Goal: Task Accomplishment & Management: Complete application form

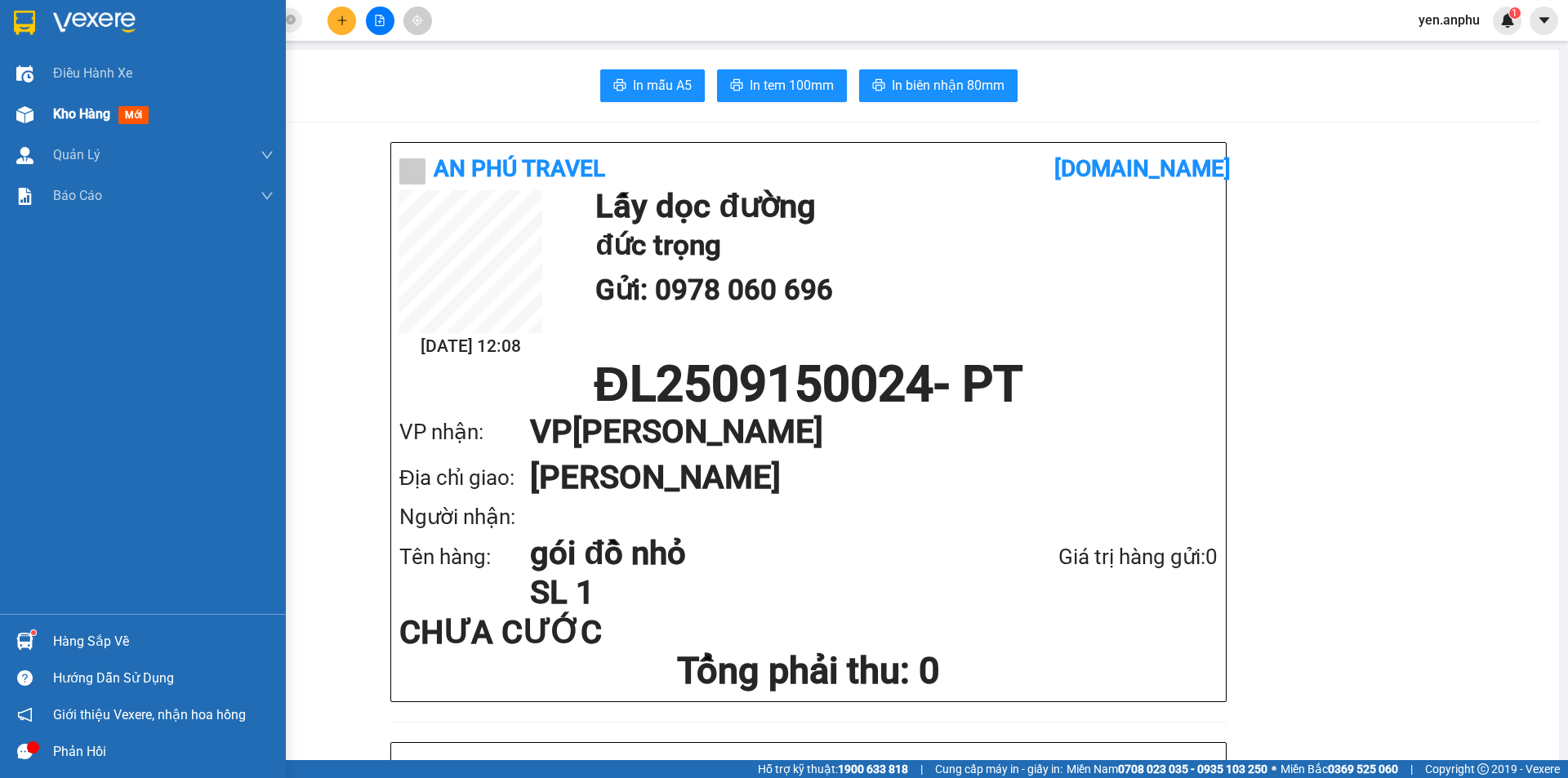
click at [28, 125] on div at bounding box center [25, 115] width 28 height 28
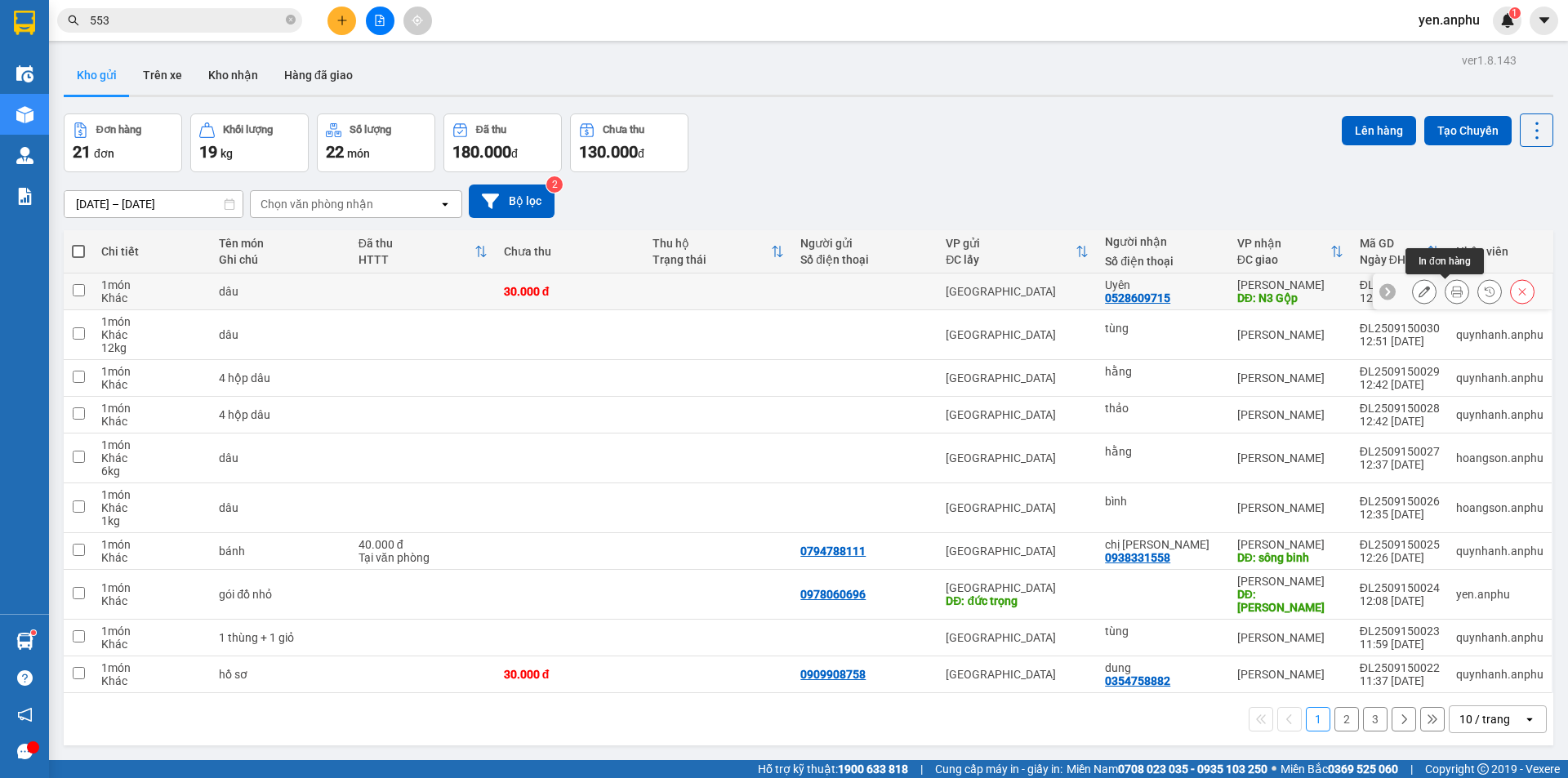
click at [1419, 289] on icon at bounding box center [1424, 292] width 12 height 12
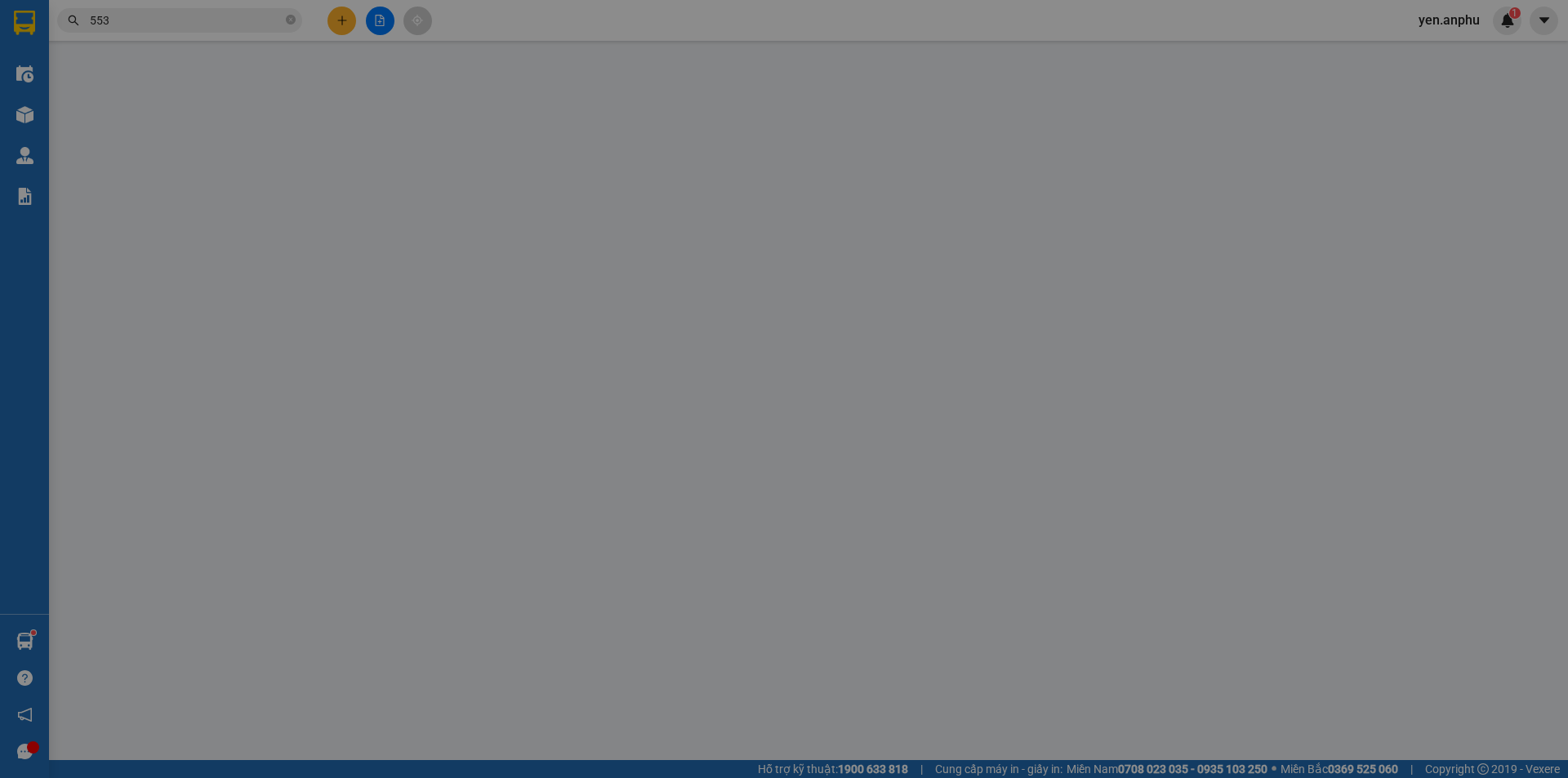
type input "0528609715"
type input "Uyên"
type input "N3 Gộp"
type input "30.000"
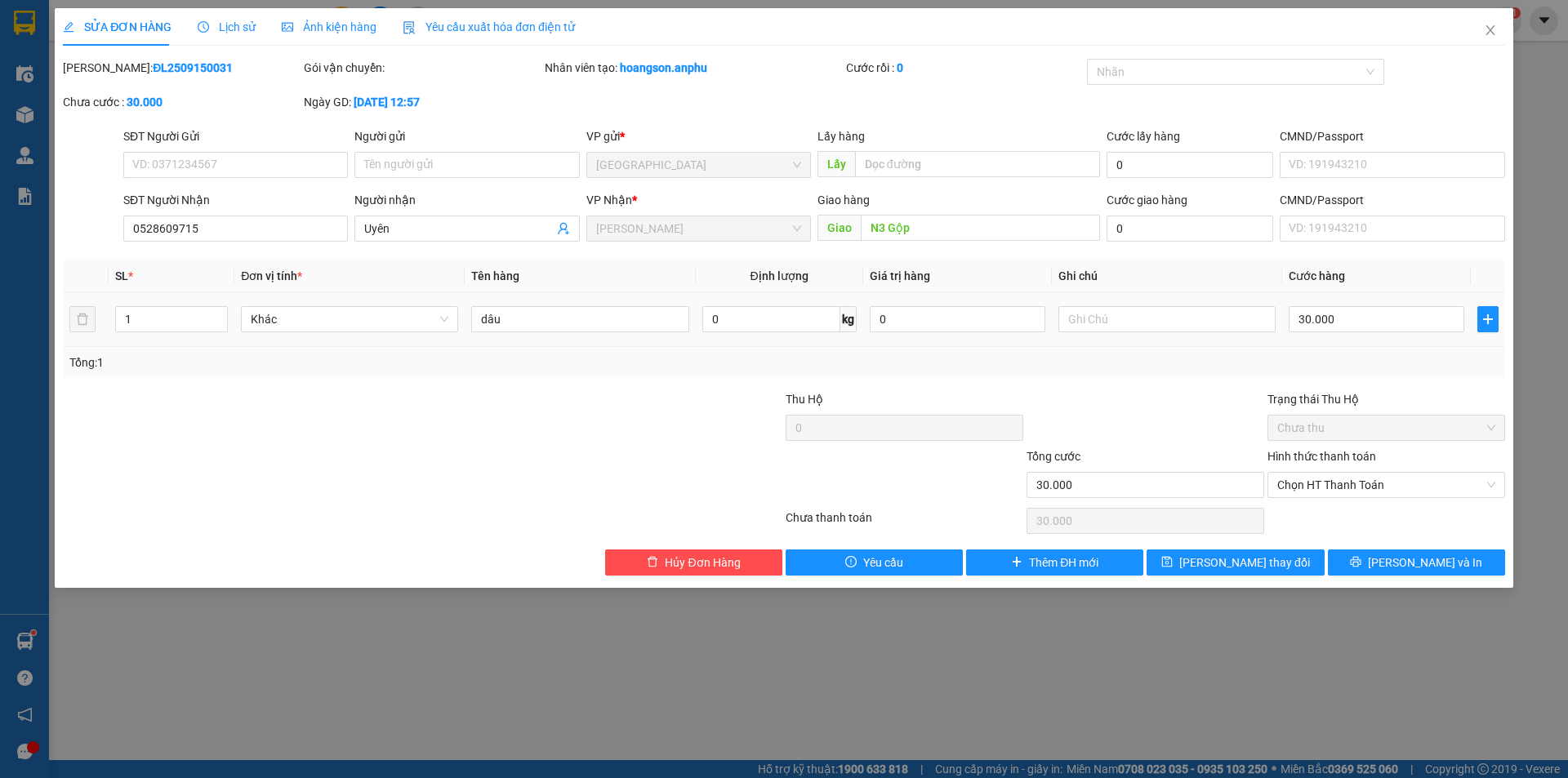
click at [1353, 500] on div "Hình thức thanh toán Chọn HT Thanh Toán" at bounding box center [1387, 475] width 238 height 57
click at [1326, 494] on span "Chọn HT Thanh Toán" at bounding box center [1386, 484] width 218 height 25
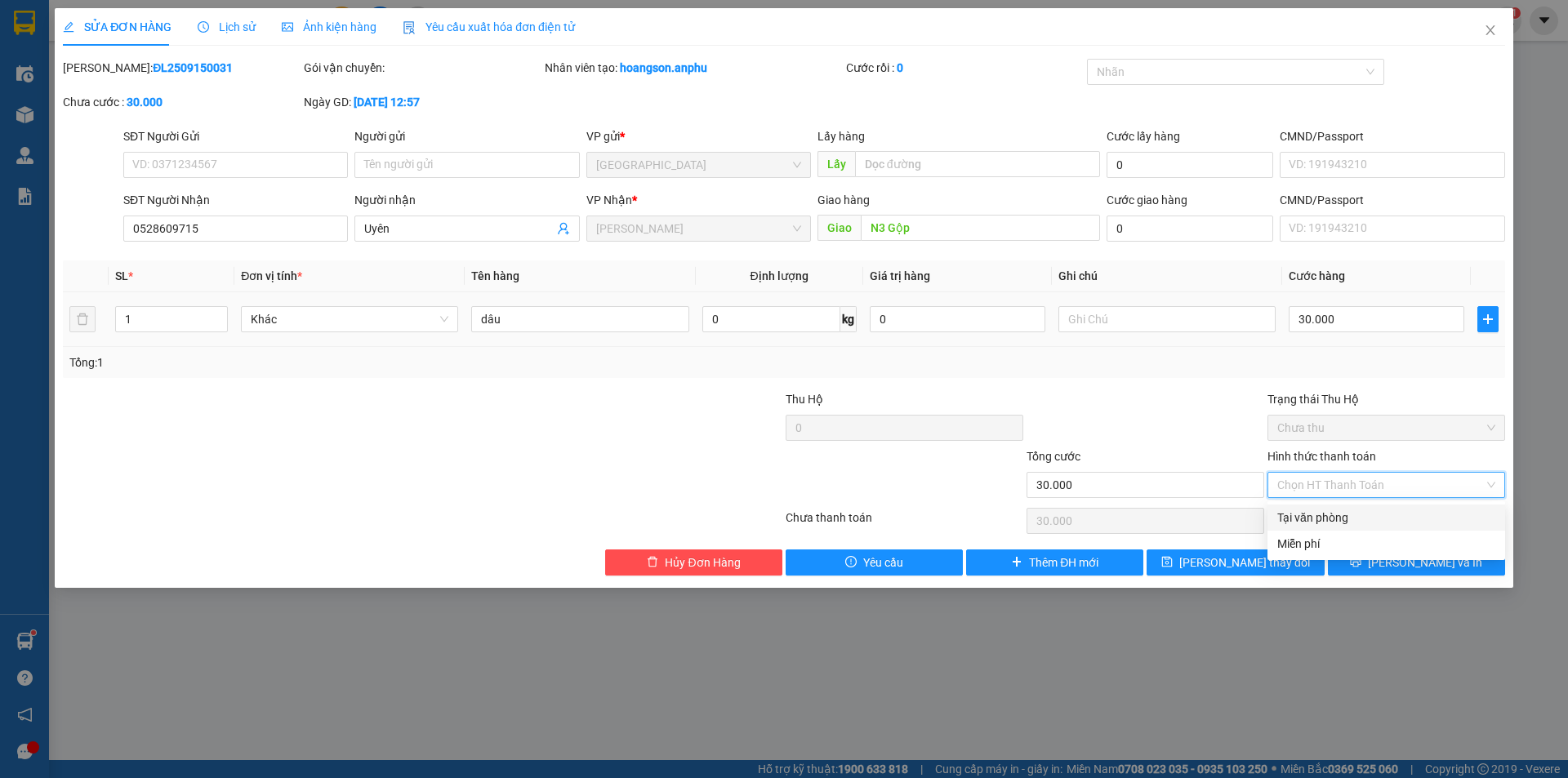
click at [1333, 520] on div "Tại văn phòng" at bounding box center [1386, 518] width 218 height 18
type input "0"
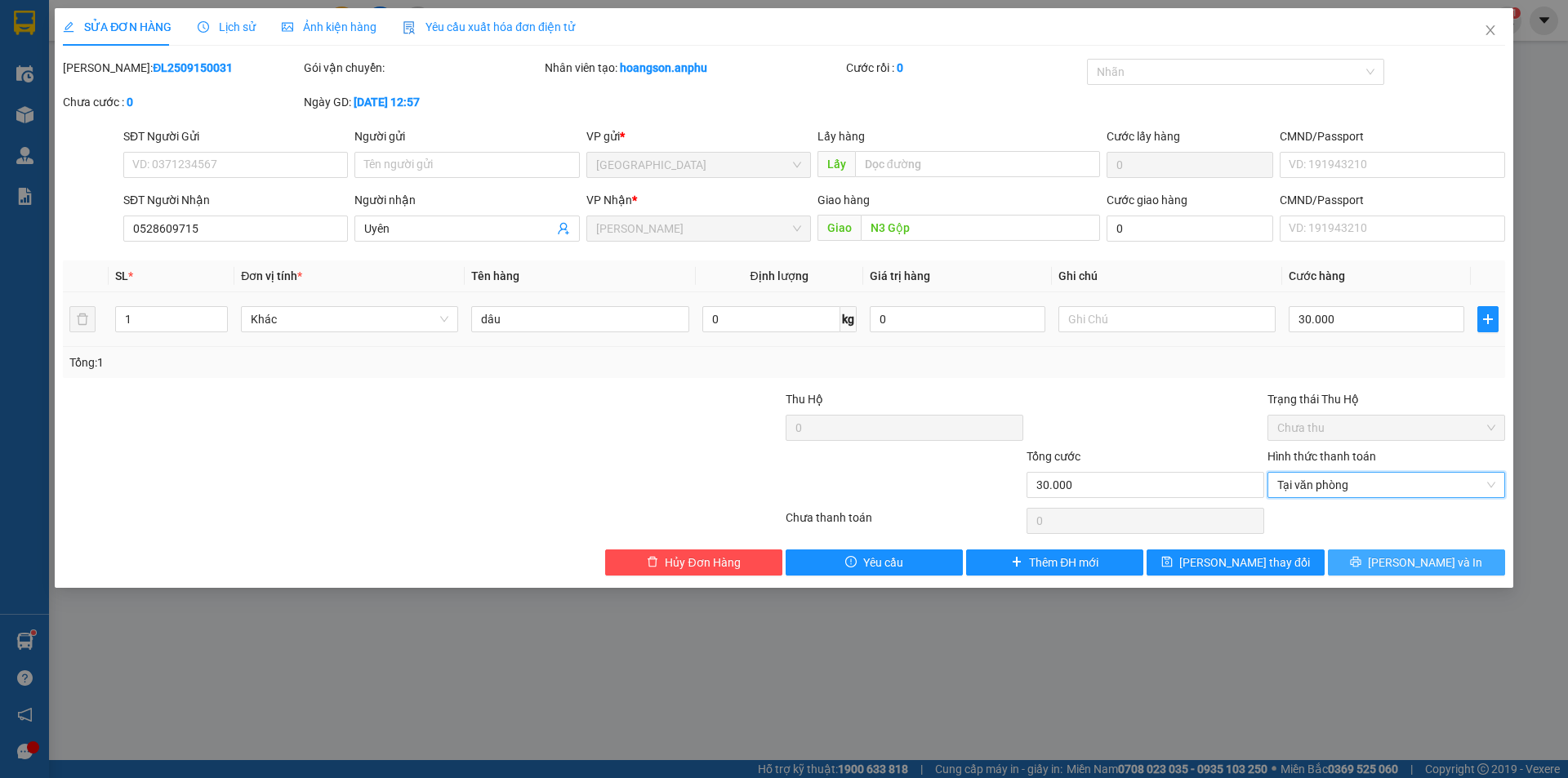
click at [1394, 549] on div "Total Paid Fee 0 Total UnPaid Fee 30.000 Cash Collection Total Fee Mã ĐH: ĐL250…" at bounding box center [784, 317] width 1443 height 517
click at [1398, 556] on button "[PERSON_NAME] và In" at bounding box center [1416, 563] width 177 height 26
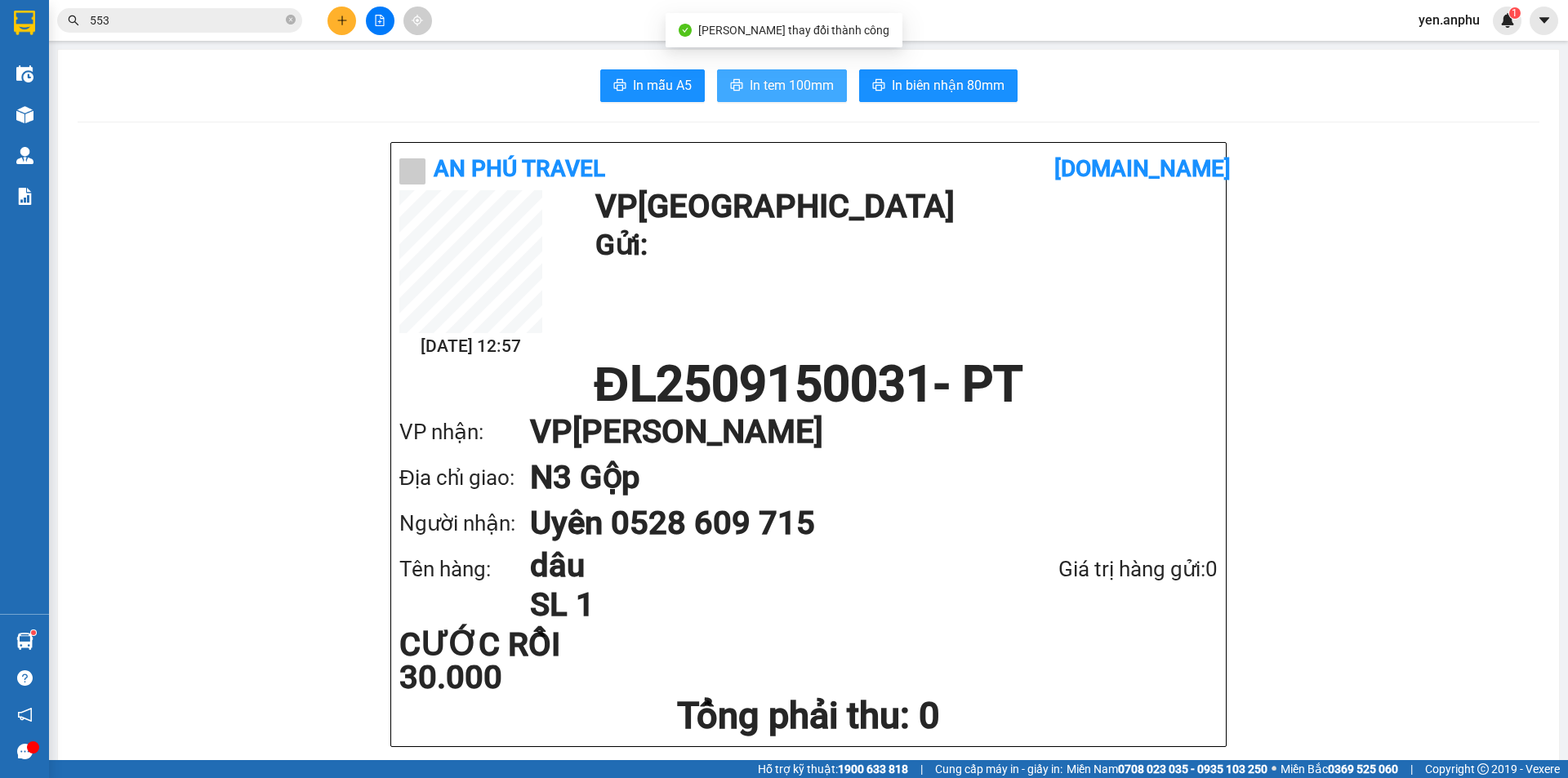
click at [781, 94] on span "In tem 100mm" at bounding box center [792, 85] width 85 height 20
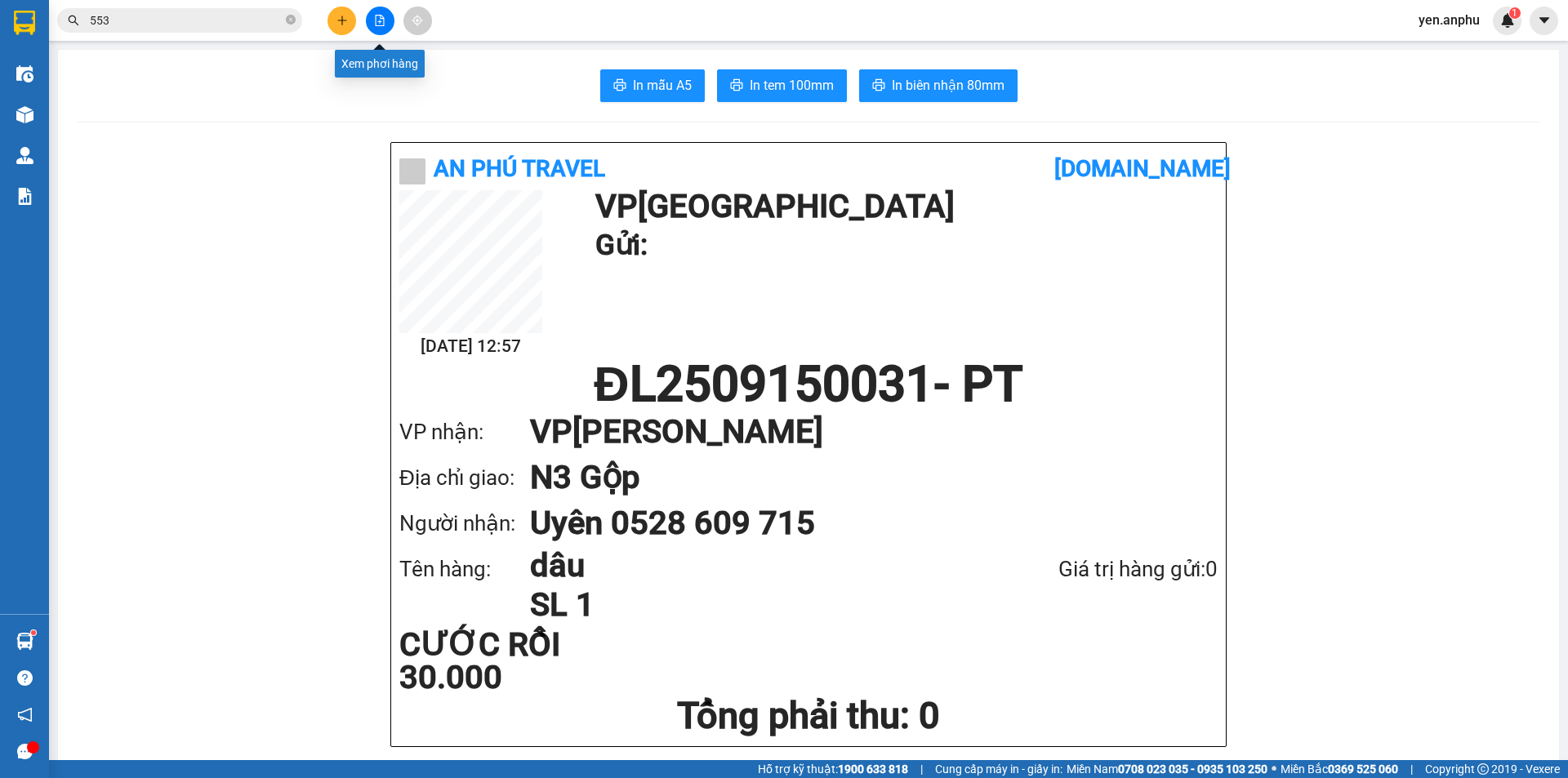
click at [382, 18] on icon "file-add" at bounding box center [380, 20] width 12 height 12
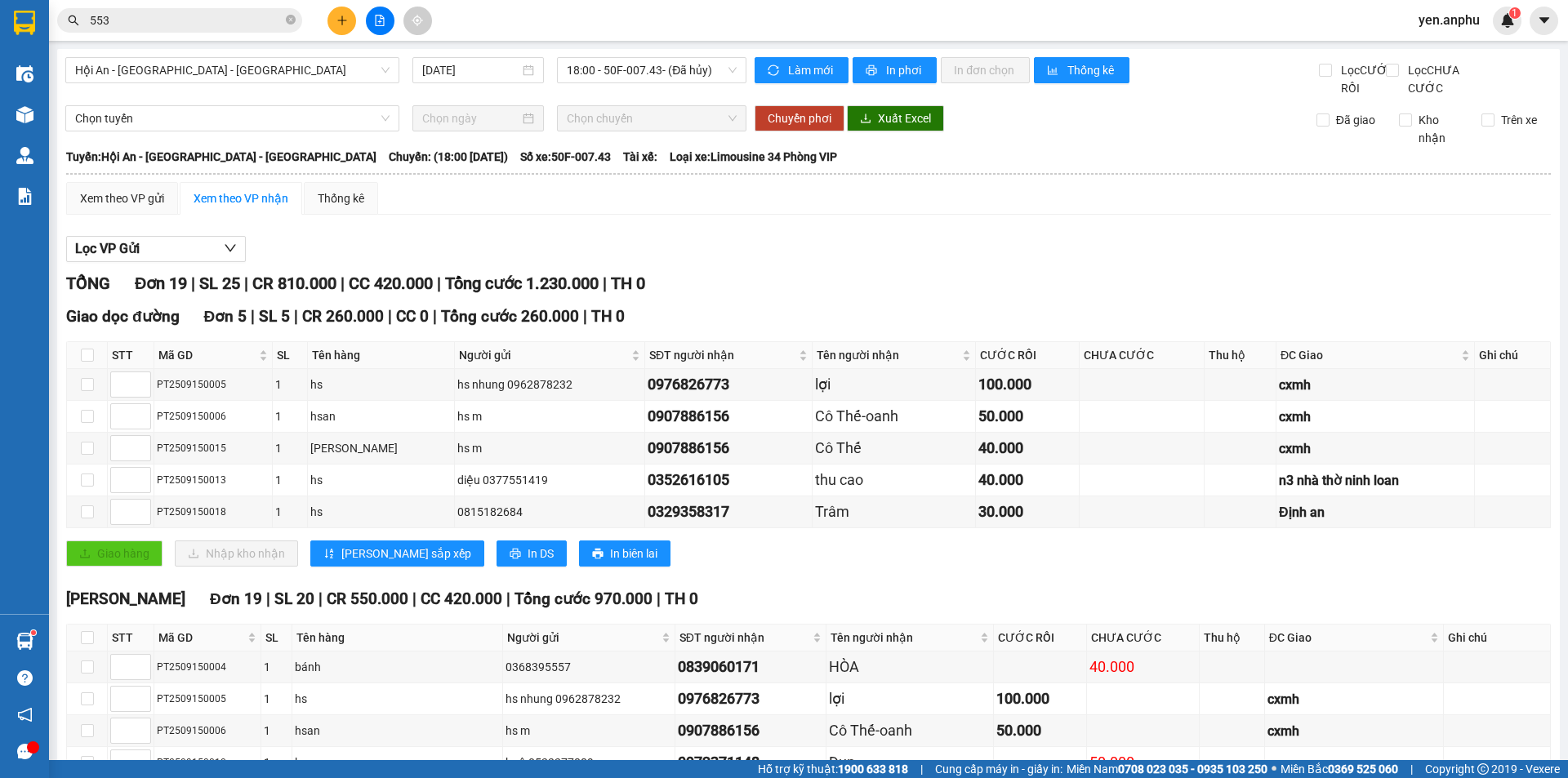
click at [254, 96] on div "Hội An - Nha Trang - Đà Lạt 15/09/2025 18:00 - 50F-007.43 - (Đã hủy)" at bounding box center [405, 77] width 681 height 40
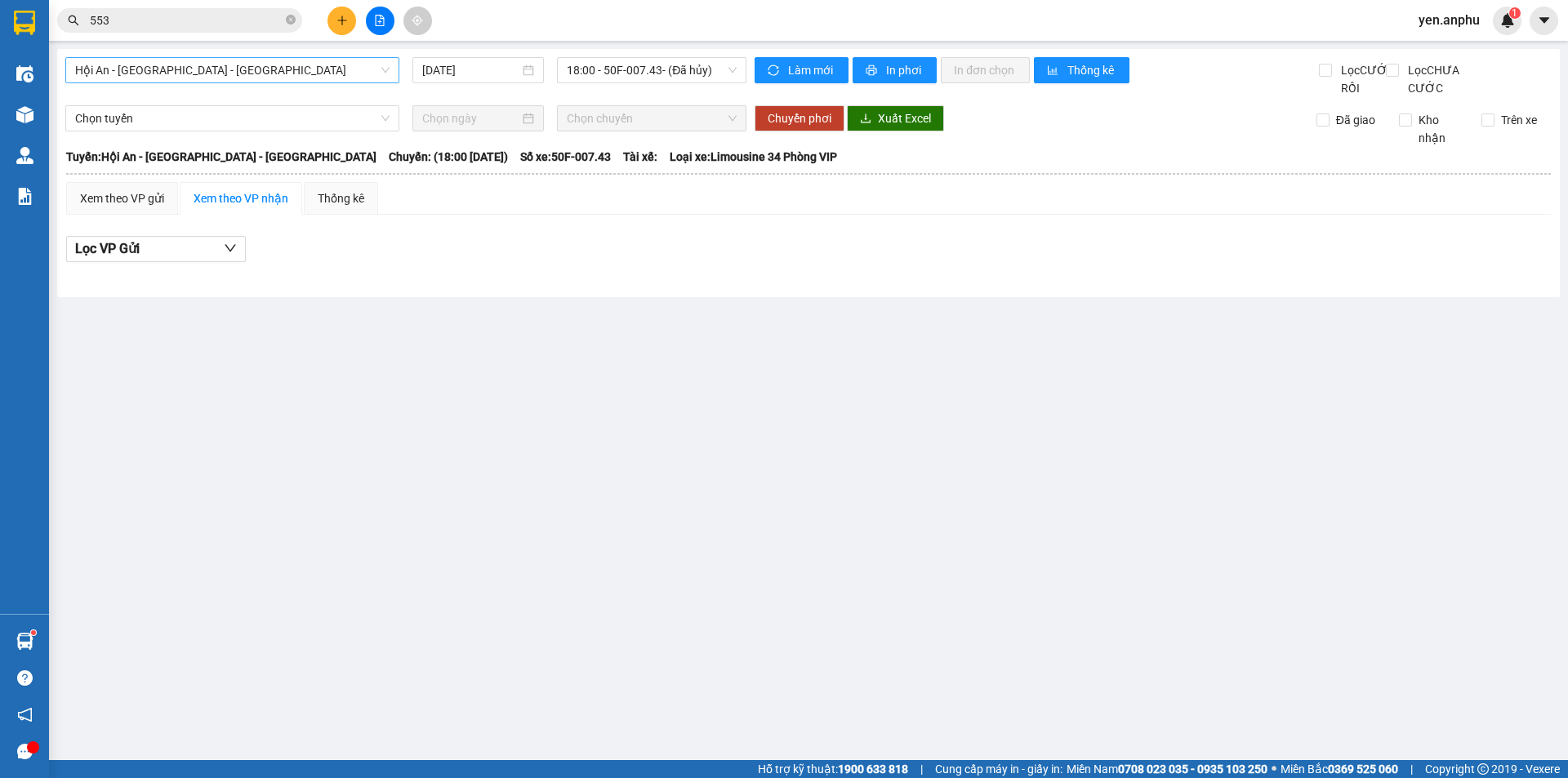
click at [225, 68] on span "Hội An - [GEOGRAPHIC_DATA] - [GEOGRAPHIC_DATA]" at bounding box center [233, 70] width 315 height 25
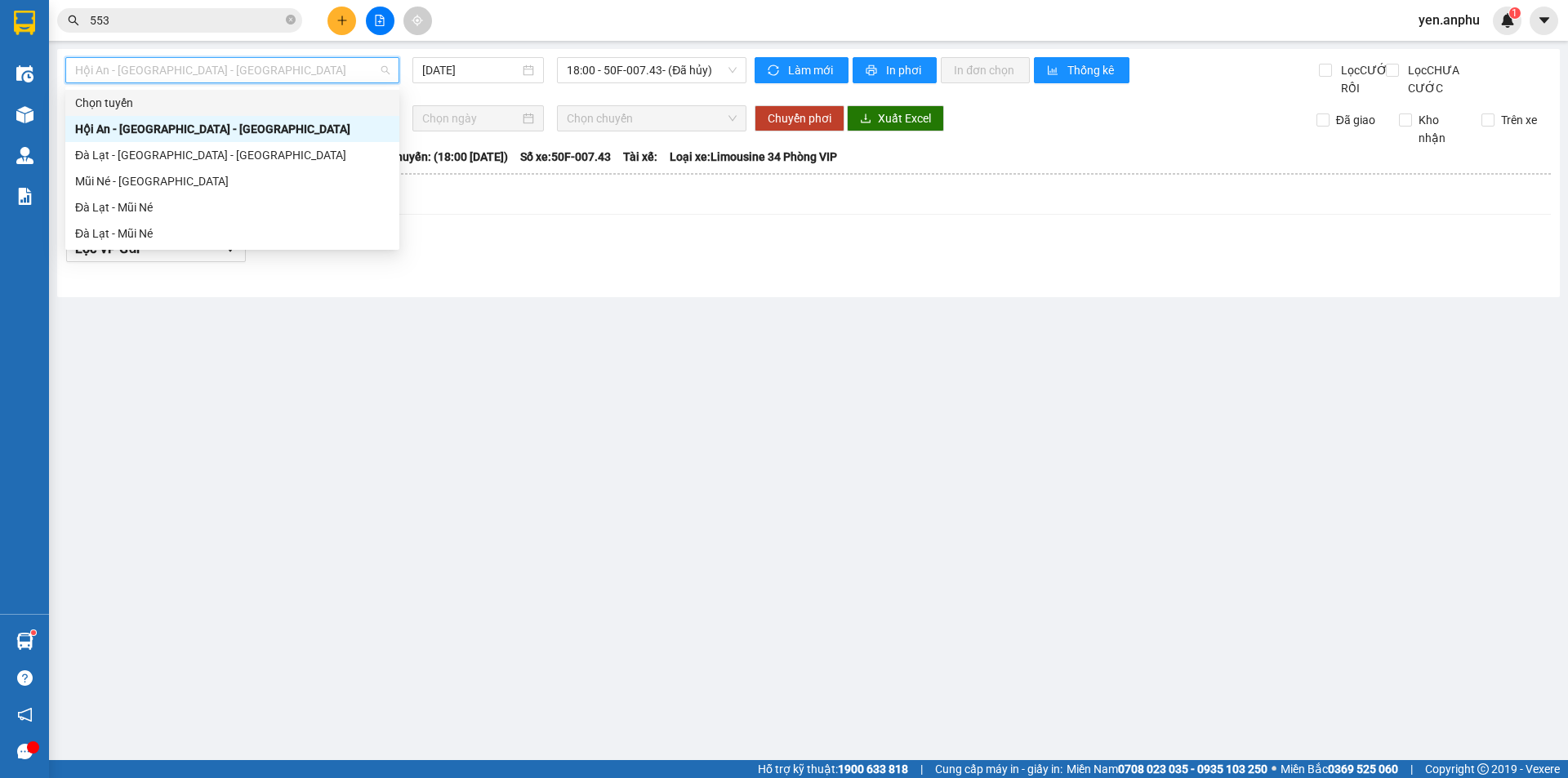
click at [152, 25] on input "553" at bounding box center [186, 21] width 193 height 18
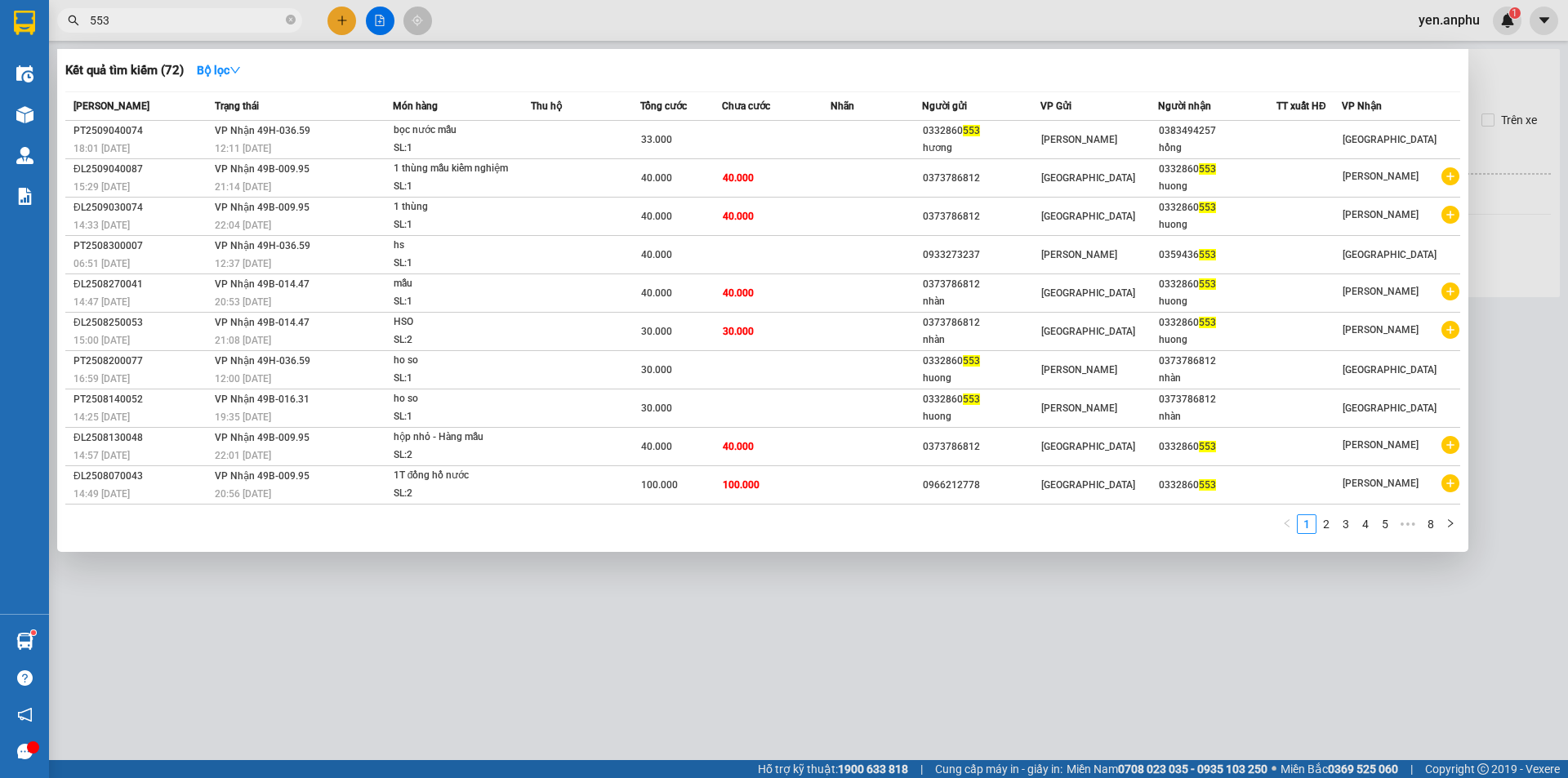
click at [152, 25] on input "553" at bounding box center [186, 21] width 193 height 18
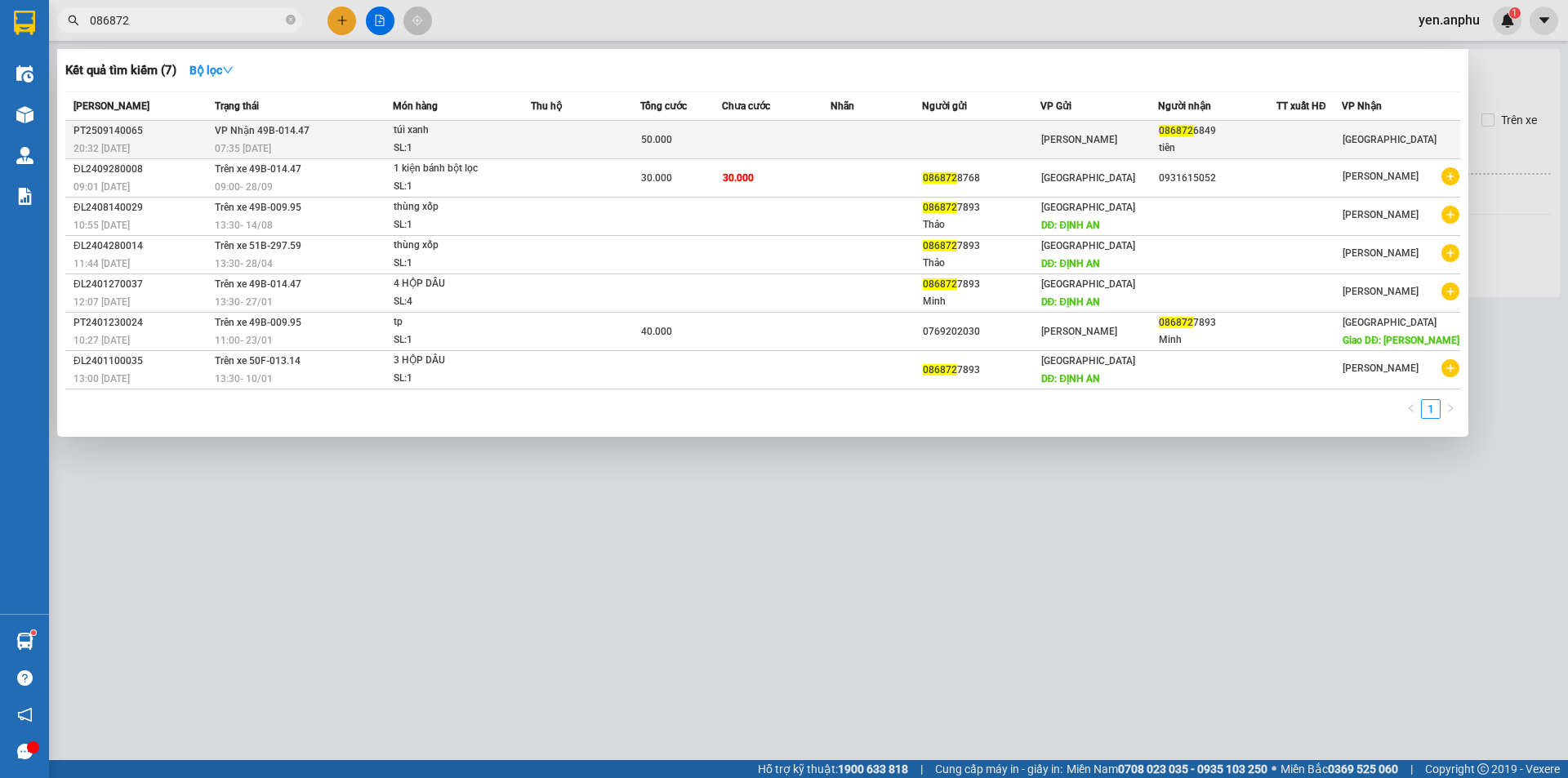
type input "086872"
click at [564, 129] on td at bounding box center [585, 140] width 109 height 38
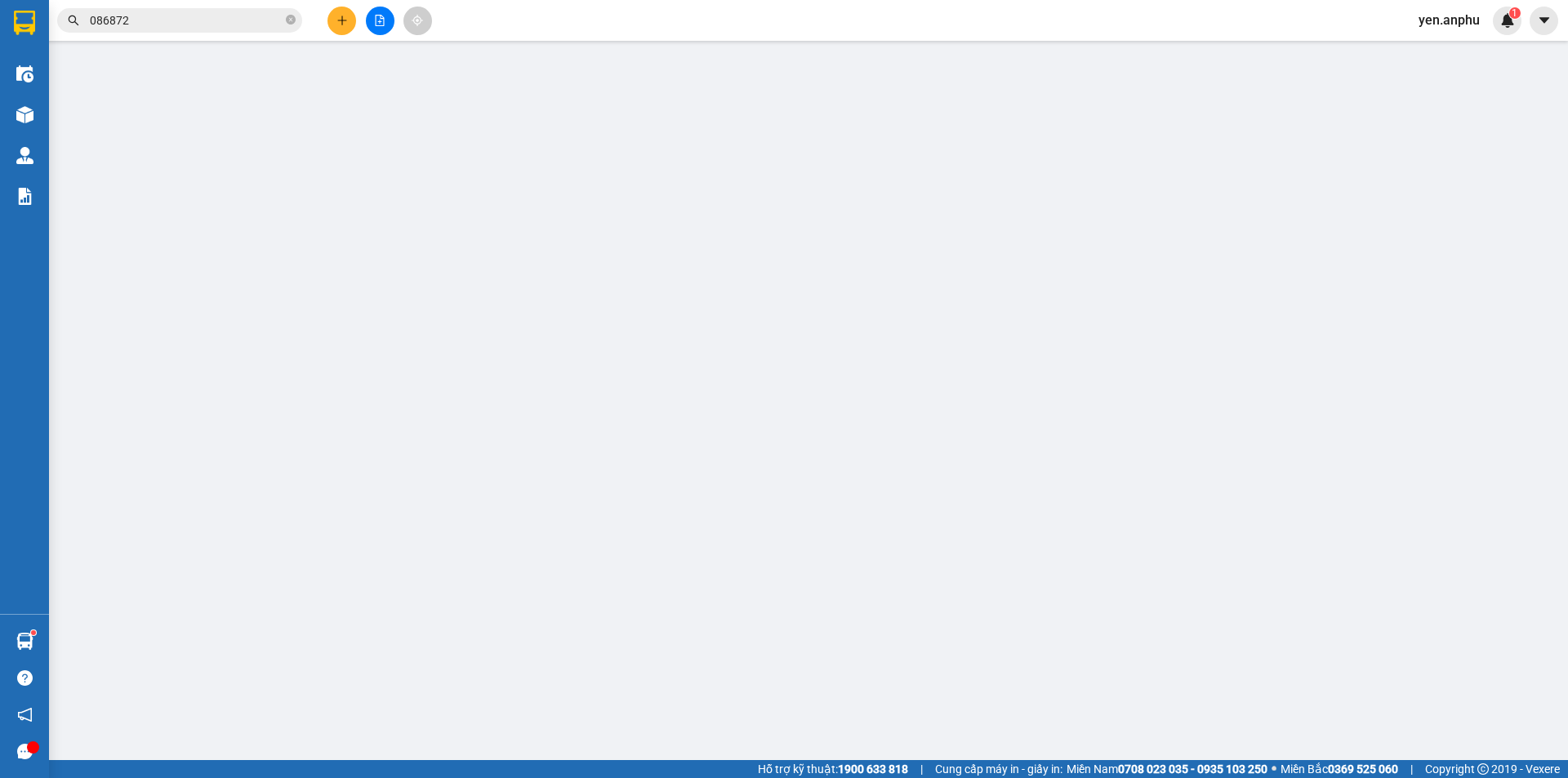
type input "0868726849"
type input "tiên"
type input "50.000"
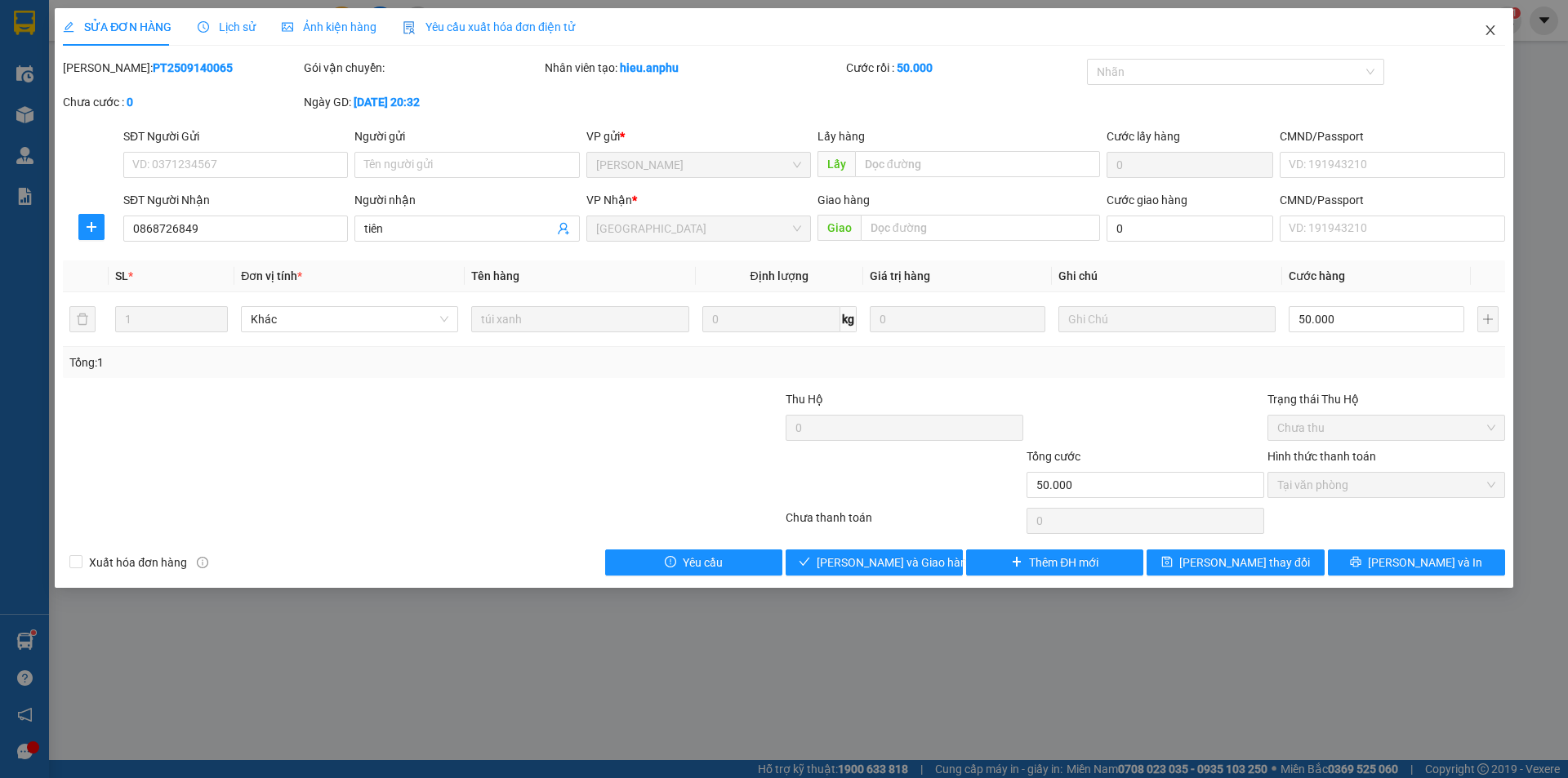
click at [1487, 33] on icon "close" at bounding box center [1491, 30] width 13 height 13
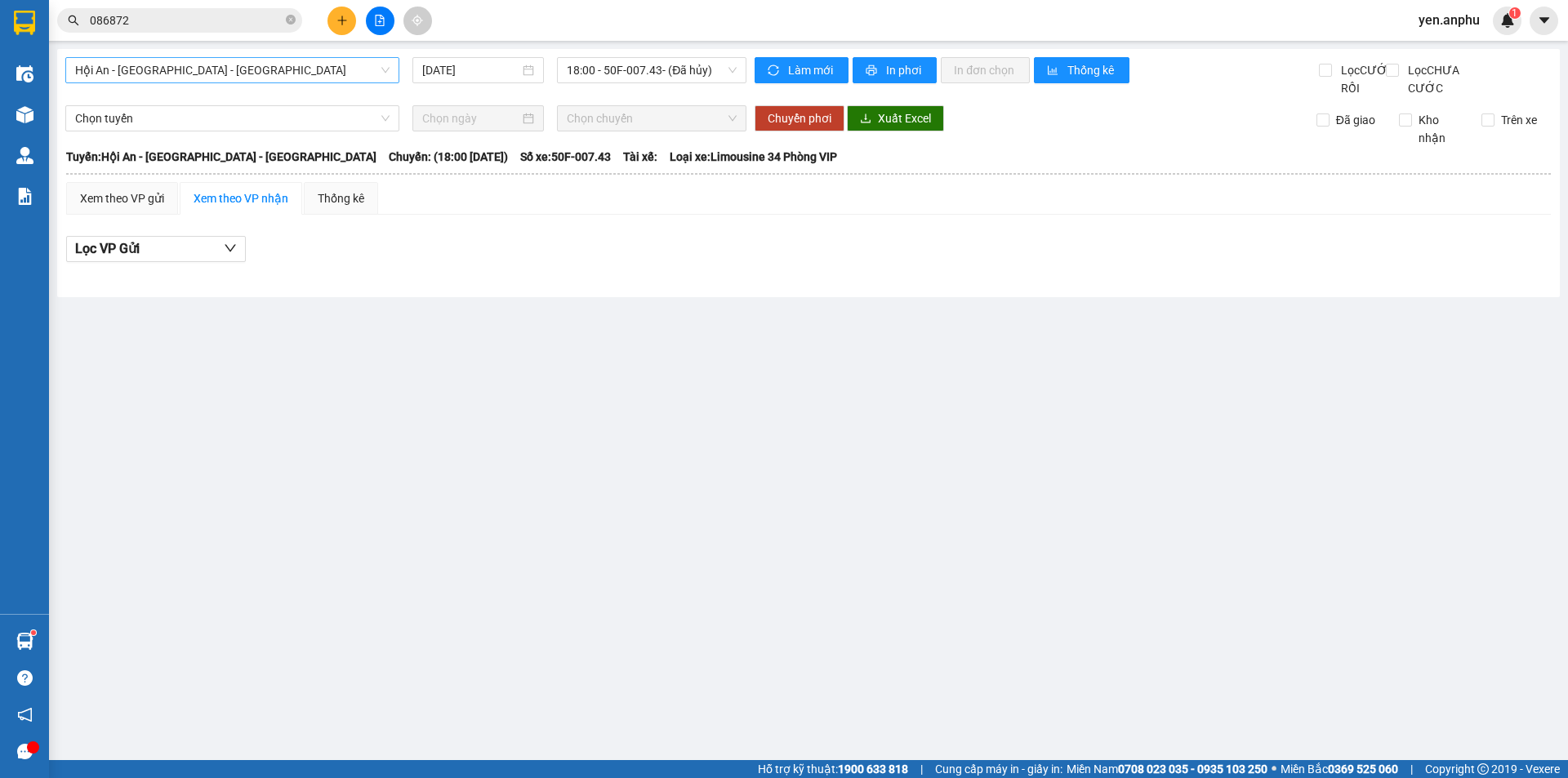
click at [299, 79] on span "Hội An - [GEOGRAPHIC_DATA] - [GEOGRAPHIC_DATA]" at bounding box center [233, 70] width 315 height 25
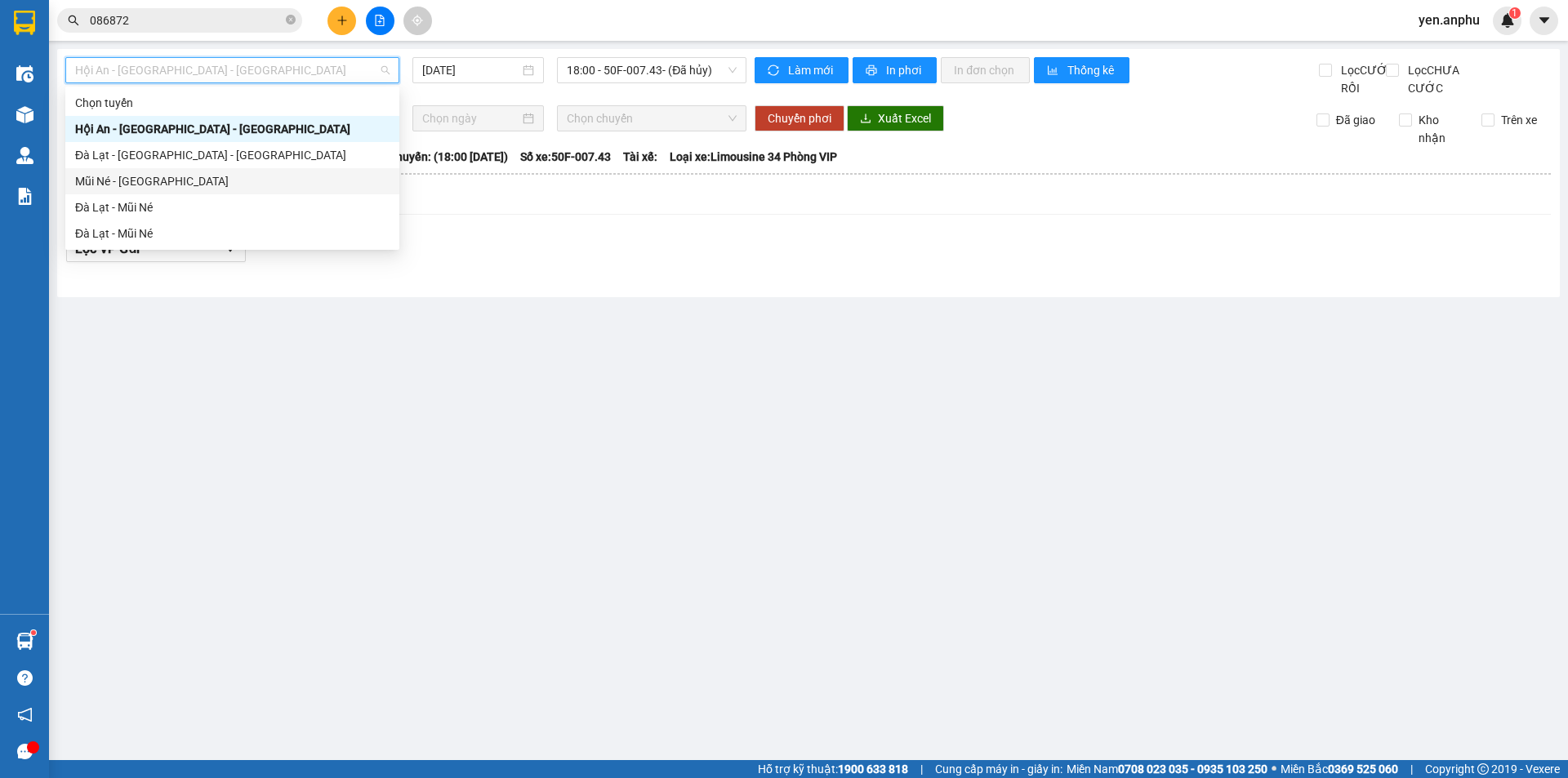
click at [149, 176] on div "Mũi Né - [GEOGRAPHIC_DATA]" at bounding box center [233, 182] width 315 height 18
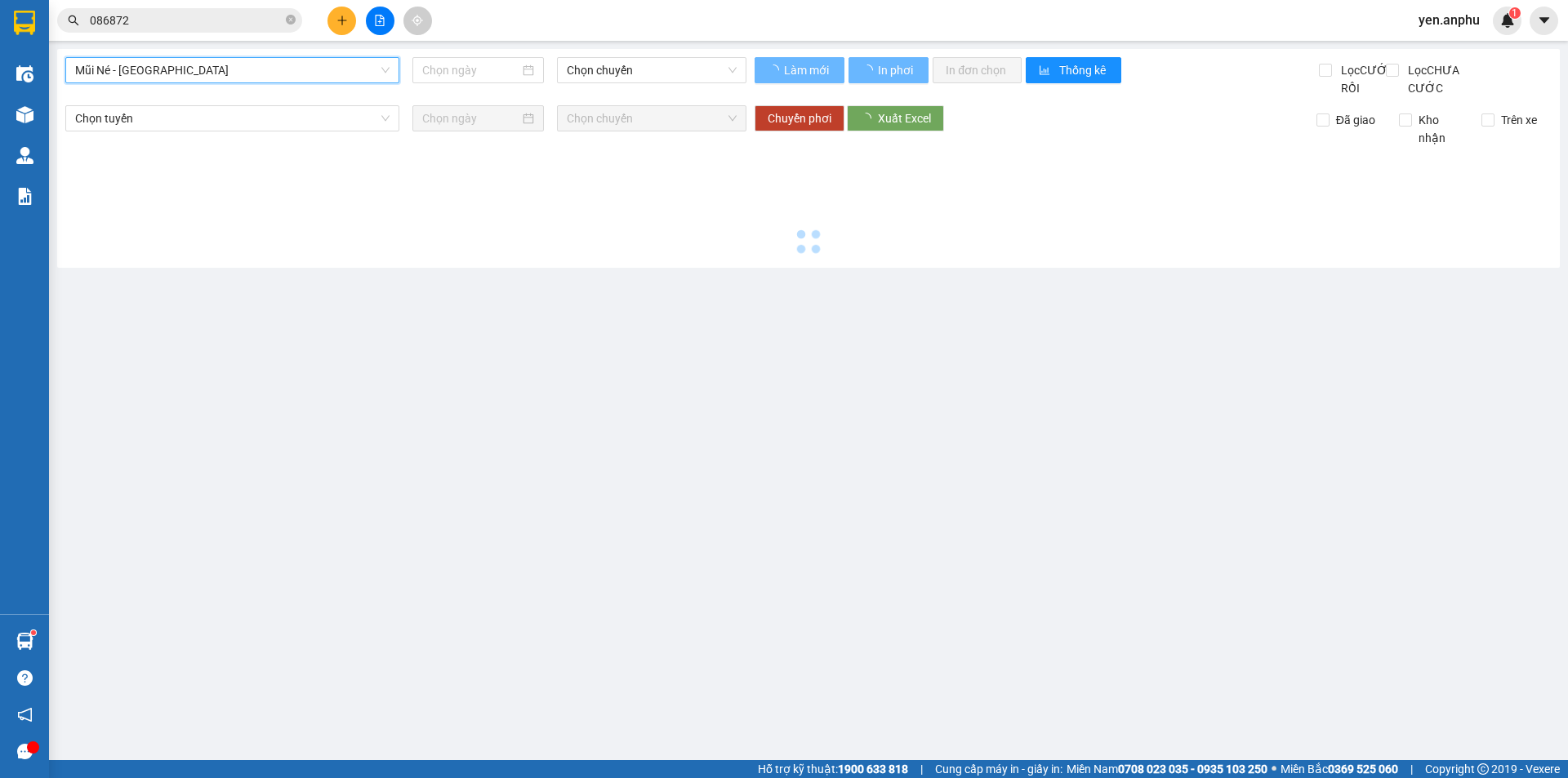
type input "[DATE]"
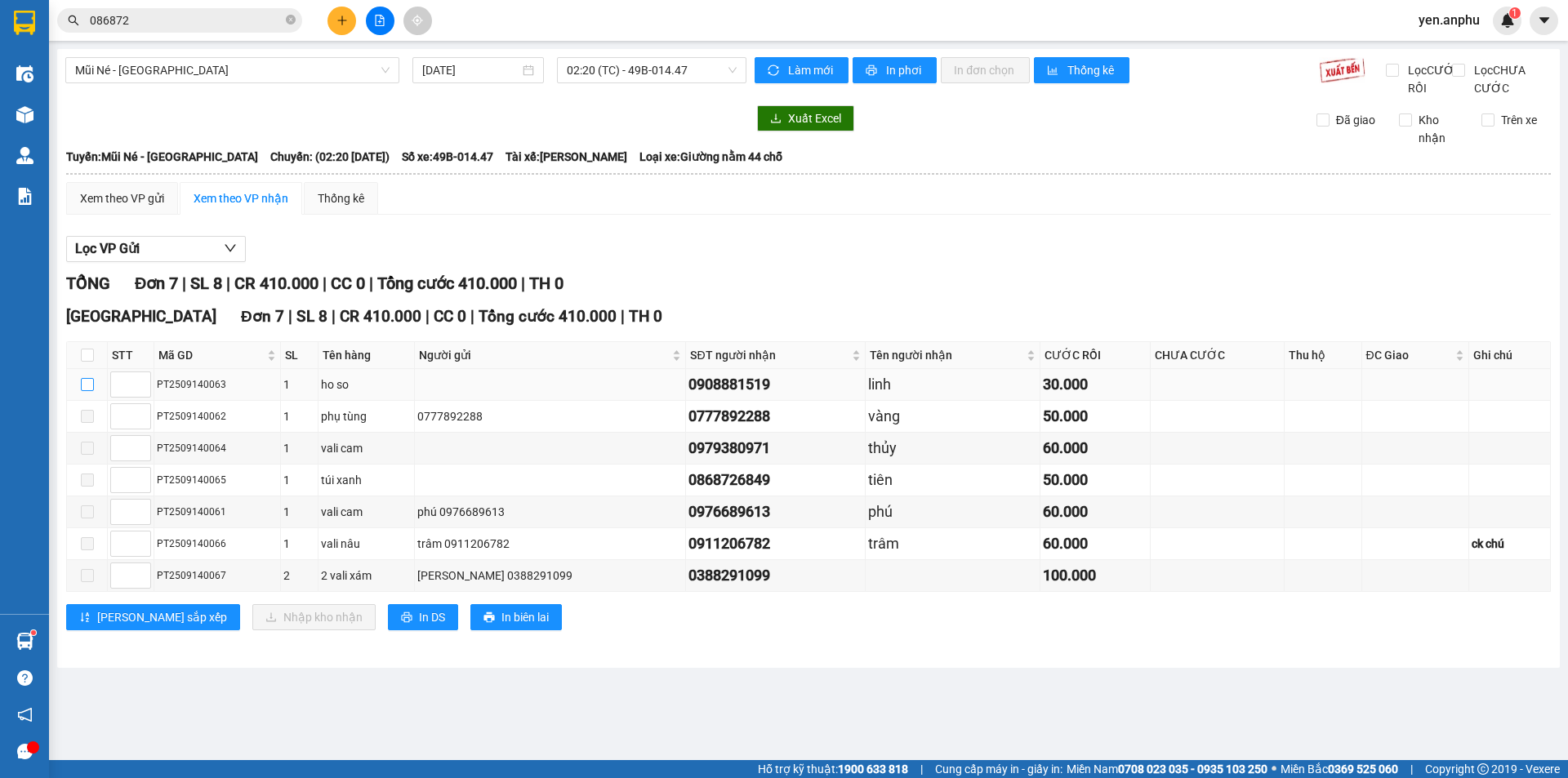
click at [85, 391] on input "checkbox" at bounding box center [87, 384] width 13 height 13
checkbox input "true"
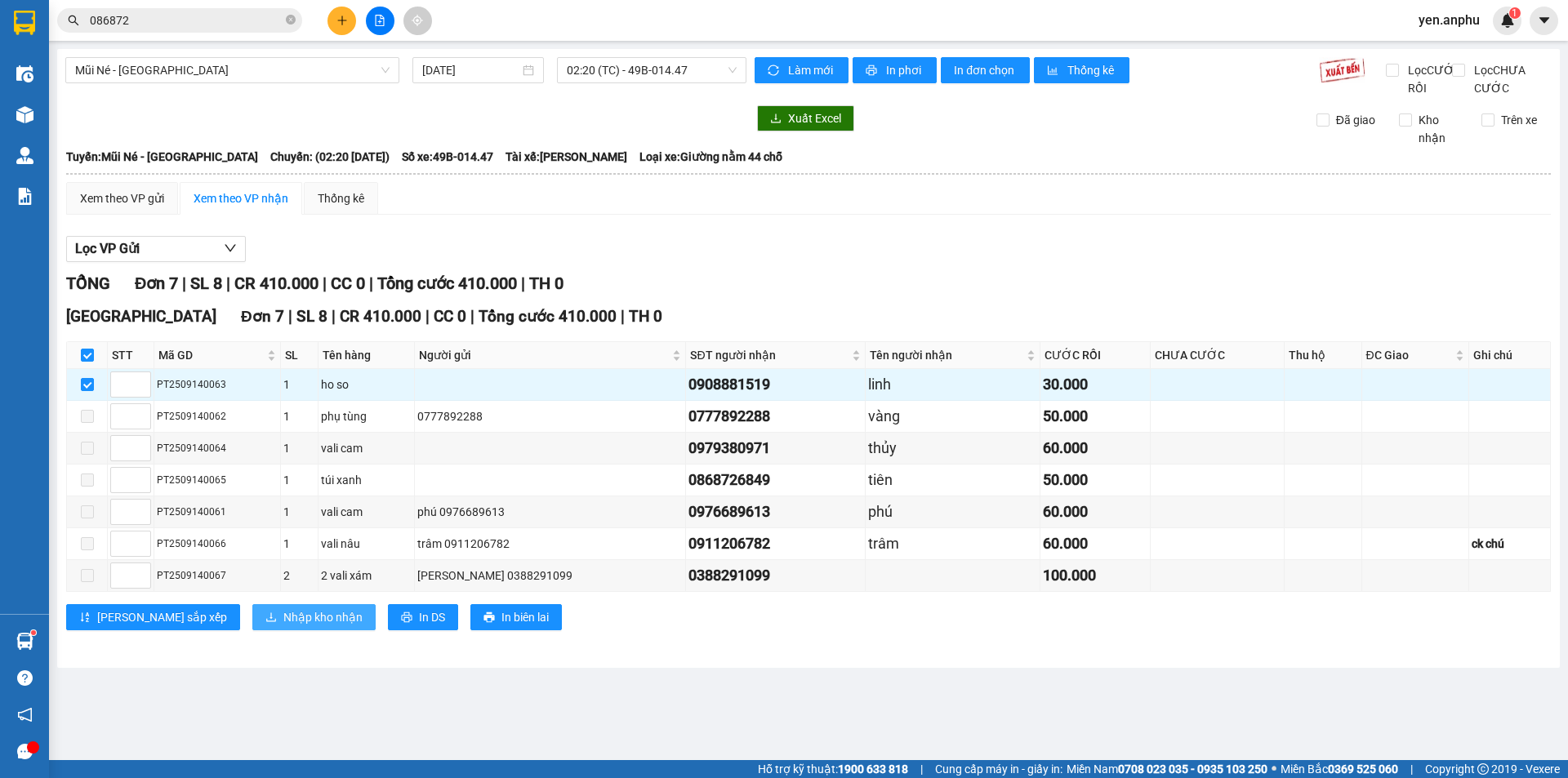
click at [253, 631] on button "Nhập kho nhận" at bounding box center [315, 617] width 124 height 26
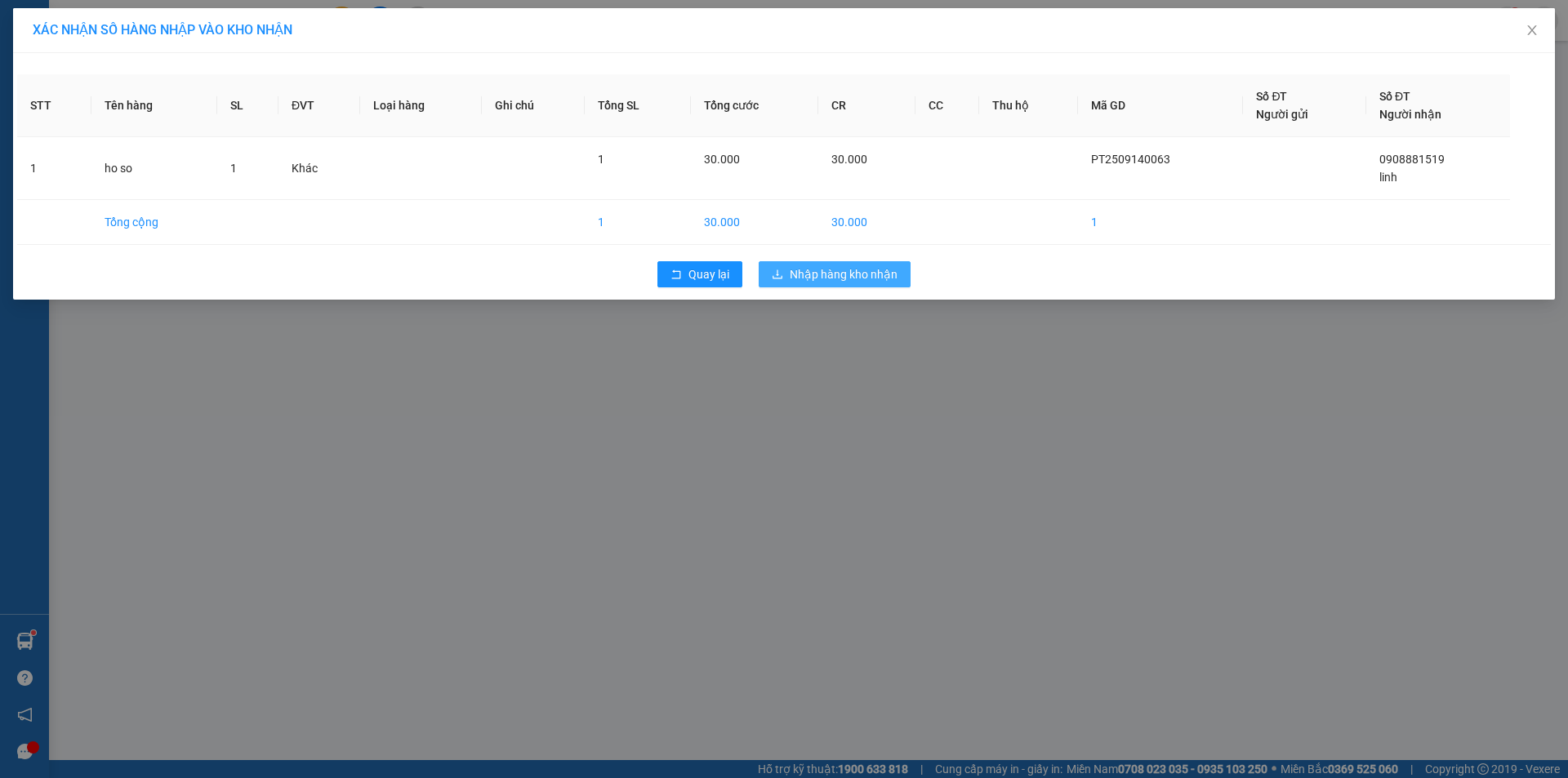
click at [844, 276] on span "Nhập hàng kho nhận" at bounding box center [844, 274] width 108 height 18
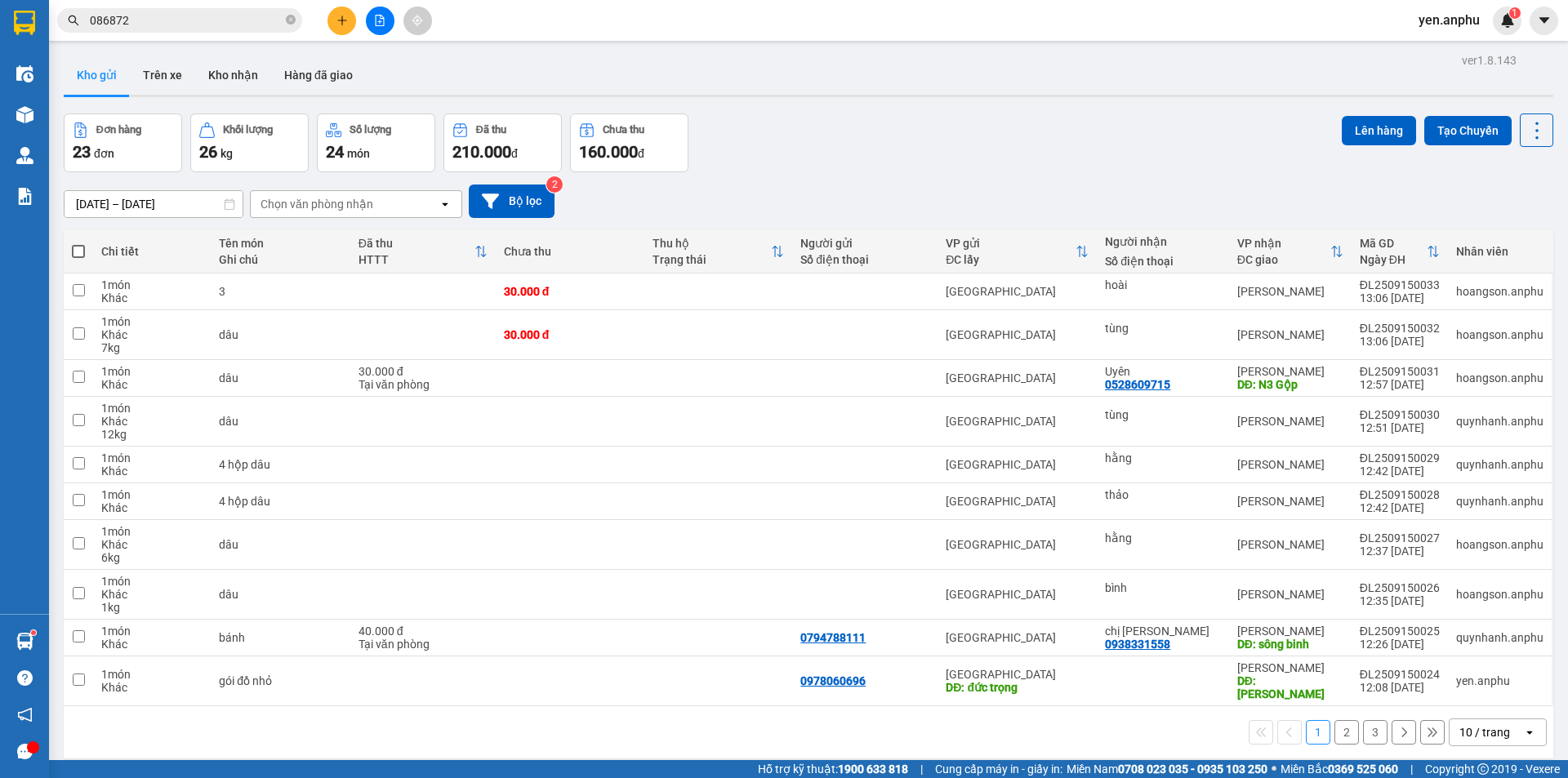
click at [342, 25] on icon "plus" at bounding box center [342, 20] width 12 height 12
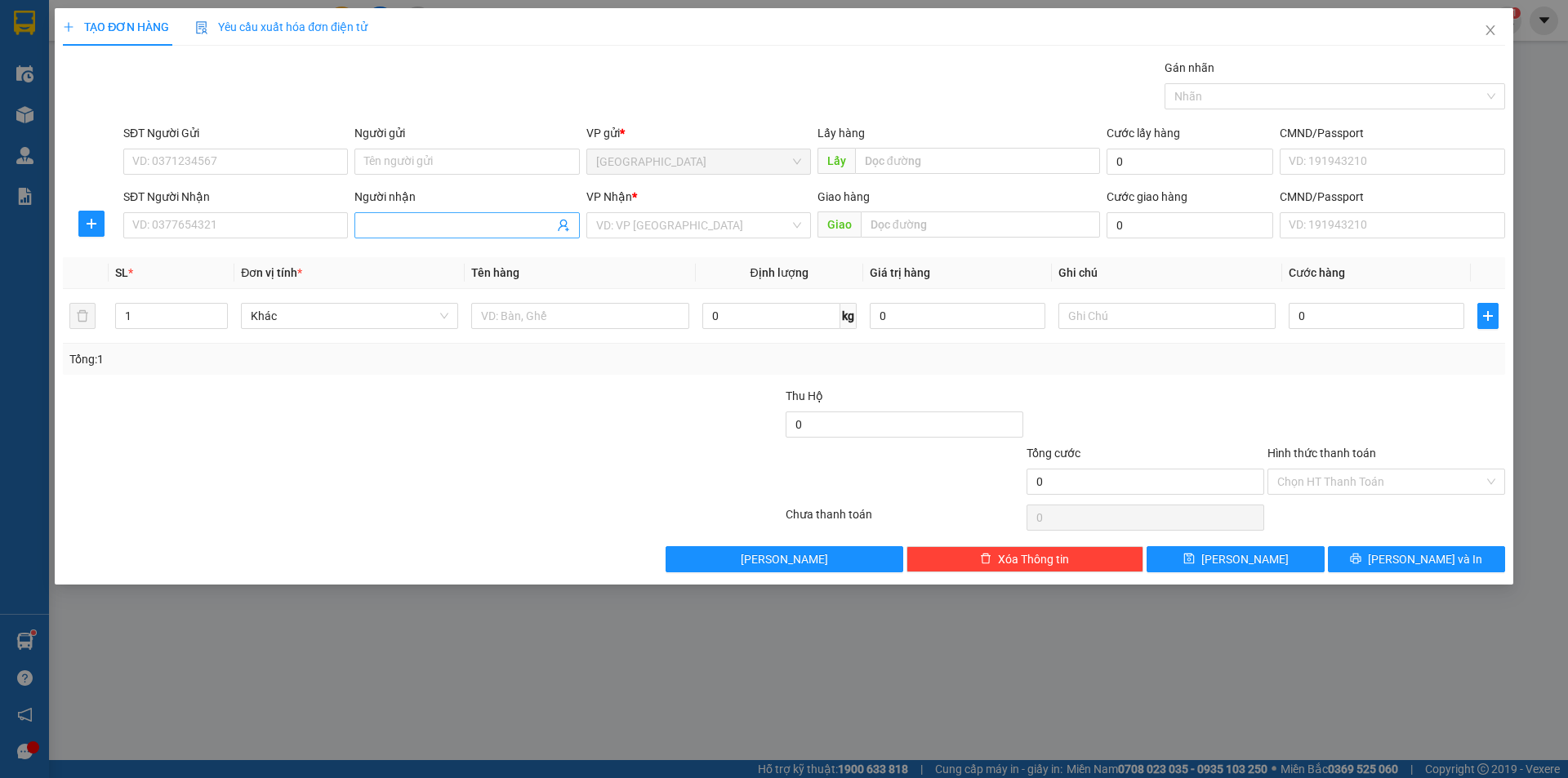
click at [446, 224] on input "Người nhận" at bounding box center [459, 225] width 189 height 18
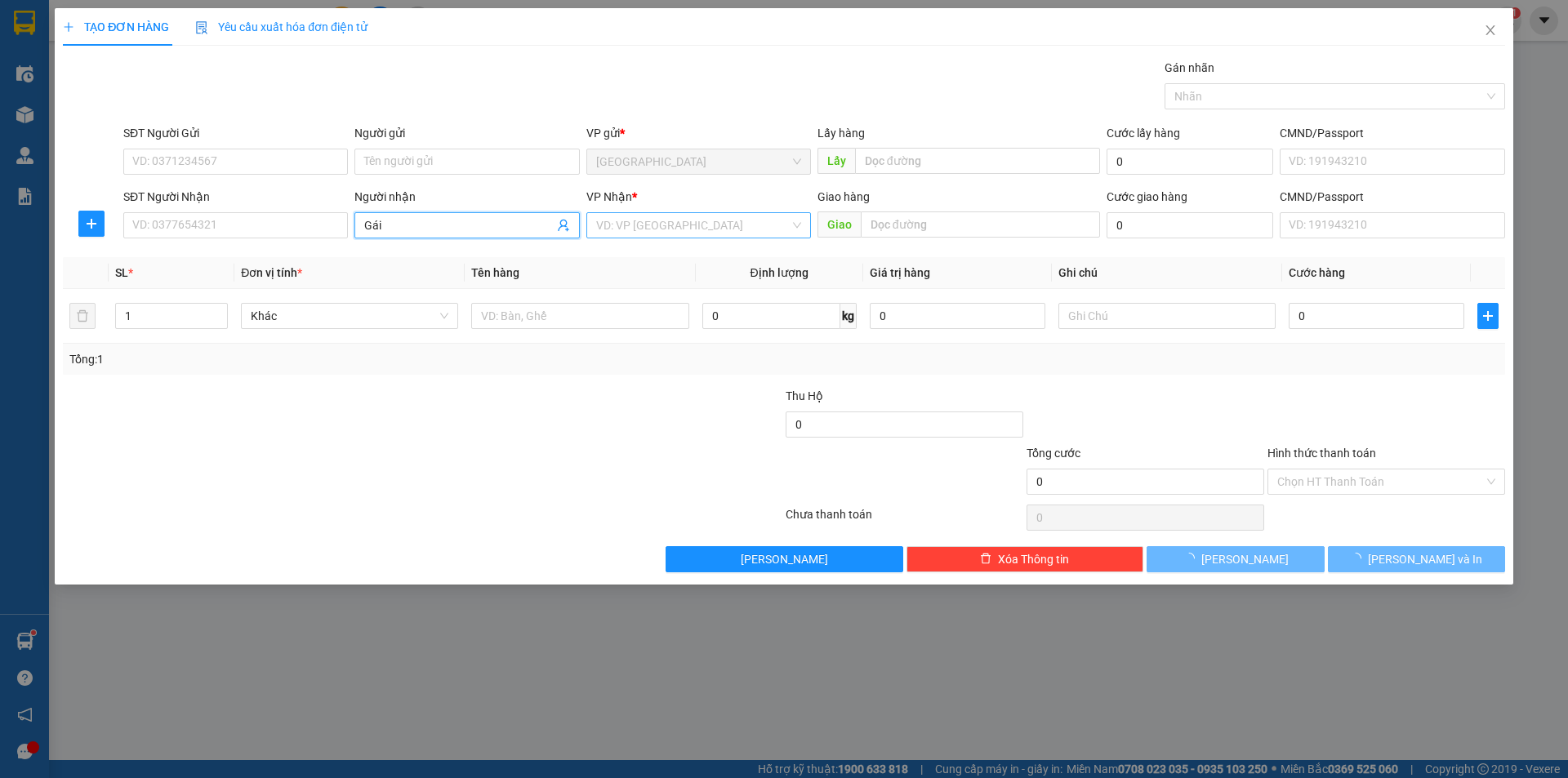
type input "Gái"
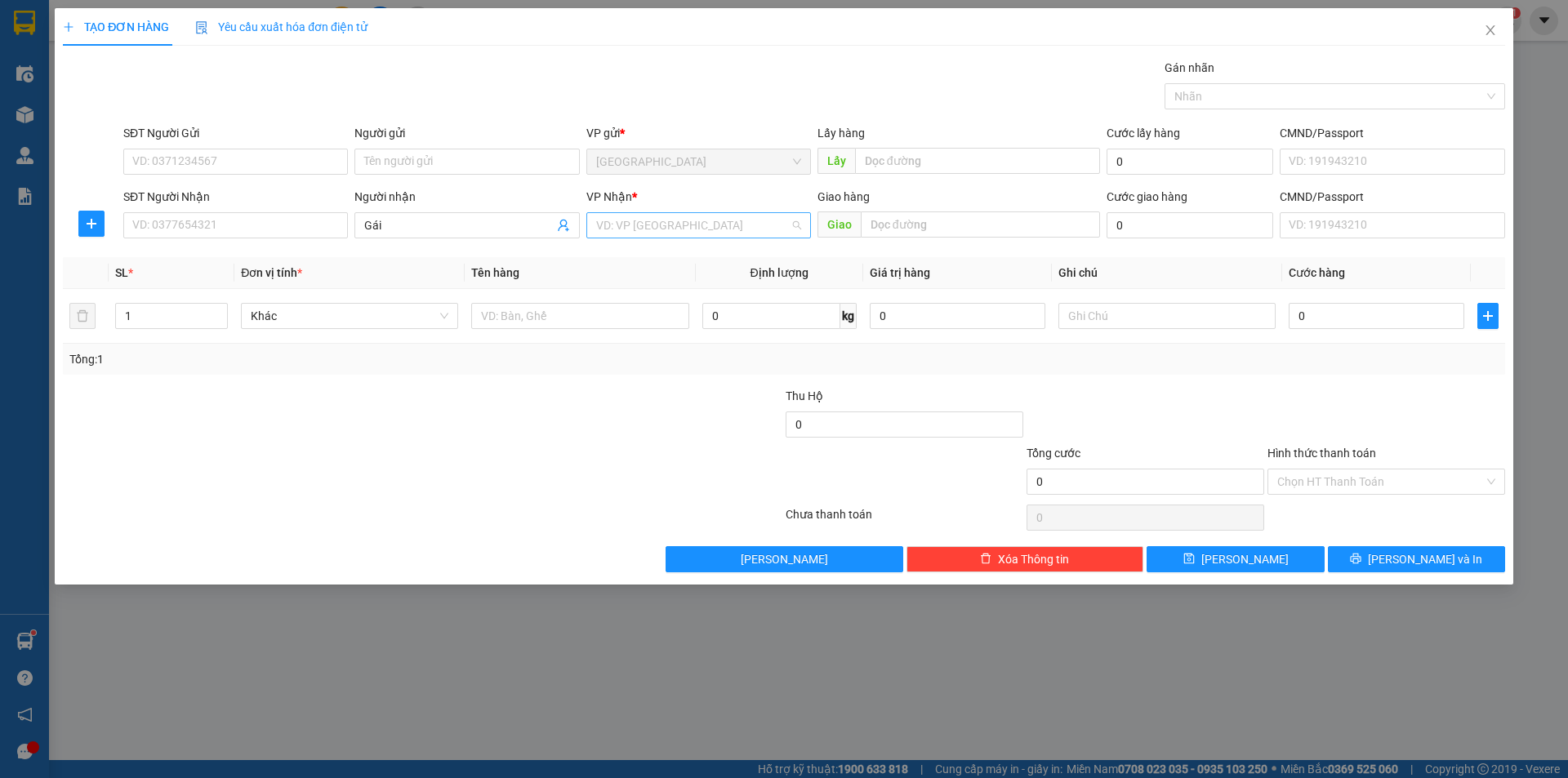
click at [744, 218] on input "search" at bounding box center [693, 225] width 194 height 25
click at [628, 304] on div "[PERSON_NAME]" at bounding box center [699, 311] width 205 height 18
click at [561, 324] on input "text" at bounding box center [580, 315] width 217 height 26
type input "bông"
click at [944, 222] on input "text" at bounding box center [980, 224] width 239 height 26
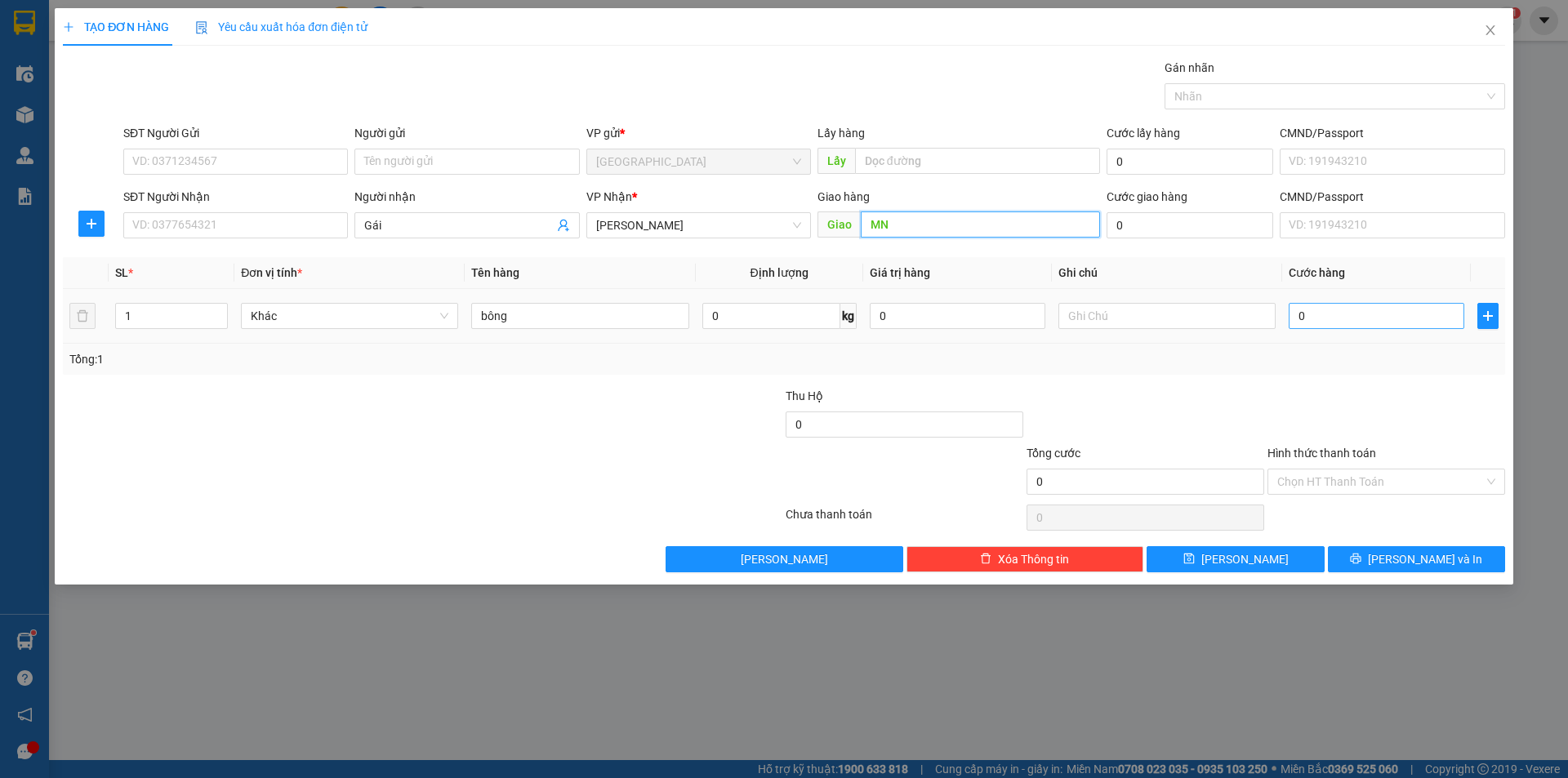
type input "MN"
click at [1311, 322] on input "0" at bounding box center [1376, 315] width 175 height 26
type input "1"
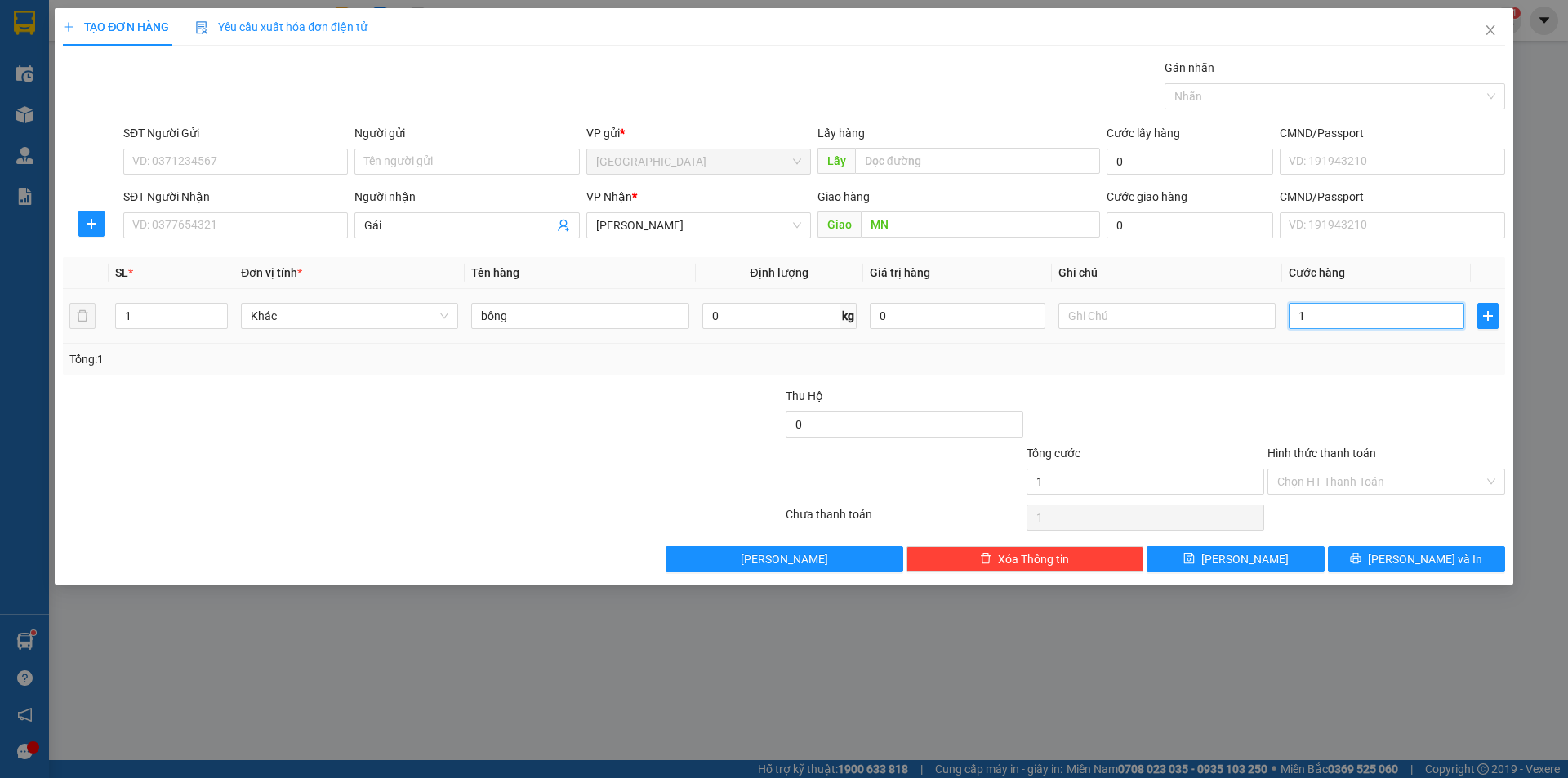
type input "10"
type input "100"
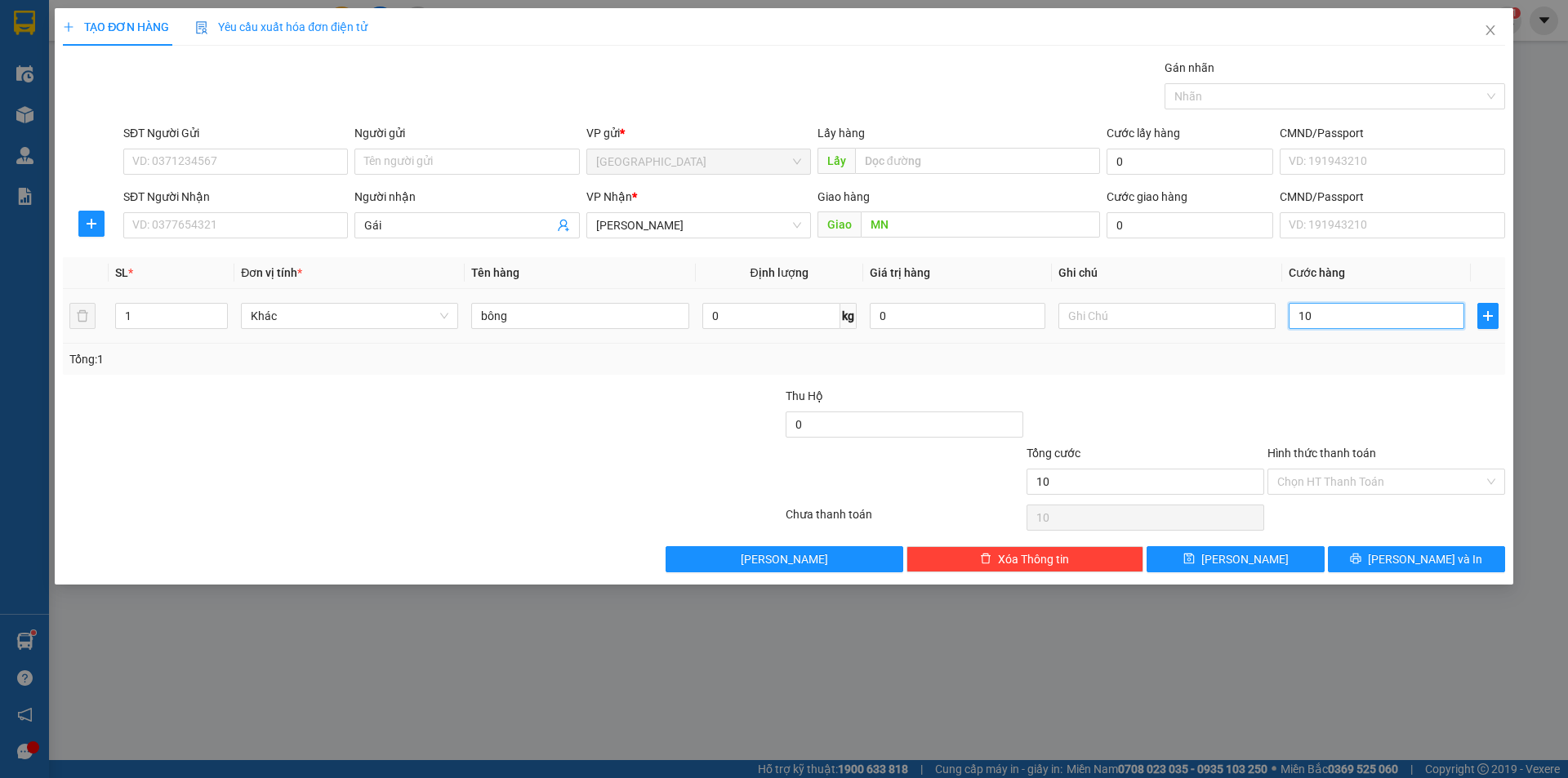
type input "100"
type input "100.000"
click at [1353, 483] on input "Hình thức thanh toán" at bounding box center [1380, 482] width 206 height 25
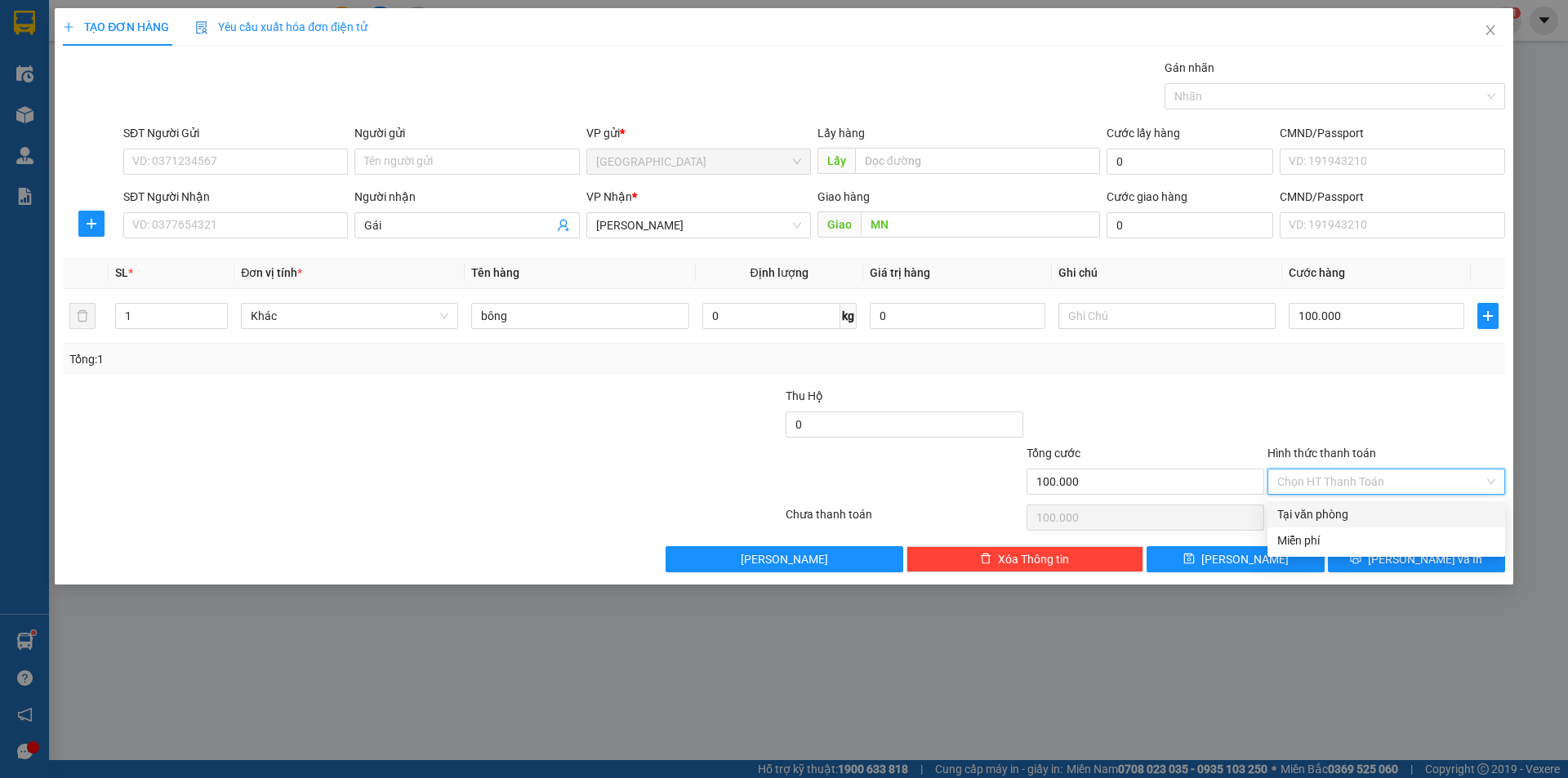
click at [1351, 508] on div "Tại văn phòng" at bounding box center [1386, 514] width 218 height 18
type input "0"
click at [1423, 562] on span "[PERSON_NAME] và In" at bounding box center [1425, 560] width 115 height 18
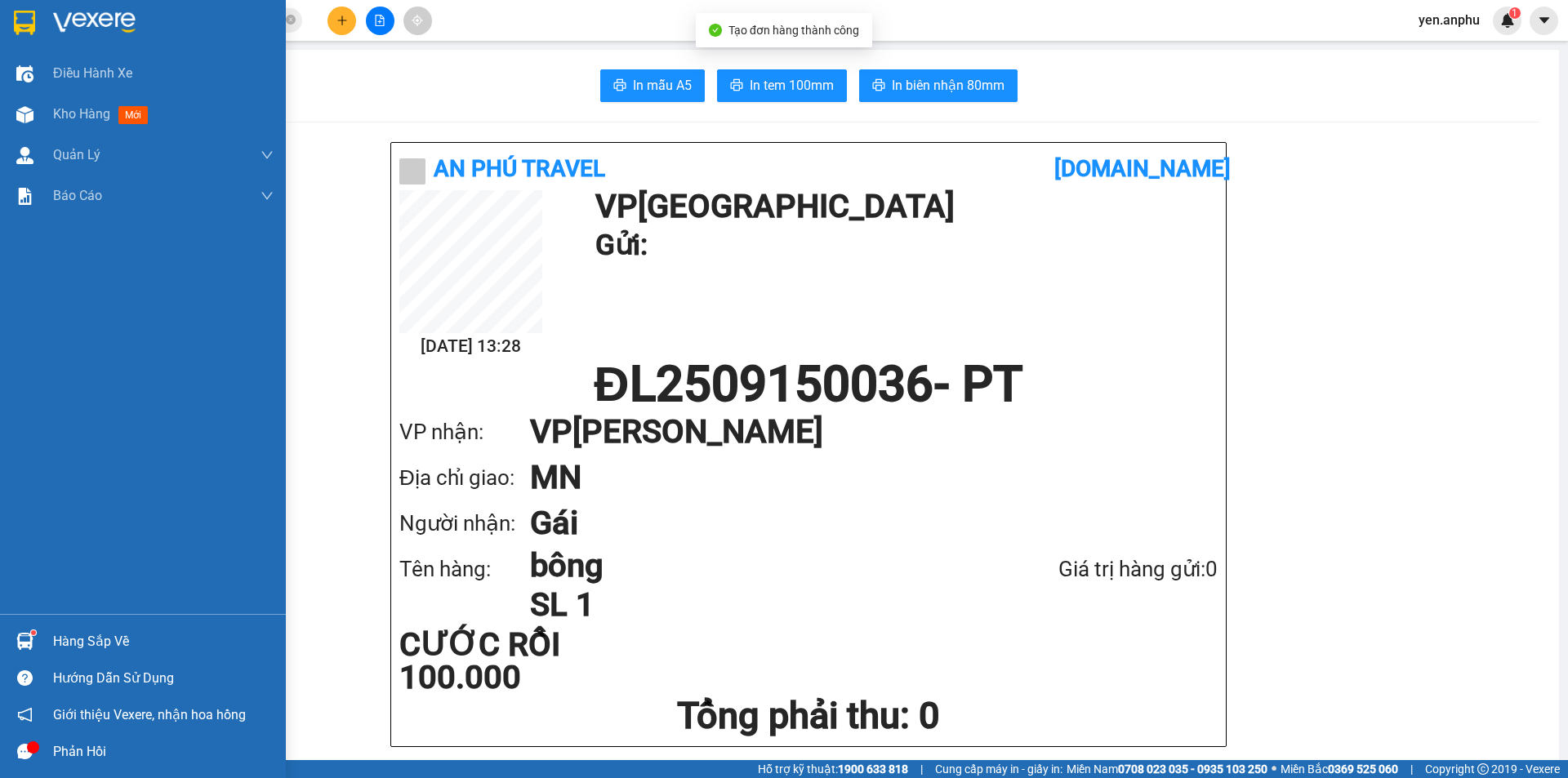
click at [30, 115] on img at bounding box center [25, 115] width 17 height 17
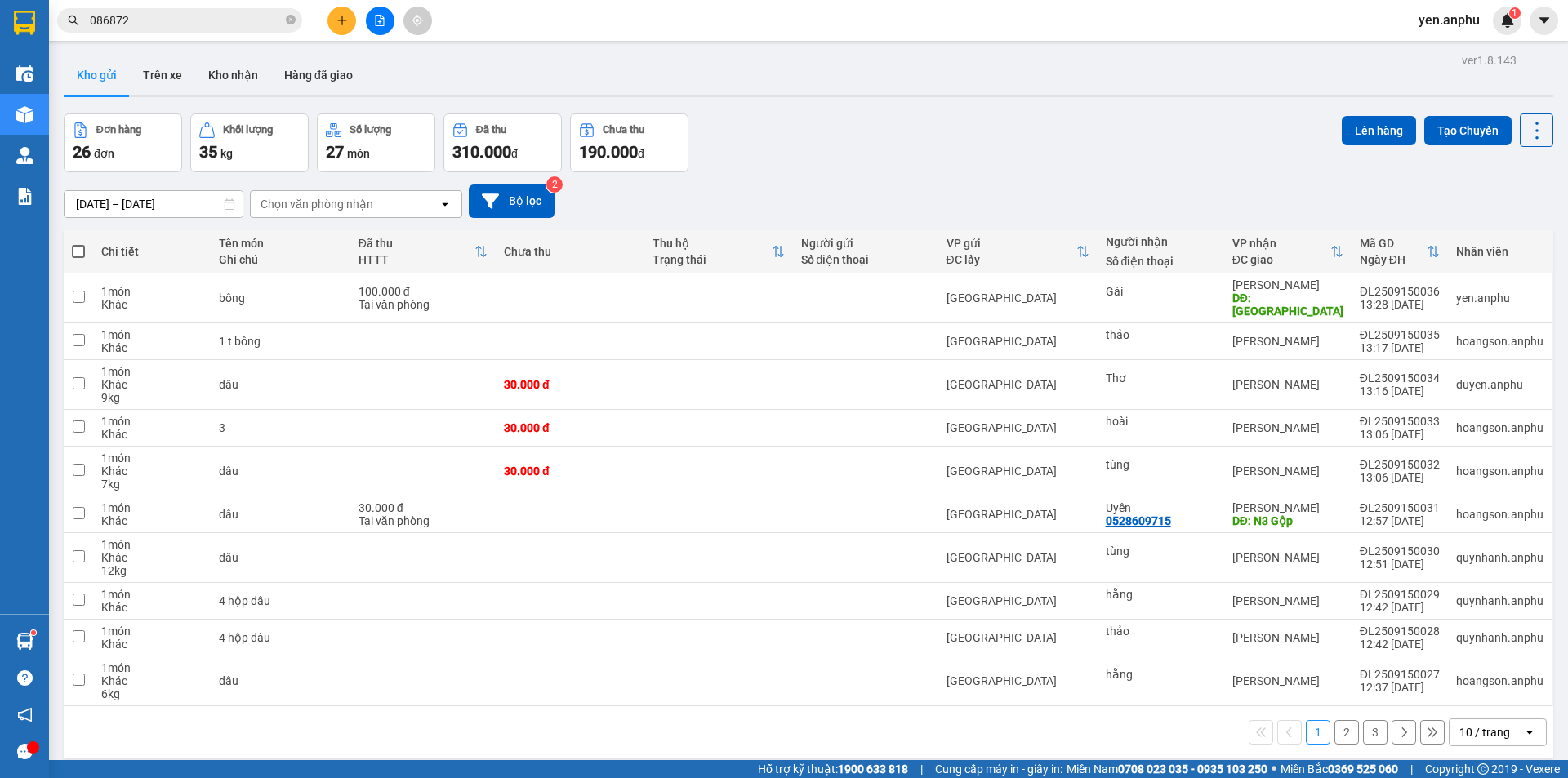
click at [360, 202] on div "Chọn văn phòng nhận" at bounding box center [317, 204] width 113 height 16
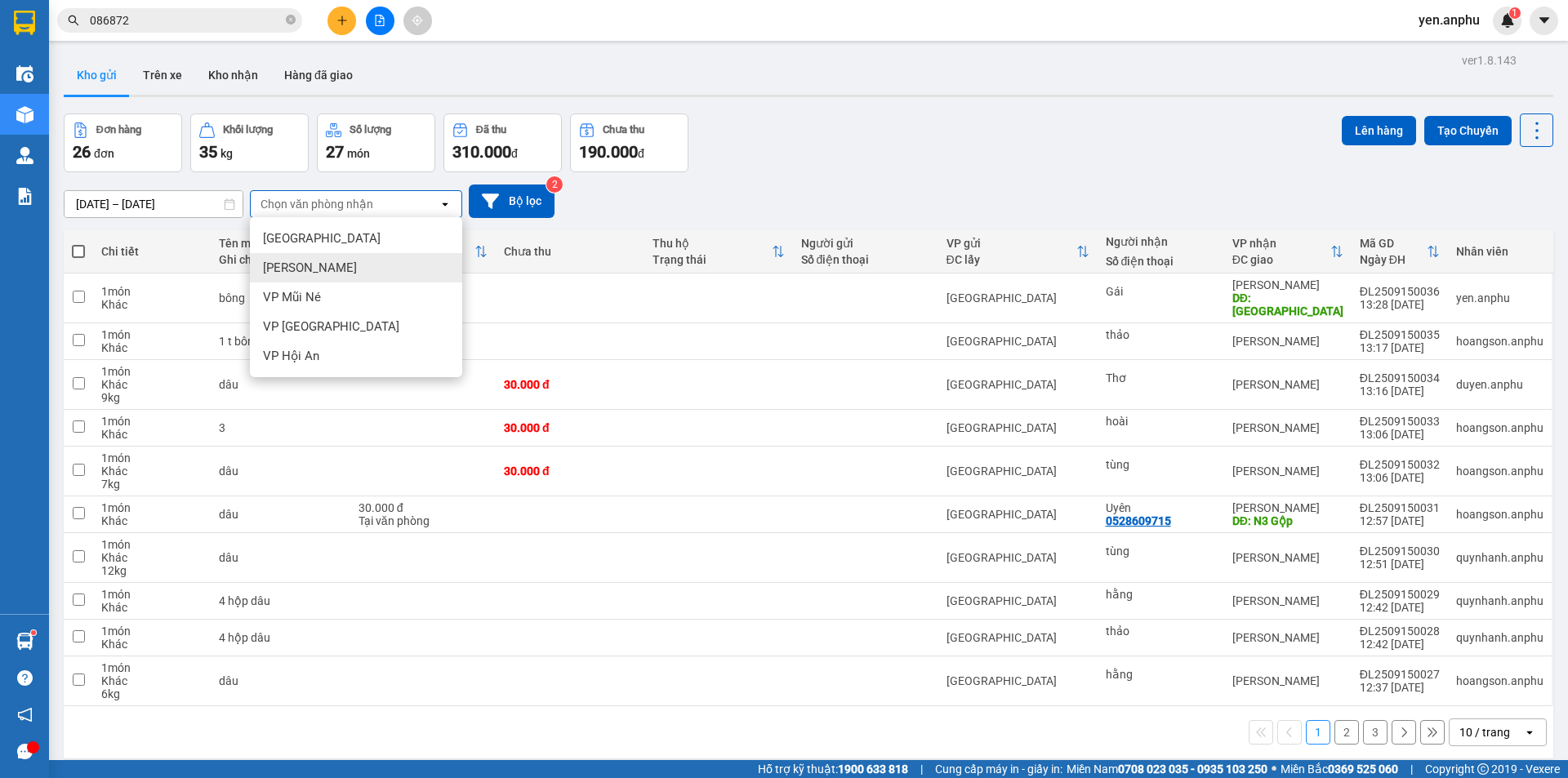
click at [345, 264] on div "[PERSON_NAME]" at bounding box center [356, 268] width 213 height 29
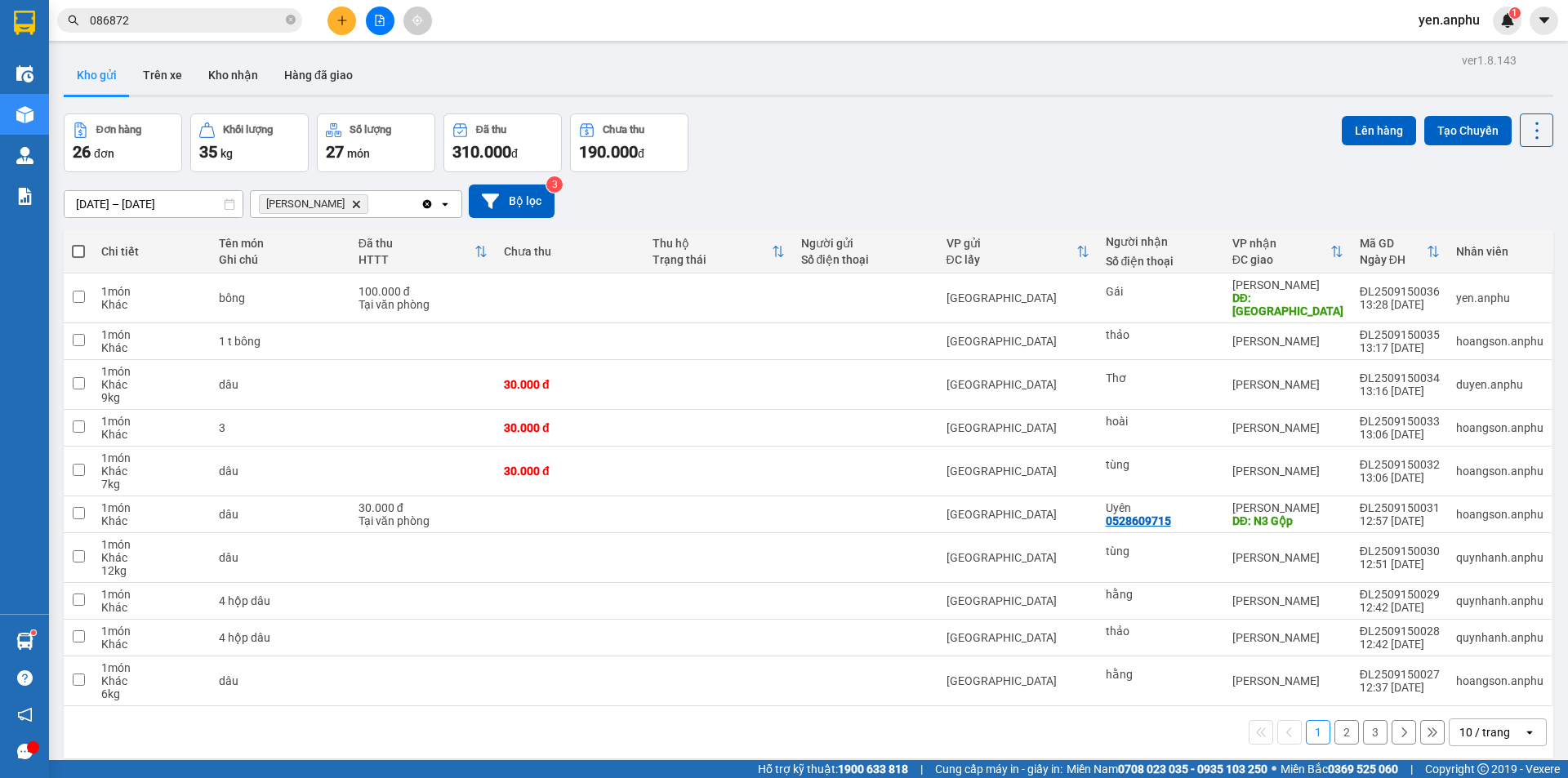
click at [1489, 724] on div "10 / trang" at bounding box center [1485, 733] width 51 height 16
click at [1484, 683] on span "100 / trang" at bounding box center [1479, 683] width 59 height 16
click at [68, 250] on th at bounding box center [78, 252] width 29 height 44
click at [81, 254] on span at bounding box center [78, 252] width 13 height 13
click at [78, 244] on input "checkbox" at bounding box center [78, 244] width 0 height 0
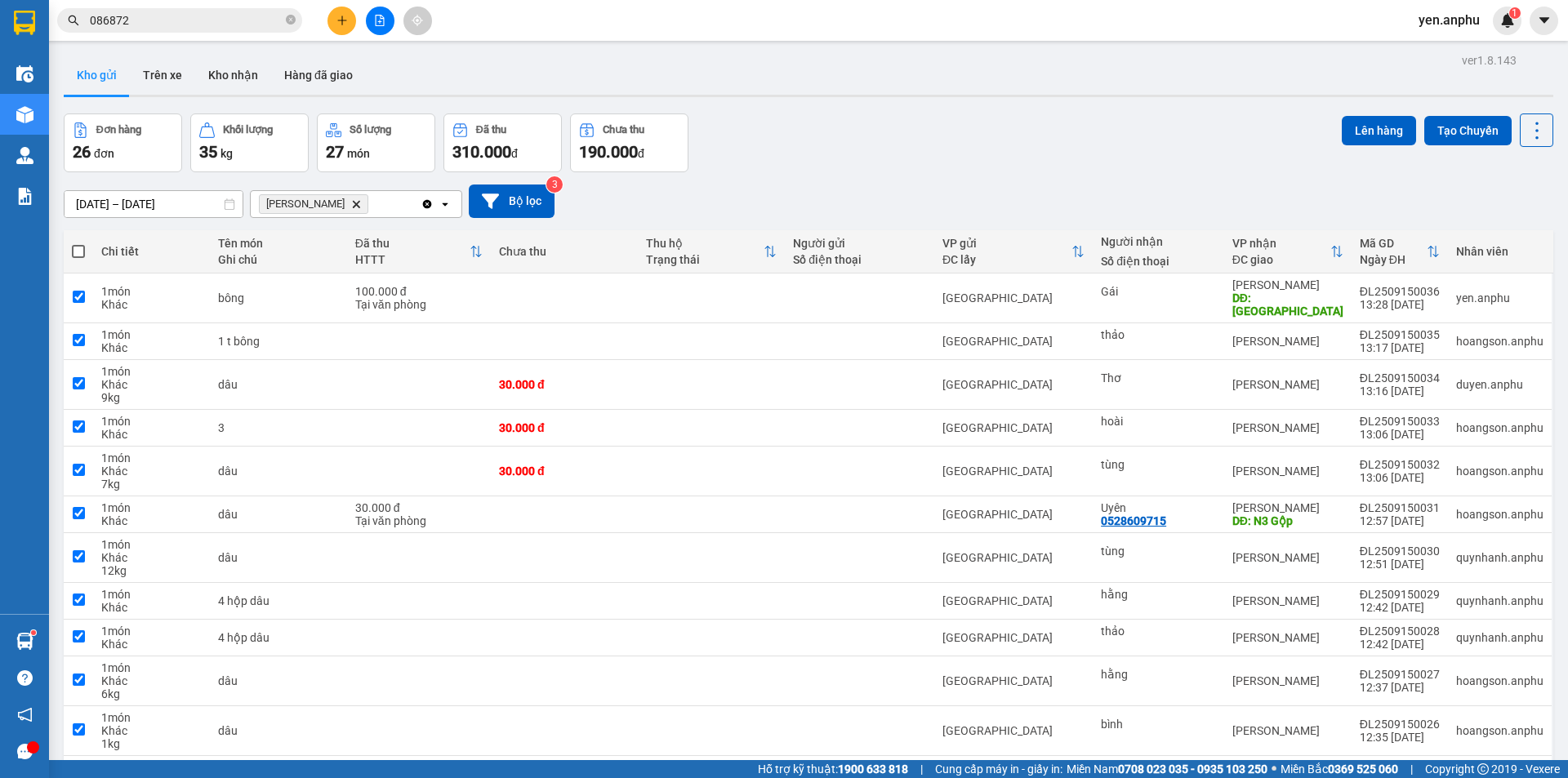
checkbox input "true"
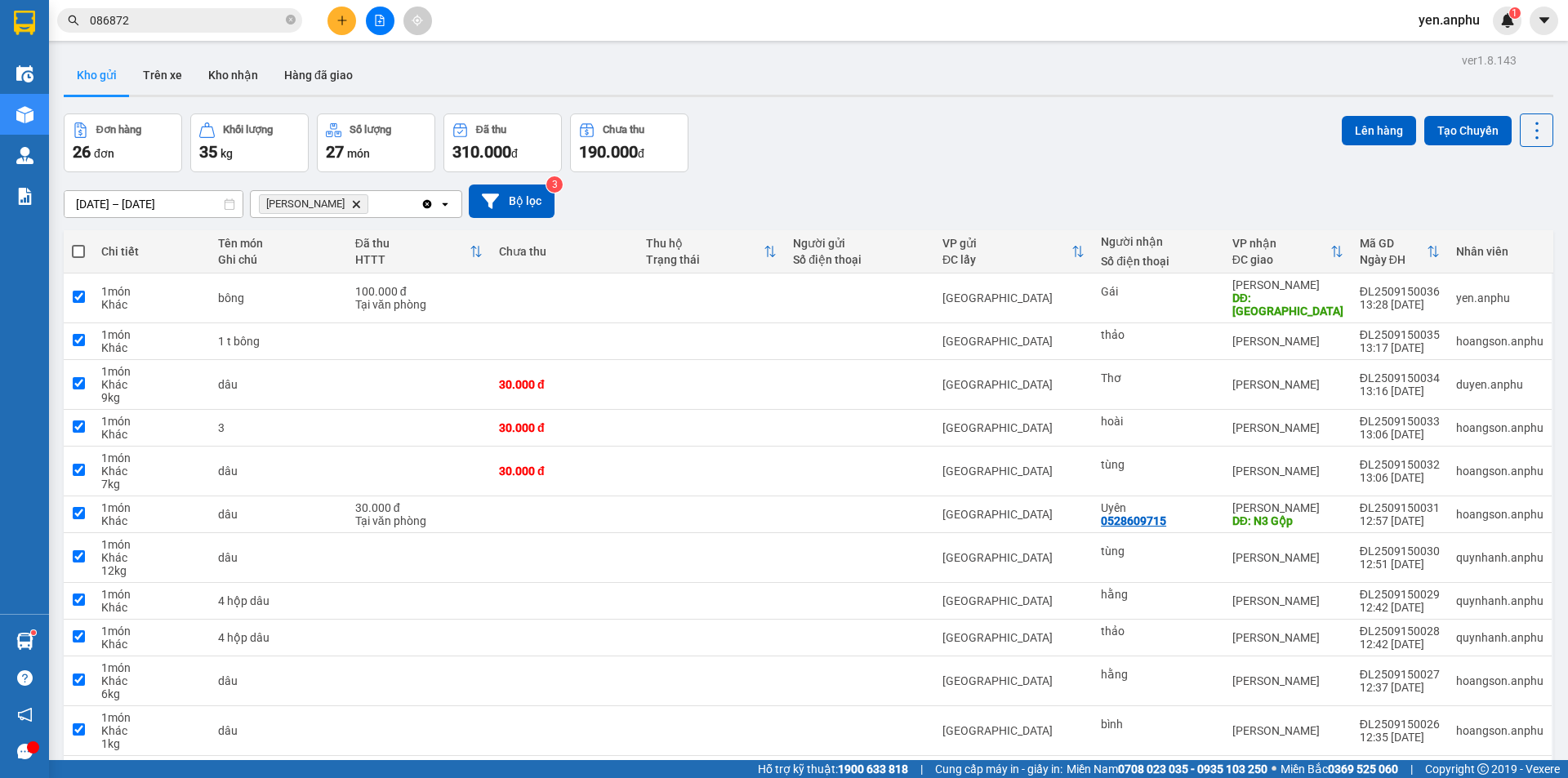
checkbox input "true"
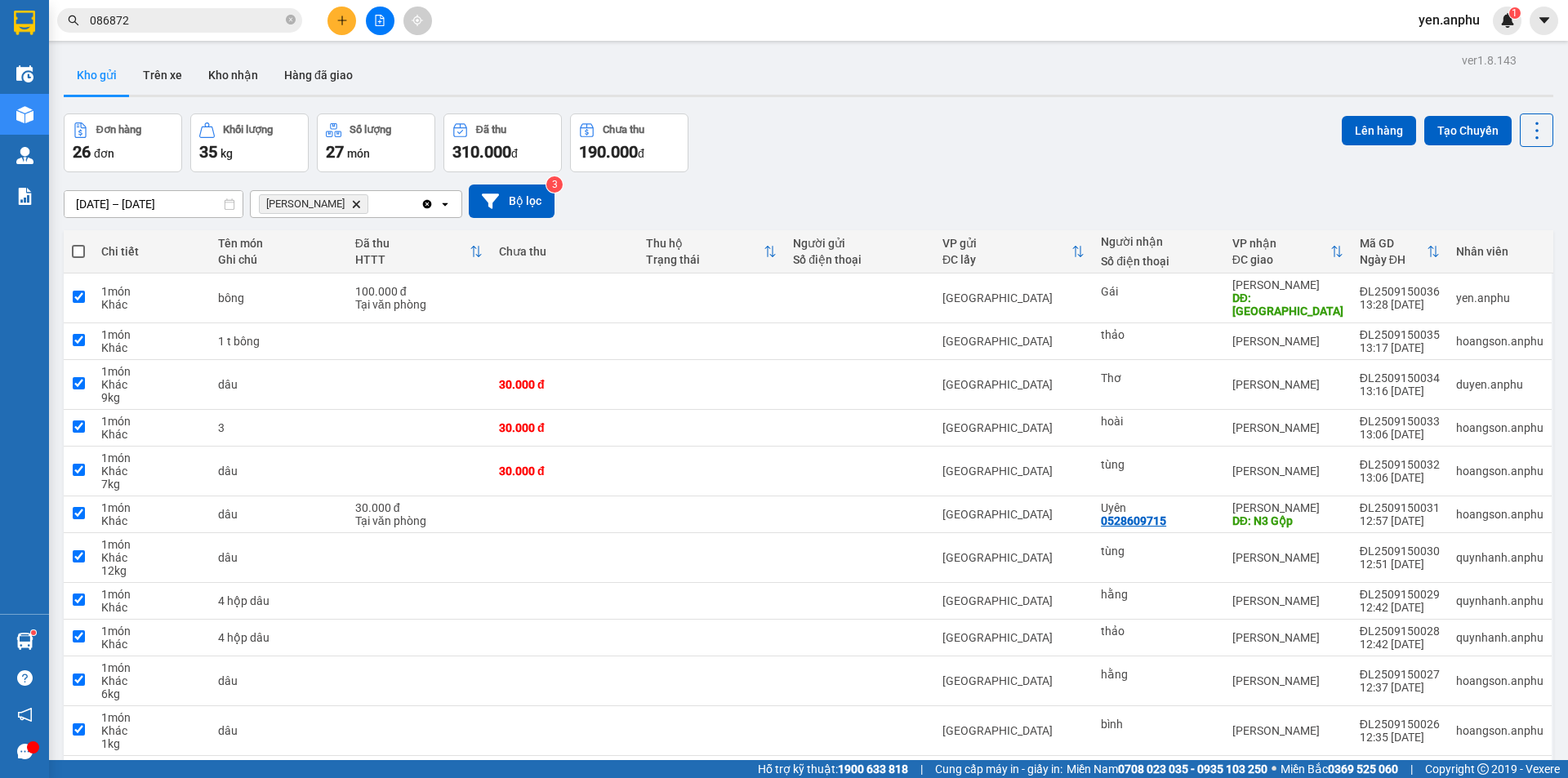
checkbox input "true"
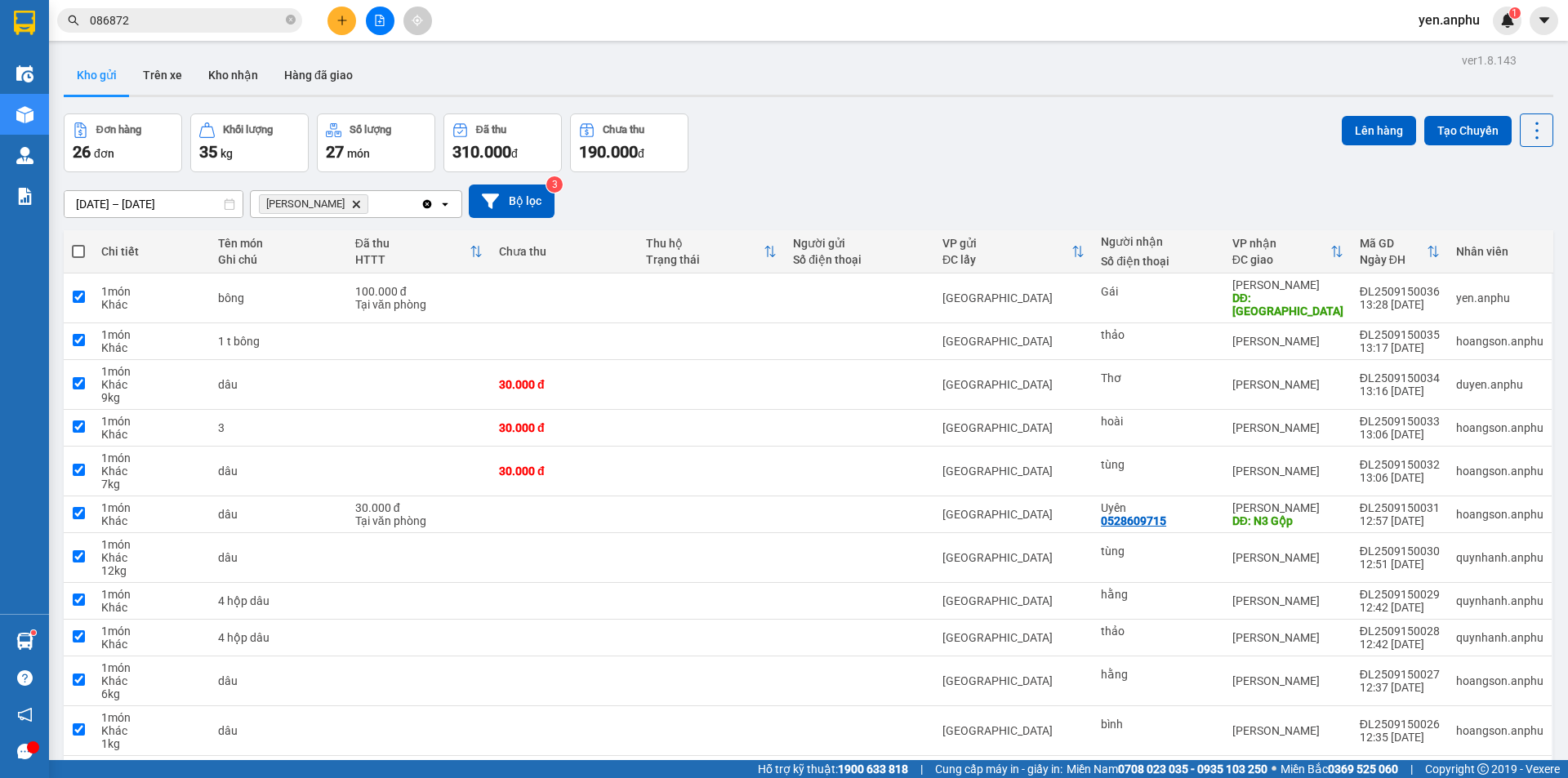
checkbox input "true"
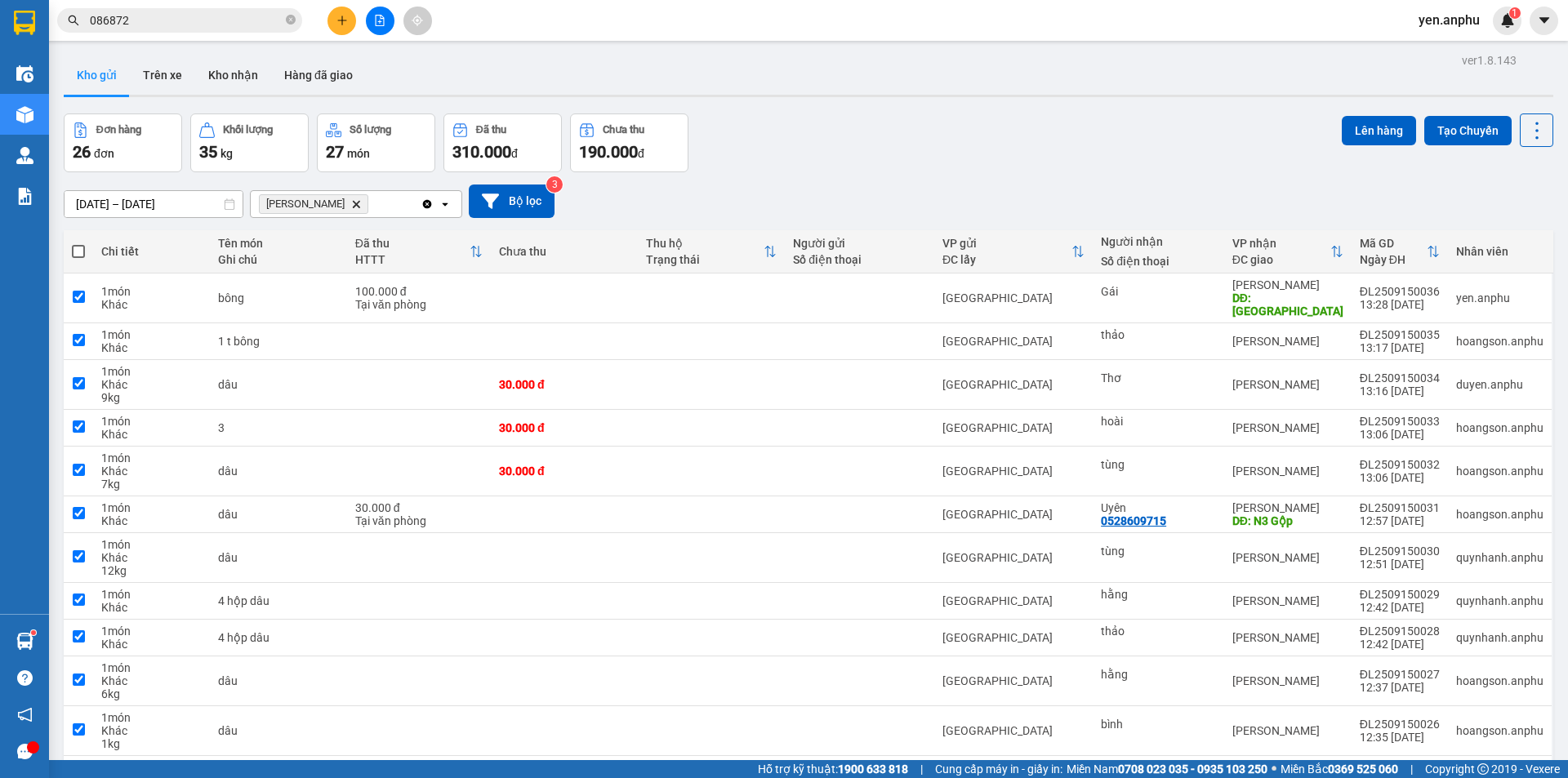
checkbox input "true"
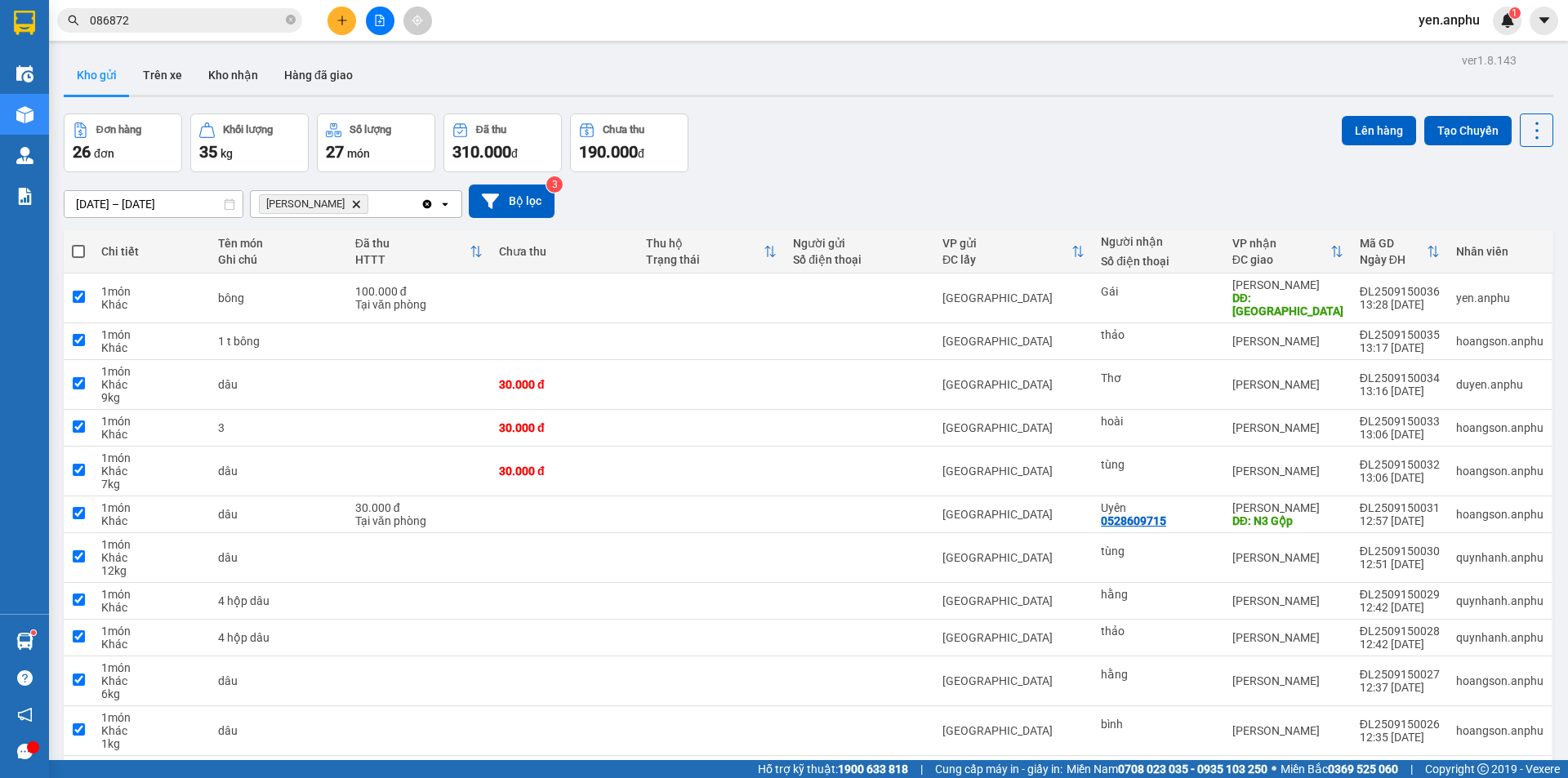
checkbox input "true"
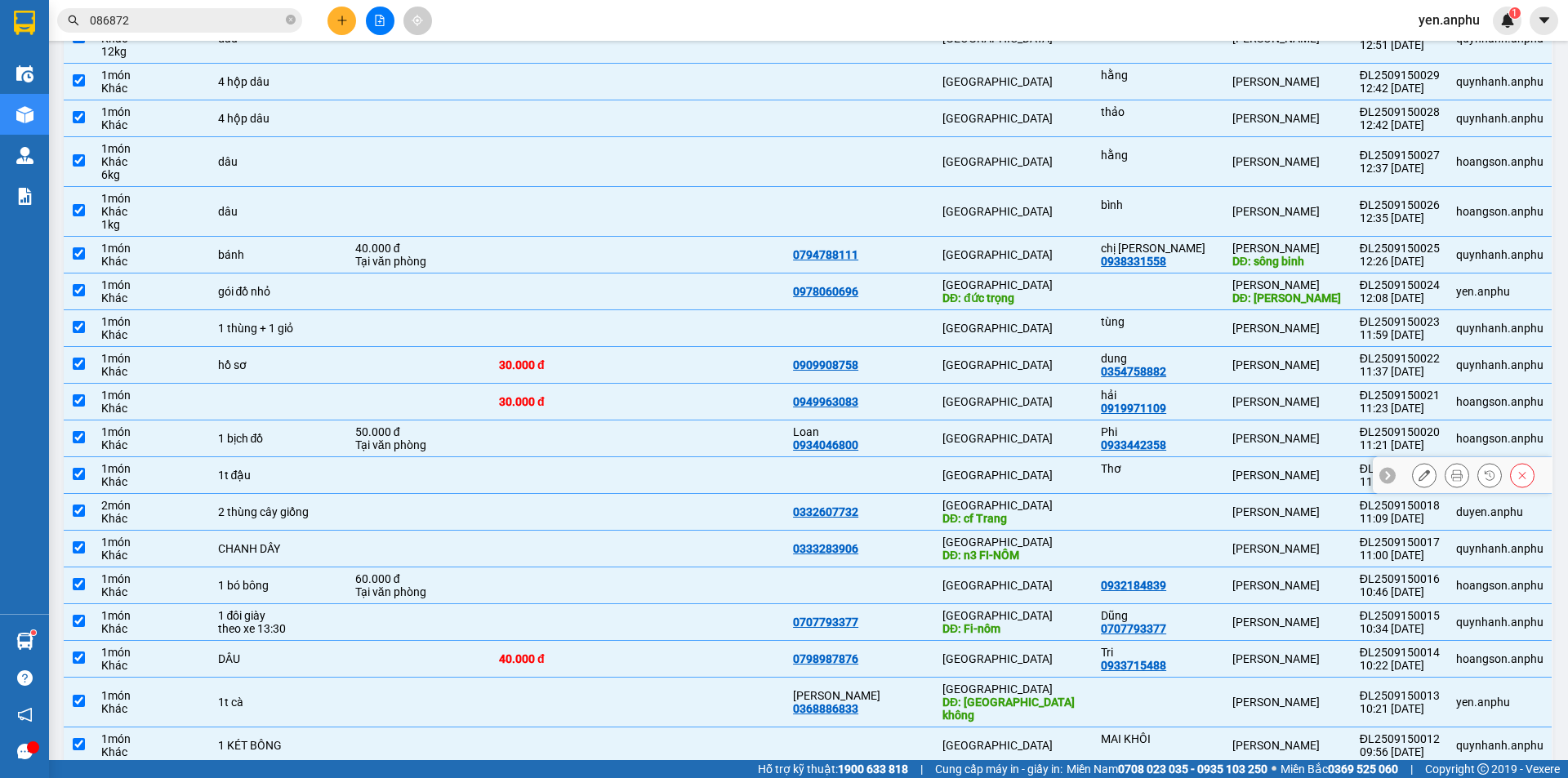
scroll to position [29, 0]
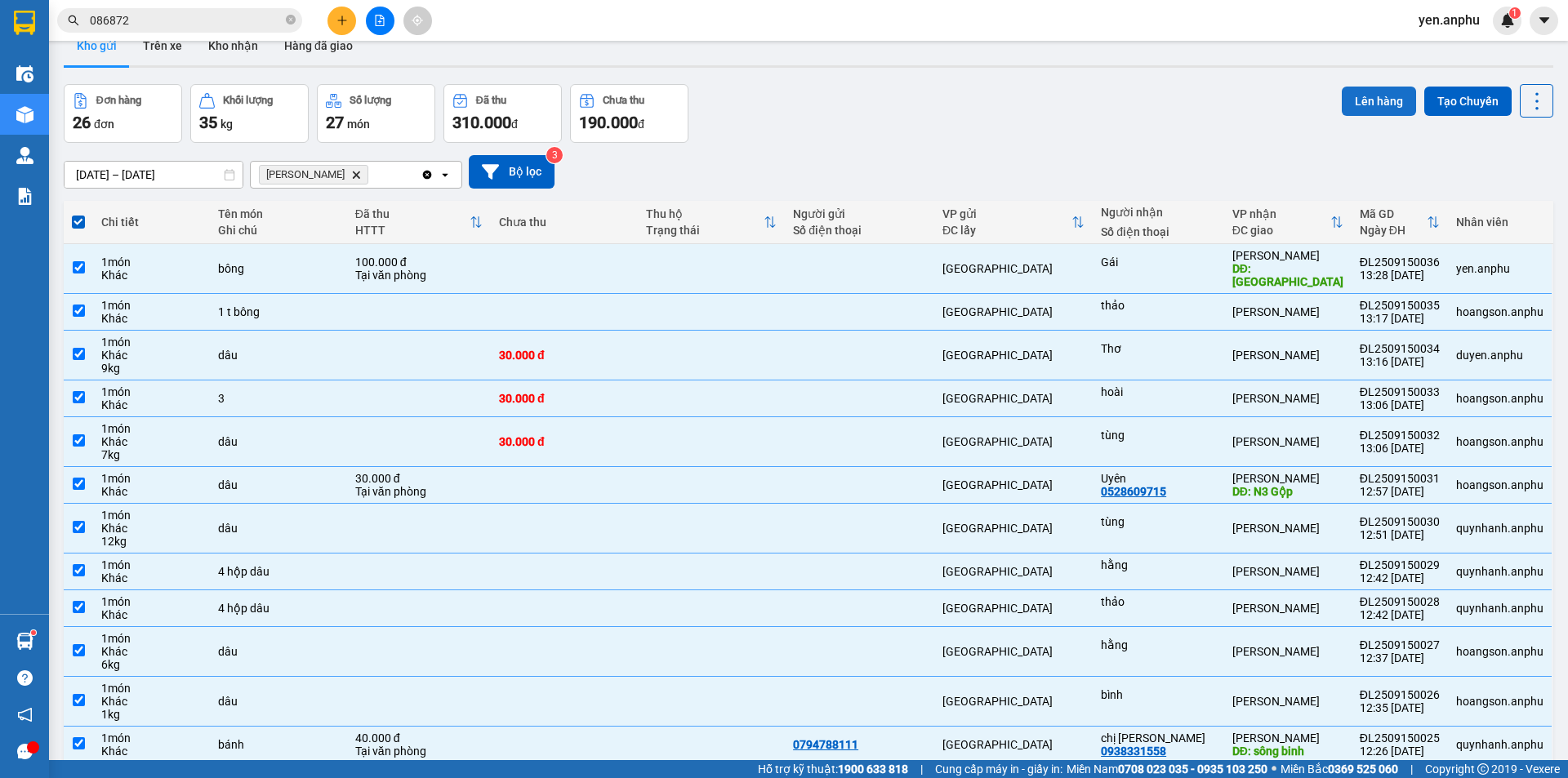
click at [1369, 101] on button "Lên hàng" at bounding box center [1379, 101] width 75 height 29
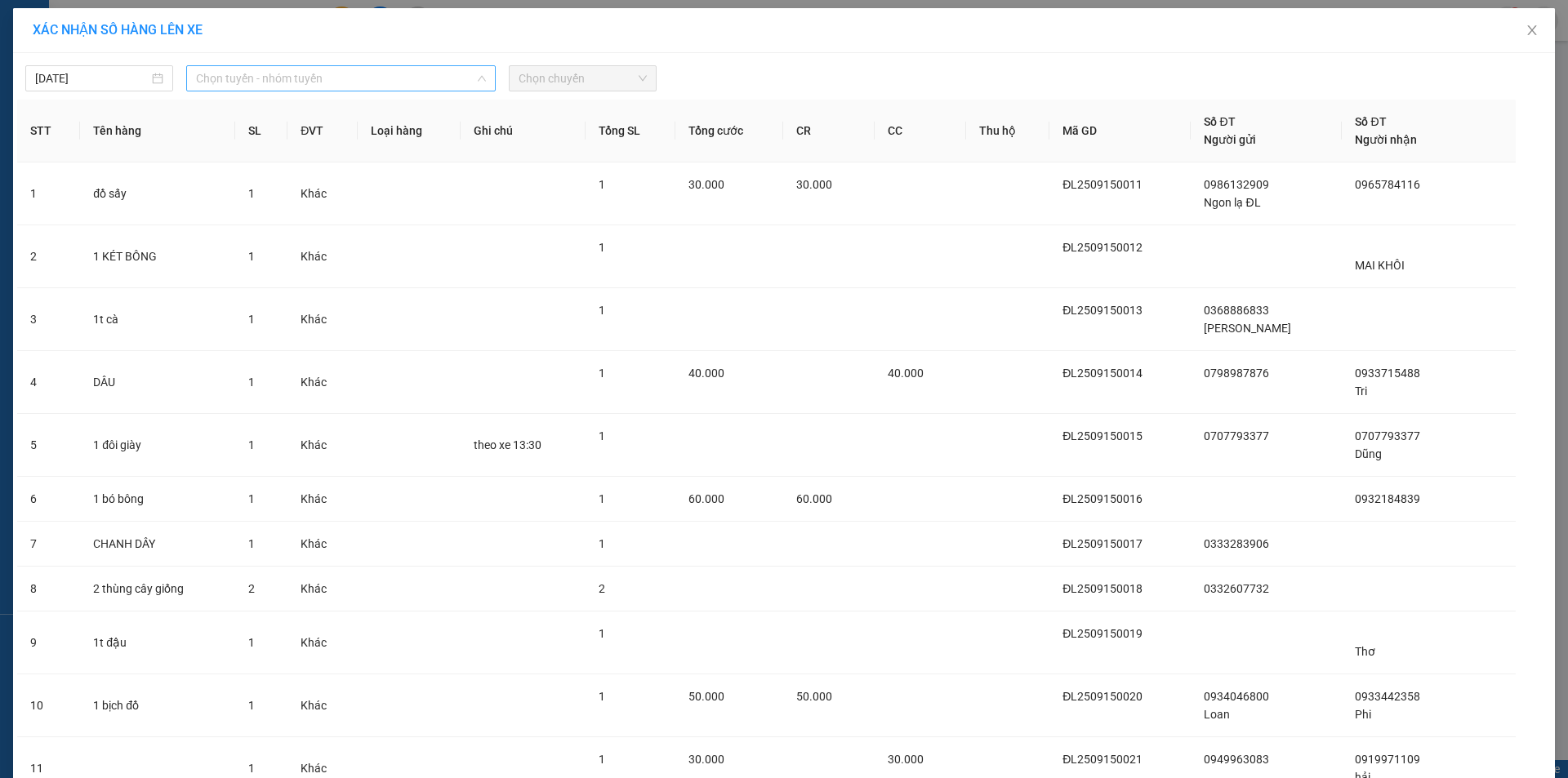
click at [278, 72] on span "Chọn tuyến - nhóm tuyến" at bounding box center [341, 78] width 290 height 25
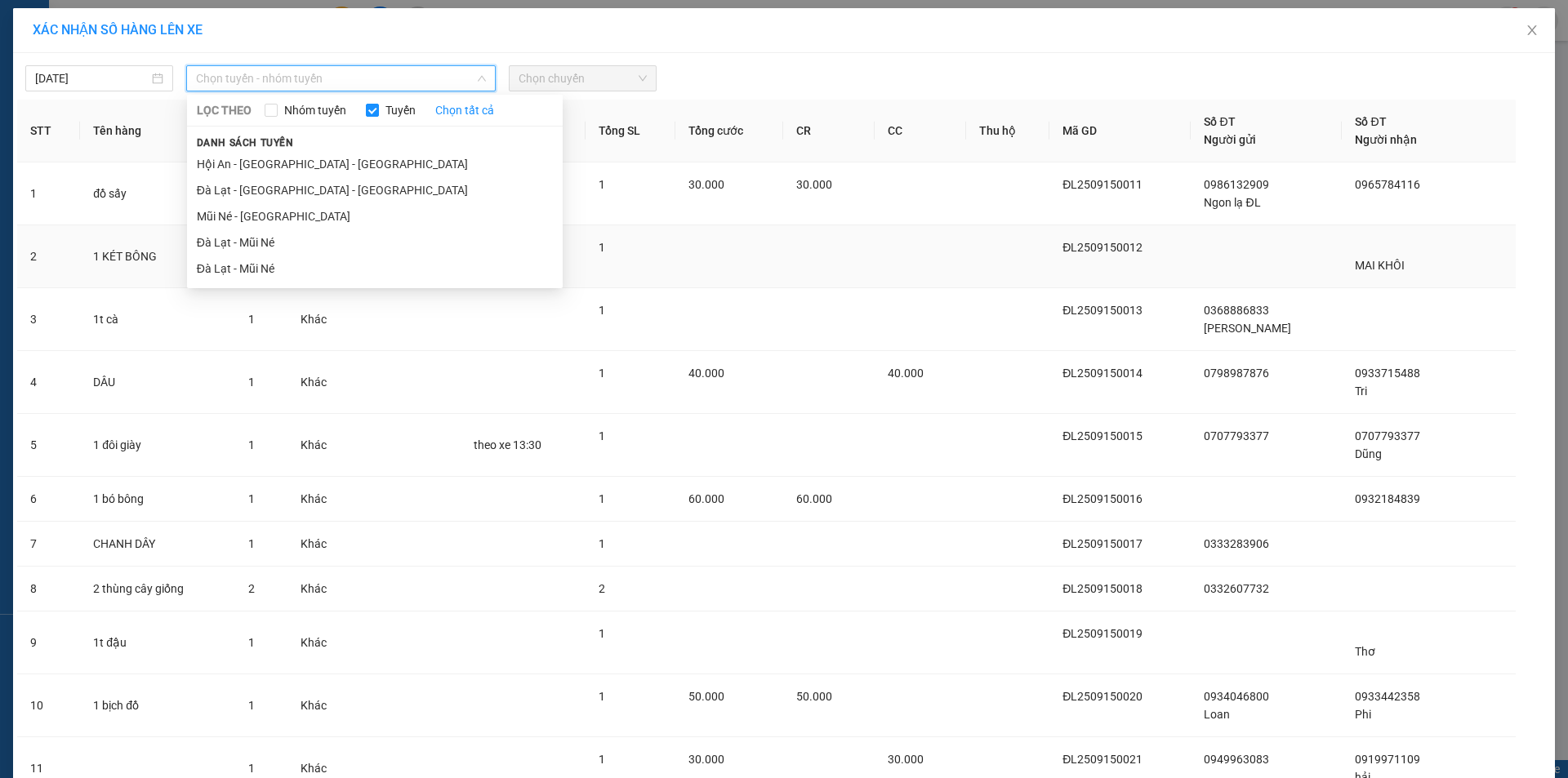
click at [241, 244] on li "Đà Lạt - Mũi Né" at bounding box center [375, 243] width 375 height 26
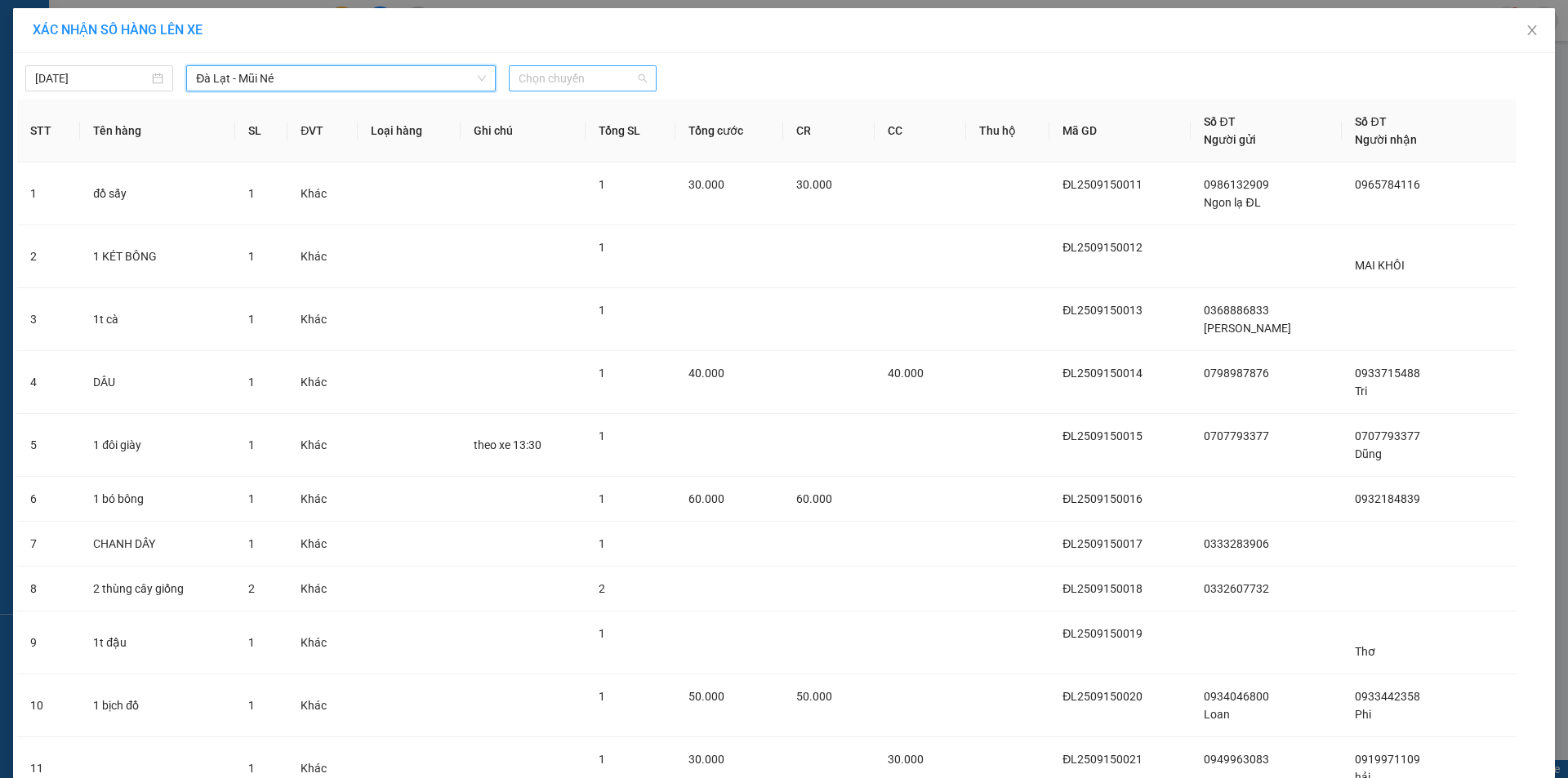
click at [565, 76] on span "Chọn chuyến" at bounding box center [583, 78] width 128 height 25
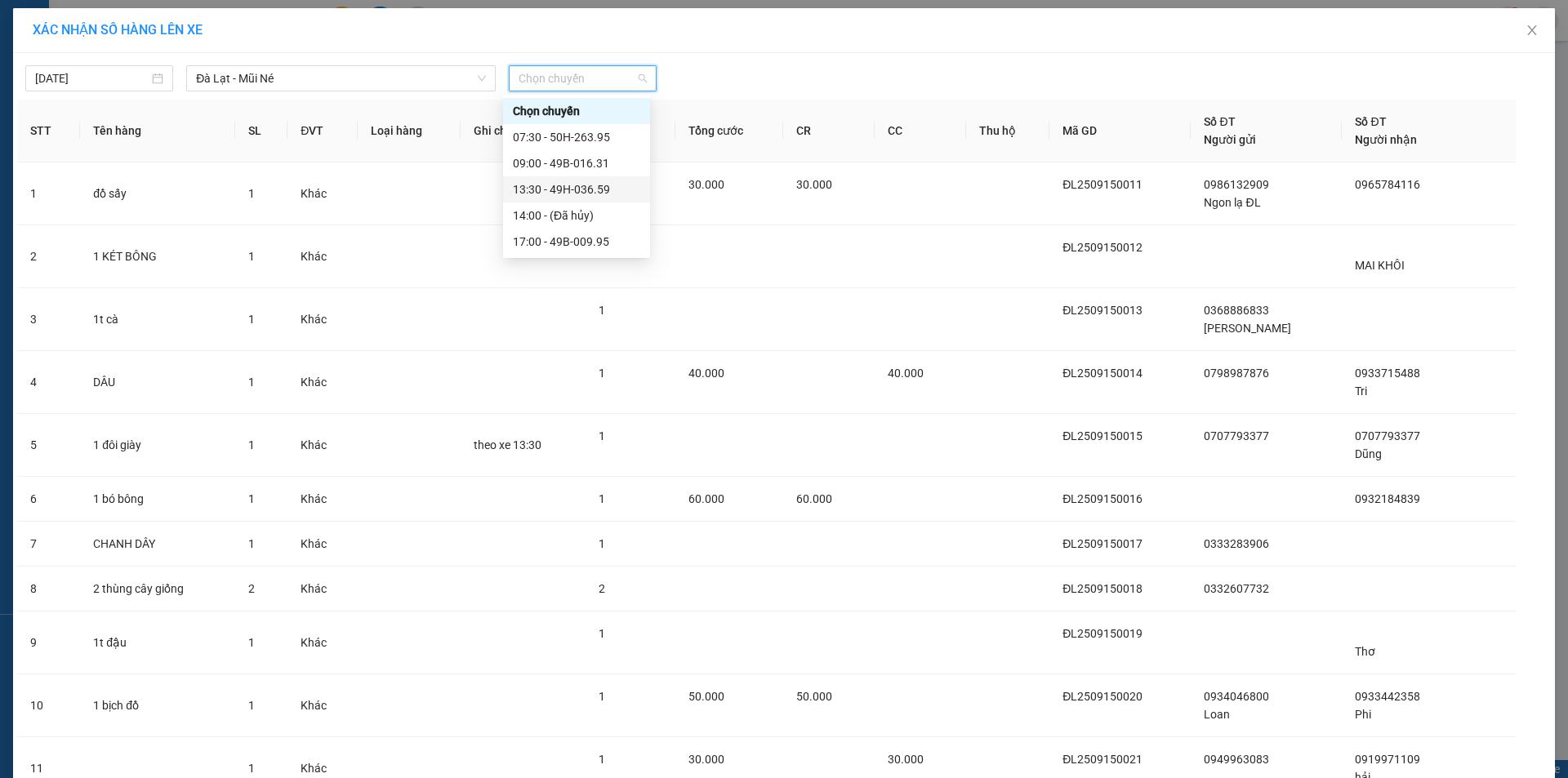
click at [587, 197] on div "13:30 - 49H-036.59" at bounding box center [576, 190] width 127 height 18
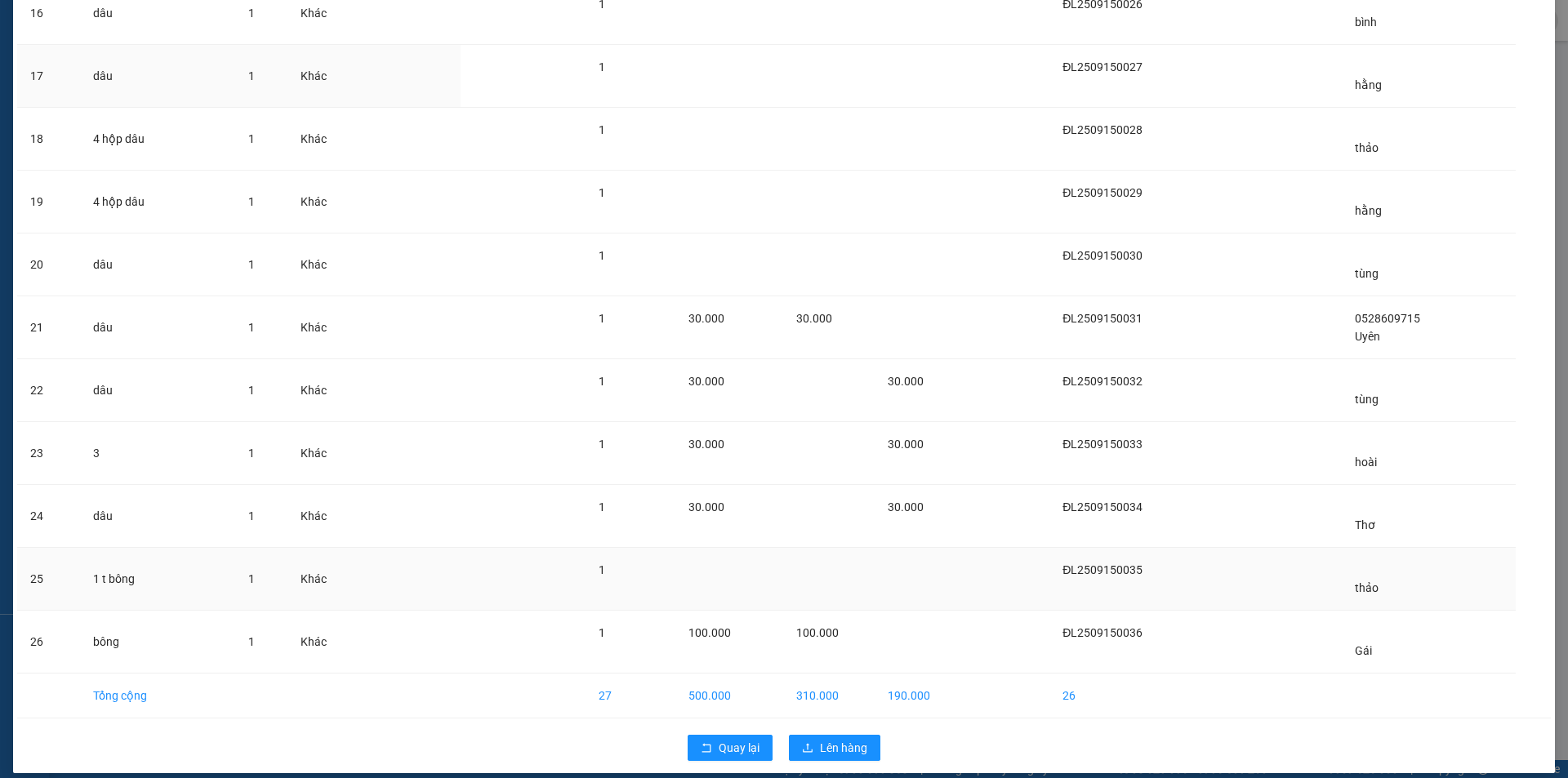
scroll to position [1076, 0]
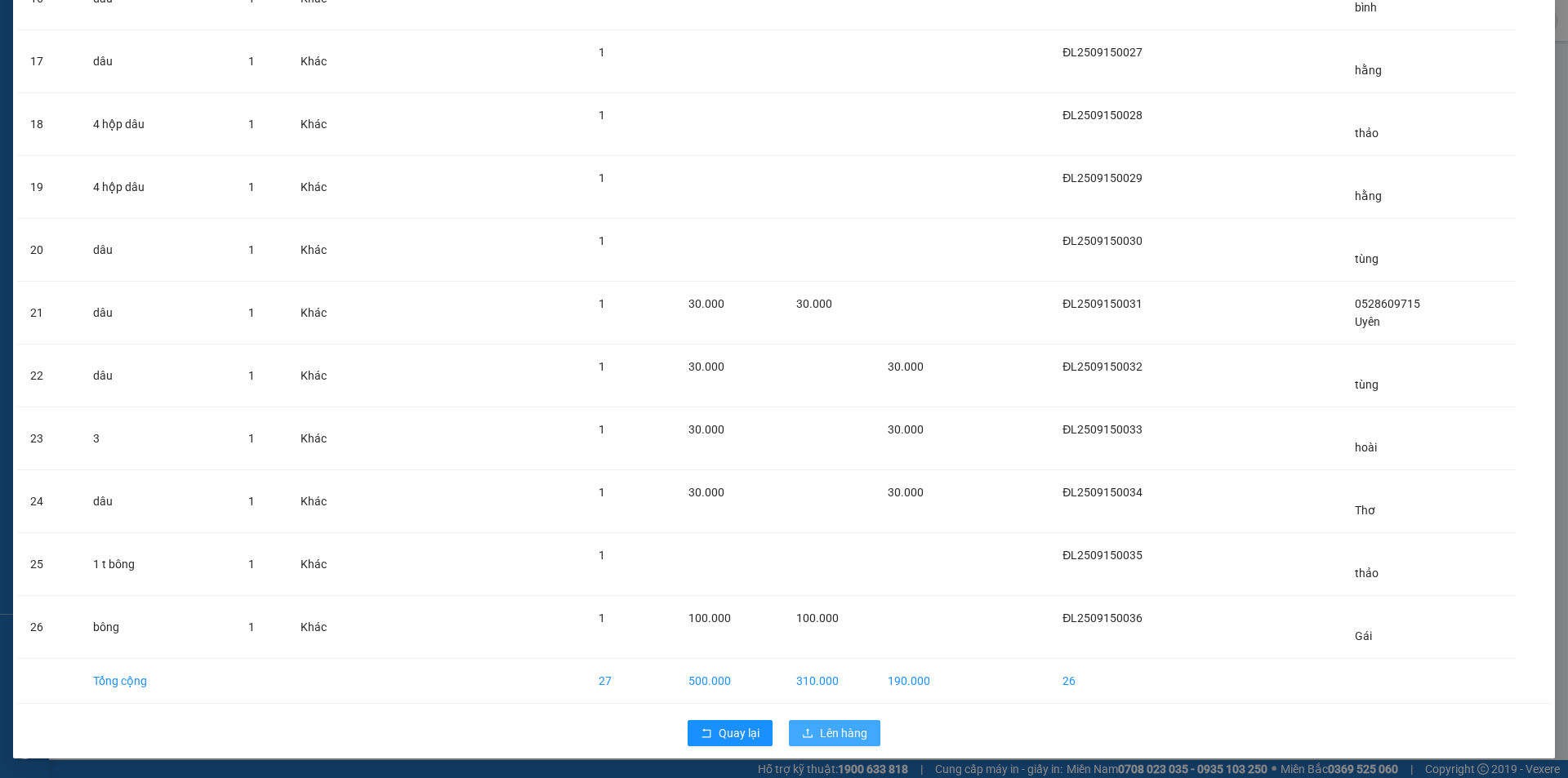
click at [832, 730] on span "Lên hàng" at bounding box center [844, 733] width 47 height 18
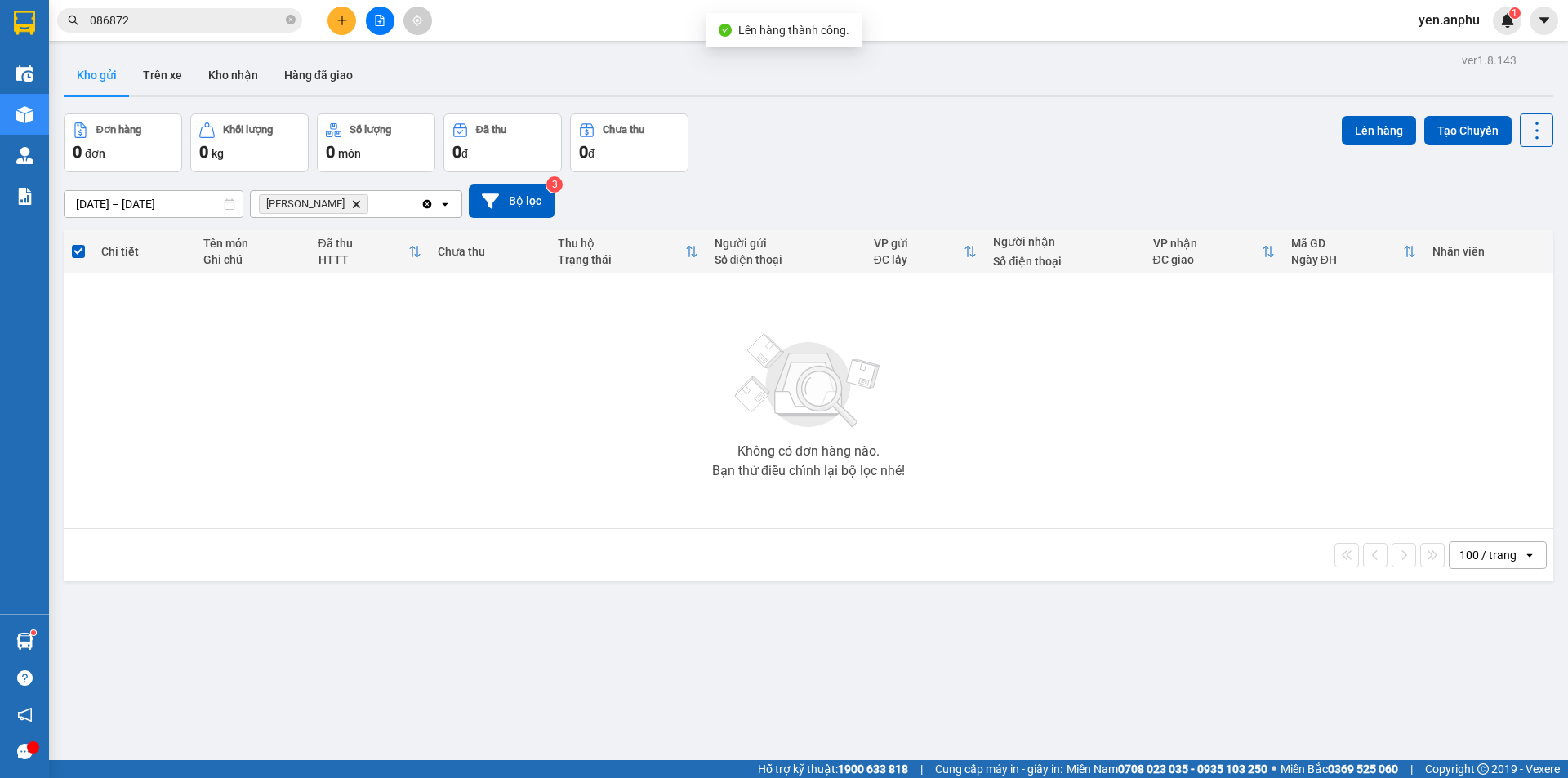
click at [384, 15] on icon "file-add" at bounding box center [380, 20] width 12 height 12
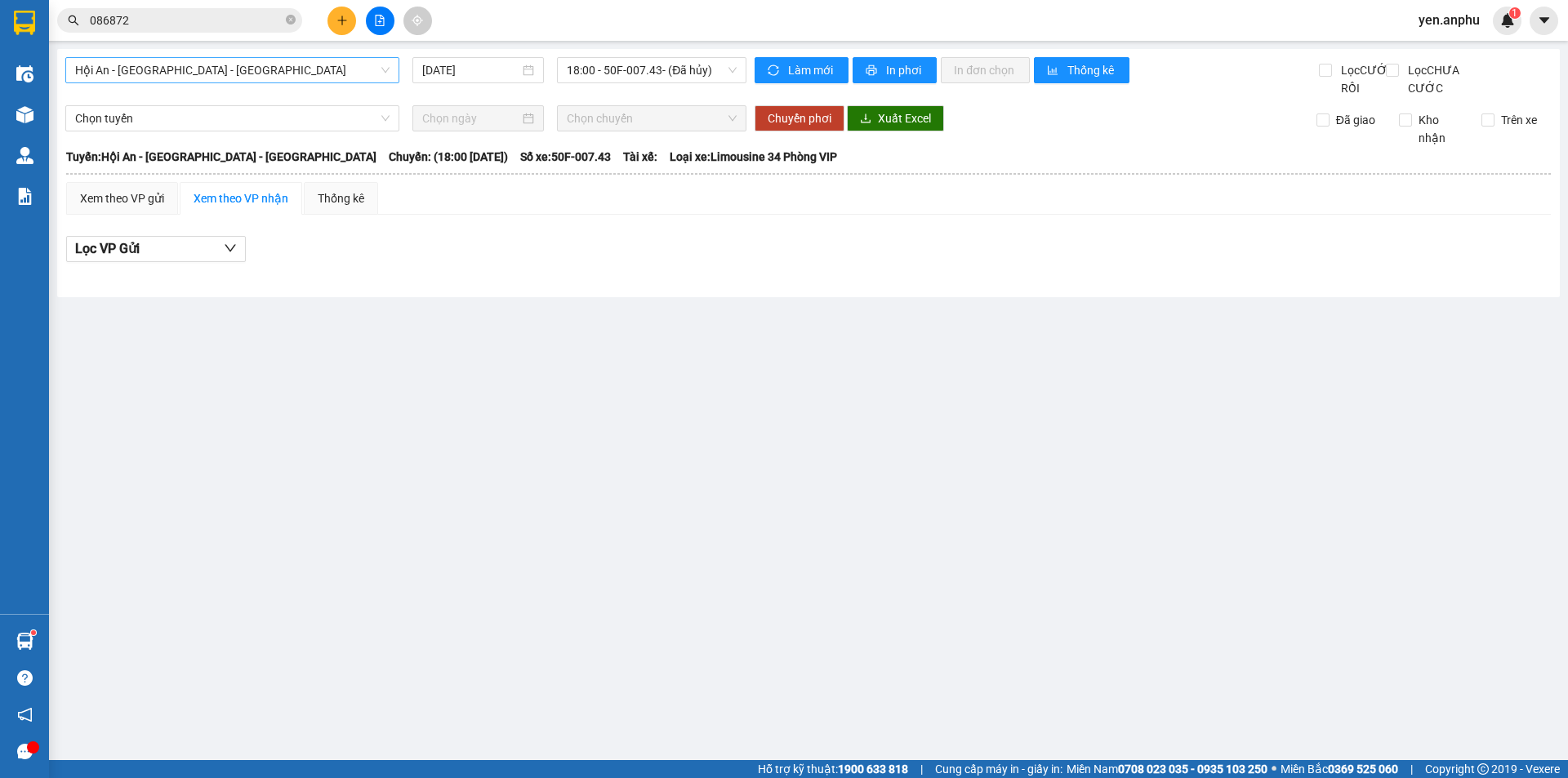
click at [219, 74] on span "Hội An - [GEOGRAPHIC_DATA] - [GEOGRAPHIC_DATA]" at bounding box center [233, 70] width 315 height 25
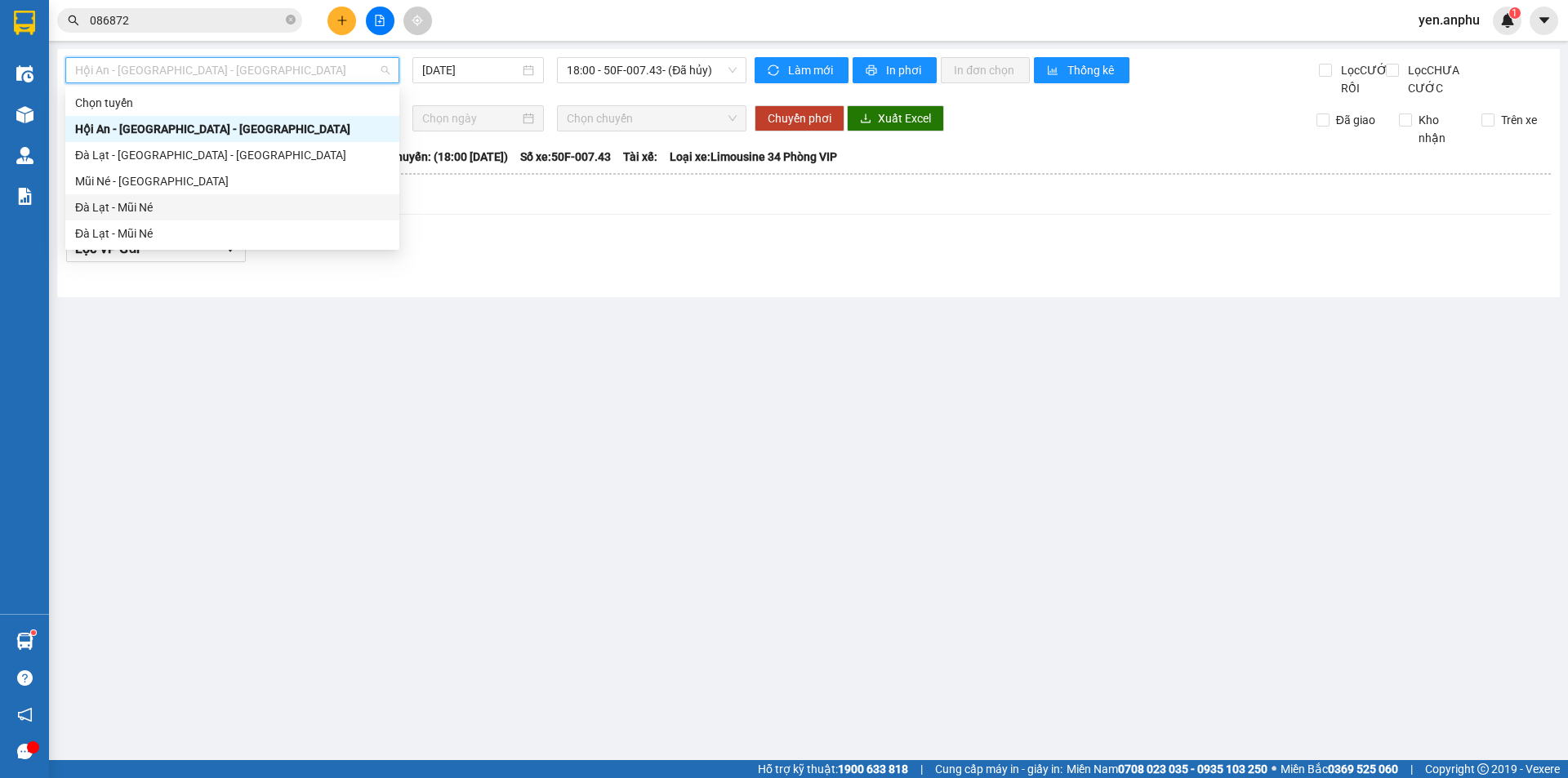
click at [133, 209] on div "Đà Lạt - Mũi Né" at bounding box center [233, 207] width 315 height 18
type input "[DATE]"
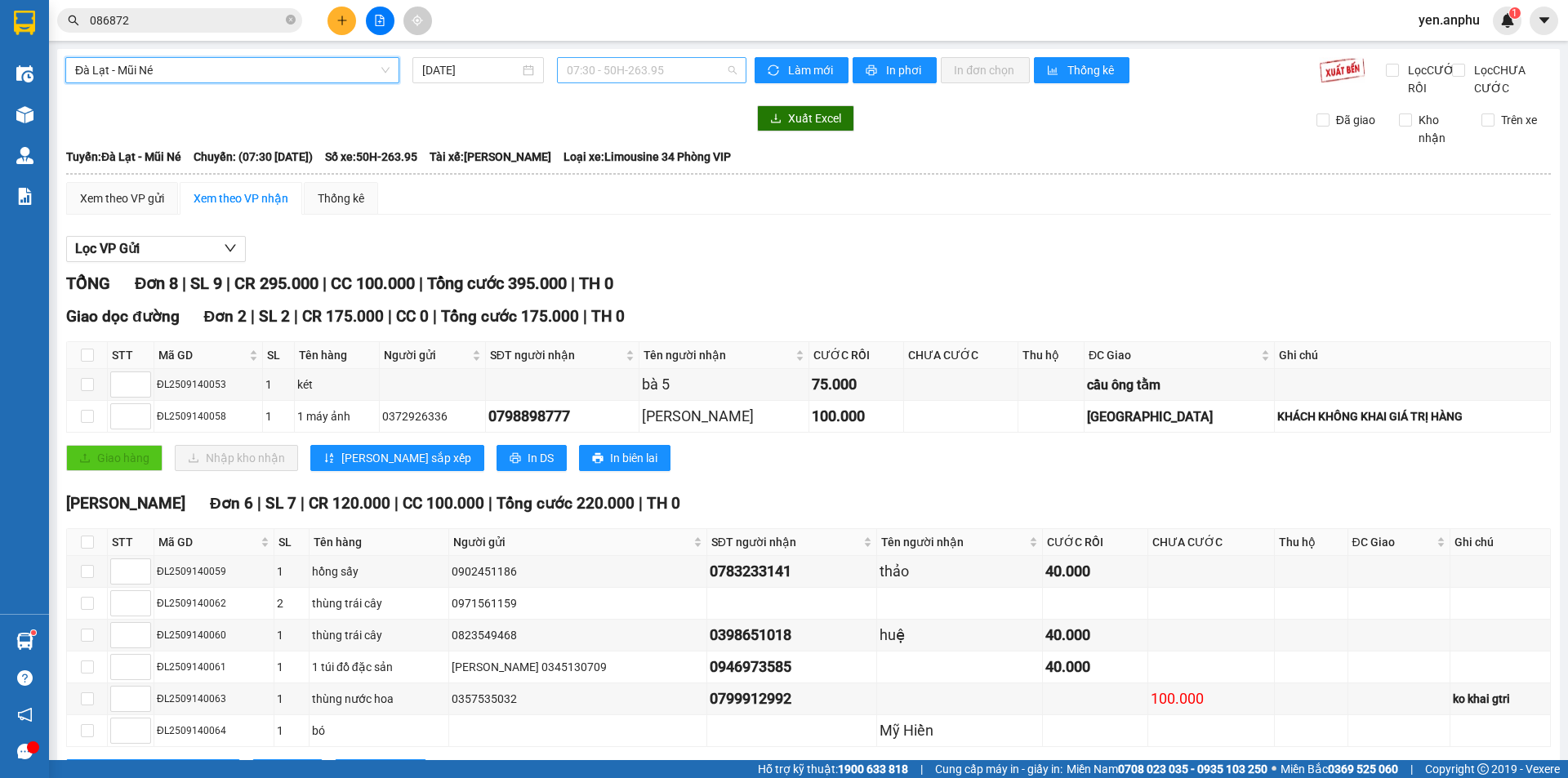
click at [594, 69] on span "07:30 - 50H-263.95" at bounding box center [652, 70] width 170 height 25
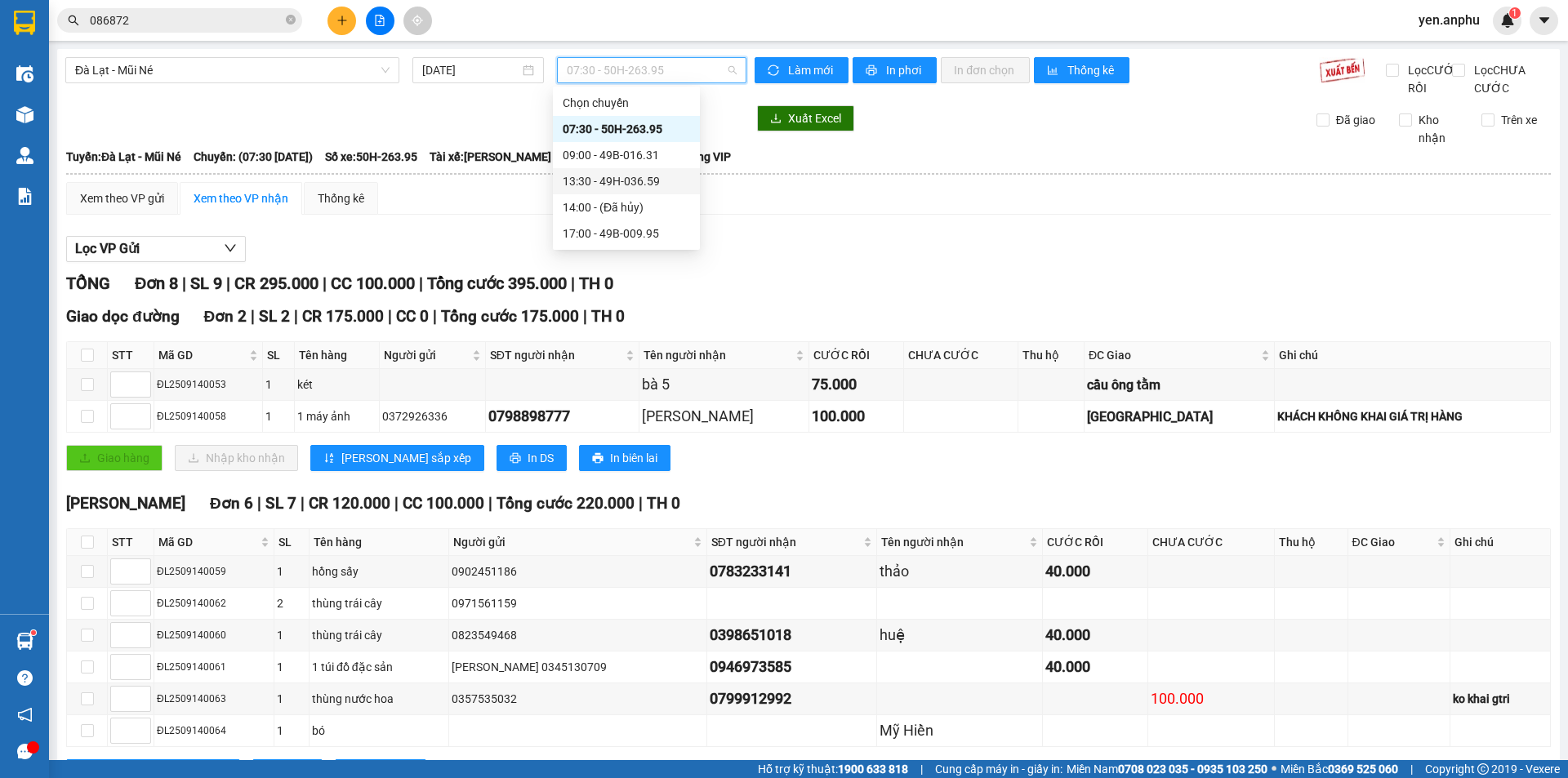
click at [632, 185] on div "13:30 - 49H-036.59" at bounding box center [626, 182] width 127 height 18
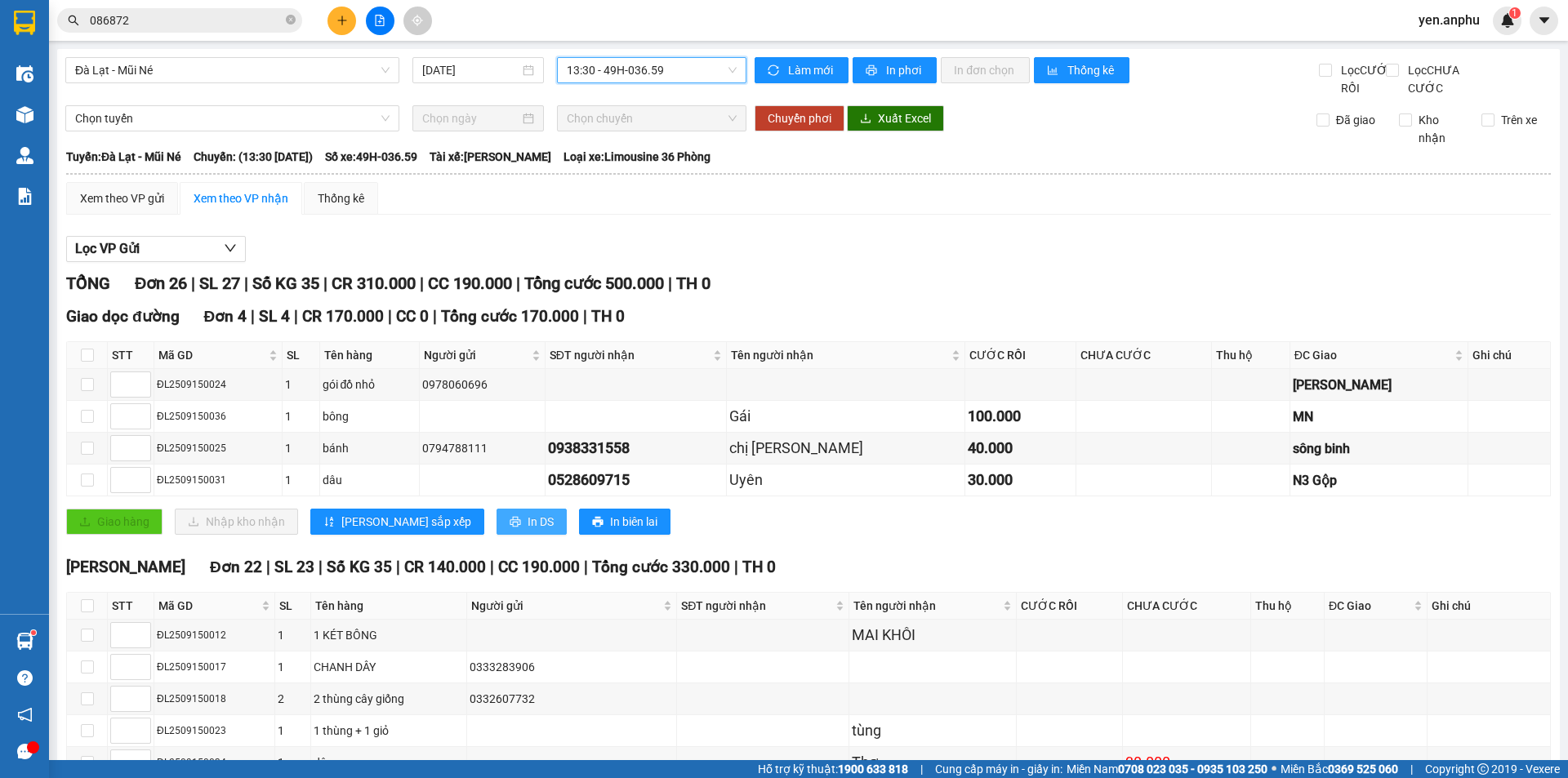
click at [528, 531] on span "In DS" at bounding box center [541, 522] width 26 height 18
click at [150, 207] on div "Xem theo VP gửi" at bounding box center [122, 198] width 85 height 18
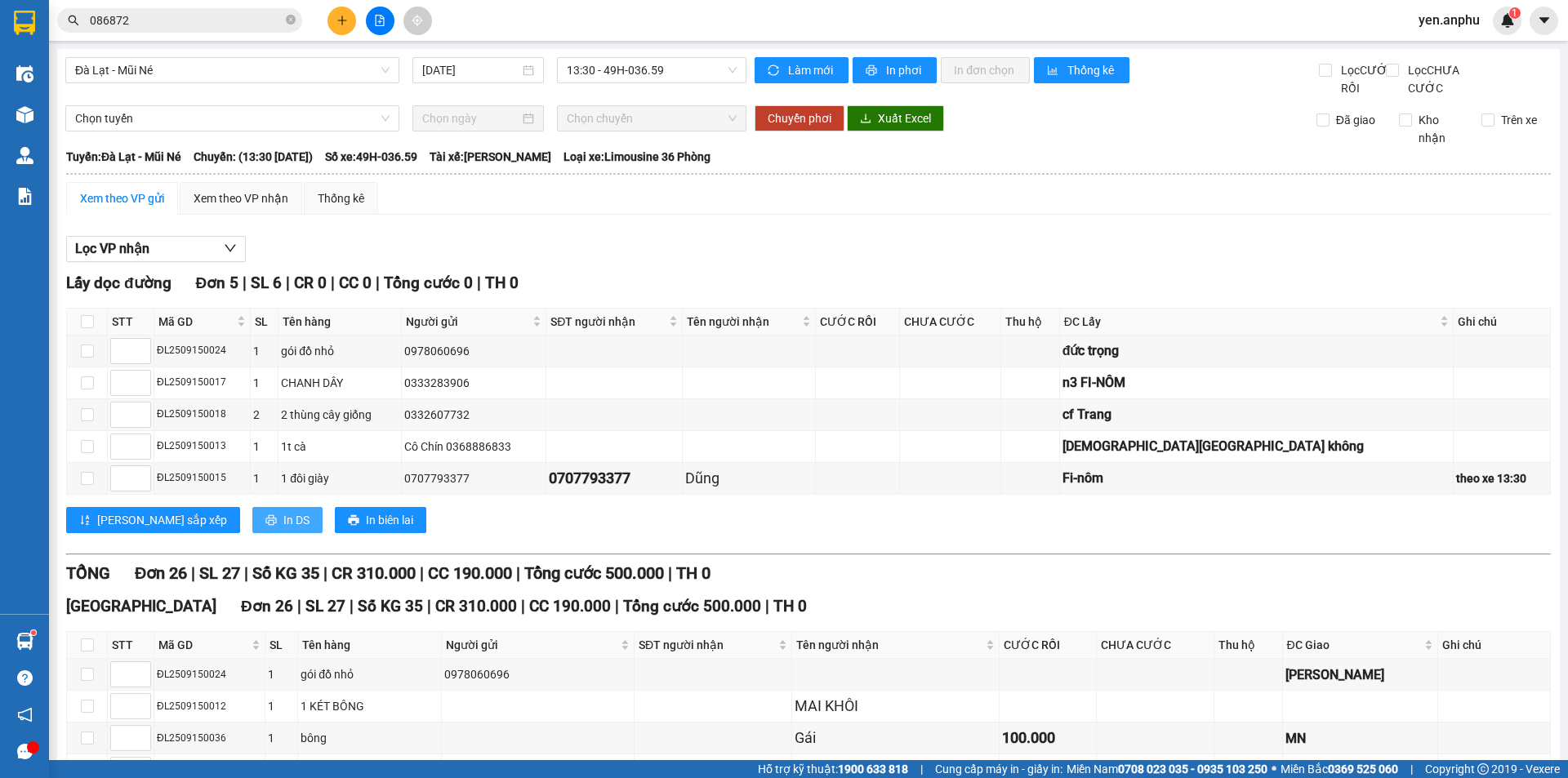
click at [284, 529] on span "In DS" at bounding box center [296, 521] width 26 height 18
click at [258, 207] on div "Xem theo VP nhận" at bounding box center [241, 198] width 95 height 18
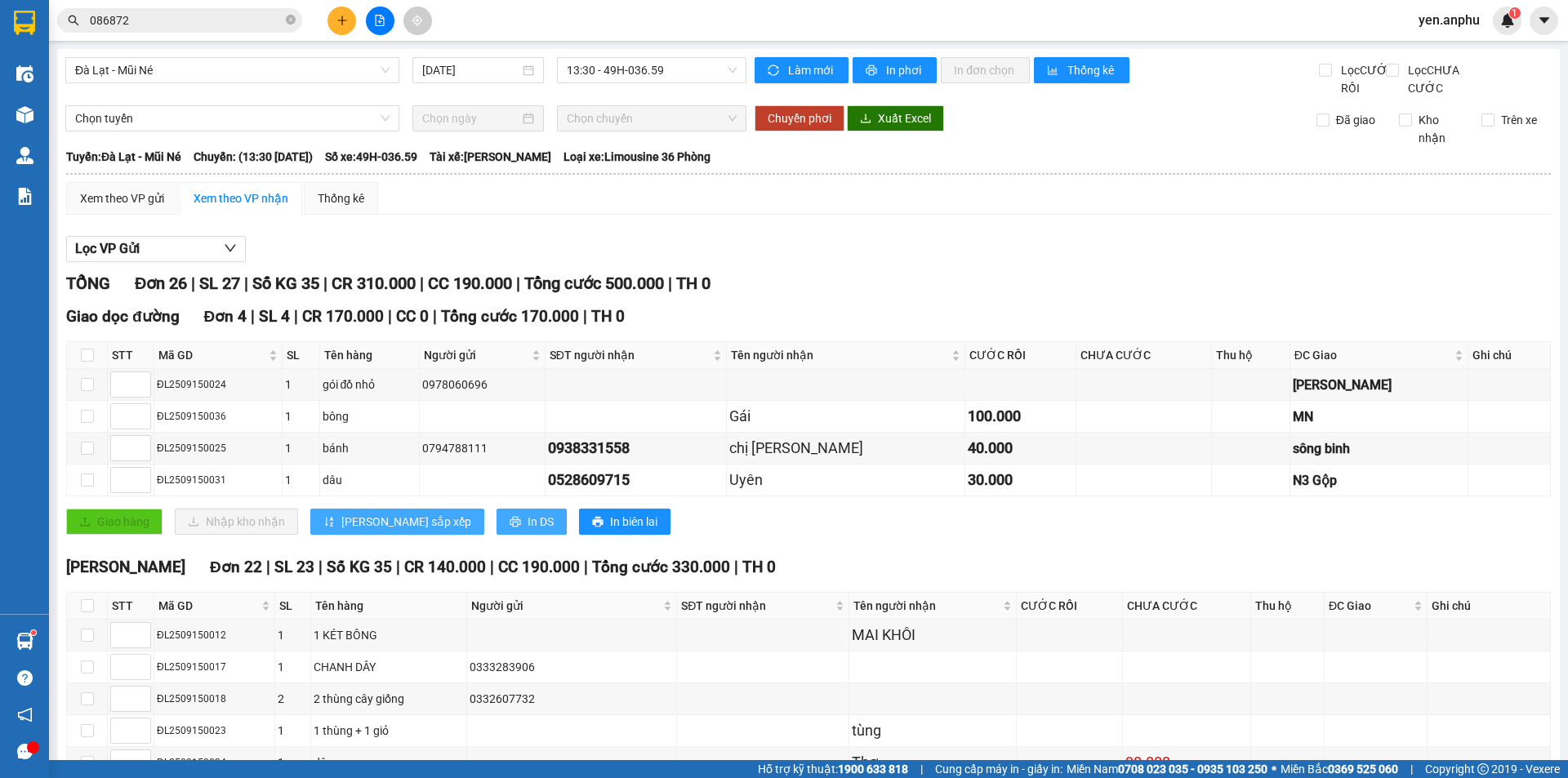
click at [510, 528] on icon "printer" at bounding box center [515, 522] width 12 height 12
click at [144, 207] on div "Xem theo VP gửi" at bounding box center [122, 198] width 85 height 18
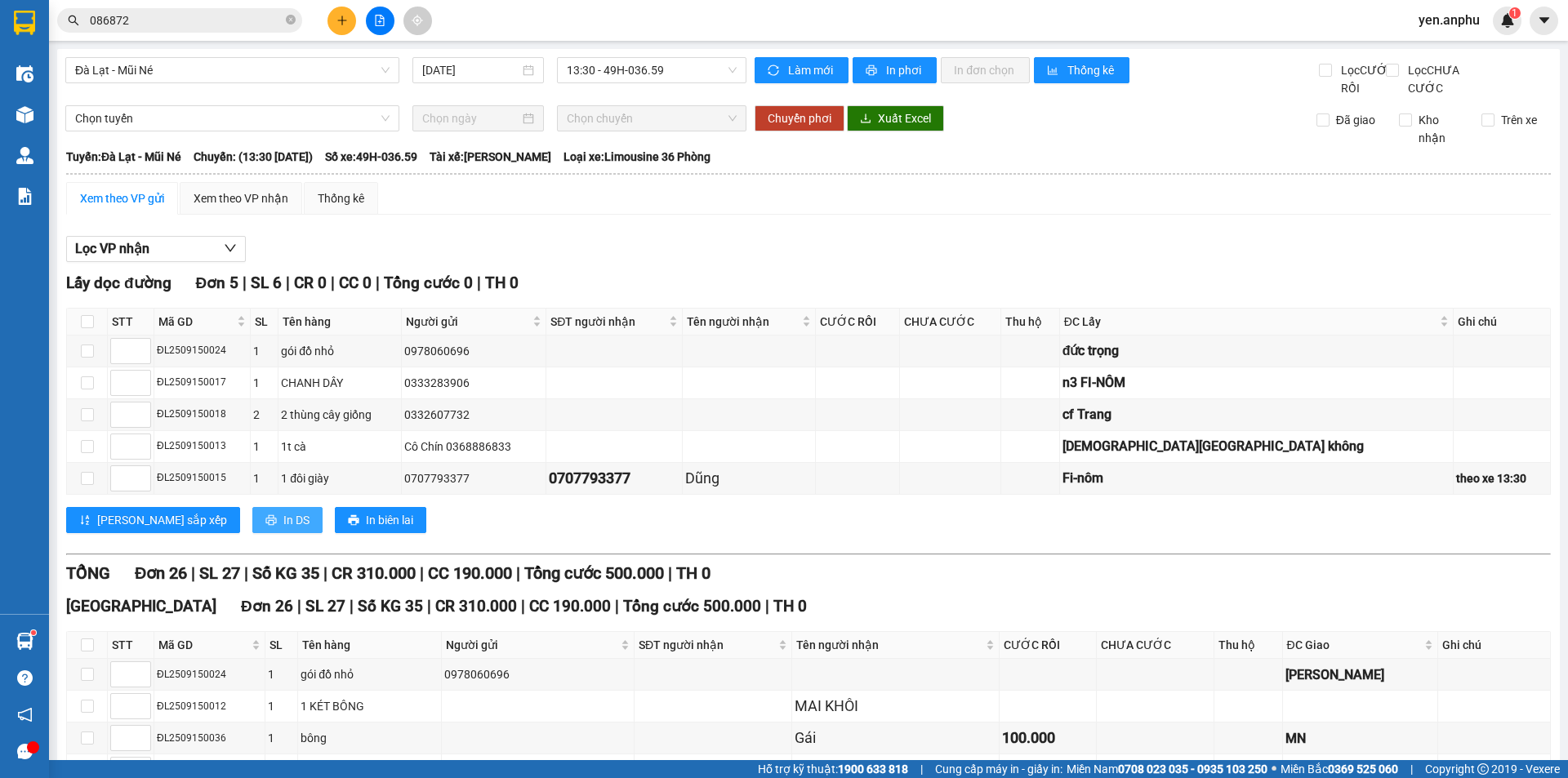
click at [284, 529] on span "In DS" at bounding box center [296, 521] width 26 height 18
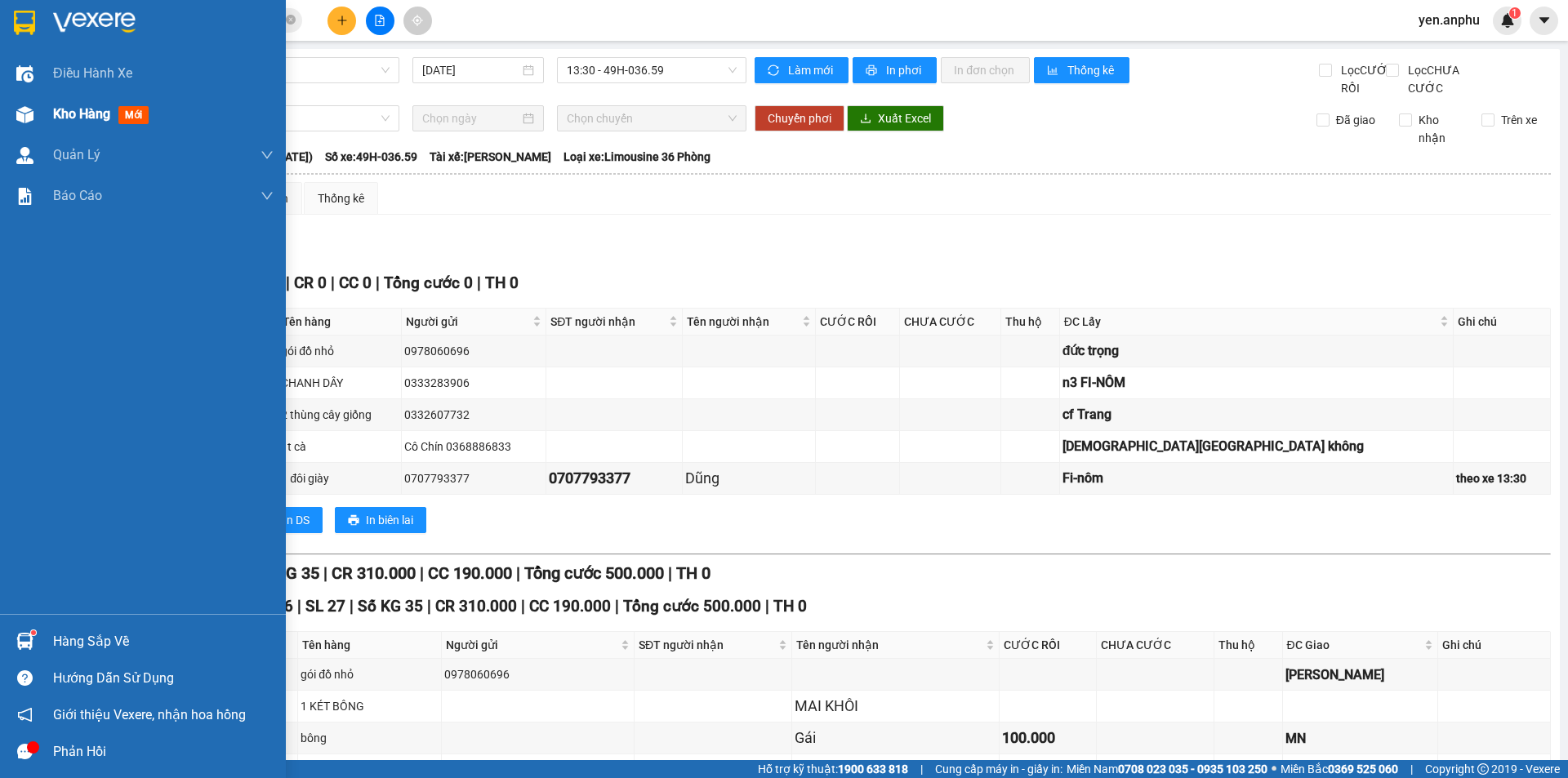
click at [24, 110] on img at bounding box center [25, 115] width 17 height 17
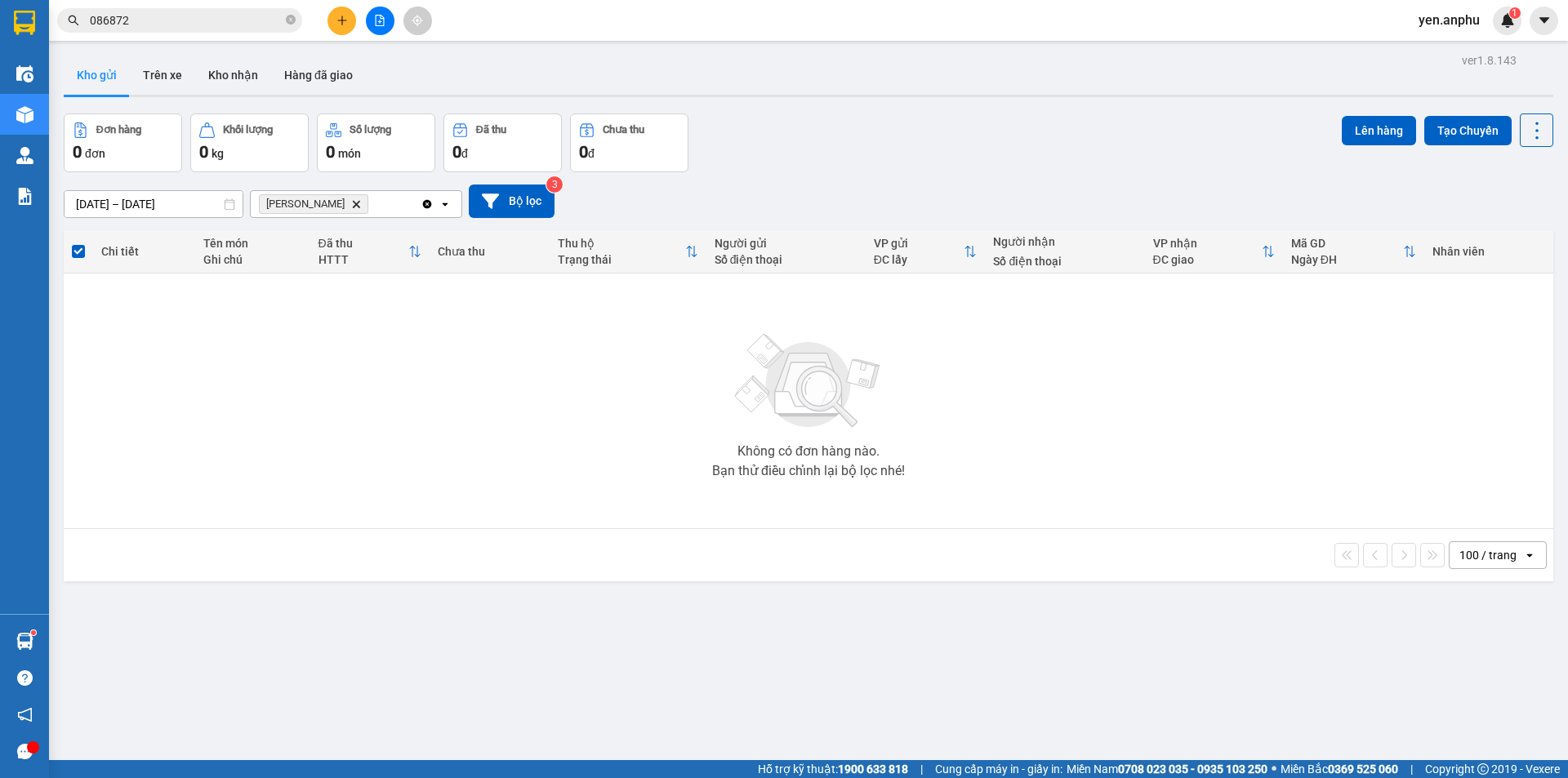
click at [351, 205] on icon "Delete" at bounding box center [355, 204] width 10 height 10
click at [378, 32] on button at bounding box center [380, 20] width 28 height 28
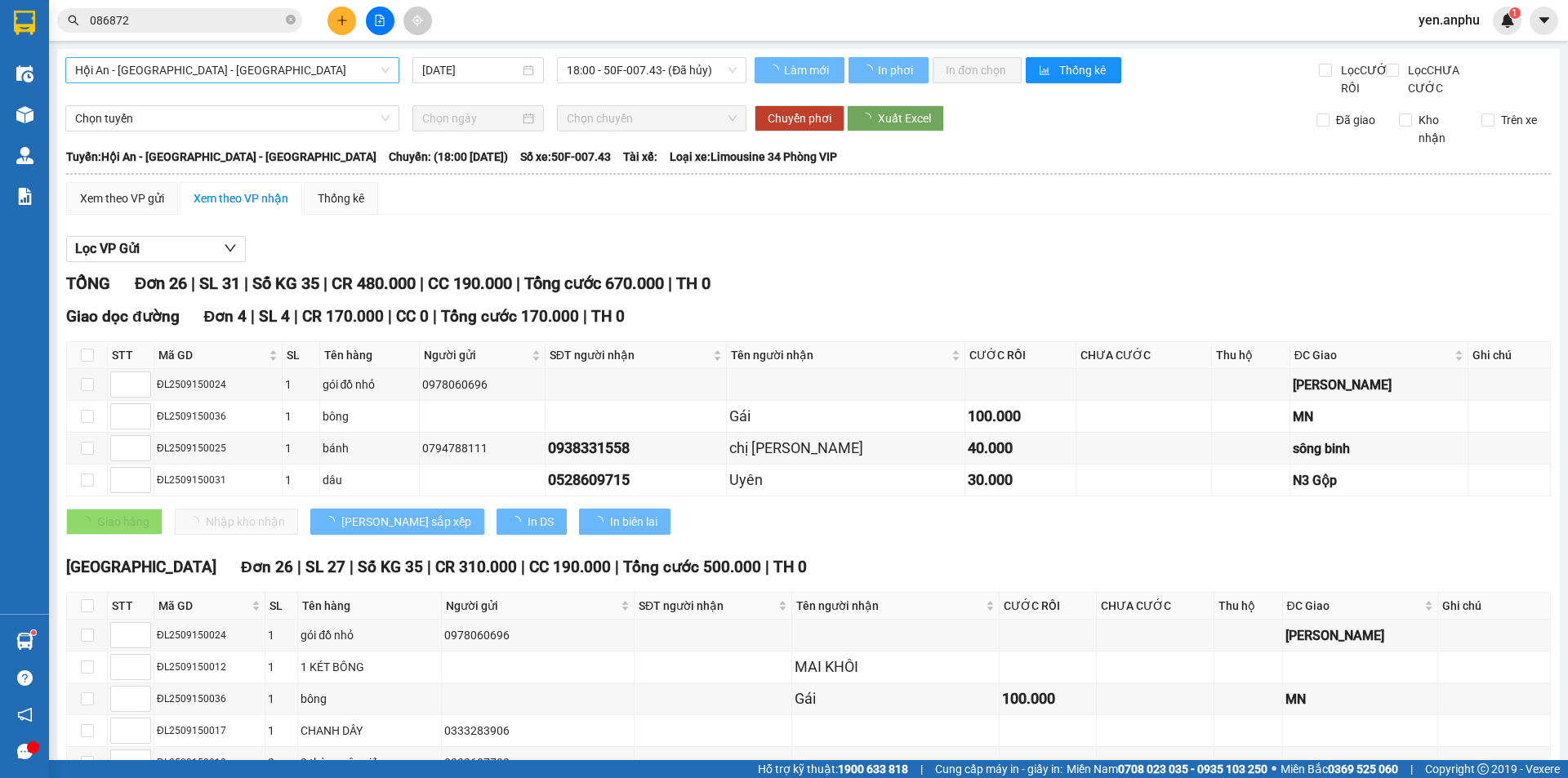
click at [155, 60] on span "Hội An - [GEOGRAPHIC_DATA] - [GEOGRAPHIC_DATA]" at bounding box center [233, 70] width 315 height 25
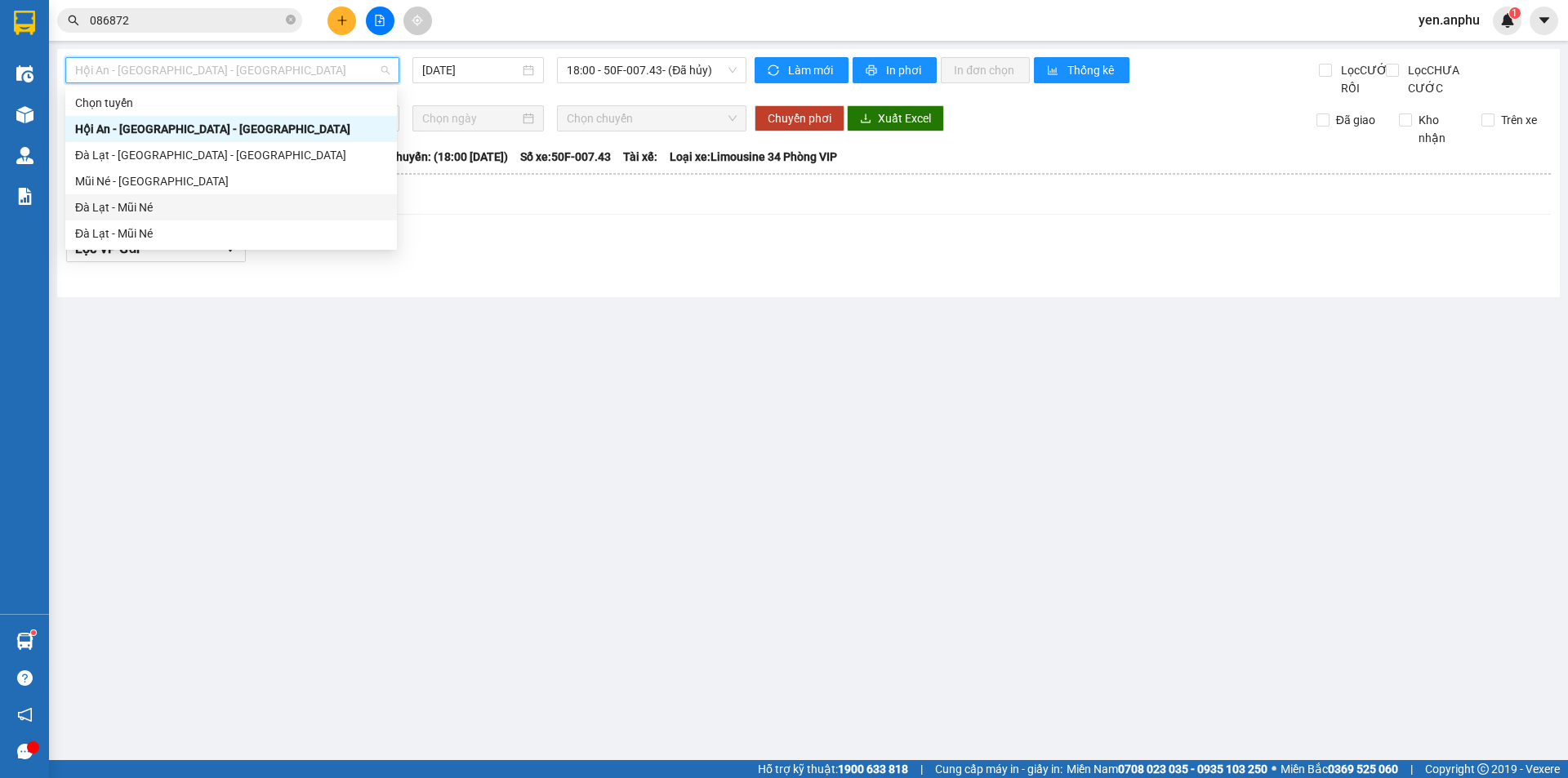
click at [108, 203] on div "Đà Lạt - Mũi Né" at bounding box center [231, 207] width 312 height 18
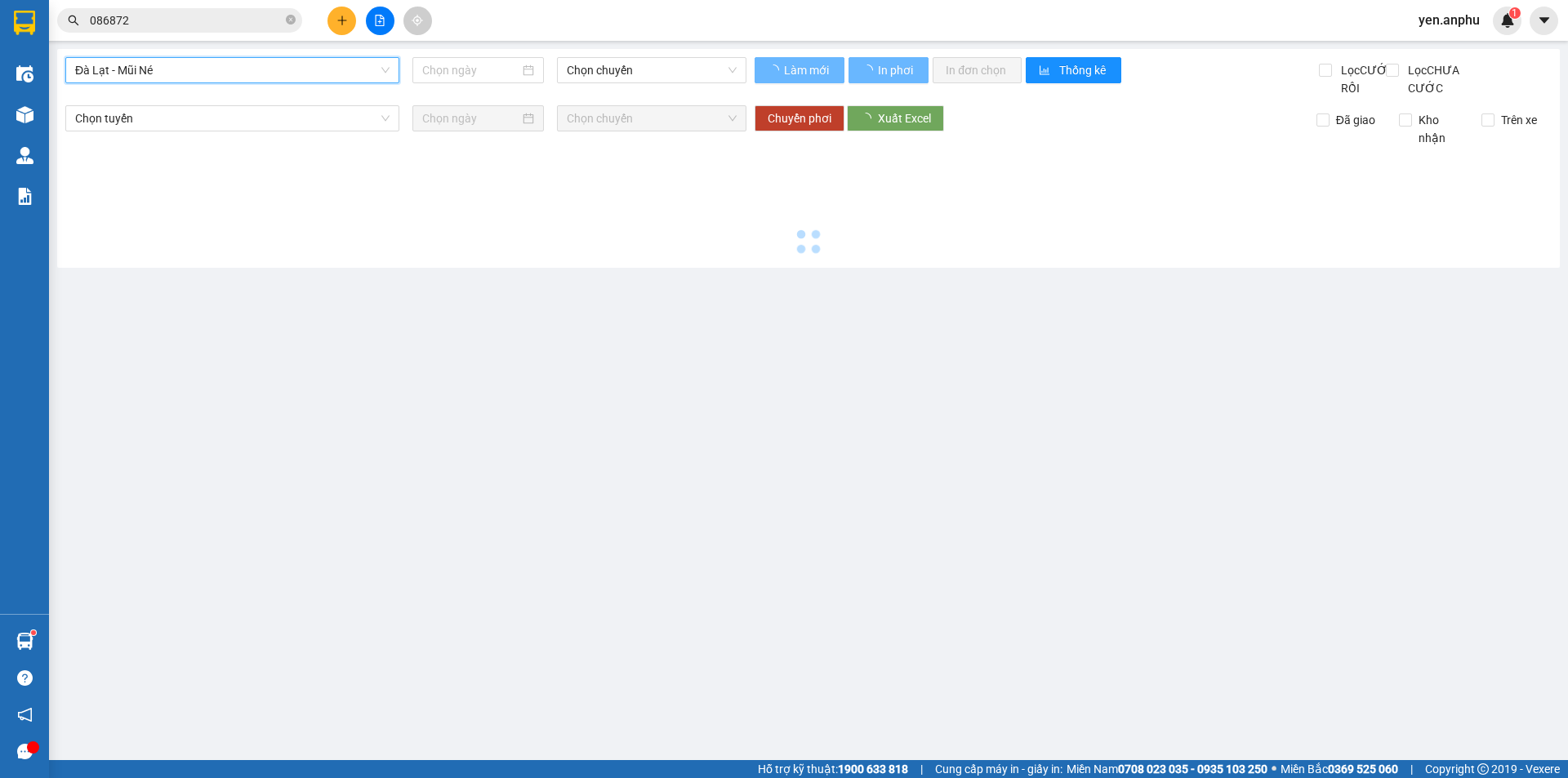
type input "[DATE]"
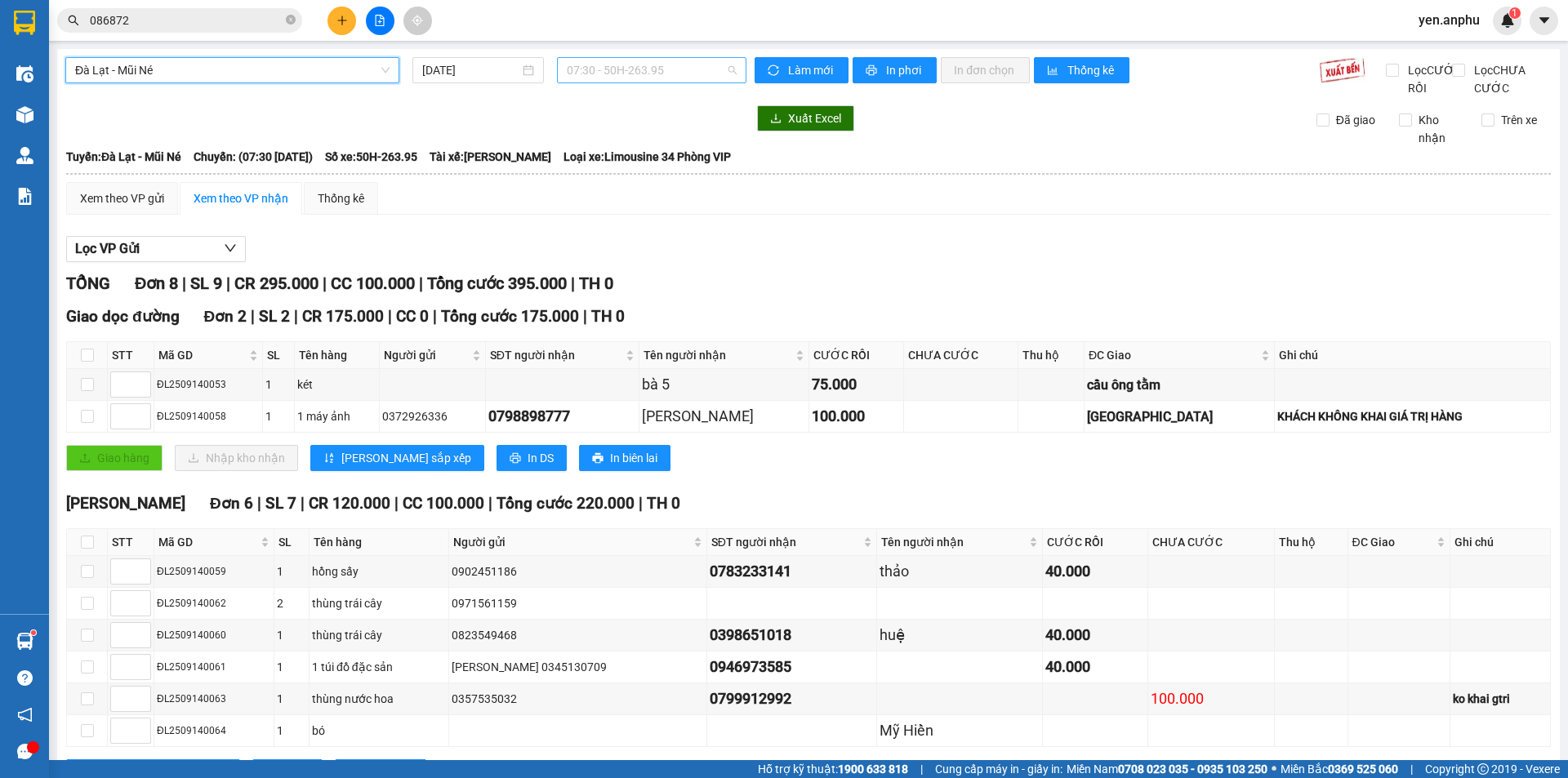
drag, startPoint x: 619, startPoint y: 62, endPoint x: 621, endPoint y: 71, distance: 9.2
click at [620, 62] on span "07:30 - 50H-263.95" at bounding box center [652, 70] width 170 height 25
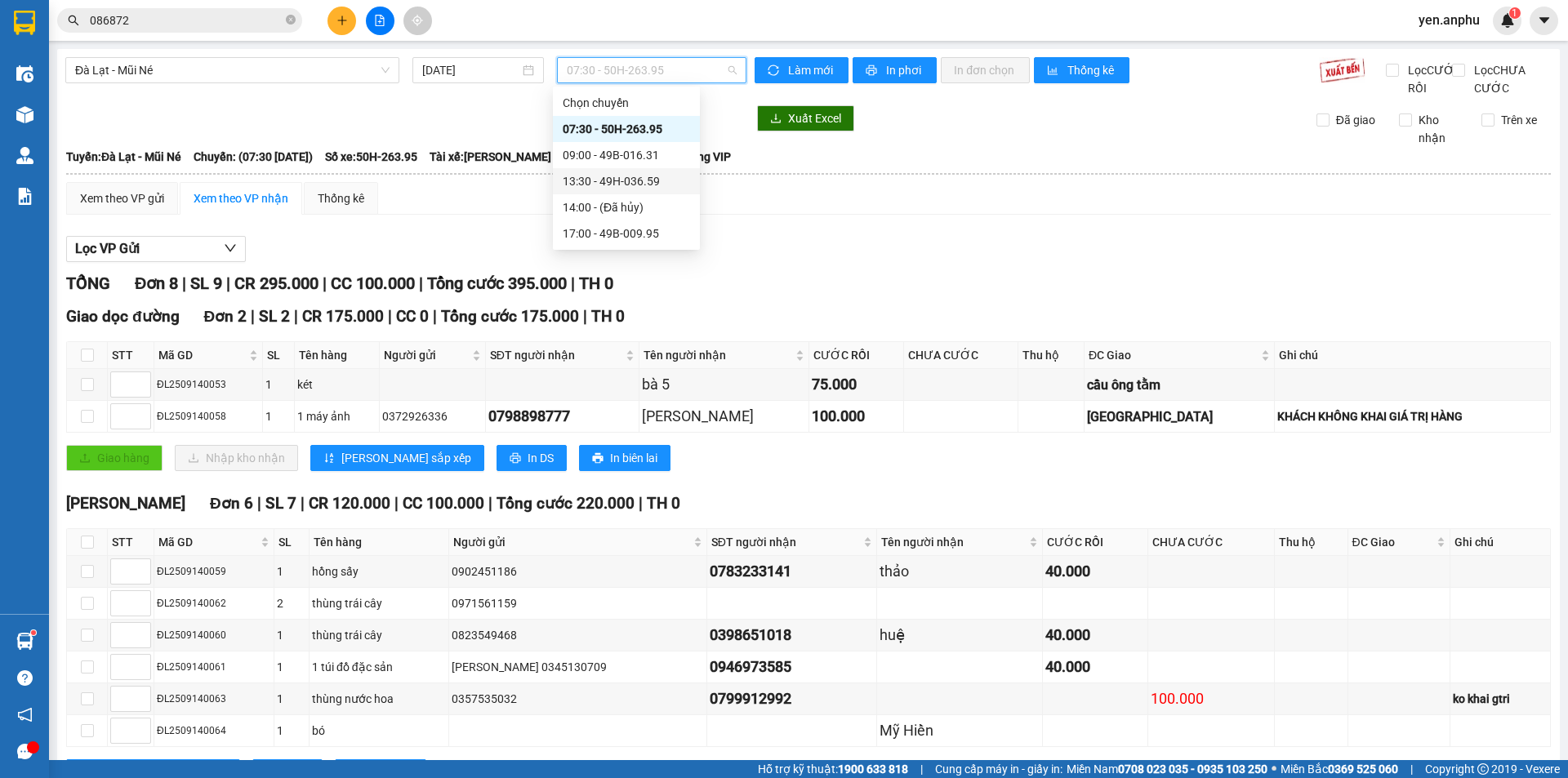
click at [617, 181] on div "13:30 - 49H-036.59" at bounding box center [626, 182] width 127 height 18
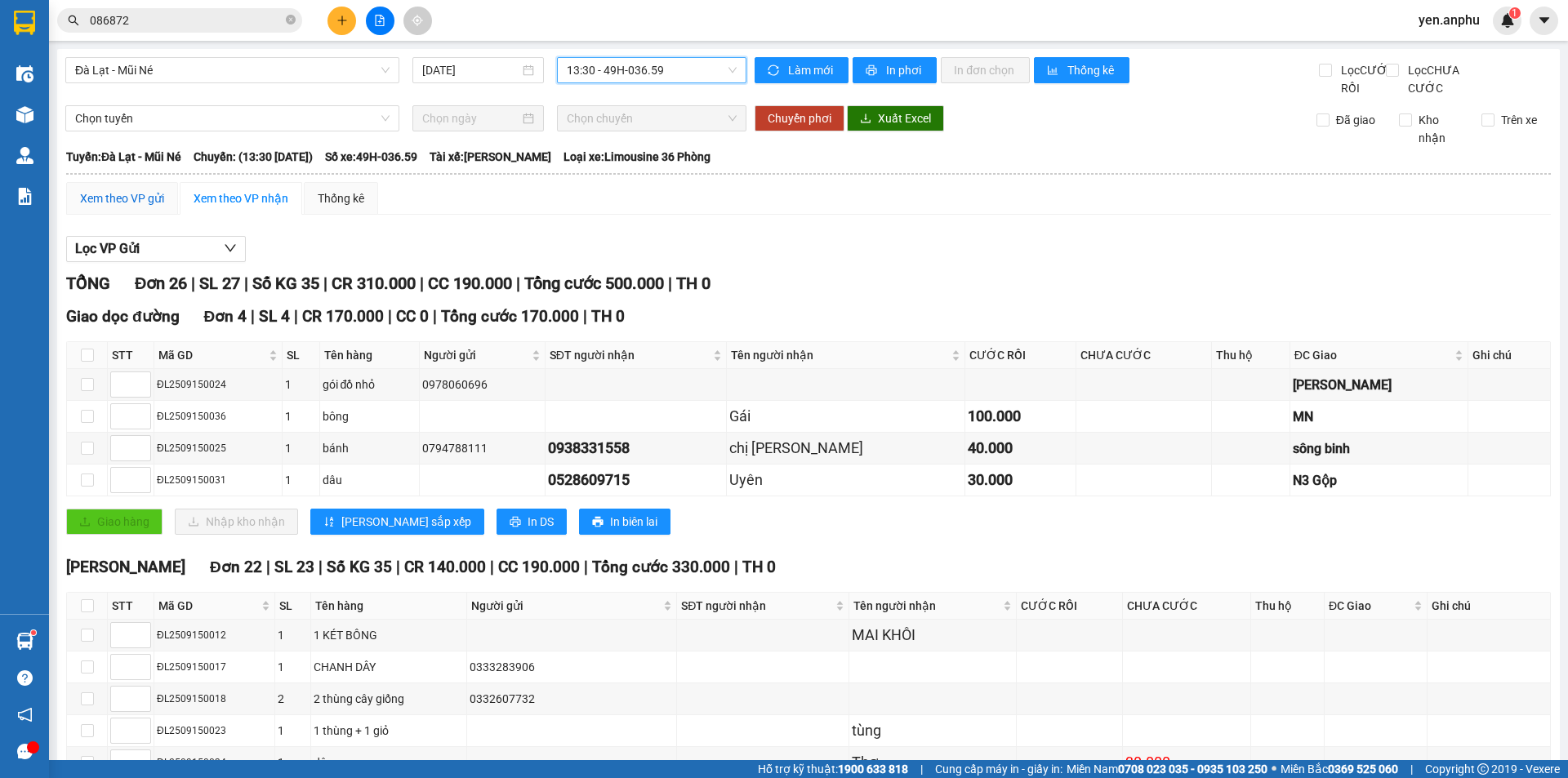
click at [129, 207] on div "Xem theo VP gửi" at bounding box center [122, 198] width 85 height 18
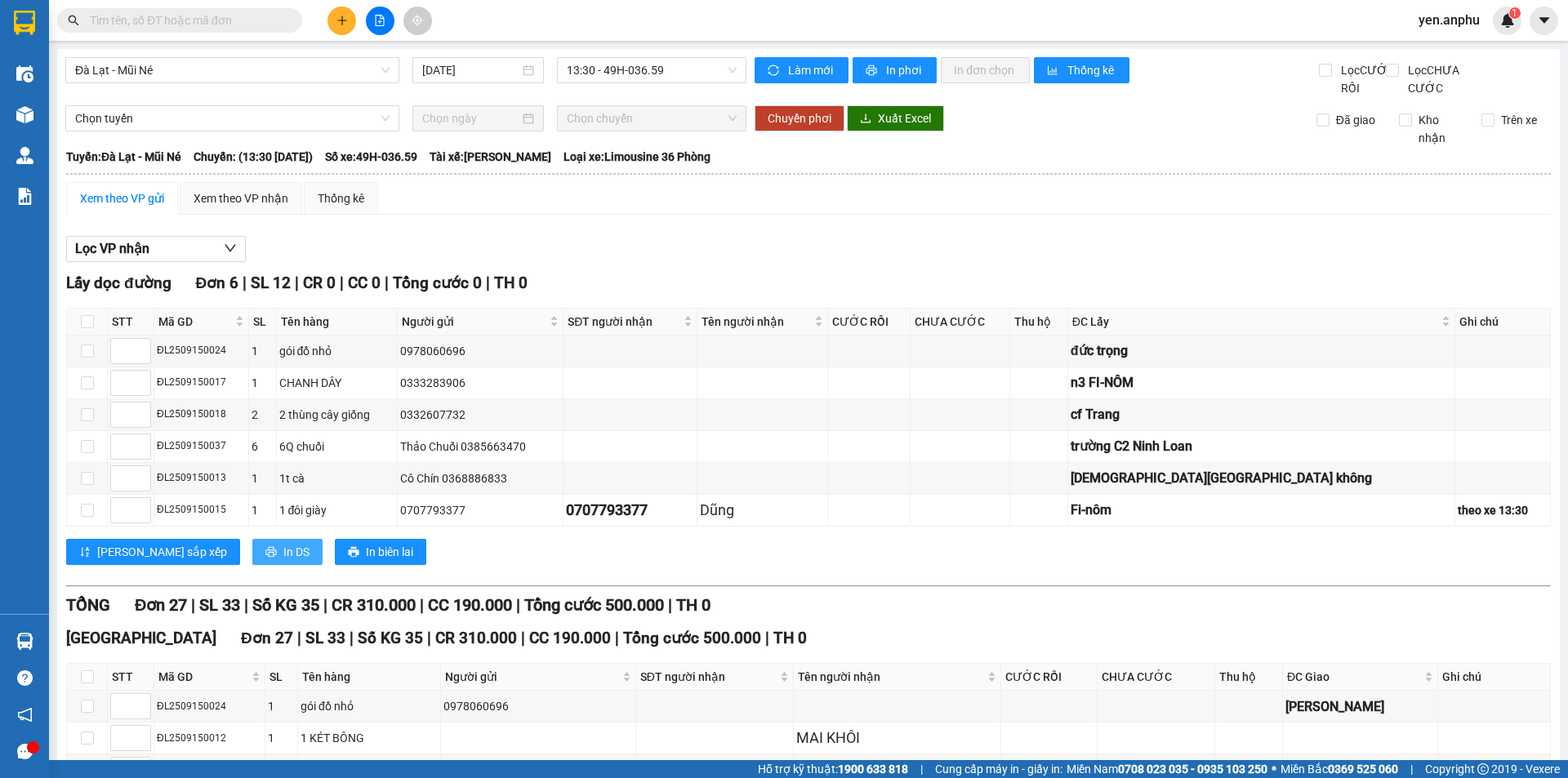
click at [284, 561] on span "In DS" at bounding box center [296, 553] width 26 height 18
click at [165, 23] on input "text" at bounding box center [186, 21] width 193 height 18
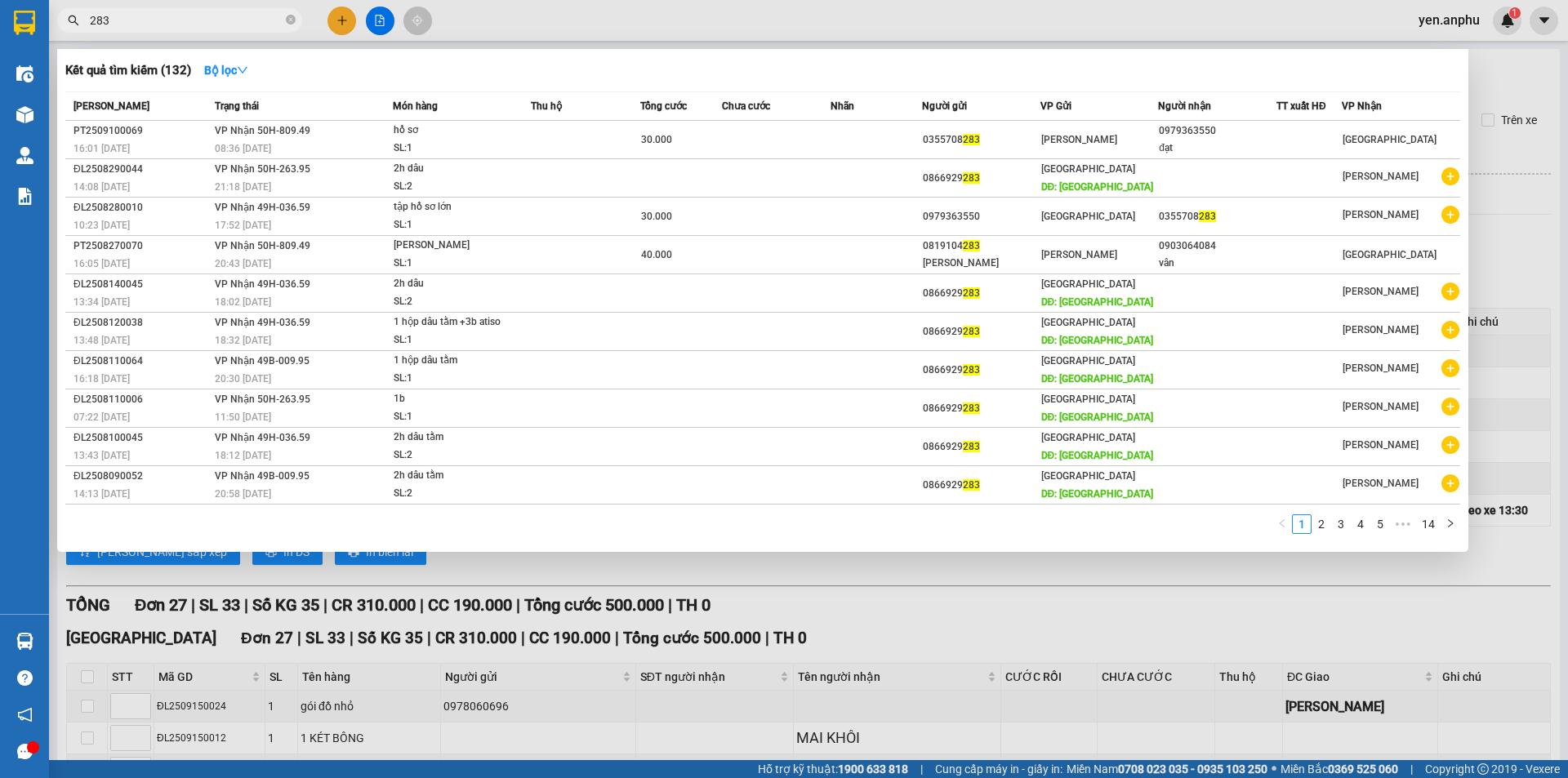
type input "283"
click at [238, 17] on input "283" at bounding box center [186, 21] width 193 height 18
click at [1451, 25] on div at bounding box center [784, 389] width 1568 height 778
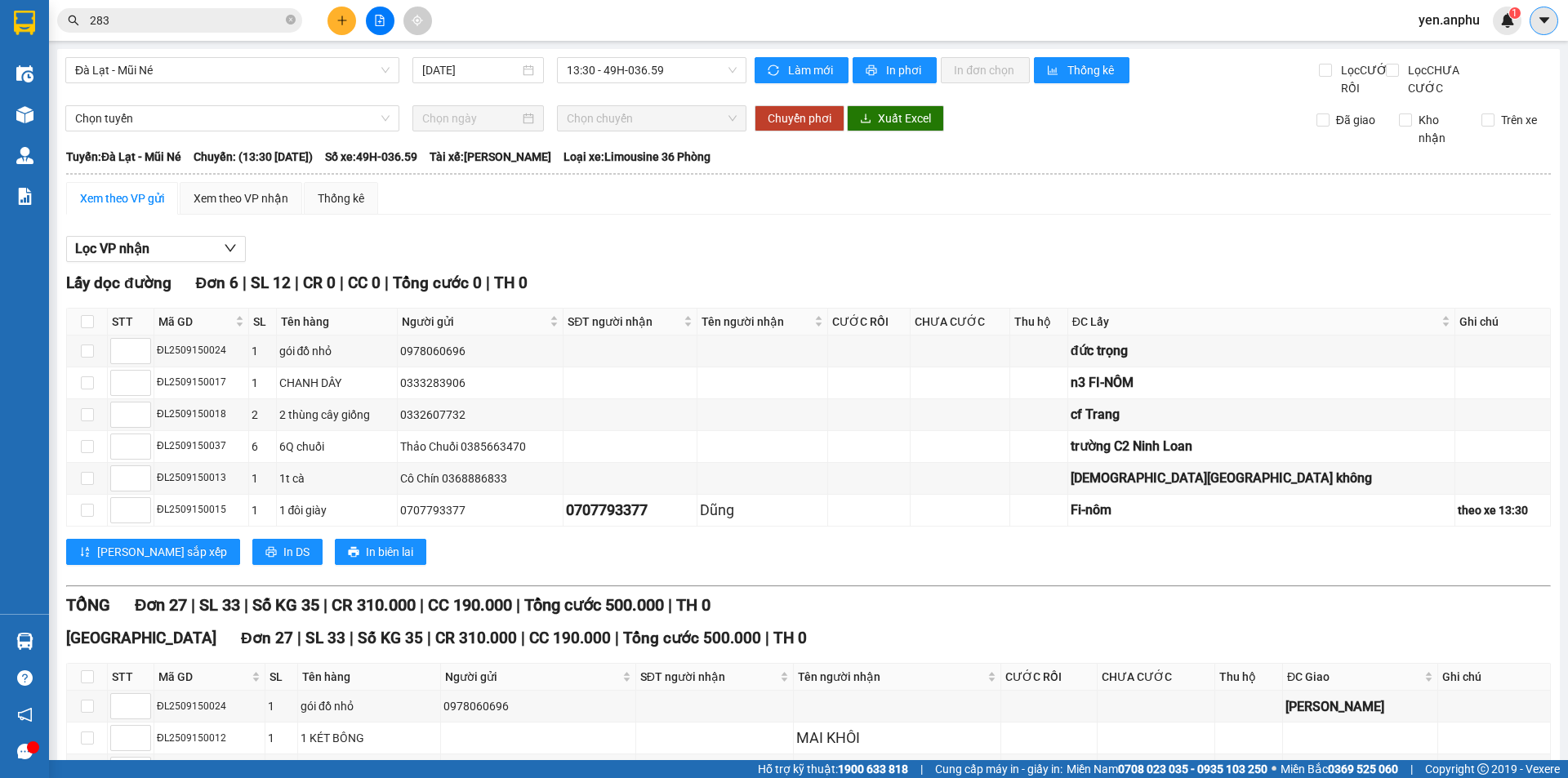
click at [1551, 22] on icon "caret-down" at bounding box center [1544, 20] width 15 height 15
click at [1499, 68] on div "Trợ giúp" at bounding box center [1482, 62] width 45 height 18
click at [1445, 15] on span "yen.anphu" at bounding box center [1450, 20] width 87 height 20
click at [1444, 51] on span "Đăng xuất" at bounding box center [1464, 51] width 68 height 18
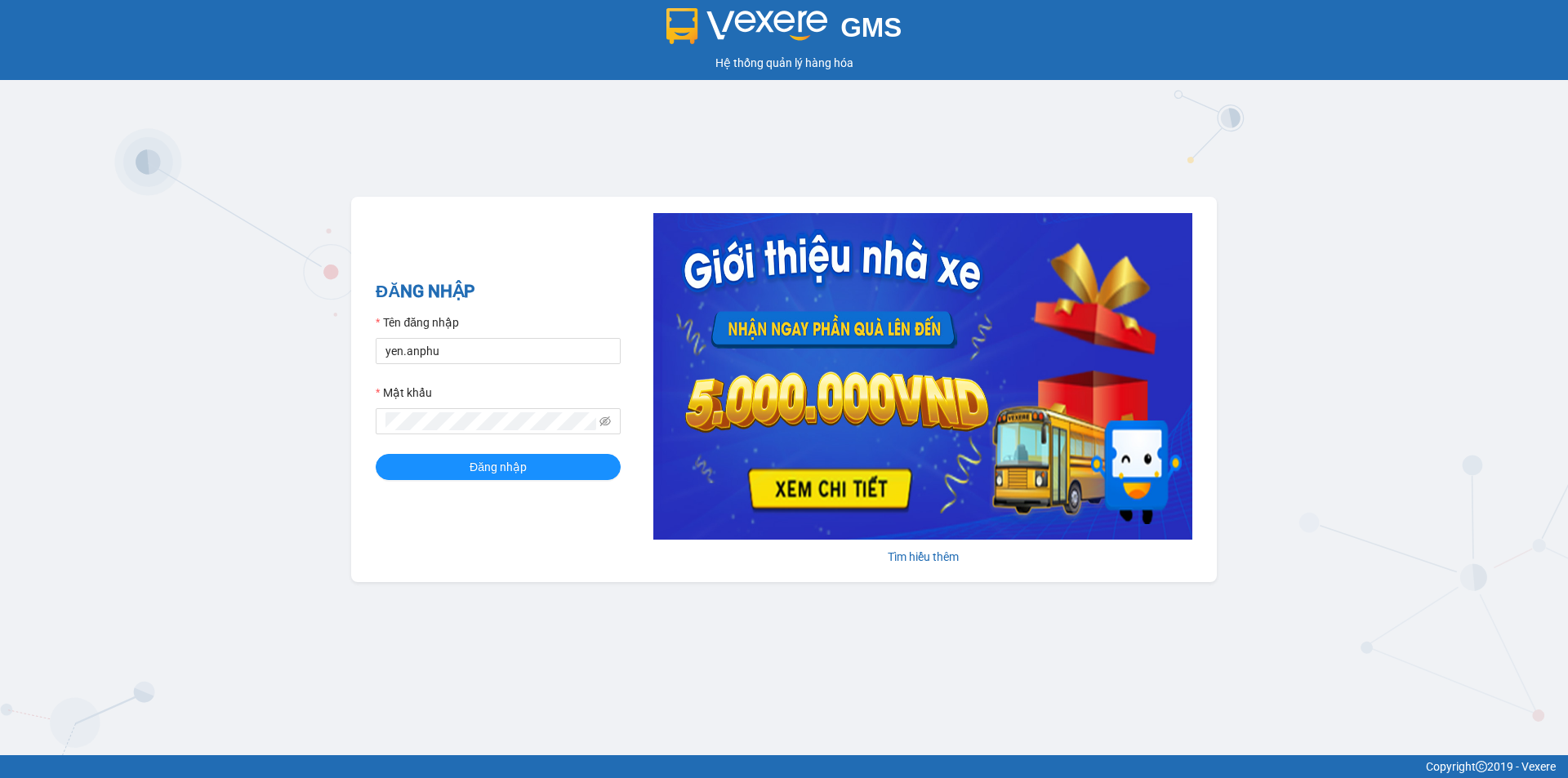
click at [555, 329] on div "Tên đăng nhập" at bounding box center [498, 325] width 245 height 25
click at [547, 344] on input "yen.anphu" at bounding box center [498, 351] width 245 height 26
type input "khanh.anphu"
click at [515, 467] on span "Đăng nhập" at bounding box center [498, 467] width 57 height 18
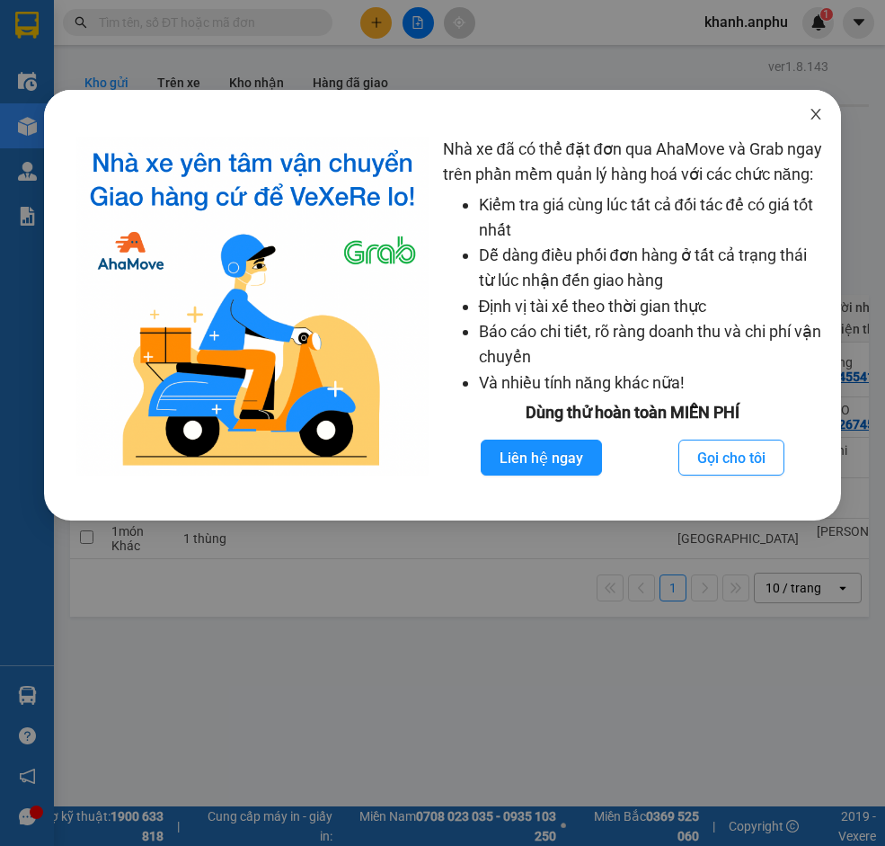
click at [820, 112] on icon "close" at bounding box center [816, 114] width 14 height 14
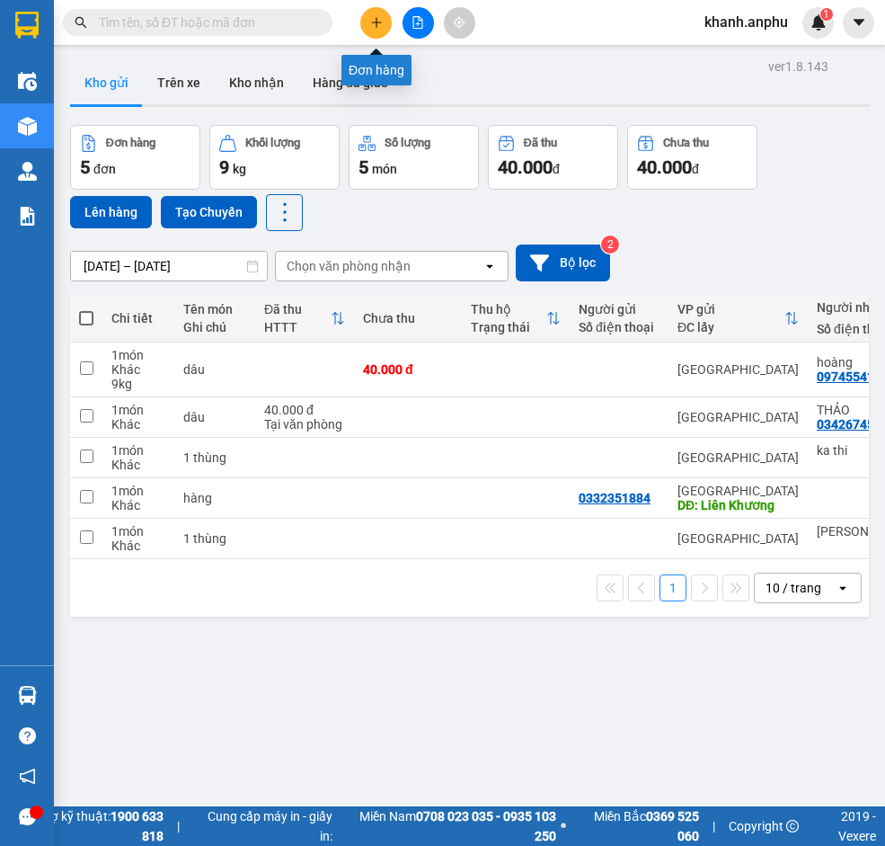
click at [375, 22] on icon "plus" at bounding box center [376, 22] width 10 height 1
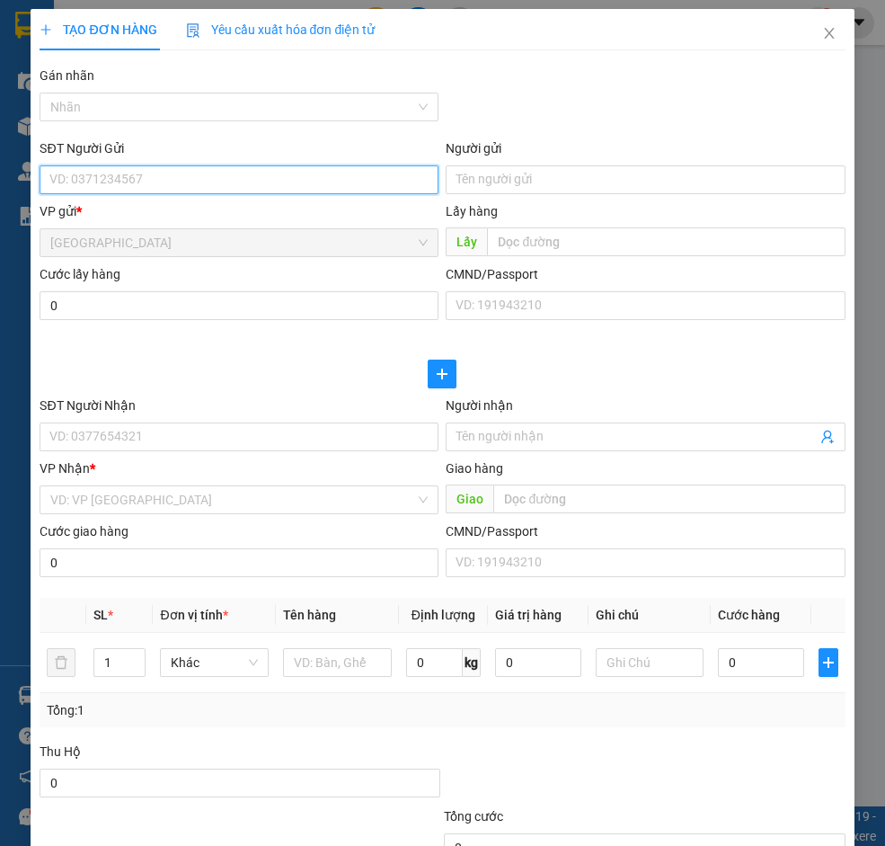
click at [114, 177] on input "SĐT Người Gửi" at bounding box center [239, 179] width 399 height 29
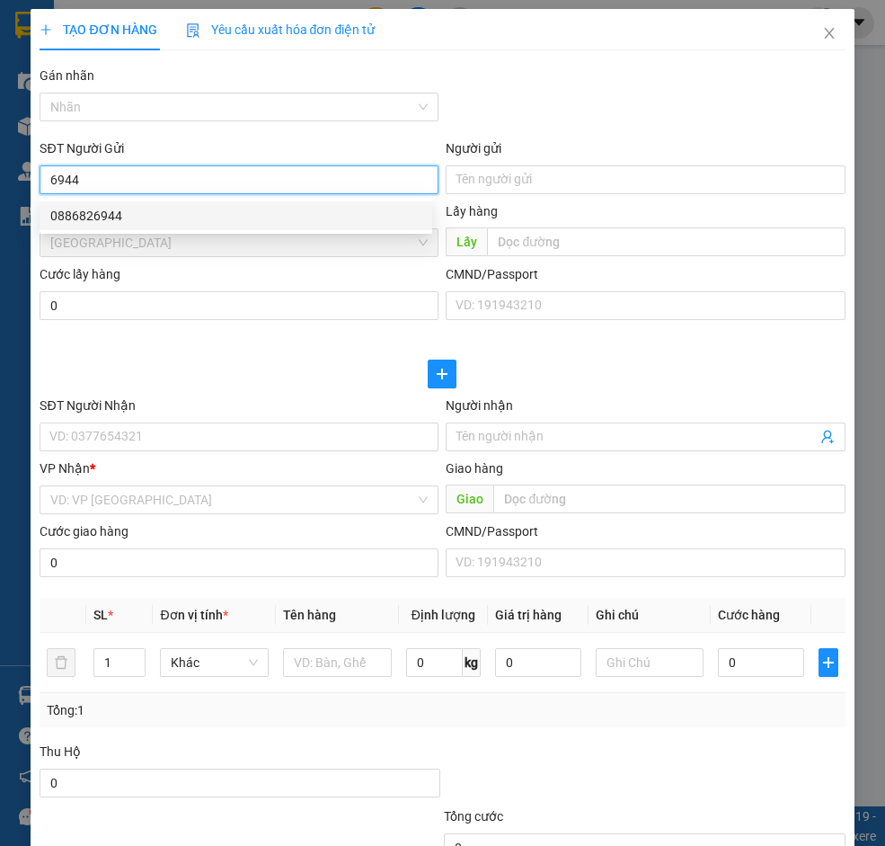
click at [202, 217] on div "0886826944" at bounding box center [235, 216] width 371 height 20
type input "0886826944"
type input "bí nụ ĐT"
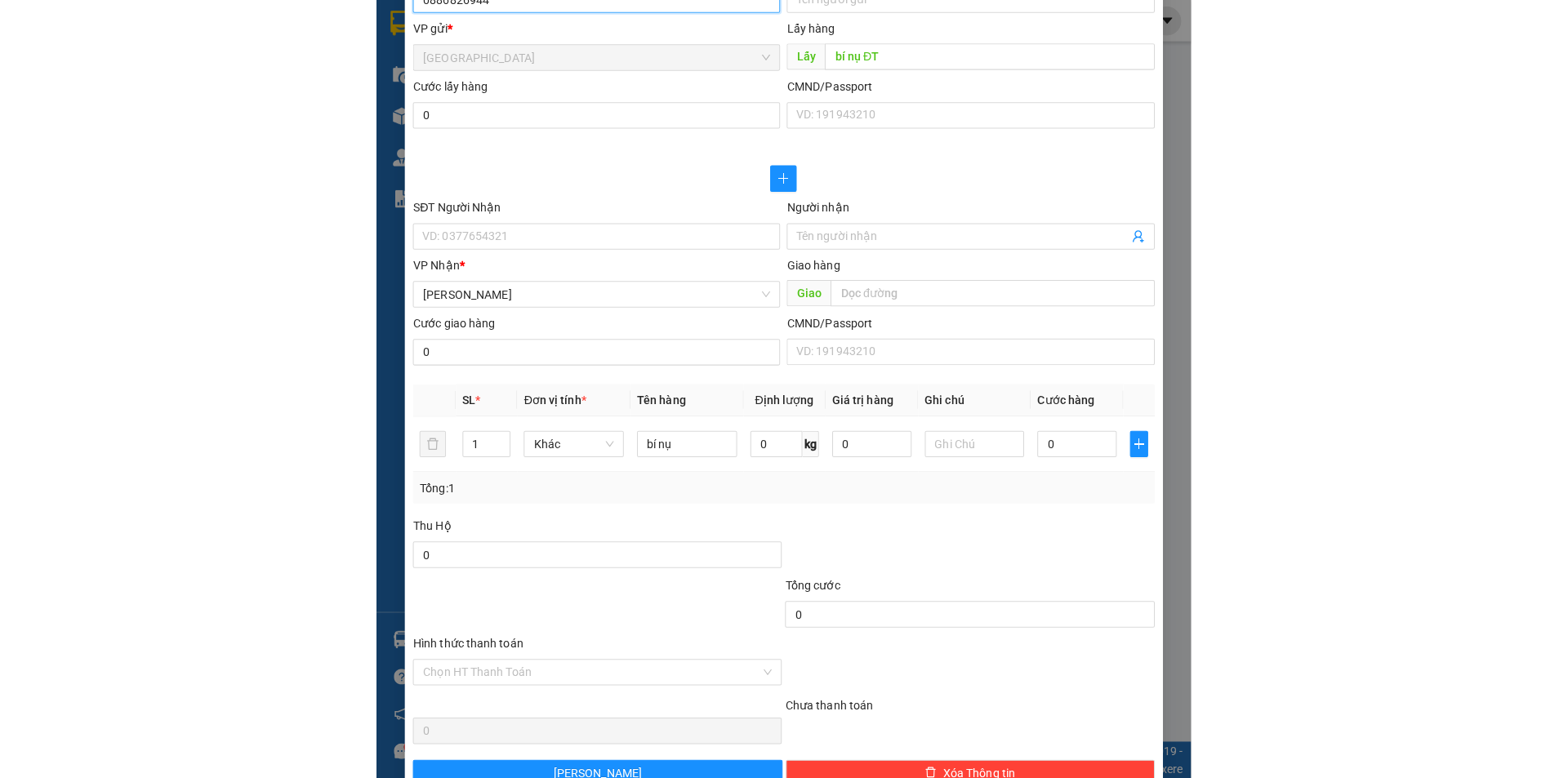
scroll to position [234, 0]
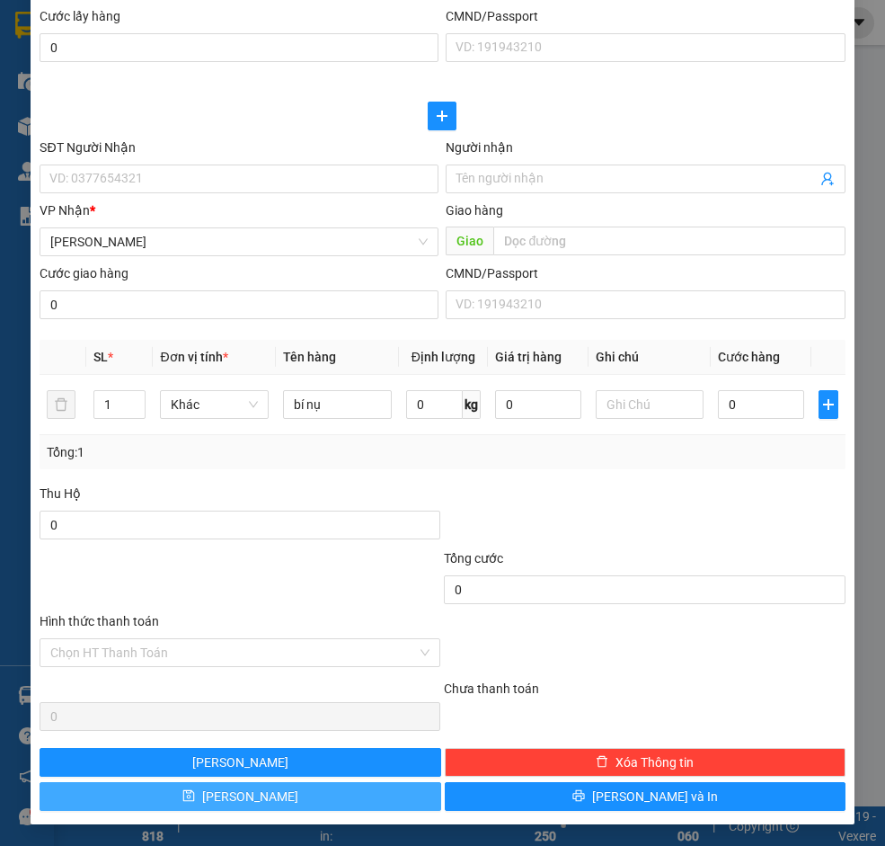
type input "0886826944"
click at [294, 793] on button "[PERSON_NAME]" at bounding box center [240, 796] width 401 height 29
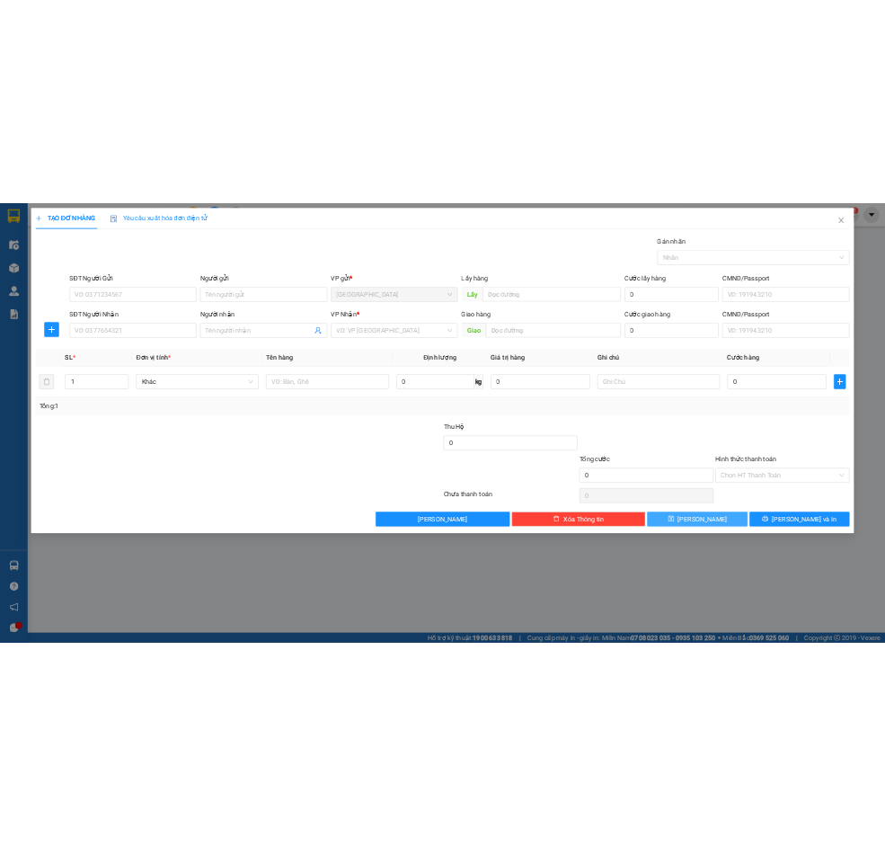
scroll to position [0, 0]
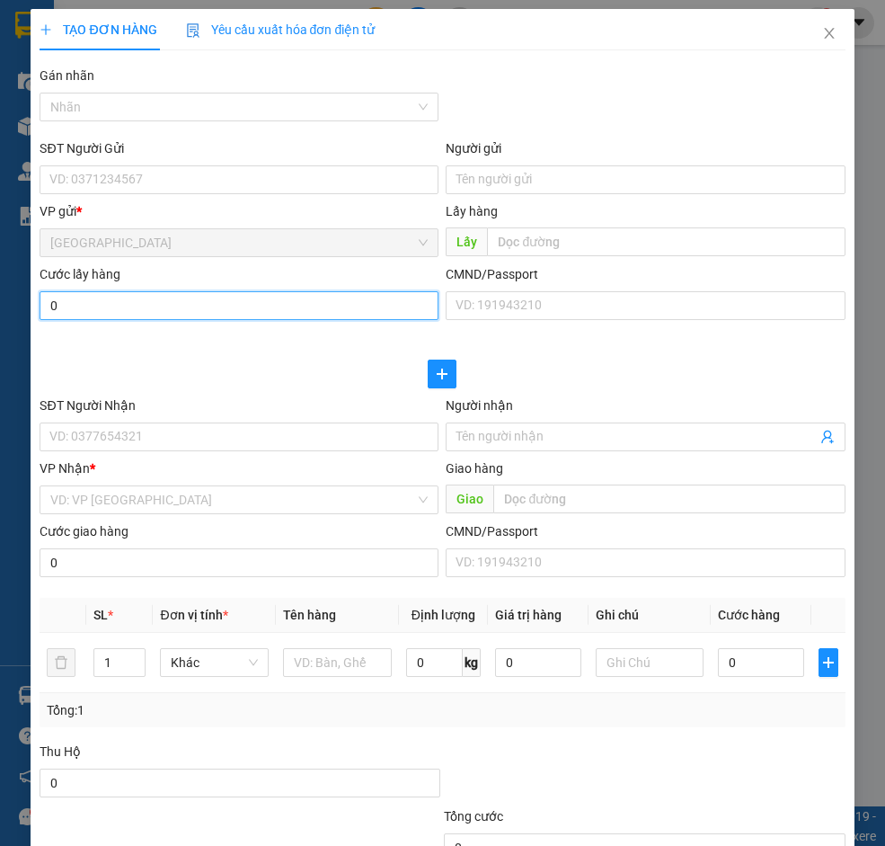
click at [129, 306] on input "0" at bounding box center [239, 305] width 399 height 29
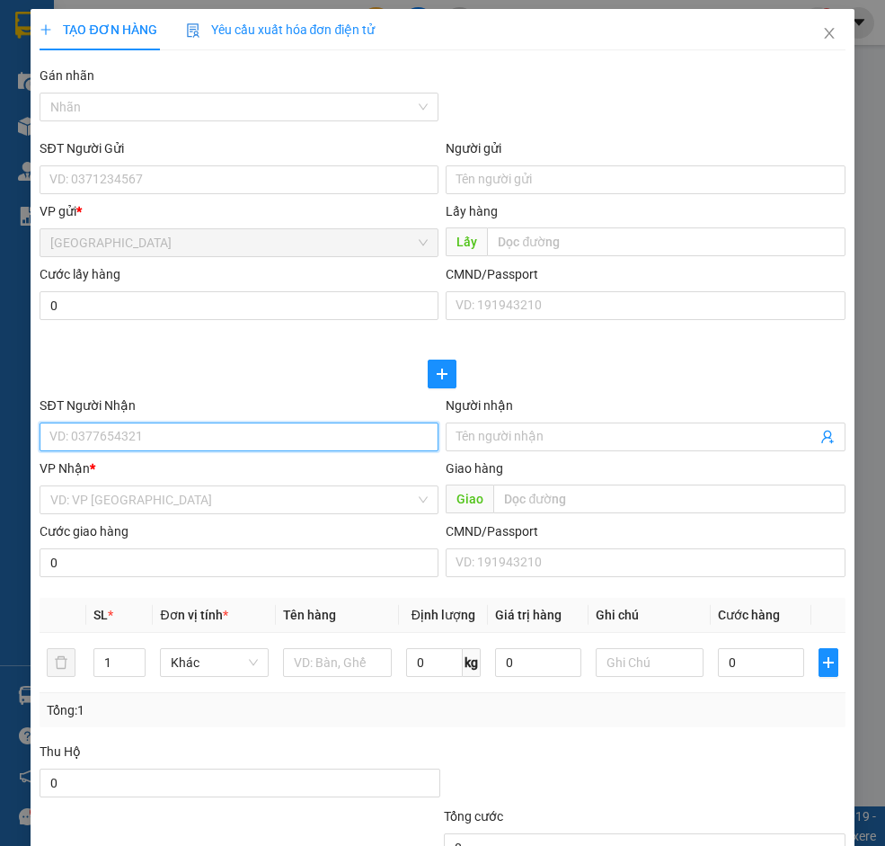
click at [96, 427] on input "SĐT Người Nhận" at bounding box center [239, 436] width 399 height 29
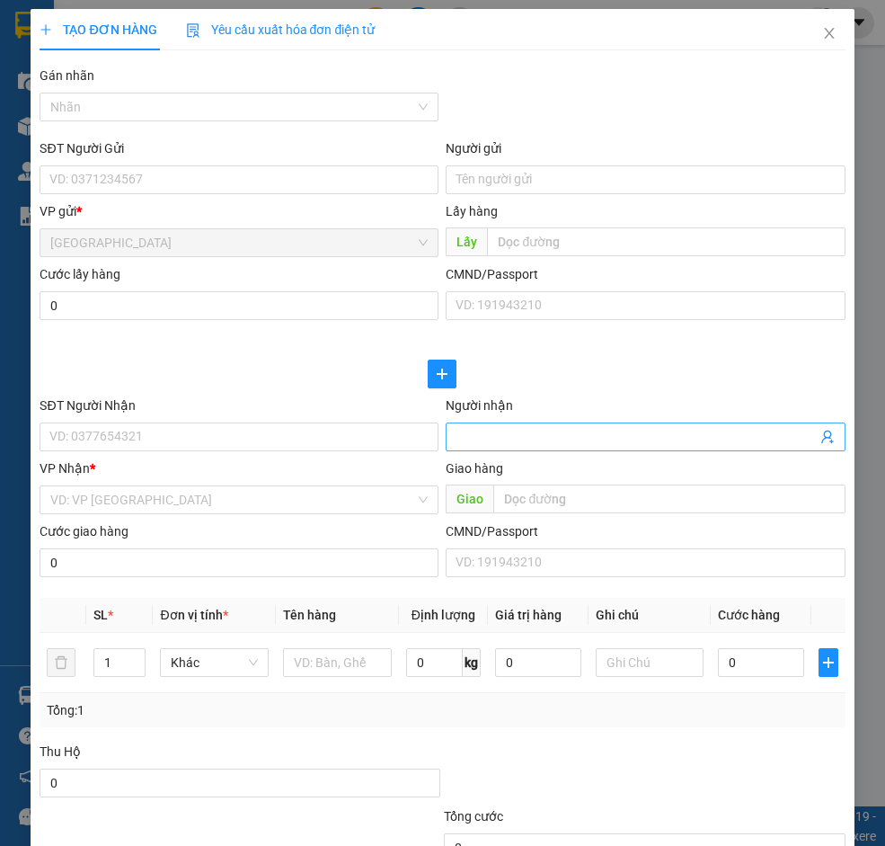
click at [467, 439] on input "Người nhận" at bounding box center [636, 437] width 359 height 20
type input "BÌNH"
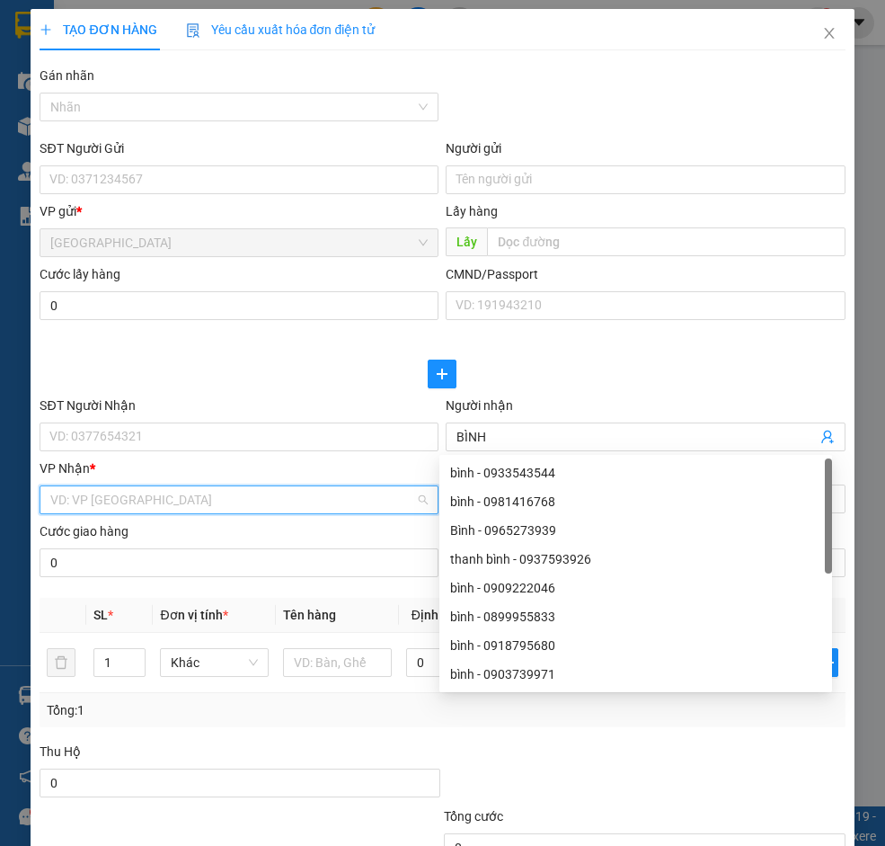
click at [227, 489] on input "search" at bounding box center [232, 499] width 365 height 27
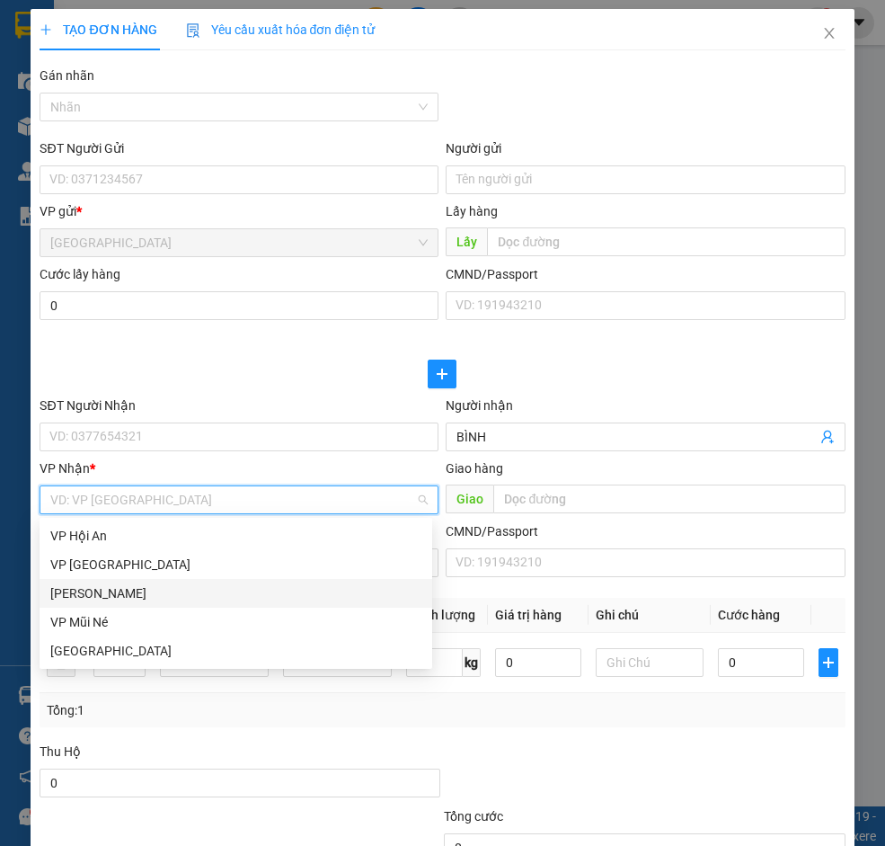
click at [137, 590] on div "[PERSON_NAME]" at bounding box center [235, 593] width 371 height 20
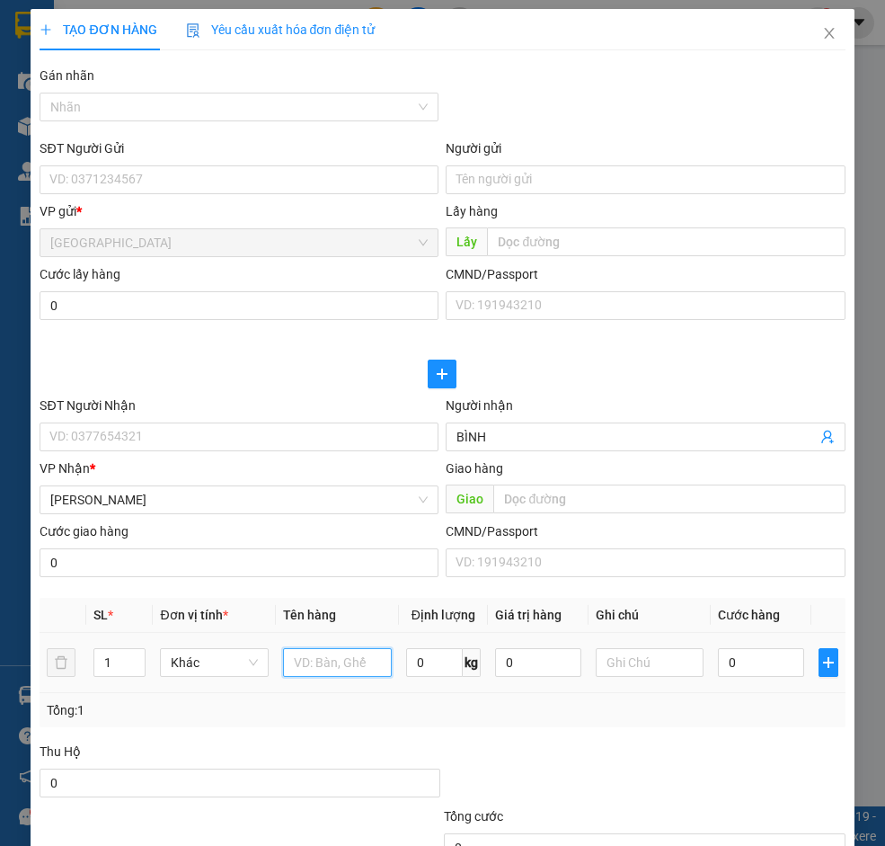
click at [314, 659] on input "text" at bounding box center [337, 662] width 109 height 29
type input "DÂU"
click at [495, 668] on input "0" at bounding box center [538, 662] width 86 height 29
click at [414, 683] on td "0 kg" at bounding box center [443, 663] width 89 height 60
click at [406, 660] on input "0" at bounding box center [434, 662] width 57 height 29
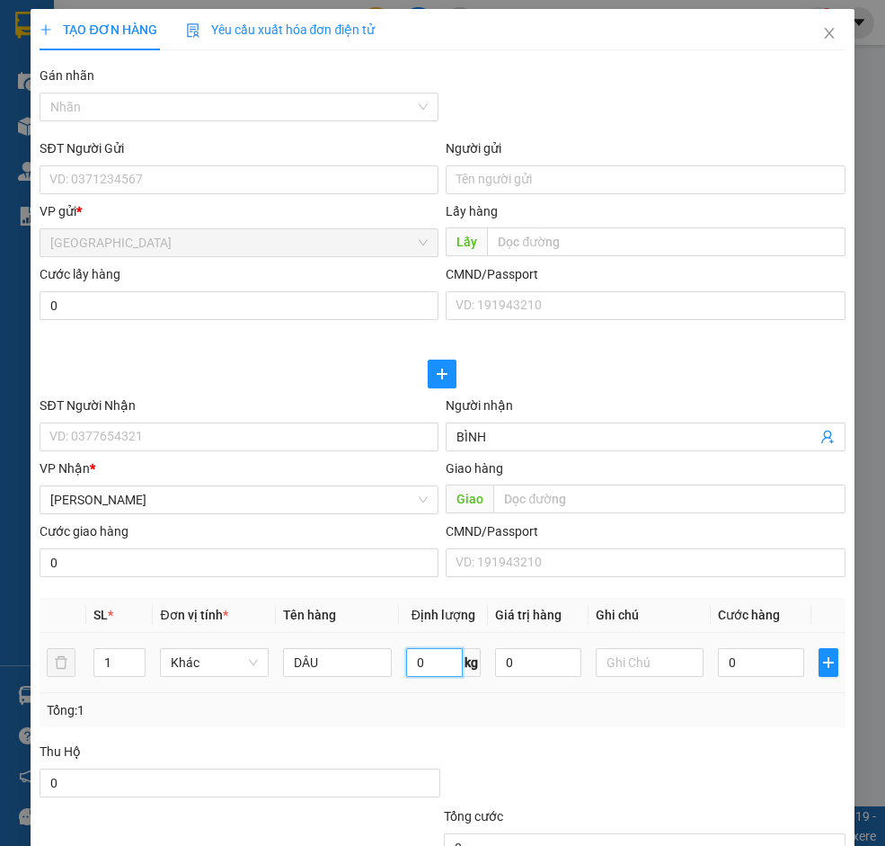
type input "8"
type input "5"
click at [596, 737] on div "Transit Pickup Surcharge Ids Transit Deliver Surcharge Ids Transit Deliver Surc…" at bounding box center [442, 567] width 805 height 1004
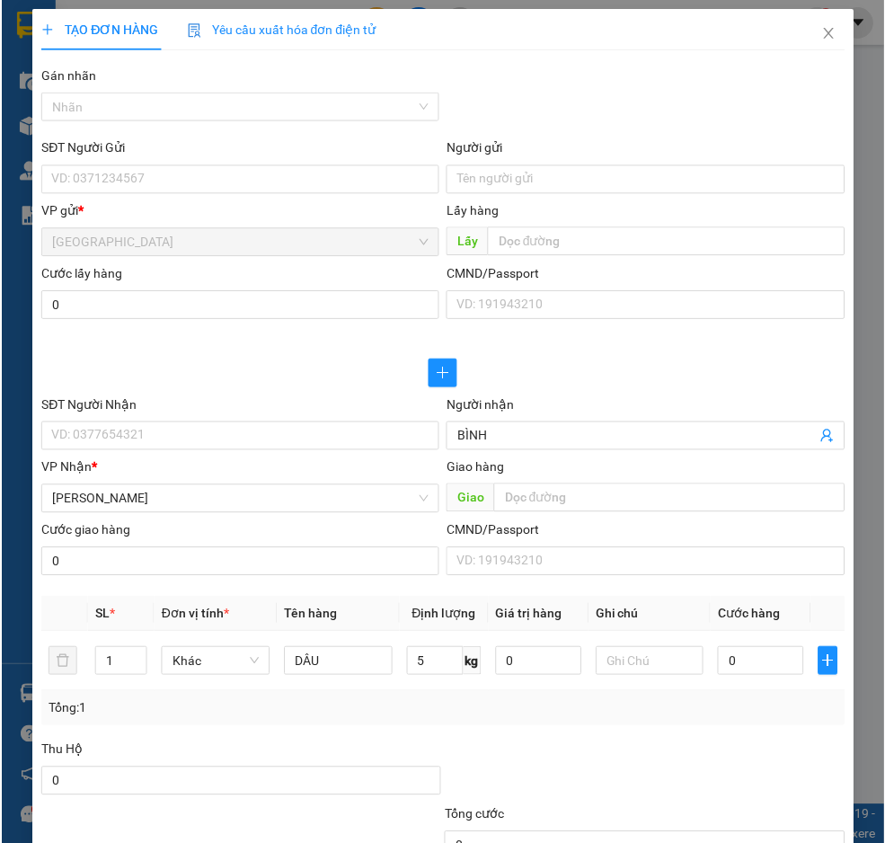
scroll to position [258, 0]
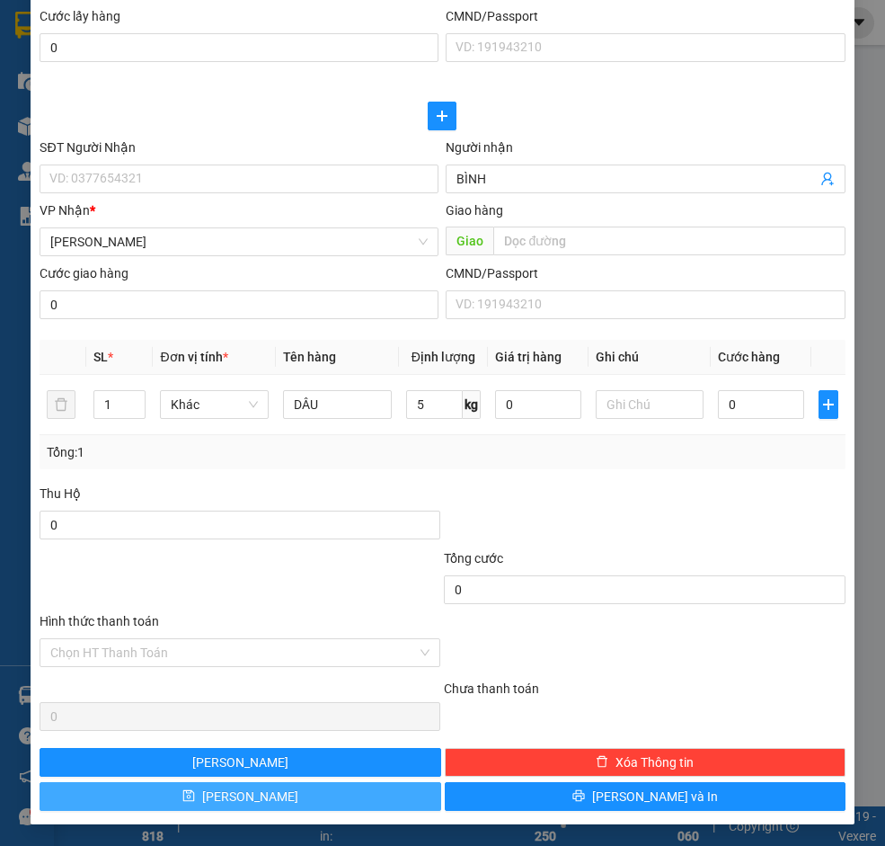
click at [352, 794] on button "[PERSON_NAME]" at bounding box center [240, 796] width 401 height 29
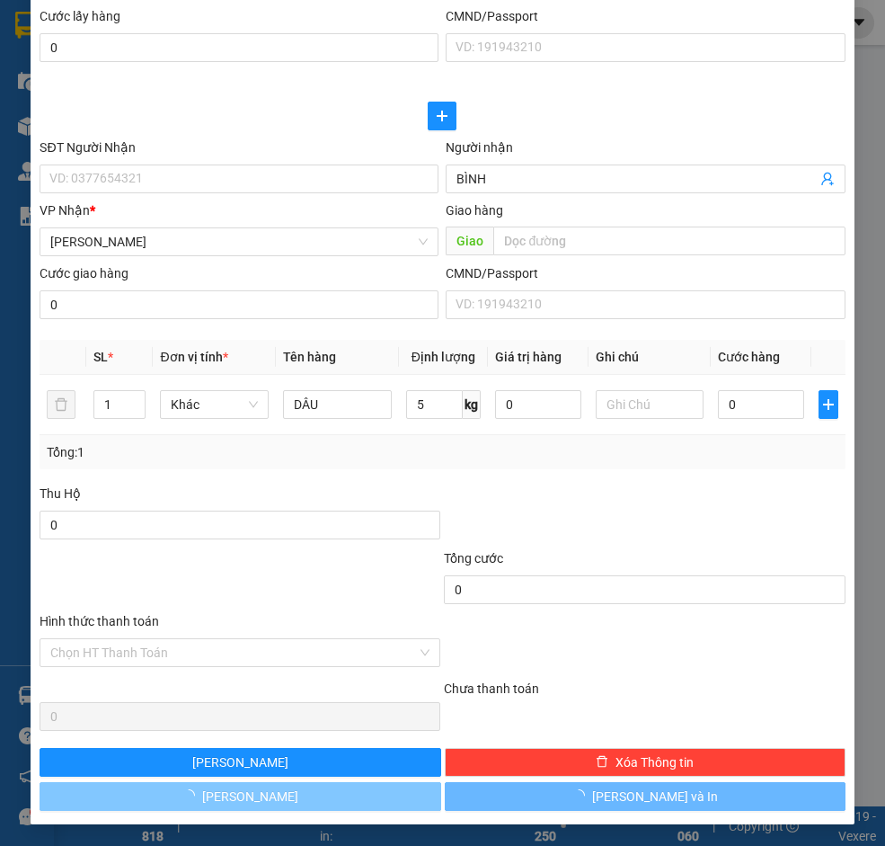
type input "0"
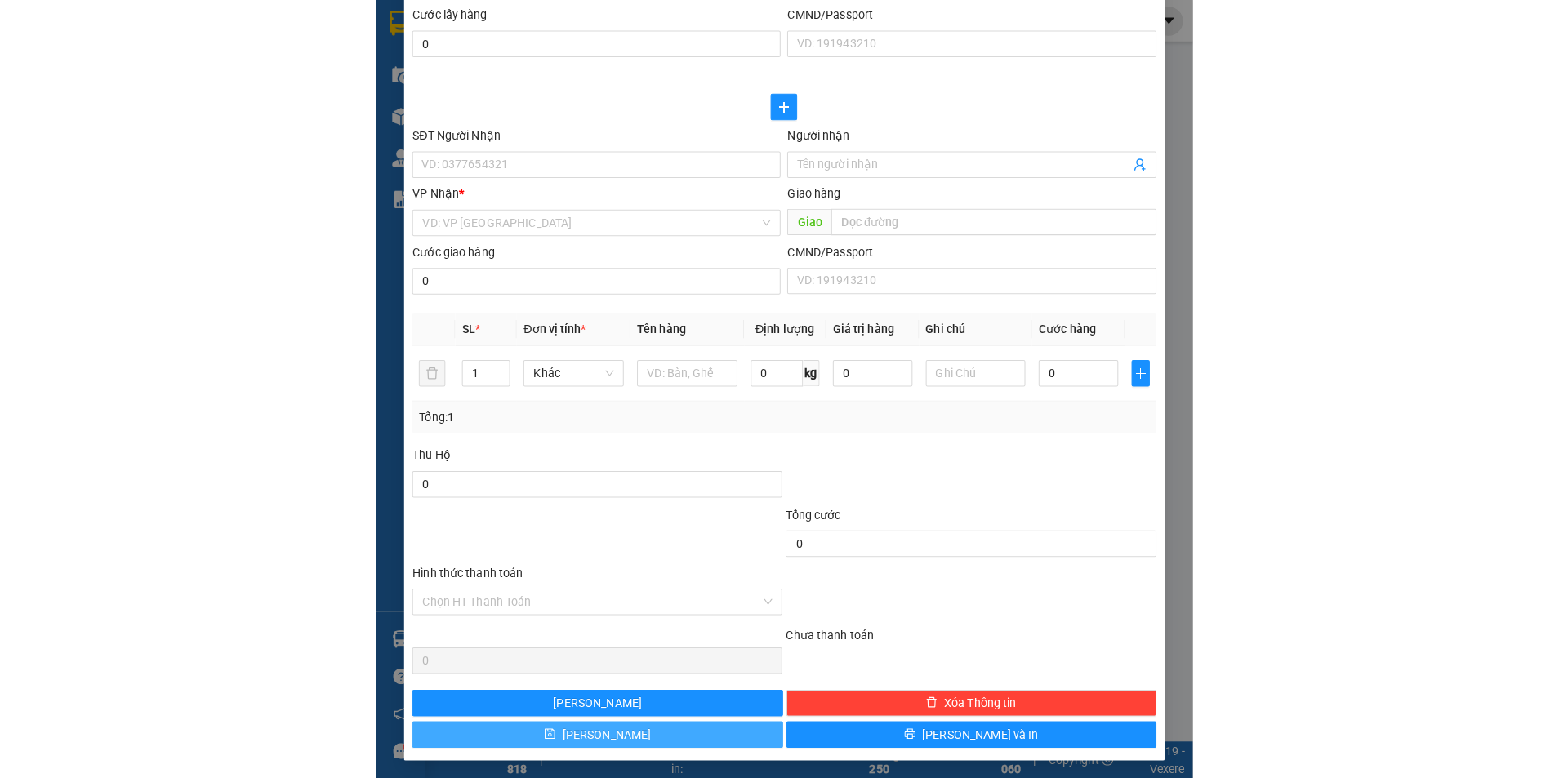
scroll to position [0, 0]
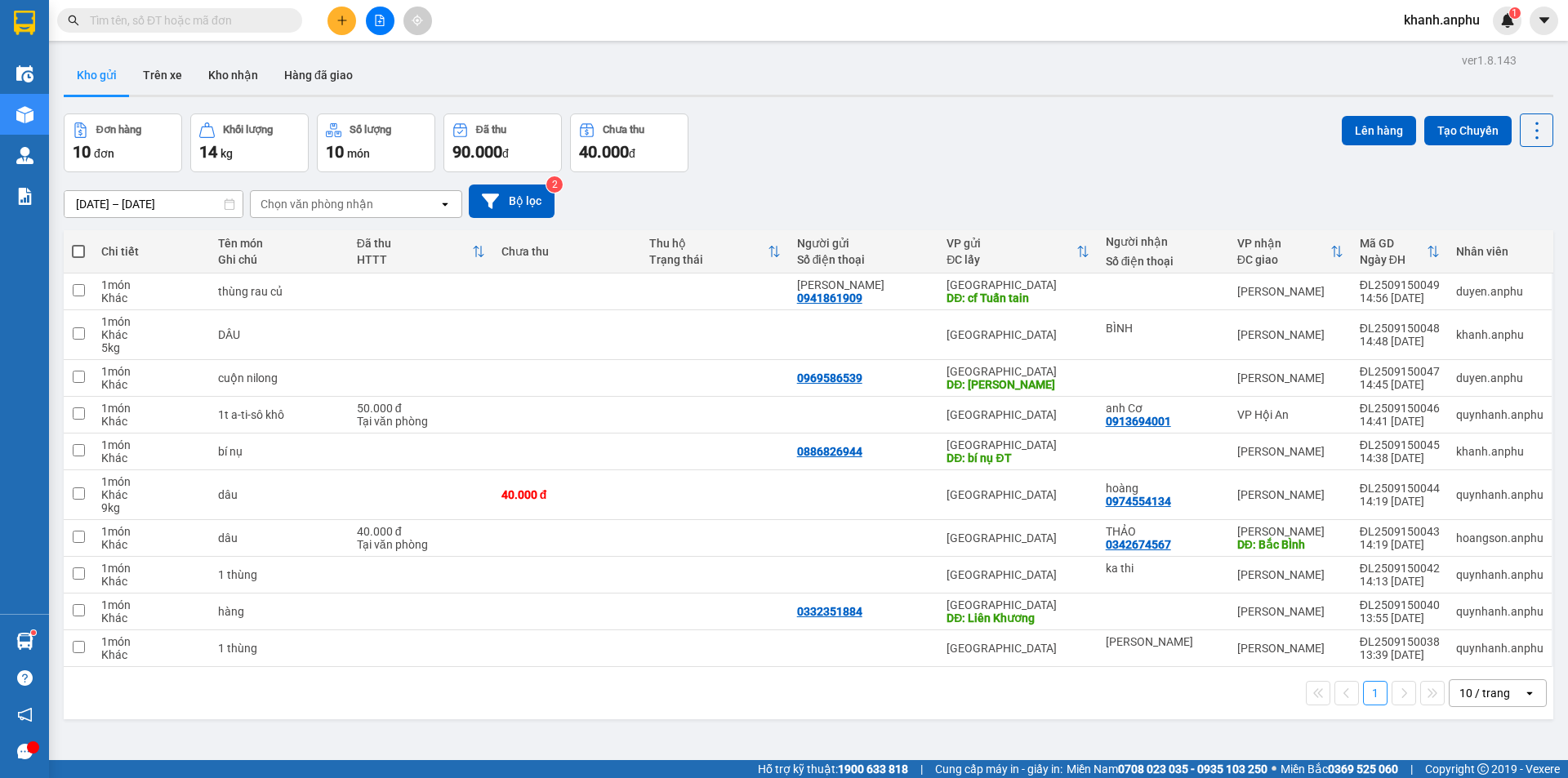
click at [367, 17] on button at bounding box center [380, 20] width 28 height 28
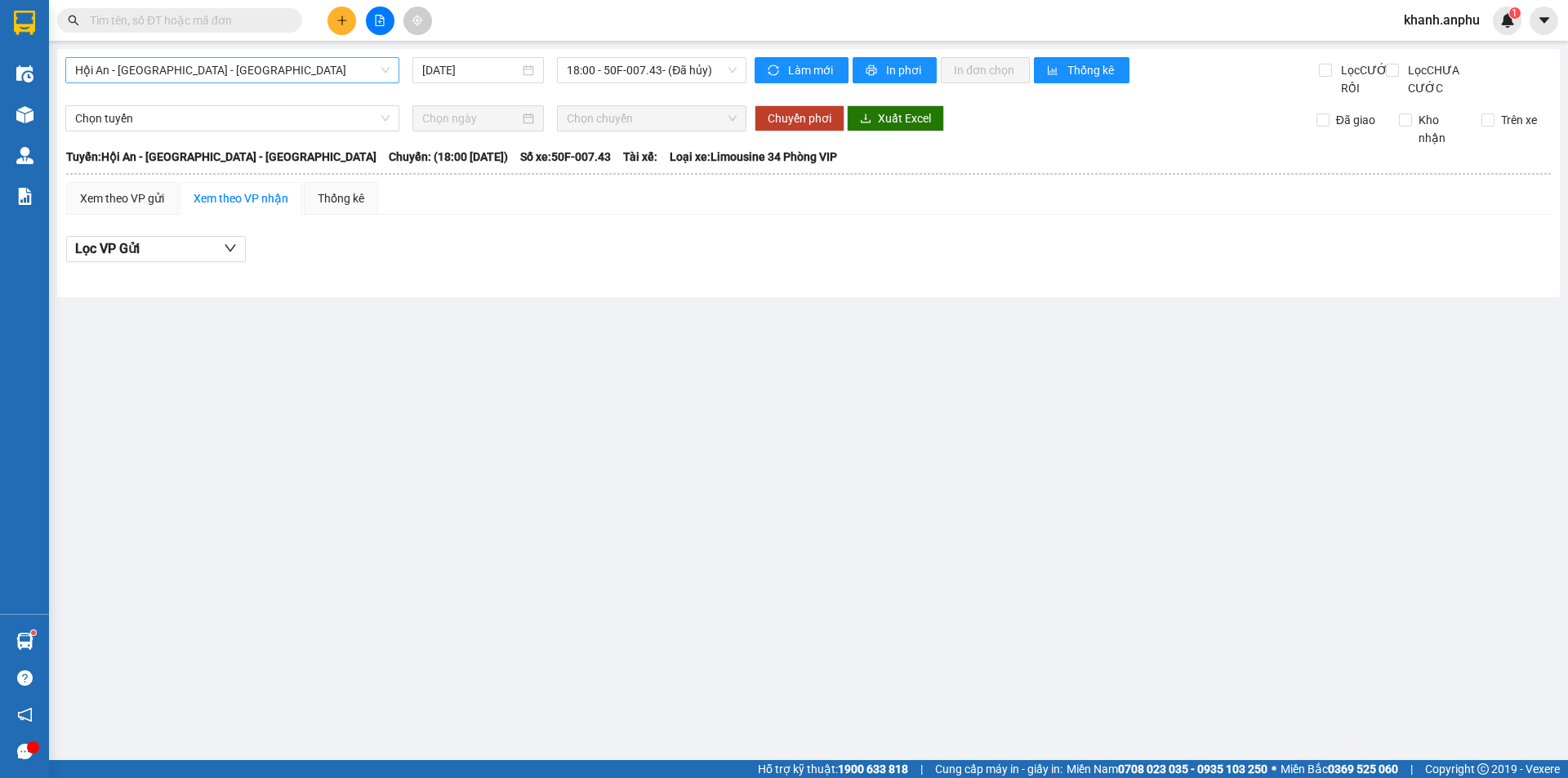
click at [152, 71] on span "Hội An - [GEOGRAPHIC_DATA] - [GEOGRAPHIC_DATA]" at bounding box center [233, 70] width 315 height 25
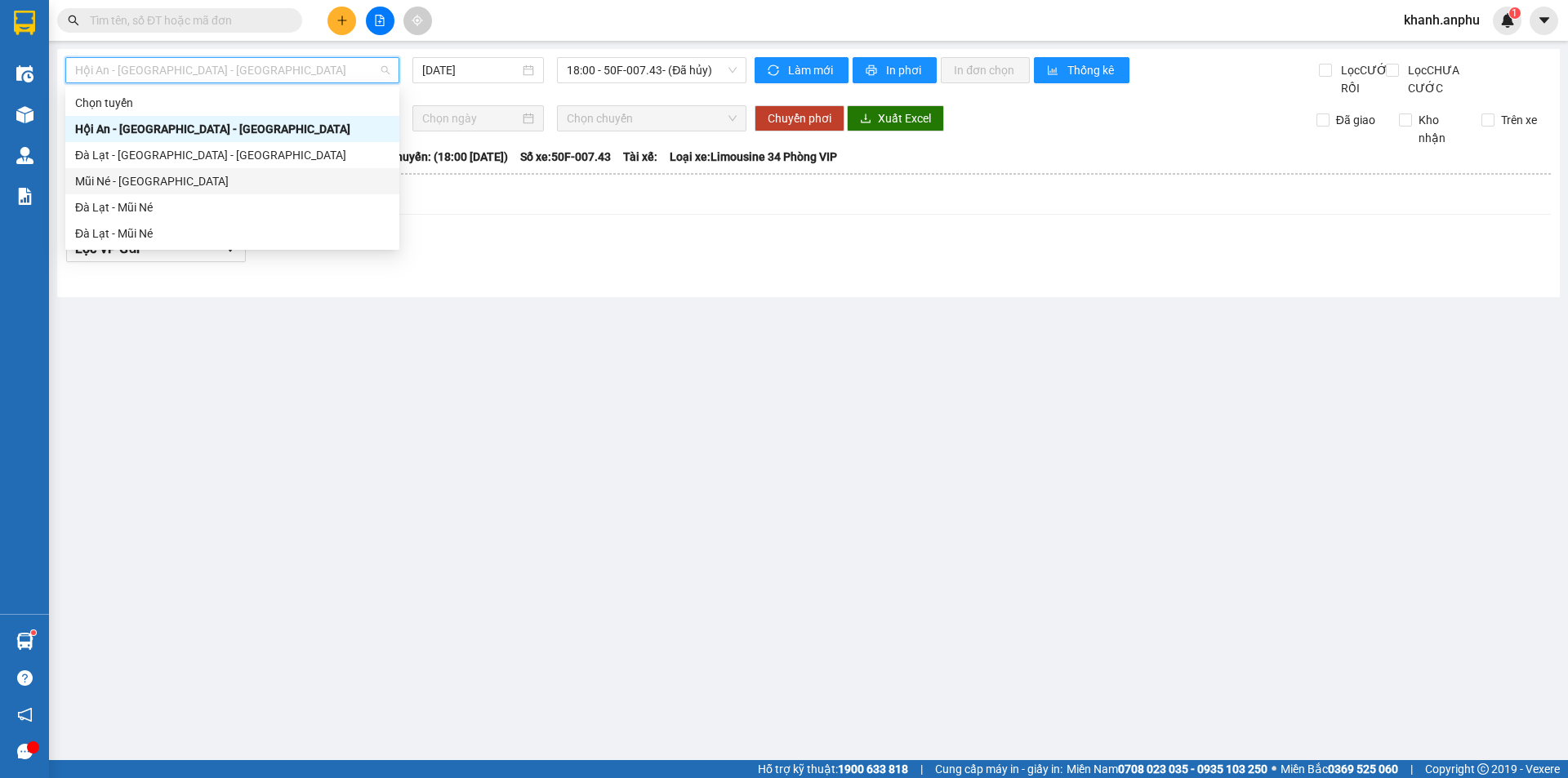
click at [122, 188] on div "Mũi Né - [GEOGRAPHIC_DATA]" at bounding box center [233, 182] width 315 height 18
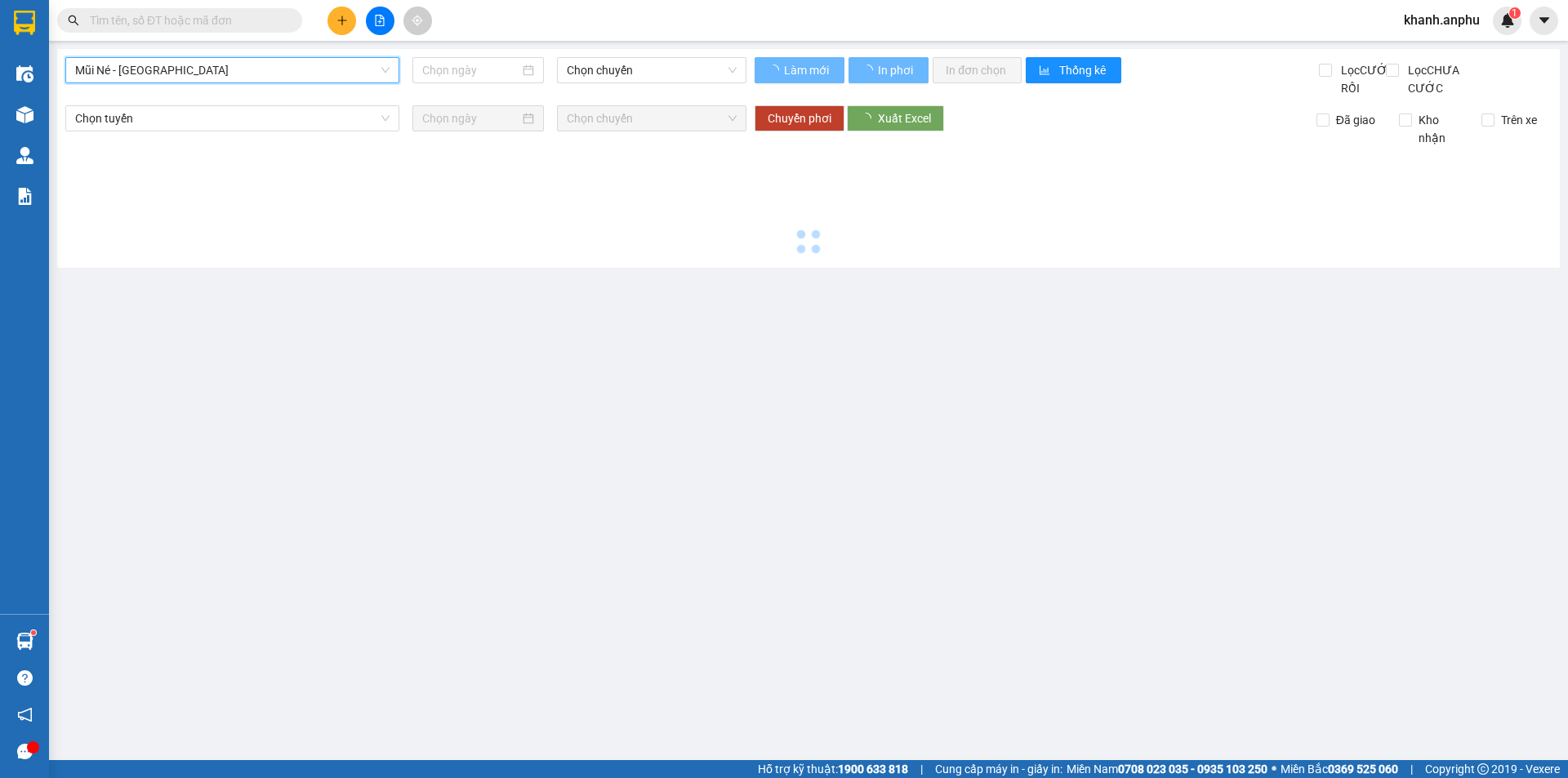
type input "[DATE]"
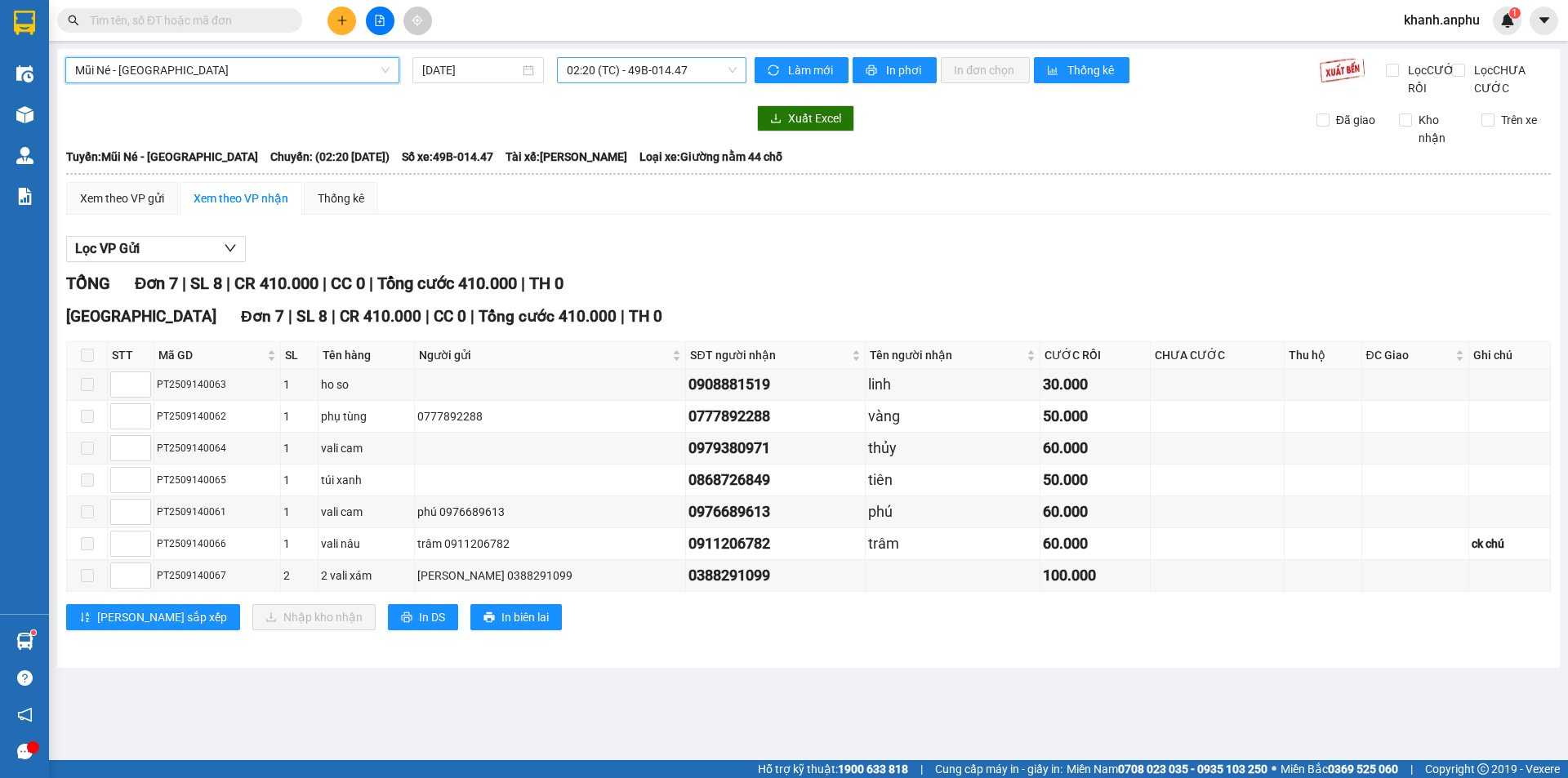
click at [644, 74] on span "02:20 (TC) - 49B-014.47" at bounding box center [652, 70] width 170 height 25
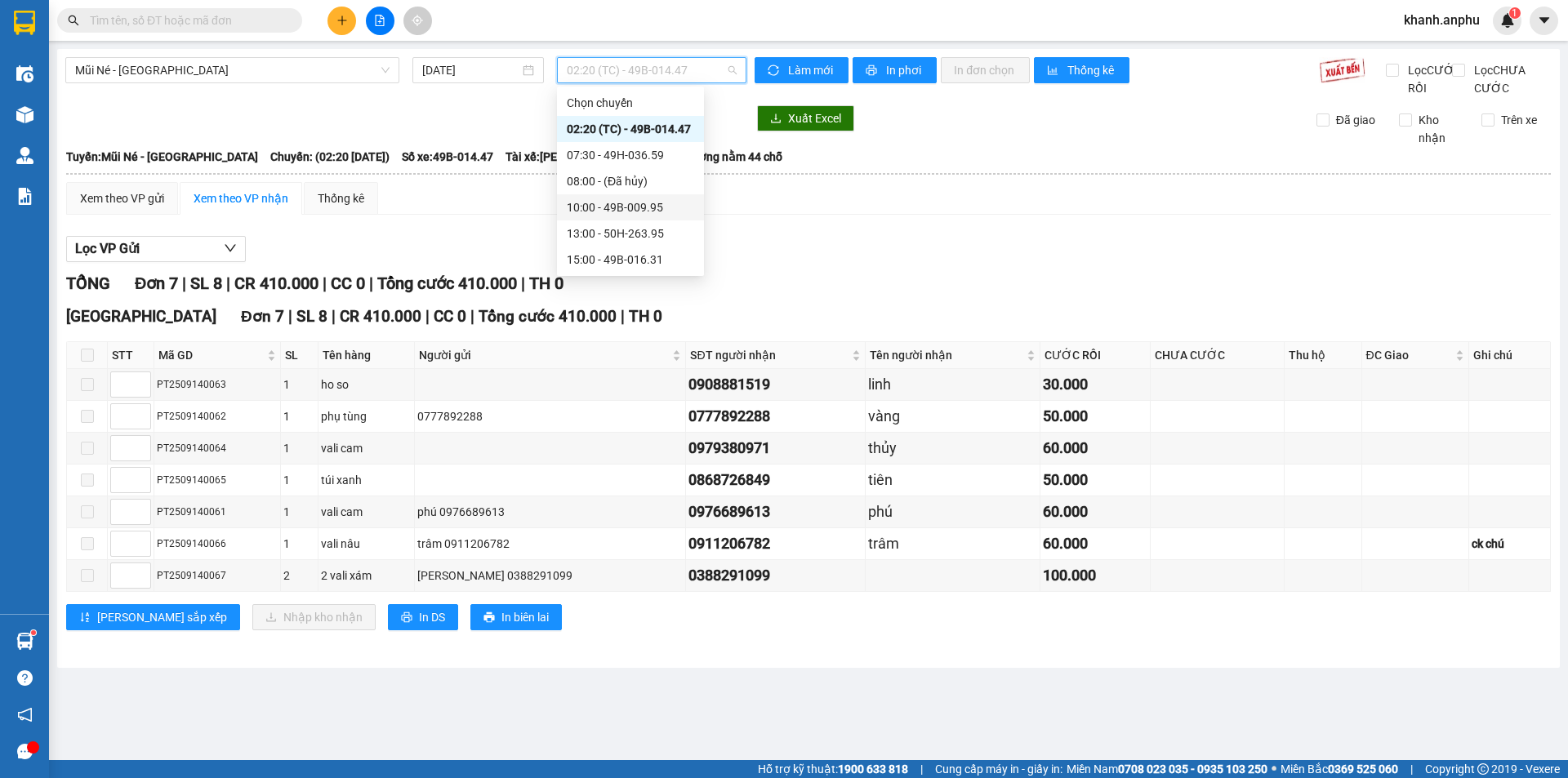
click at [632, 213] on div "10:00 - 49B-009.95" at bounding box center [631, 207] width 127 height 18
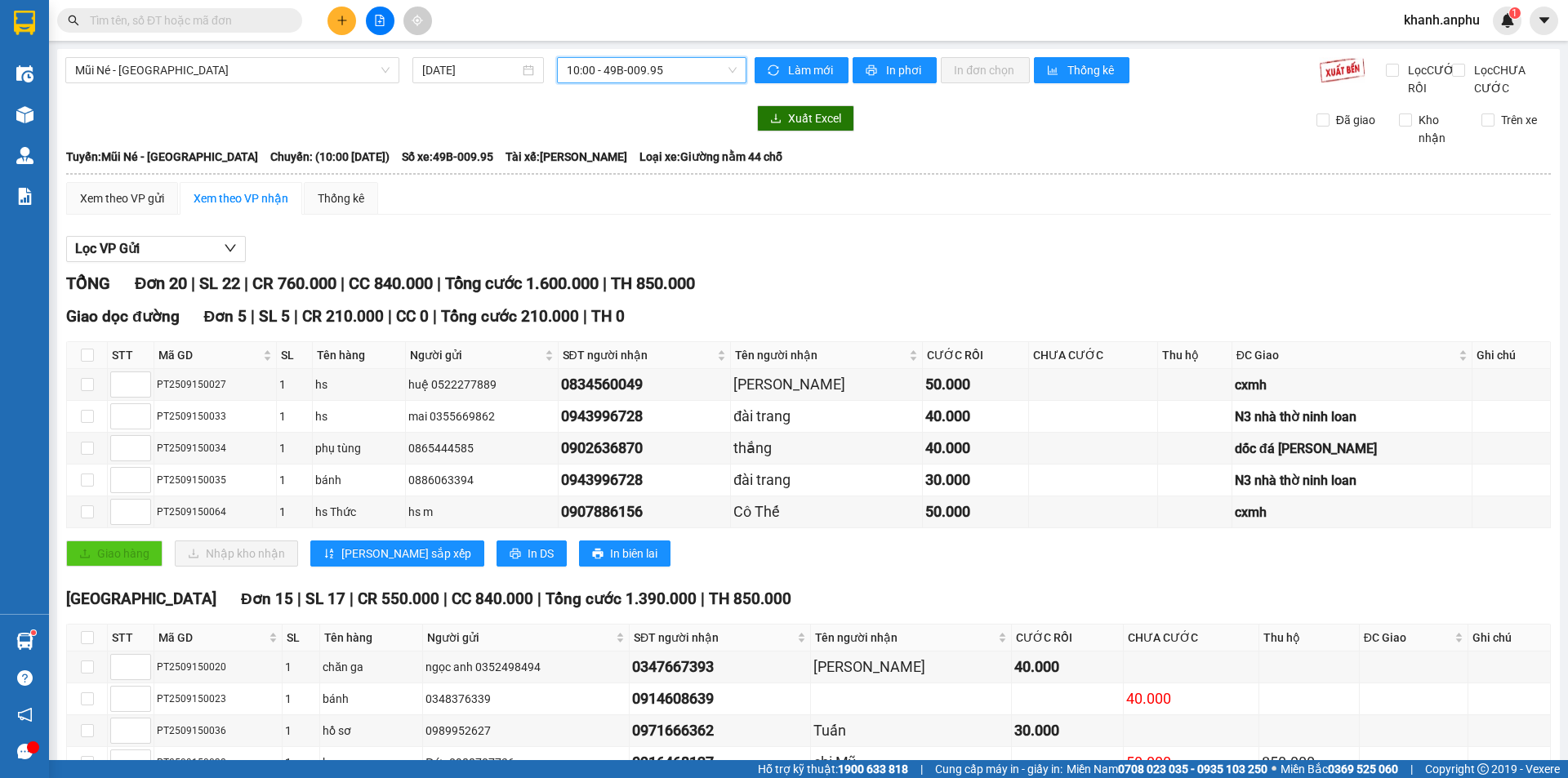
scroll to position [472, 0]
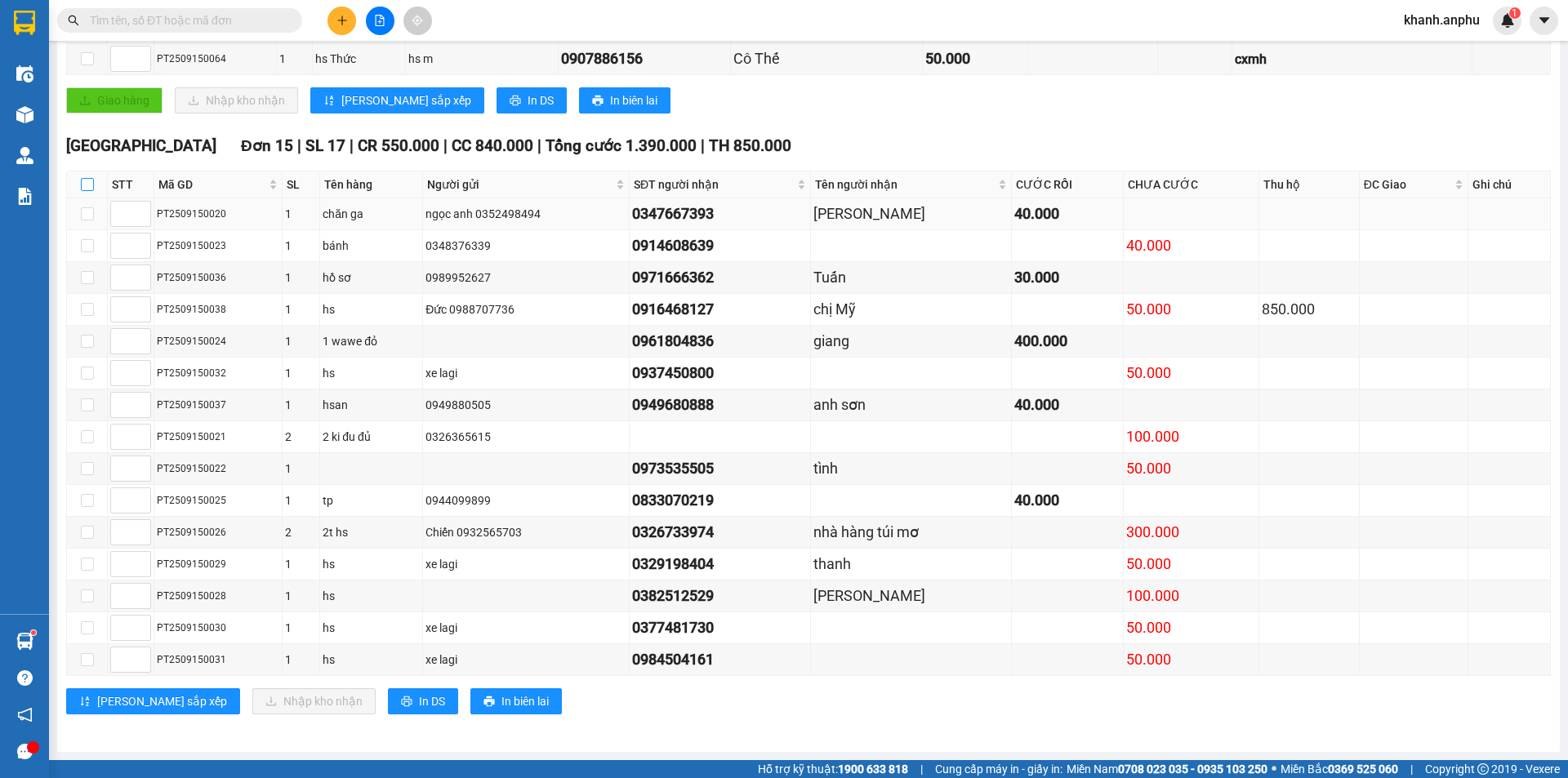
click at [91, 183] on input "checkbox" at bounding box center [87, 185] width 13 height 13
checkbox input "true"
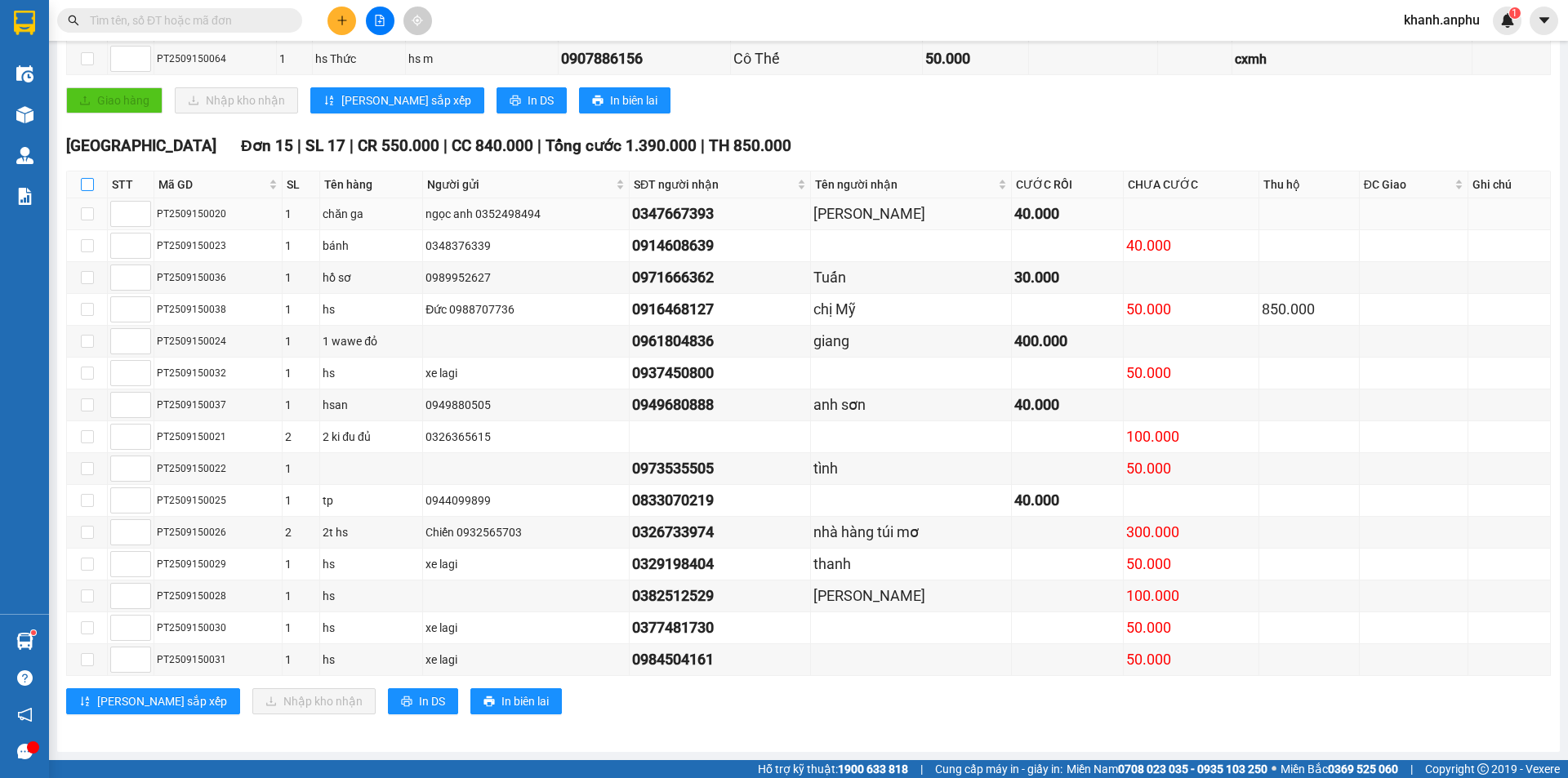
checkbox input "true"
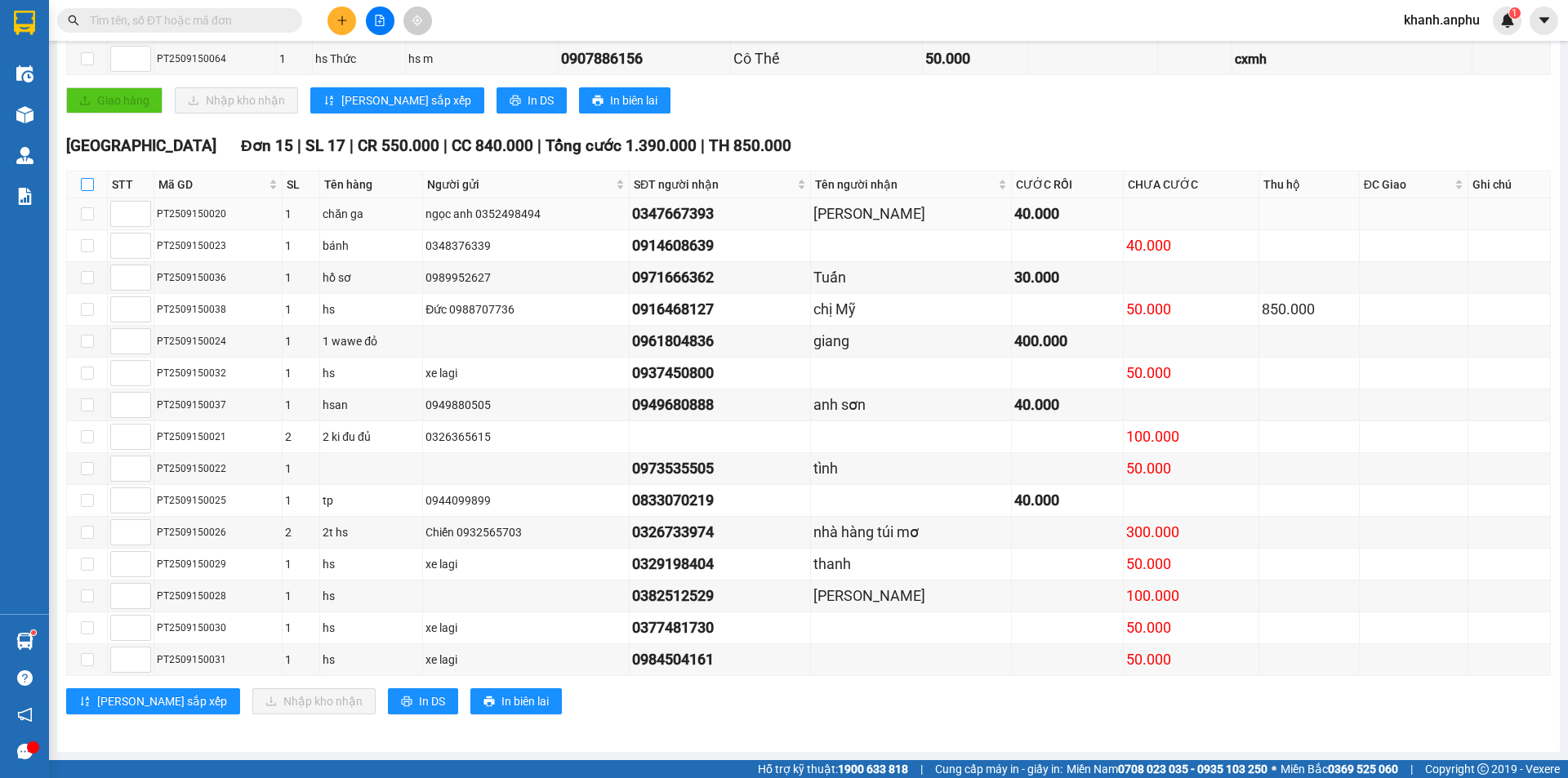
checkbox input "true"
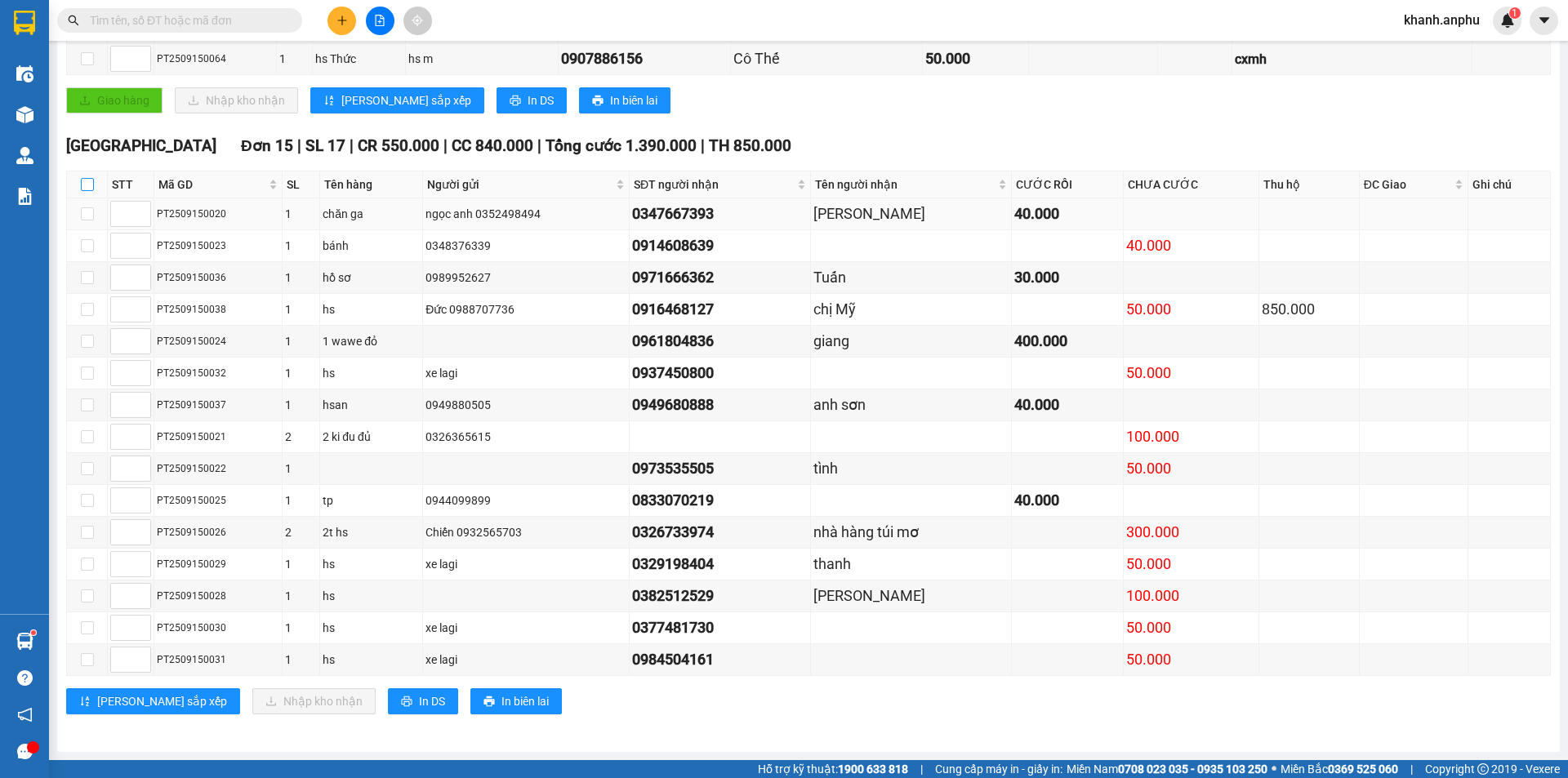
checkbox input "true"
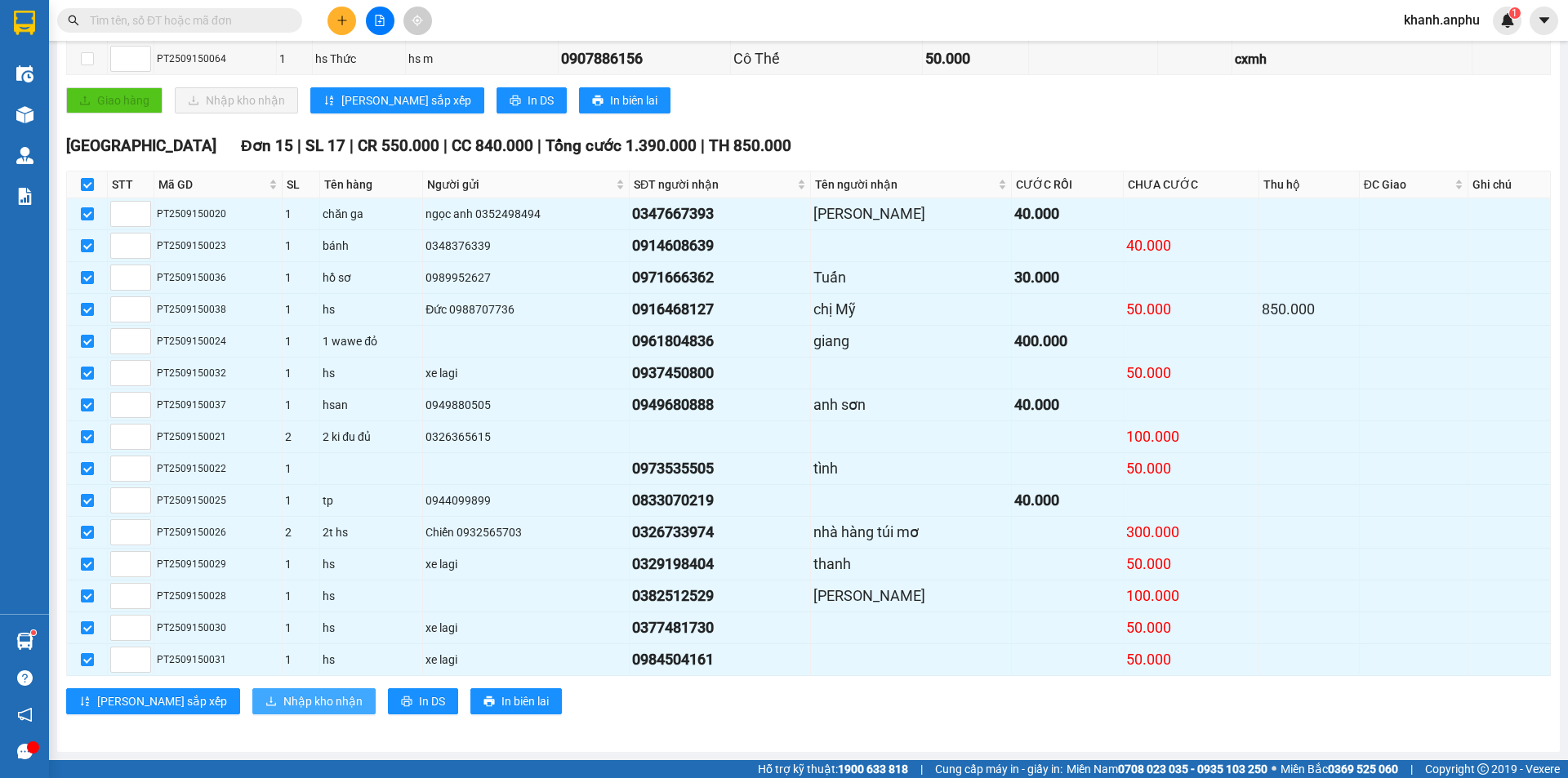
click at [284, 705] on span "Nhập kho nhận" at bounding box center [323, 702] width 79 height 18
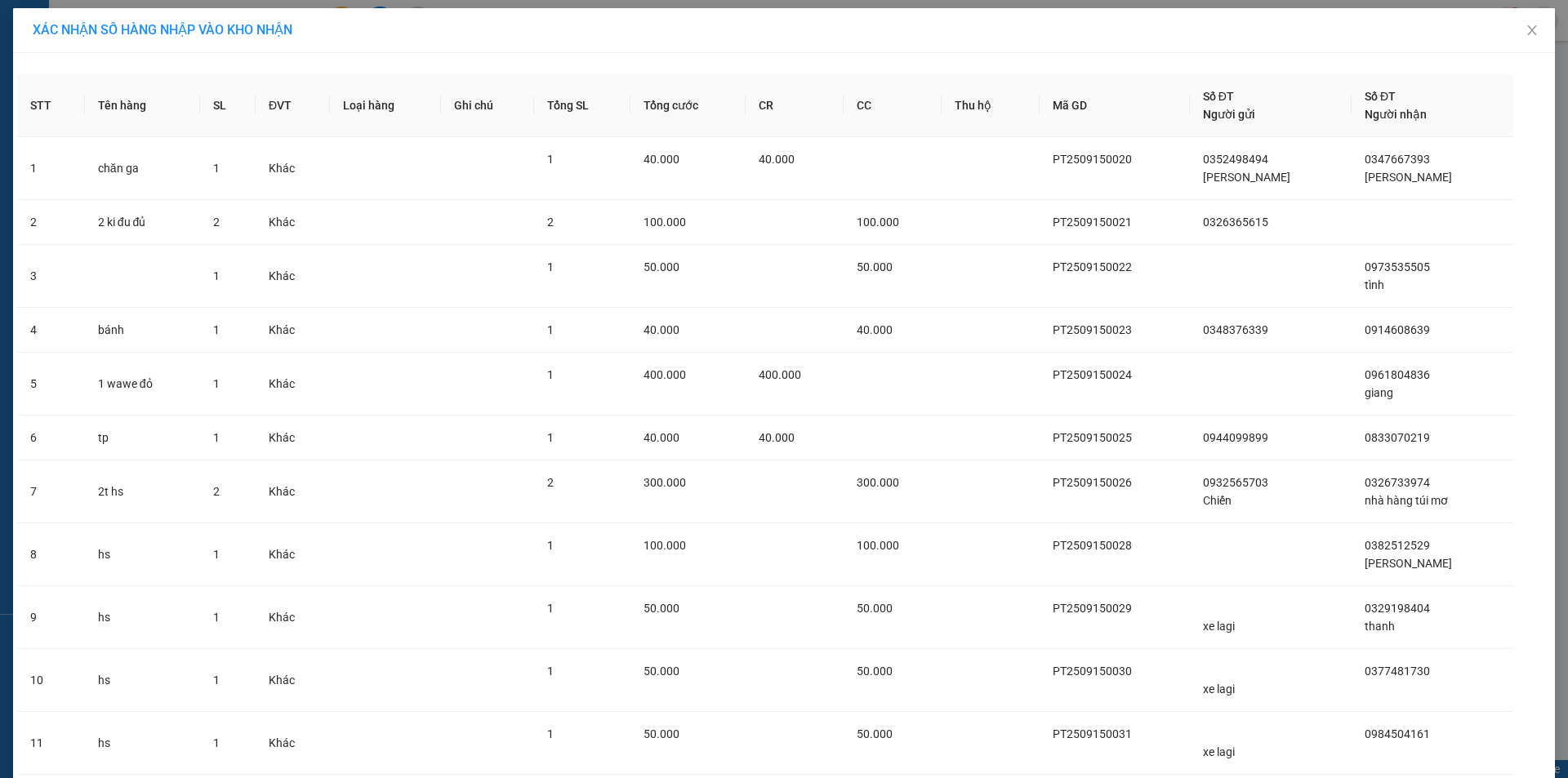
scroll to position [367, 0]
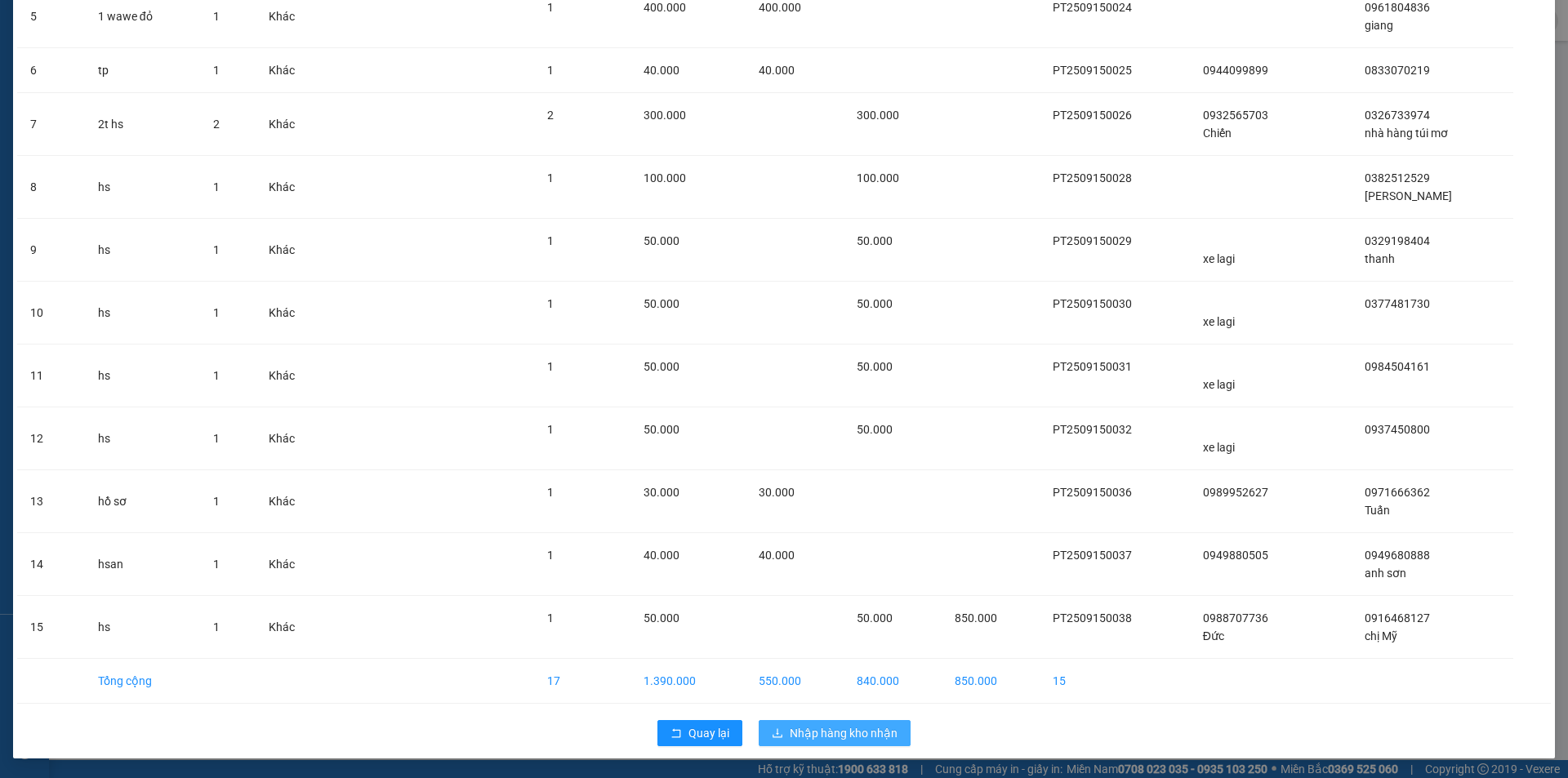
click at [790, 737] on span "Nhập hàng kho nhận" at bounding box center [844, 733] width 108 height 18
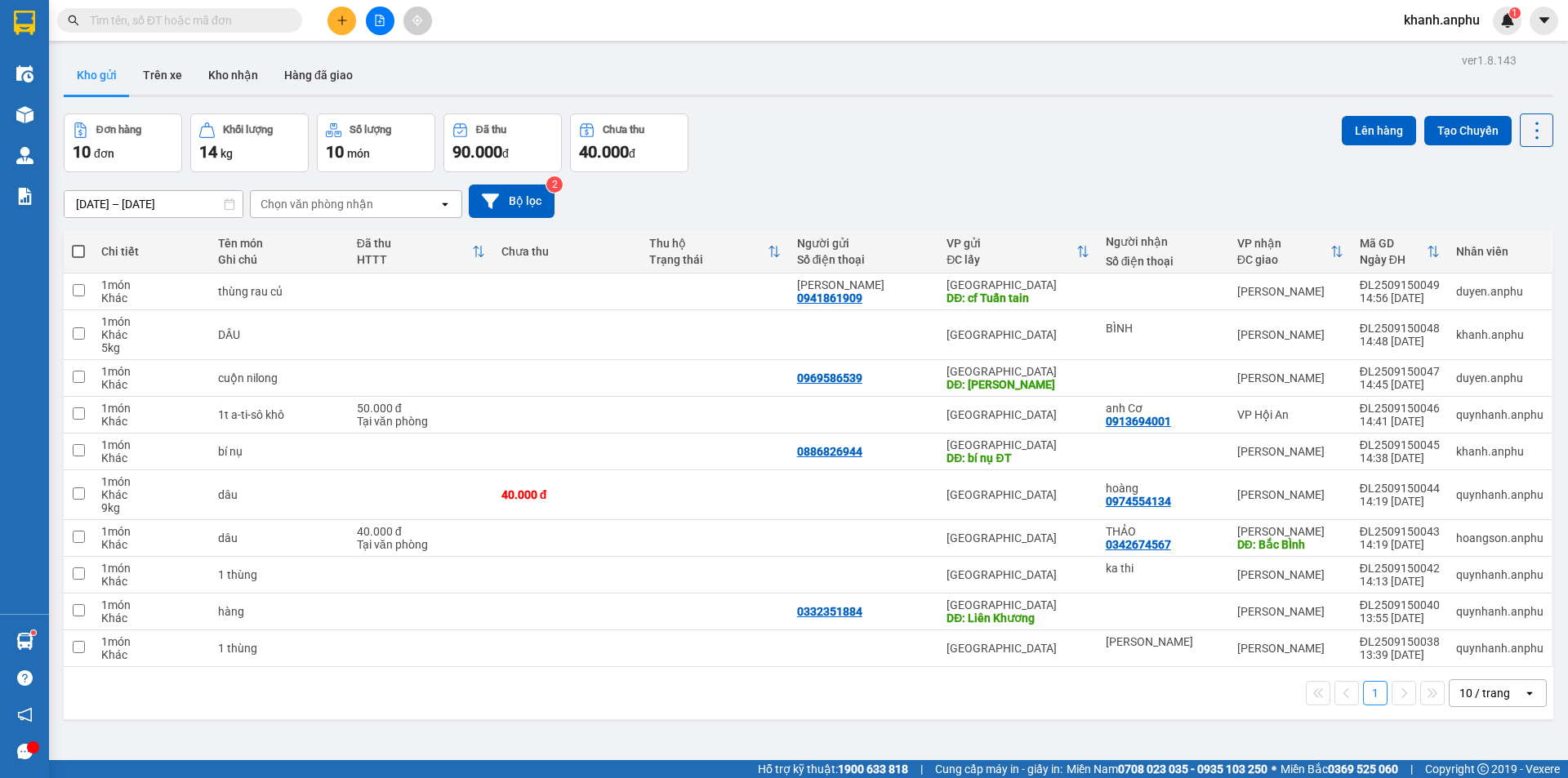
click at [1498, 699] on div "10 / trang" at bounding box center [1486, 693] width 74 height 26
click at [1493, 647] on div "100 / trang" at bounding box center [1486, 657] width 98 height 29
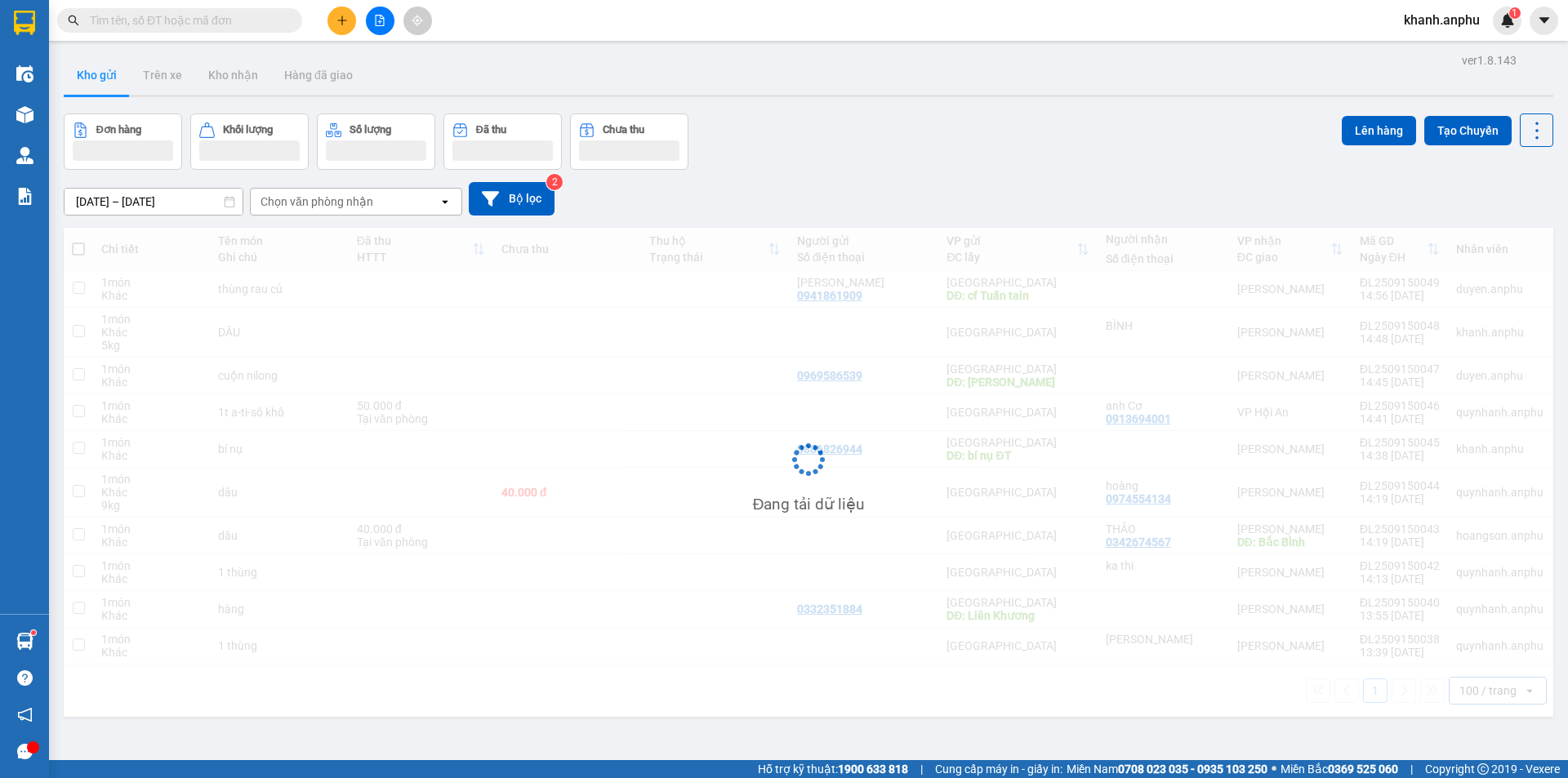
click at [1438, 720] on div "ver 1.8.143 Kho gửi Trên xe Kho nhận Hàng đã giao Đơn hàng Khối lượng Số lượng …" at bounding box center [809, 438] width 1503 height 778
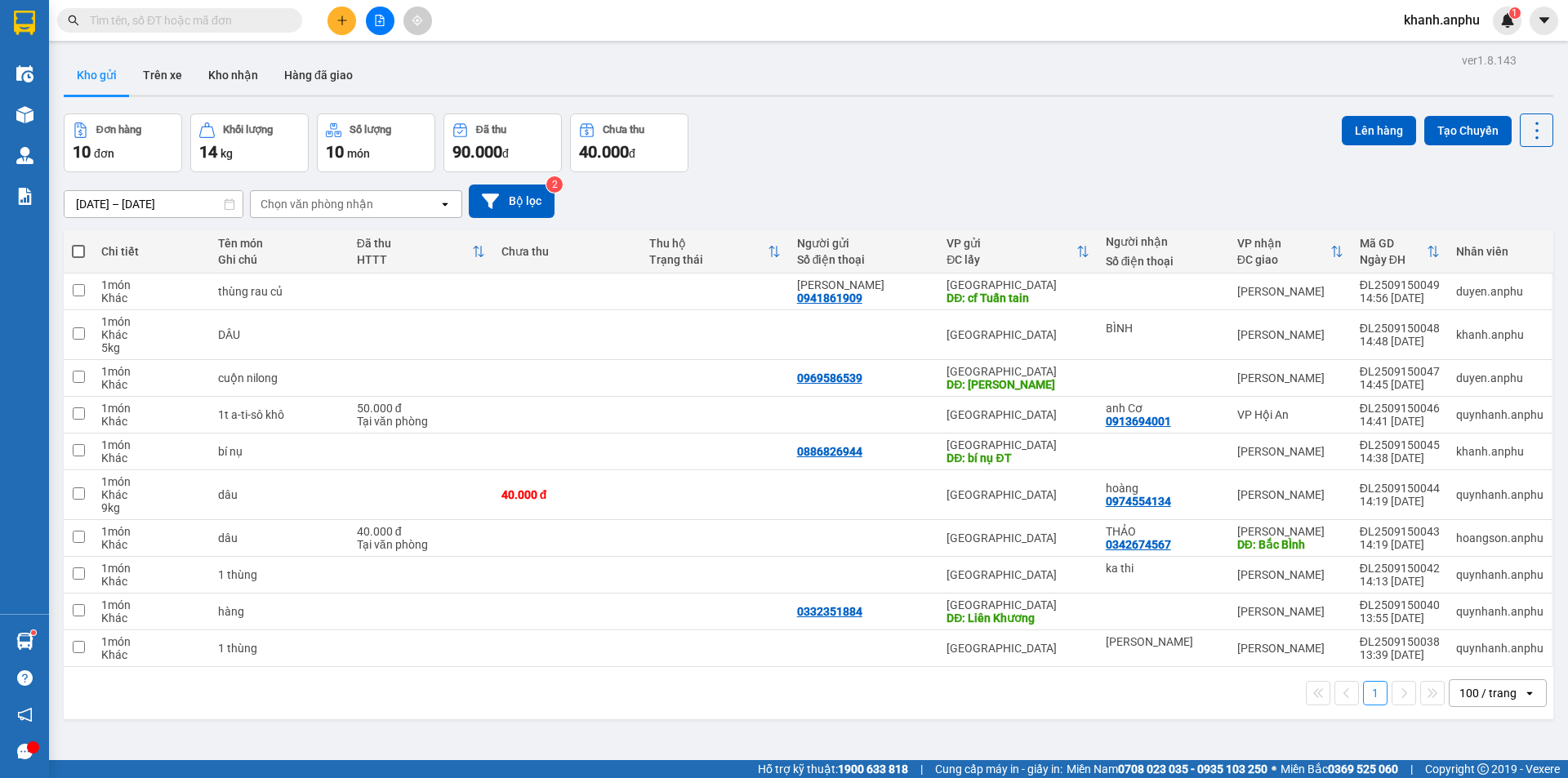
click at [184, 25] on input "text" at bounding box center [186, 21] width 193 height 18
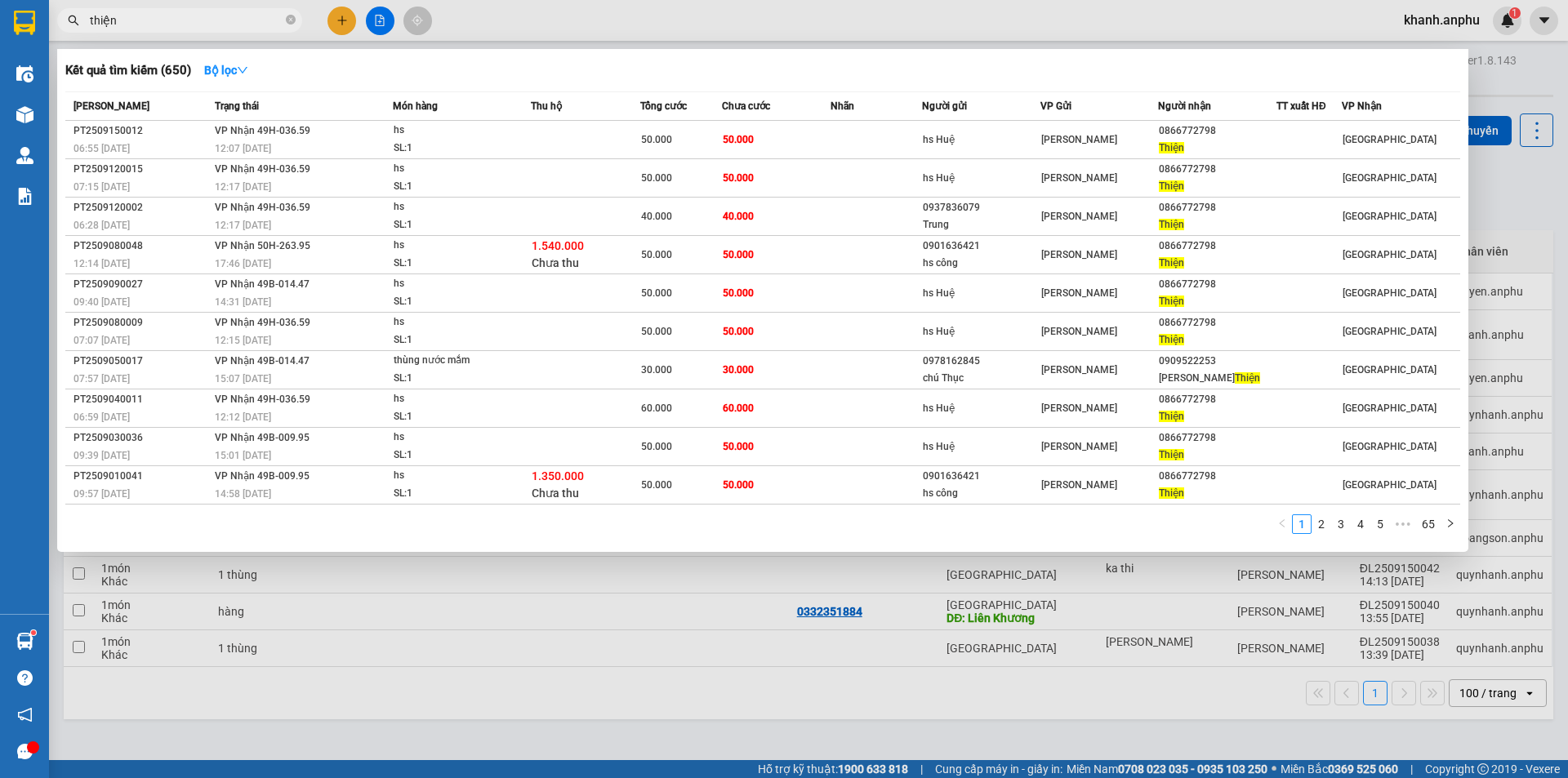
type input "thiện"
click at [342, 17] on div at bounding box center [784, 389] width 1568 height 778
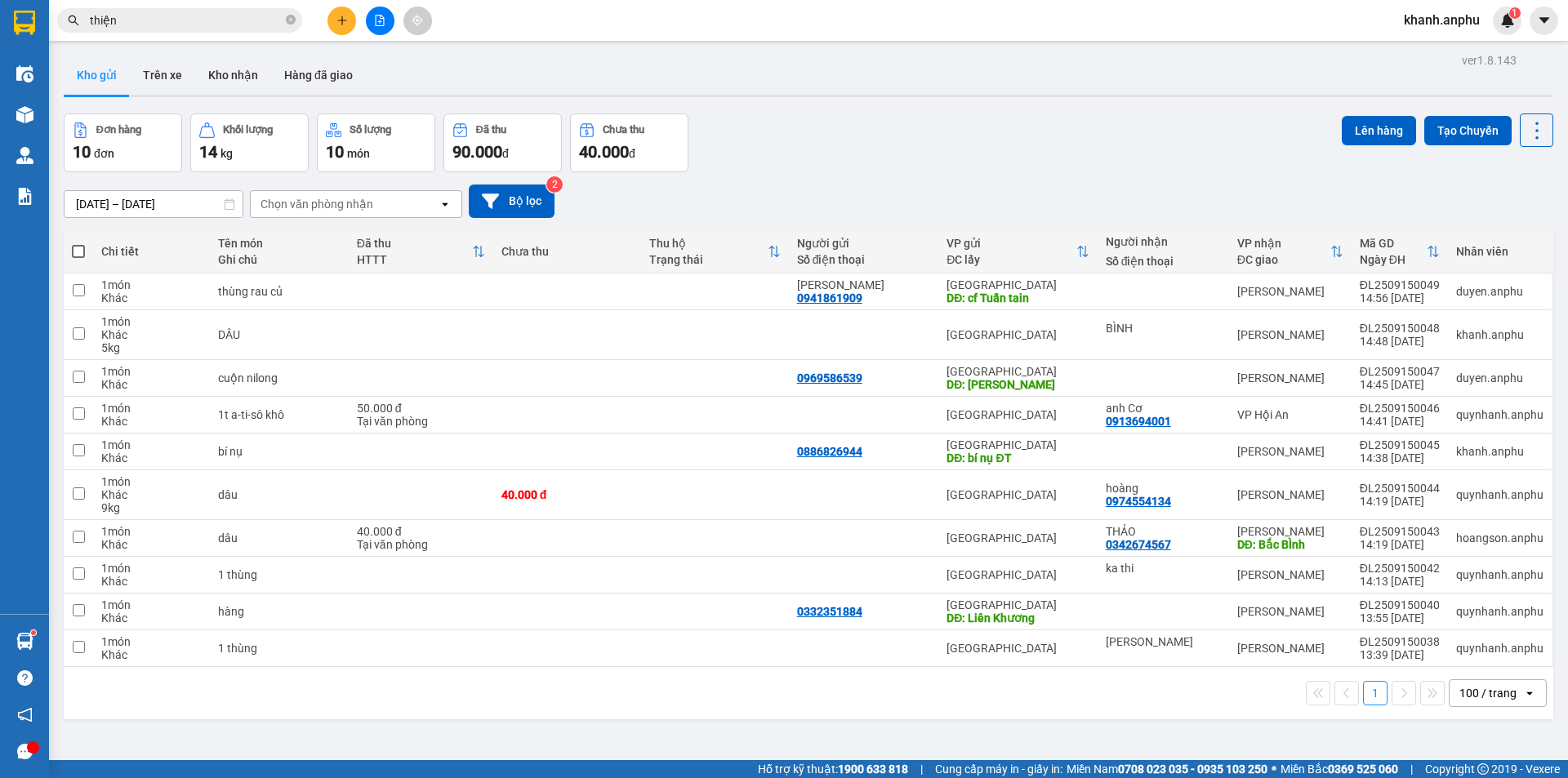
click at [336, 26] on button at bounding box center [341, 20] width 28 height 28
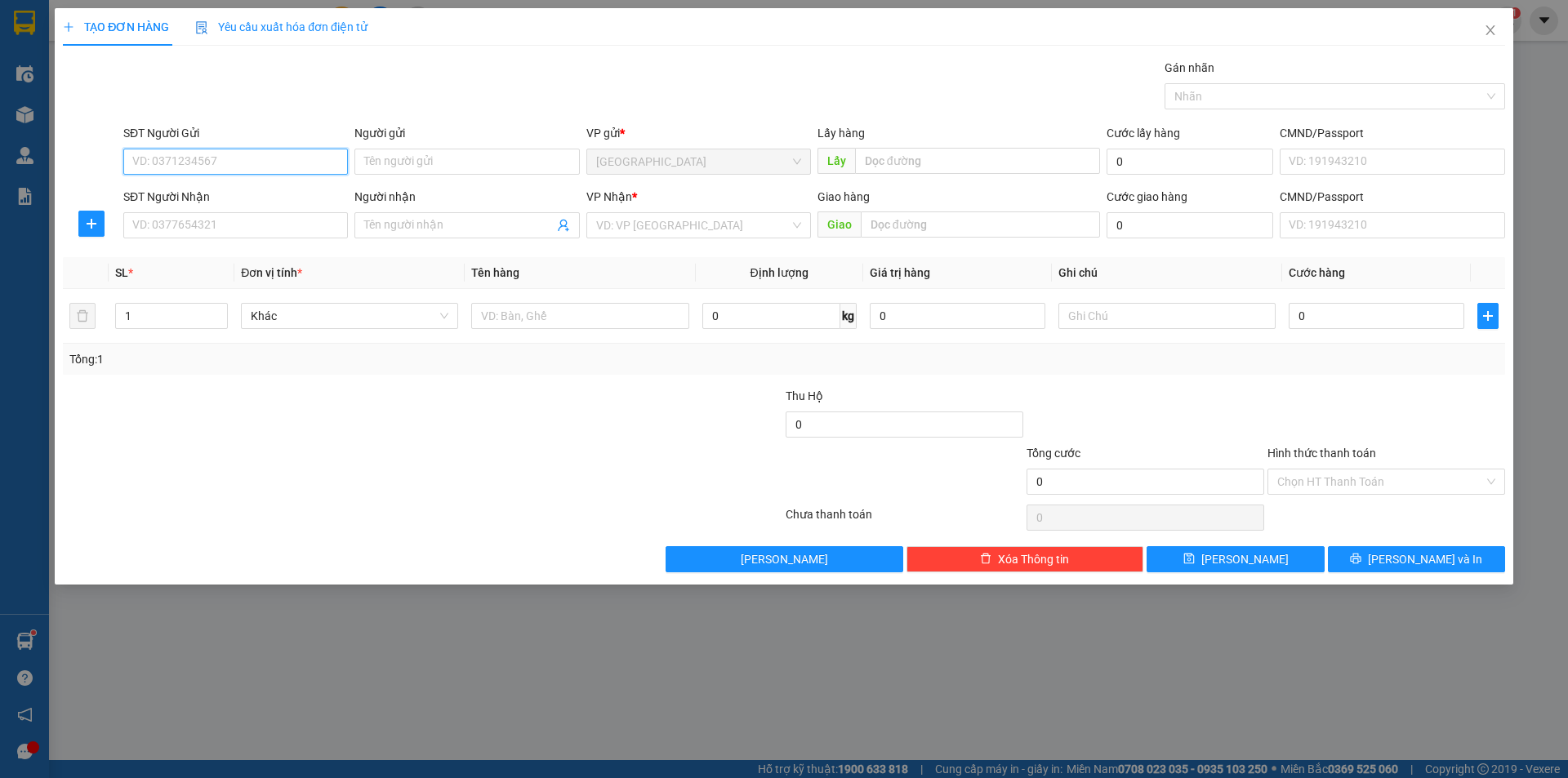
click at [195, 150] on input "SĐT Người Gửi" at bounding box center [235, 162] width 225 height 26
type input "0346676732"
click at [231, 200] on div "0346676732 - cuong" at bounding box center [235, 194] width 205 height 18
type input "cuong"
type input "0368923470"
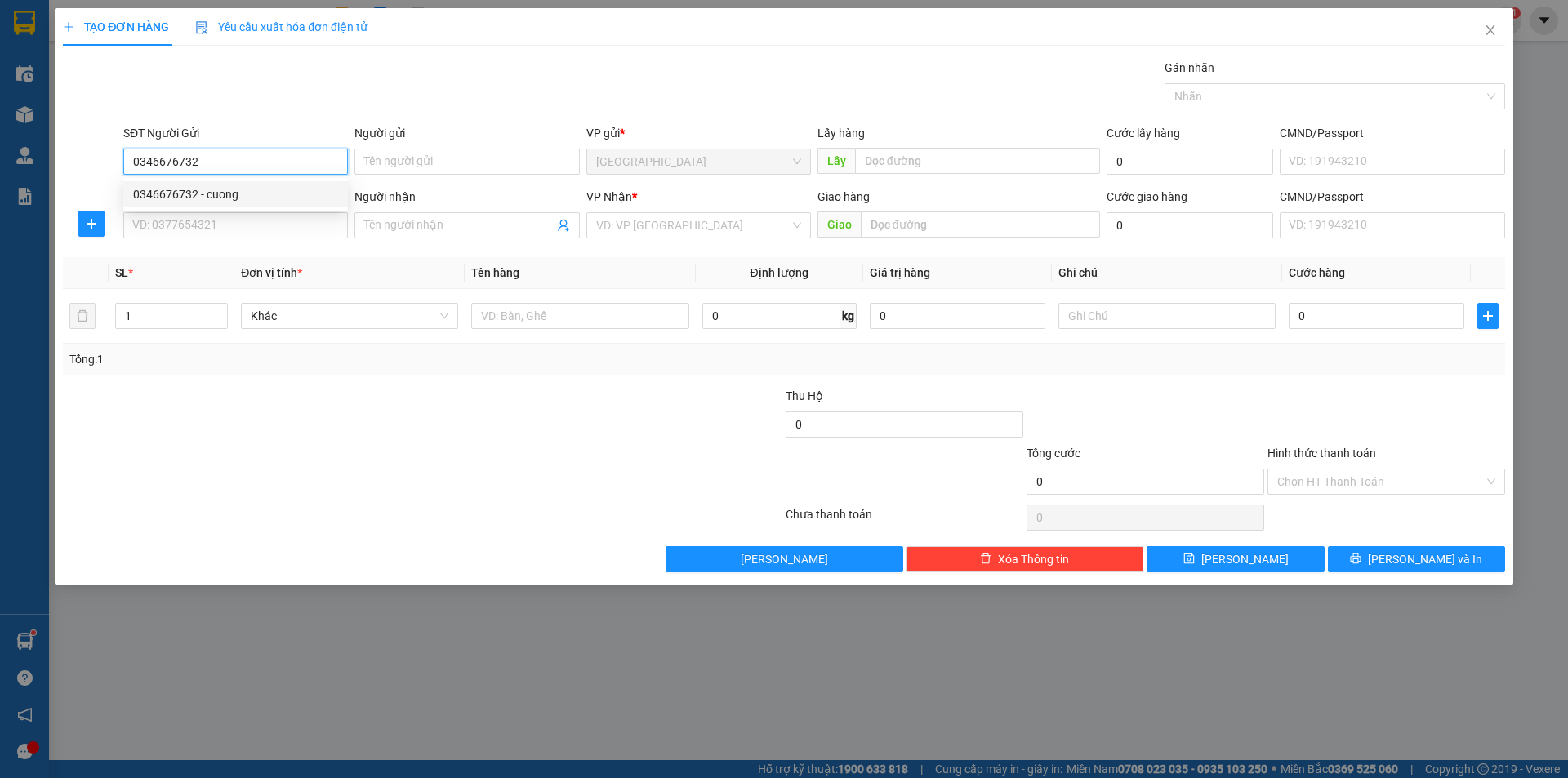
type input "vinh"
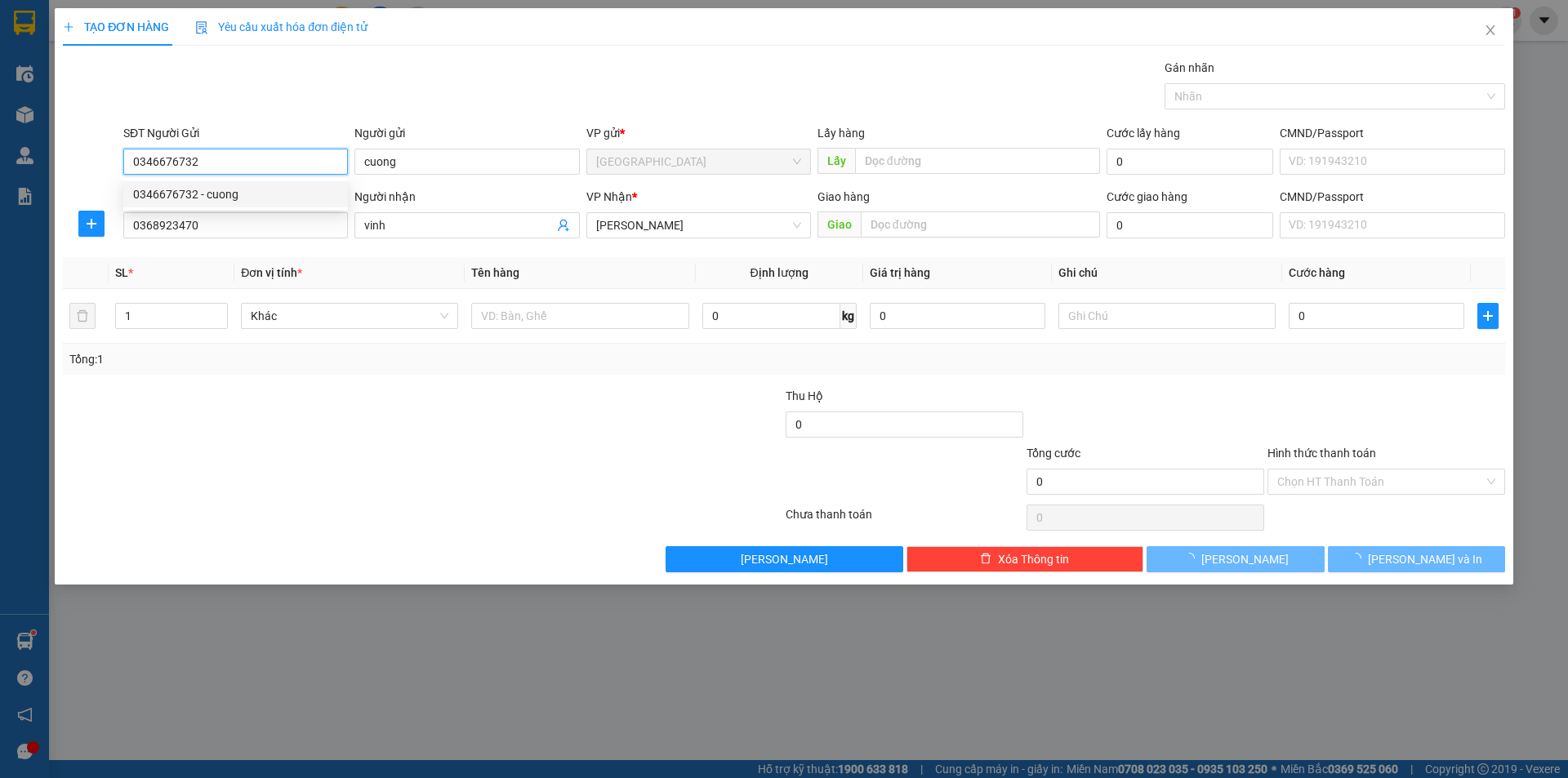
type input "40.000"
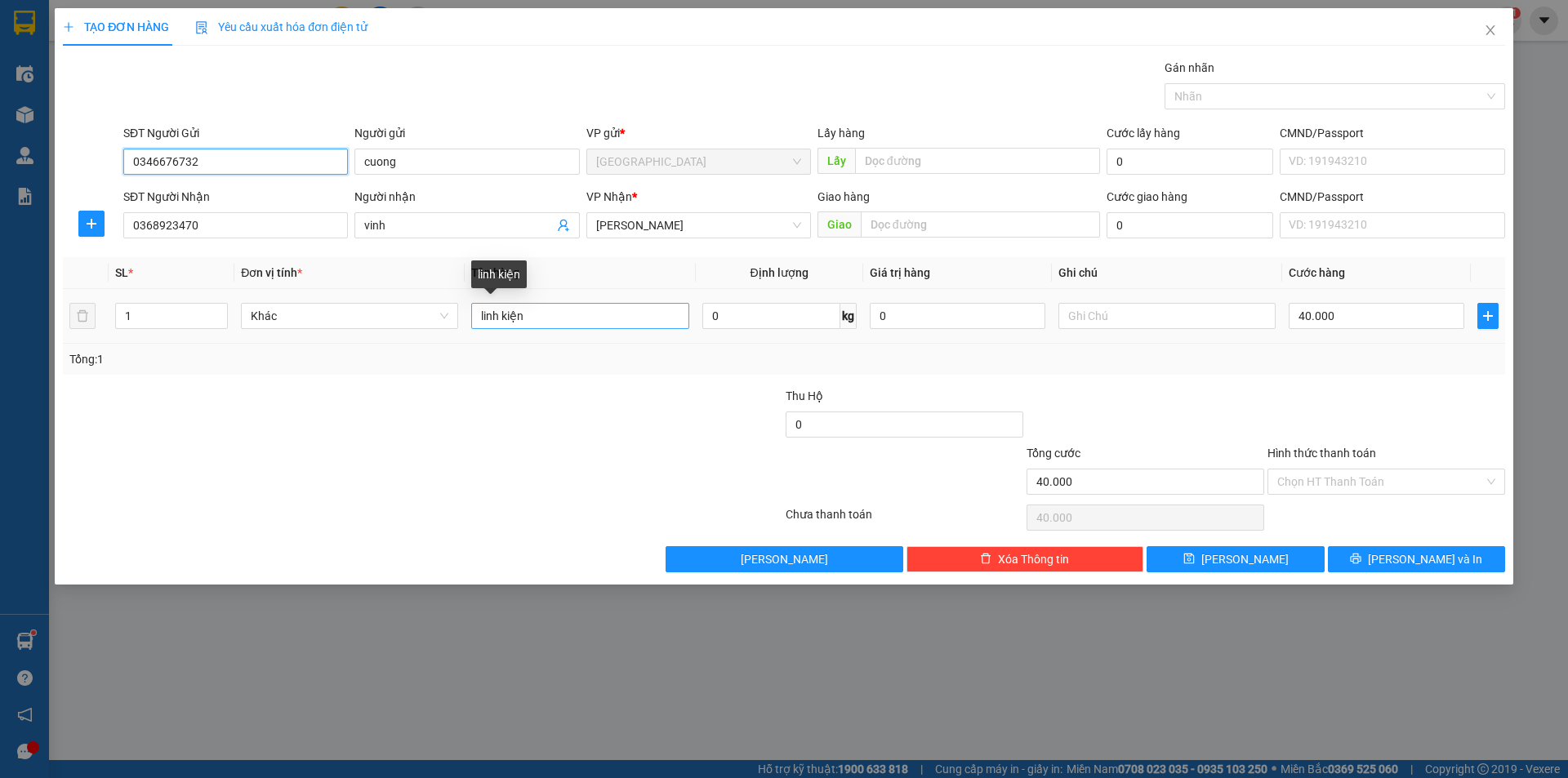
type input "0346676732"
click at [561, 314] on input "linh kiện" at bounding box center [580, 315] width 217 height 26
click at [1390, 322] on input "40.000" at bounding box center [1376, 315] width 175 height 26
click at [1127, 316] on input "text" at bounding box center [1167, 315] width 217 height 26
type input "ko khai gtri"
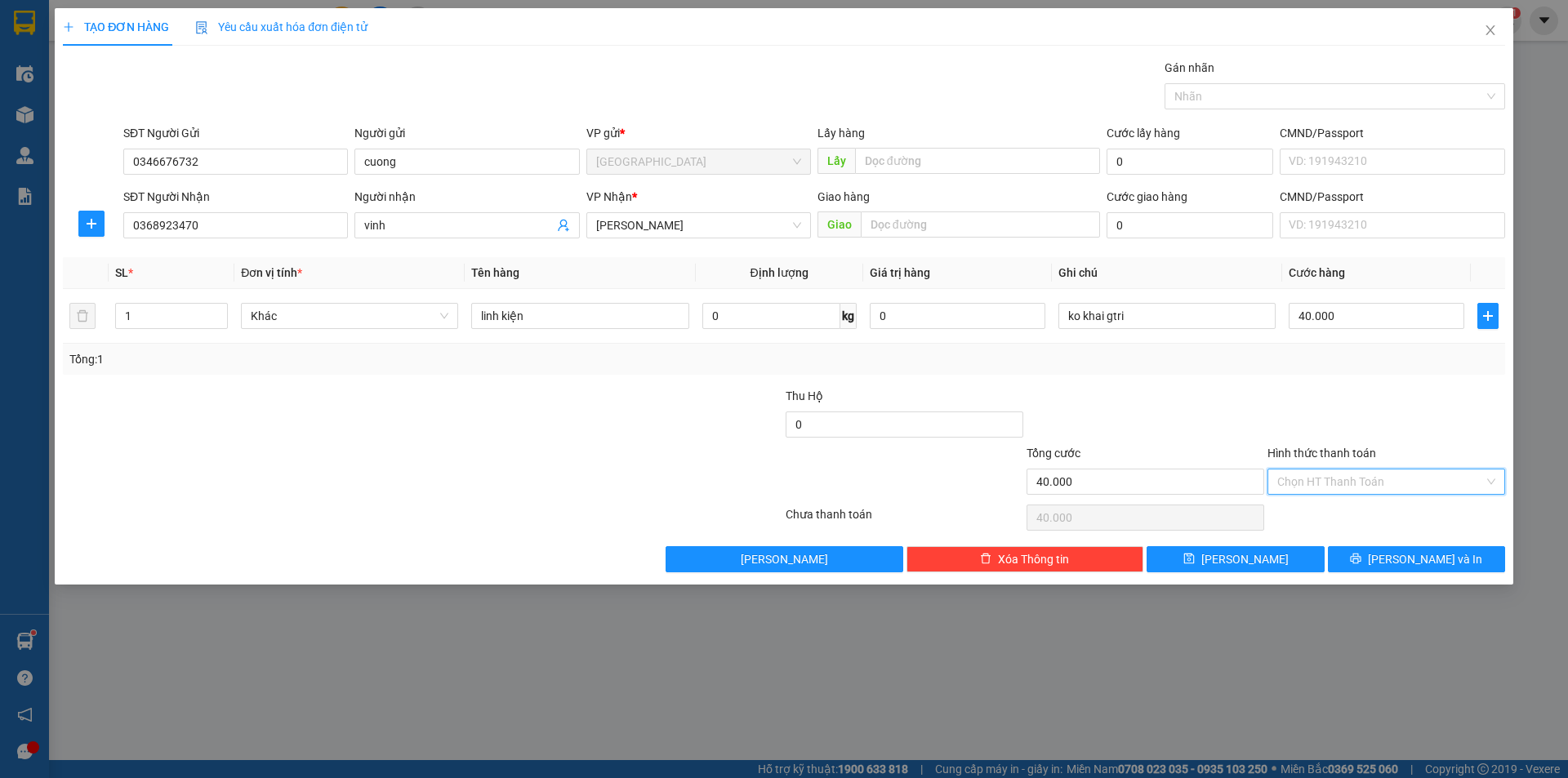
click at [1353, 494] on input "Hình thức thanh toán" at bounding box center [1380, 482] width 206 height 25
click at [1342, 507] on div "Tại văn phòng" at bounding box center [1386, 514] width 218 height 18
type input "0"
click at [1383, 564] on button "[PERSON_NAME] và In" at bounding box center [1416, 559] width 177 height 26
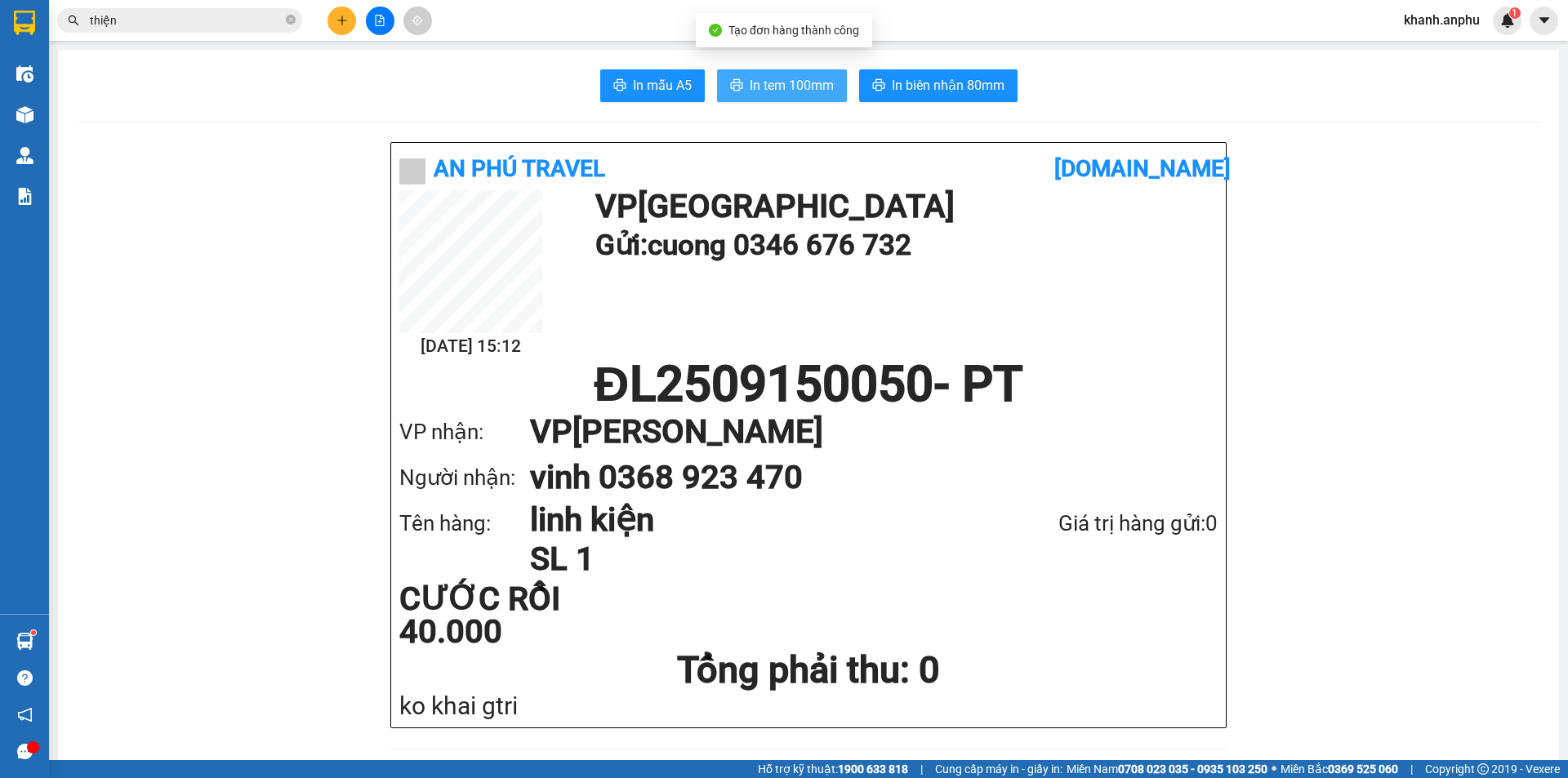
click at [812, 82] on span "In tem 100mm" at bounding box center [792, 85] width 85 height 20
click at [756, 83] on span "In tem 100mm" at bounding box center [792, 85] width 85 height 20
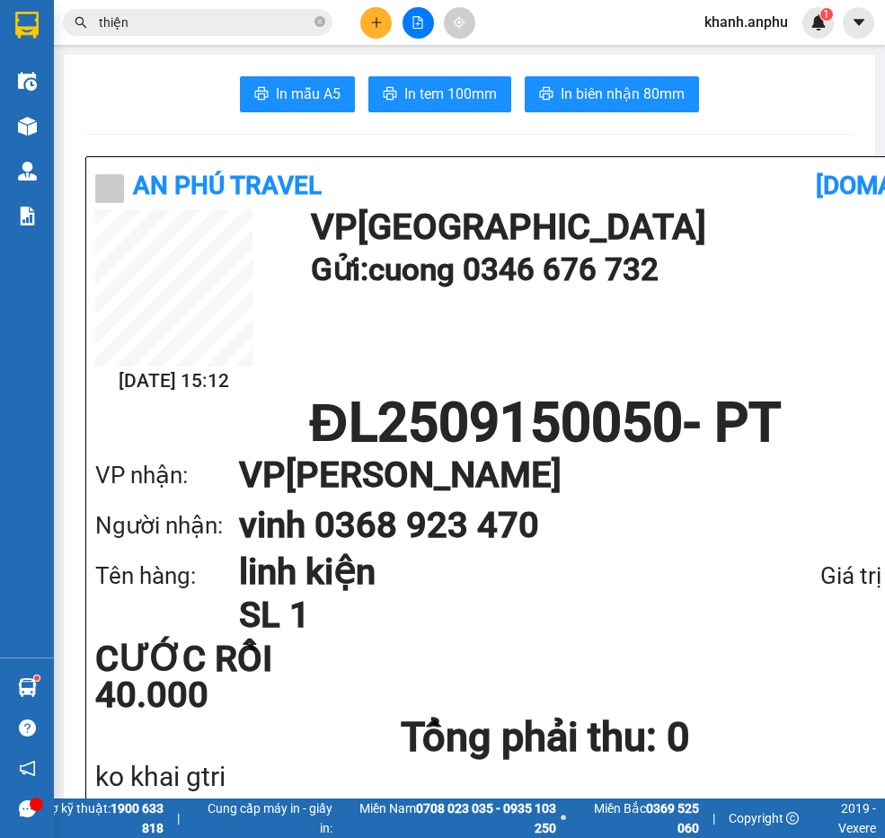
click at [117, 20] on input "thiện" at bounding box center [205, 23] width 212 height 20
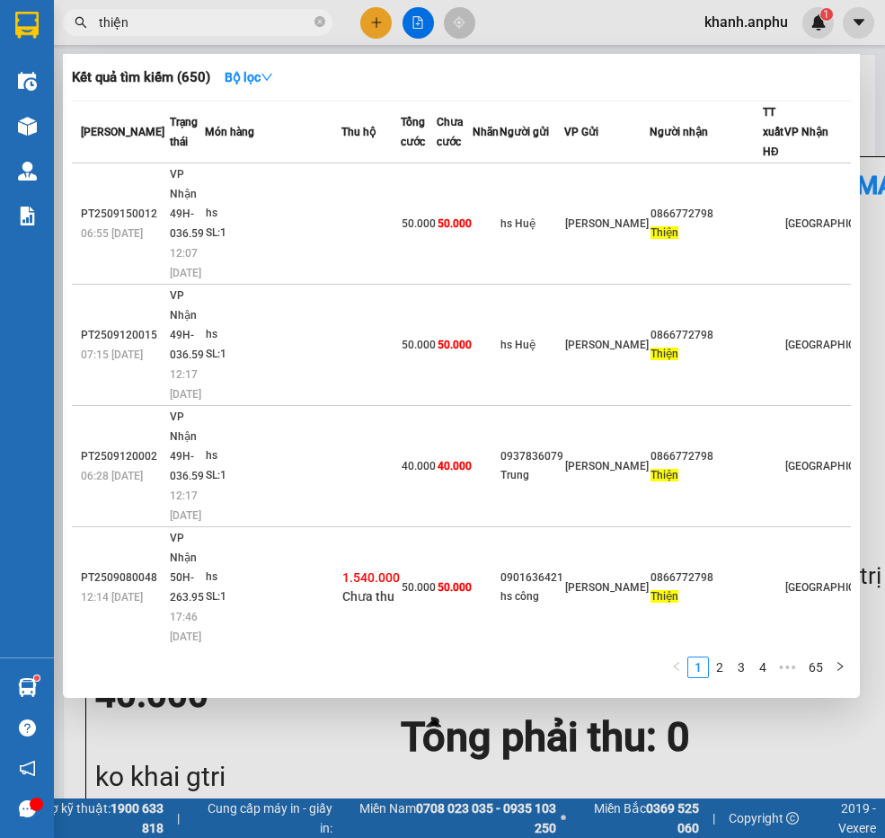
click at [117, 20] on input "thiện" at bounding box center [205, 23] width 212 height 20
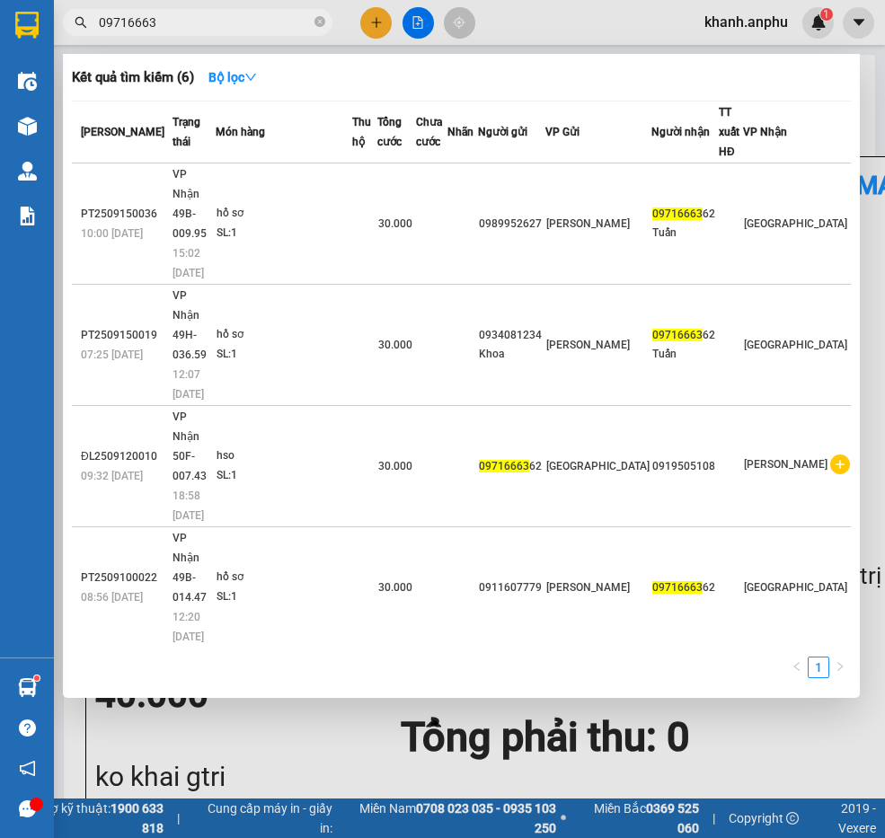
type input "09716663"
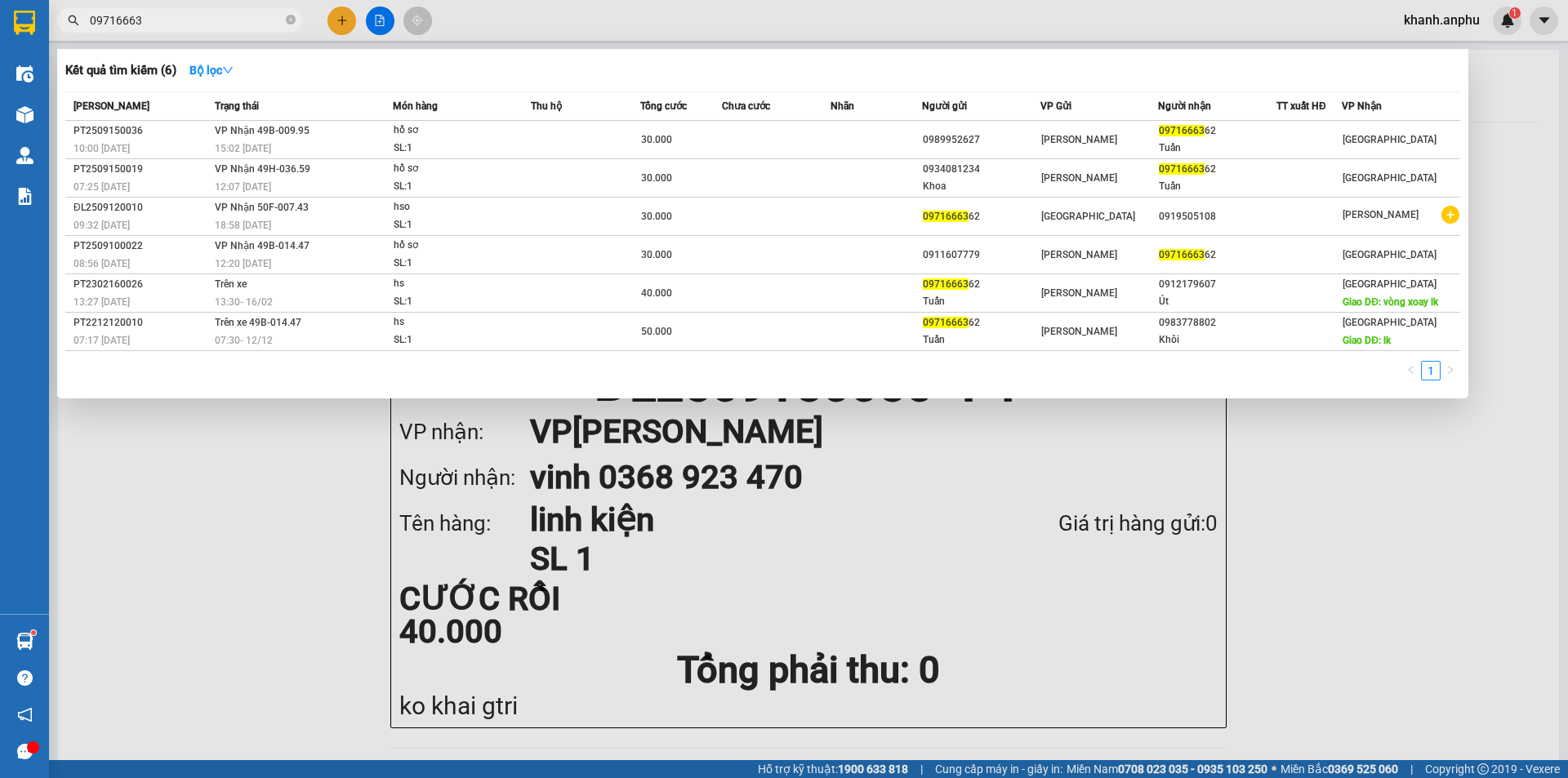
click at [189, 545] on div at bounding box center [784, 389] width 1568 height 778
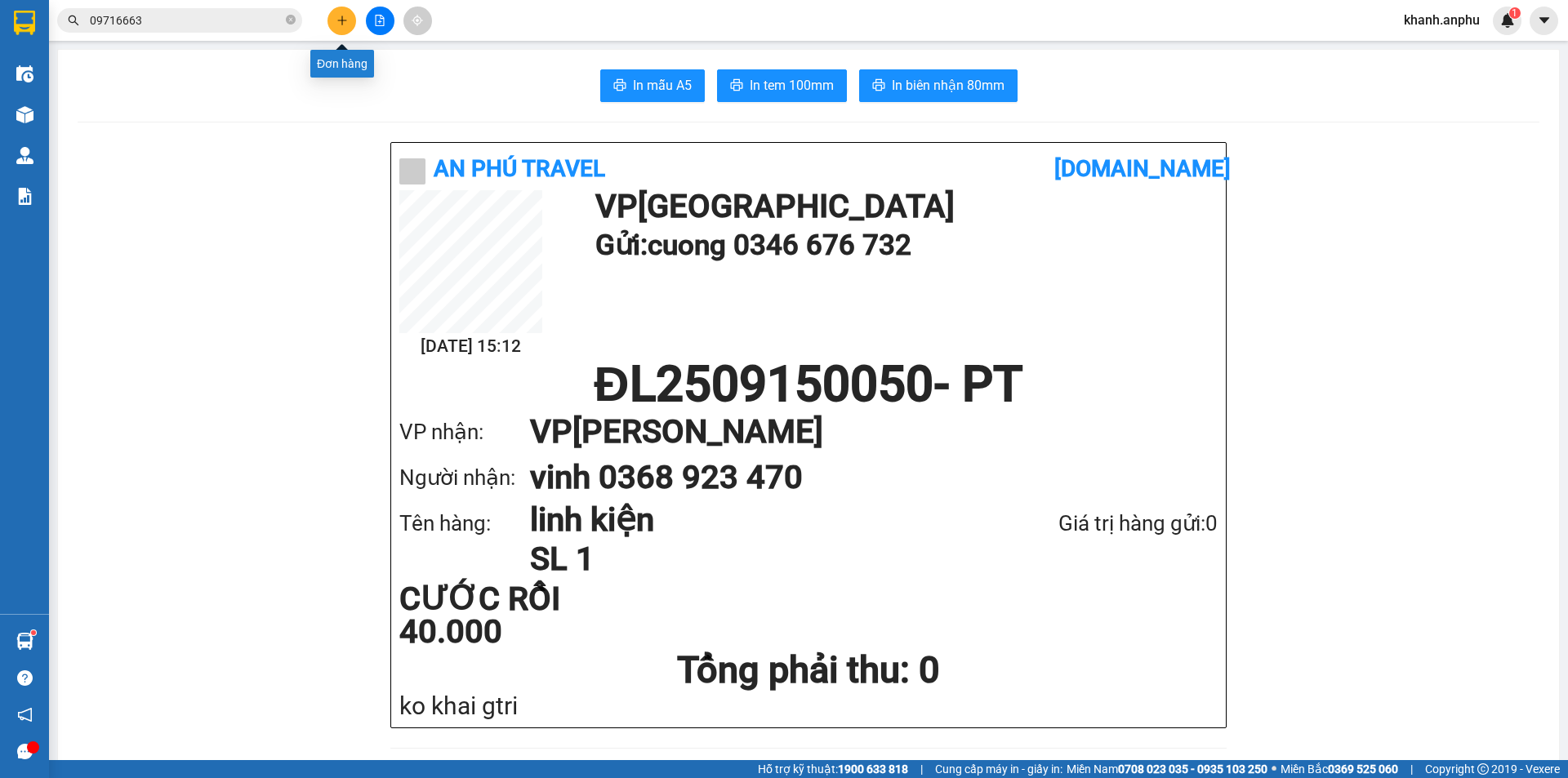
click at [335, 26] on button at bounding box center [341, 20] width 28 height 28
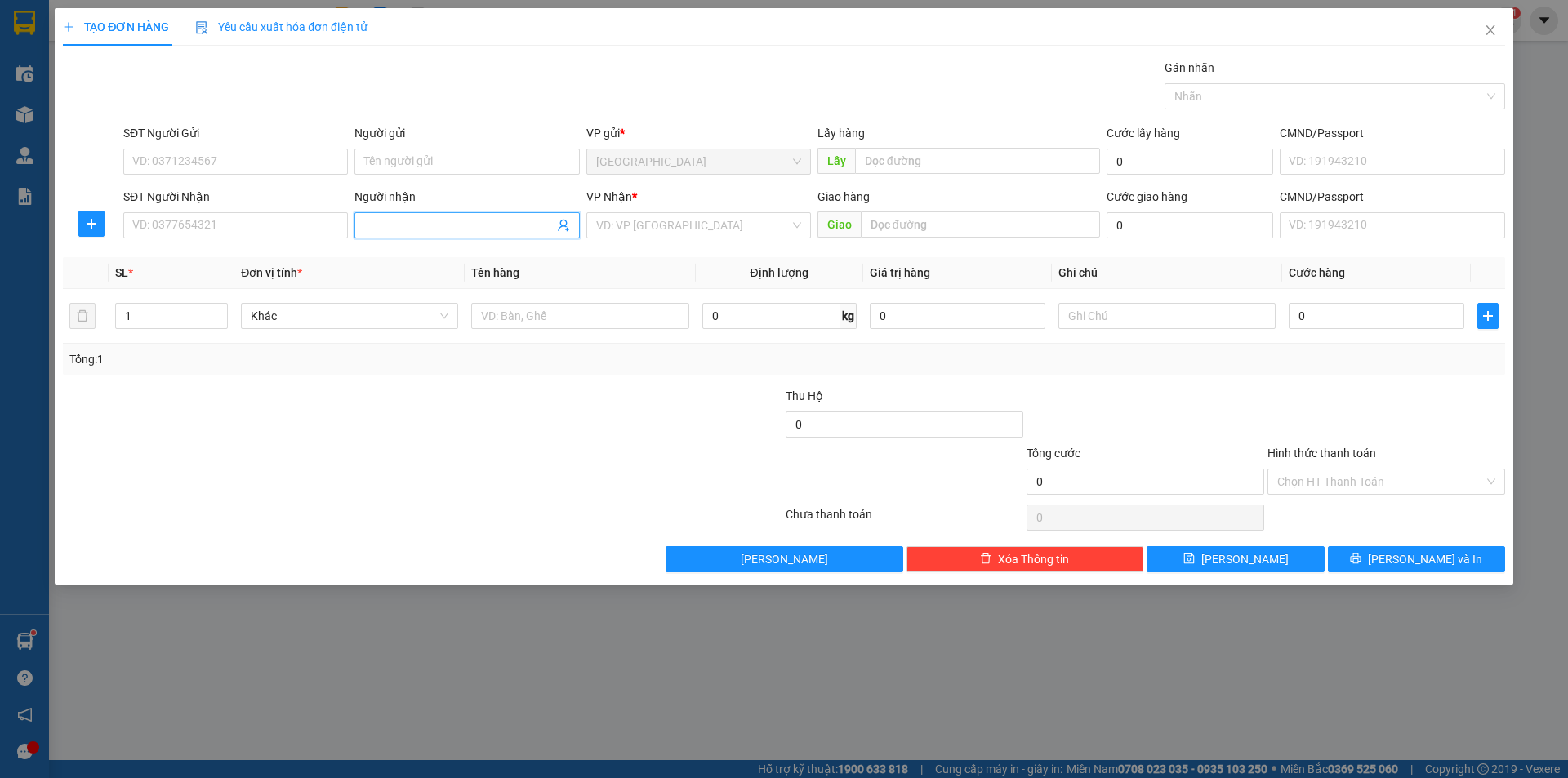
click at [391, 223] on input "Người nhận" at bounding box center [459, 225] width 189 height 18
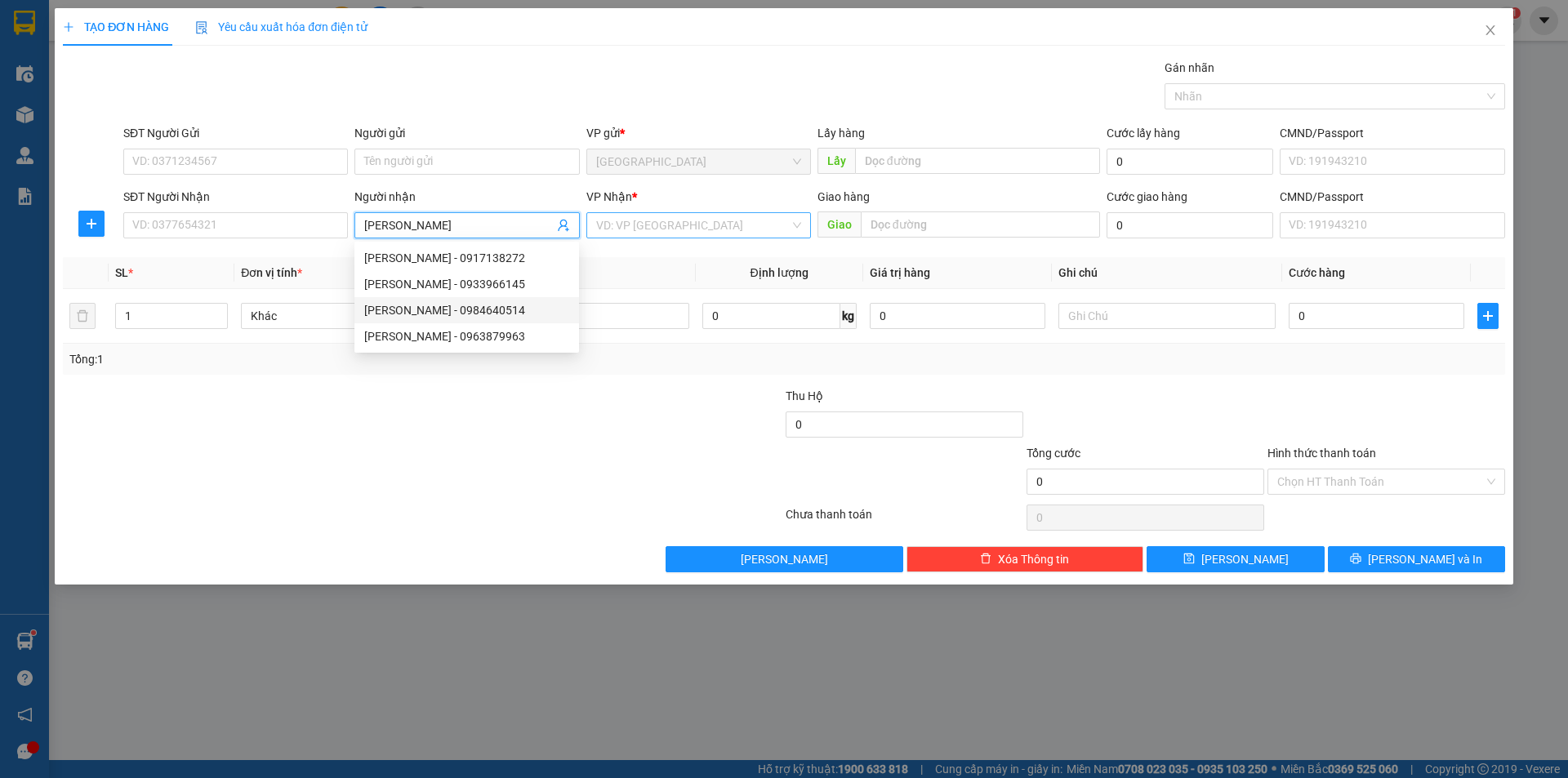
type input "[PERSON_NAME]"
click at [664, 214] on input "search" at bounding box center [693, 225] width 194 height 25
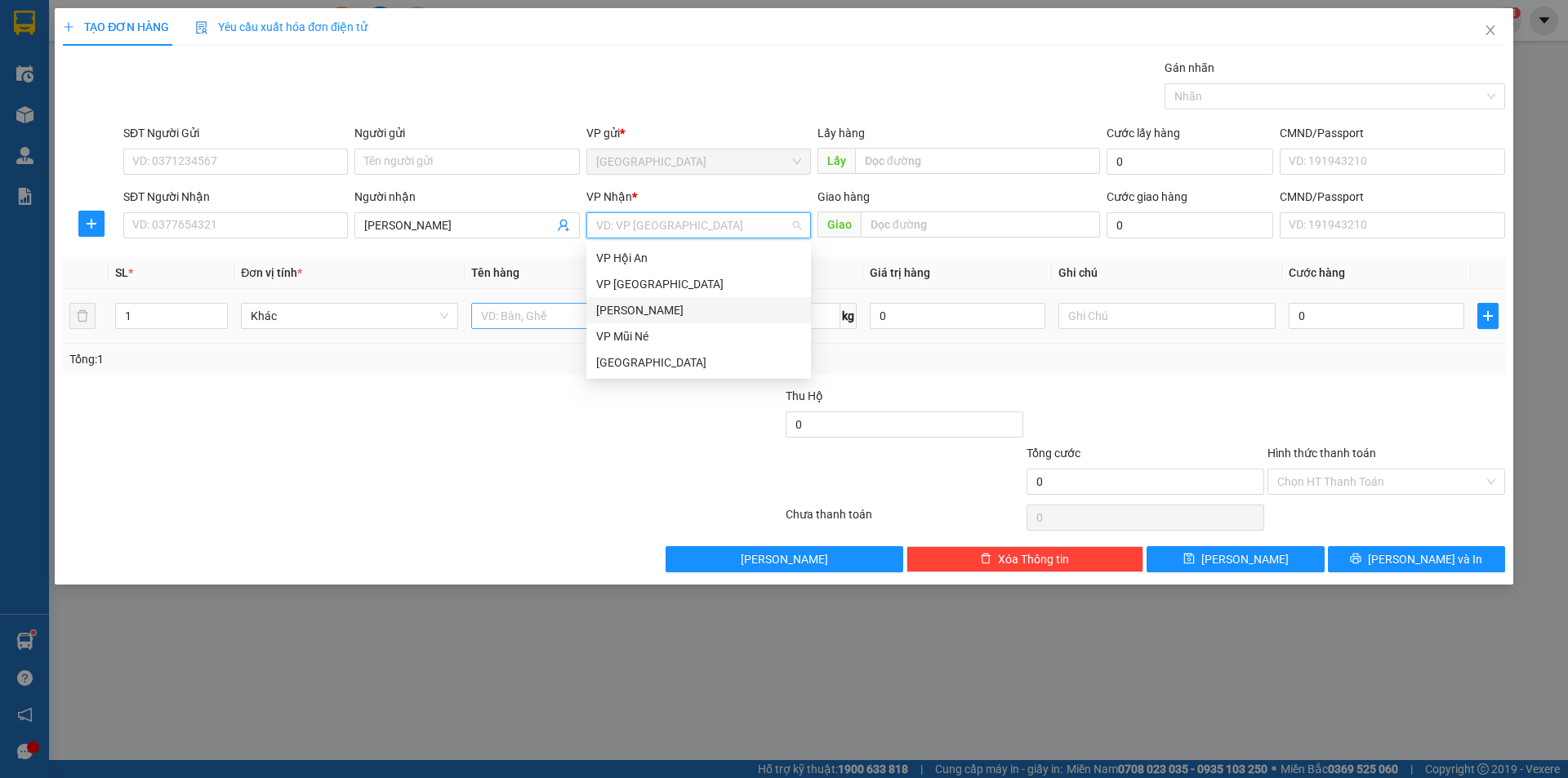
click at [650, 307] on div "[PERSON_NAME]" at bounding box center [699, 311] width 205 height 18
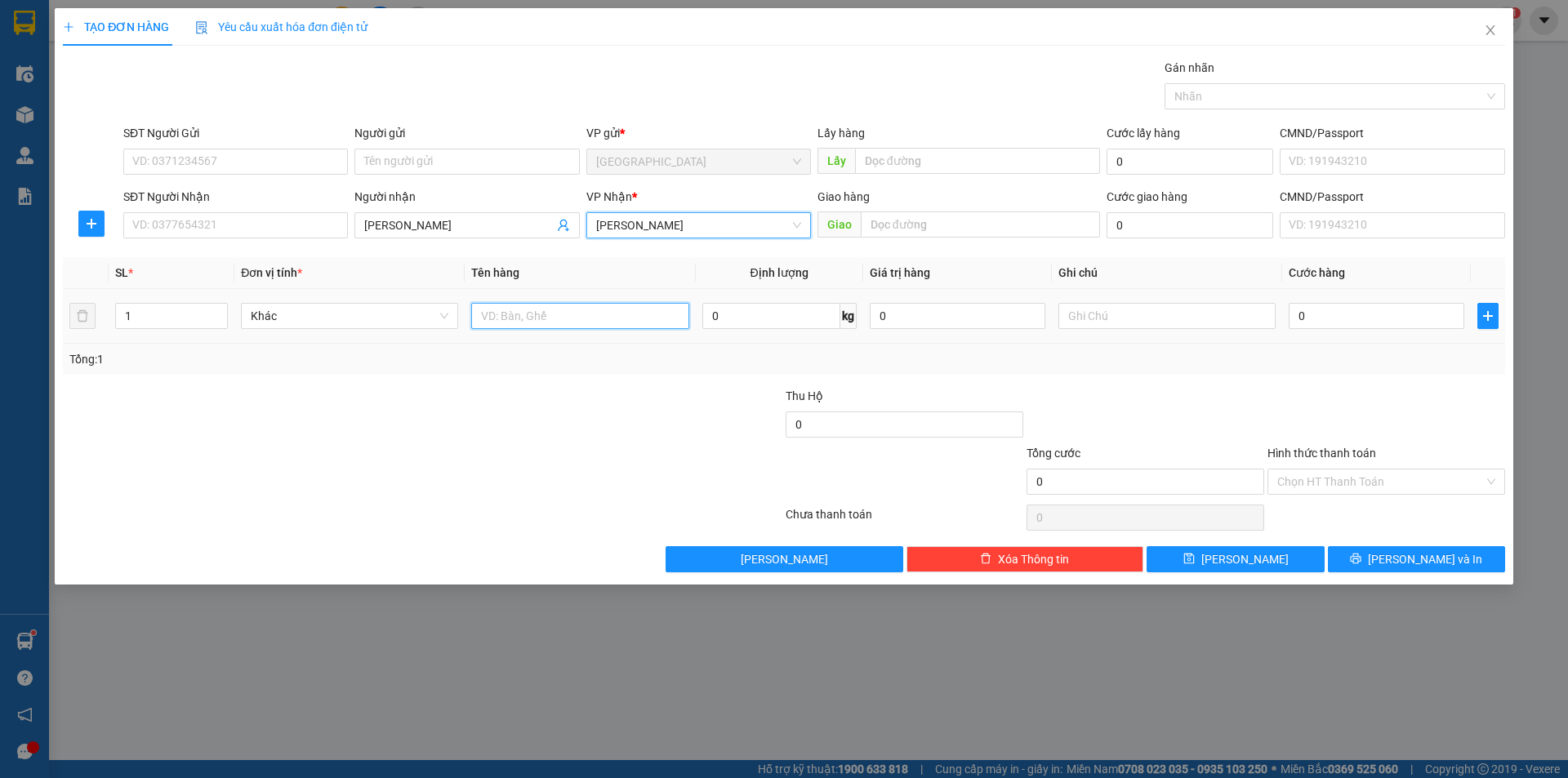
click at [535, 326] on input "text" at bounding box center [580, 315] width 217 height 26
click at [624, 227] on span "[PERSON_NAME]" at bounding box center [699, 225] width 205 height 25
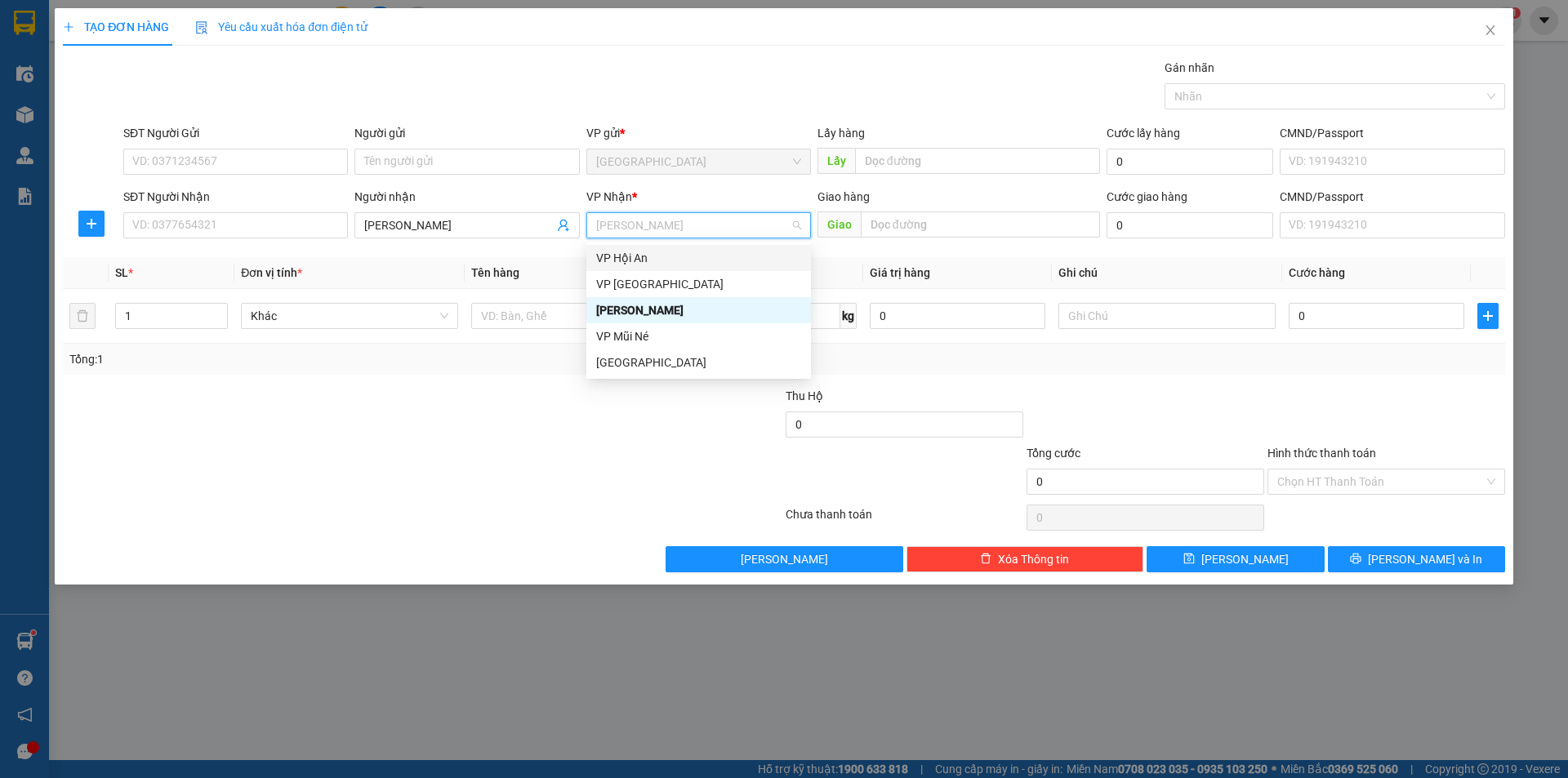
drag, startPoint x: 627, startPoint y: 262, endPoint x: 622, endPoint y: 274, distance: 13.0
click at [627, 262] on div "VP Hội An" at bounding box center [699, 258] width 205 height 18
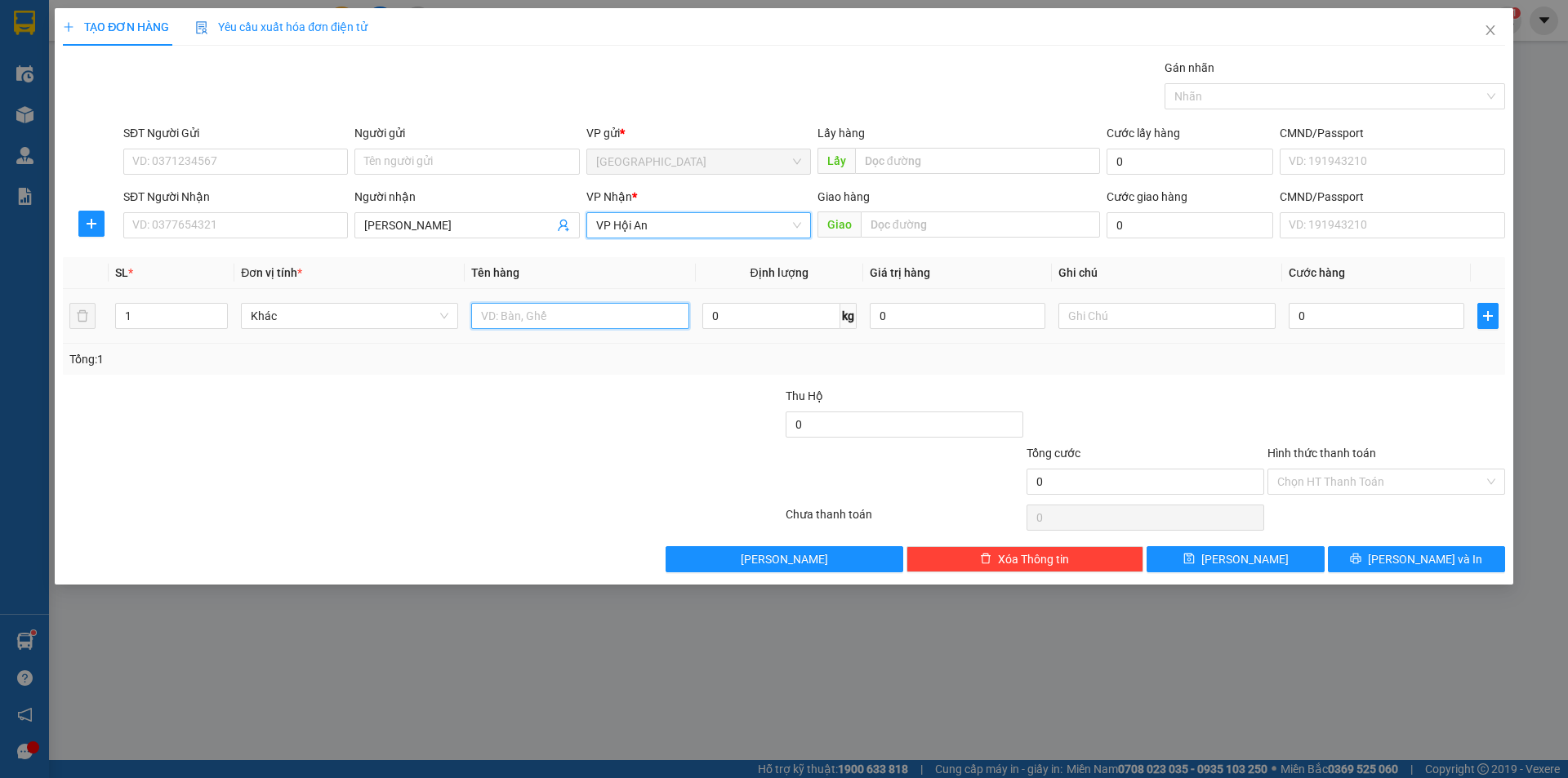
click at [502, 319] on input "text" at bounding box center [580, 315] width 217 height 26
type input "n"
type input "bí nụ"
click at [1295, 307] on input "0" at bounding box center [1376, 315] width 175 height 26
type input "1"
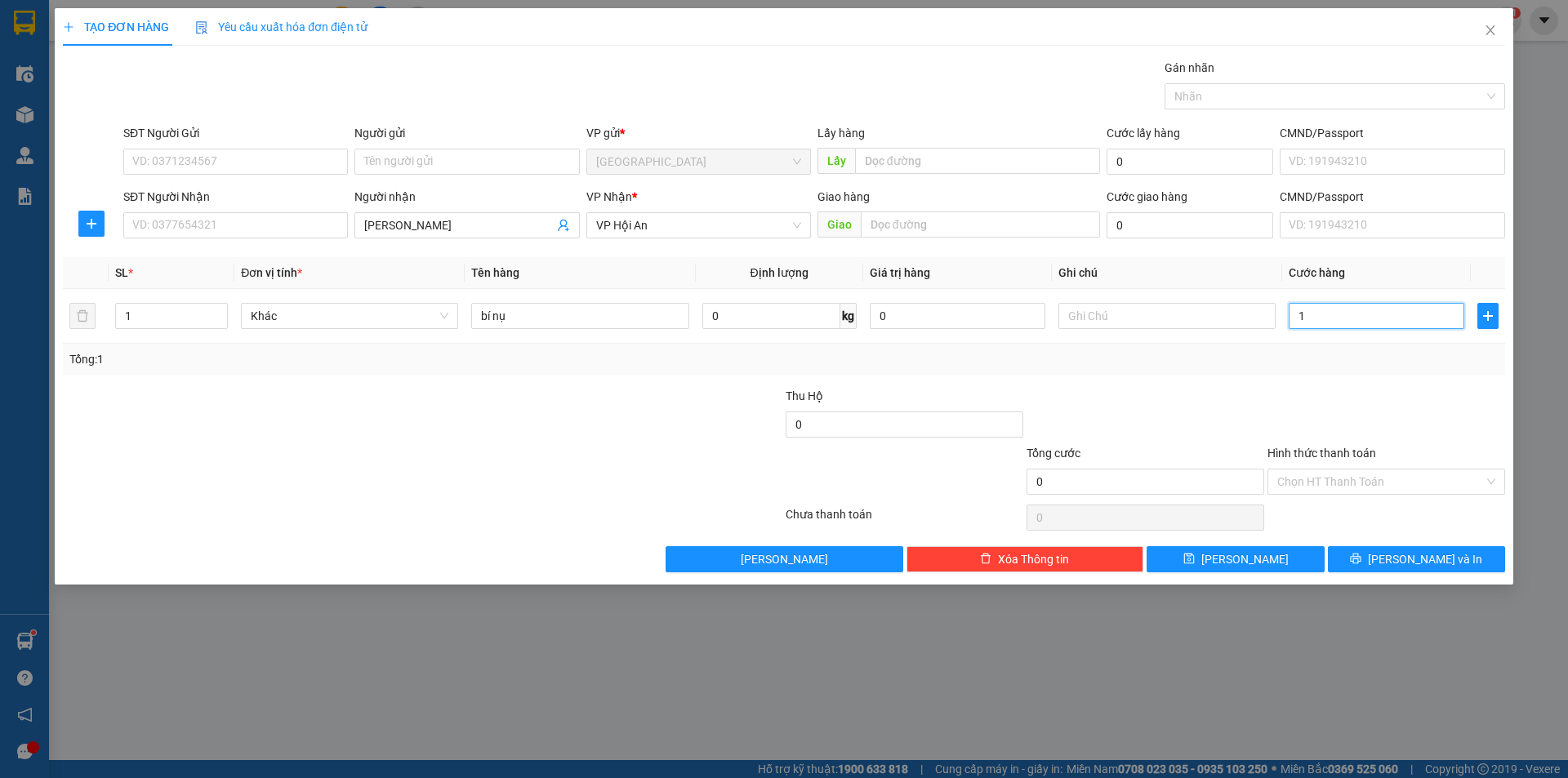
type input "1"
type input "0"
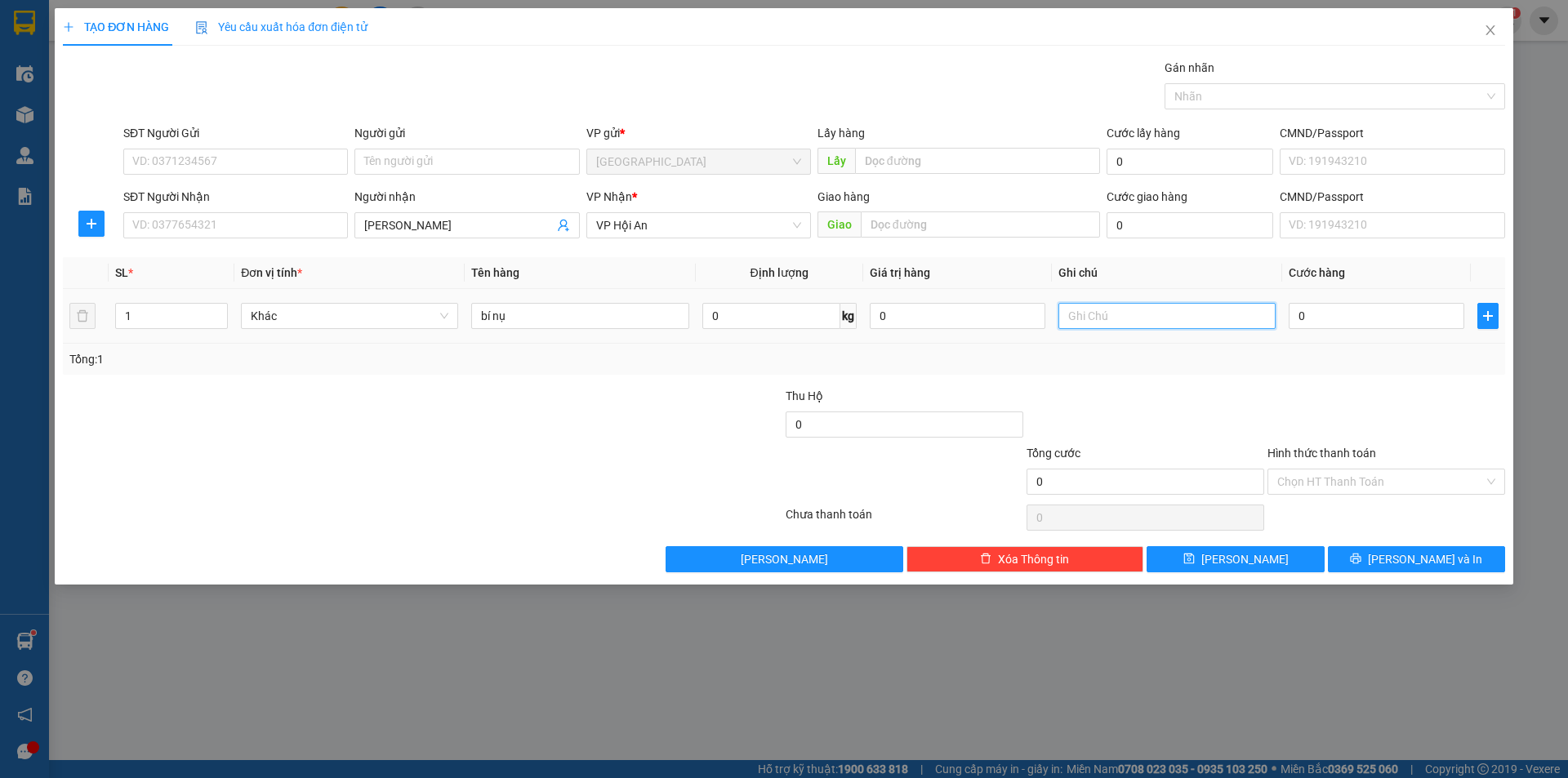
click at [1104, 316] on input "text" at bounding box center [1167, 315] width 217 height 26
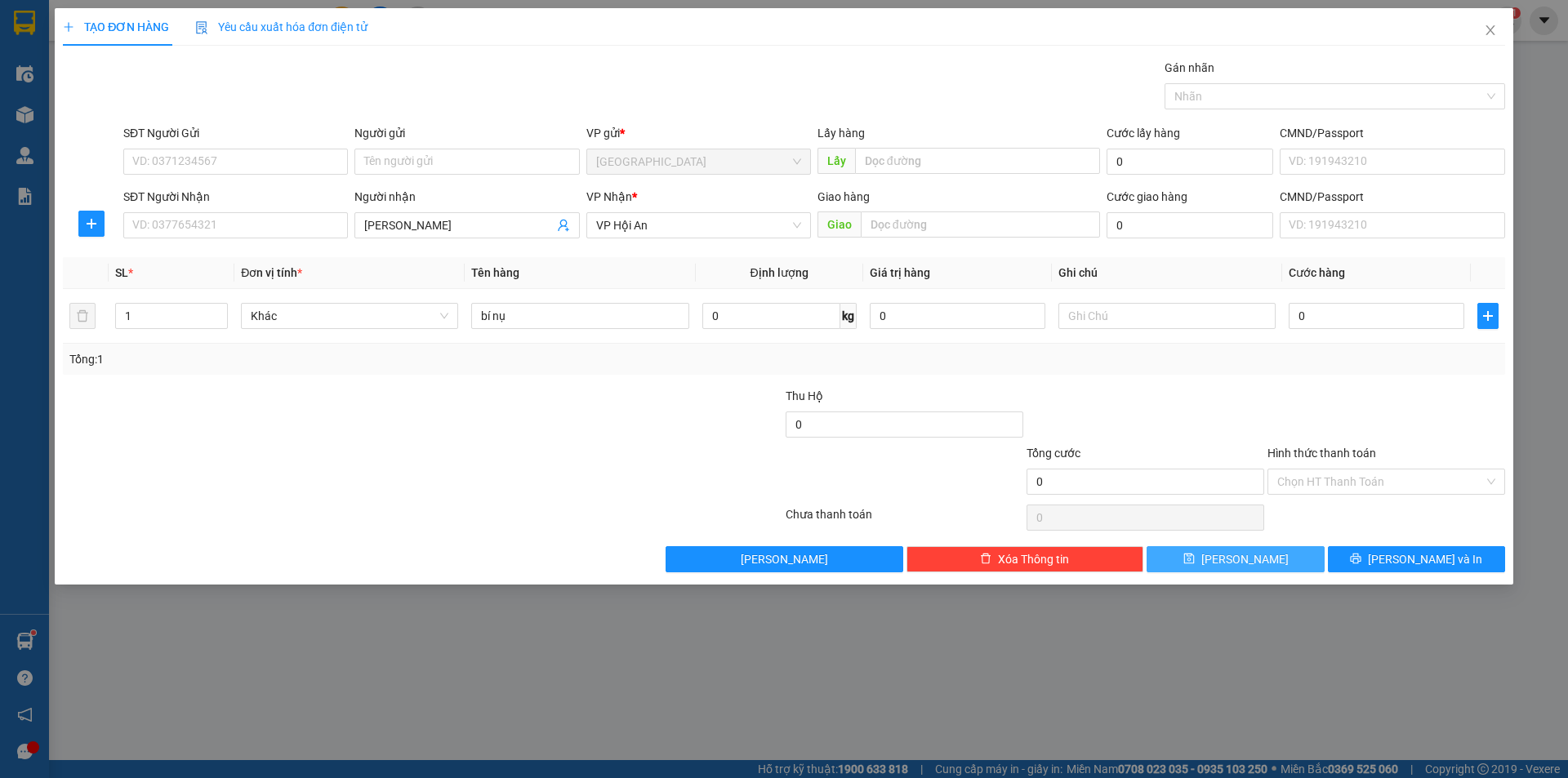
drag, startPoint x: 1234, startPoint y: 557, endPoint x: 1197, endPoint y: 526, distance: 48.3
click at [1234, 557] on button "[PERSON_NAME]" at bounding box center [1235, 559] width 177 height 26
click at [394, 229] on input "Người nhận" at bounding box center [459, 225] width 189 height 18
type input "Mỹ Hiền"
click at [706, 228] on input "search" at bounding box center [693, 225] width 194 height 25
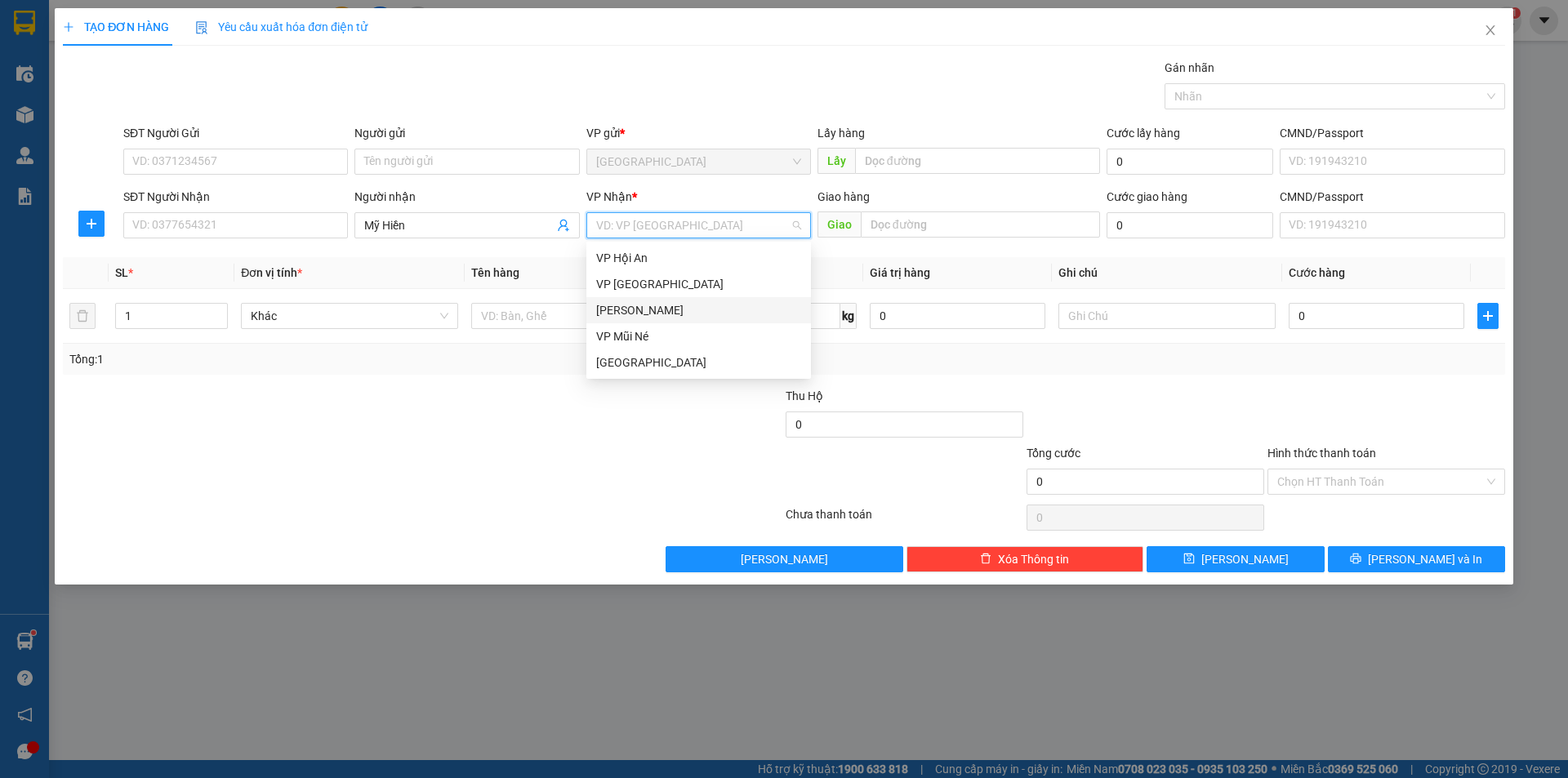
click at [642, 305] on div "[PERSON_NAME]" at bounding box center [699, 311] width 205 height 18
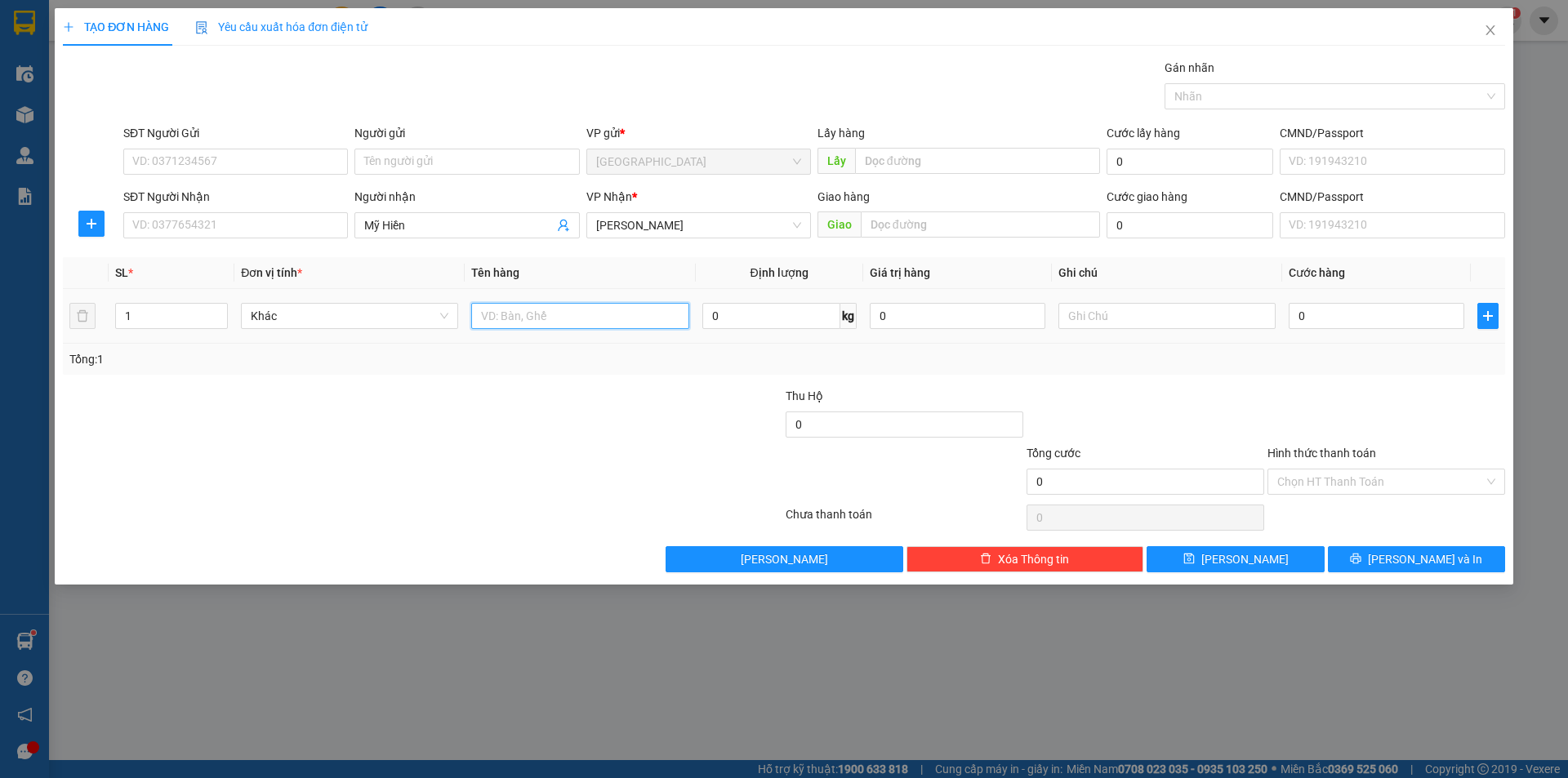
click at [528, 311] on input "text" at bounding box center [580, 315] width 217 height 26
type input "Bông"
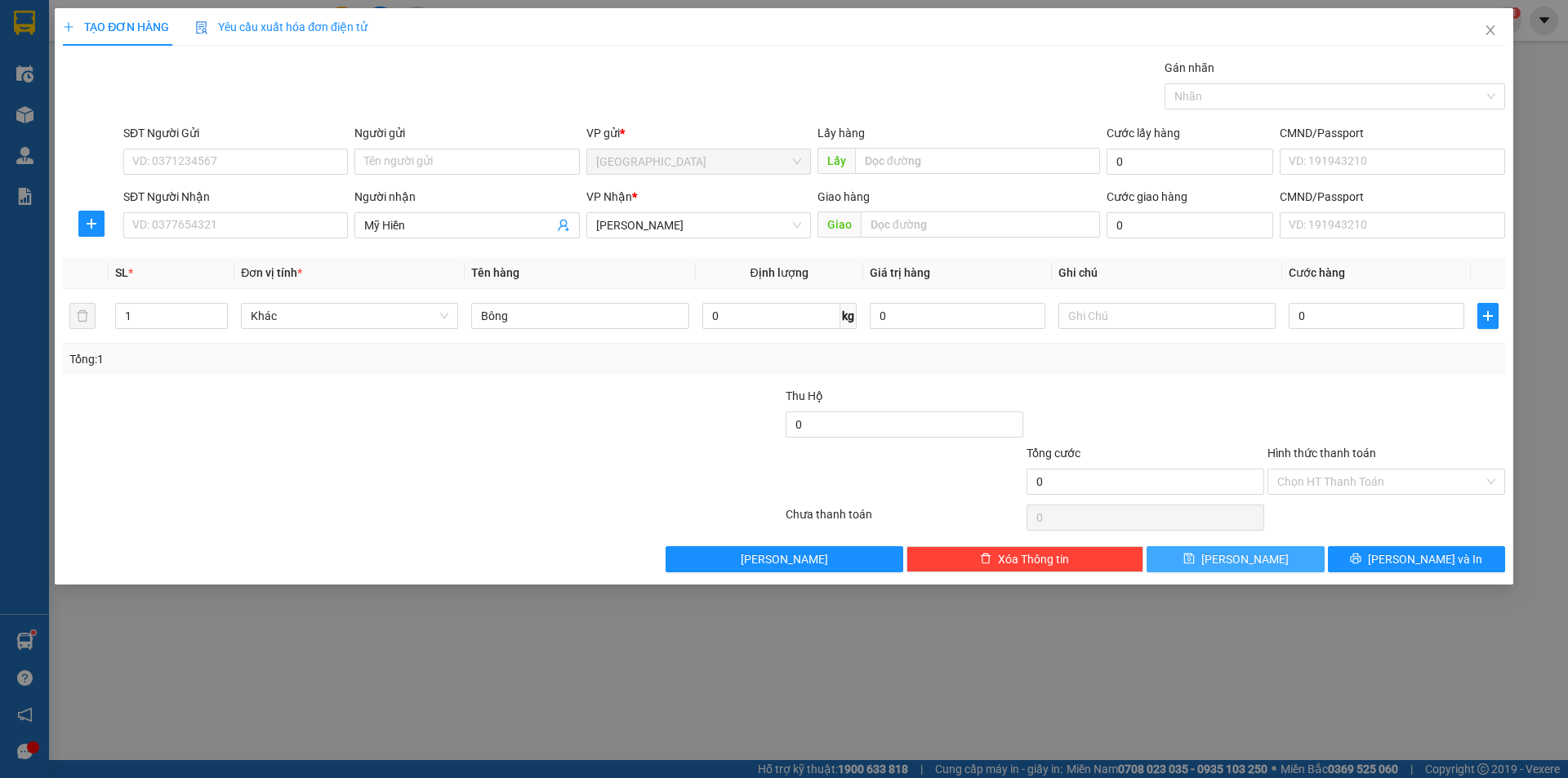
drag, startPoint x: 1203, startPoint y: 565, endPoint x: 1199, endPoint y: 556, distance: 9.8
click at [1203, 564] on button "[PERSON_NAME]" at bounding box center [1235, 559] width 177 height 26
click at [223, 652] on div "TẠO ĐƠN HÀNG Yêu cầu xuất hóa đơn điện tử Transit Pickup Surcharge Ids Transit …" at bounding box center [784, 389] width 1568 height 778
click at [650, 621] on div "TẠO ĐƠN HÀNG Yêu cầu xuất hóa đơn điện tử Transit Pickup Surcharge Ids Transit …" at bounding box center [784, 389] width 1568 height 778
drag, startPoint x: 462, startPoint y: 230, endPoint x: 484, endPoint y: 243, distance: 25.6
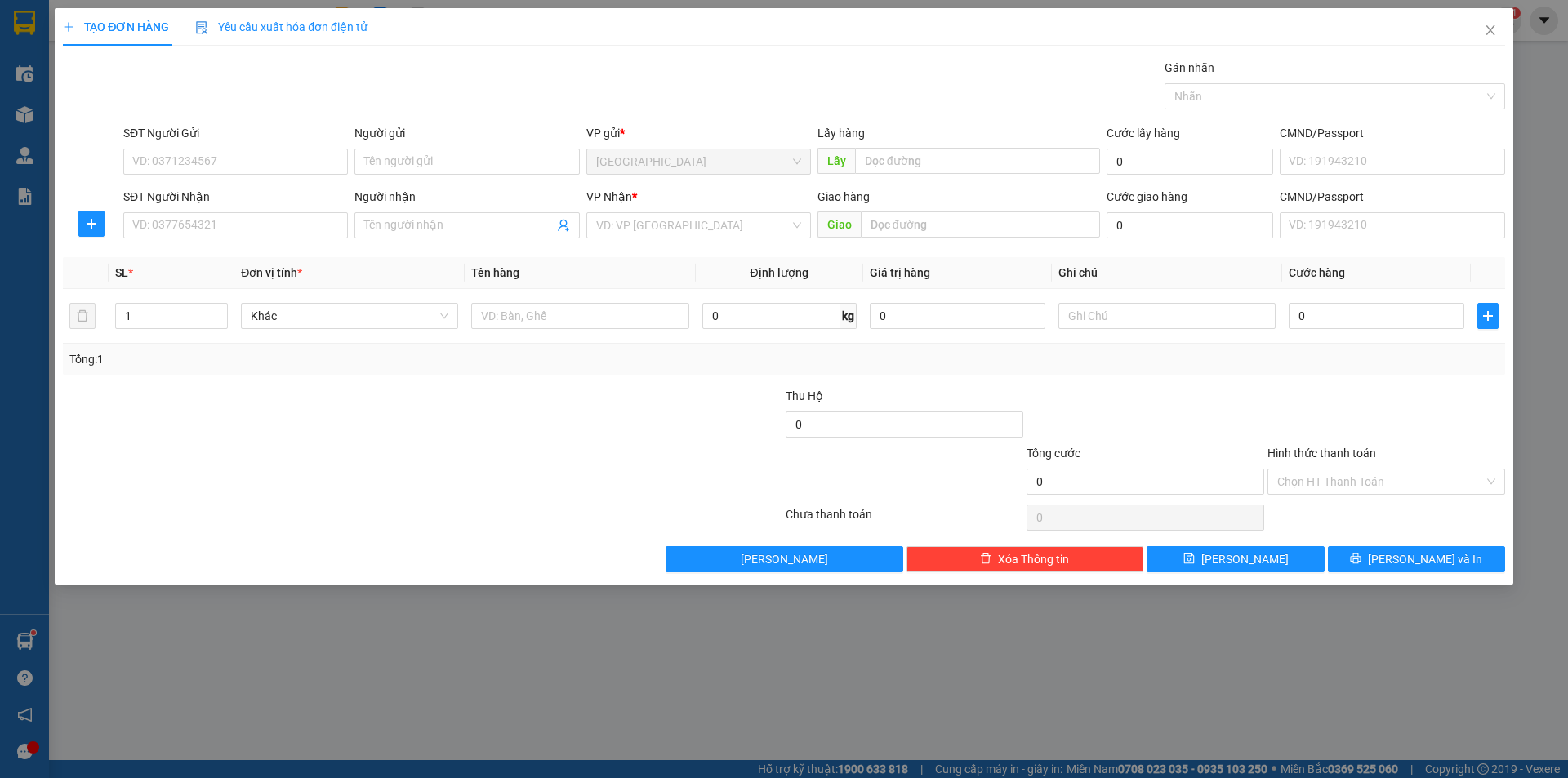
click at [462, 230] on input "Người nhận" at bounding box center [459, 225] width 189 height 18
type input "[PERSON_NAME]"
click at [700, 230] on input "search" at bounding box center [693, 225] width 194 height 25
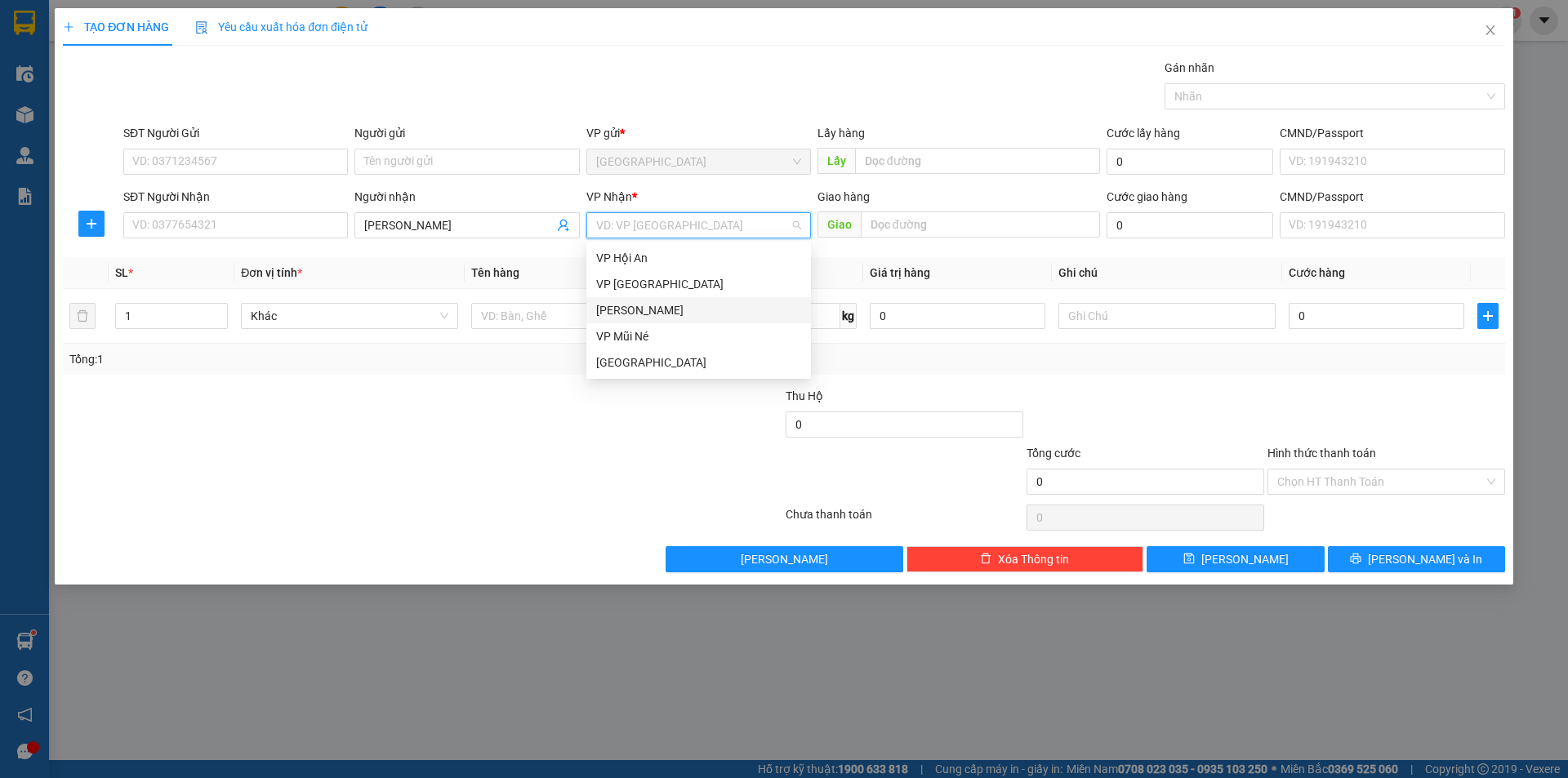
click at [633, 309] on div "[PERSON_NAME]" at bounding box center [699, 311] width 205 height 18
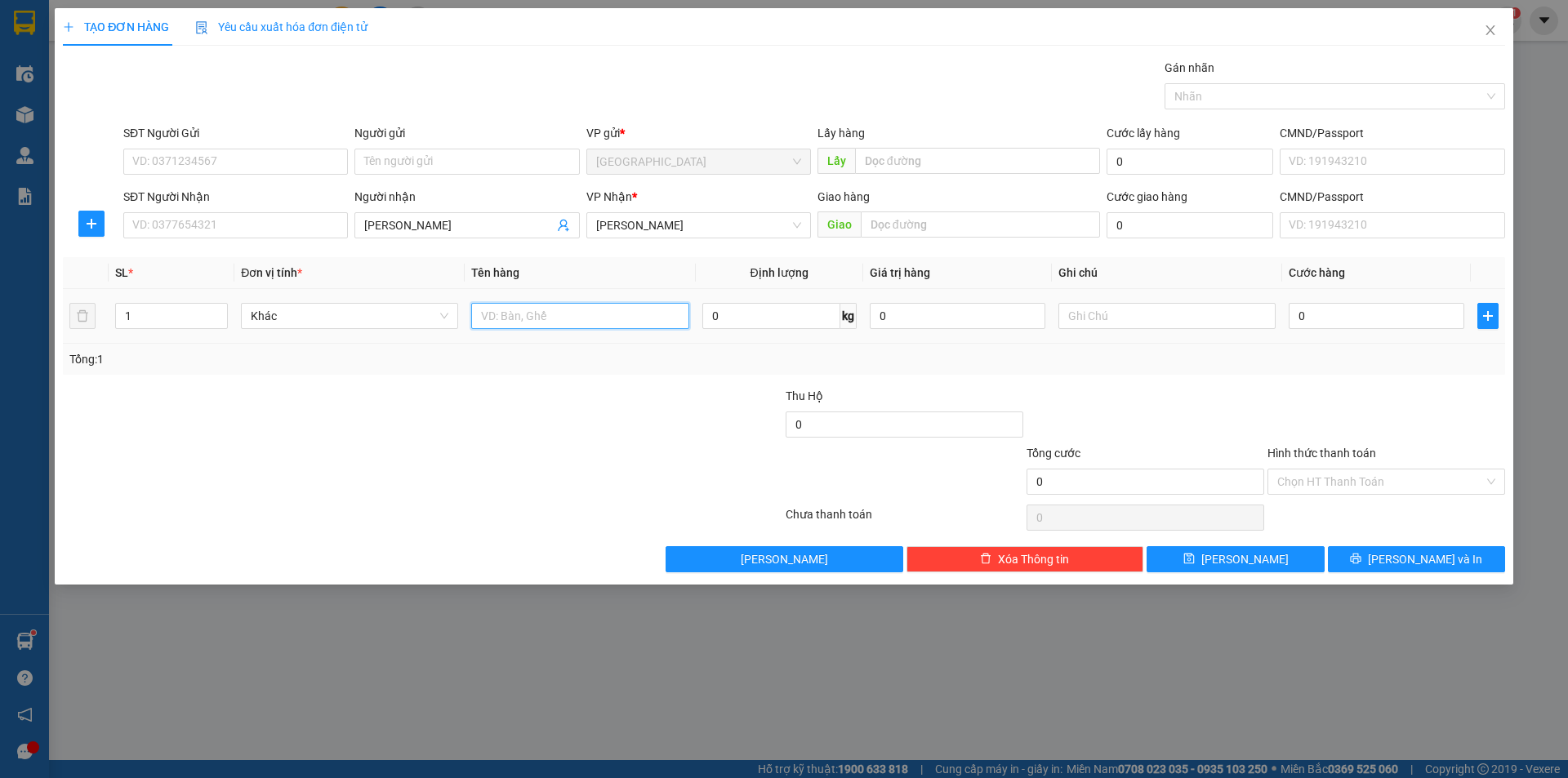
click at [570, 308] on input "text" at bounding box center [580, 315] width 217 height 26
type input "BÔNG"
click at [1404, 314] on input "0" at bounding box center [1376, 315] width 175 height 26
type input "1"
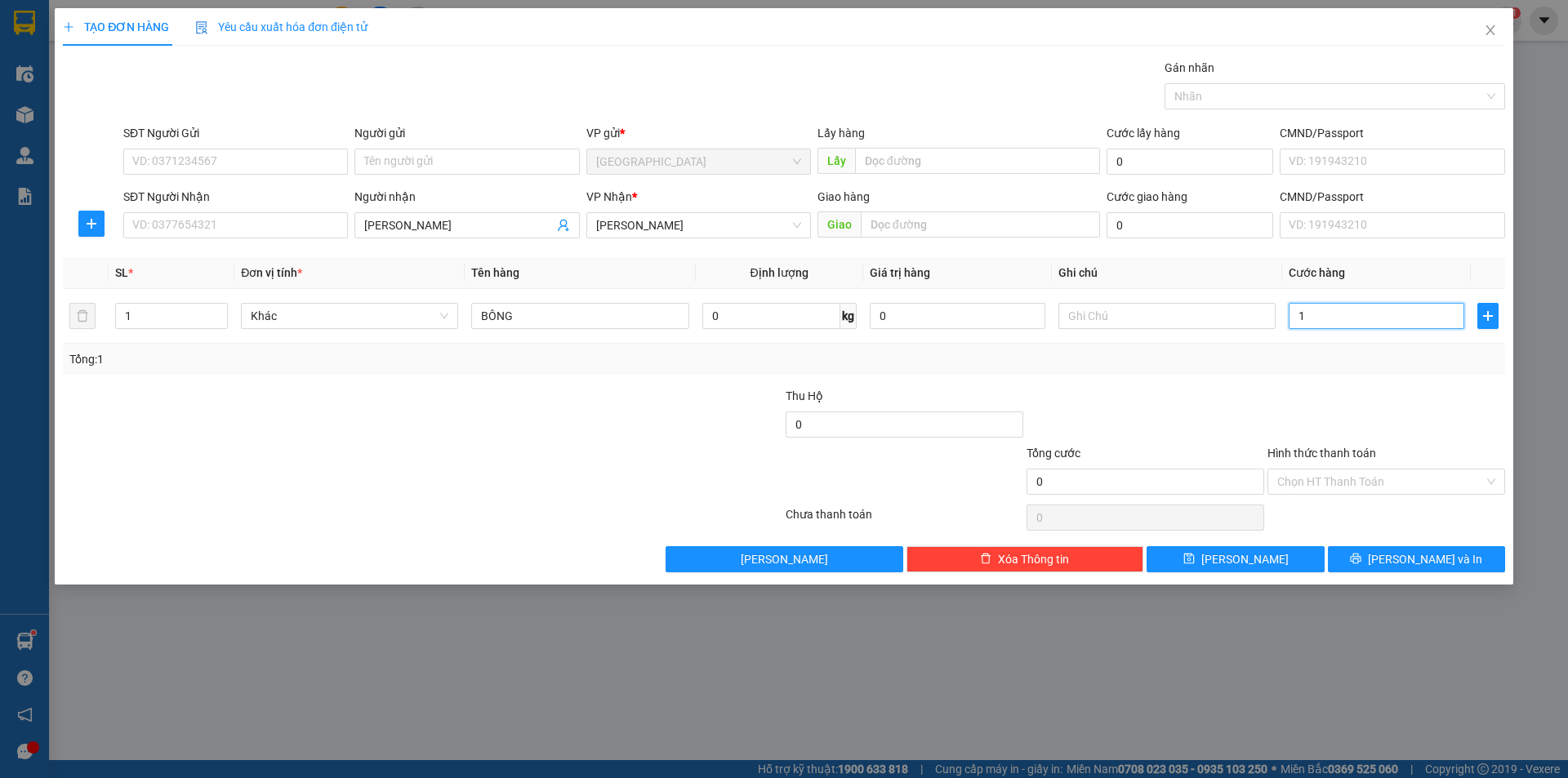
type input "1"
type input "10"
type input "100"
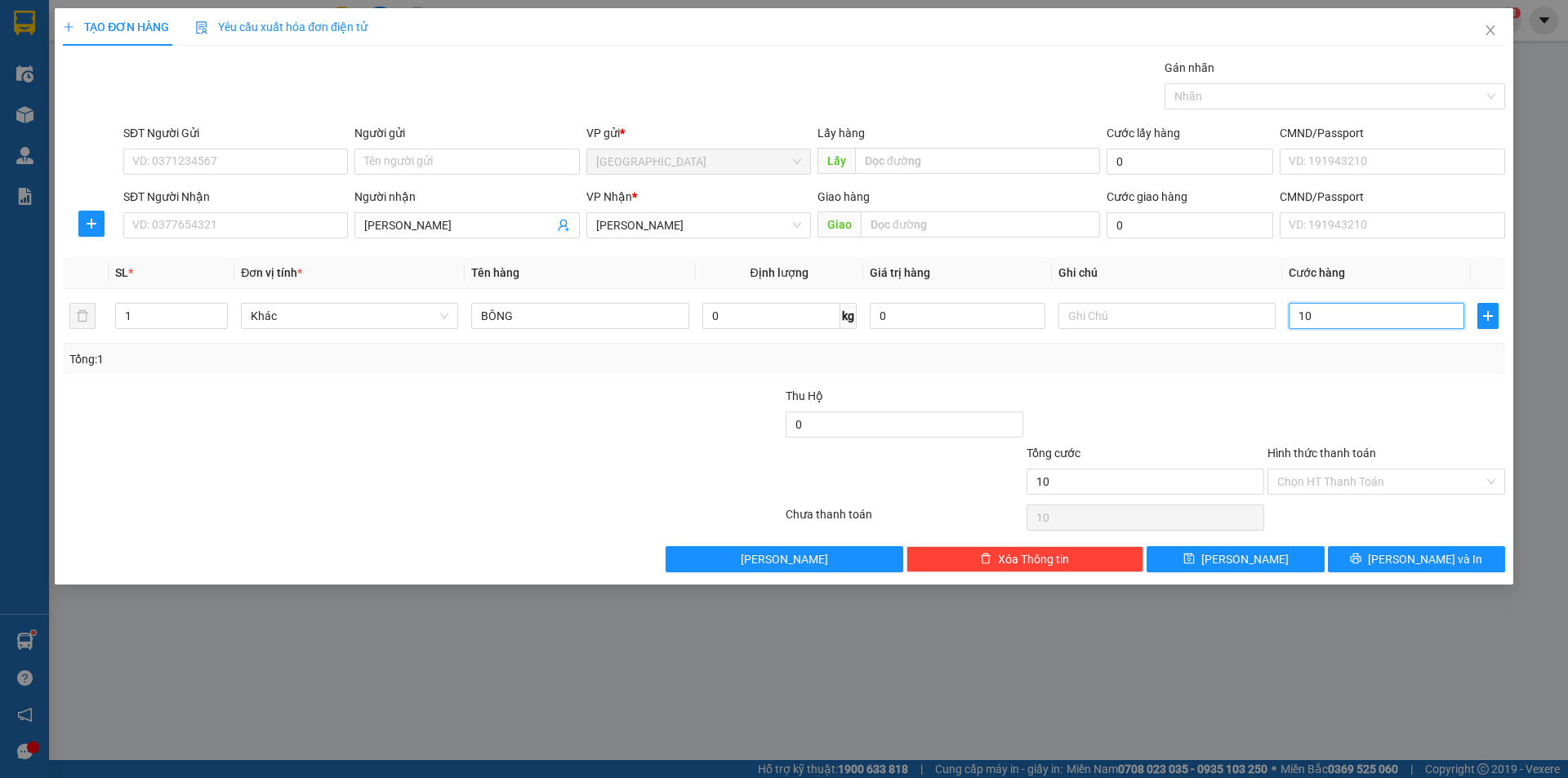
type input "100"
type input "100.000"
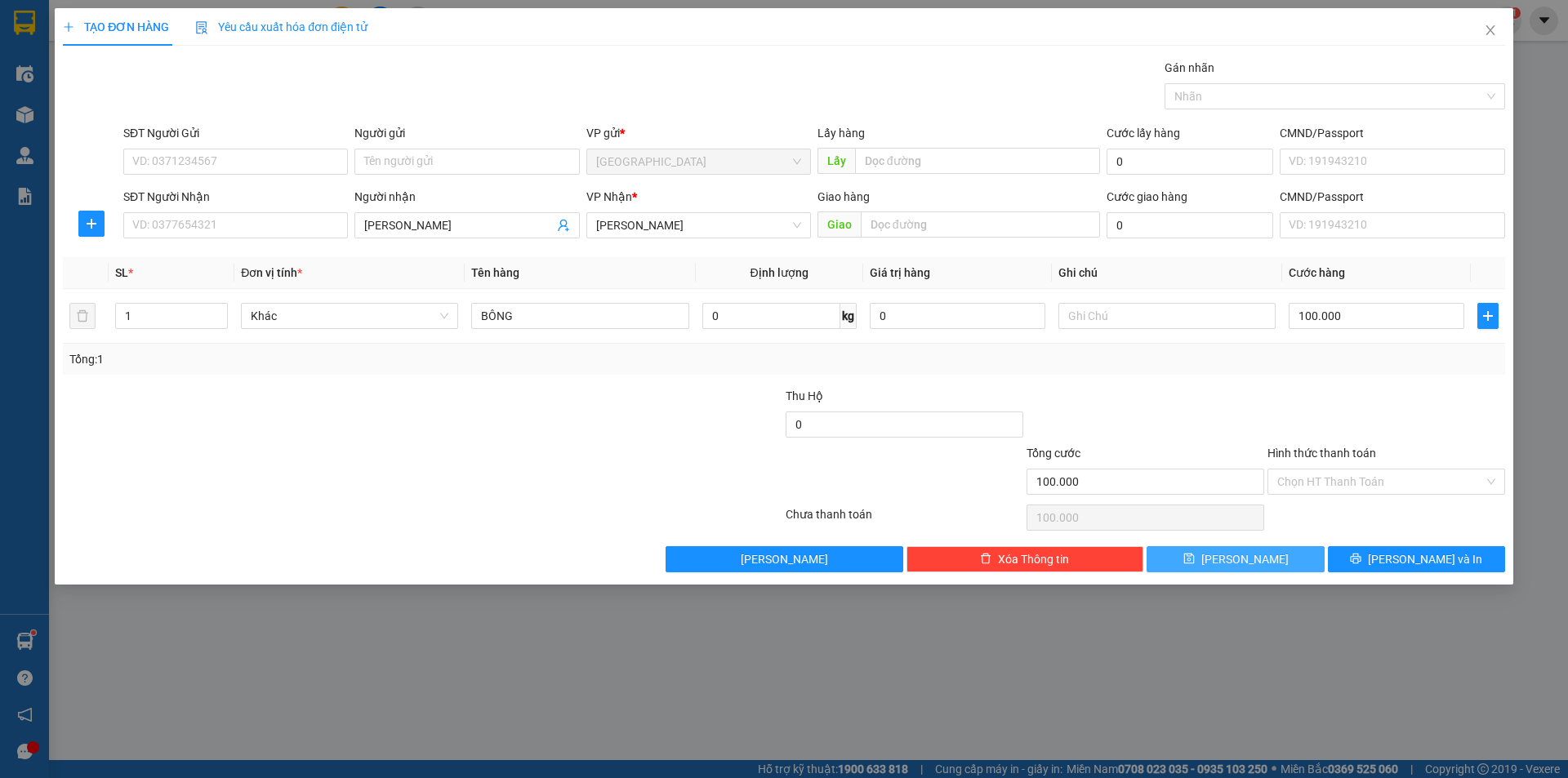
click at [1194, 554] on icon "save" at bounding box center [1189, 559] width 11 height 11
type input "0"
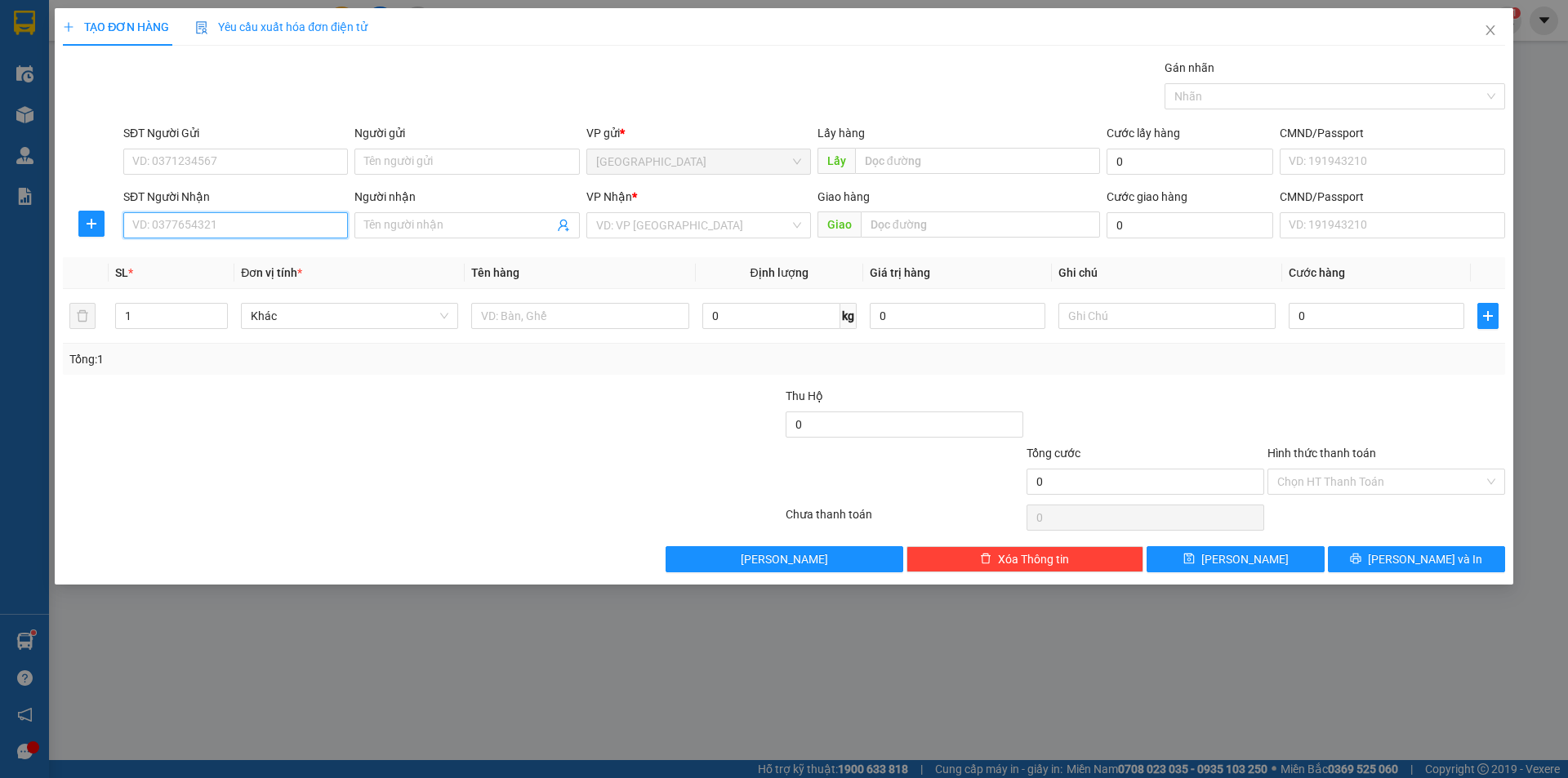
click at [181, 235] on input "SĐT Người Nhận" at bounding box center [235, 225] width 225 height 26
type input "0949462828"
click at [190, 157] on input "SĐT Người Gửi" at bounding box center [235, 162] width 225 height 26
type input "0918195656"
click at [549, 321] on input "text" at bounding box center [580, 315] width 217 height 26
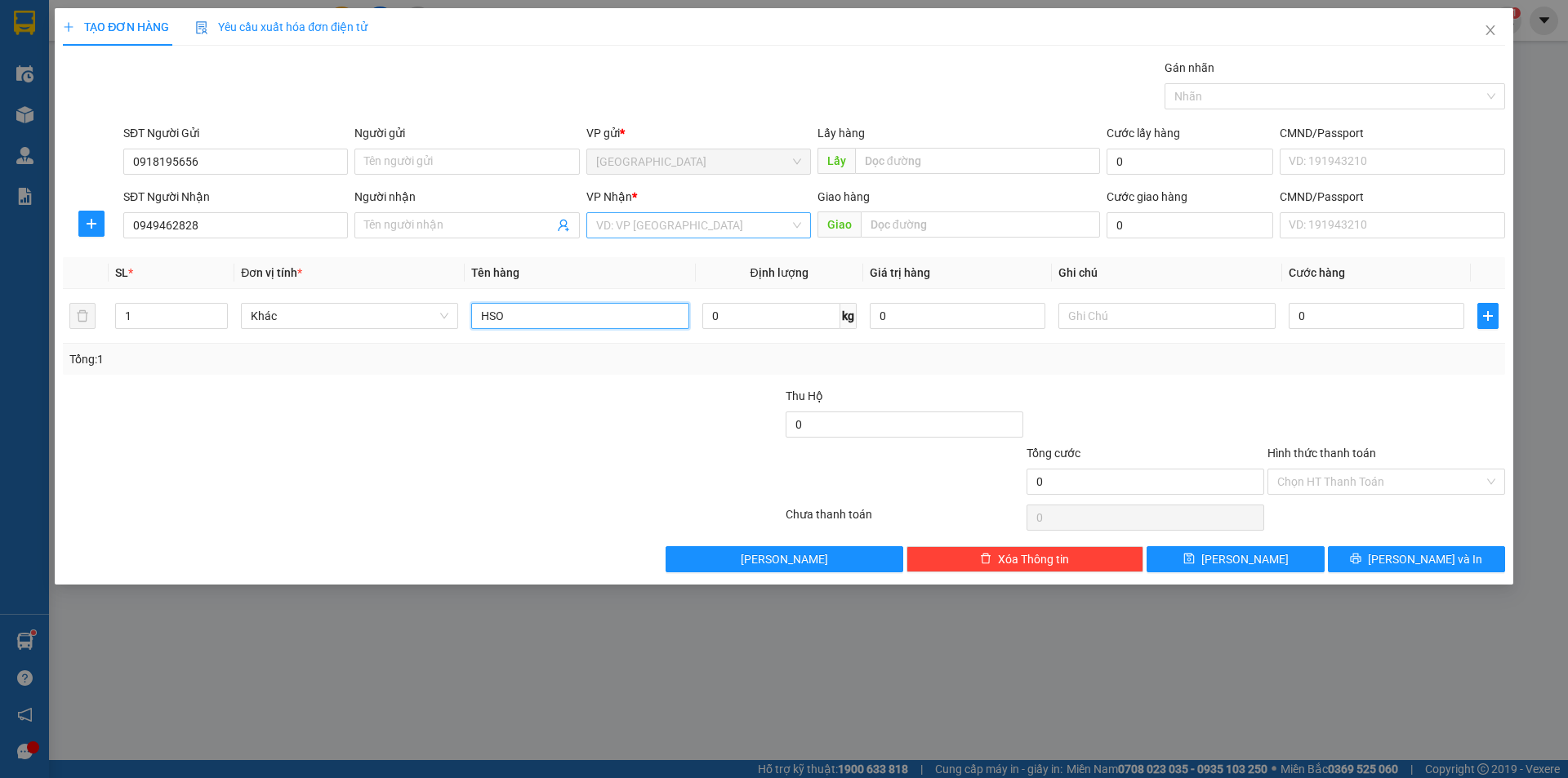
type input "HSO"
click at [654, 227] on input "search" at bounding box center [693, 225] width 194 height 25
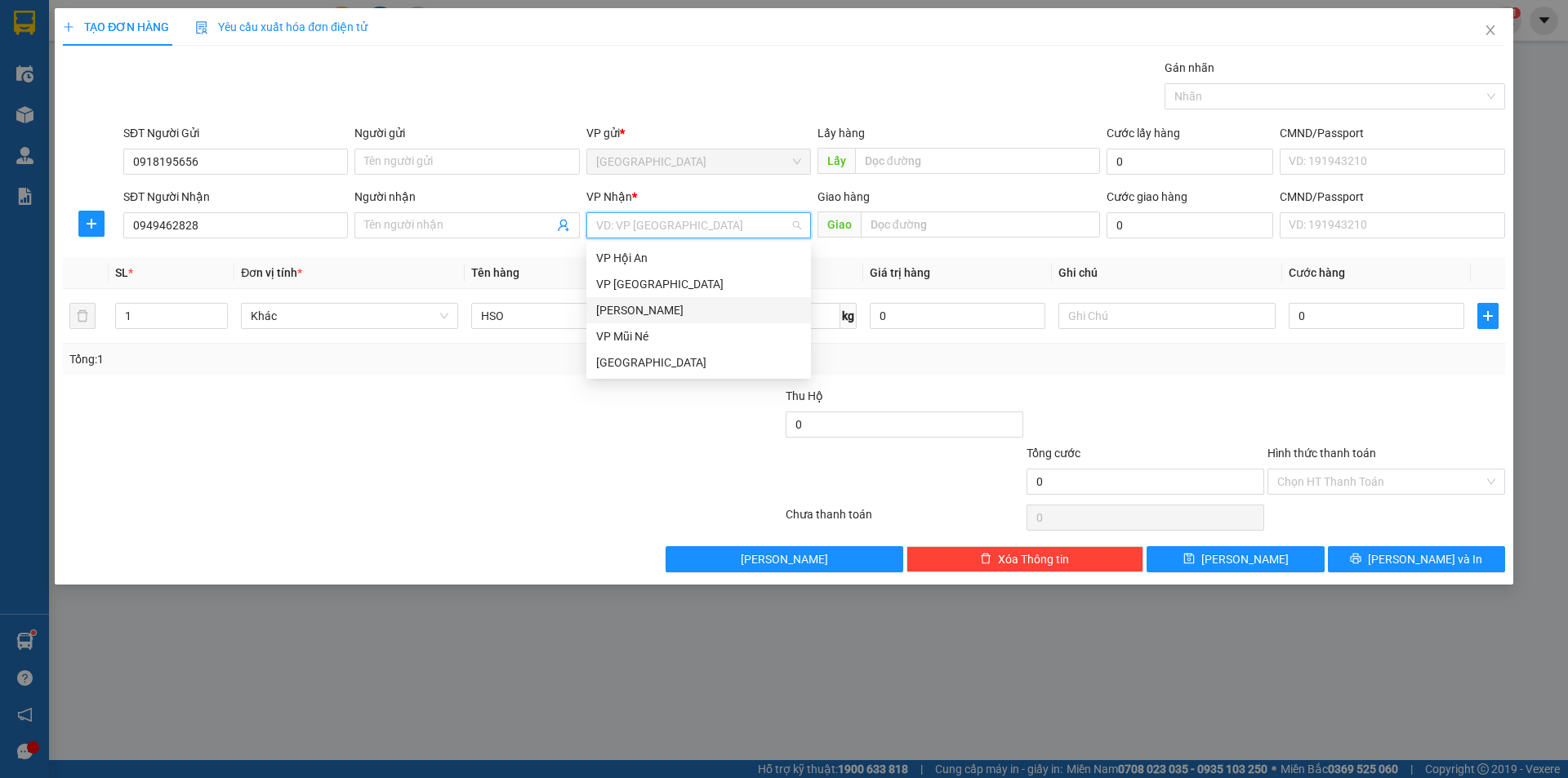
click at [649, 302] on div "[PERSON_NAME]" at bounding box center [699, 311] width 205 height 18
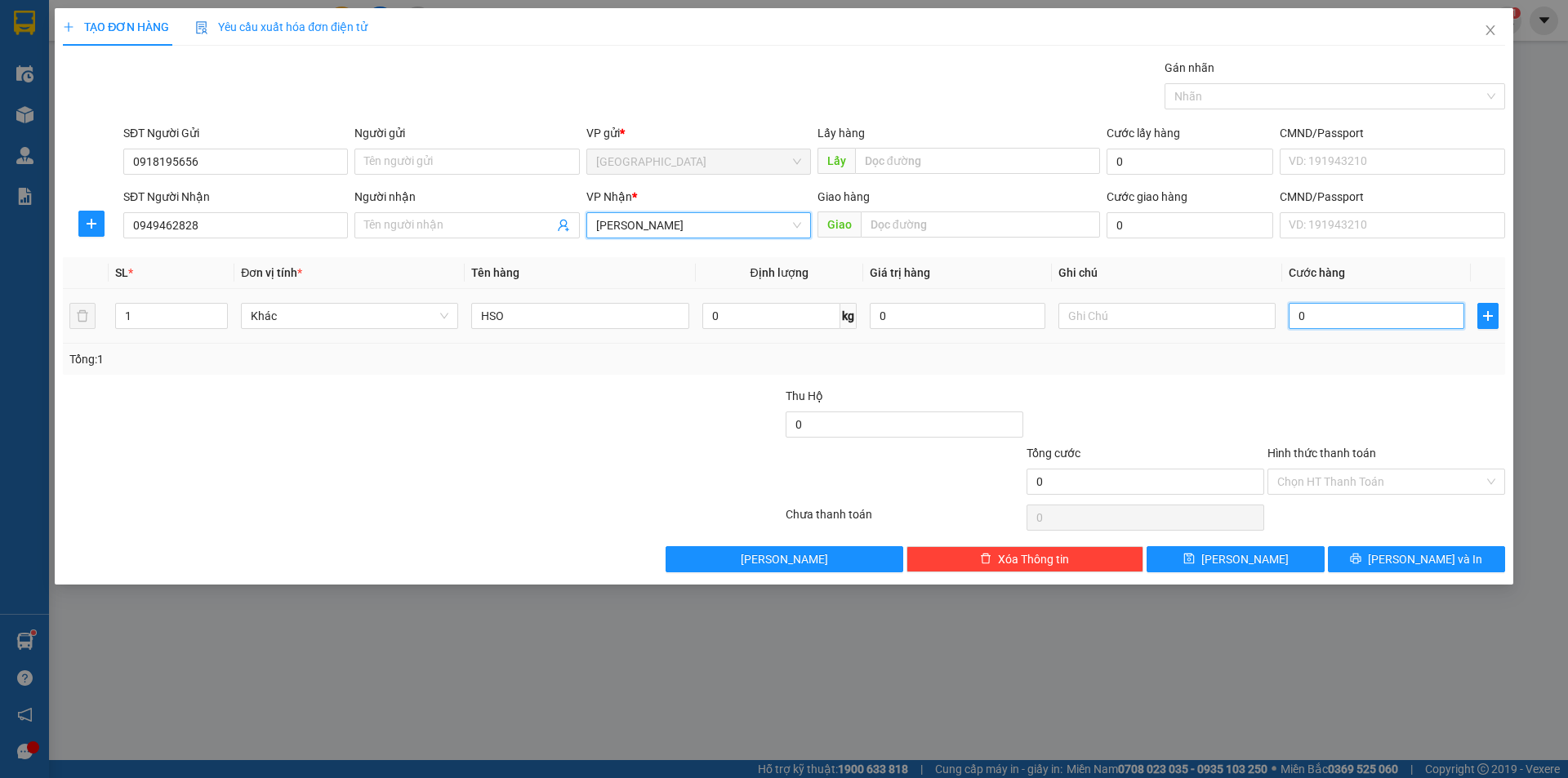
click at [1349, 309] on input "0" at bounding box center [1376, 315] width 175 height 26
type input "3"
type input "30"
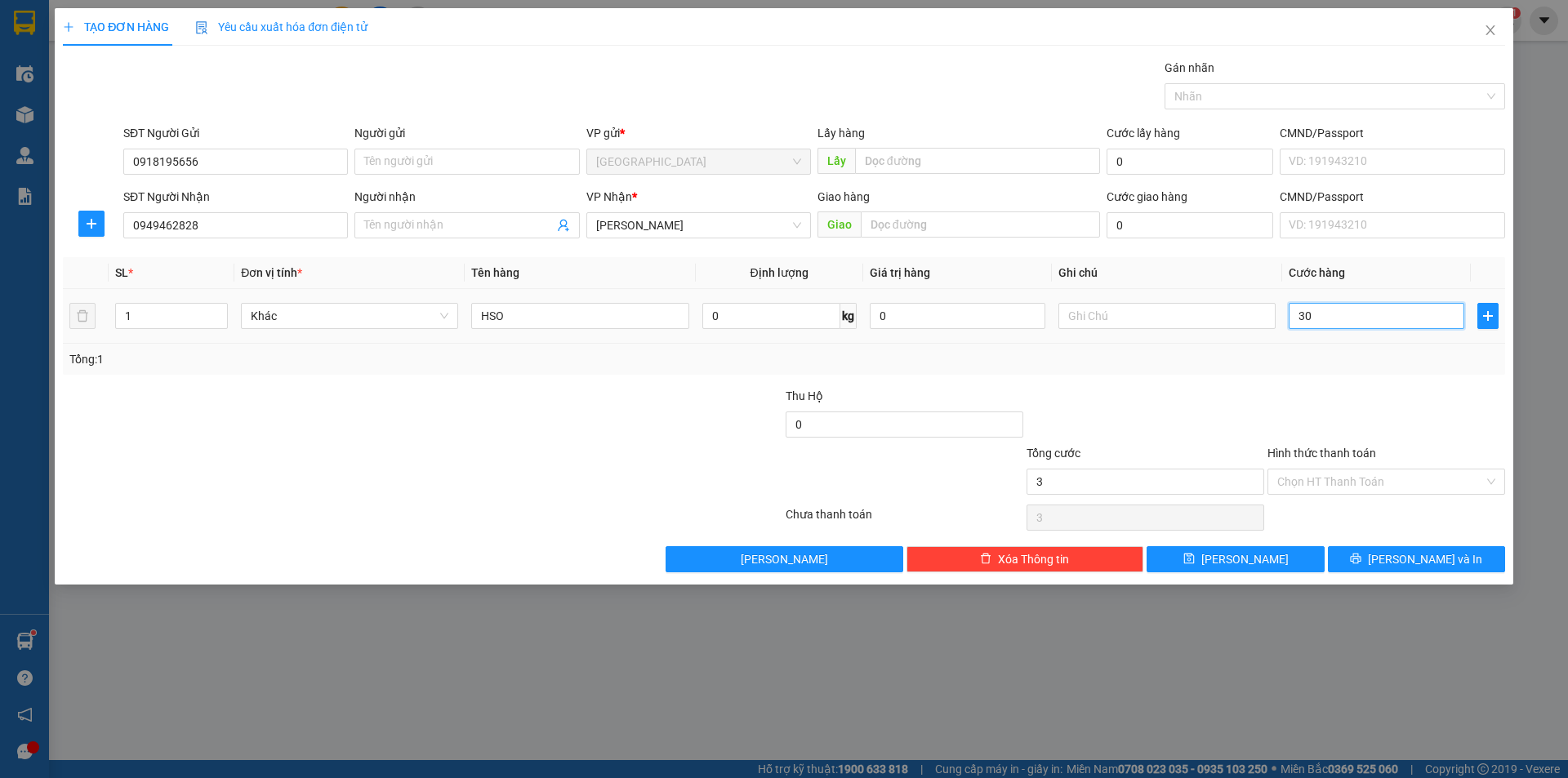
type input "30"
type input "30.000"
click at [1306, 419] on div at bounding box center [1386, 415] width 241 height 57
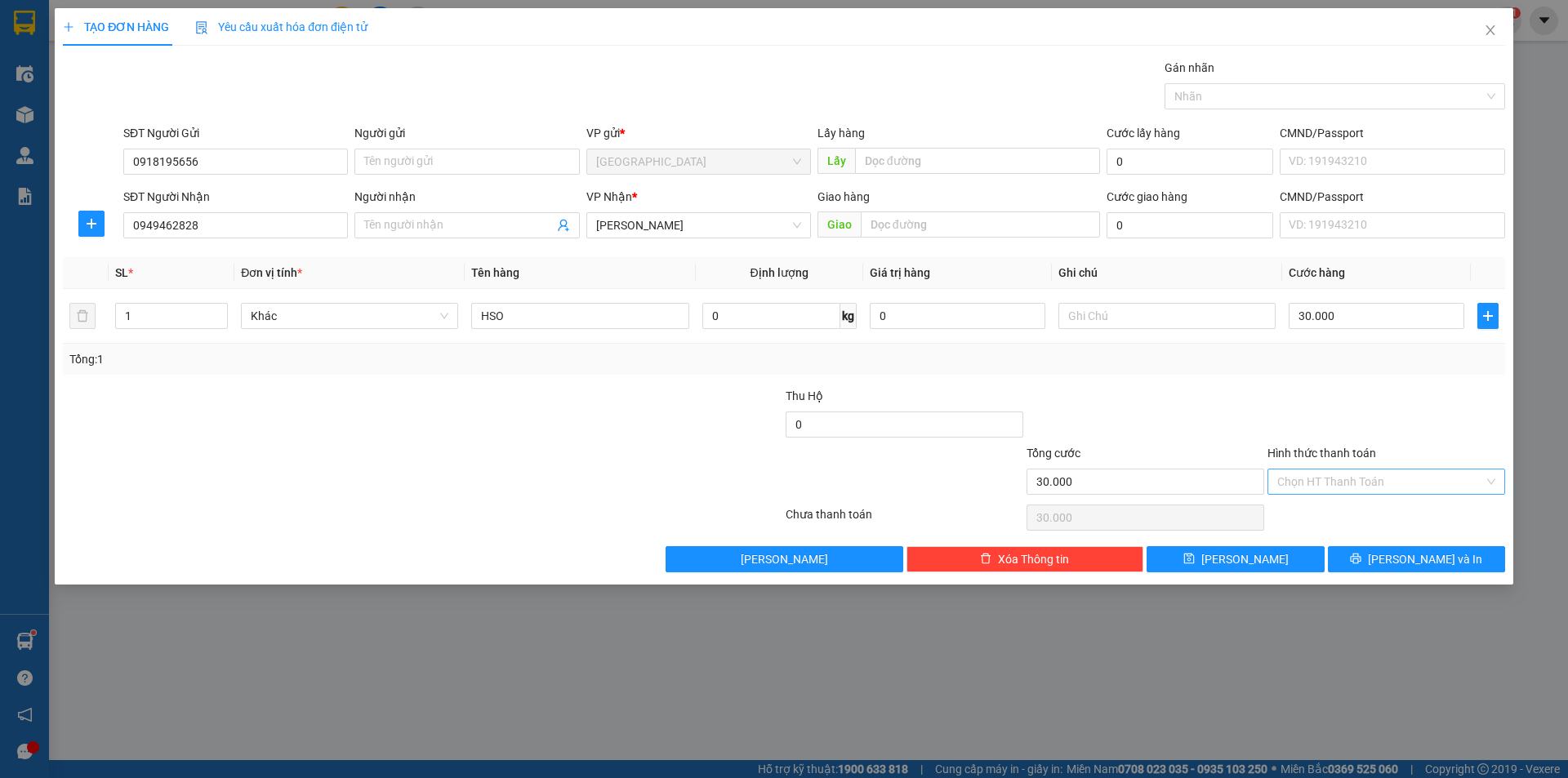
click at [1325, 477] on input "Hình thức thanh toán" at bounding box center [1380, 482] width 206 height 25
click at [1318, 514] on div "Tại văn phòng" at bounding box center [1386, 514] width 218 height 18
type input "0"
drag, startPoint x: 1432, startPoint y: 565, endPoint x: 1440, endPoint y: 567, distance: 8.2
click at [1434, 564] on span "[PERSON_NAME] và In" at bounding box center [1425, 560] width 115 height 18
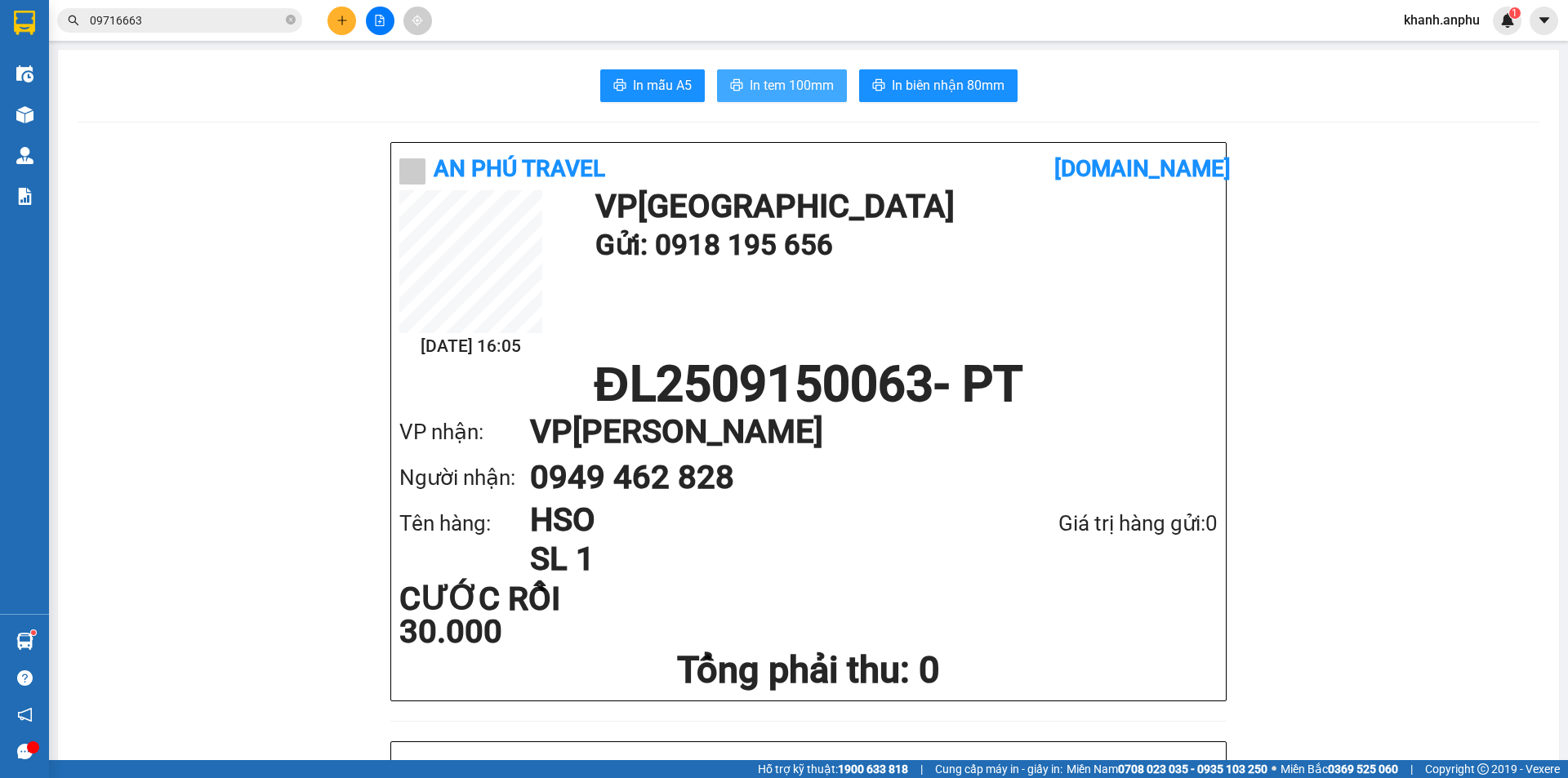
drag, startPoint x: 799, startPoint y: 80, endPoint x: 816, endPoint y: 76, distance: 17.5
click at [799, 81] on span "In tem 100mm" at bounding box center [792, 85] width 85 height 20
click at [798, 89] on span "In tem 100mm" at bounding box center [792, 85] width 85 height 20
click at [147, 7] on div "Kết quả tìm kiếm ( 6 ) Bộ lọc Mã ĐH Trạng thái Món hàng Thu hộ Tổng cước Chưa c…" at bounding box center [159, 20] width 318 height 28
click at [343, 18] on icon "plus" at bounding box center [342, 20] width 1 height 9
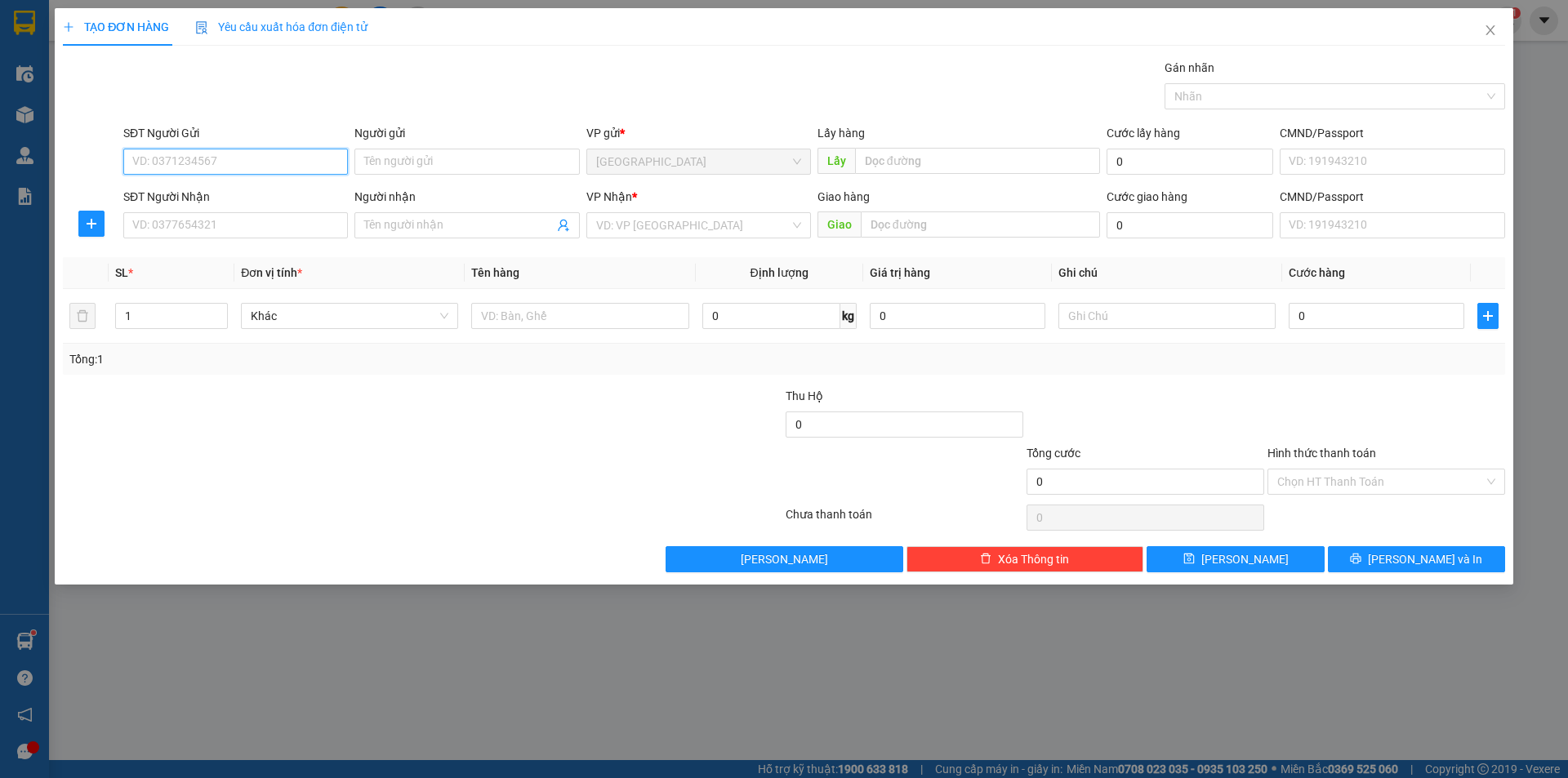
click at [262, 153] on input "SĐT Người Gửi" at bounding box center [235, 162] width 225 height 26
type input "0933680099"
click at [145, 194] on div "0933680099" at bounding box center [235, 194] width 205 height 18
type input "0394412784"
type input "[GEOGRAPHIC_DATA]"
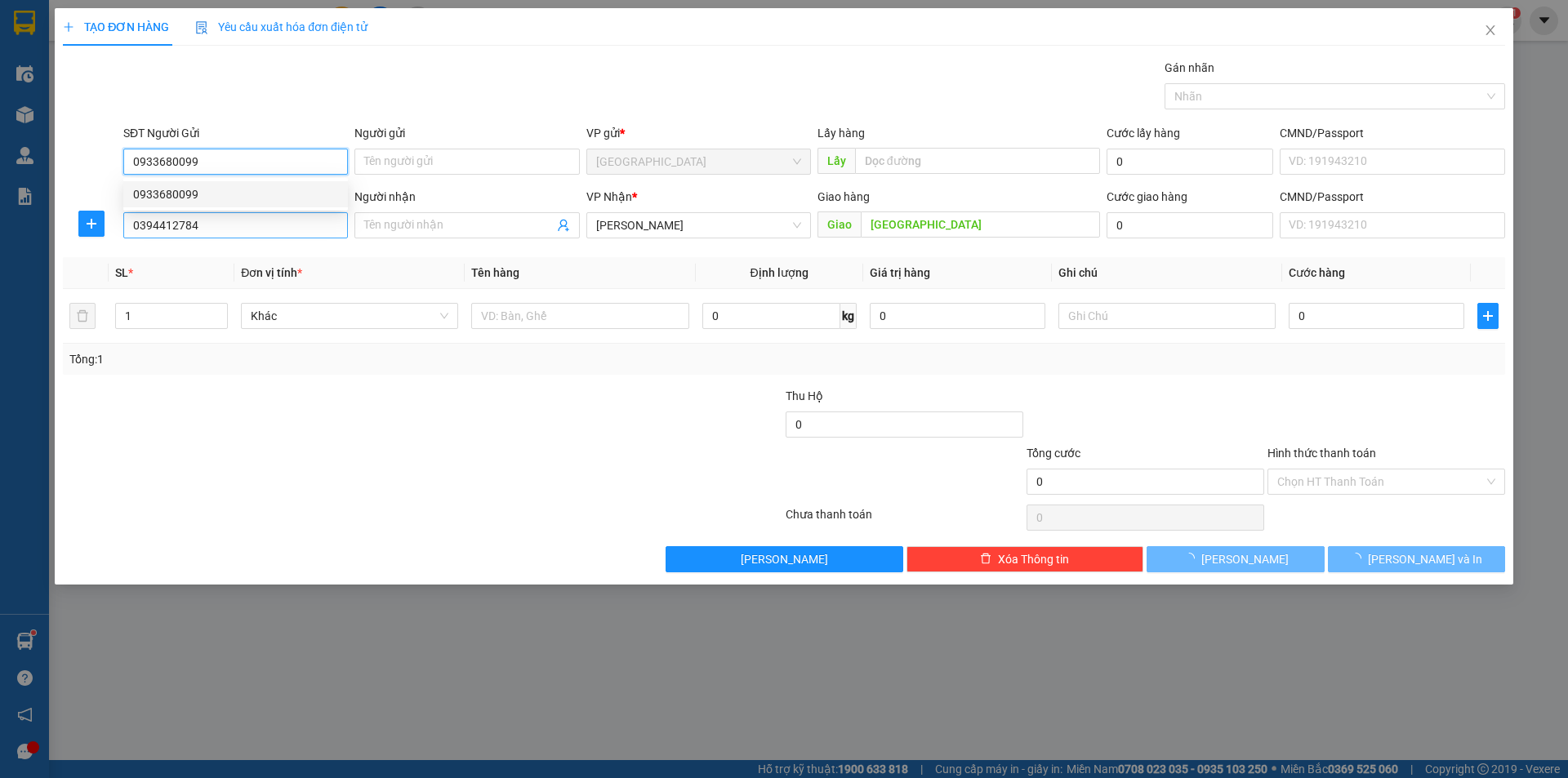
type input "40.000"
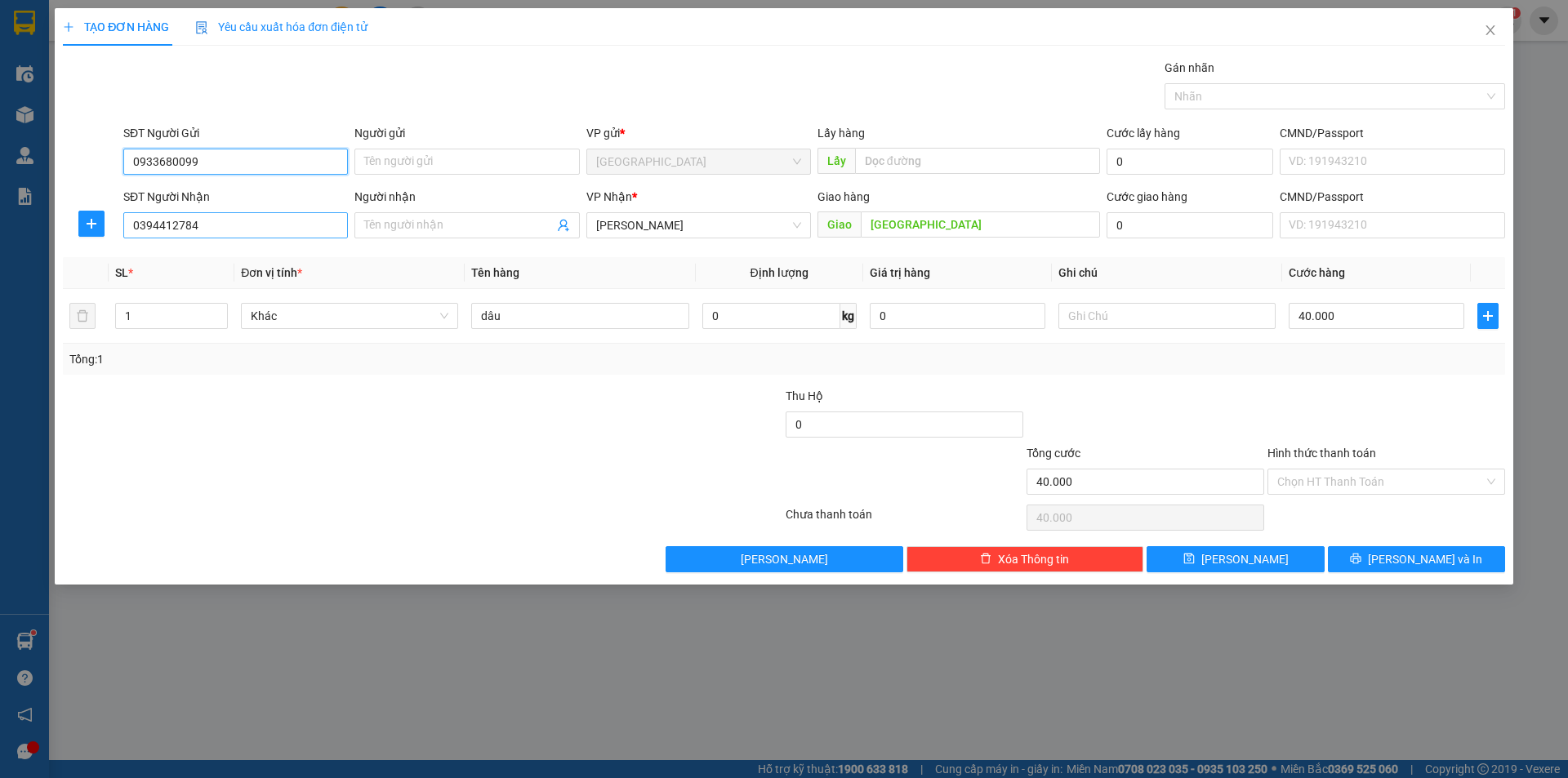
type input "0933680099"
click at [199, 230] on input "0394412784" at bounding box center [235, 225] width 225 height 26
click at [964, 224] on input "[GEOGRAPHIC_DATA]" at bounding box center [980, 224] width 239 height 26
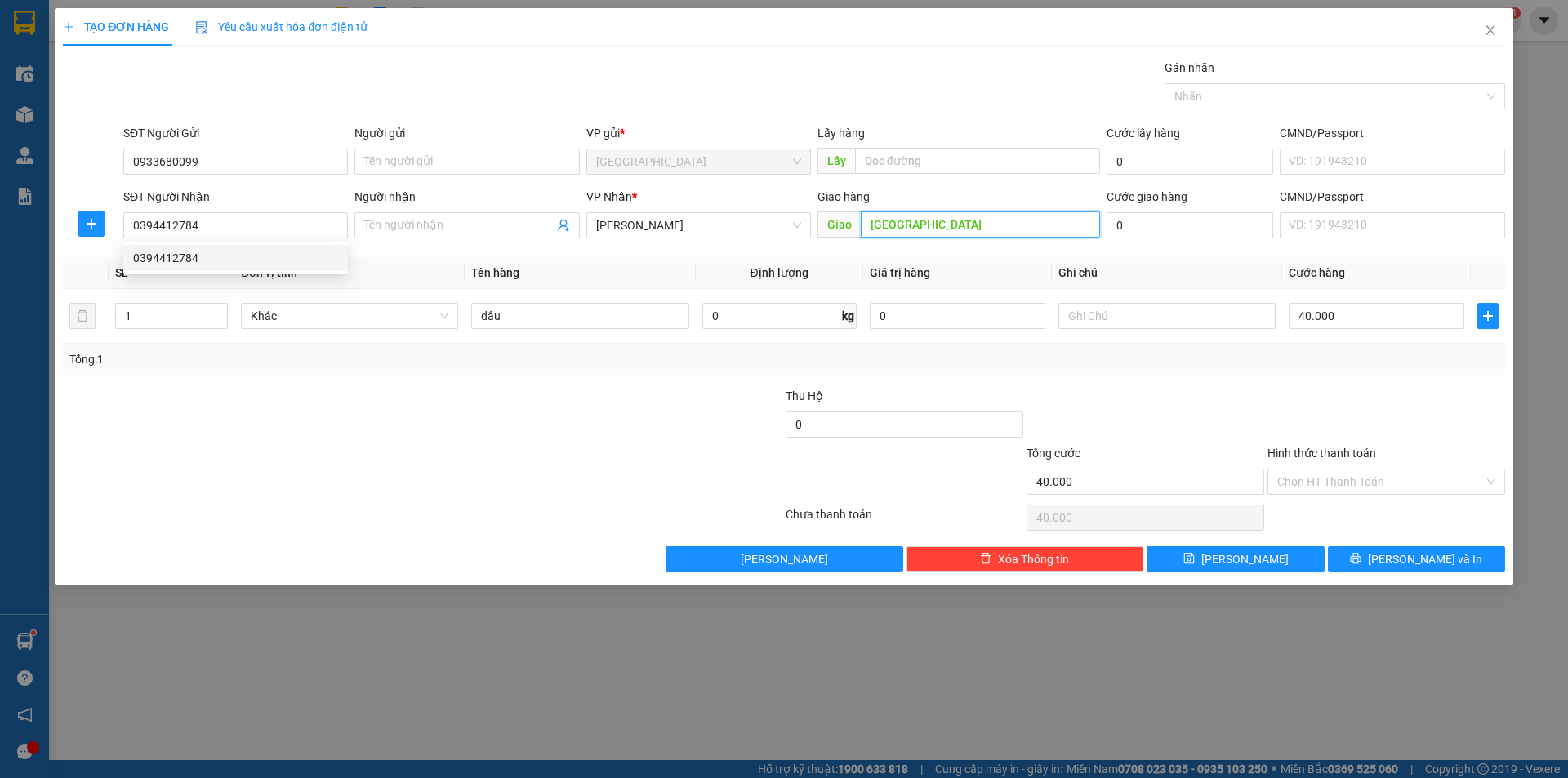
click at [964, 224] on input "[GEOGRAPHIC_DATA]" at bounding box center [980, 224] width 239 height 26
click at [254, 226] on input "0394412784" at bounding box center [235, 225] width 225 height 26
click at [235, 260] on div "0394412784" at bounding box center [235, 258] width 205 height 18
type input "[GEOGRAPHIC_DATA]"
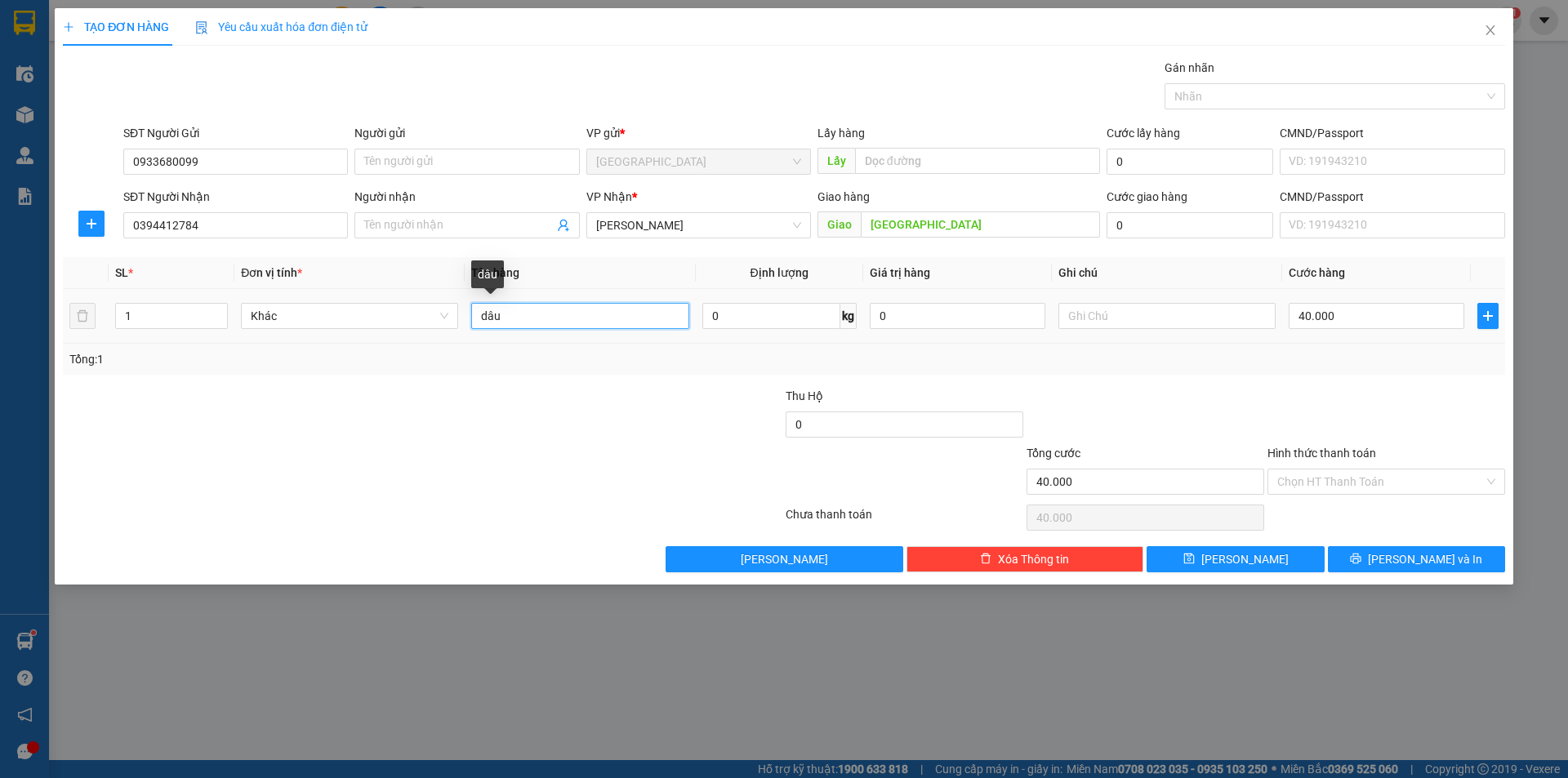
click at [573, 318] on input "dâu" at bounding box center [580, 315] width 217 height 26
click at [754, 311] on input "0" at bounding box center [772, 315] width 138 height 26
type input "8.5"
click at [1321, 318] on input "40.000" at bounding box center [1376, 315] width 175 height 26
click at [1346, 314] on input "40.000" at bounding box center [1376, 315] width 175 height 26
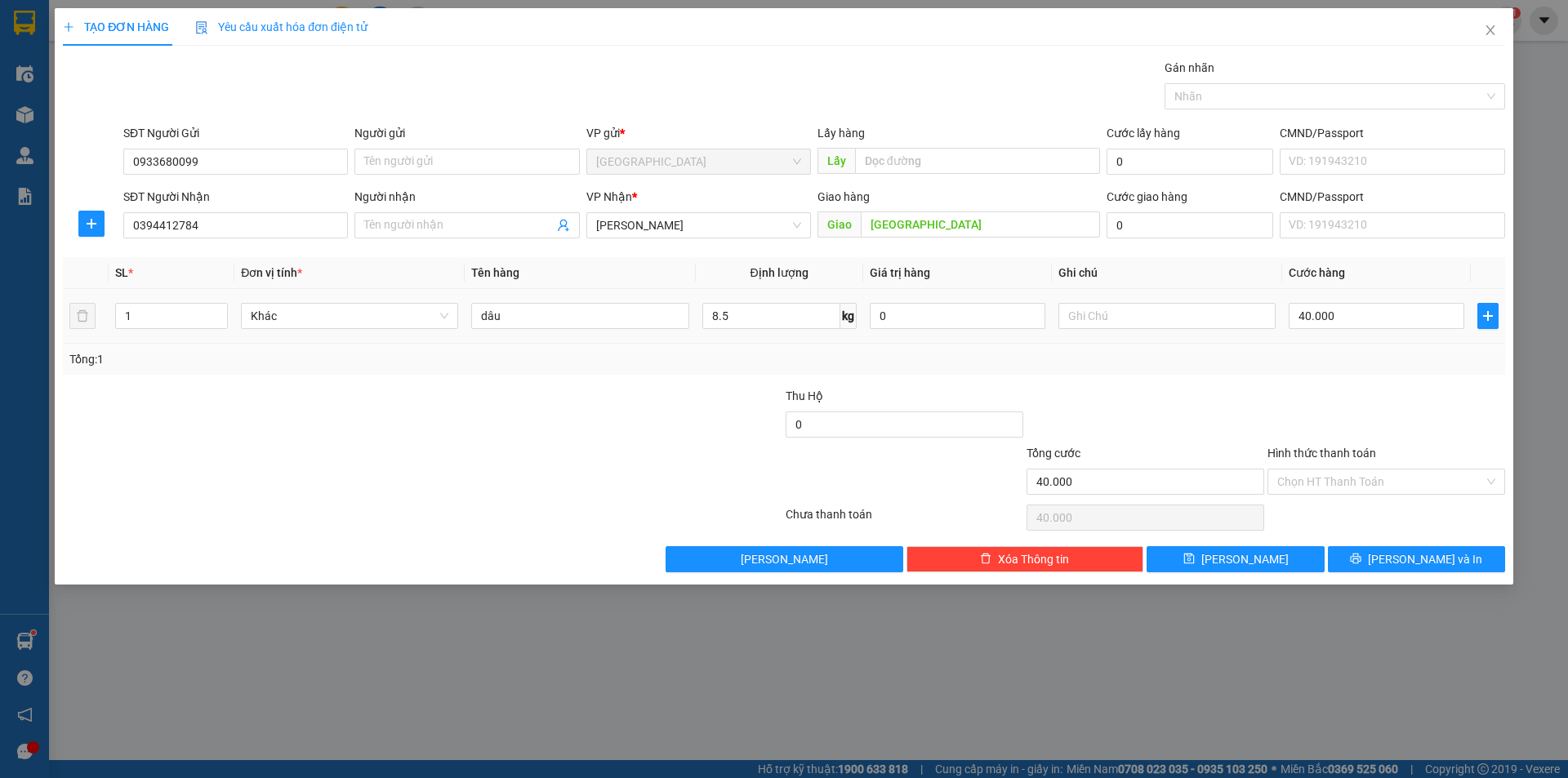
click at [1318, 294] on td "40.000" at bounding box center [1377, 316] width 189 height 55
click at [1321, 310] on input "40.000" at bounding box center [1376, 315] width 175 height 26
type input "5"
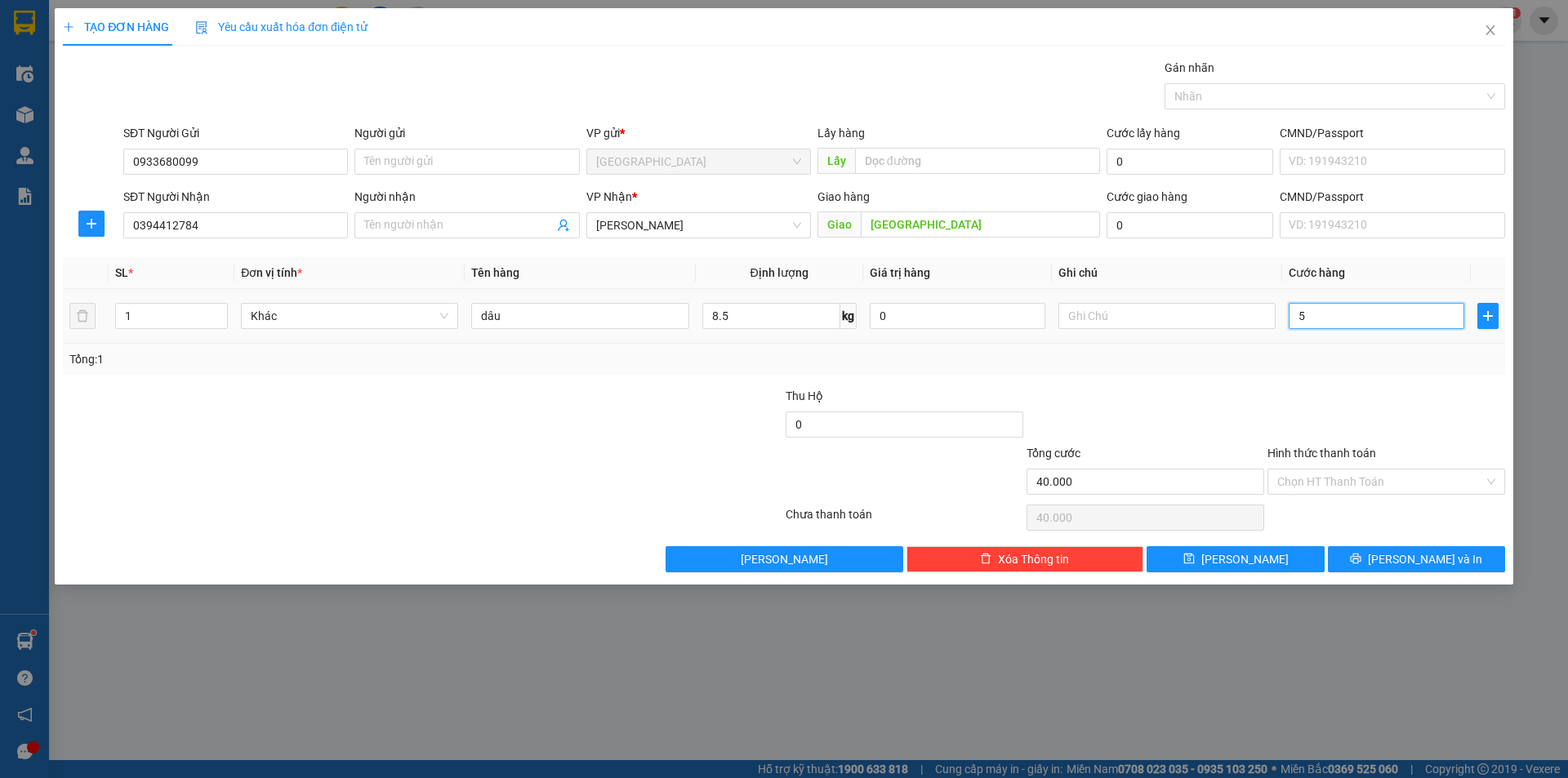
type input "5"
type input "50"
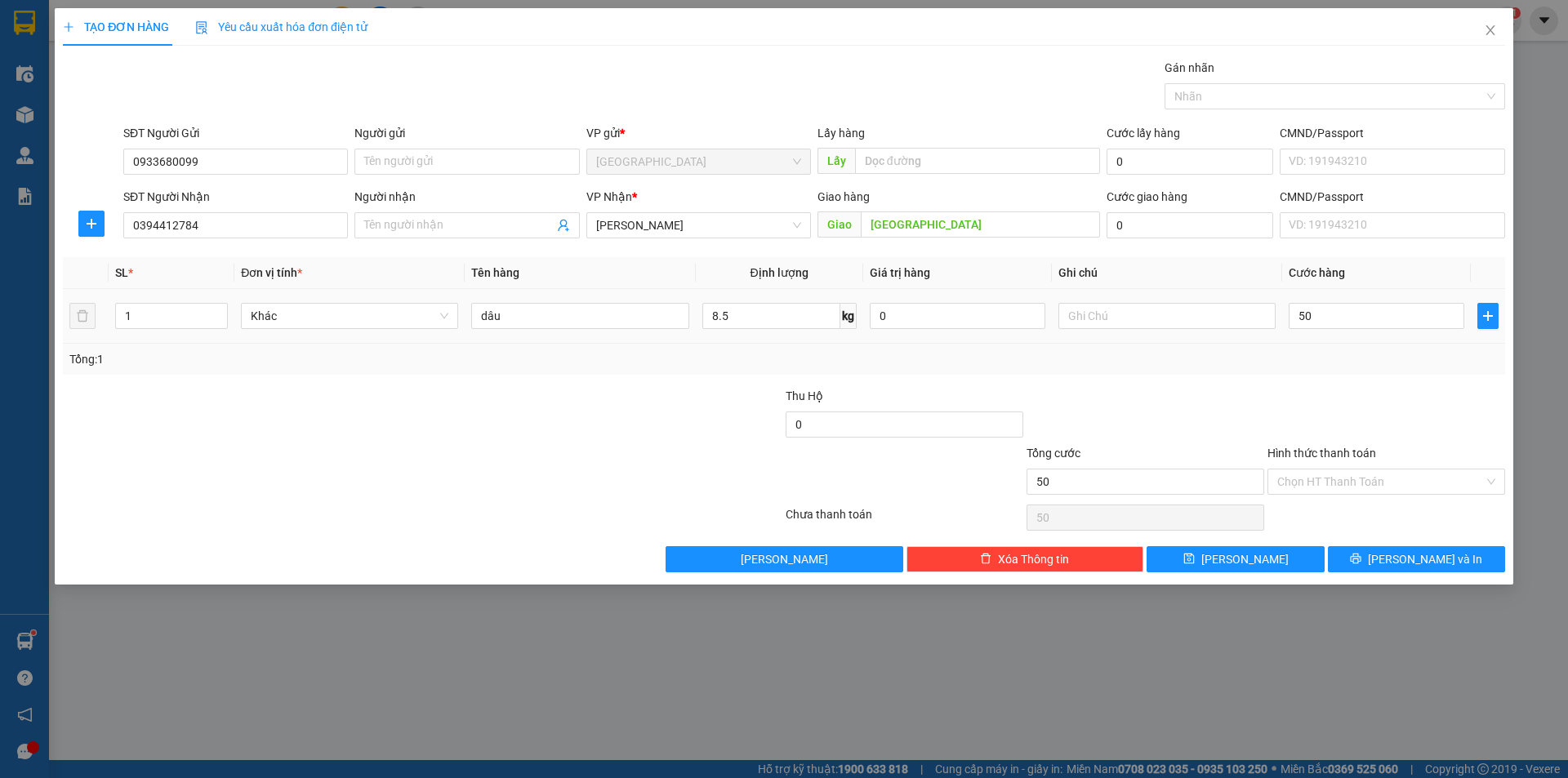
type input "50.000"
click at [1214, 341] on td at bounding box center [1166, 316] width 230 height 55
click at [1333, 480] on input "Hình thức thanh toán" at bounding box center [1380, 482] width 206 height 25
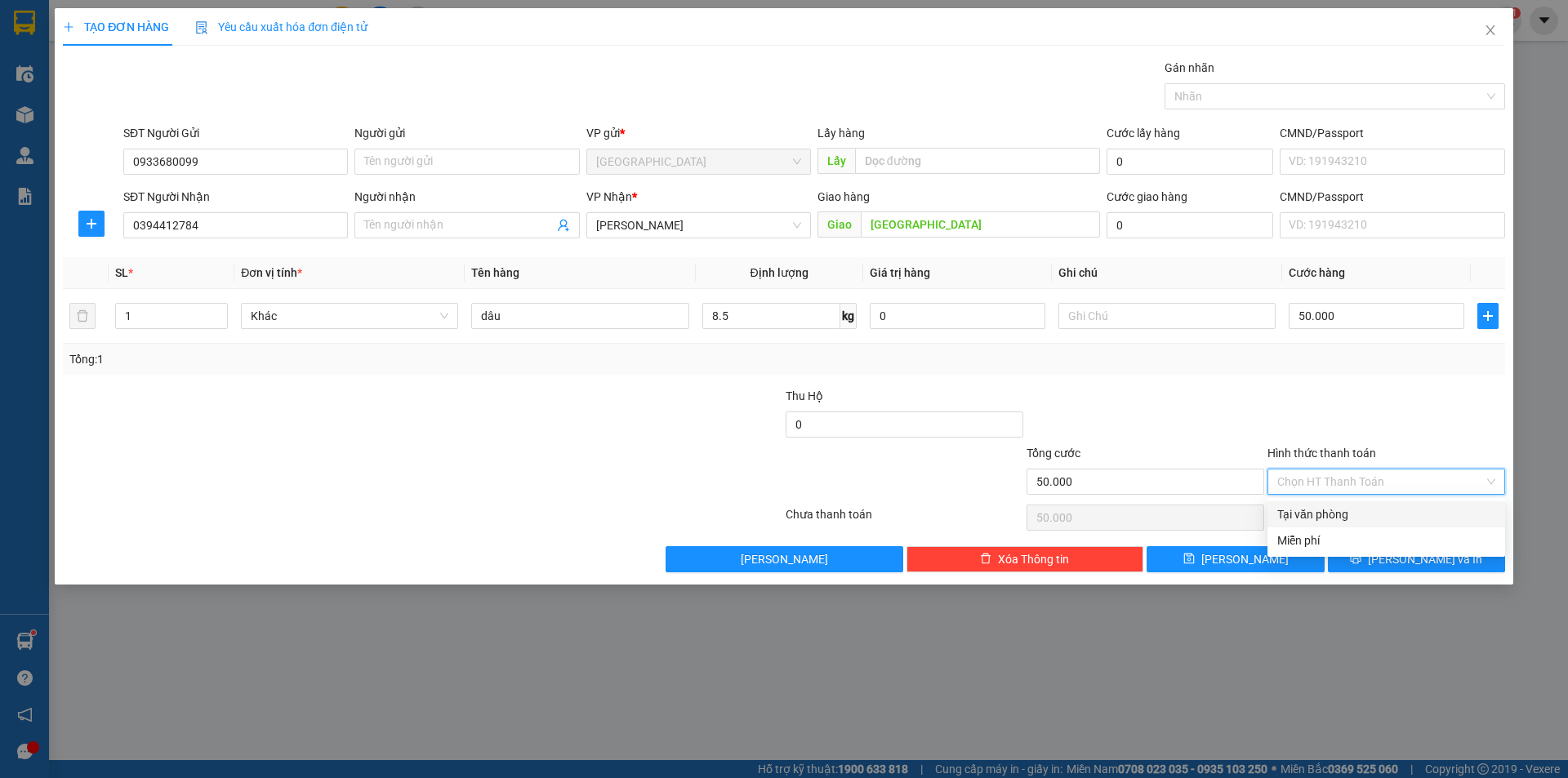
click at [1318, 517] on div "Tại văn phòng" at bounding box center [1386, 514] width 218 height 18
type input "0"
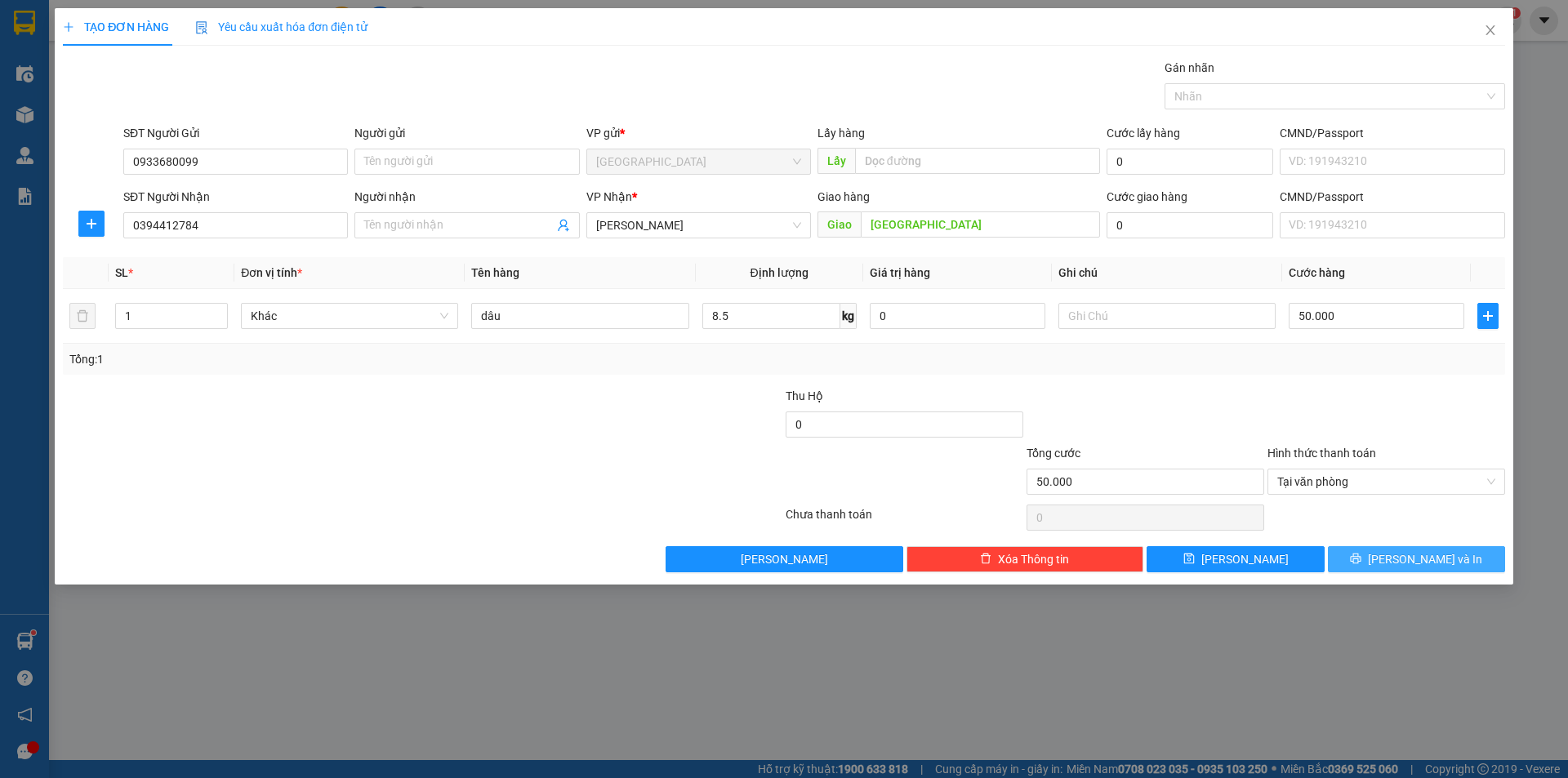
click at [1410, 568] on span "[PERSON_NAME] và In" at bounding box center [1425, 560] width 115 height 18
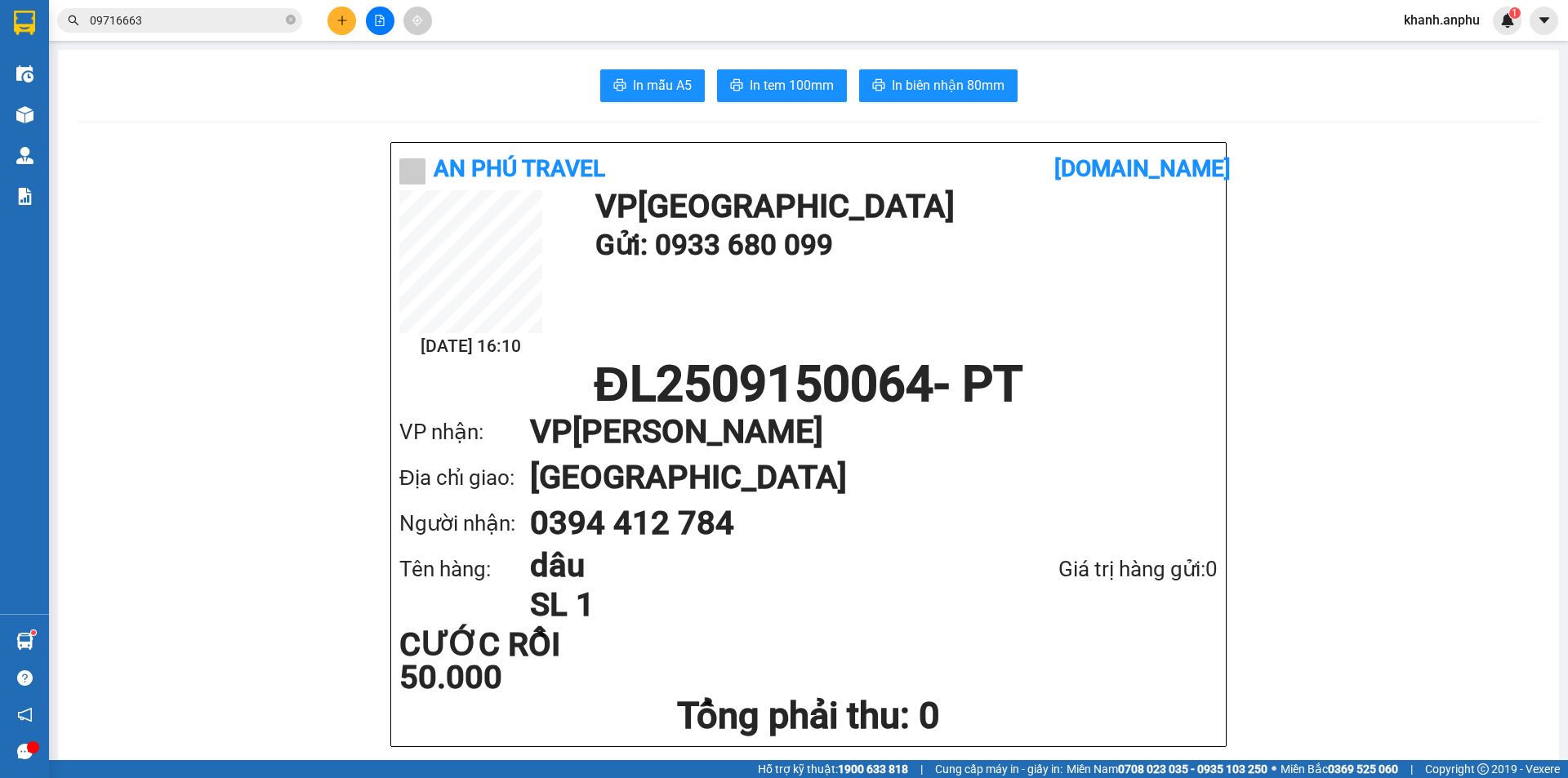
click at [1305, 76] on div "In mẫu A5 In tem 100mm In biên nhận 80mm" at bounding box center [808, 85] width 1463 height 33
click at [1130, 165] on b "[DOMAIN_NAME]" at bounding box center [1143, 169] width 176 height 27
click at [1129, 165] on b "[DOMAIN_NAME]" at bounding box center [1143, 169] width 176 height 27
click at [1132, 232] on h1 "Gửi: 0933 680 099" at bounding box center [903, 244] width 614 height 45
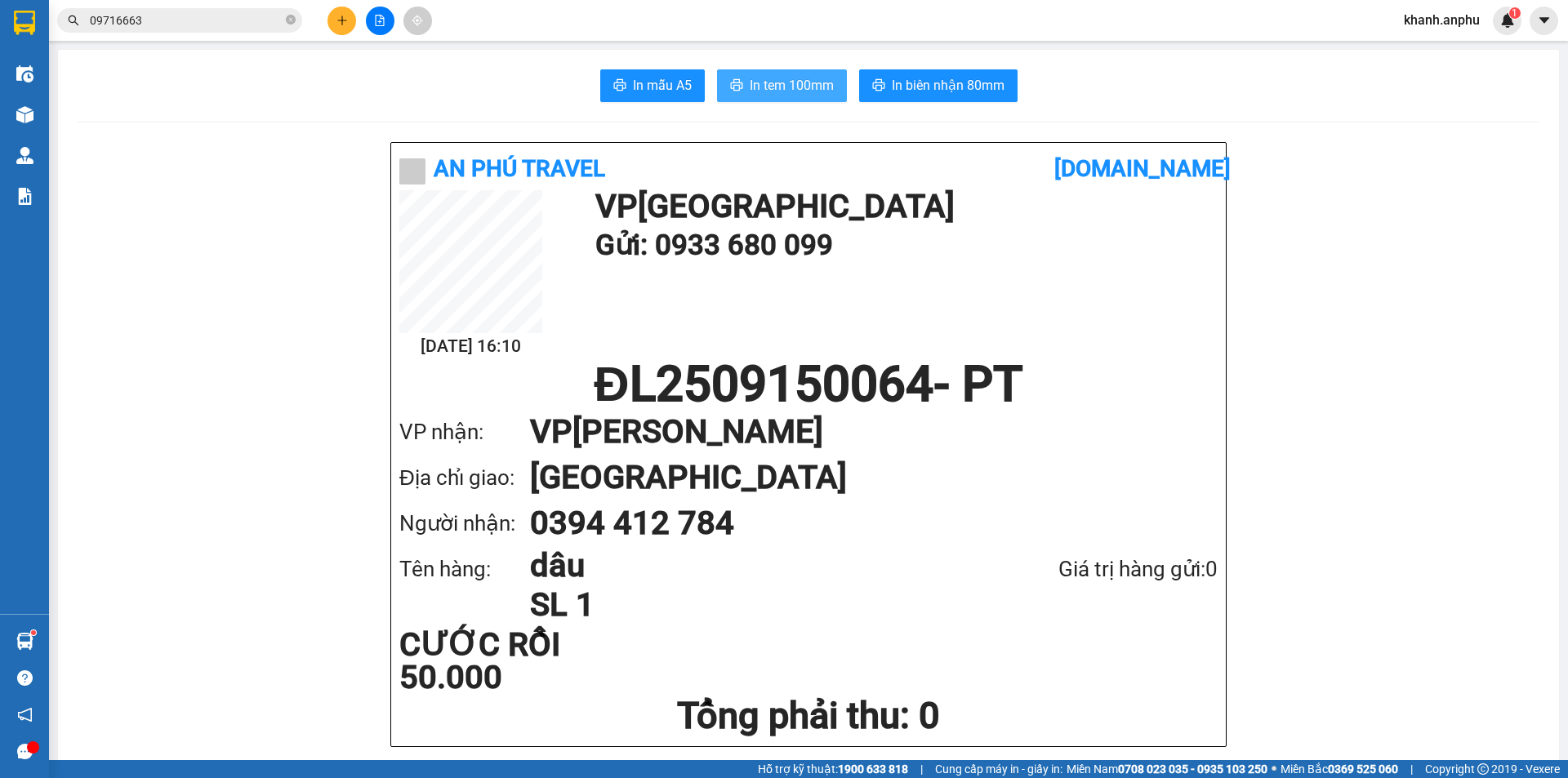
click at [768, 83] on span "In tem 100mm" at bounding box center [792, 85] width 85 height 20
click at [345, 32] on button at bounding box center [341, 20] width 28 height 28
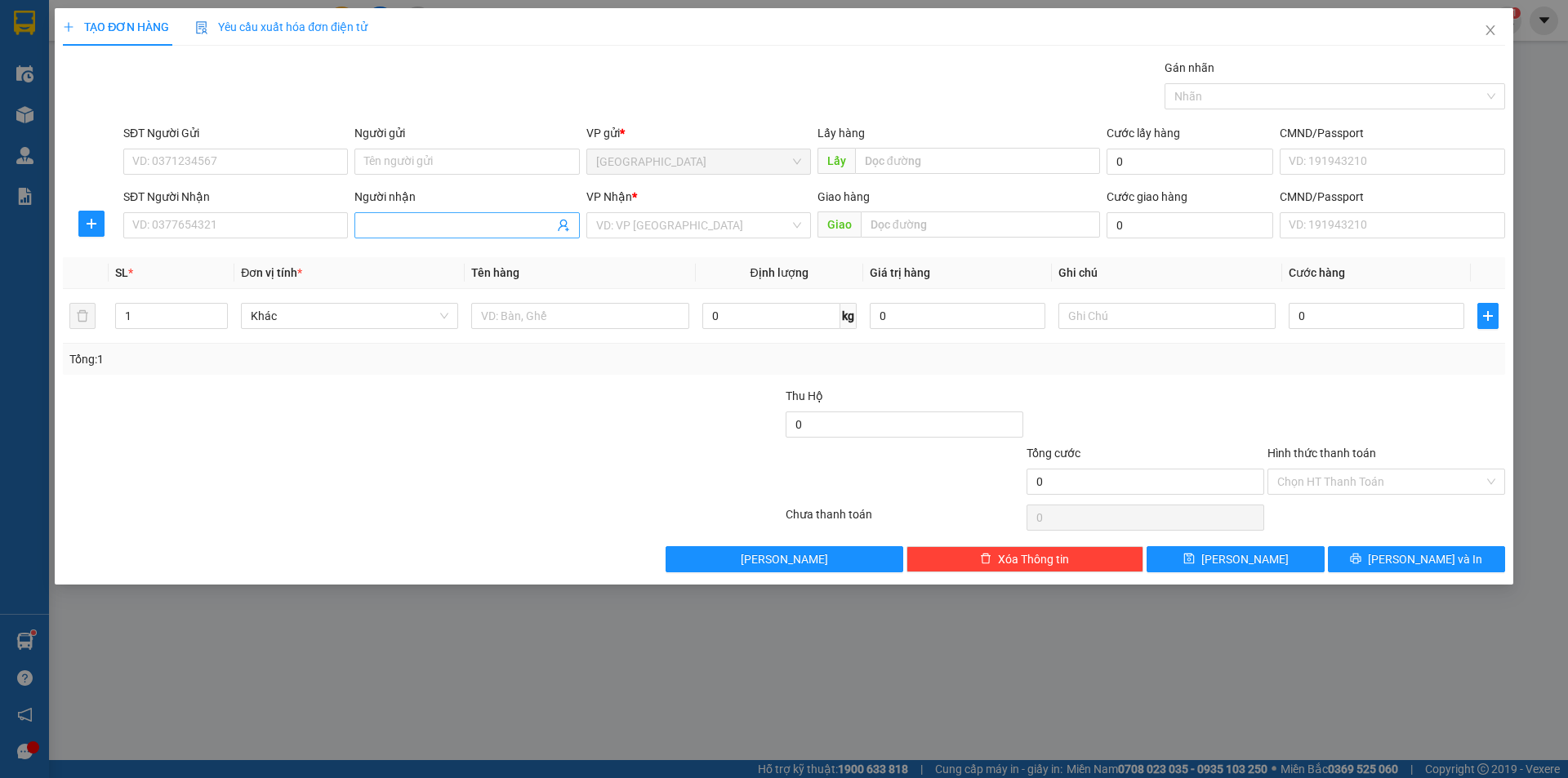
click at [396, 230] on input "Người nhận" at bounding box center [459, 225] width 189 height 18
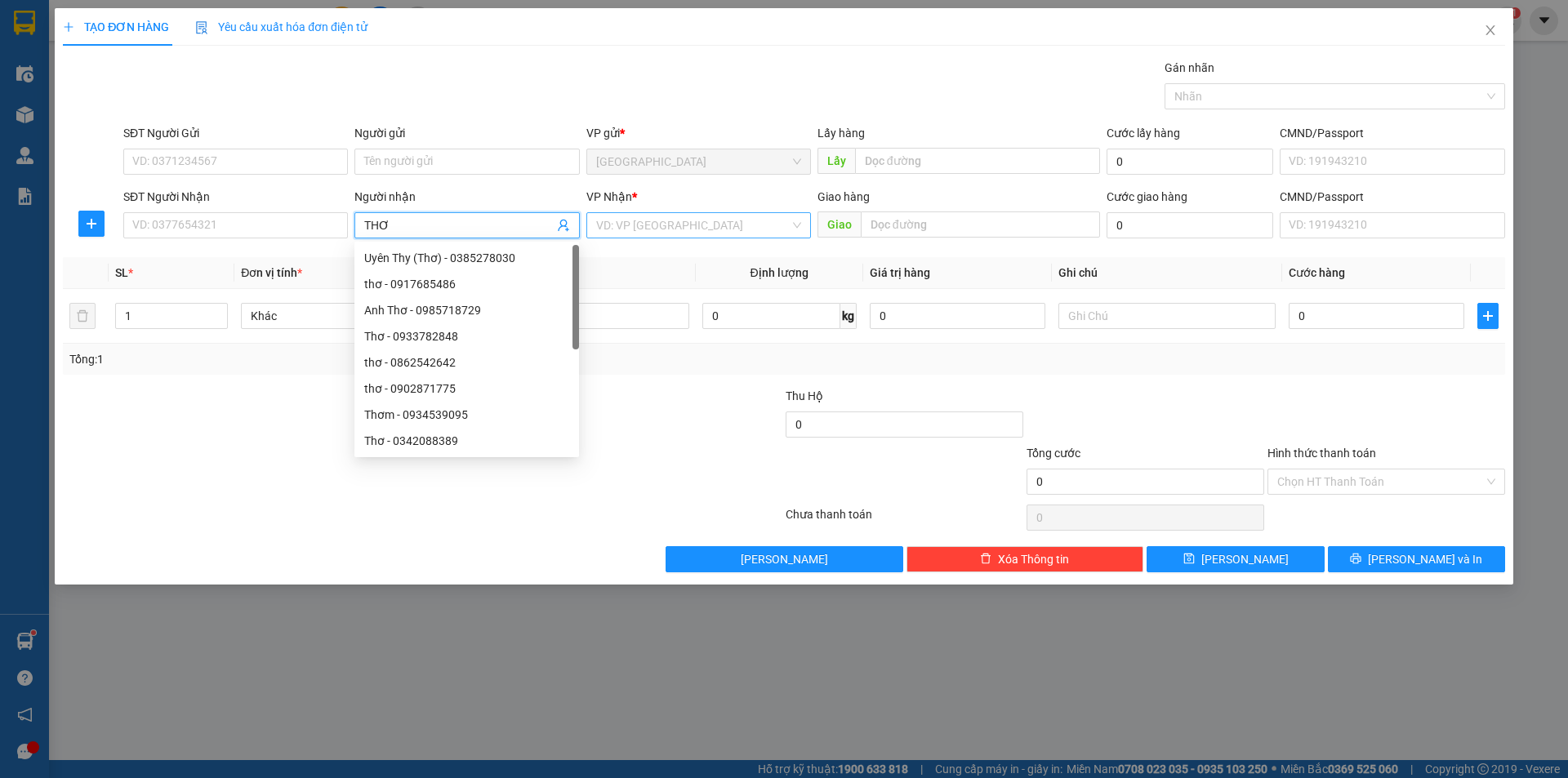
type input "THƠ"
click at [714, 227] on input "search" at bounding box center [693, 225] width 194 height 25
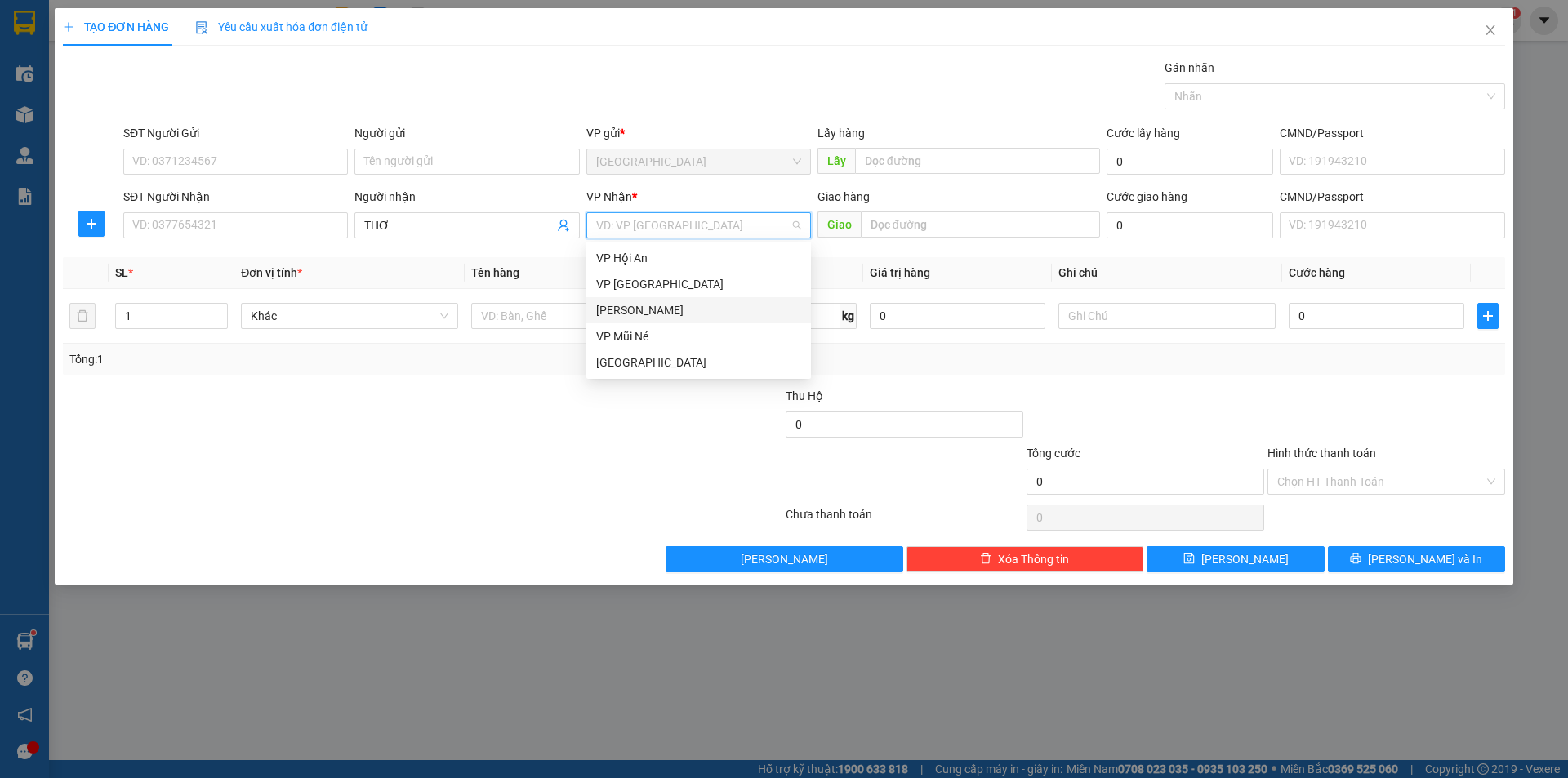
drag, startPoint x: 654, startPoint y: 309, endPoint x: 527, endPoint y: 341, distance: 131.0
click at [652, 309] on div "[PERSON_NAME]" at bounding box center [699, 311] width 205 height 18
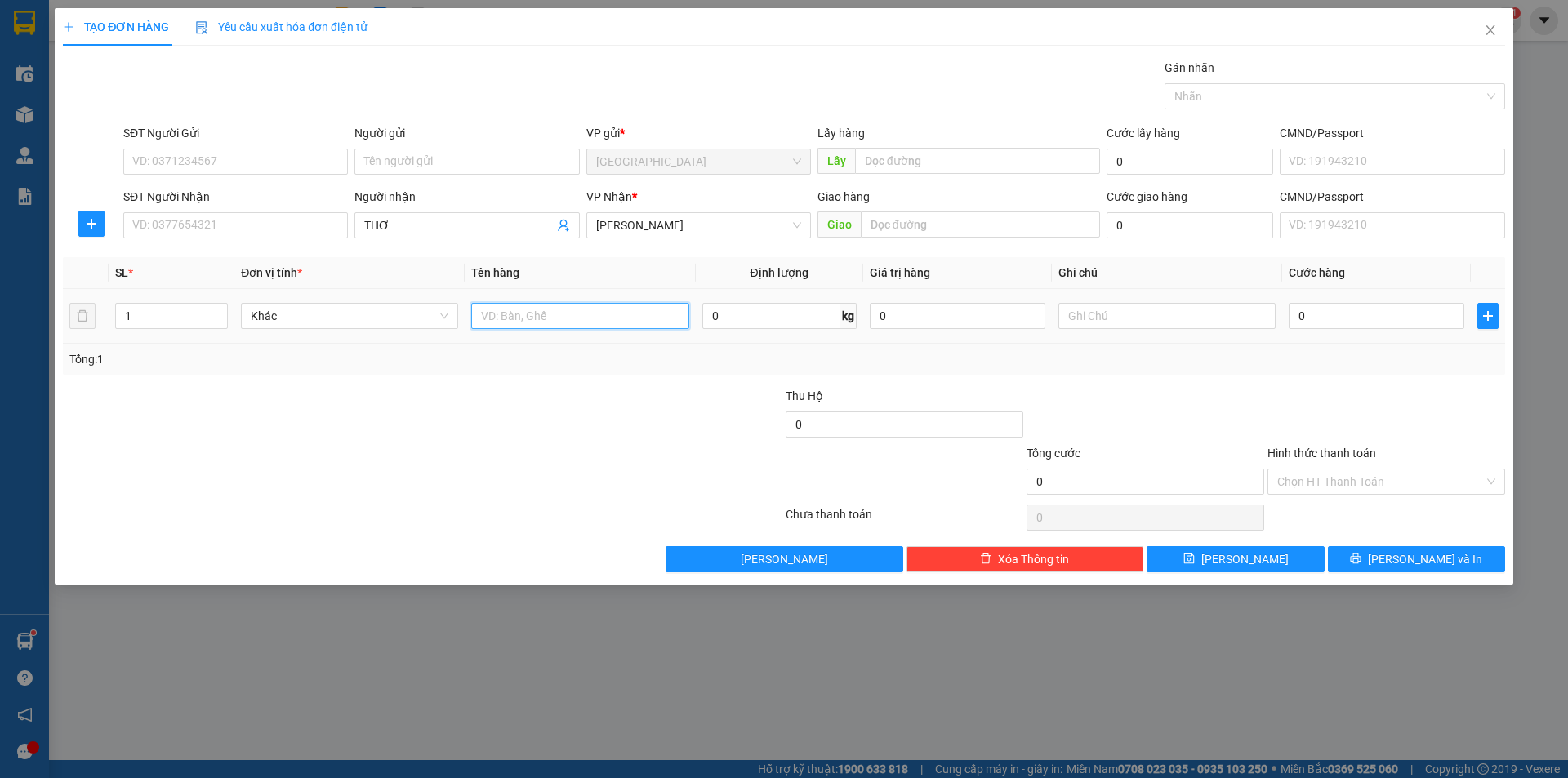
click at [511, 320] on input "text" at bounding box center [580, 315] width 217 height 26
type input "2 THÙNG 3 BỌC"
click at [170, 313] on input "1" at bounding box center [172, 315] width 111 height 25
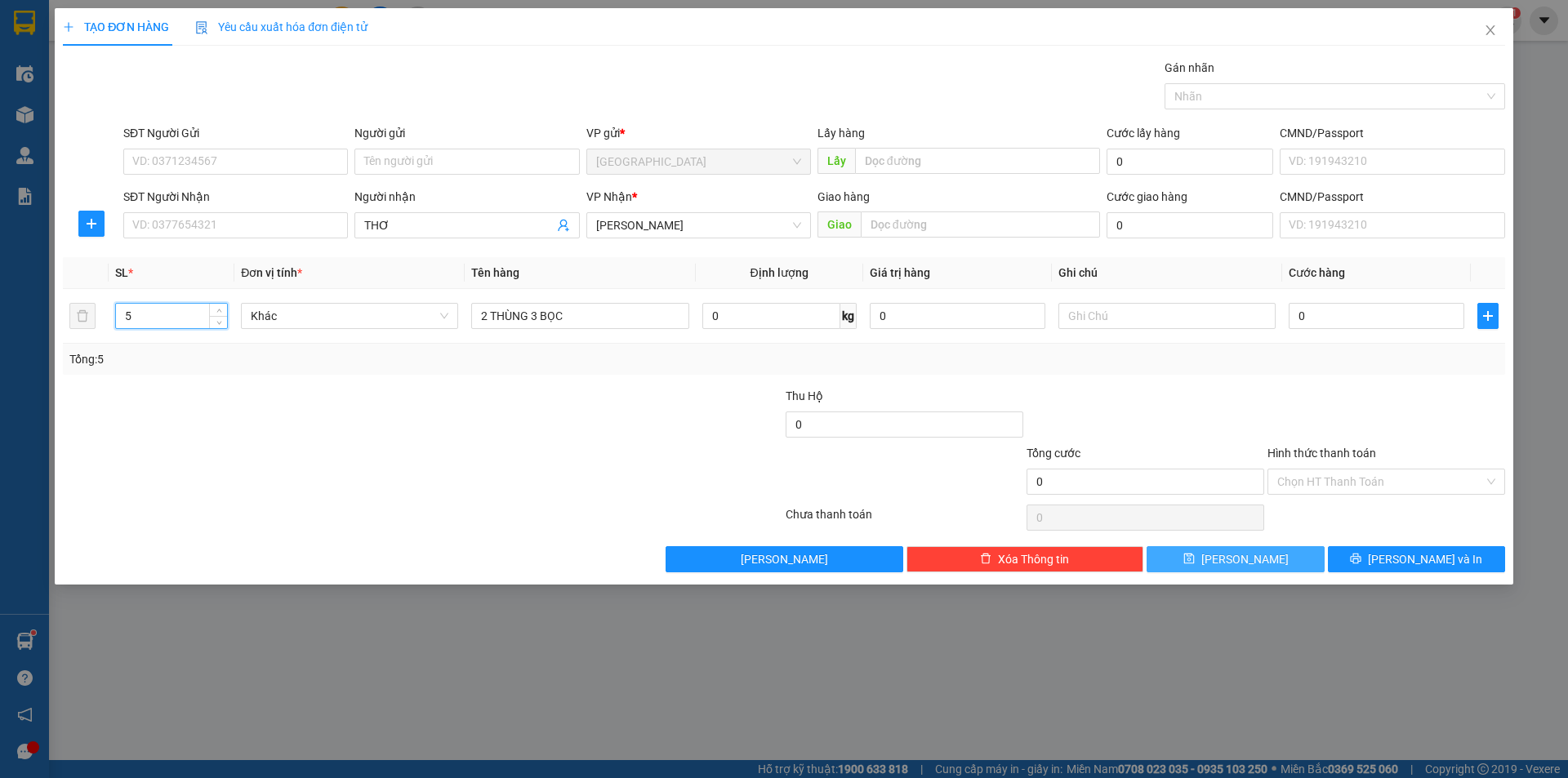
type input "5"
click at [1253, 560] on span "[PERSON_NAME]" at bounding box center [1245, 560] width 87 height 18
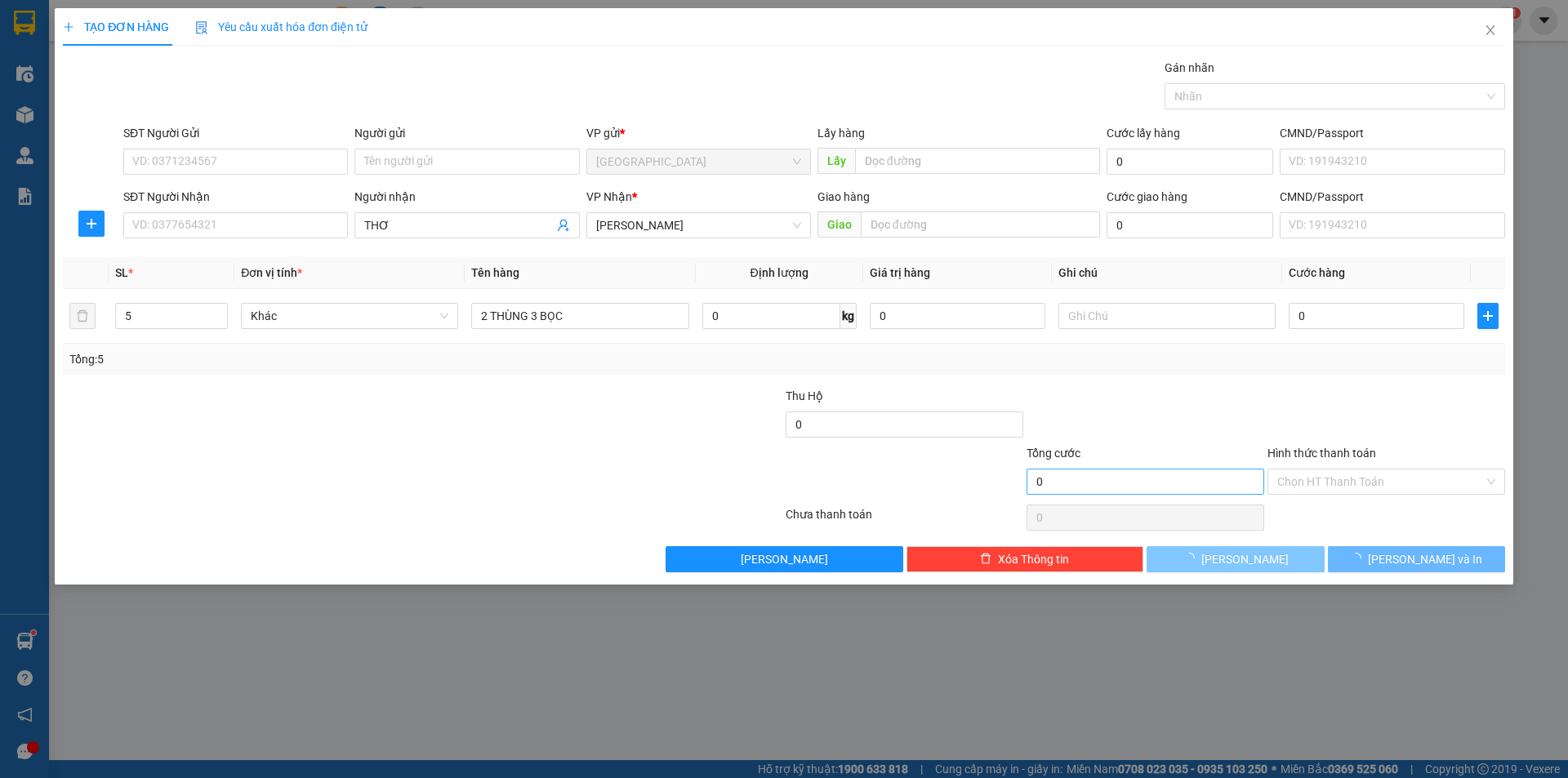
type input "1"
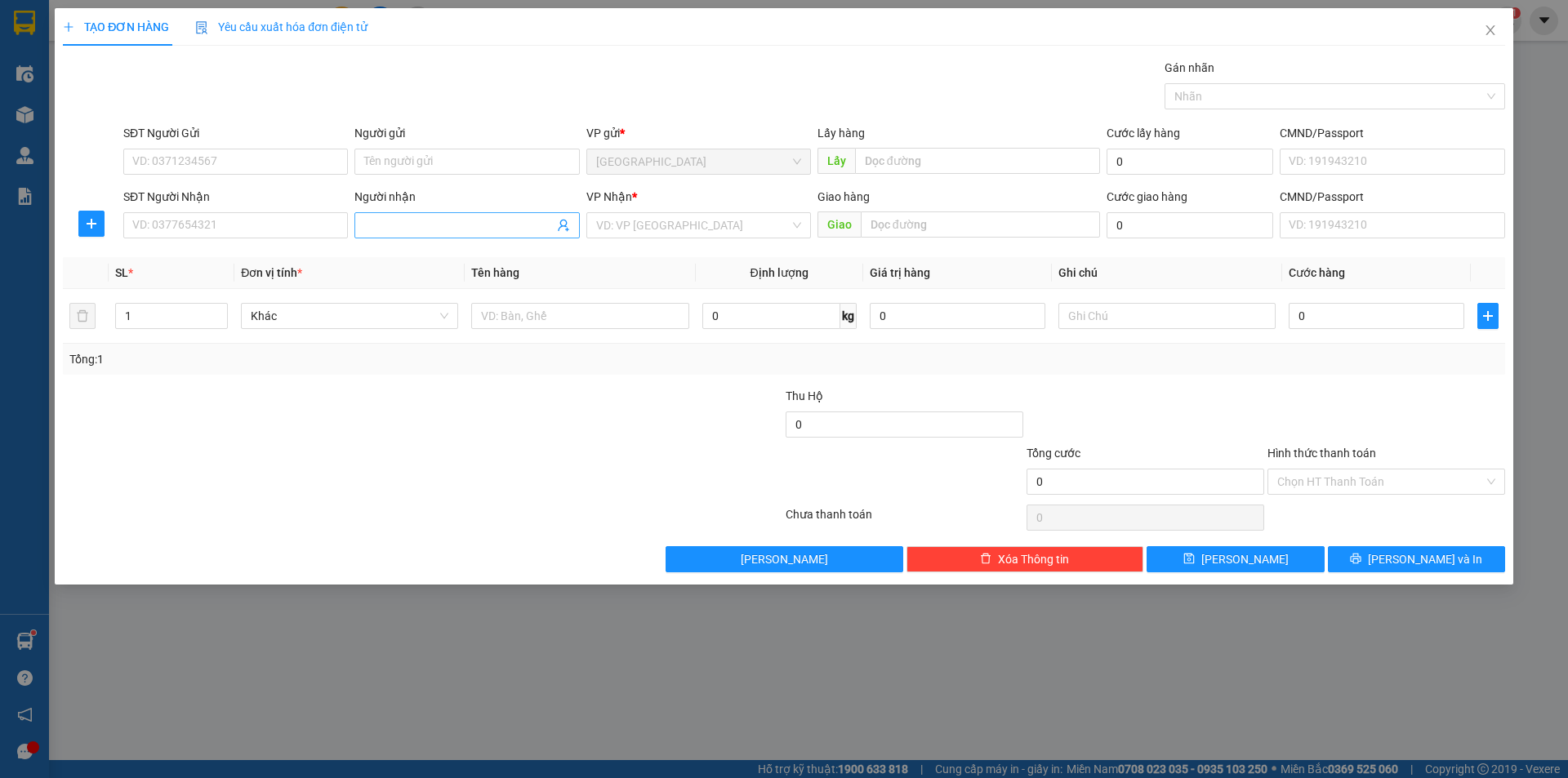
click at [441, 216] on input "Người nhận" at bounding box center [459, 225] width 189 height 18
type input "[PERSON_NAME]"
click at [564, 254] on div "Kim Nguyên - 0935932117" at bounding box center [467, 258] width 205 height 18
type input "0935932117"
type input "[PERSON_NAME]"
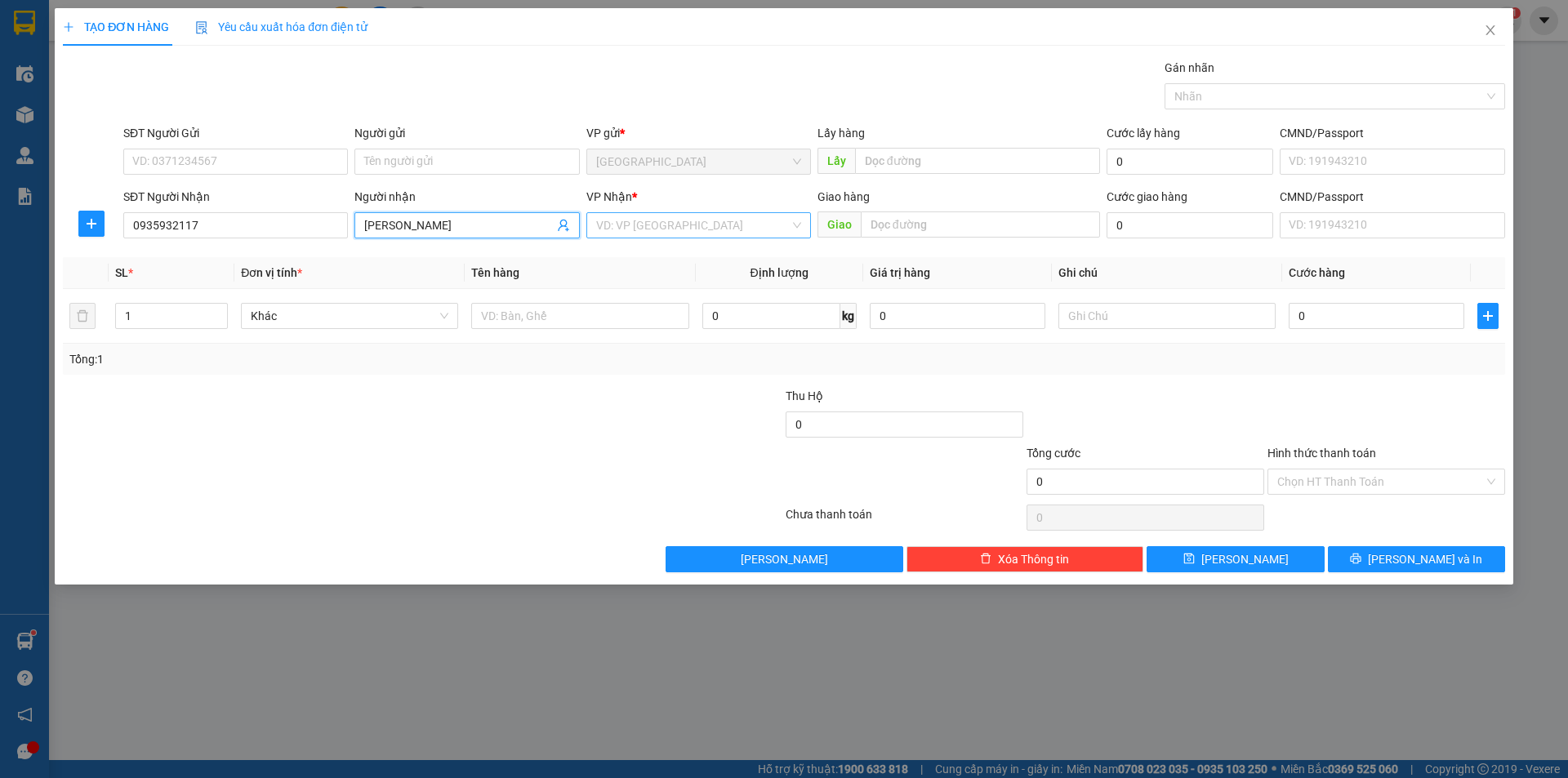
click at [644, 224] on input "search" at bounding box center [693, 225] width 194 height 25
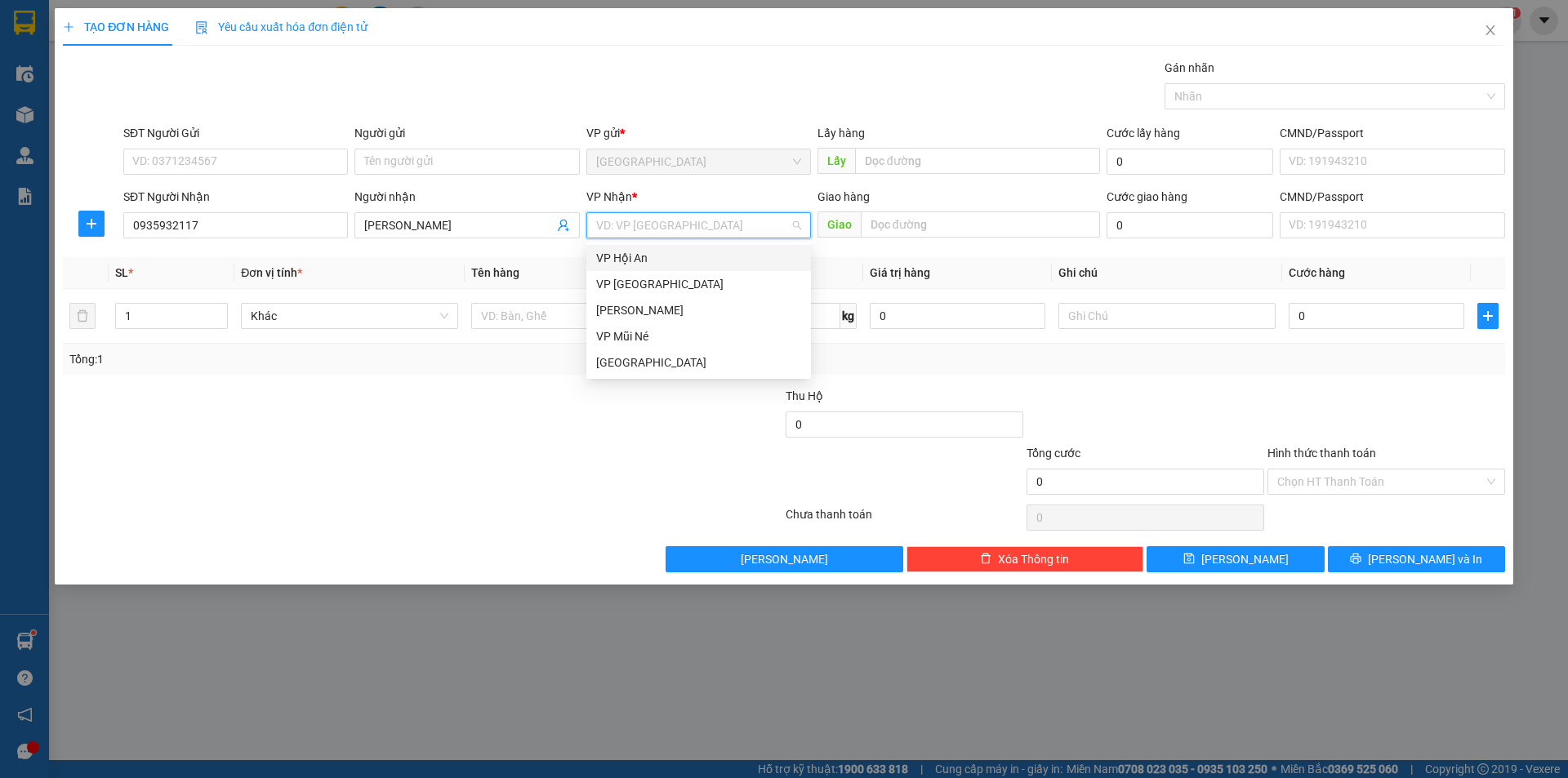
click at [650, 256] on div "VP Hội An" at bounding box center [699, 258] width 205 height 18
click at [581, 301] on div at bounding box center [580, 316] width 217 height 33
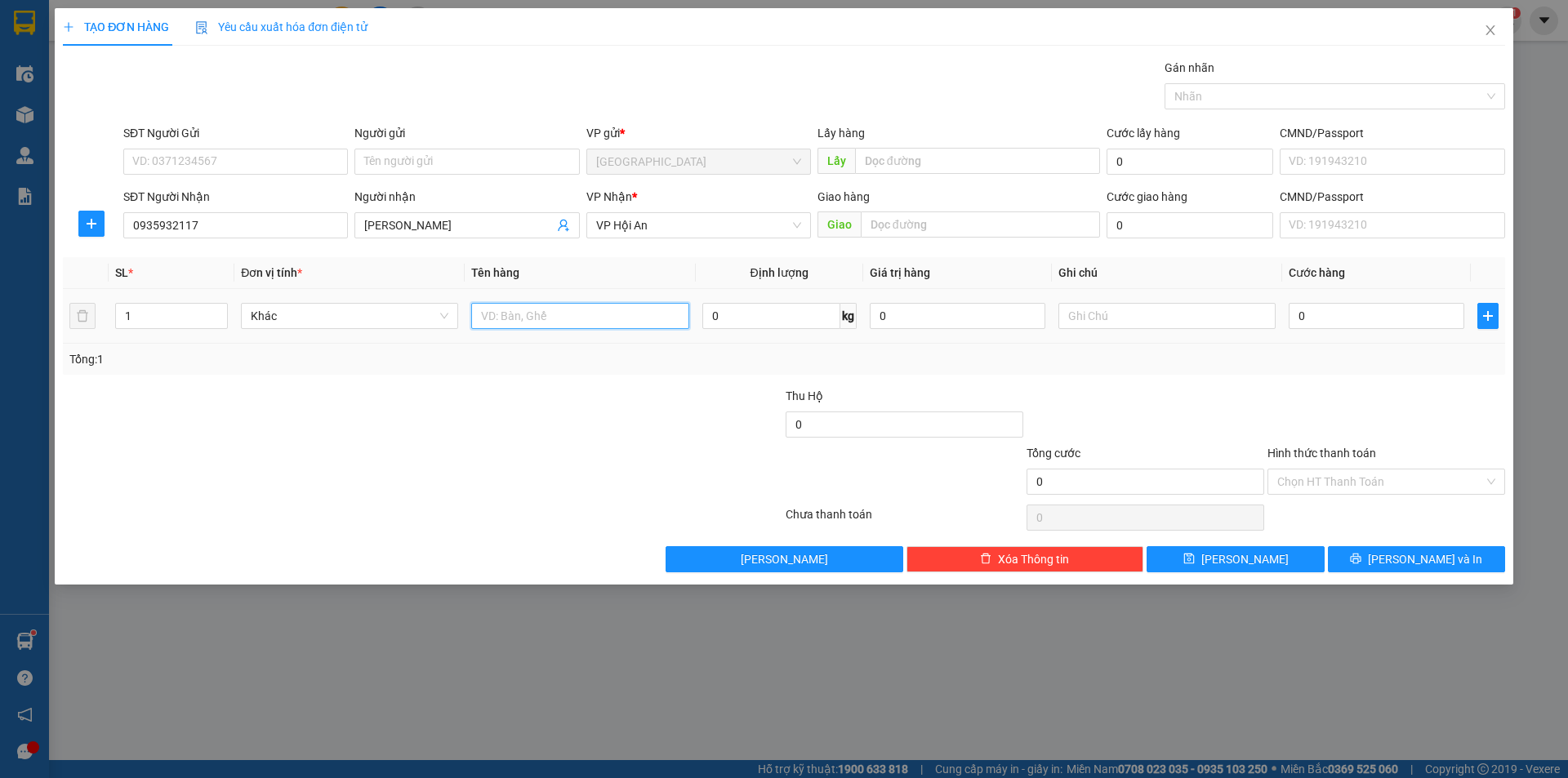
click at [580, 303] on input "text" at bounding box center [580, 315] width 217 height 26
type input "bông chậu nhỏ"
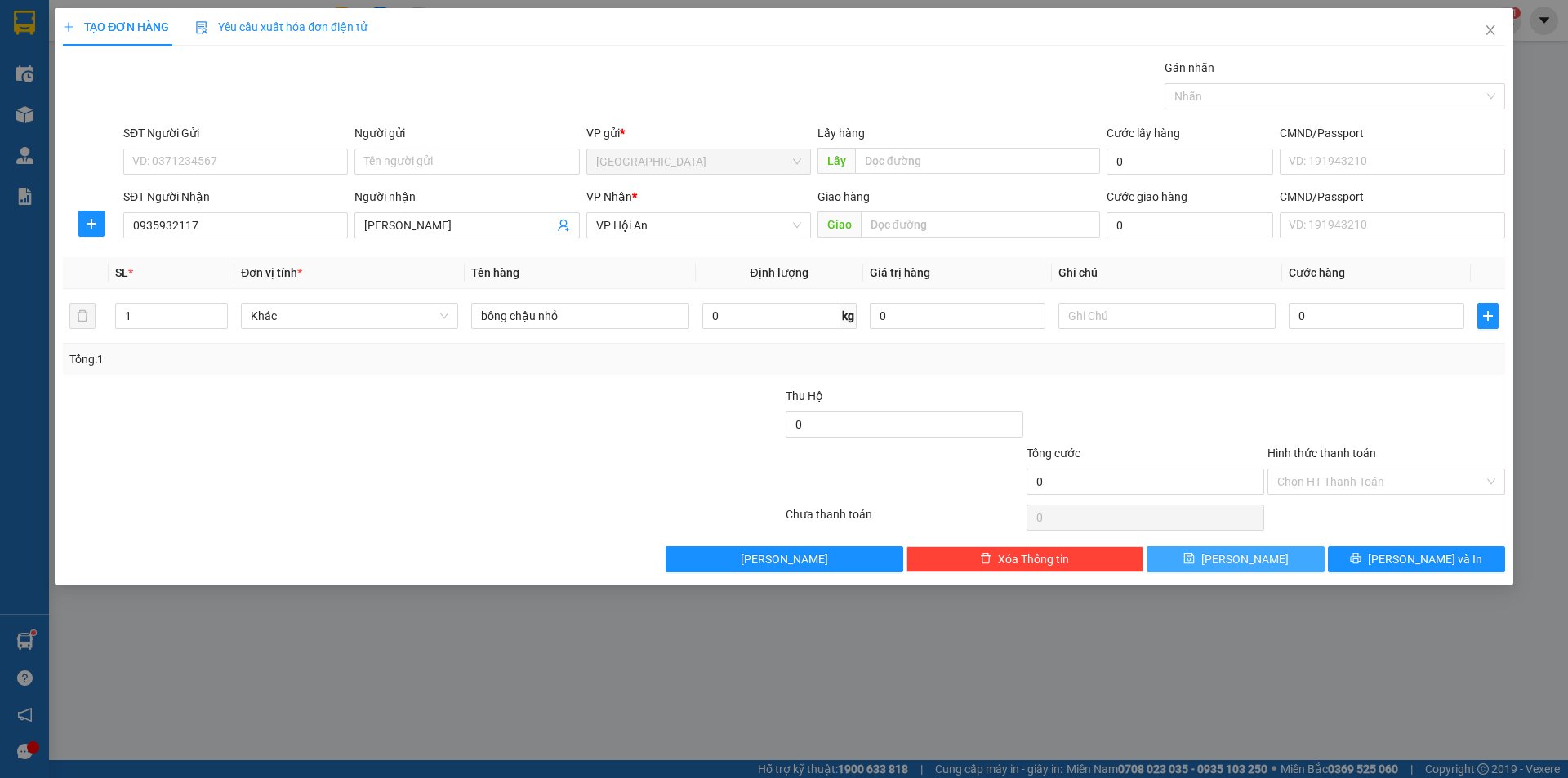
click at [1262, 563] on button "[PERSON_NAME]" at bounding box center [1235, 559] width 177 height 26
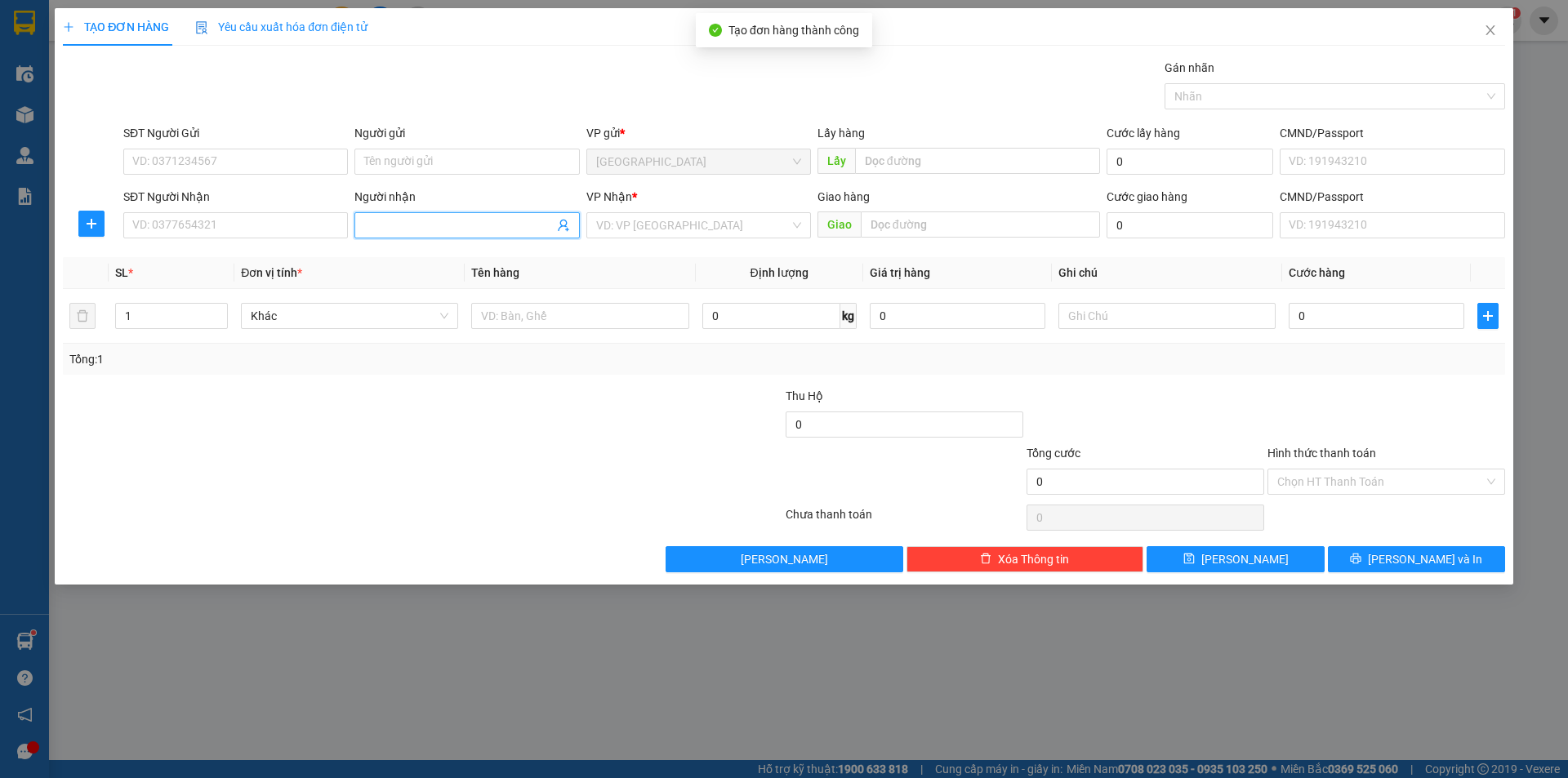
click at [458, 225] on input "Người nhận" at bounding box center [459, 225] width 189 height 18
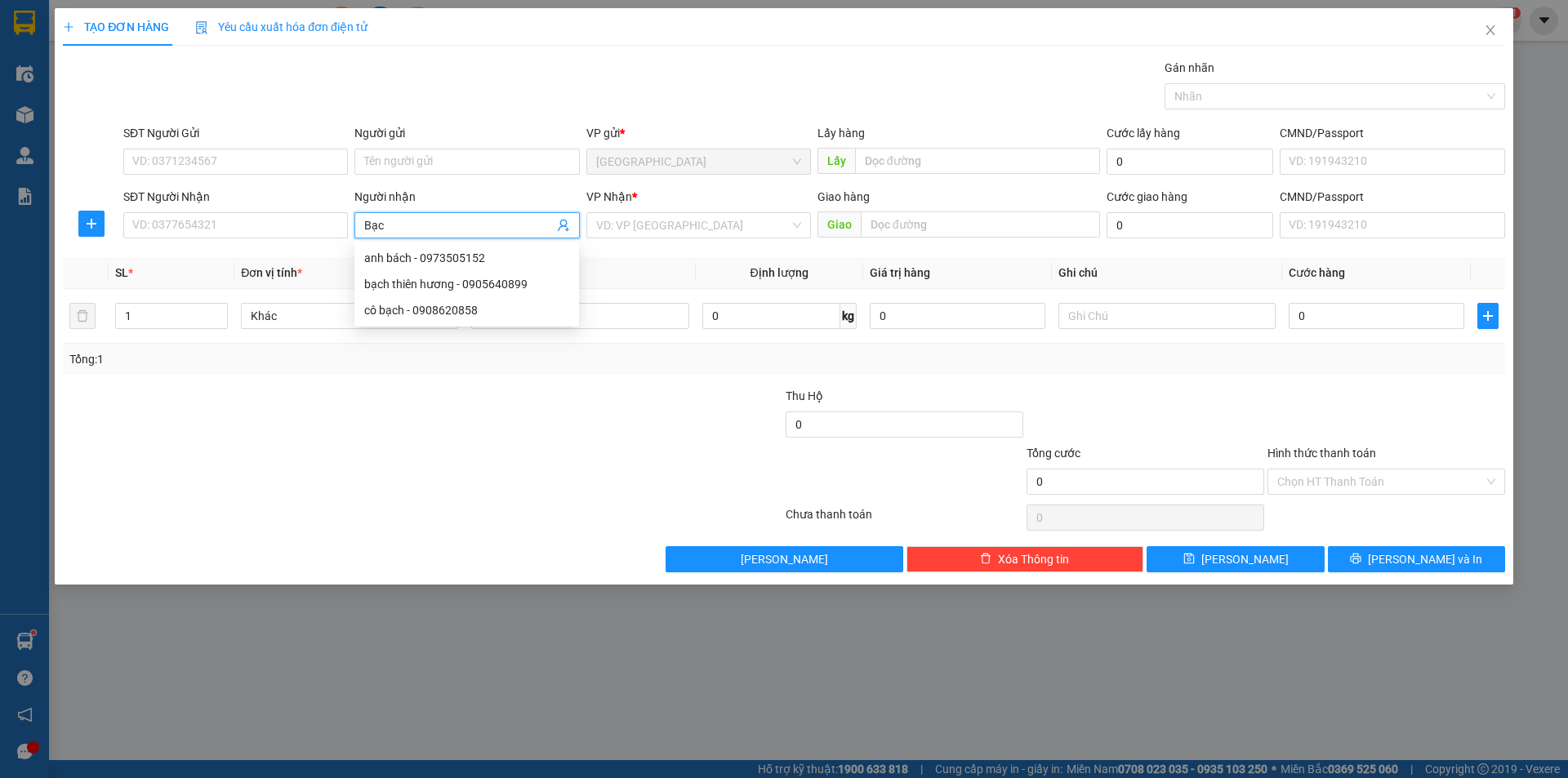
type input "Bạch"
click at [482, 258] on div "bạch thiên hương - 0905640899" at bounding box center [467, 258] width 205 height 18
type input "0905640899"
type input "bạch thiên hương"
click at [678, 232] on input "search" at bounding box center [693, 225] width 194 height 25
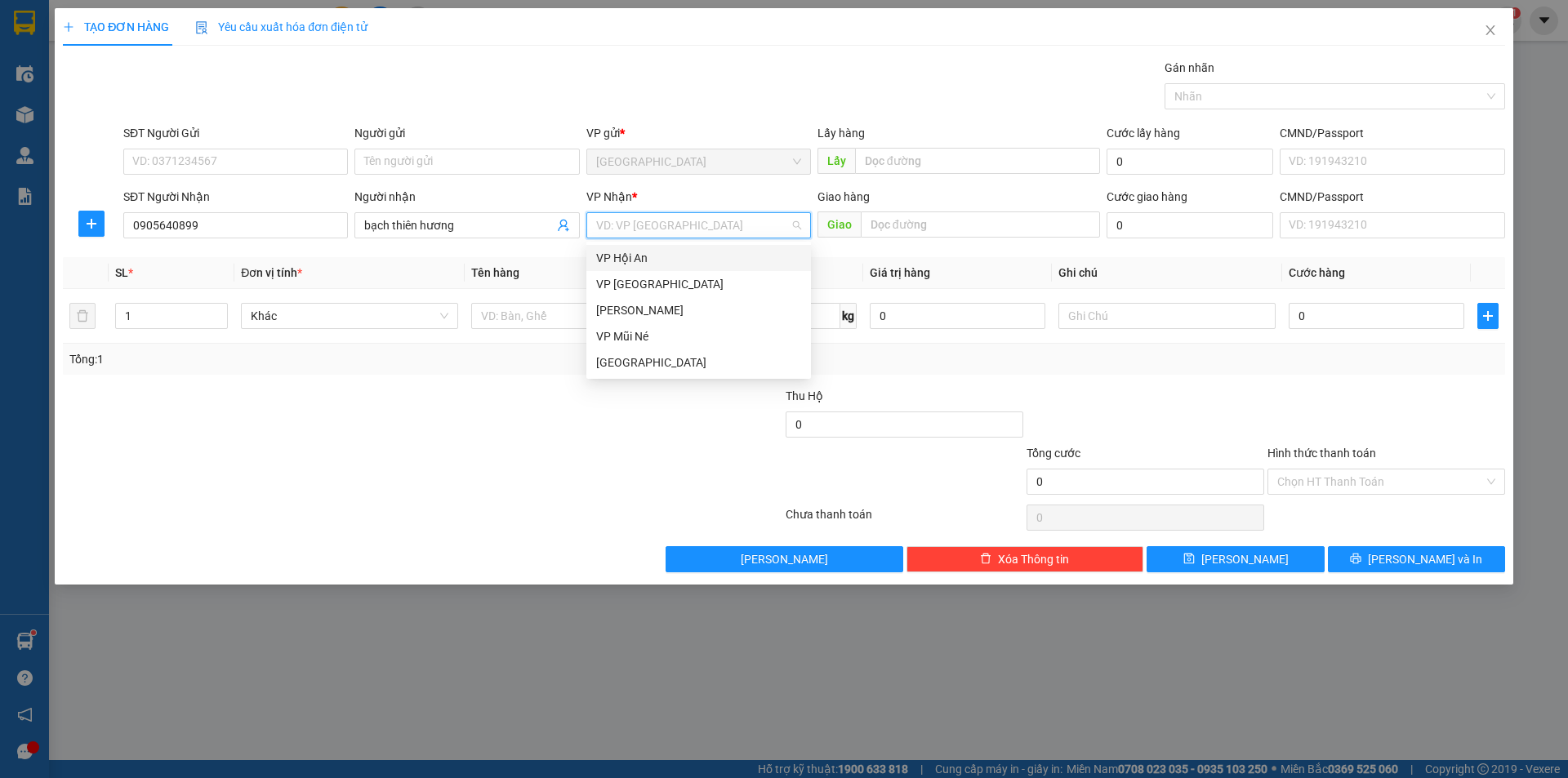
click at [657, 263] on div "VP Hội An" at bounding box center [699, 258] width 205 height 18
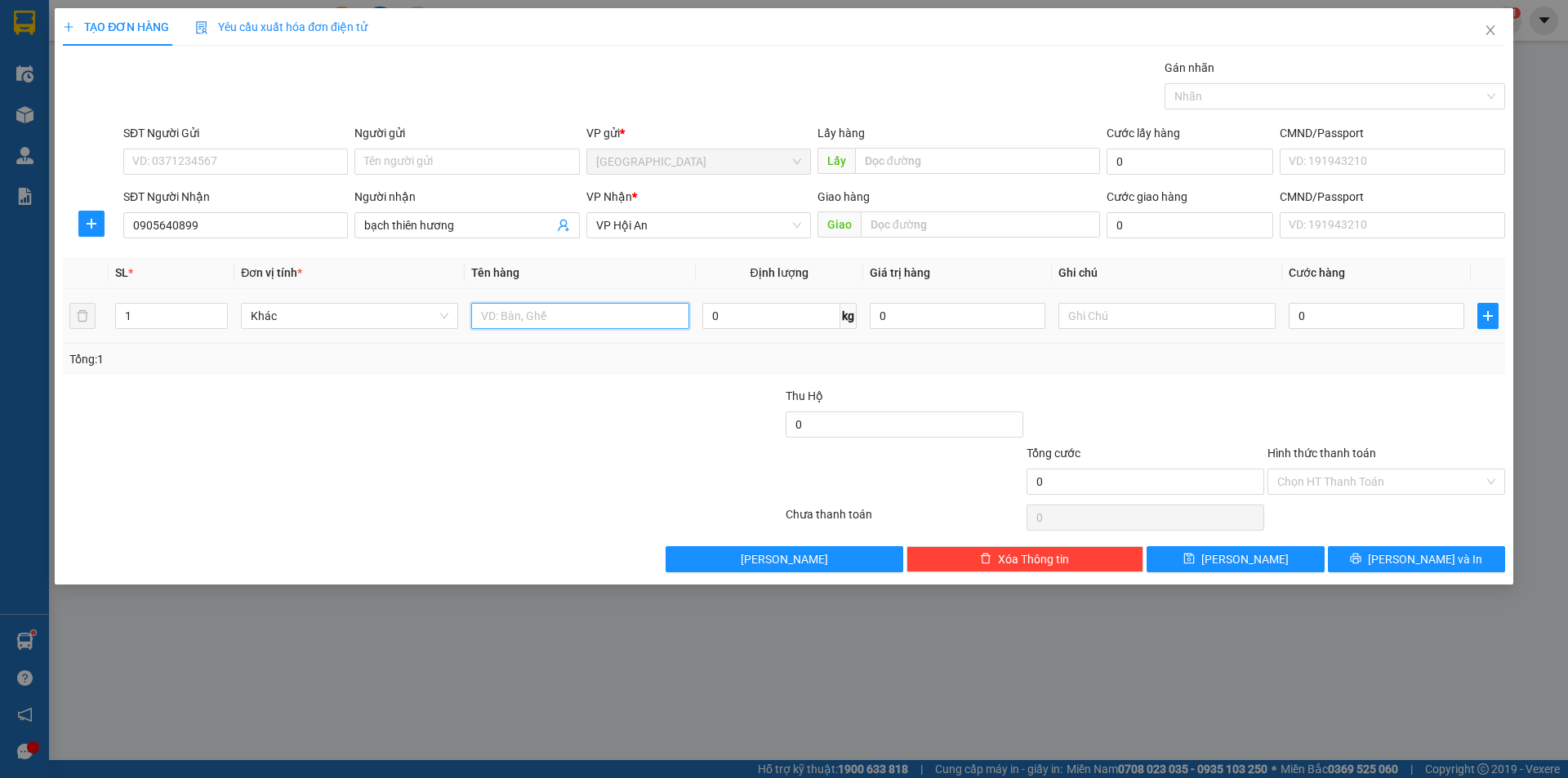
click at [543, 324] on input "text" at bounding box center [580, 315] width 217 height 26
type input "Bông chậu lớn"
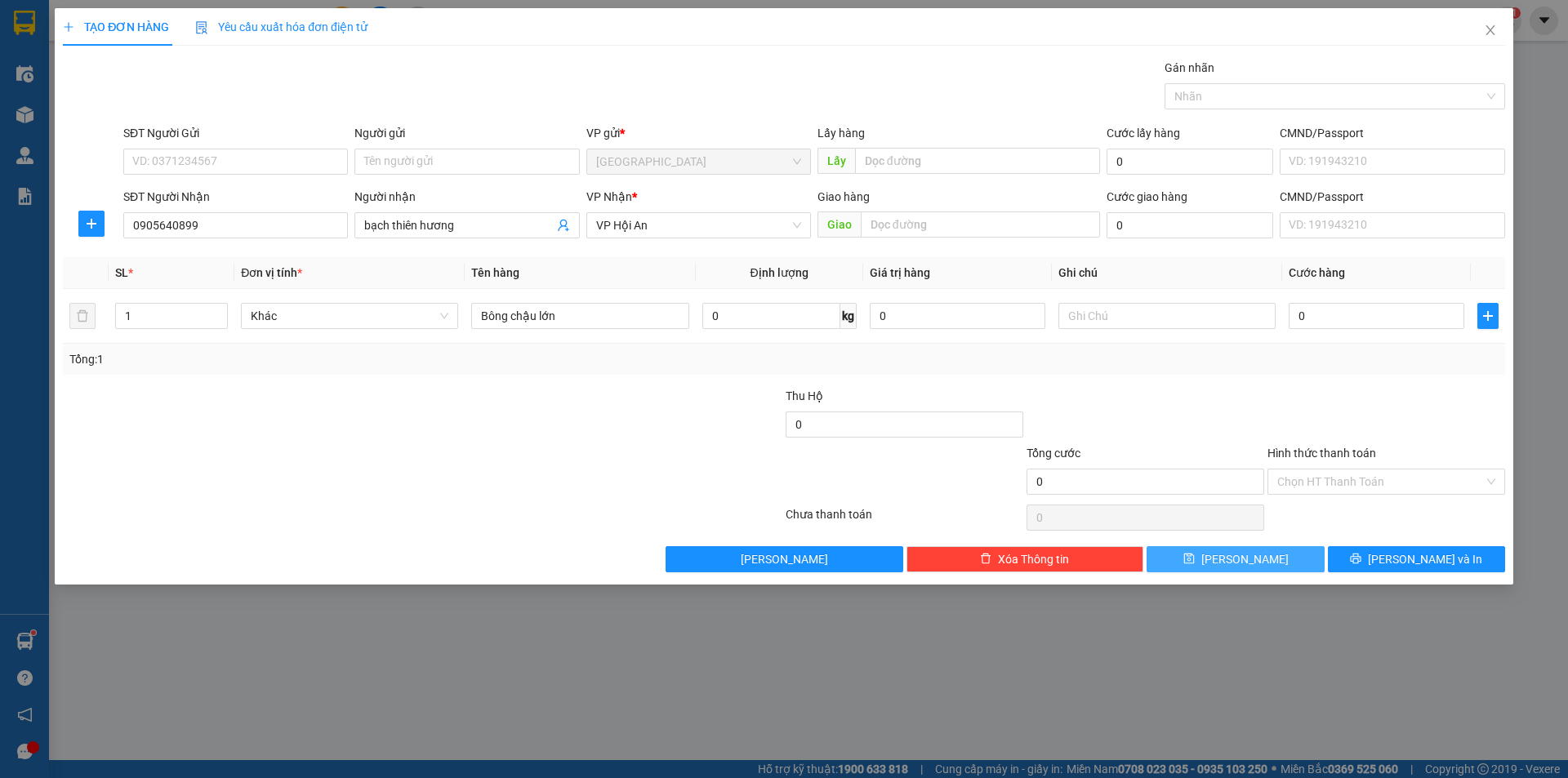
click at [1240, 570] on button "[PERSON_NAME]" at bounding box center [1235, 559] width 177 height 26
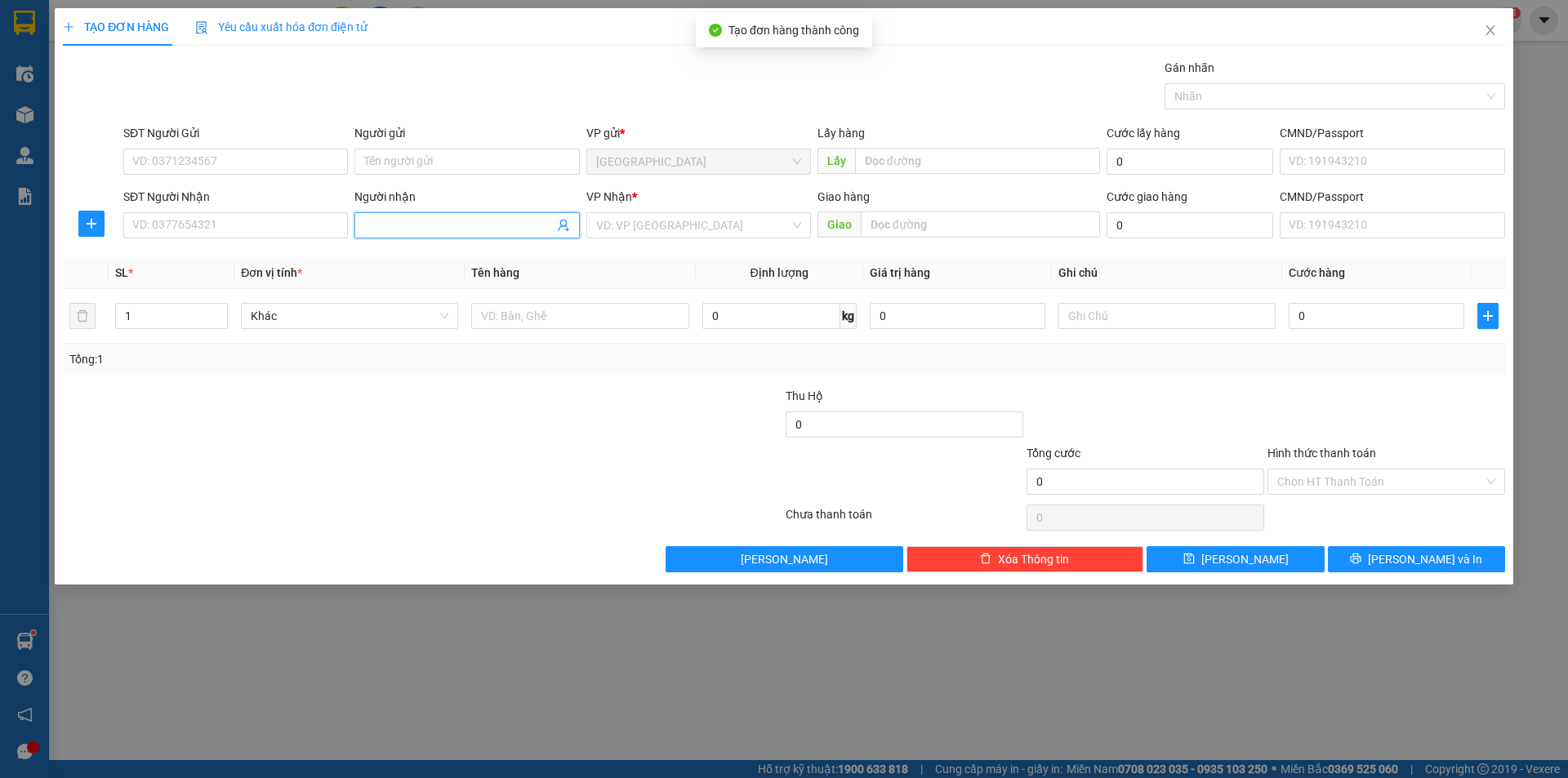
click at [430, 230] on input "Người nhận" at bounding box center [459, 225] width 189 height 18
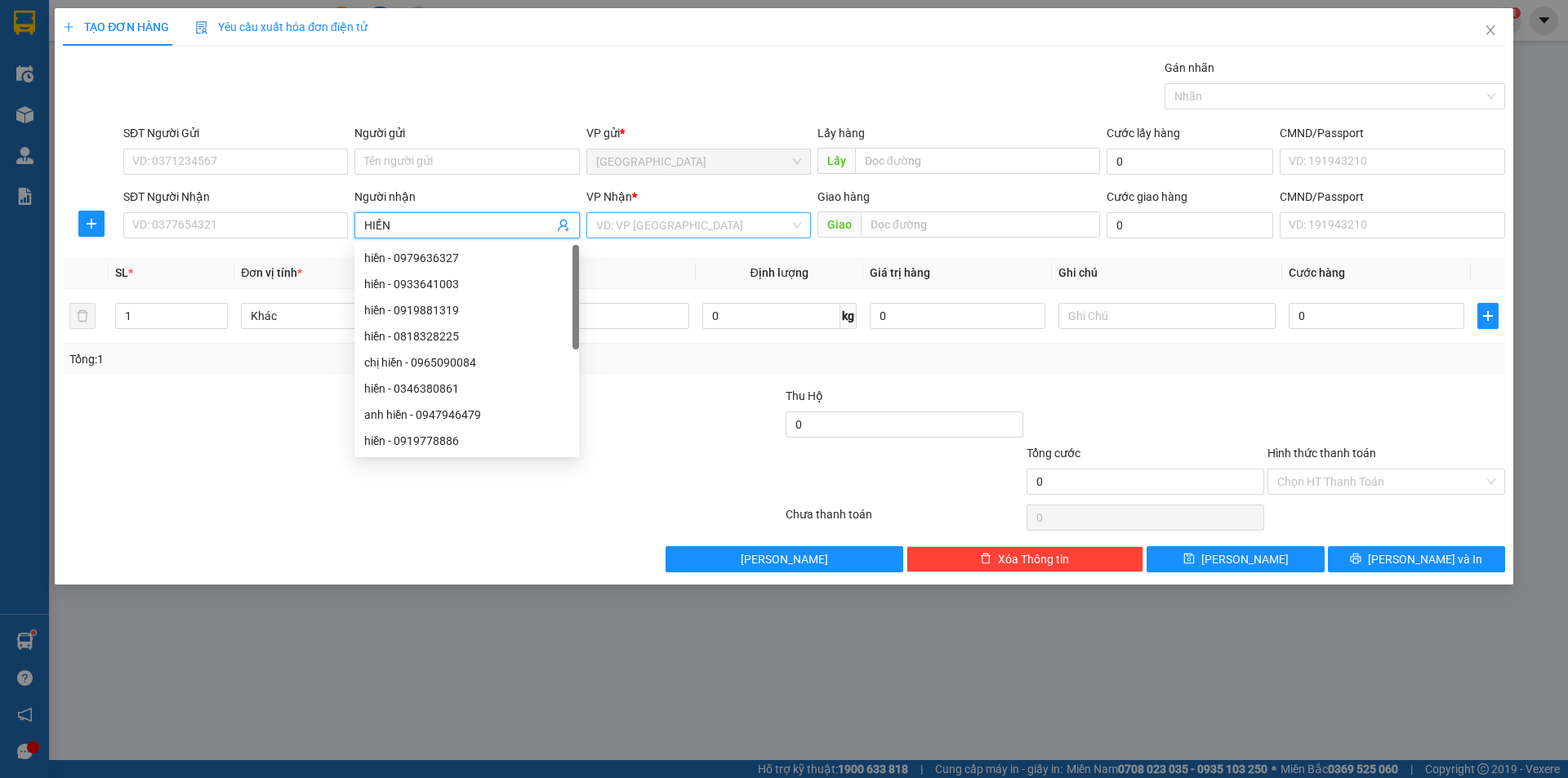
type input "HIỀN"
click at [605, 218] on input "search" at bounding box center [693, 225] width 194 height 25
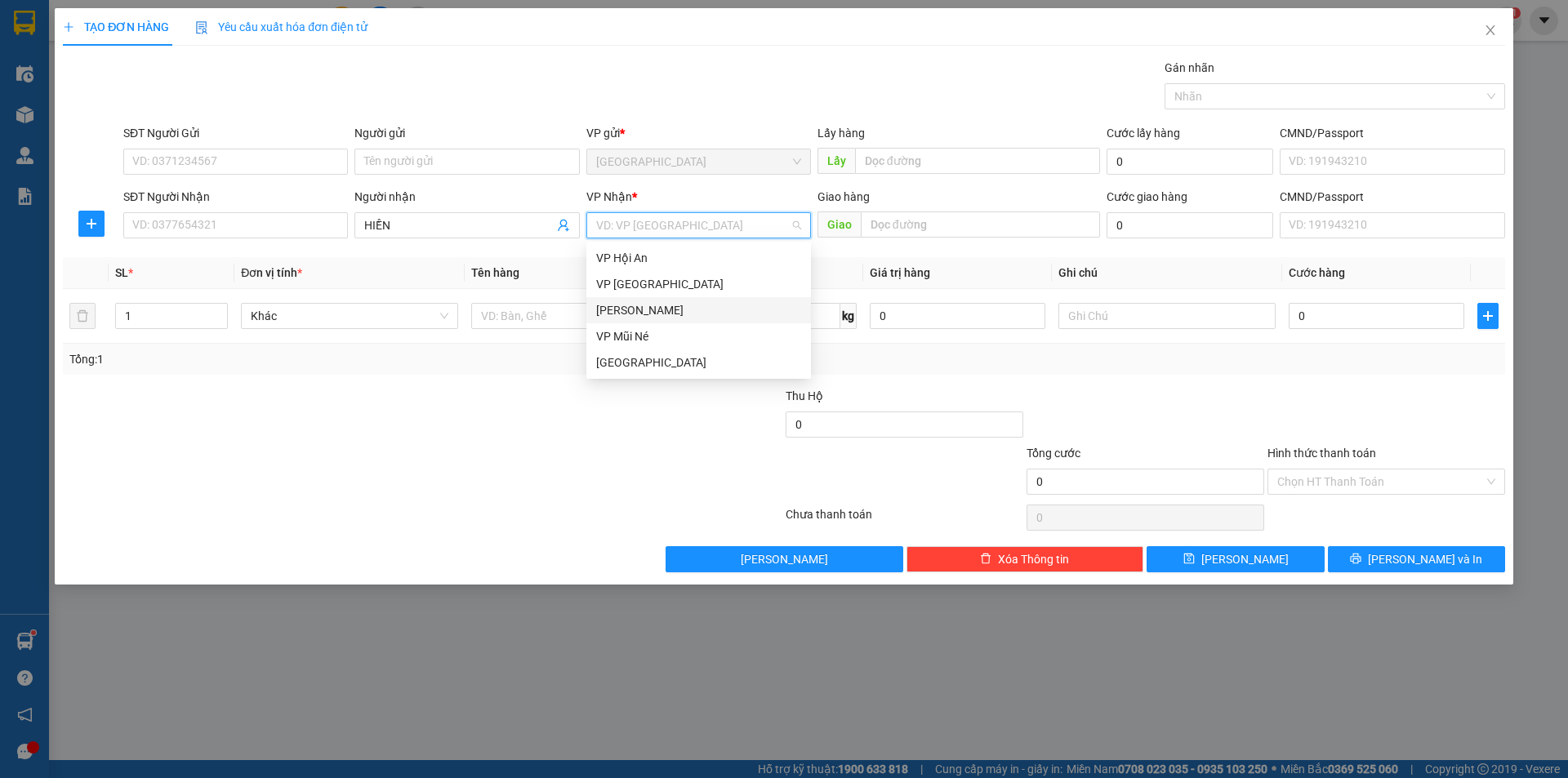
click at [631, 314] on div "[PERSON_NAME]" at bounding box center [699, 311] width 205 height 18
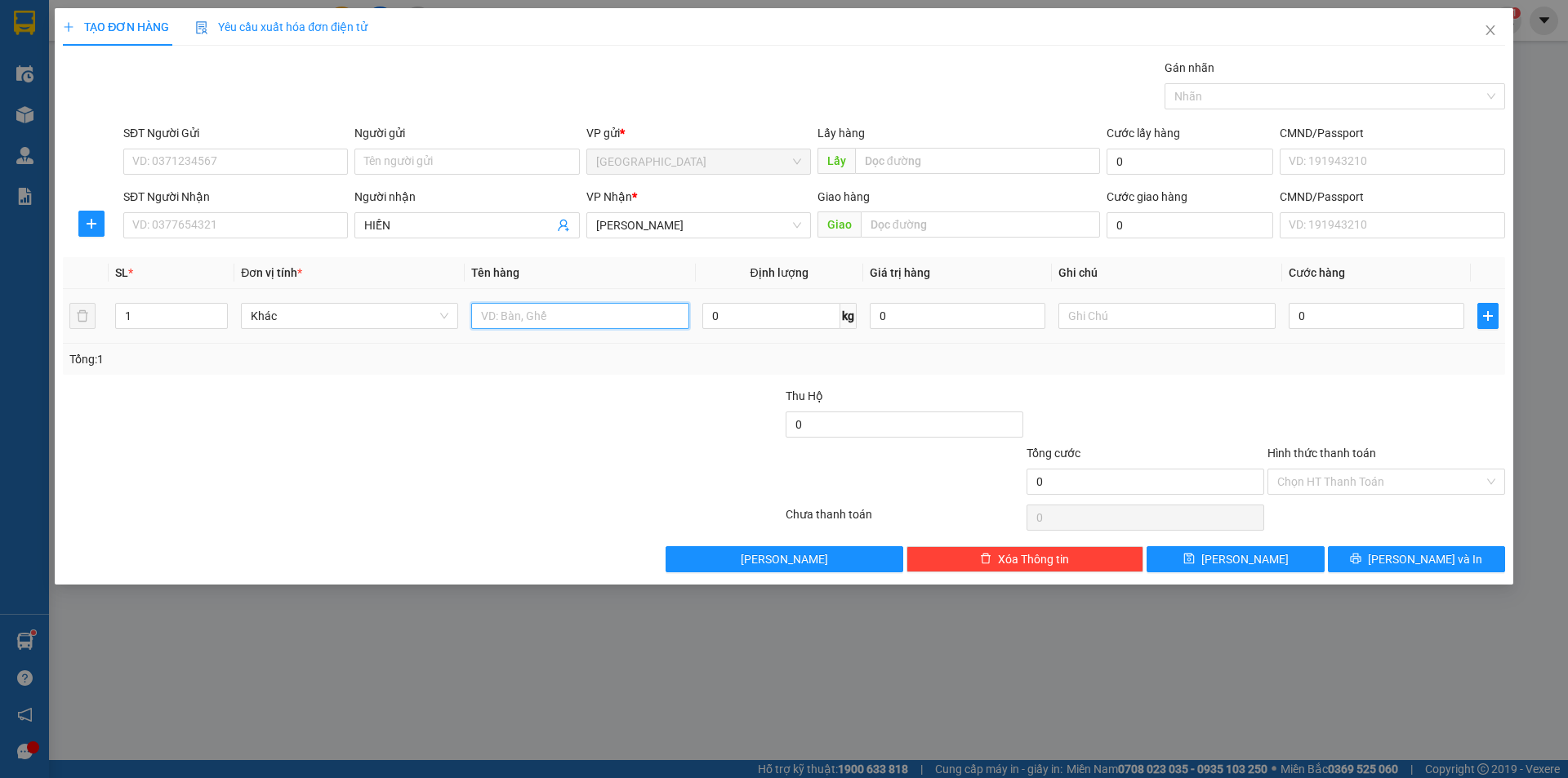
click at [539, 316] on input "text" at bounding box center [580, 315] width 217 height 26
type input "BÔNG"
click at [1277, 578] on div "TẠO ĐƠN HÀNG Yêu cầu xuất hóa đơn điện tử Transit Pickup Surcharge Ids Transit …" at bounding box center [784, 296] width 1459 height 576
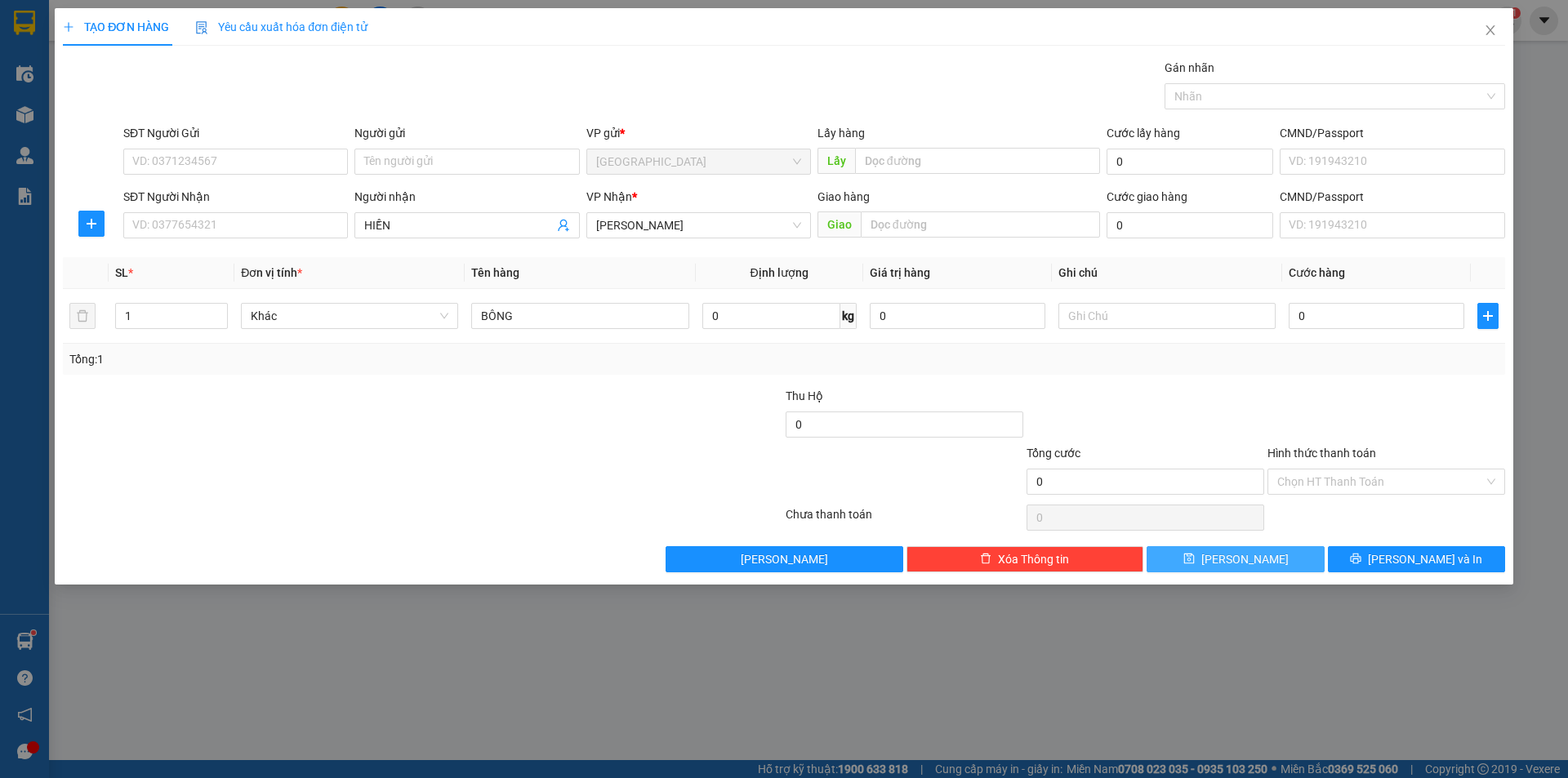
drag, startPoint x: 1278, startPoint y: 557, endPoint x: 1285, endPoint y: 571, distance: 15.7
click at [1279, 557] on button "[PERSON_NAME]" at bounding box center [1235, 559] width 177 height 26
click at [155, 234] on input "SĐT Người Nhận" at bounding box center [235, 225] width 225 height 26
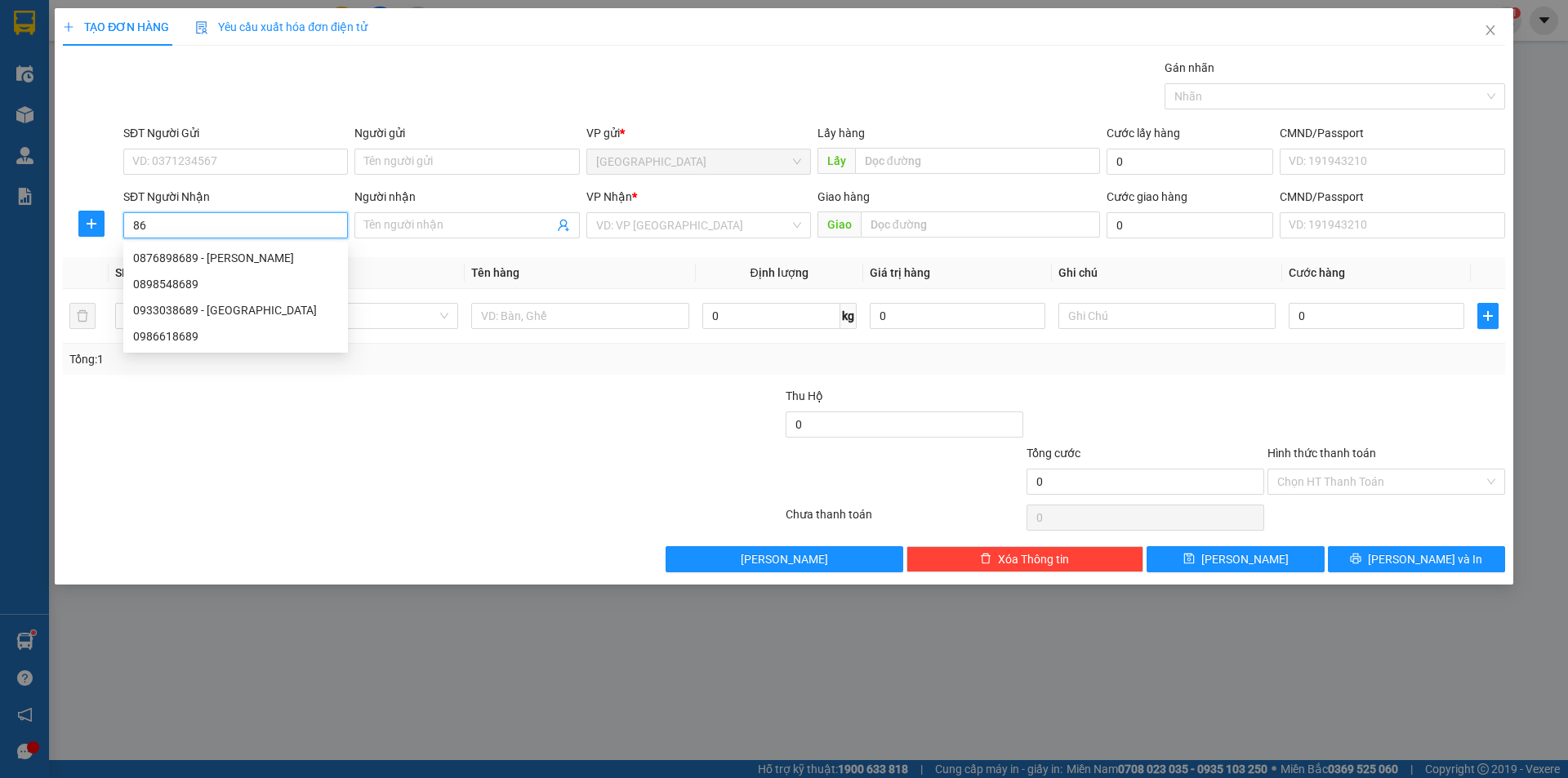
type input "8"
click at [224, 224] on input "SĐT Người Nhận" at bounding box center [235, 225] width 225 height 26
click at [205, 264] on div "0702478969" at bounding box center [235, 258] width 205 height 18
type input "0702478969"
type input "[PERSON_NAME]"
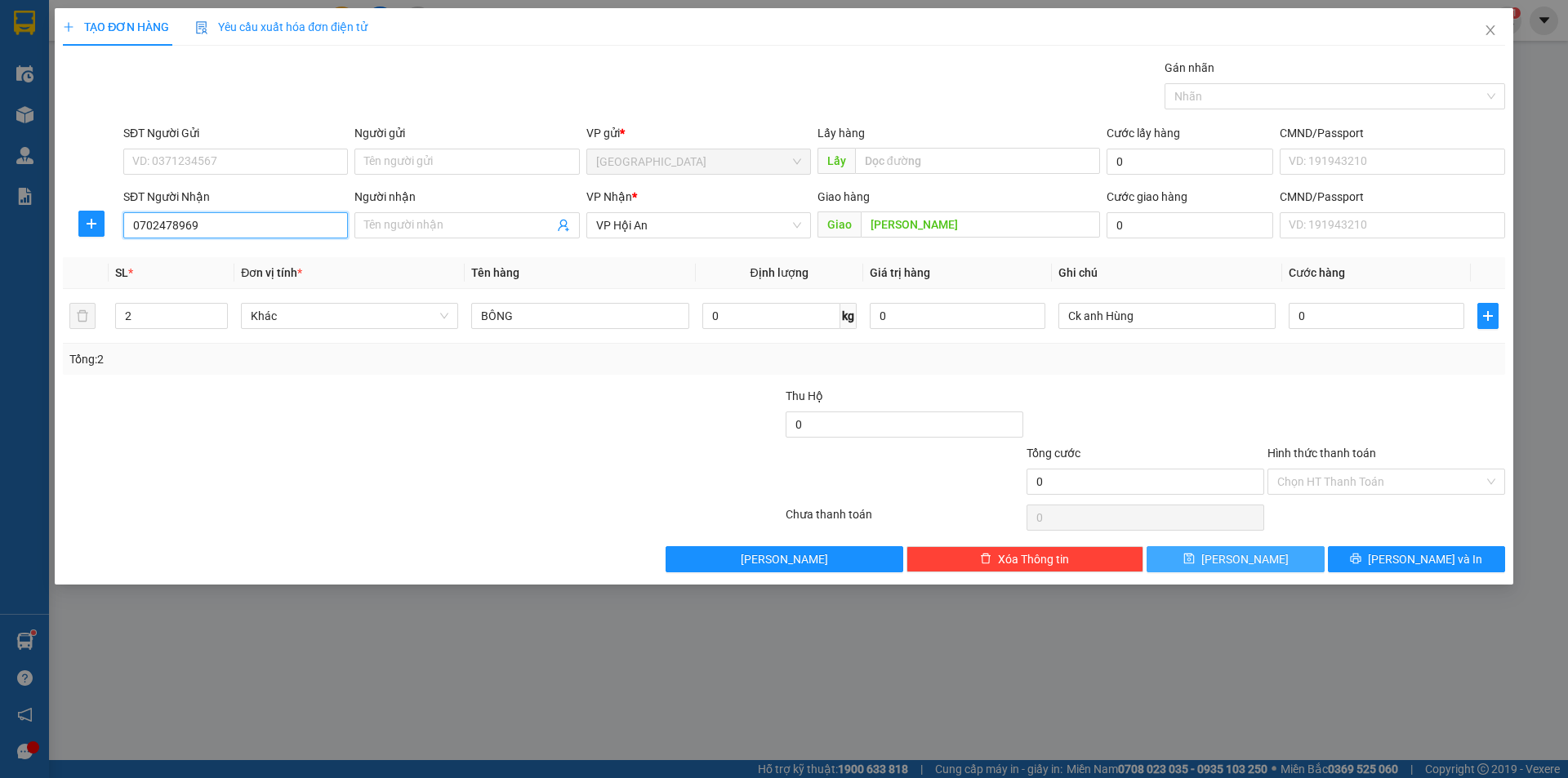
type input "0702478969"
click at [1248, 551] on span "[PERSON_NAME]" at bounding box center [1245, 560] width 87 height 18
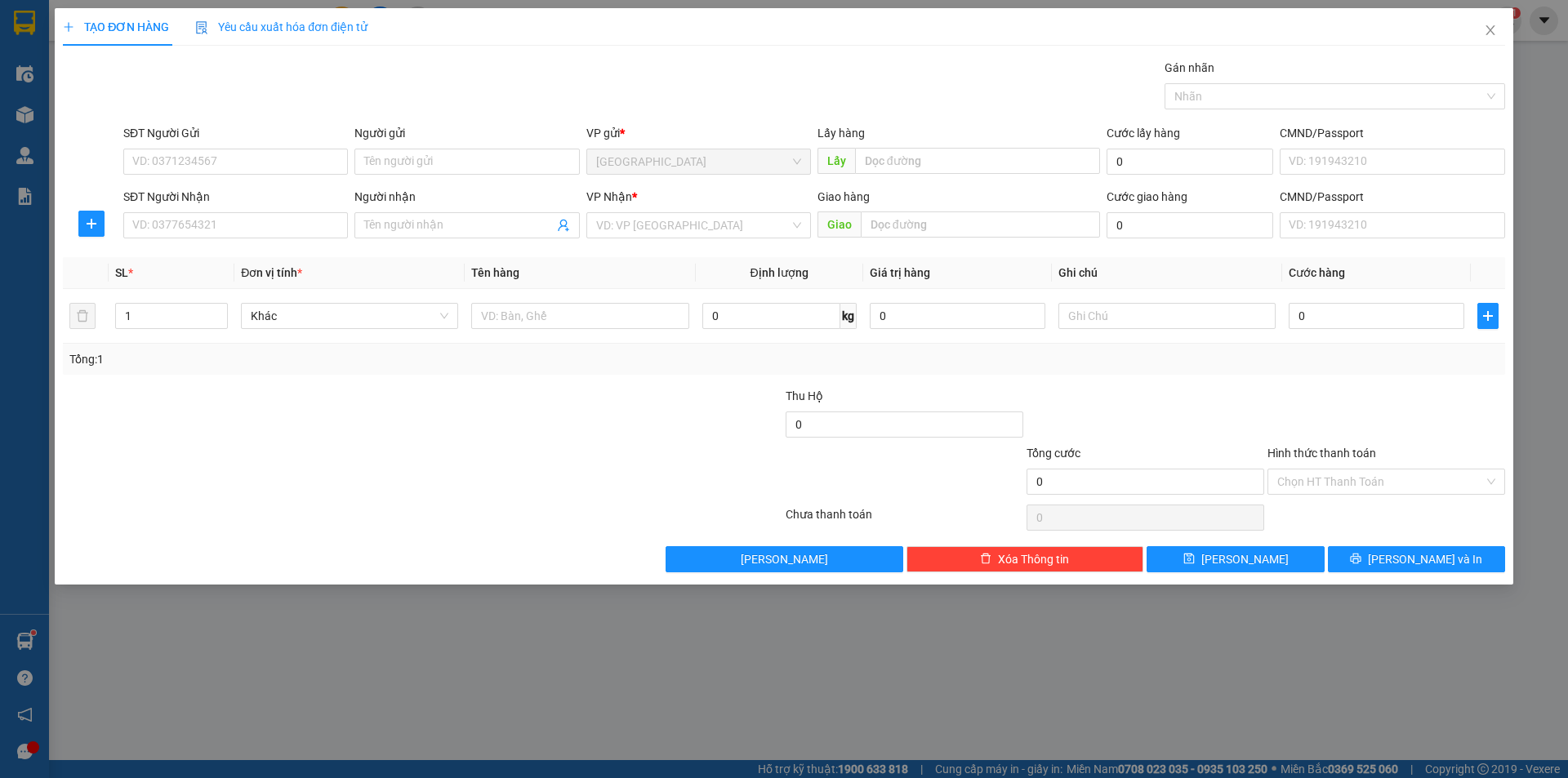
click at [450, 608] on div "TẠO ĐƠN HÀNG Yêu cầu xuất hóa đơn điện tử Transit Pickup Surcharge Ids Transit …" at bounding box center [784, 389] width 1568 height 778
click at [1487, 30] on icon "close" at bounding box center [1491, 30] width 13 height 13
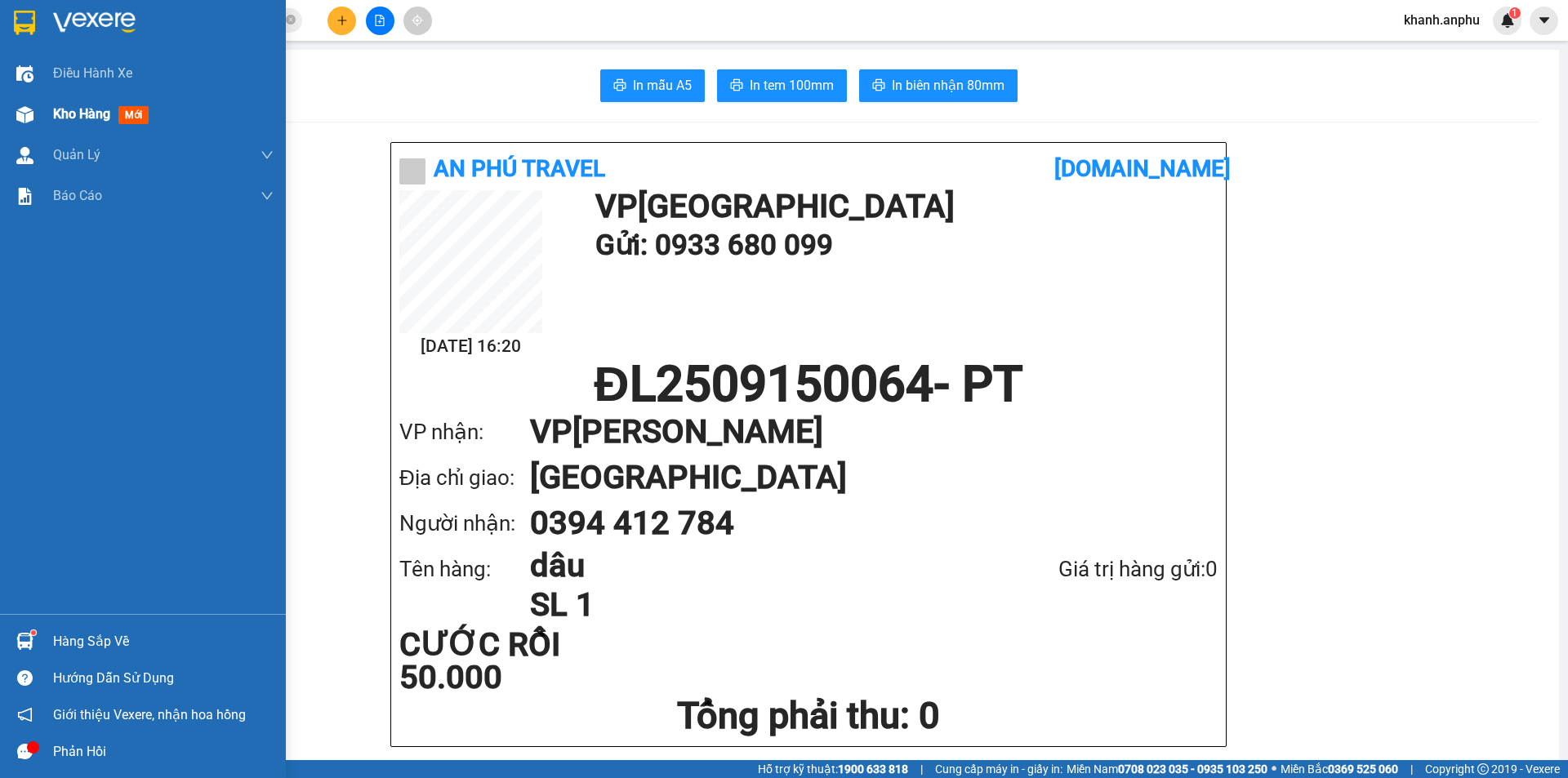
click at [55, 115] on span "Kho hàng" at bounding box center [81, 114] width 57 height 15
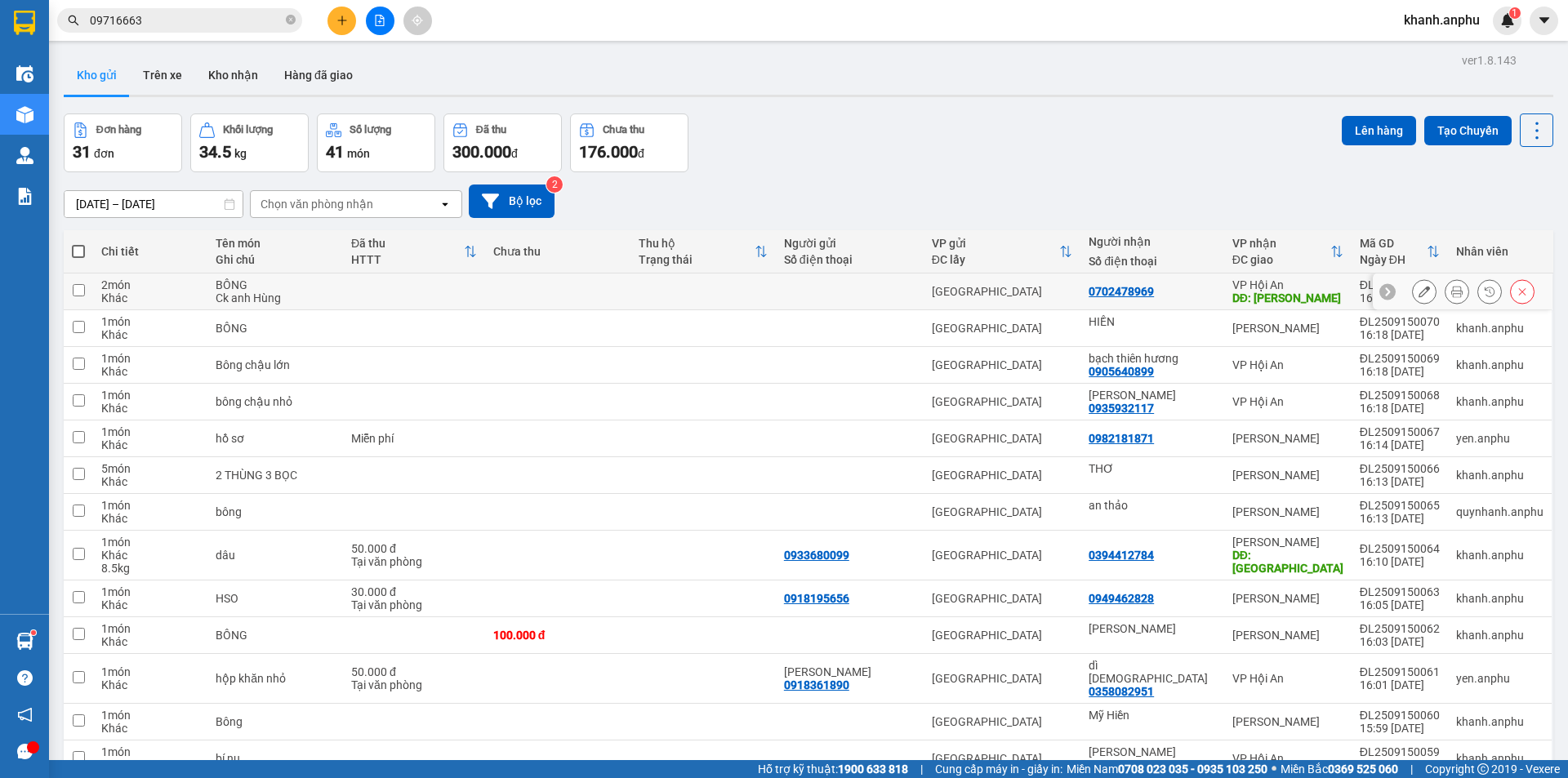
click at [1413, 288] on button at bounding box center [1424, 292] width 23 height 28
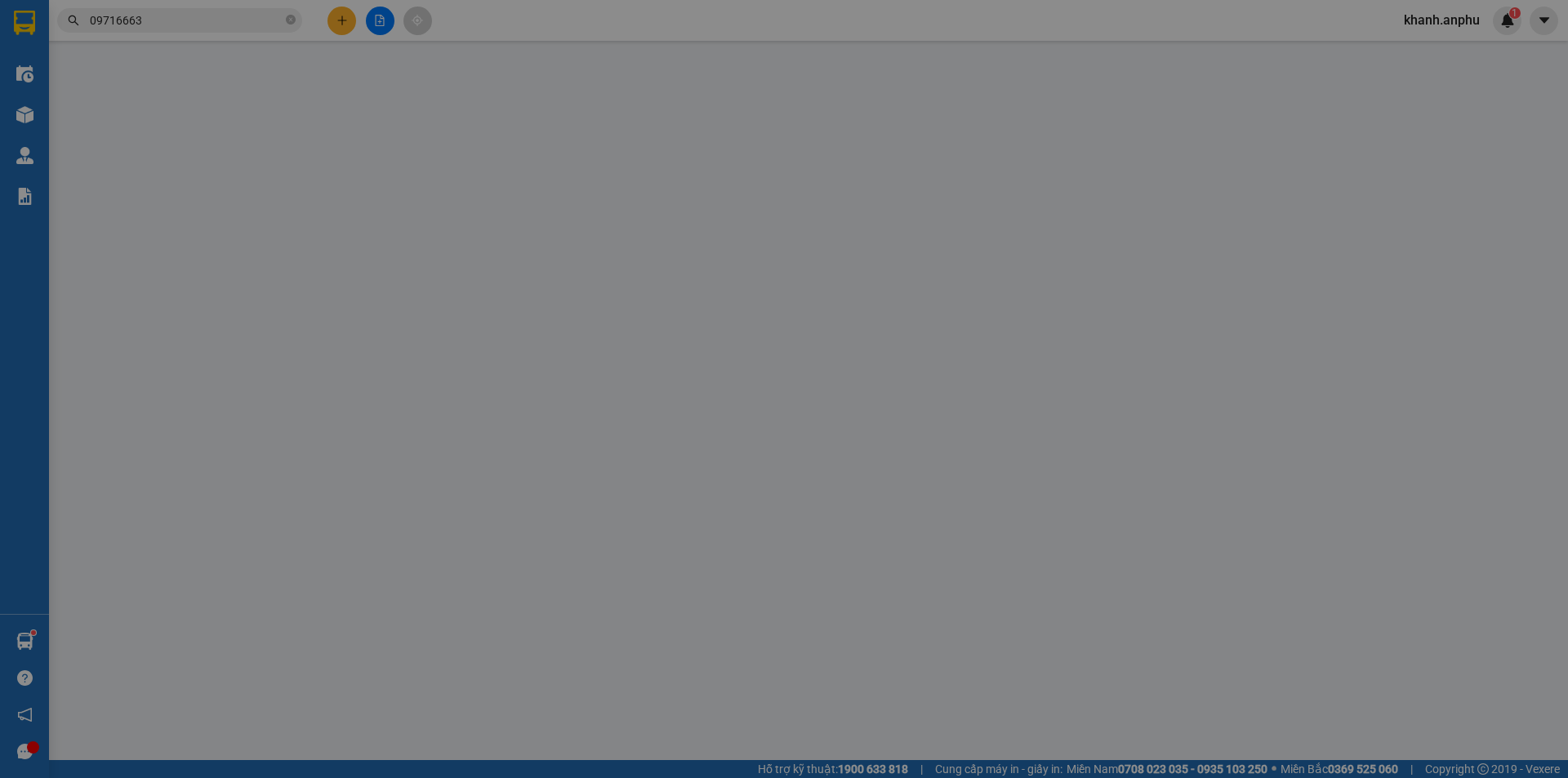
type input "0702478969"
type input "[PERSON_NAME]"
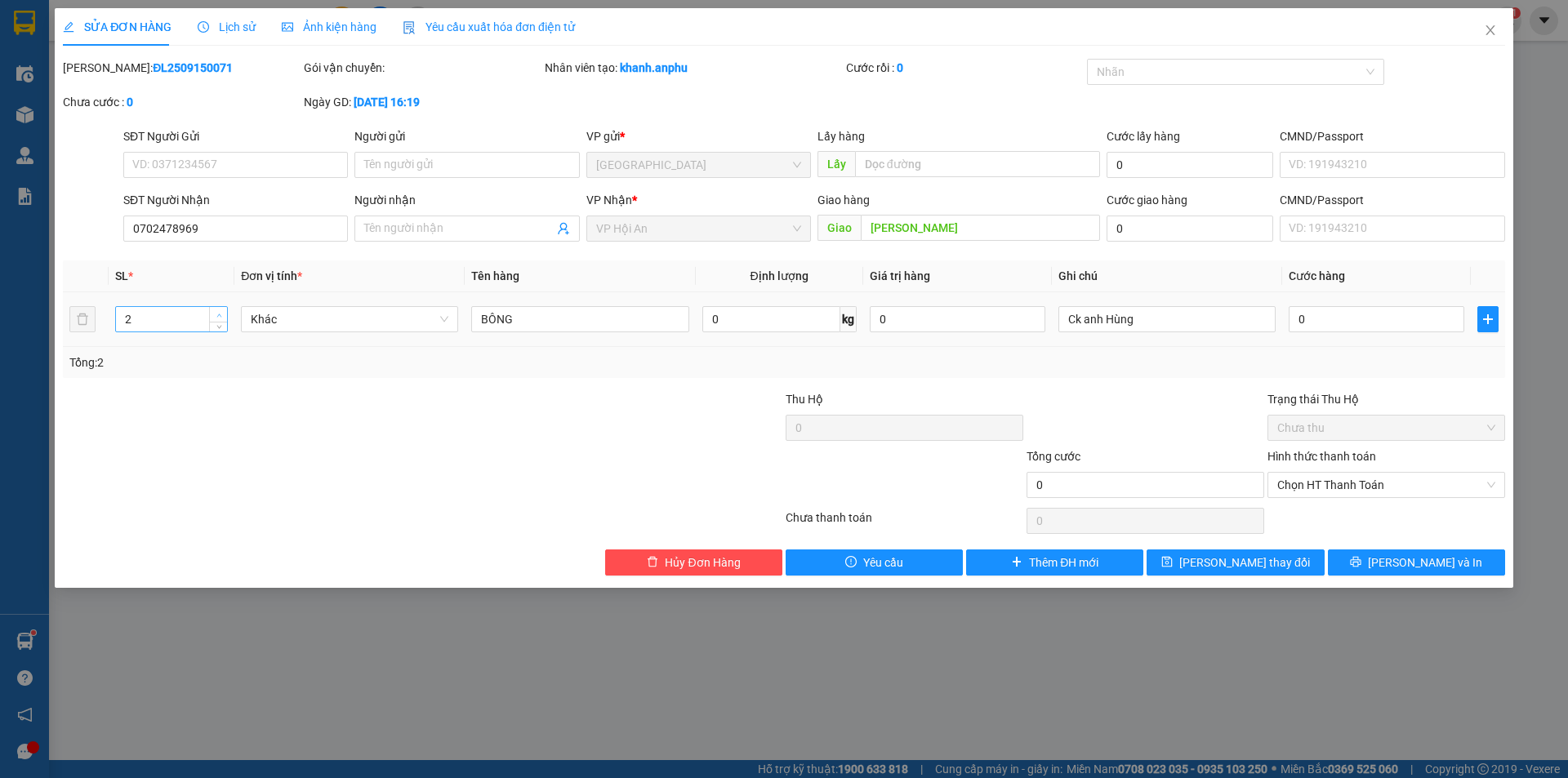
type input "3"
click at [223, 307] on span "Increase Value" at bounding box center [218, 314] width 18 height 15
click at [1243, 561] on span "[PERSON_NAME] thay đổi" at bounding box center [1245, 563] width 131 height 18
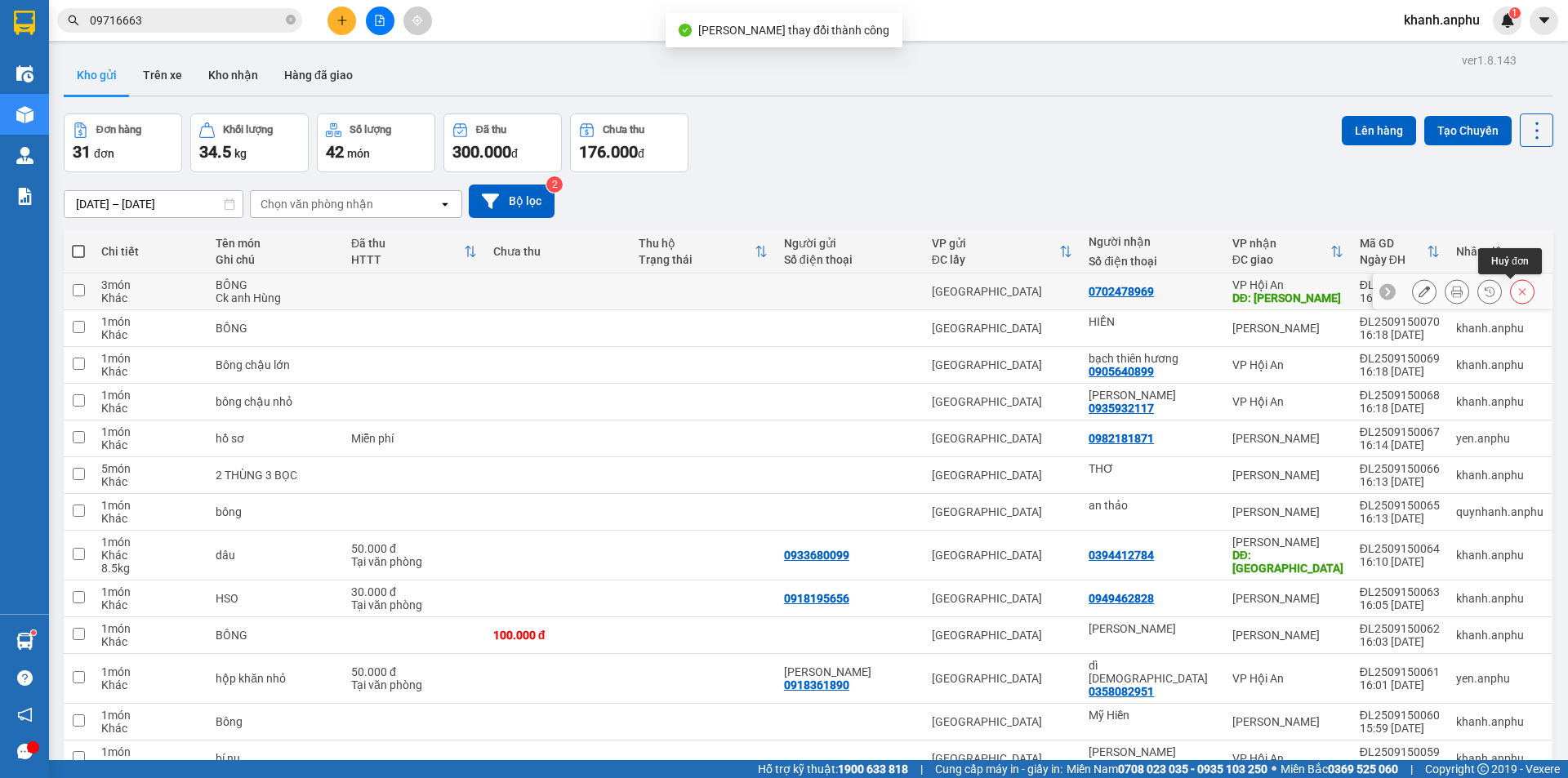
click at [1517, 294] on icon at bounding box center [1523, 292] width 12 height 12
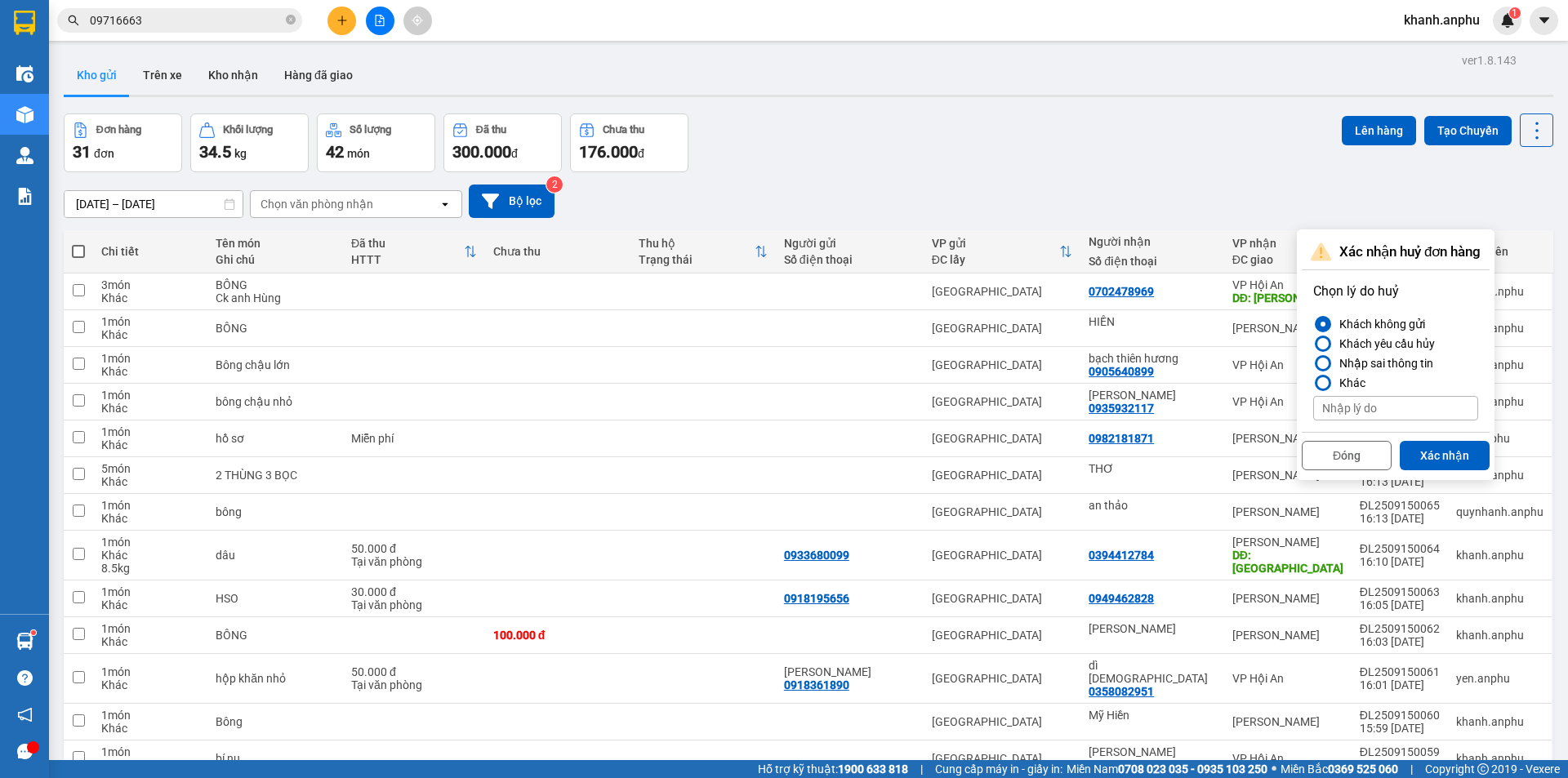
click at [1190, 155] on div "Đơn hàng 31 đơn Khối lượng 34.5 kg Số lượng 42 món Đã thu 300.000 đ Chưa thu 17…" at bounding box center [808, 143] width 1490 height 59
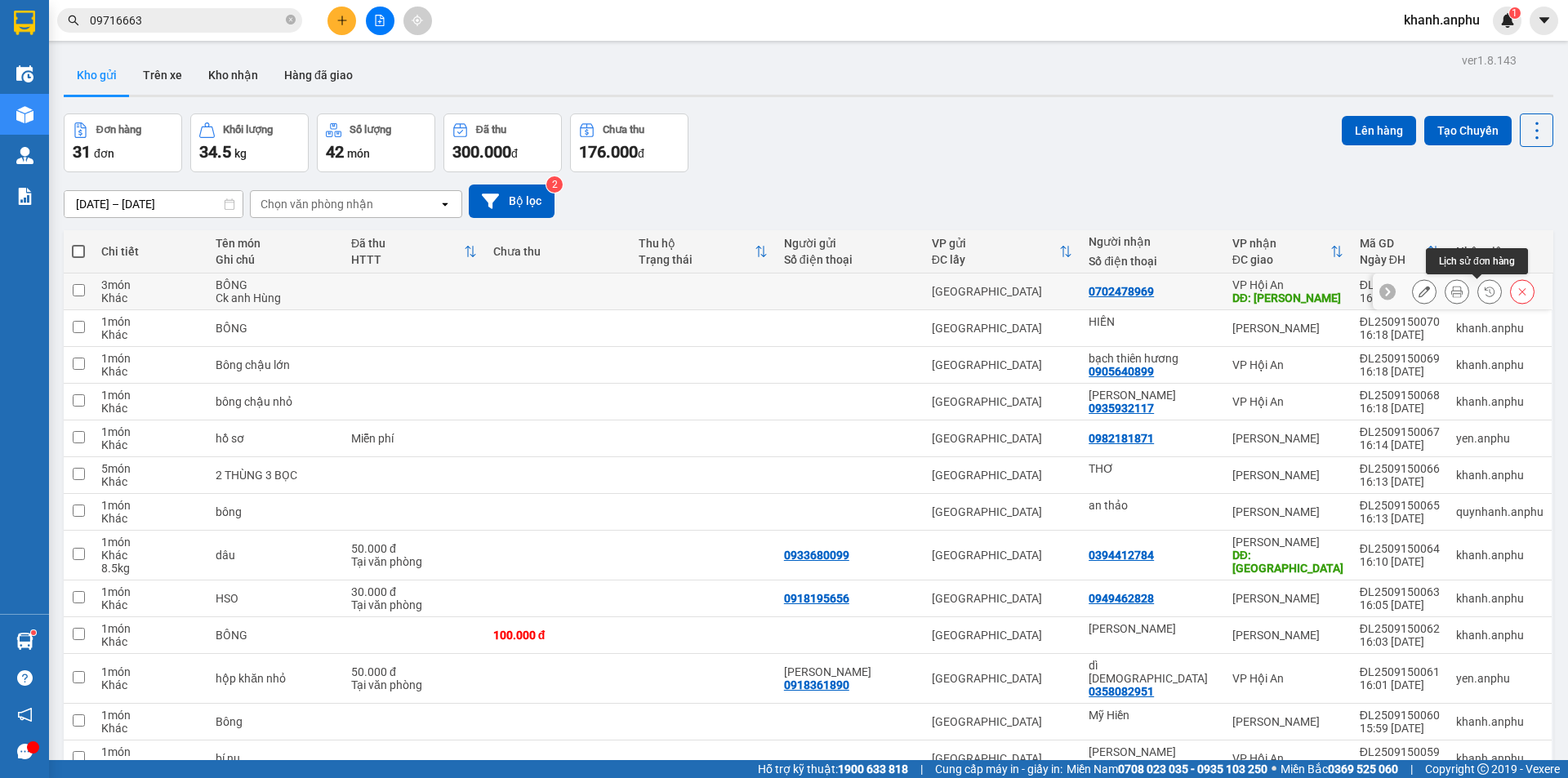
click at [1446, 294] on button at bounding box center [1457, 292] width 23 height 28
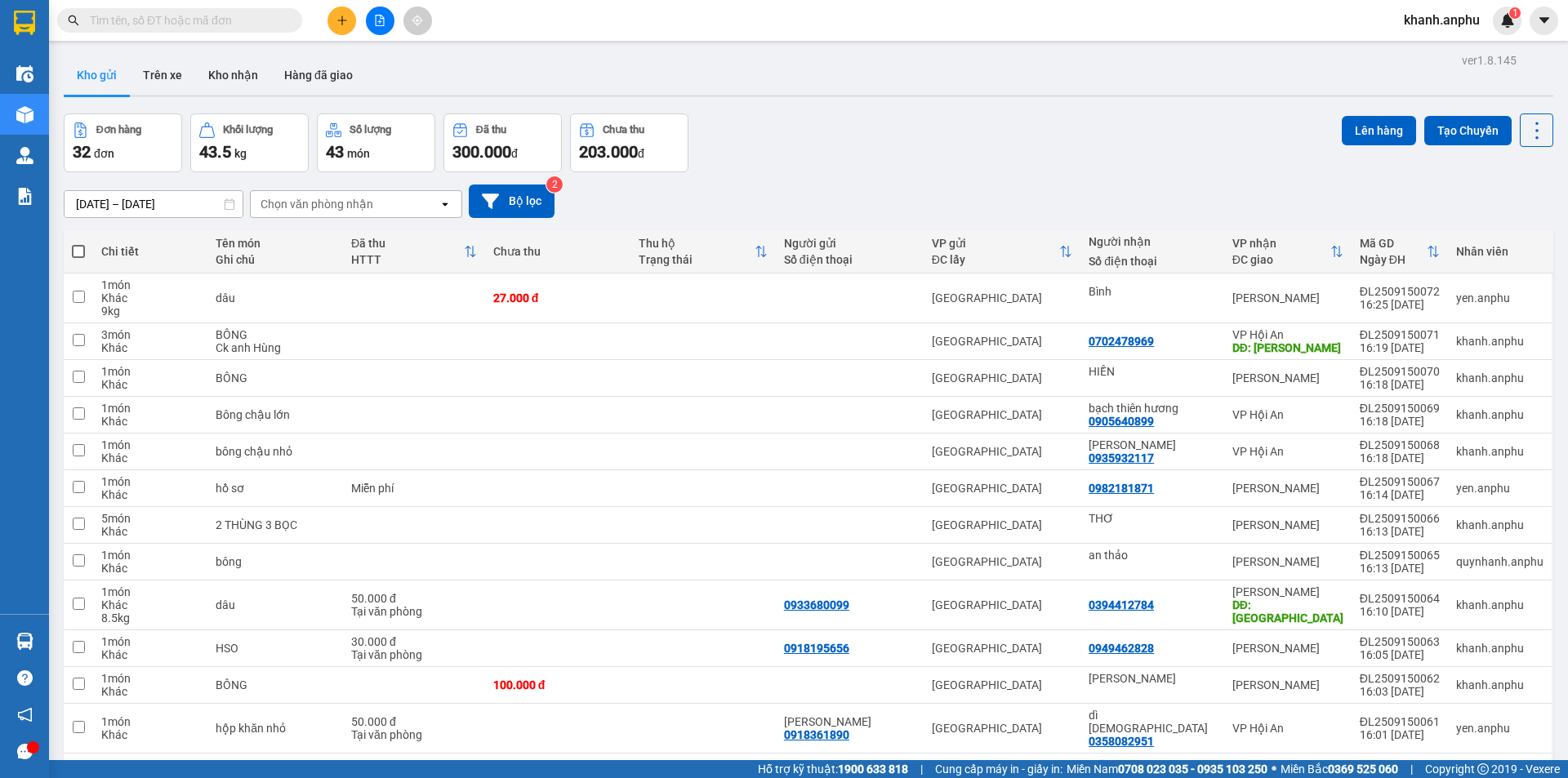
click at [850, 79] on div "Kho gửi Trên xe Kho nhận Hàng đã giao" at bounding box center [808, 77] width 1490 height 44
click at [348, 12] on button at bounding box center [341, 20] width 28 height 28
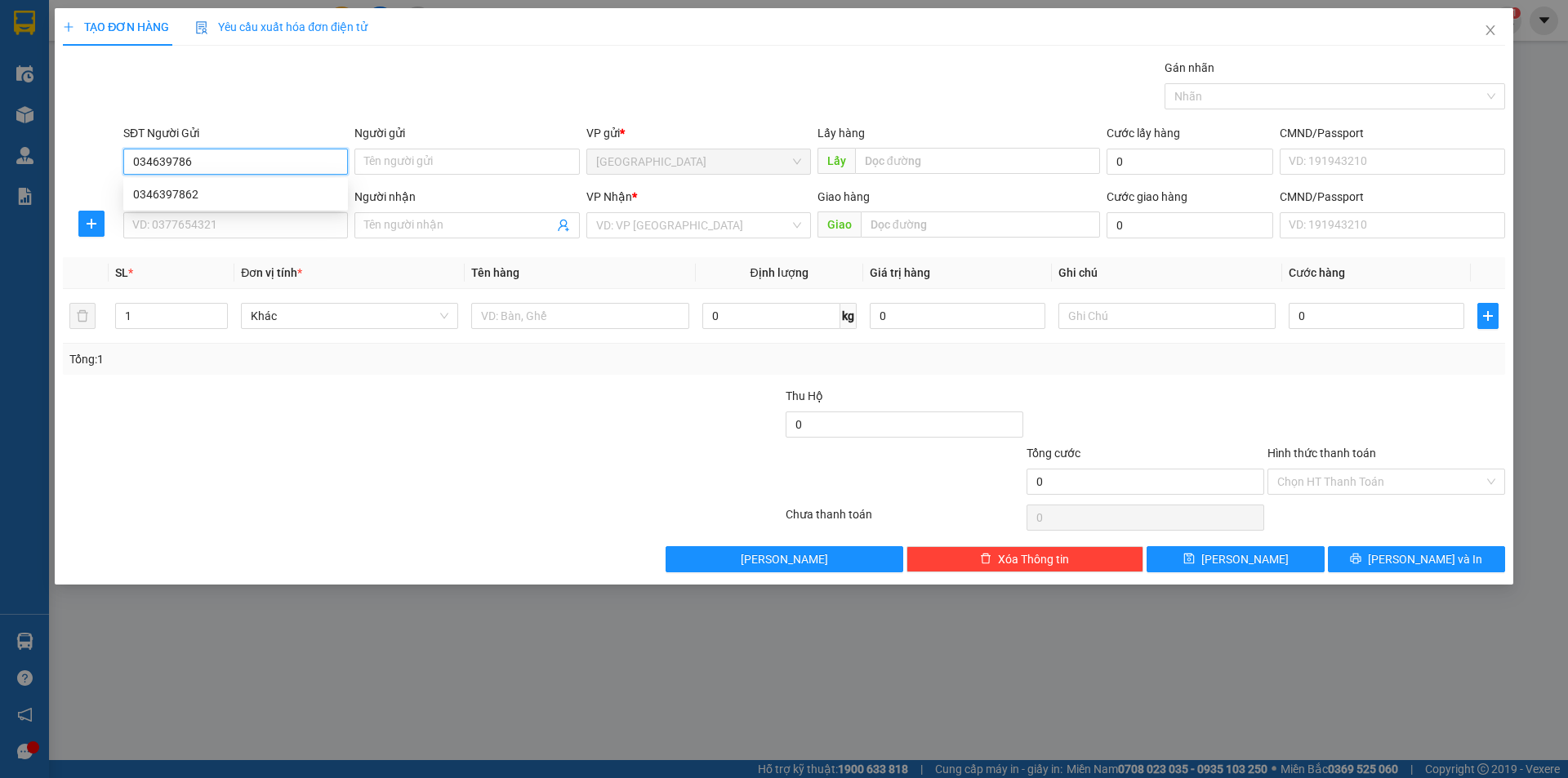
type input "0346397862"
click at [157, 194] on div "0346397862" at bounding box center [235, 194] width 205 height 18
type input "0389936239"
type input "40.000"
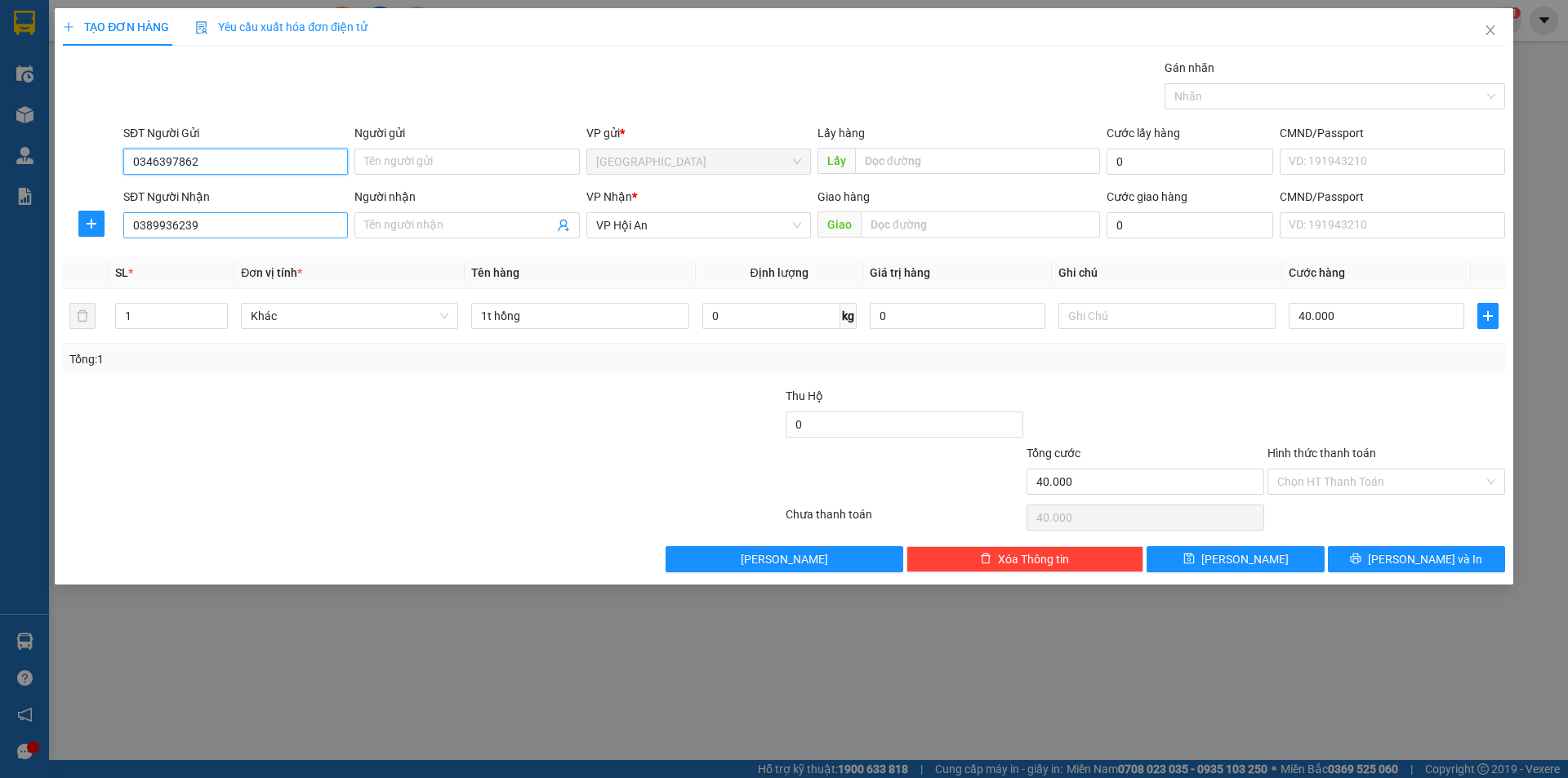
type input "0346397862"
click at [174, 222] on input "0389936239" at bounding box center [235, 225] width 225 height 26
type input "0368798715"
click at [478, 224] on input "Người nhận" at bounding box center [459, 225] width 189 height 18
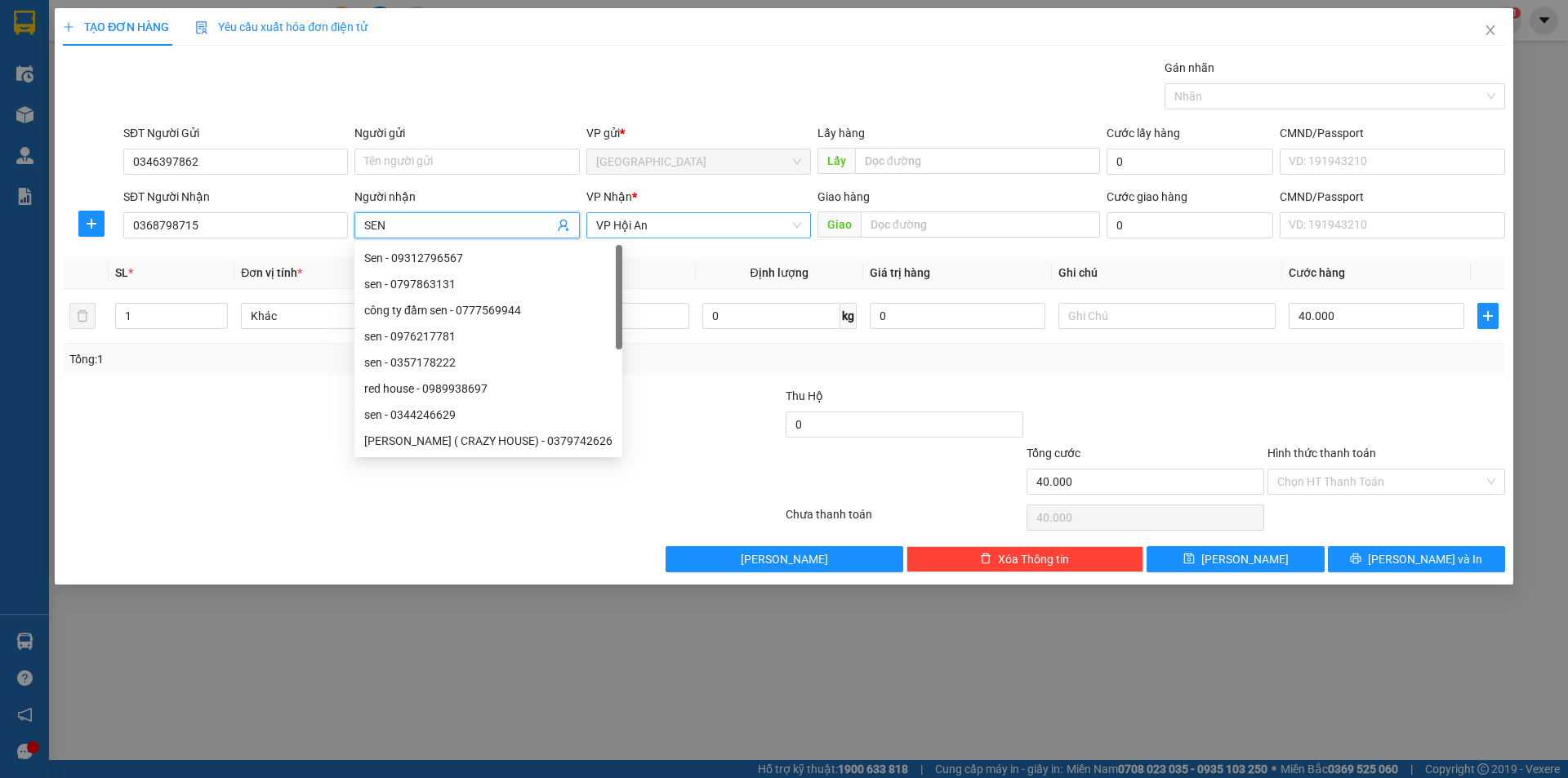
click at [685, 230] on span "VP Hội An" at bounding box center [699, 225] width 205 height 25
type input "SEN"
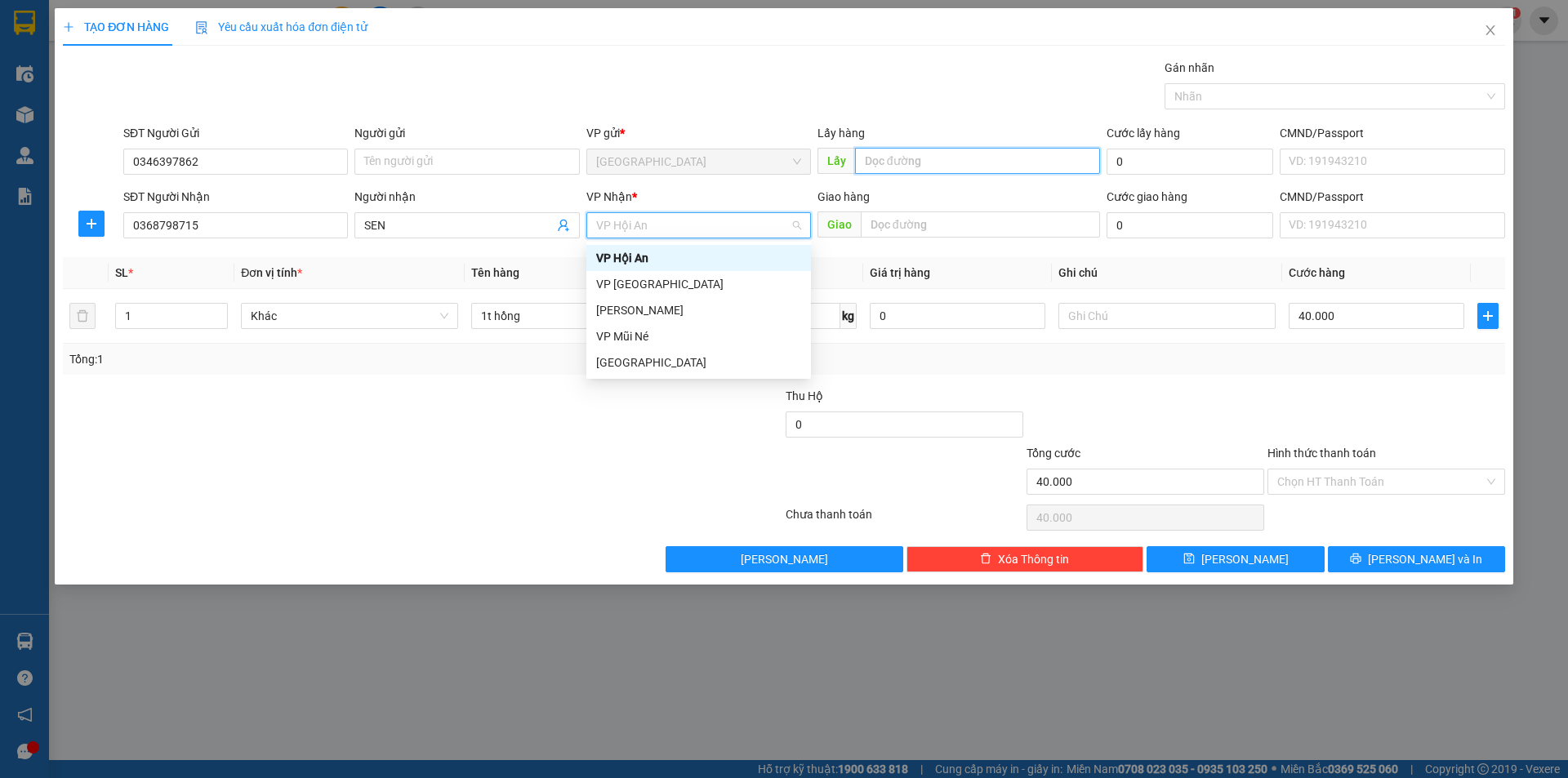
click at [989, 159] on input "text" at bounding box center [978, 161] width 245 height 26
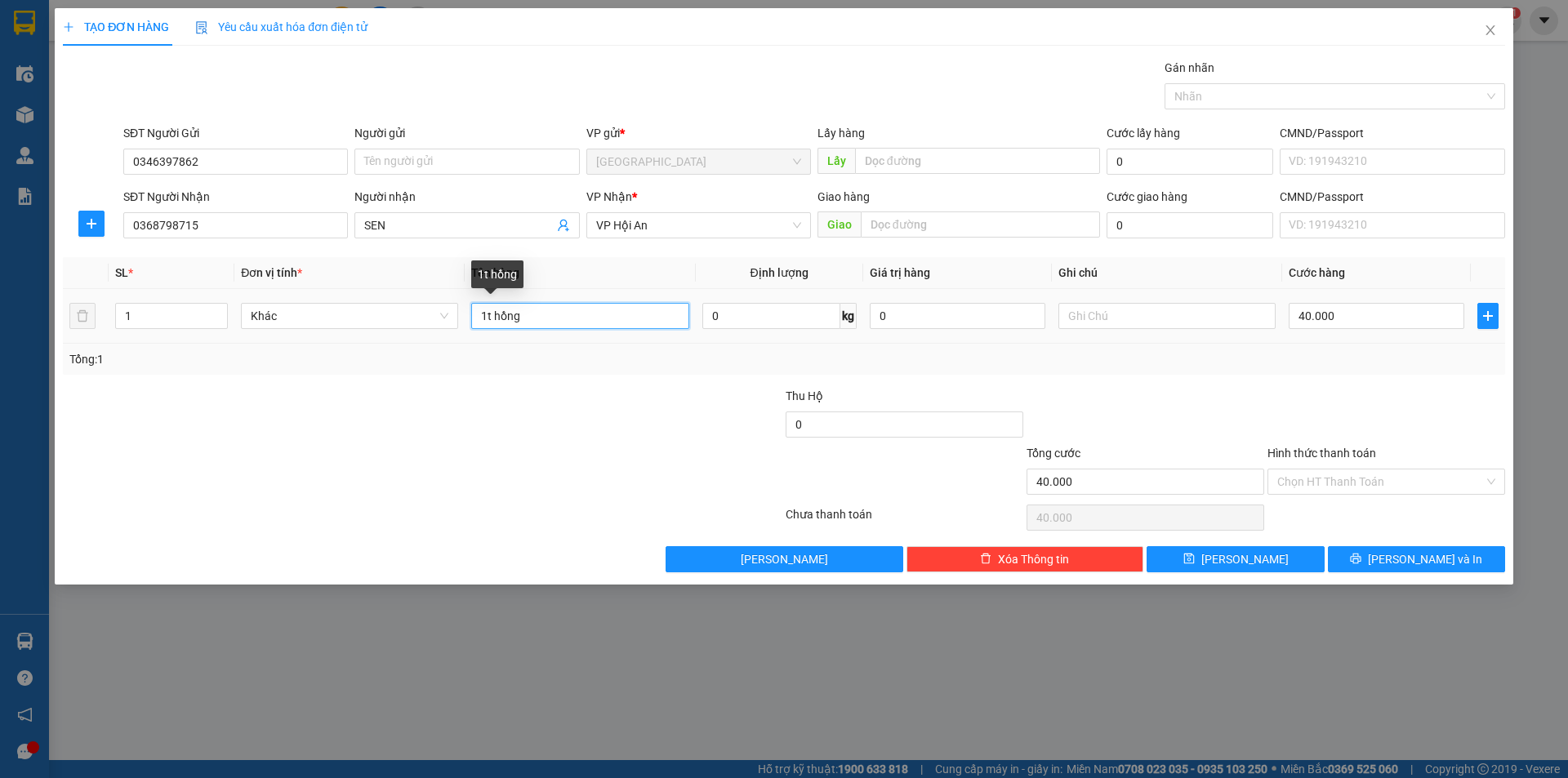
click at [521, 318] on input "1t hồng" at bounding box center [580, 315] width 217 height 26
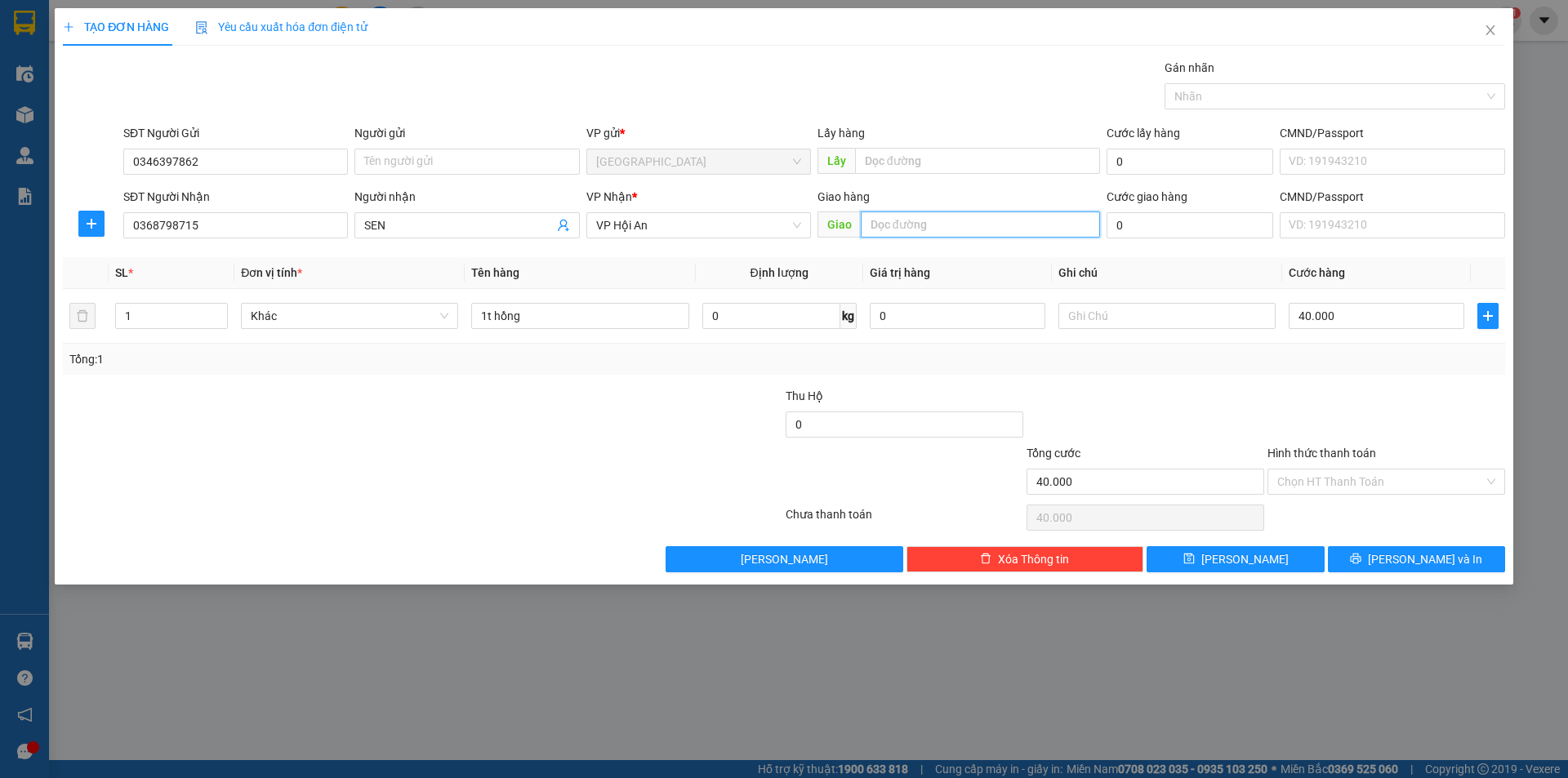
click at [912, 237] on input "text" at bounding box center [980, 224] width 239 height 26
type input "KHO KIỆT QUÃNG NGÃI"
click at [1367, 333] on td "40.000" at bounding box center [1377, 316] width 189 height 55
click at [1353, 316] on input "40.000" at bounding box center [1376, 315] width 175 height 26
type input "8"
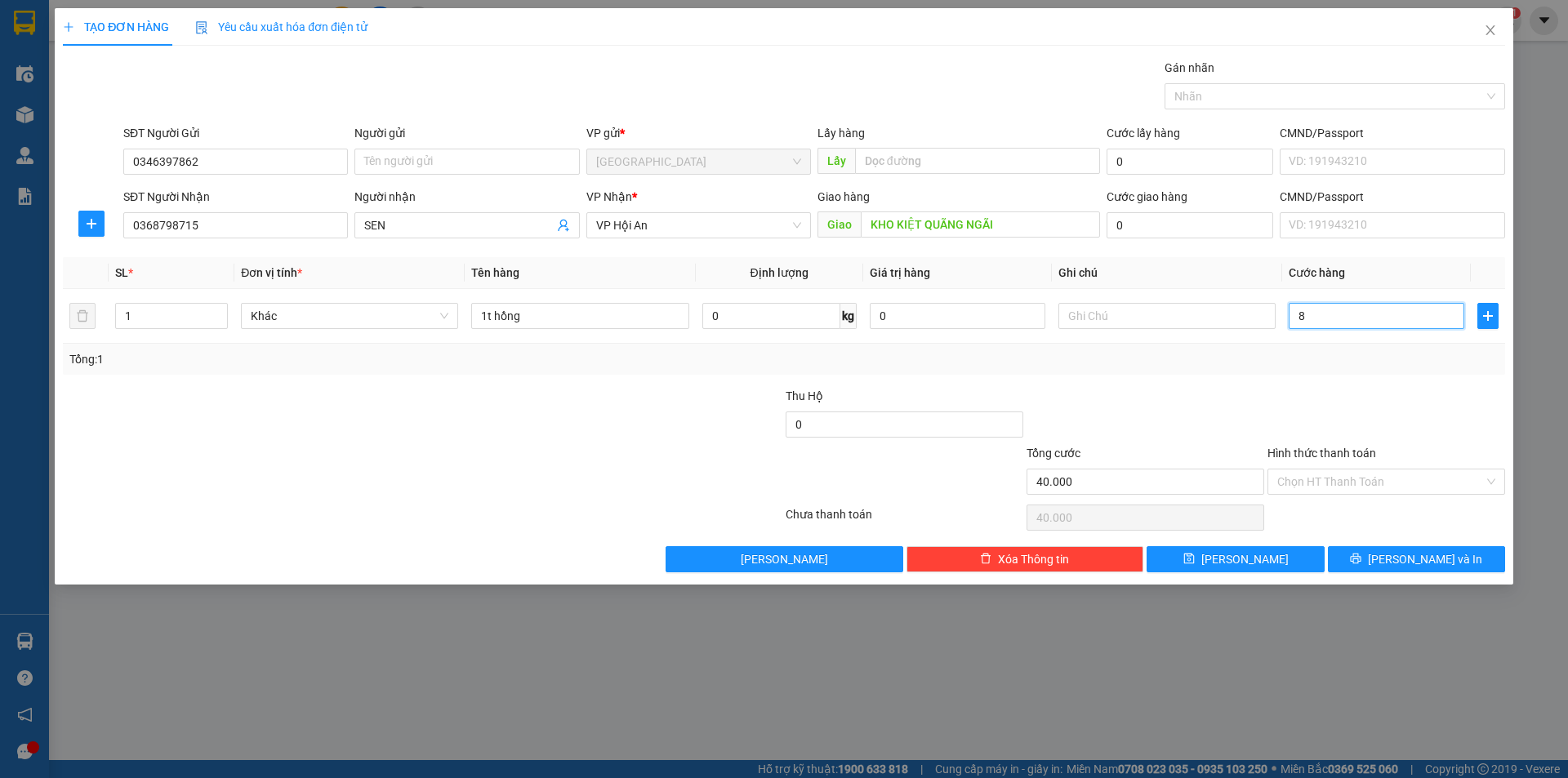
type input "8"
type input "80"
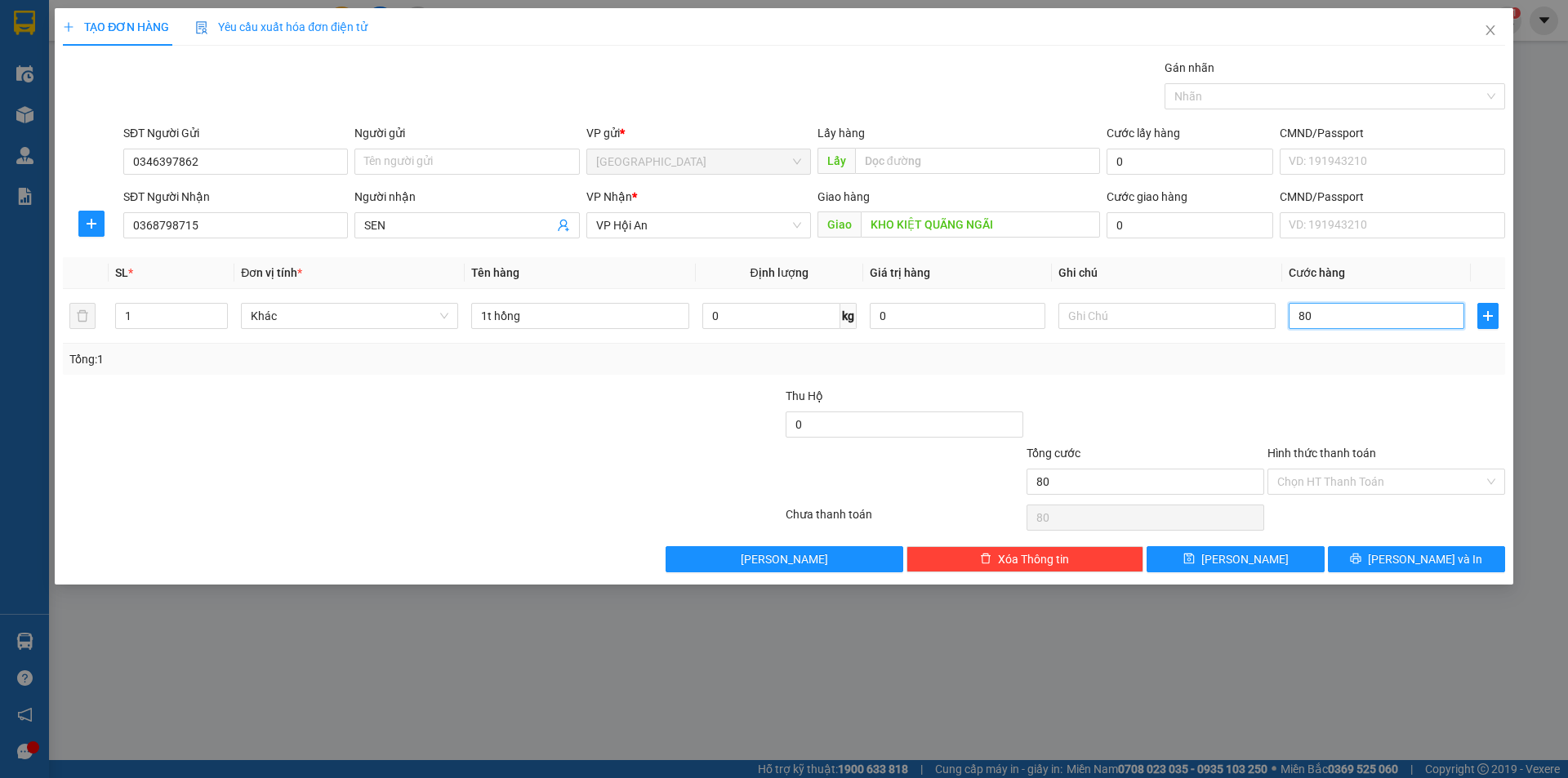
type input "80"
type input "80.000"
click at [487, 464] on div at bounding box center [302, 473] width 482 height 57
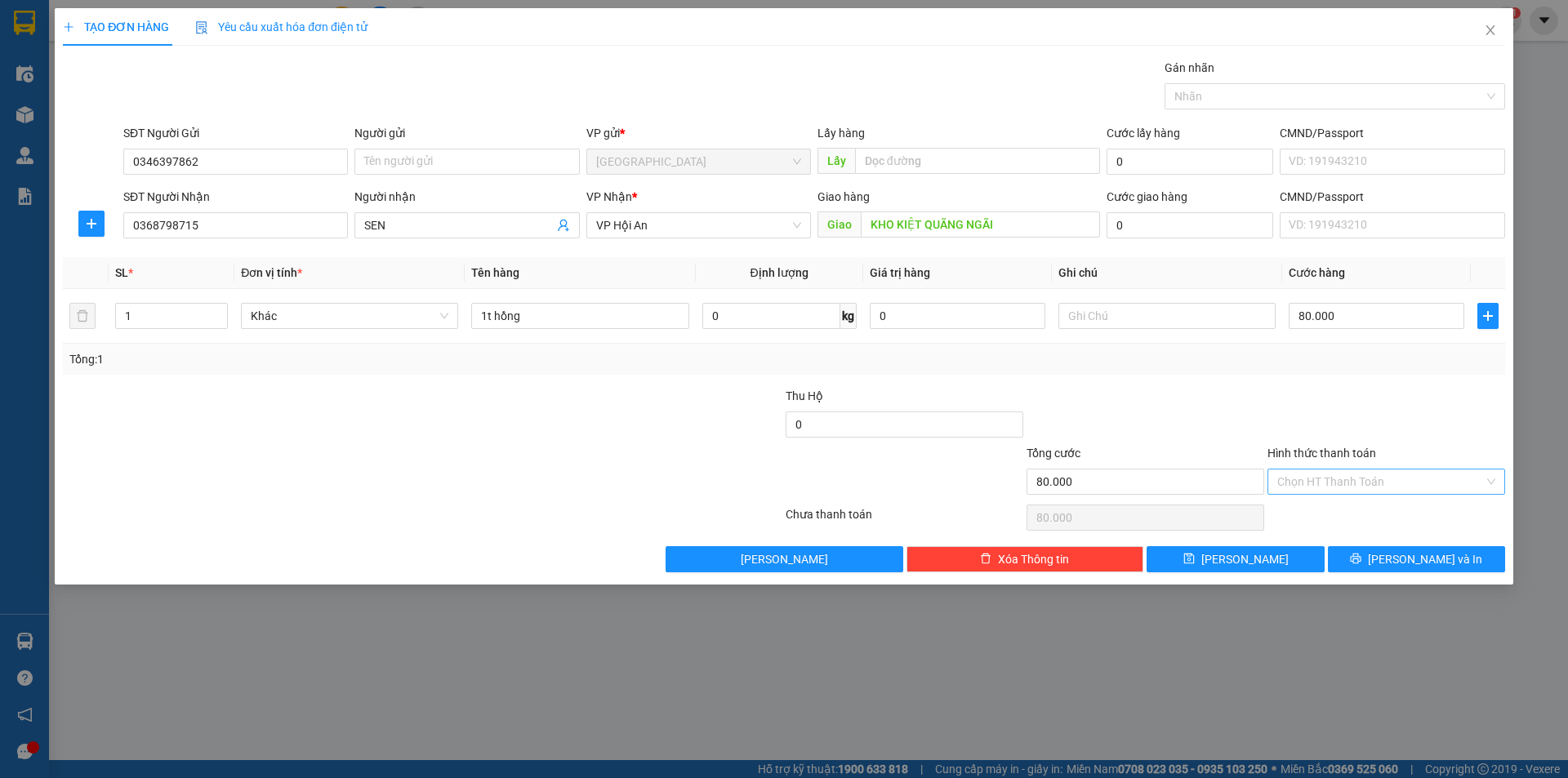
click at [1408, 480] on input "Hình thức thanh toán" at bounding box center [1380, 482] width 206 height 25
click at [1354, 519] on div "Tại văn phòng" at bounding box center [1386, 514] width 218 height 18
type input "0"
click at [1373, 557] on button "[PERSON_NAME] và In" at bounding box center [1416, 559] width 177 height 26
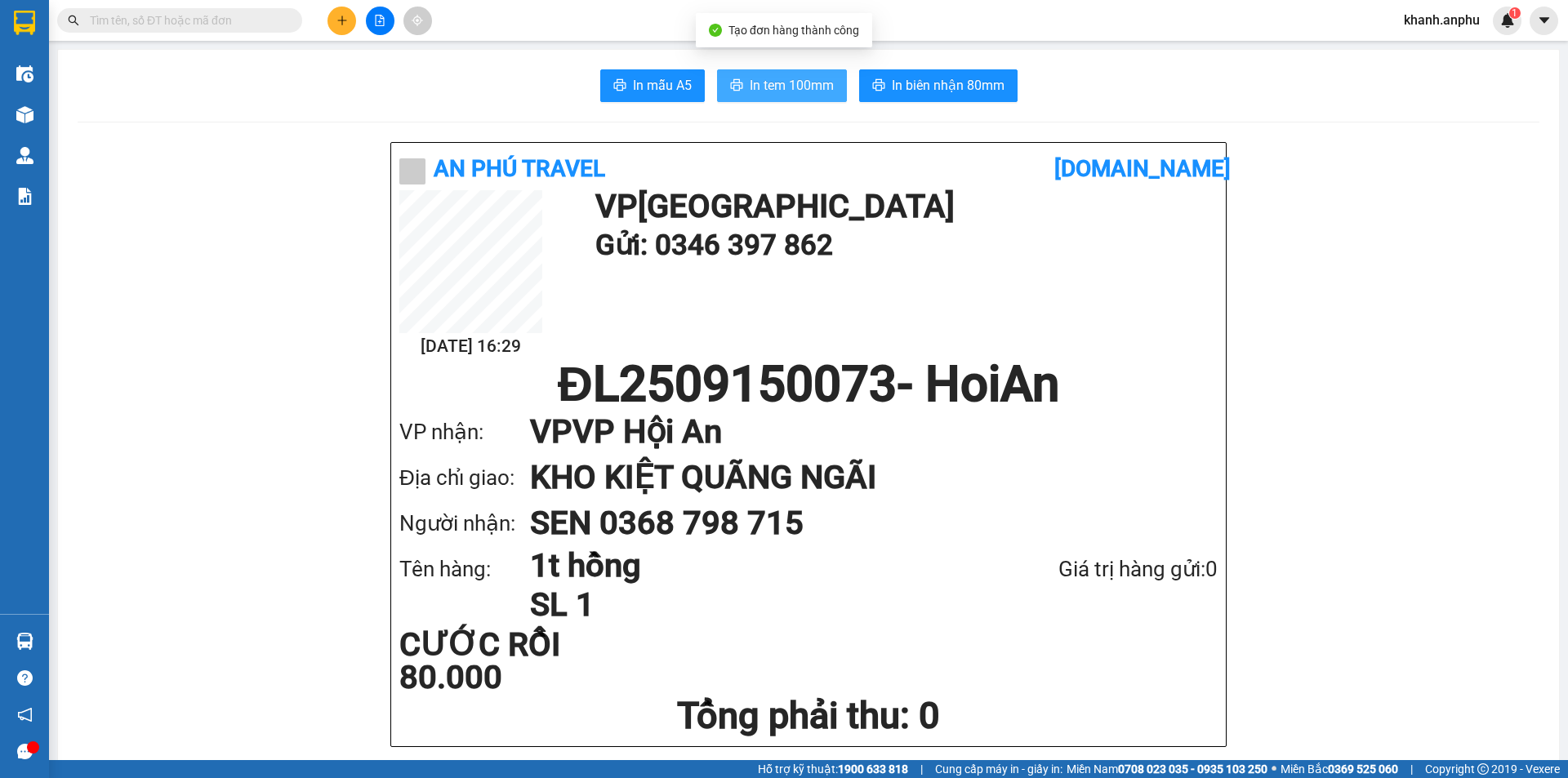
click at [802, 97] on button "In tem 100mm" at bounding box center [782, 85] width 130 height 33
click at [810, 81] on span "In tem 100mm" at bounding box center [792, 85] width 85 height 20
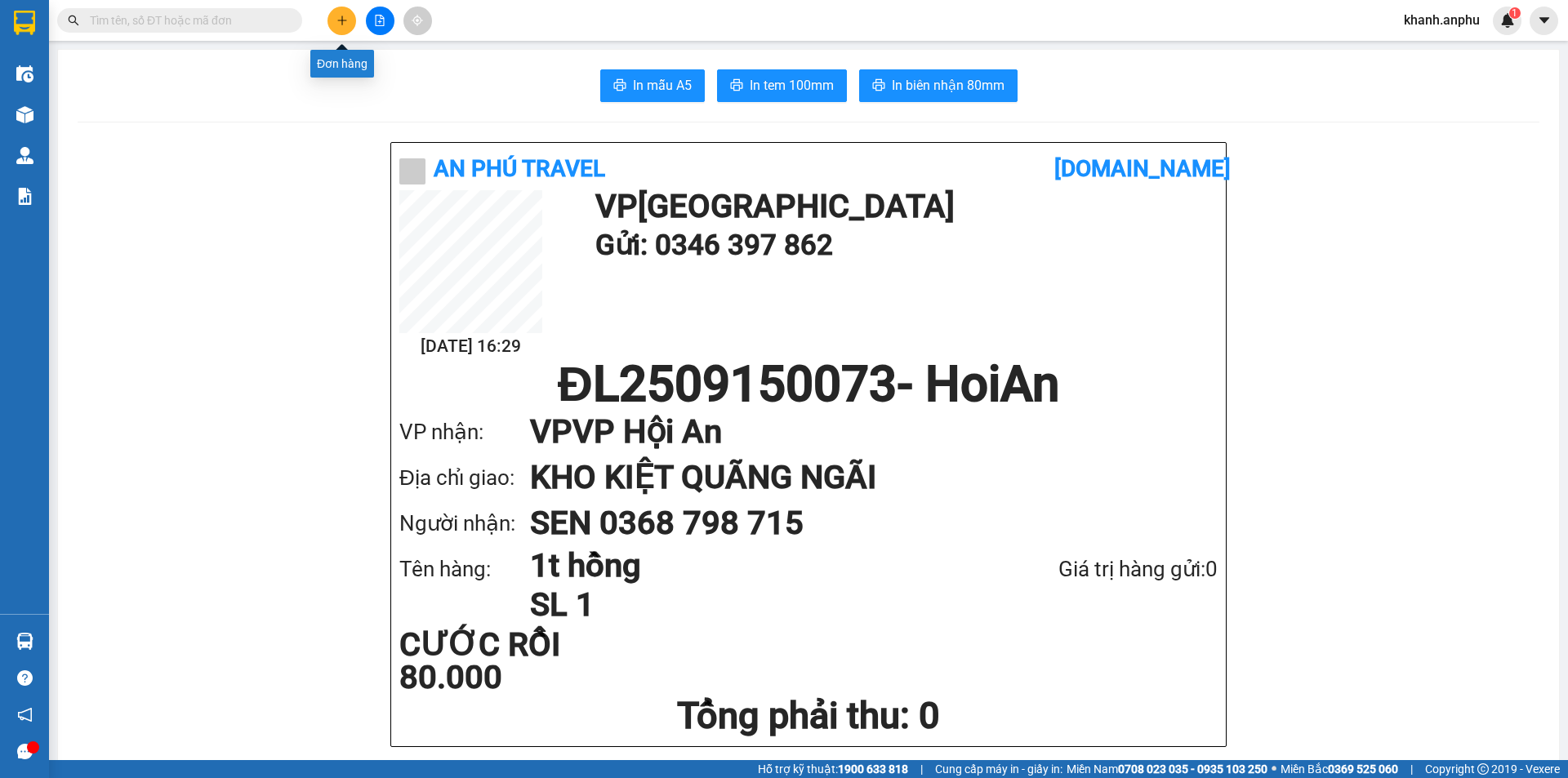
click at [336, 25] on icon "plus" at bounding box center [342, 20] width 12 height 12
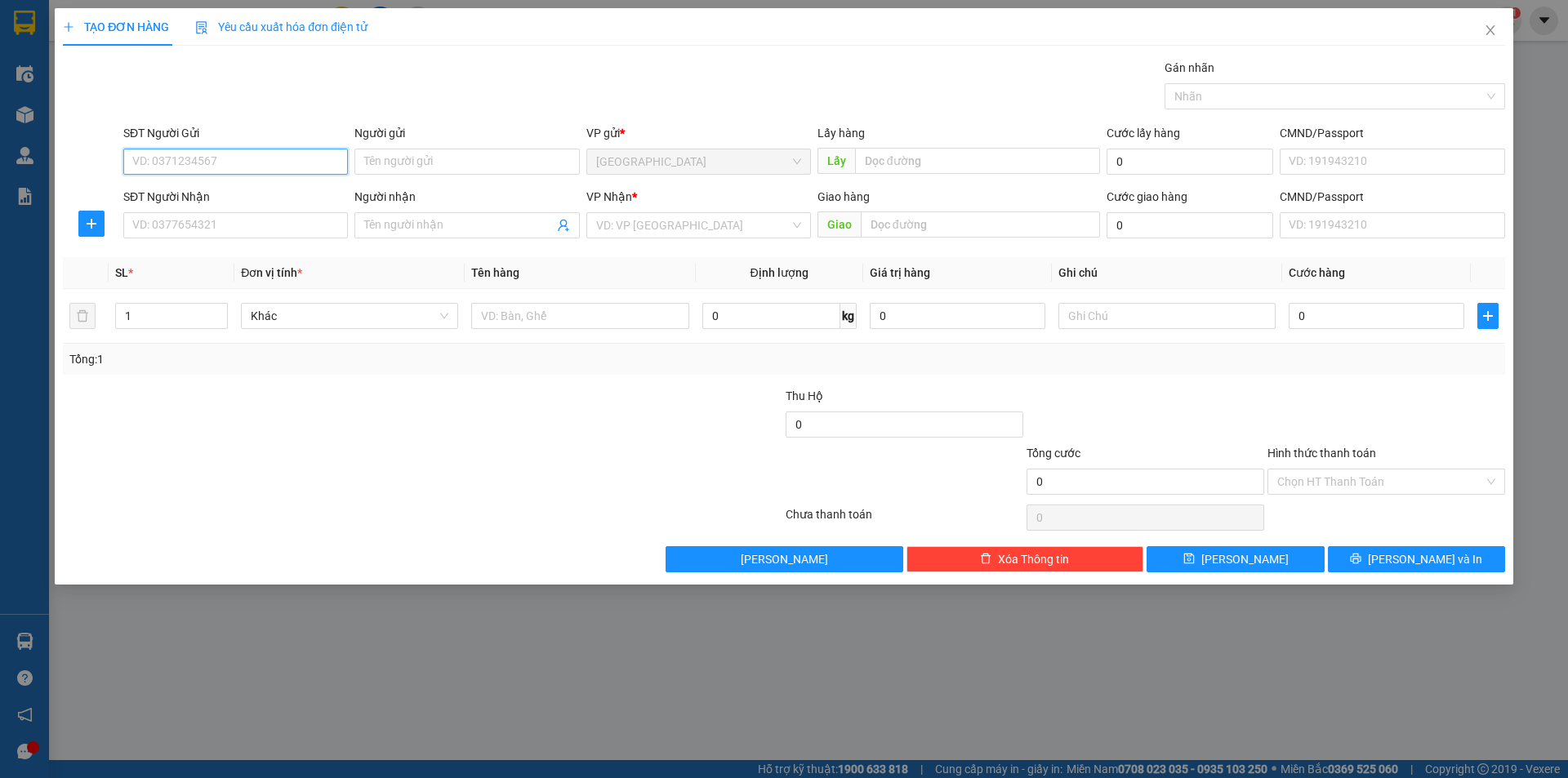
click at [212, 156] on input "SĐT Người Gửi" at bounding box center [235, 162] width 225 height 26
type input "0766506006"
click at [210, 229] on input "SĐT Người Nhận" at bounding box center [235, 225] width 225 height 26
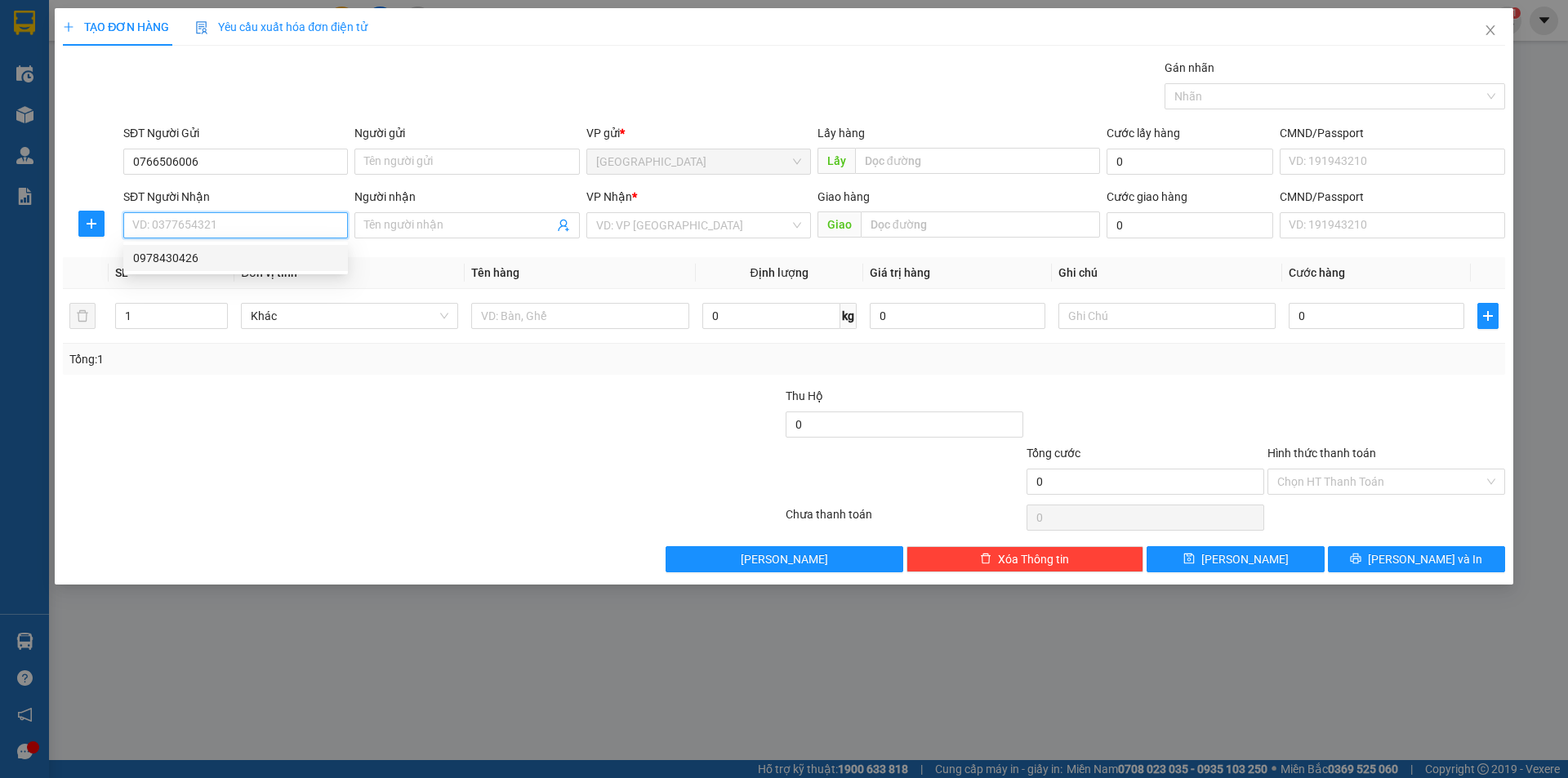
click at [182, 258] on div "0978430426" at bounding box center [235, 258] width 205 height 18
type input "0978430426"
type input "50.000"
click at [205, 216] on input "0978430426" at bounding box center [235, 225] width 225 height 26
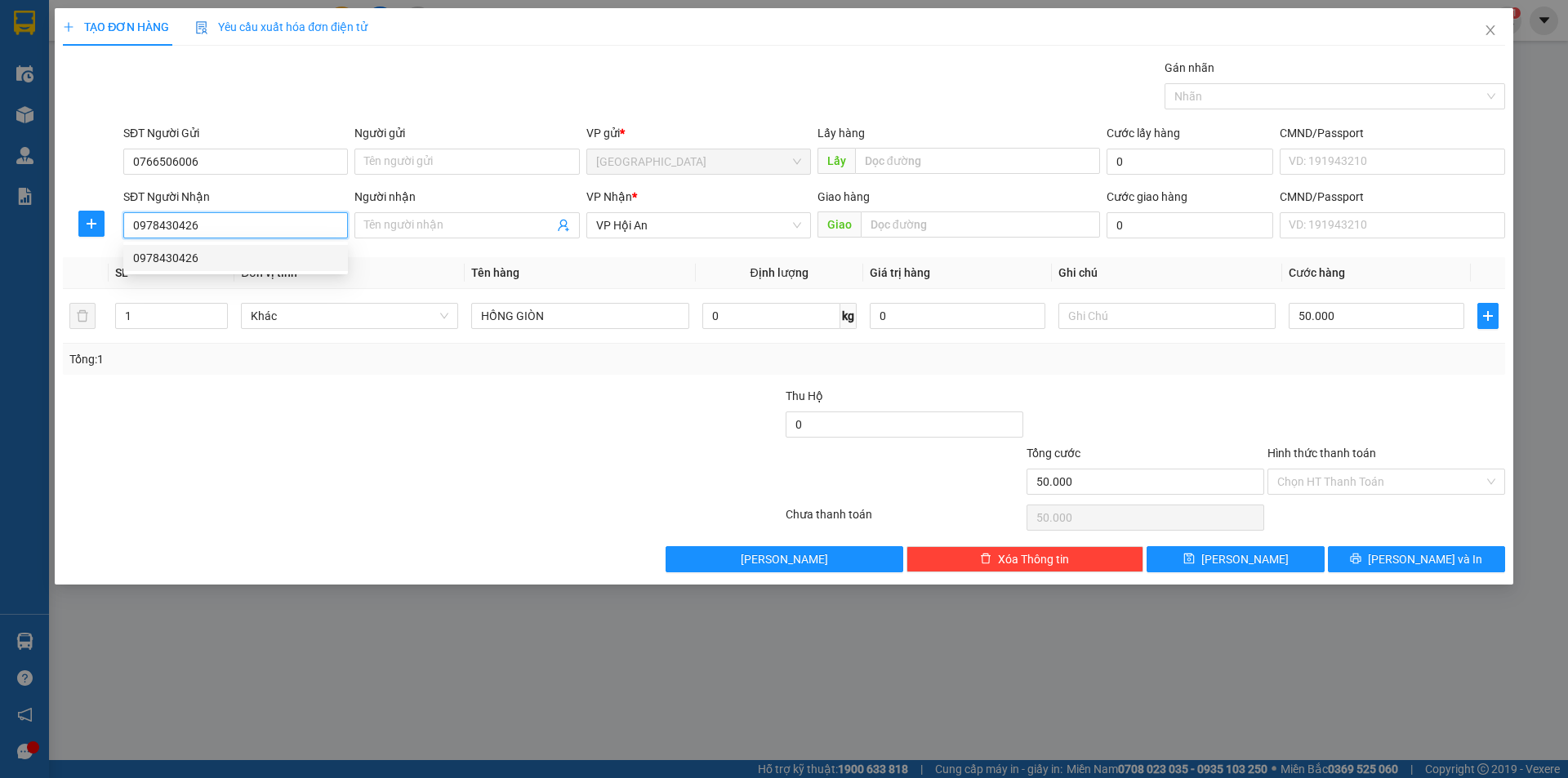
click at [185, 232] on input "0978430426" at bounding box center [235, 225] width 225 height 26
click at [302, 270] on div "0774857818" at bounding box center [235, 258] width 225 height 26
type input "0774857818"
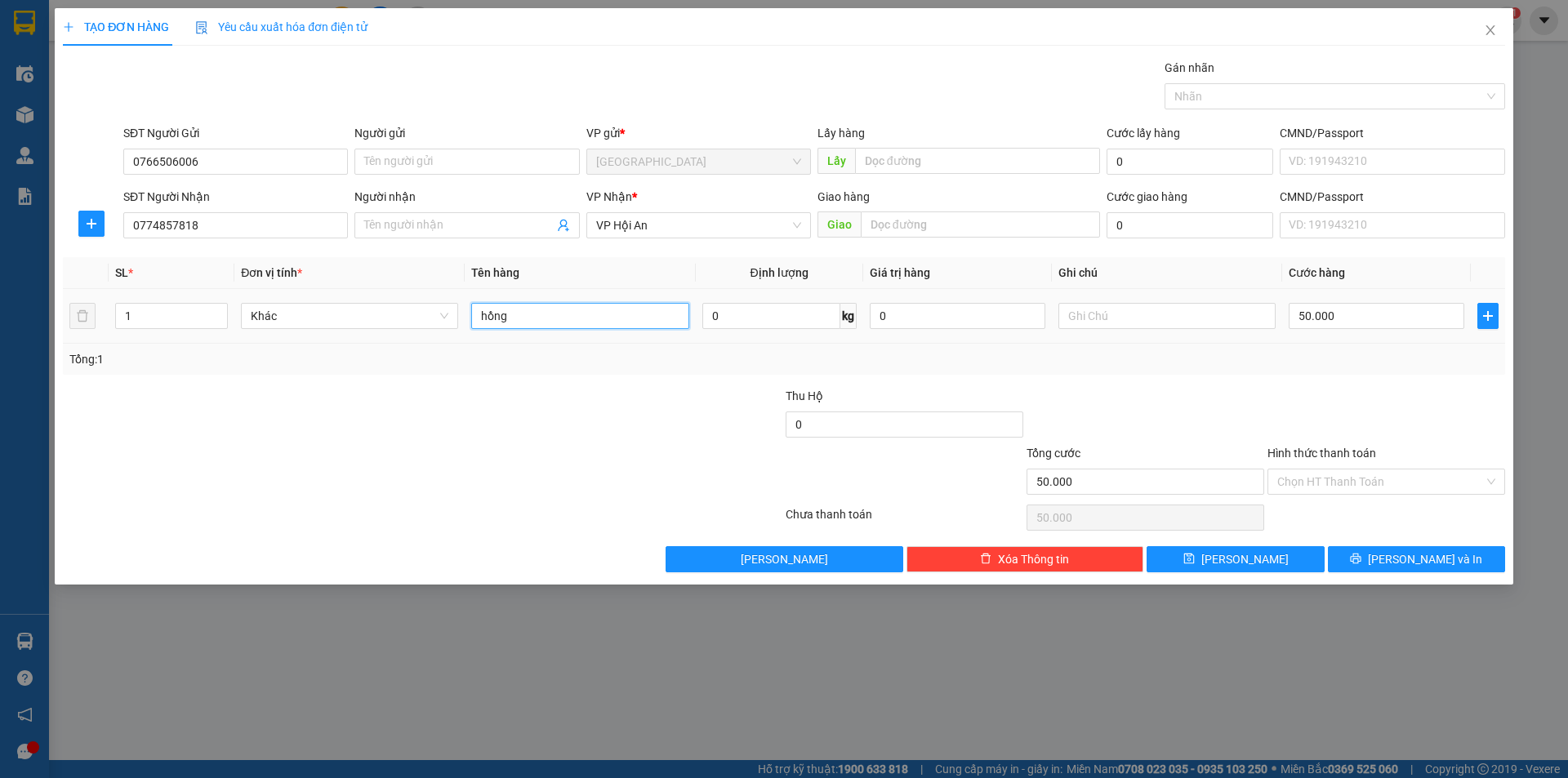
click at [549, 323] on input "hồng" at bounding box center [580, 315] width 217 height 26
click at [1392, 320] on input "50.000" at bounding box center [1376, 315] width 175 height 26
type input "5"
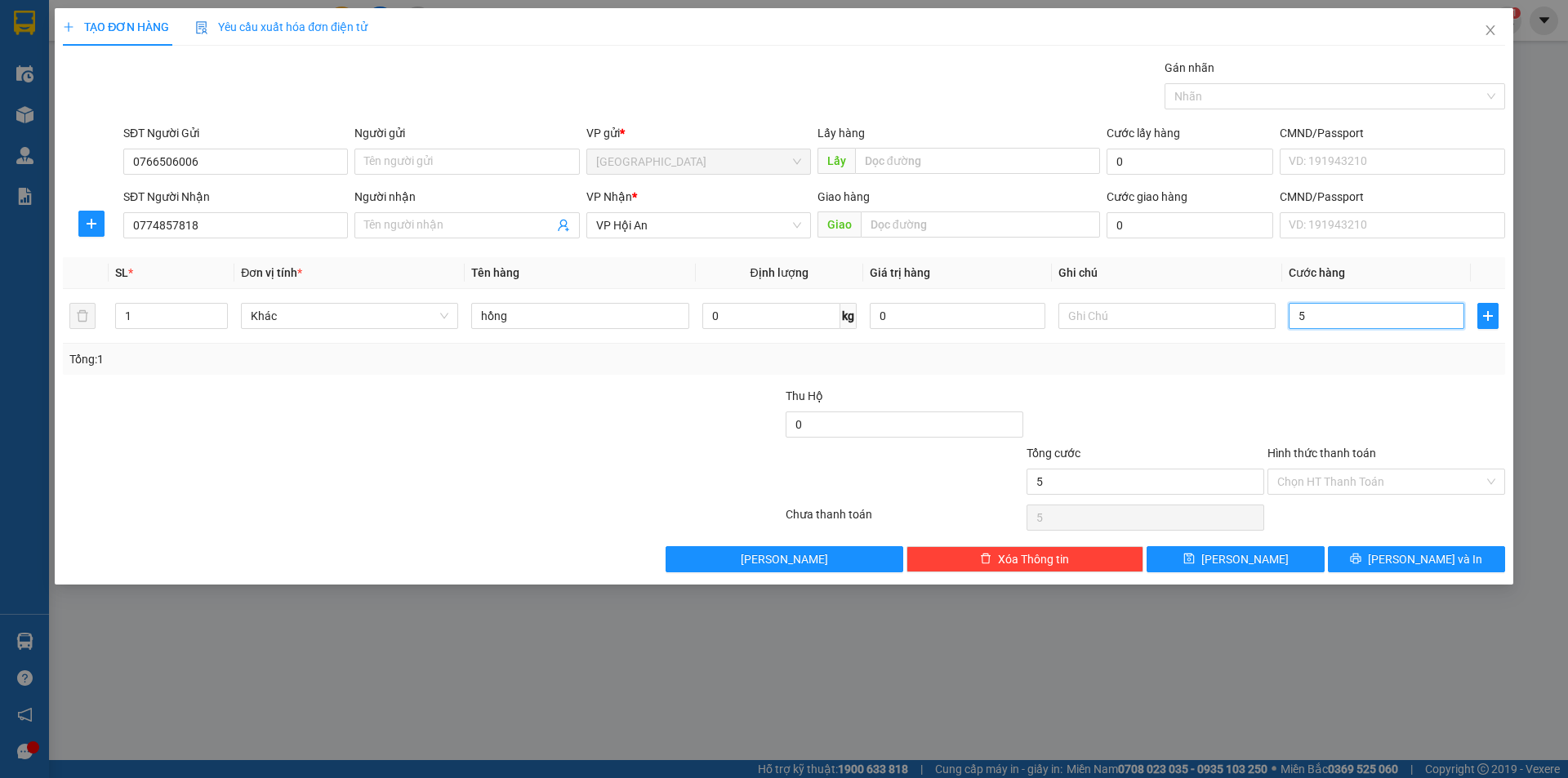
type input "50"
type input "50.000"
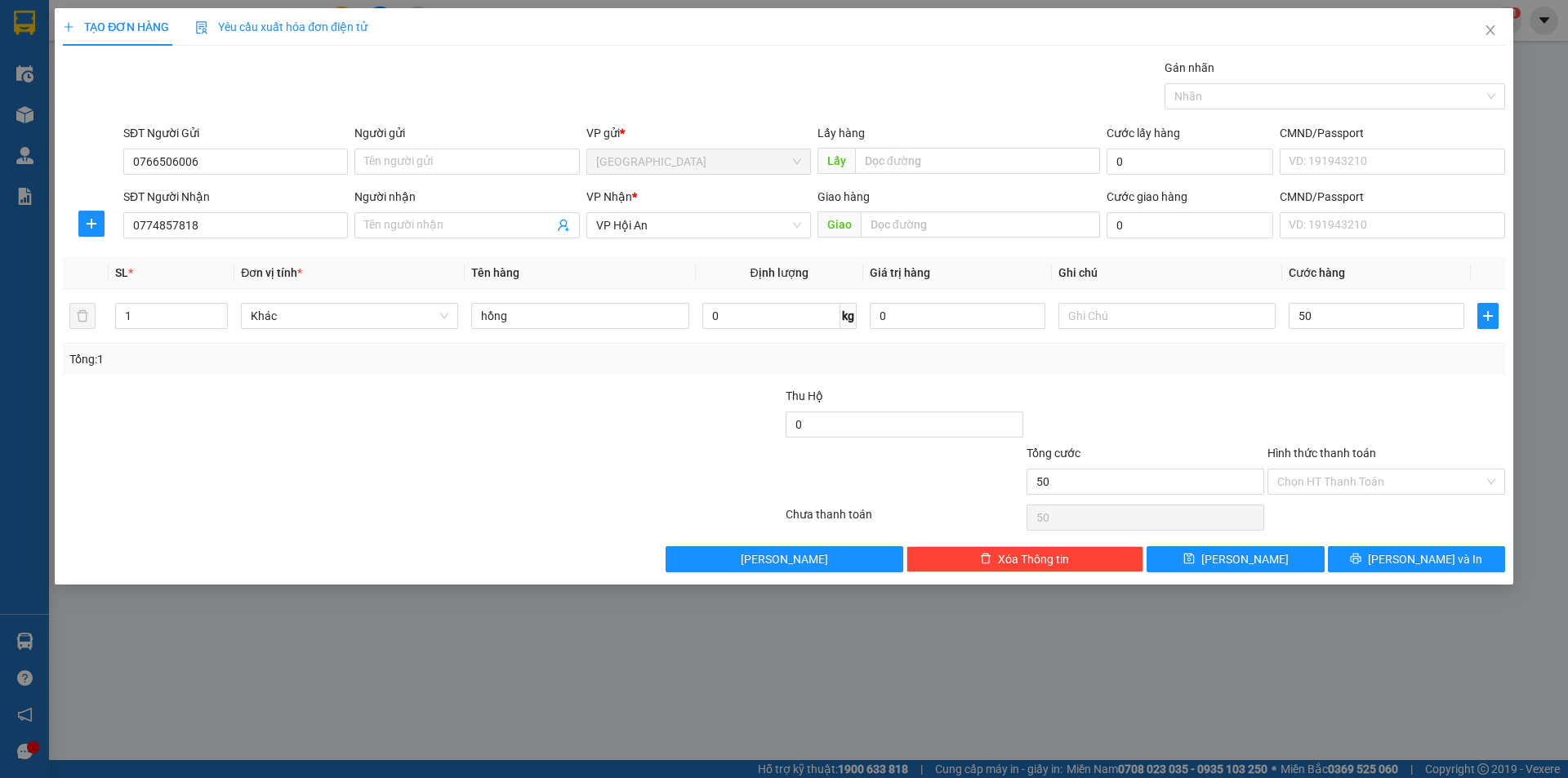
type input "50.000"
click at [1350, 437] on div at bounding box center [1386, 415] width 241 height 57
click at [1336, 321] on input "50.000" at bounding box center [1376, 315] width 175 height 26
type input "8"
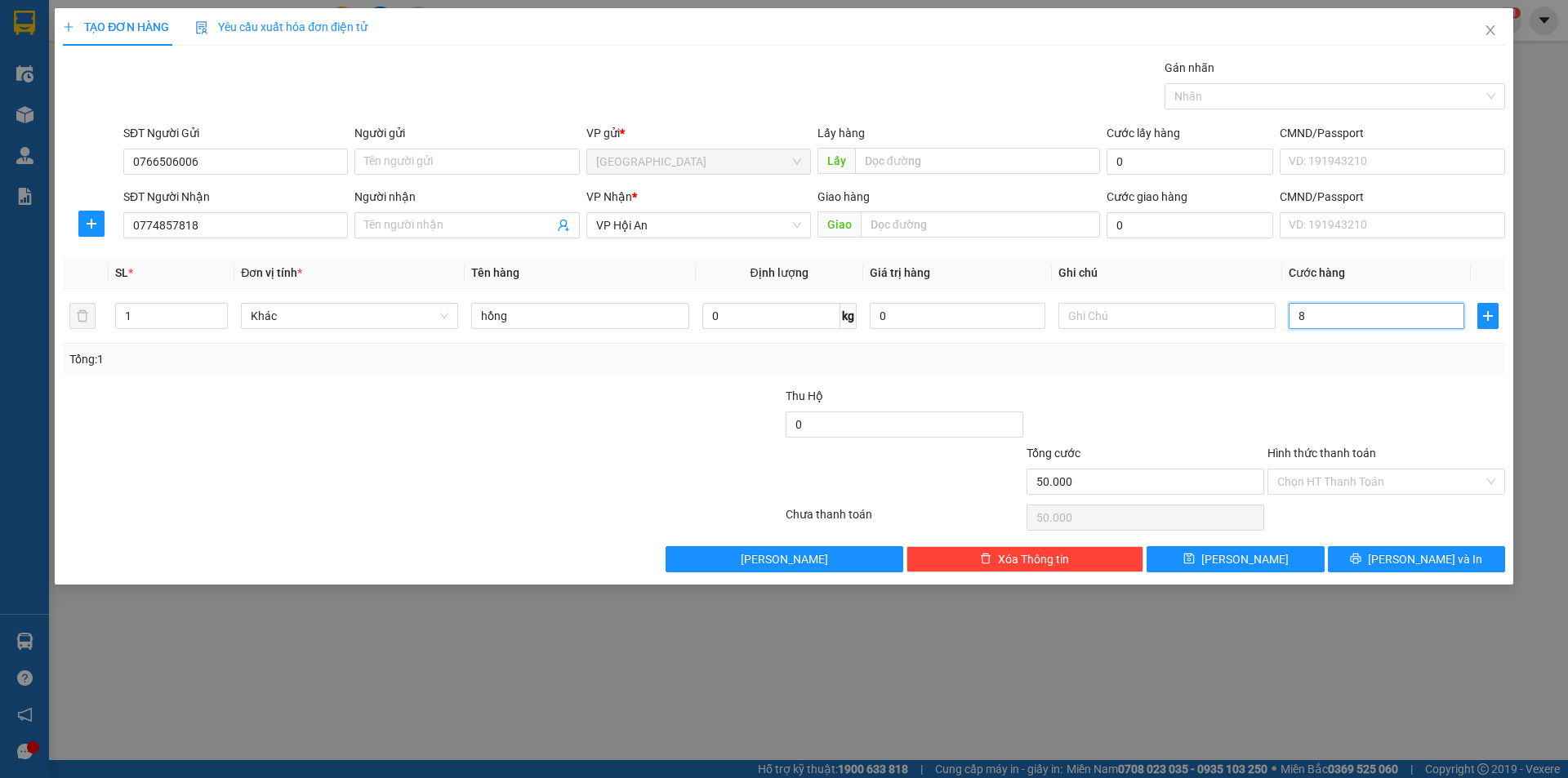
type input "8"
type input "80"
type input "8"
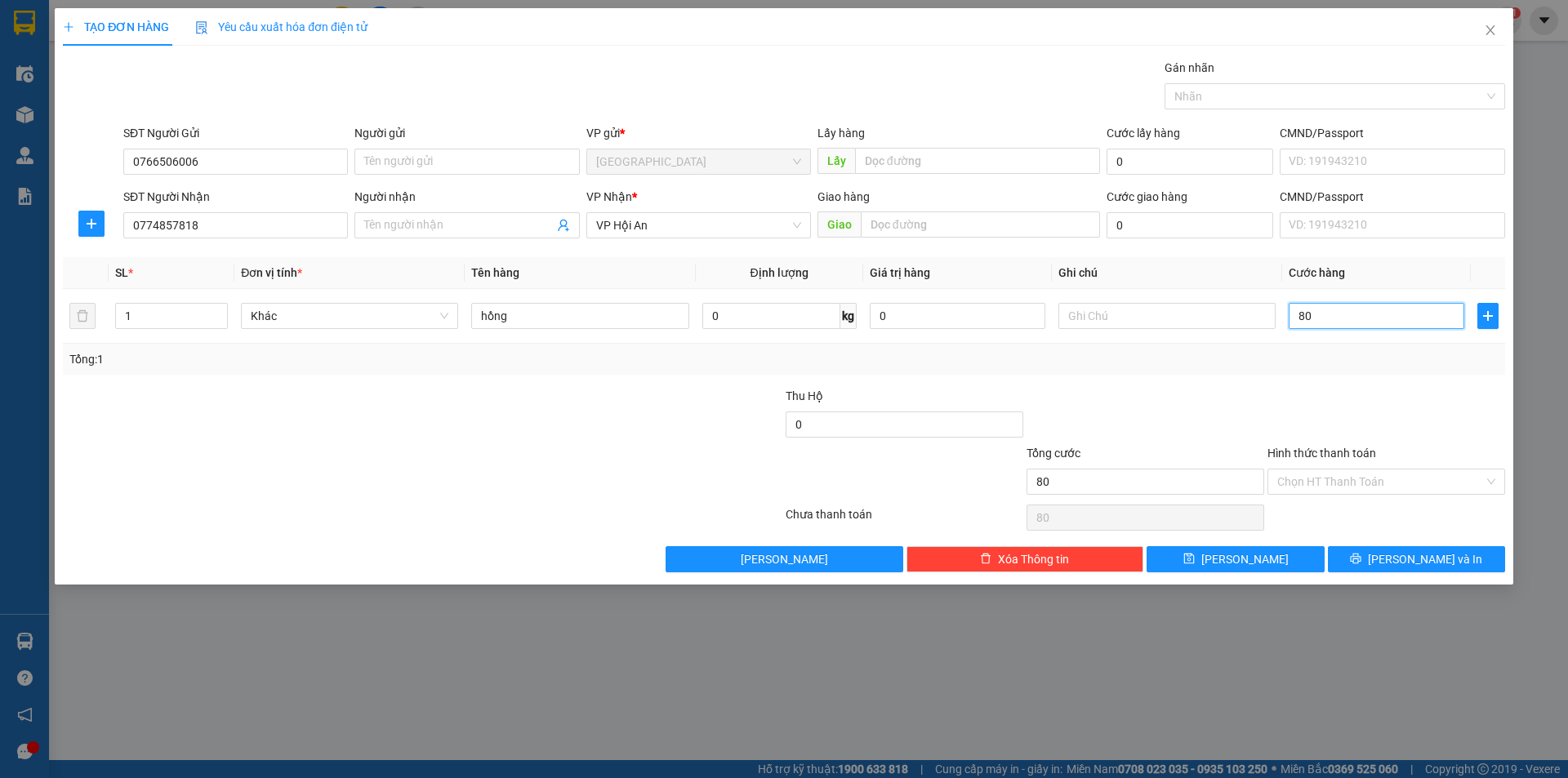
type input "8"
type input "0"
type input "06"
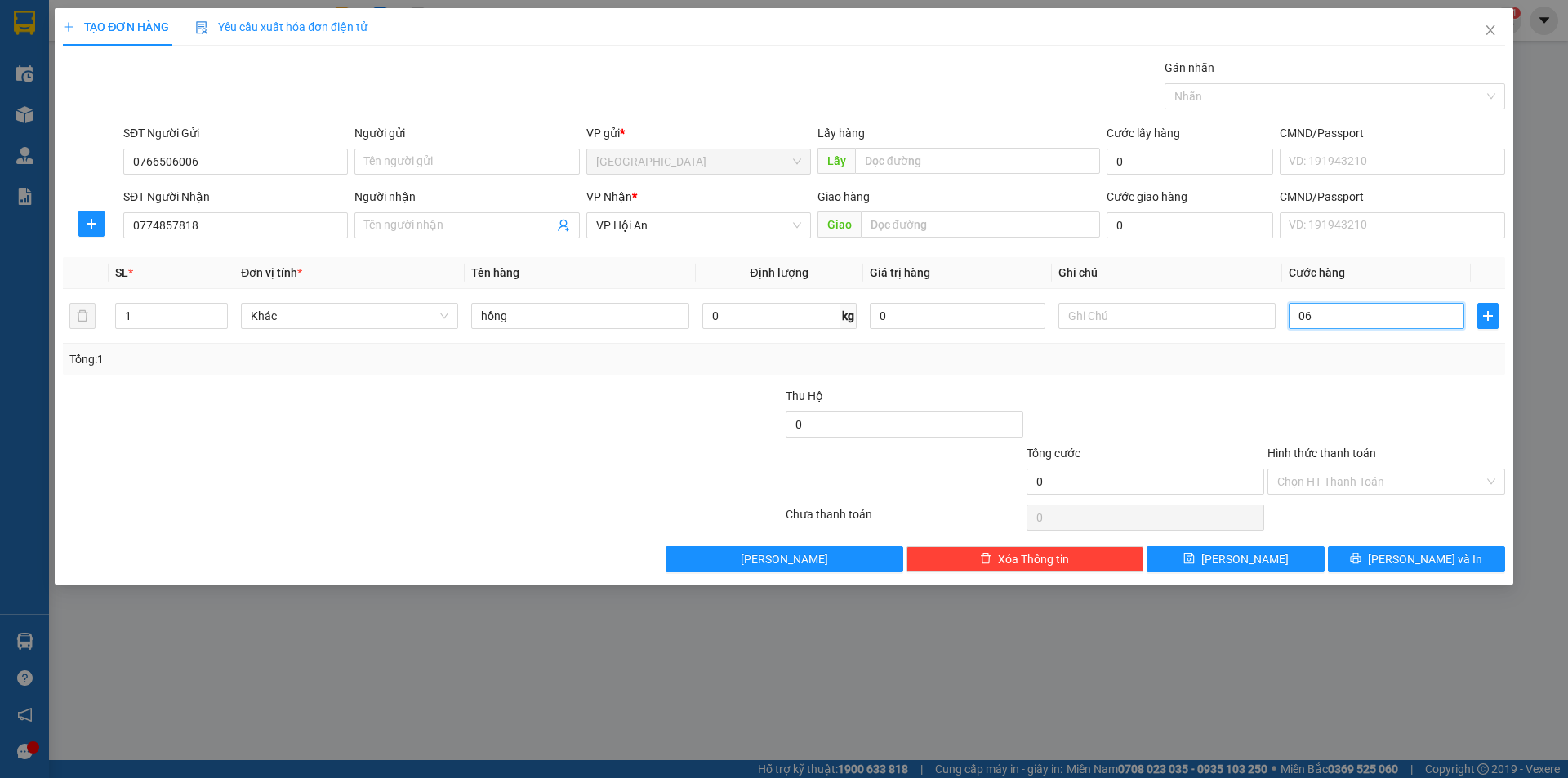
type input "6"
type input "060"
type input "60"
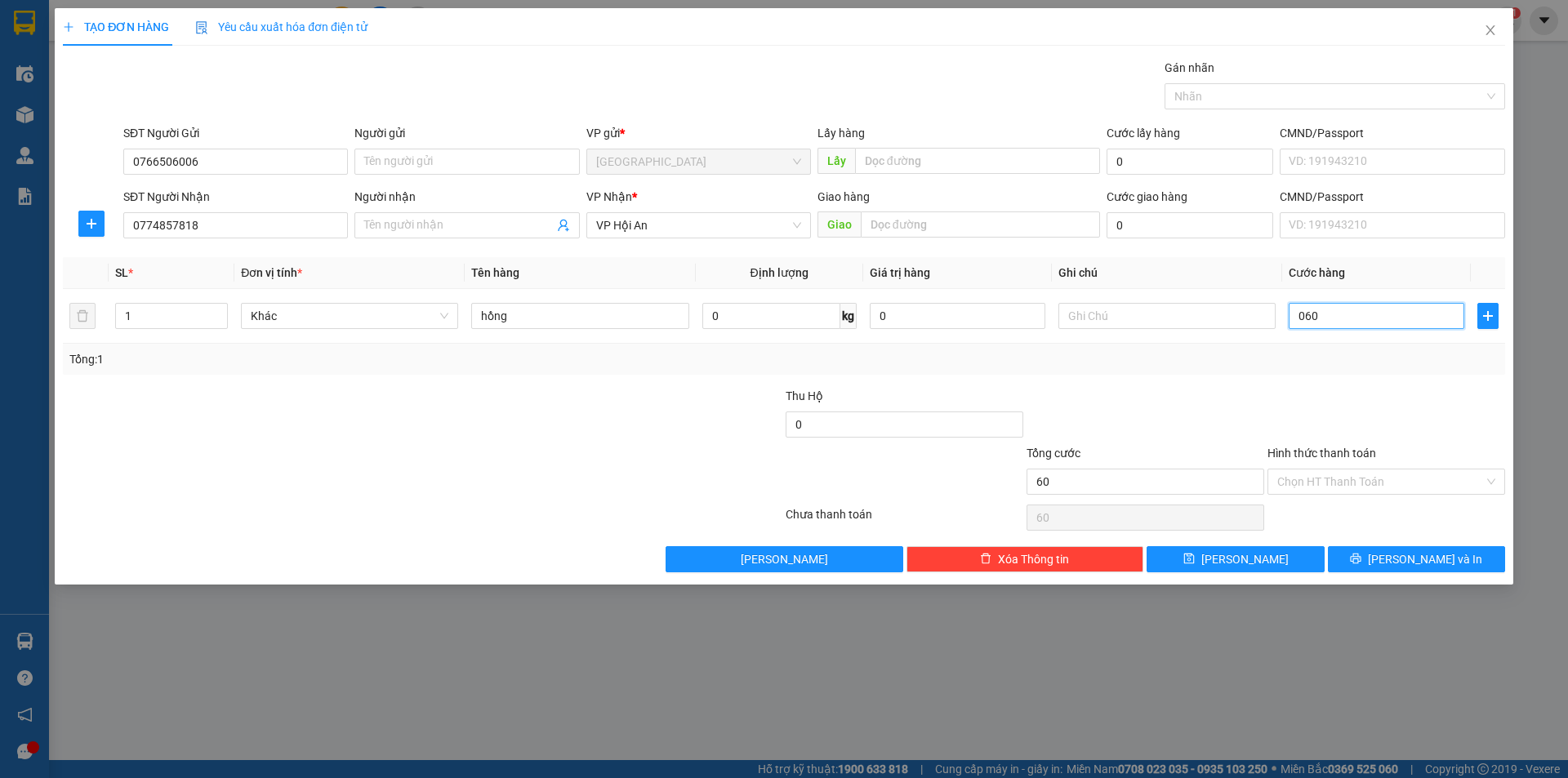
type input "060"
type input "60.000"
click at [1305, 483] on input "Hình thức thanh toán" at bounding box center [1380, 482] width 206 height 25
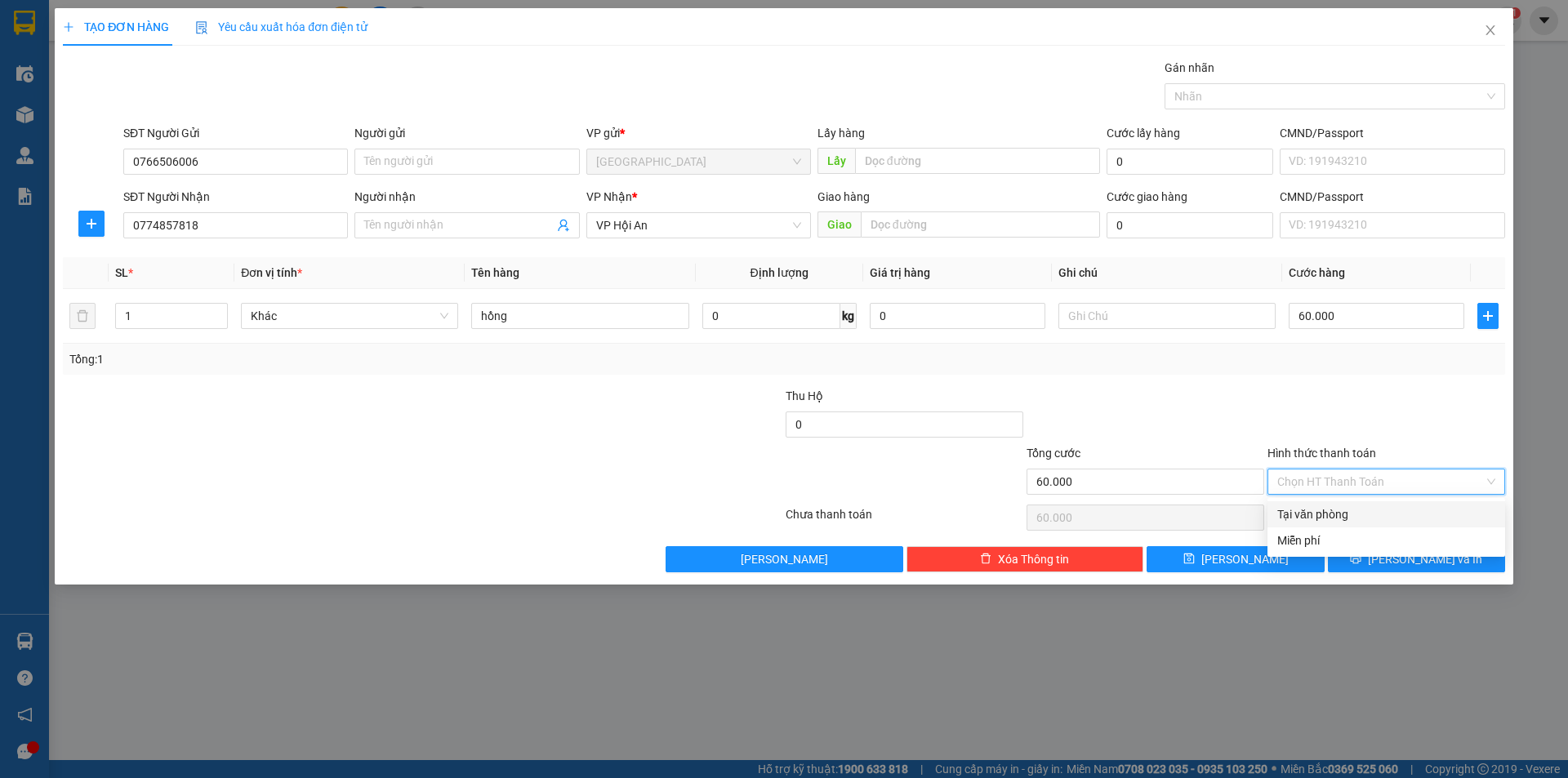
click at [1303, 508] on div "Tại văn phòng" at bounding box center [1386, 514] width 218 height 18
type input "0"
click at [1372, 560] on button "[PERSON_NAME] và In" at bounding box center [1416, 559] width 177 height 26
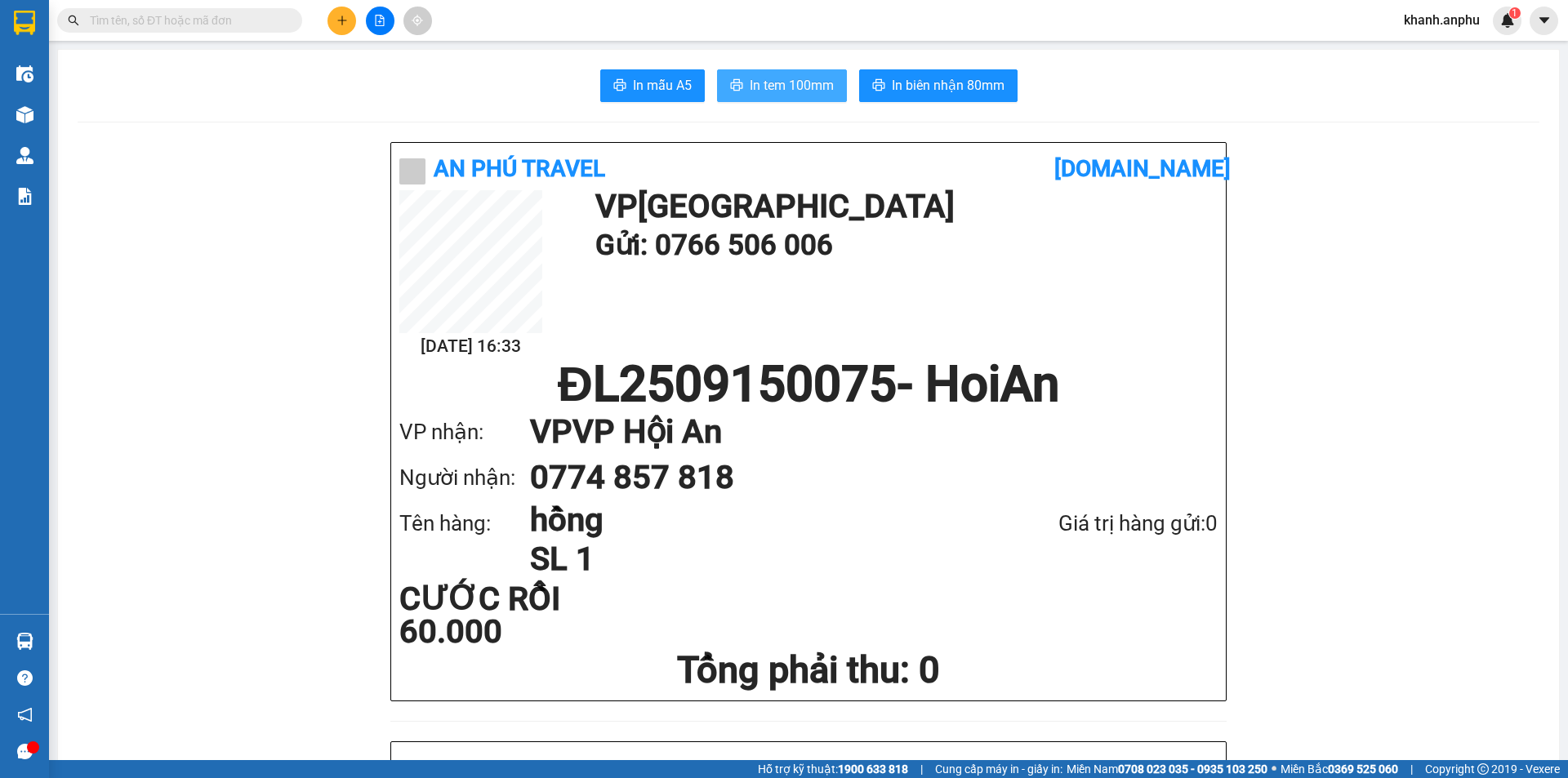
click at [785, 100] on button "In tem 100mm" at bounding box center [782, 85] width 130 height 33
click at [386, 25] on button at bounding box center [380, 20] width 28 height 28
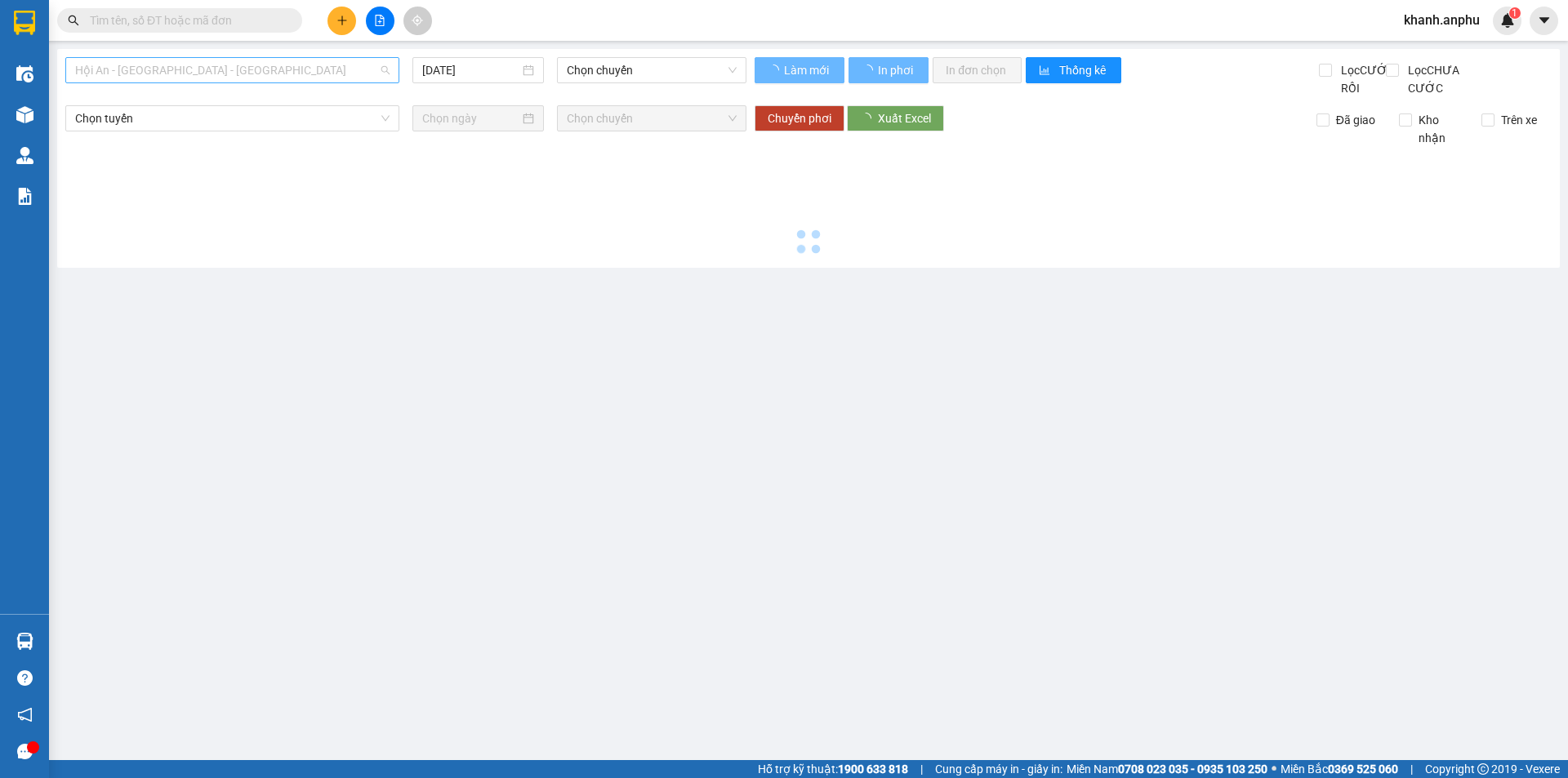
click at [264, 77] on span "Hội An - [GEOGRAPHIC_DATA] - [GEOGRAPHIC_DATA]" at bounding box center [233, 70] width 315 height 25
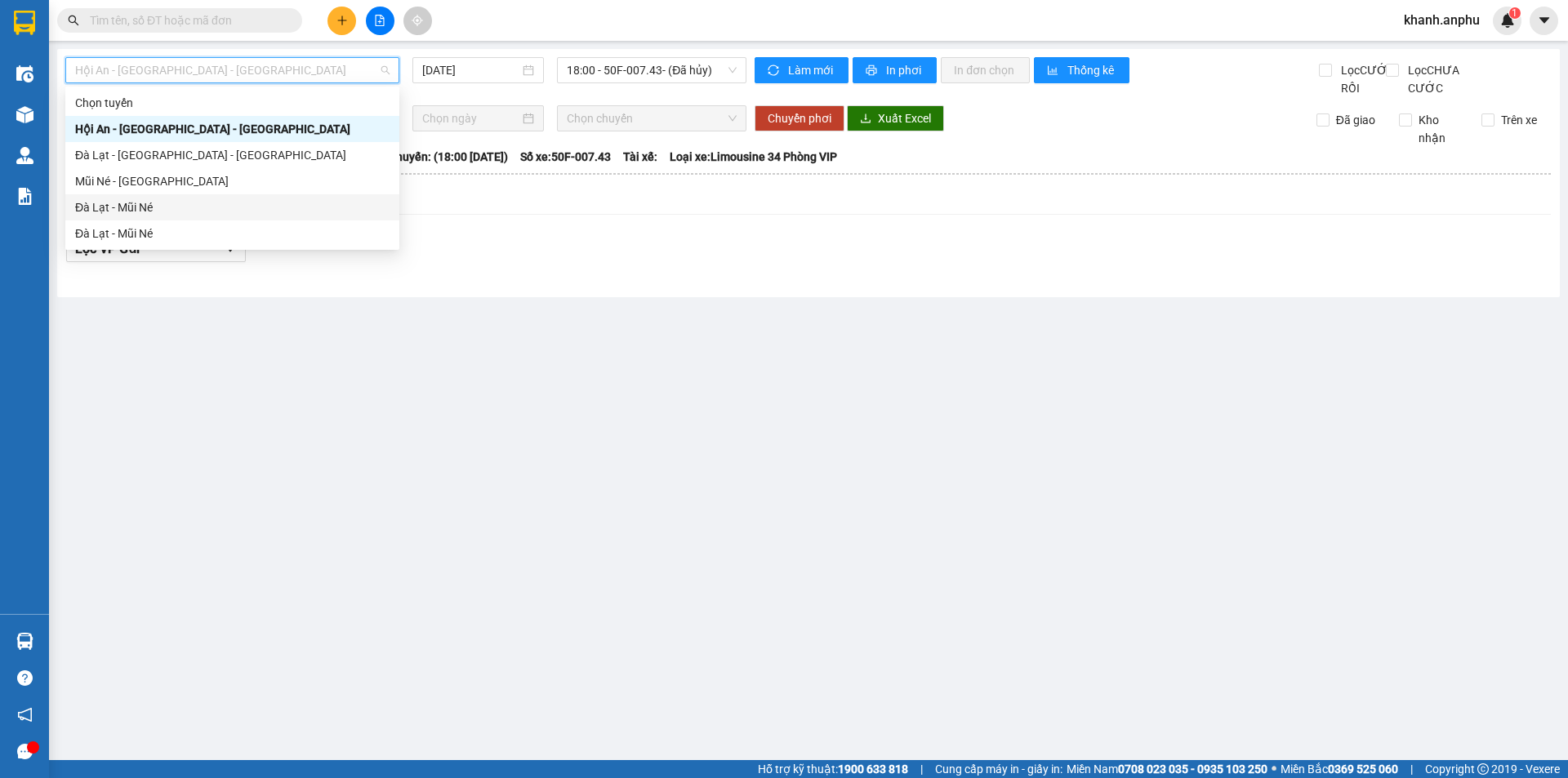
click at [135, 204] on div "Đà Lạt - Mũi Né" at bounding box center [233, 207] width 315 height 18
type input "[DATE]"
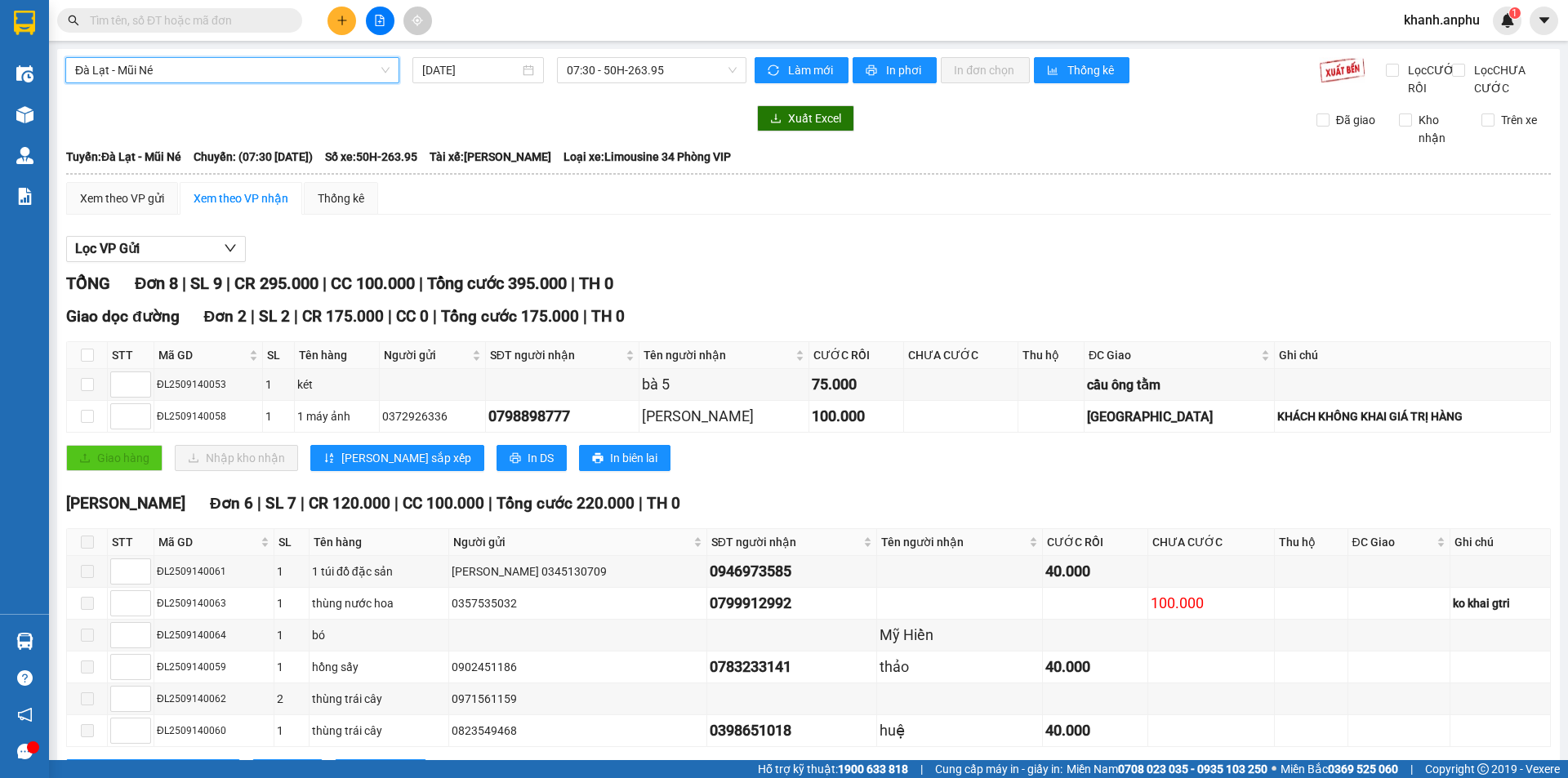
click at [545, 97] on div "Đà Lạt - Mũi Né Đà Lạt - Mũi Né [DATE] 07:30 - 50H-263.95" at bounding box center [405, 77] width 681 height 40
click at [642, 69] on span "07:30 - 50H-263.95" at bounding box center [652, 70] width 170 height 25
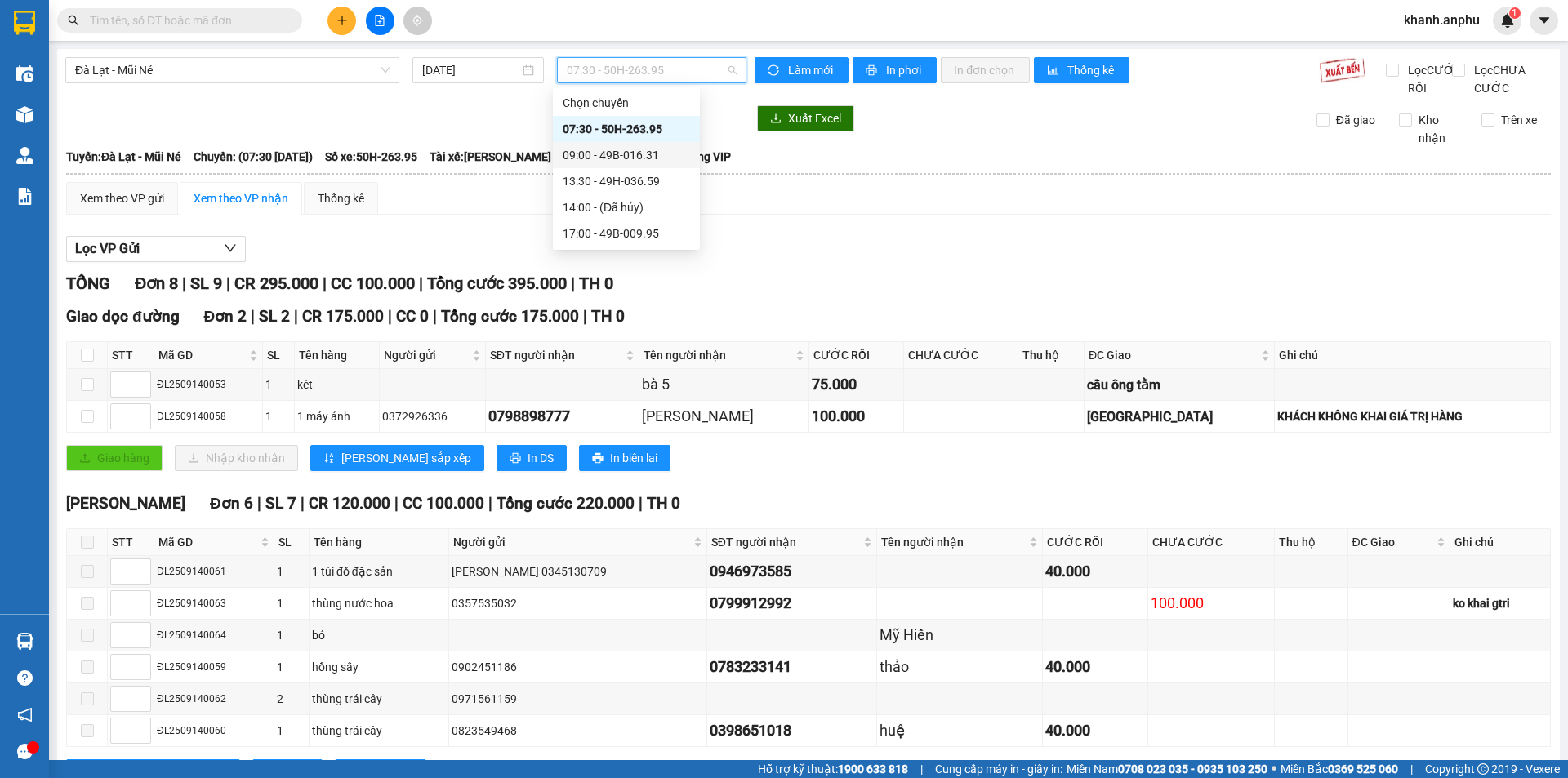
click at [616, 154] on div "09:00 - 49B-016.31" at bounding box center [626, 155] width 127 height 18
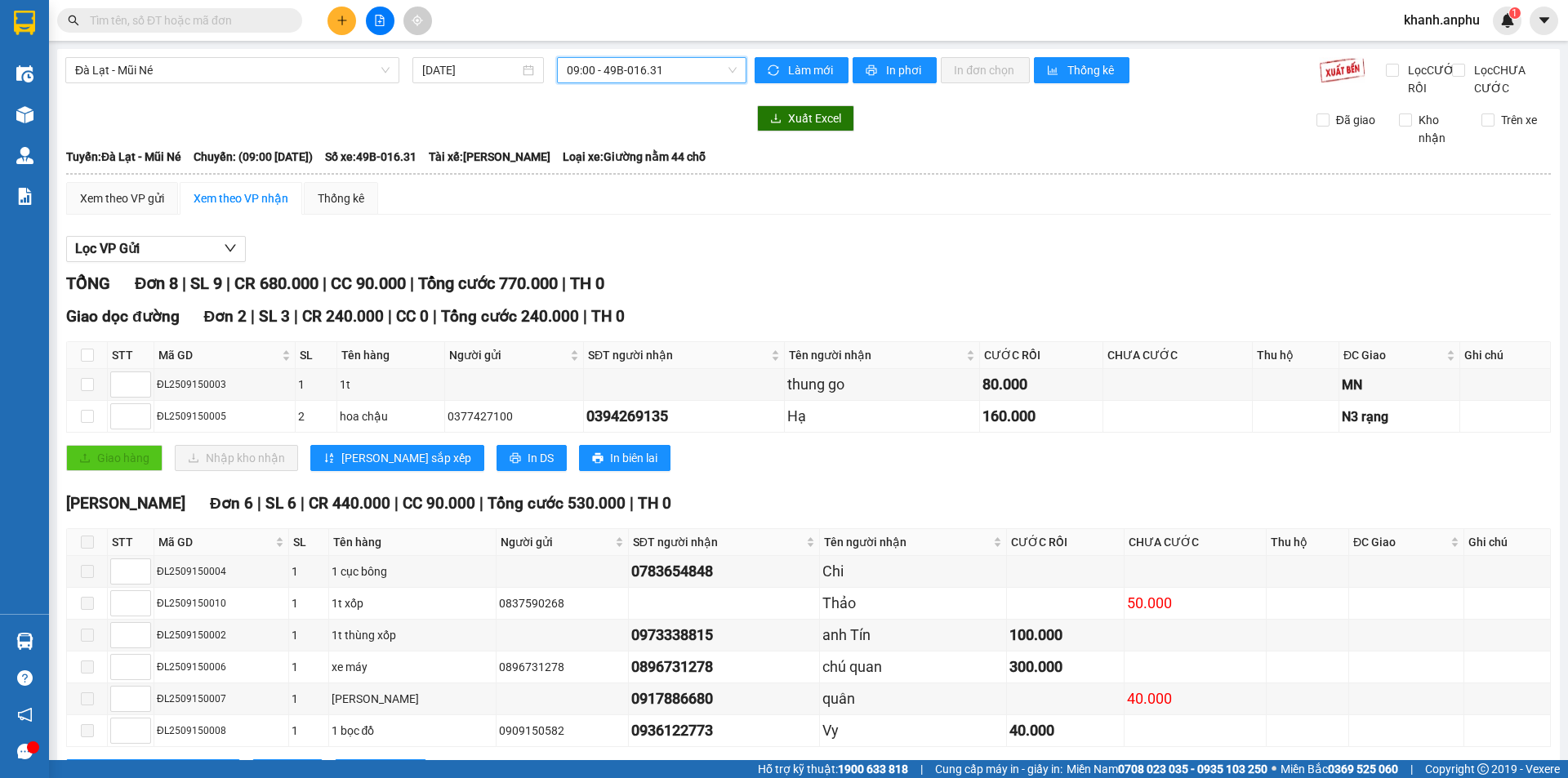
click at [657, 69] on span "09:00 - 49B-016.31" at bounding box center [652, 70] width 170 height 25
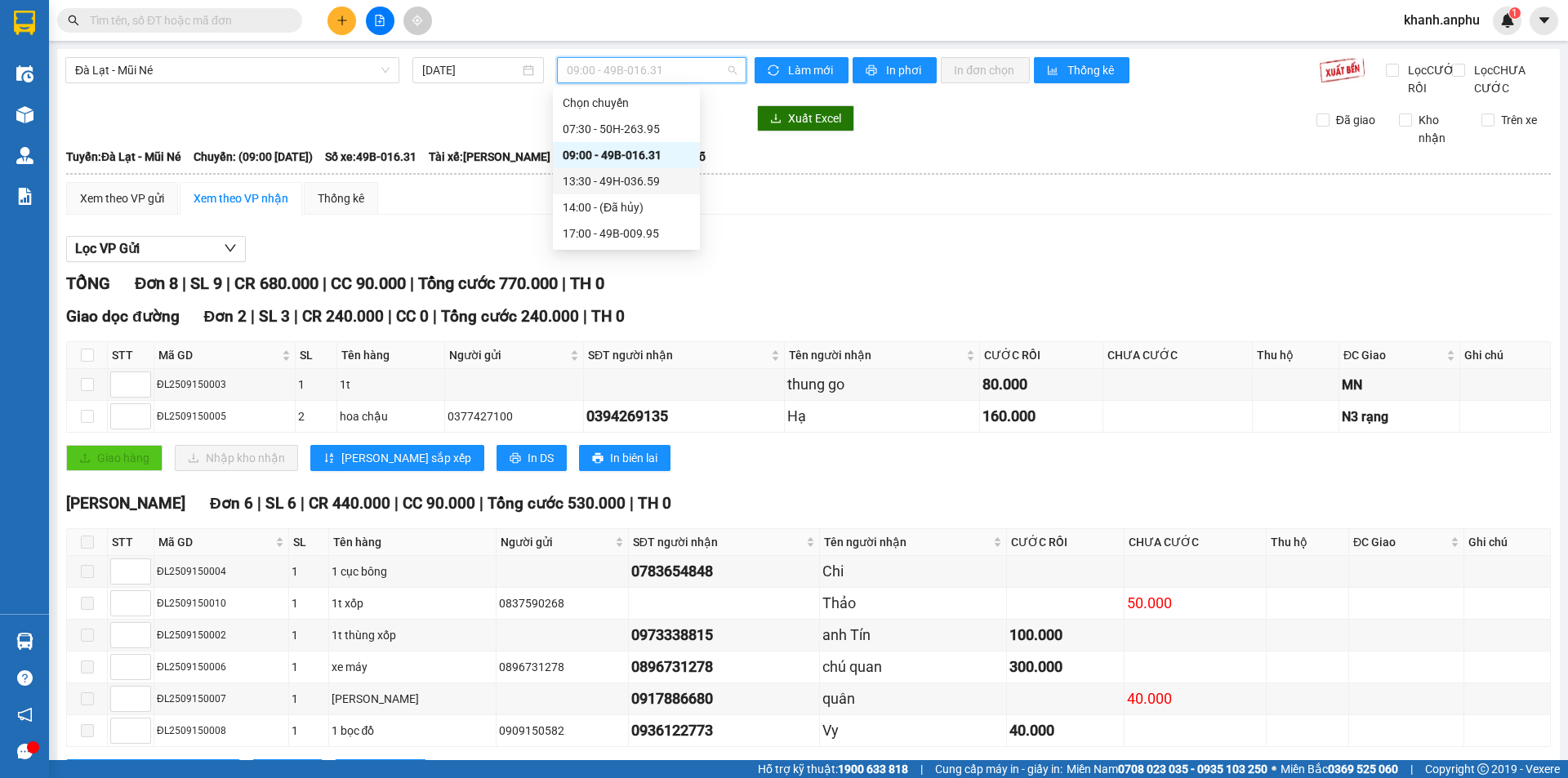
click at [647, 189] on div "13:30 - 49H-036.59" at bounding box center [626, 182] width 127 height 18
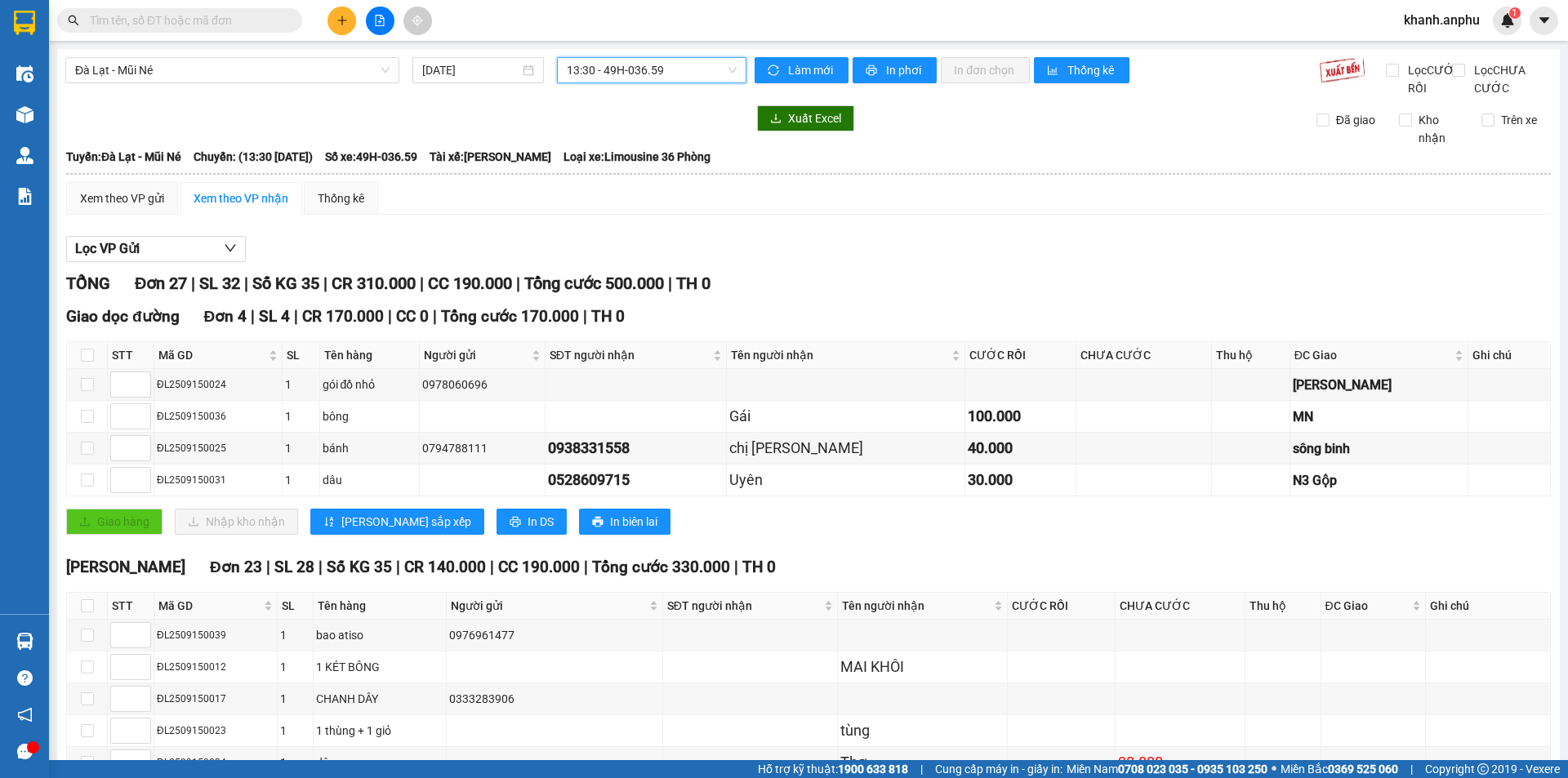
click at [664, 67] on span "13:30 - 49H-036.59" at bounding box center [652, 70] width 170 height 25
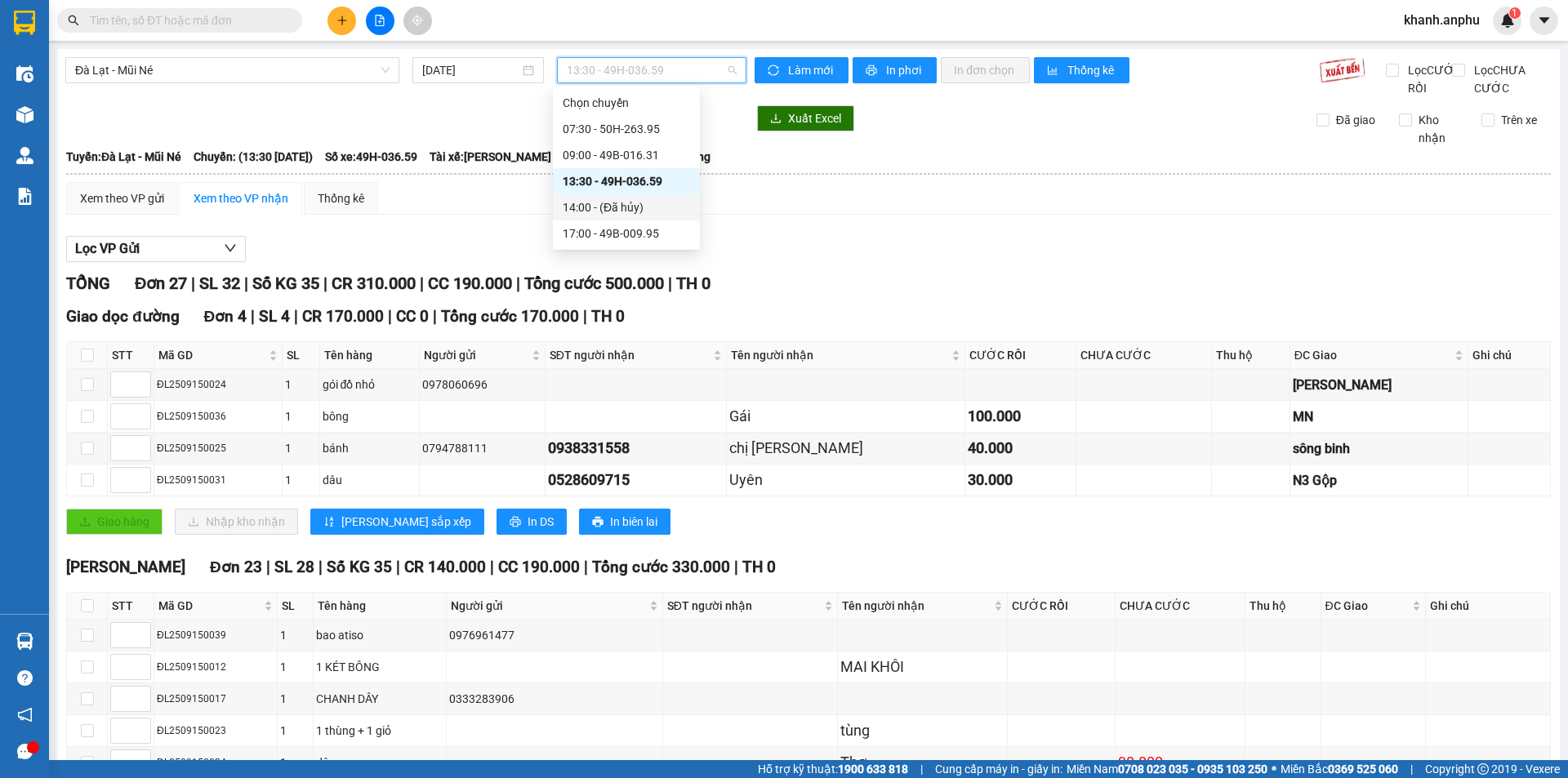
click at [644, 205] on div "14:00 - (Đã hủy)" at bounding box center [626, 207] width 127 height 18
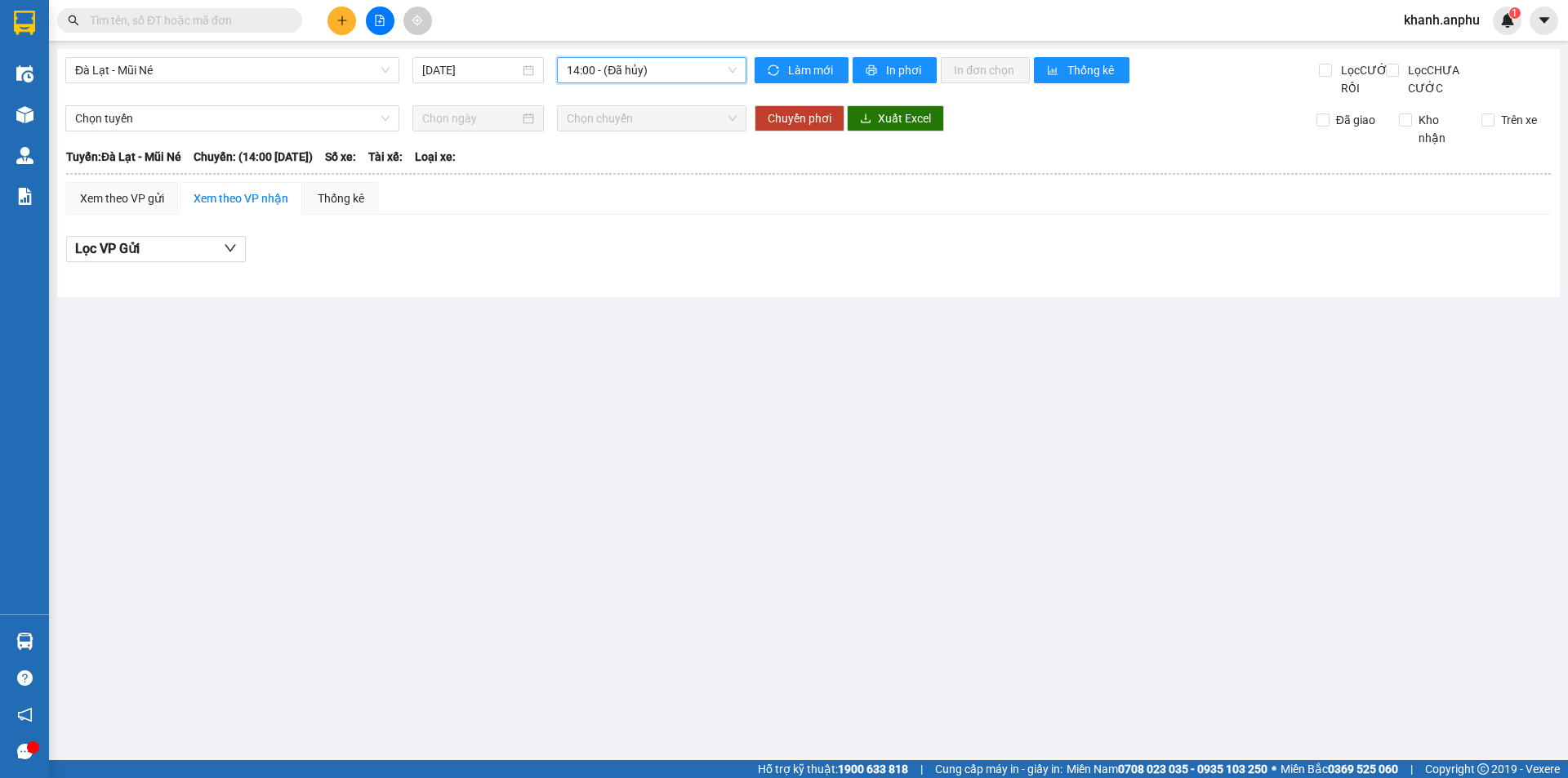
click at [494, 263] on div "Lọc VP Gửi" at bounding box center [809, 250] width 1485 height 27
click at [345, 19] on icon "plus" at bounding box center [342, 20] width 12 height 12
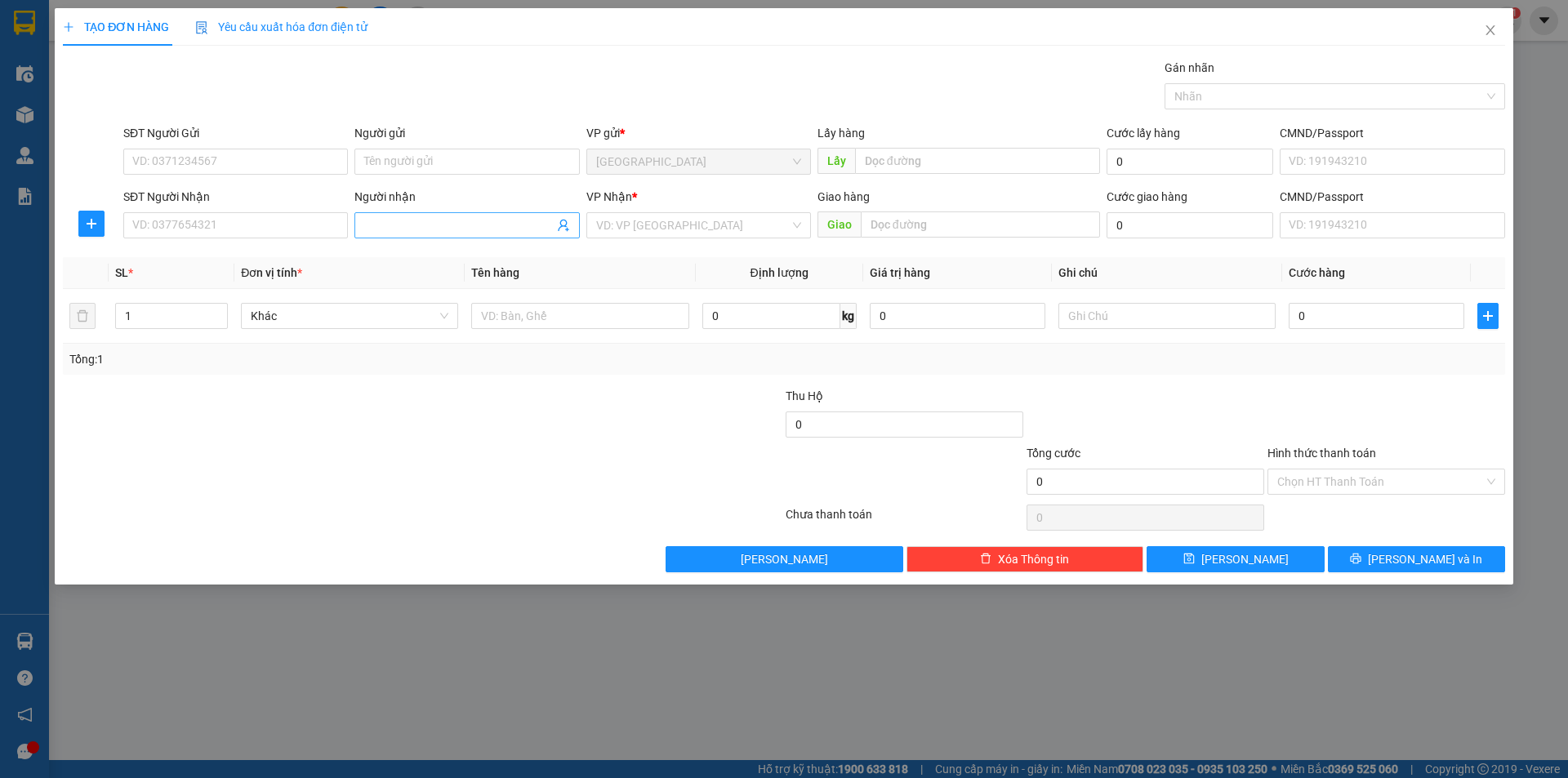
click at [440, 226] on input "Người nhận" at bounding box center [459, 225] width 189 height 18
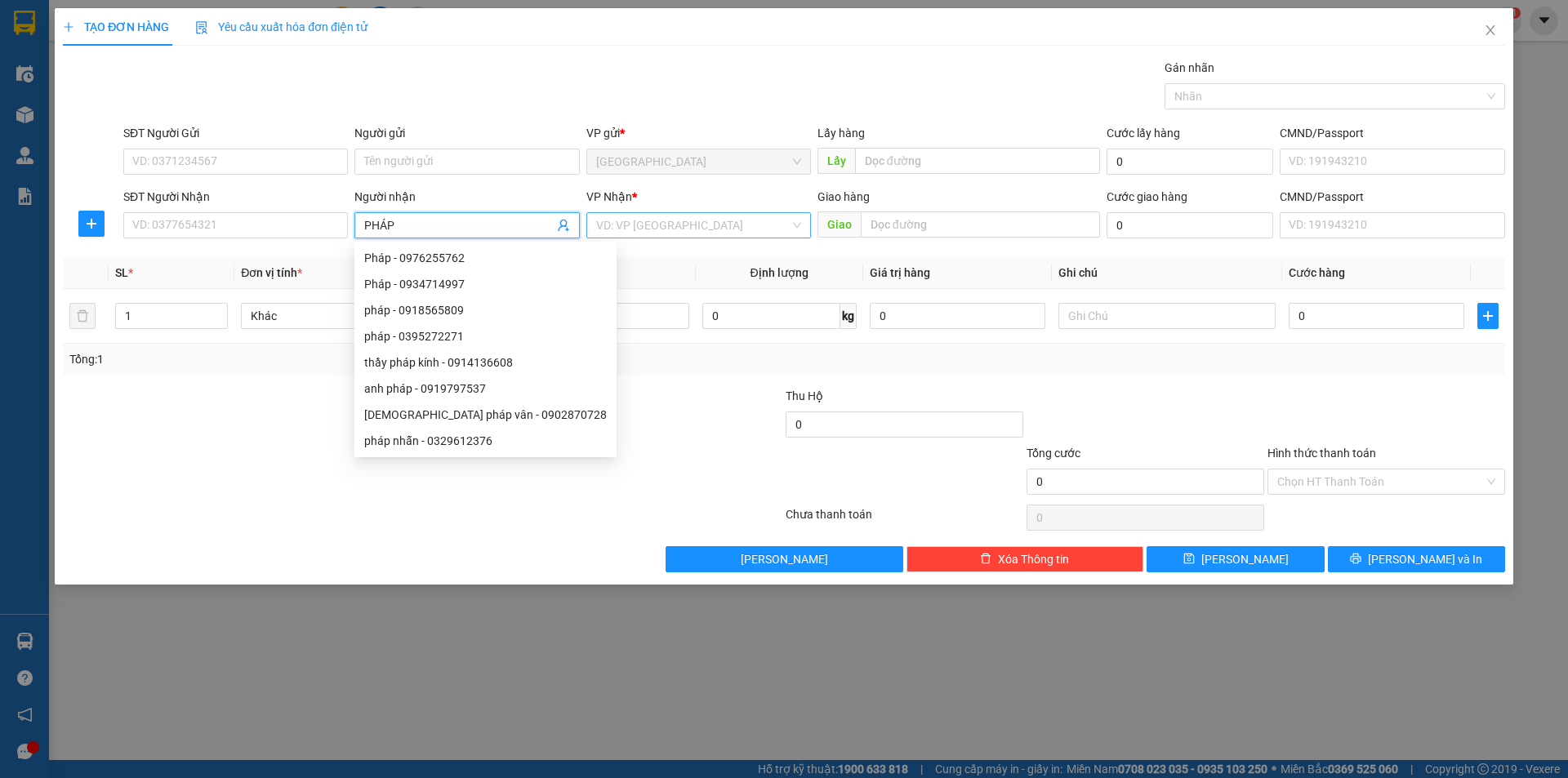
type input "PHÁP"
click at [625, 234] on input "search" at bounding box center [693, 225] width 194 height 25
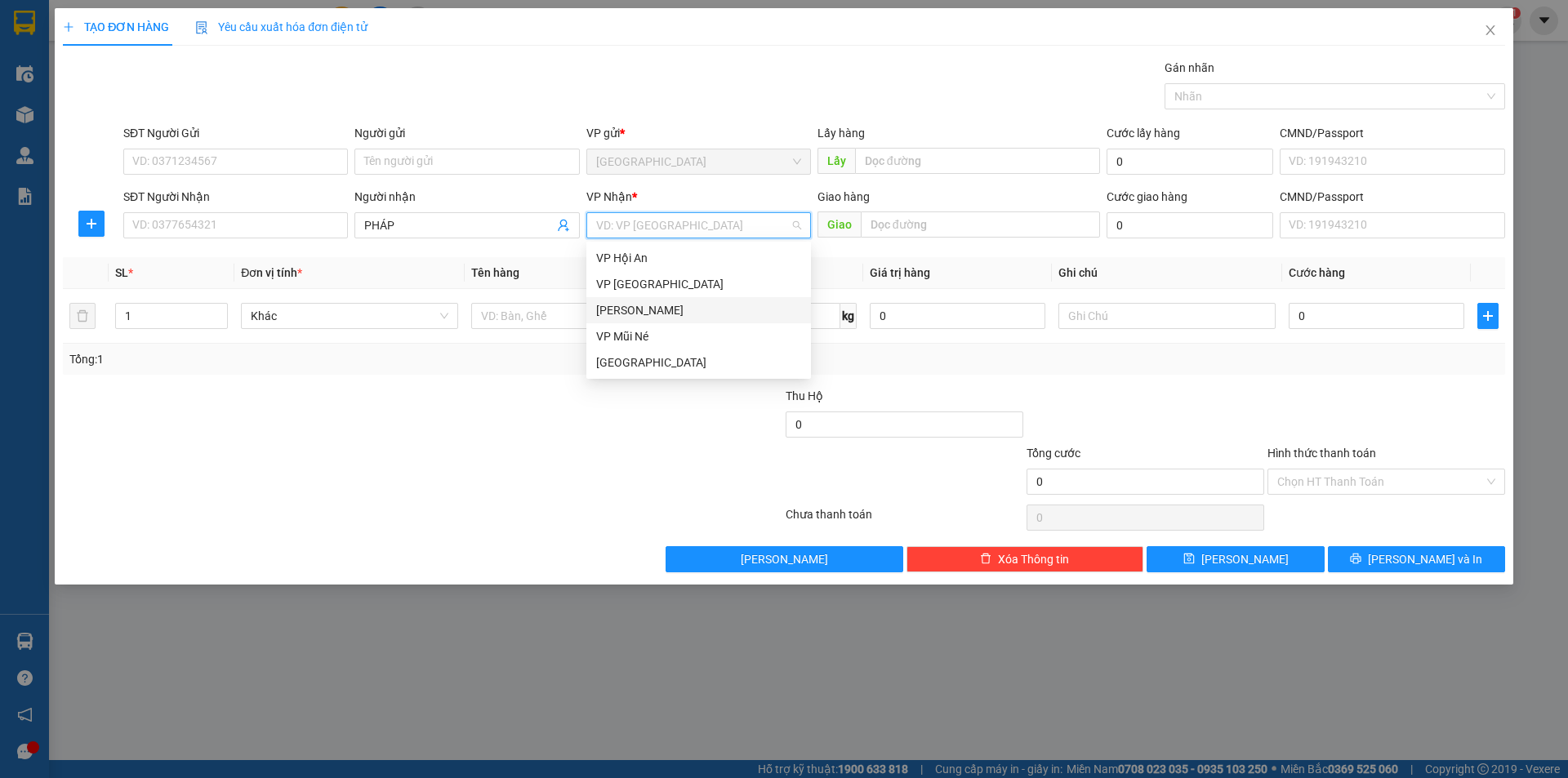
click at [625, 306] on div "[PERSON_NAME]" at bounding box center [699, 311] width 205 height 18
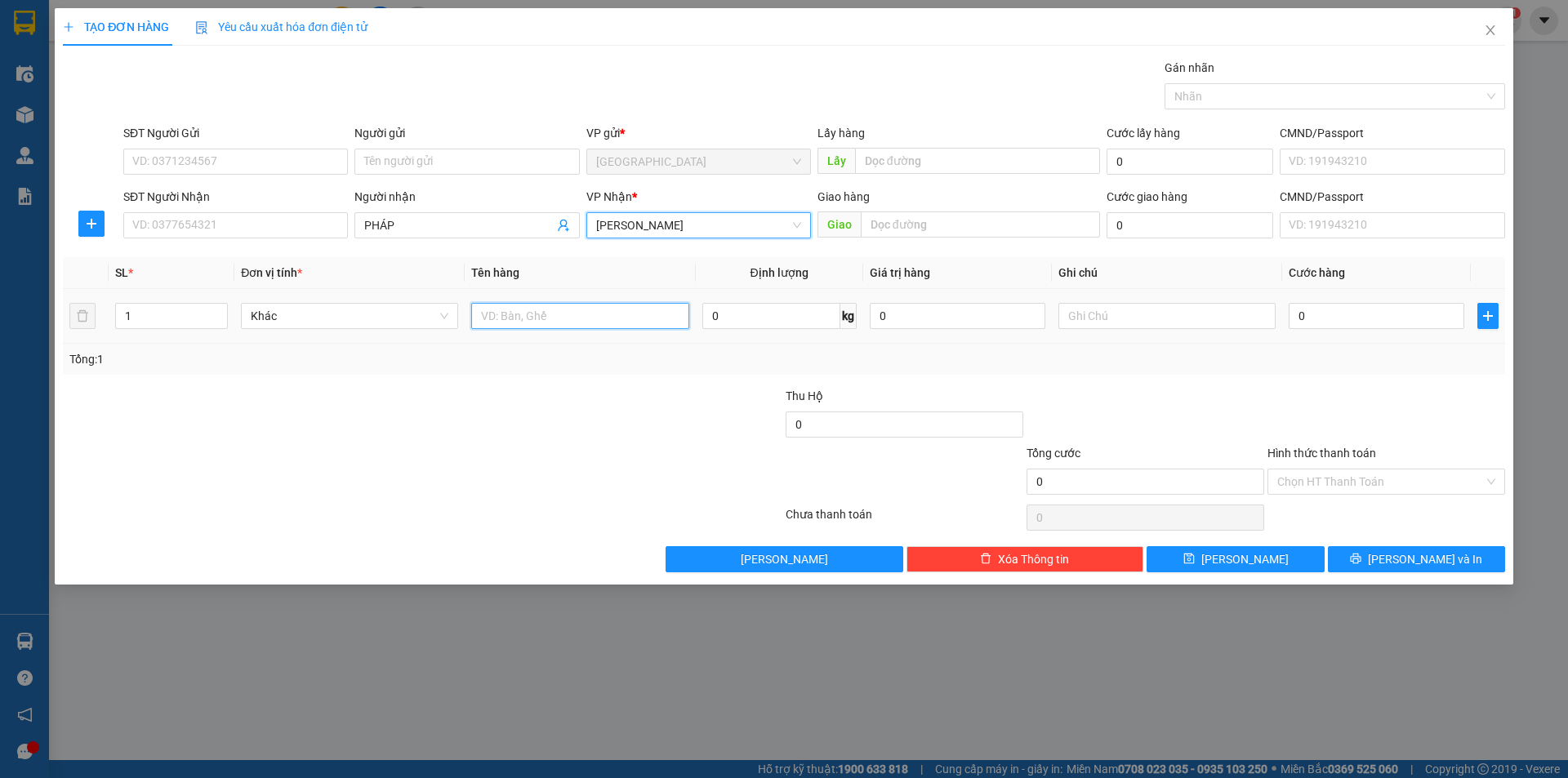
click at [556, 320] on input "text" at bounding box center [580, 315] width 217 height 26
type input "BÔNG"
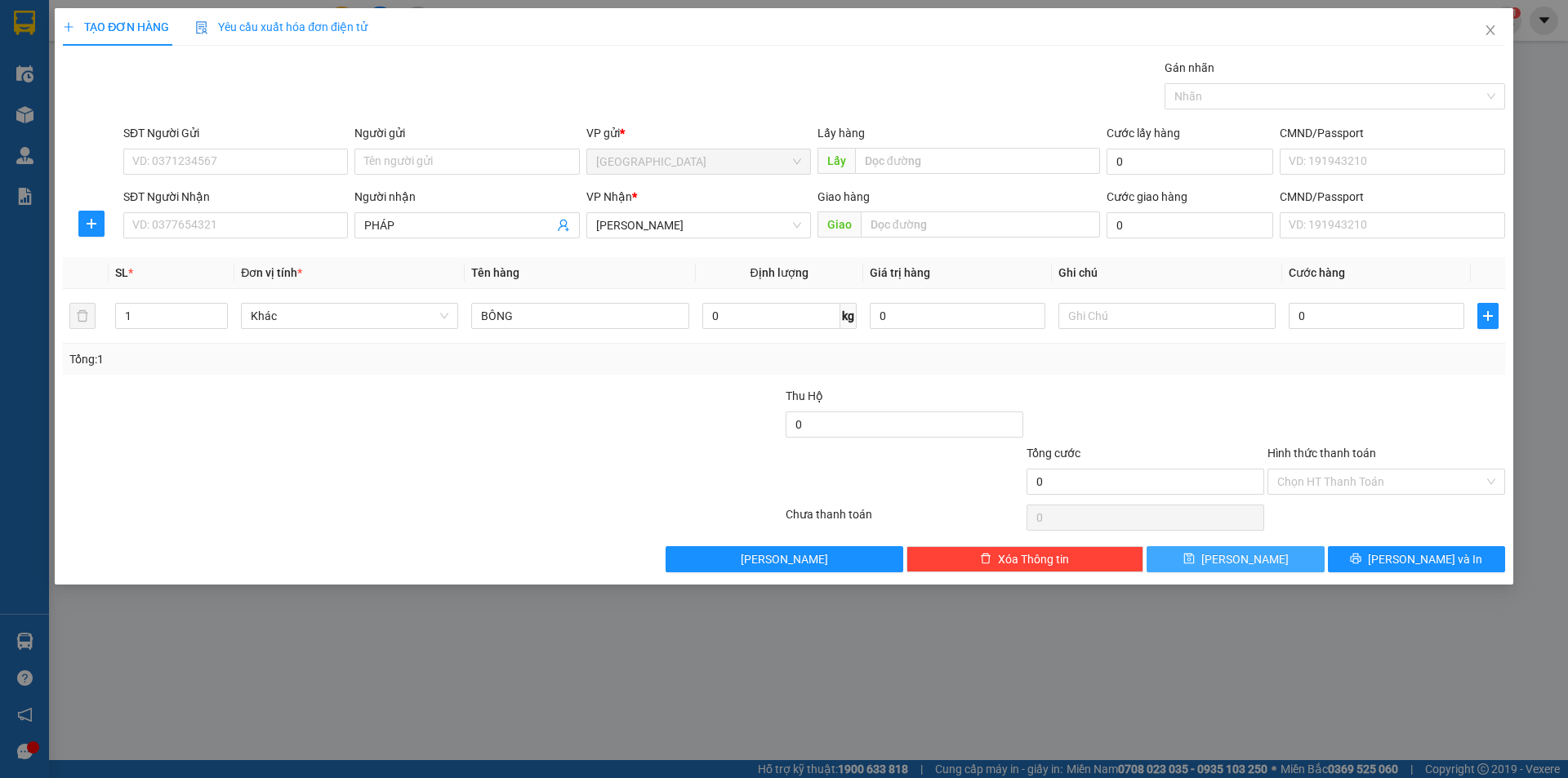
click at [1300, 563] on button "[PERSON_NAME]" at bounding box center [1235, 559] width 177 height 26
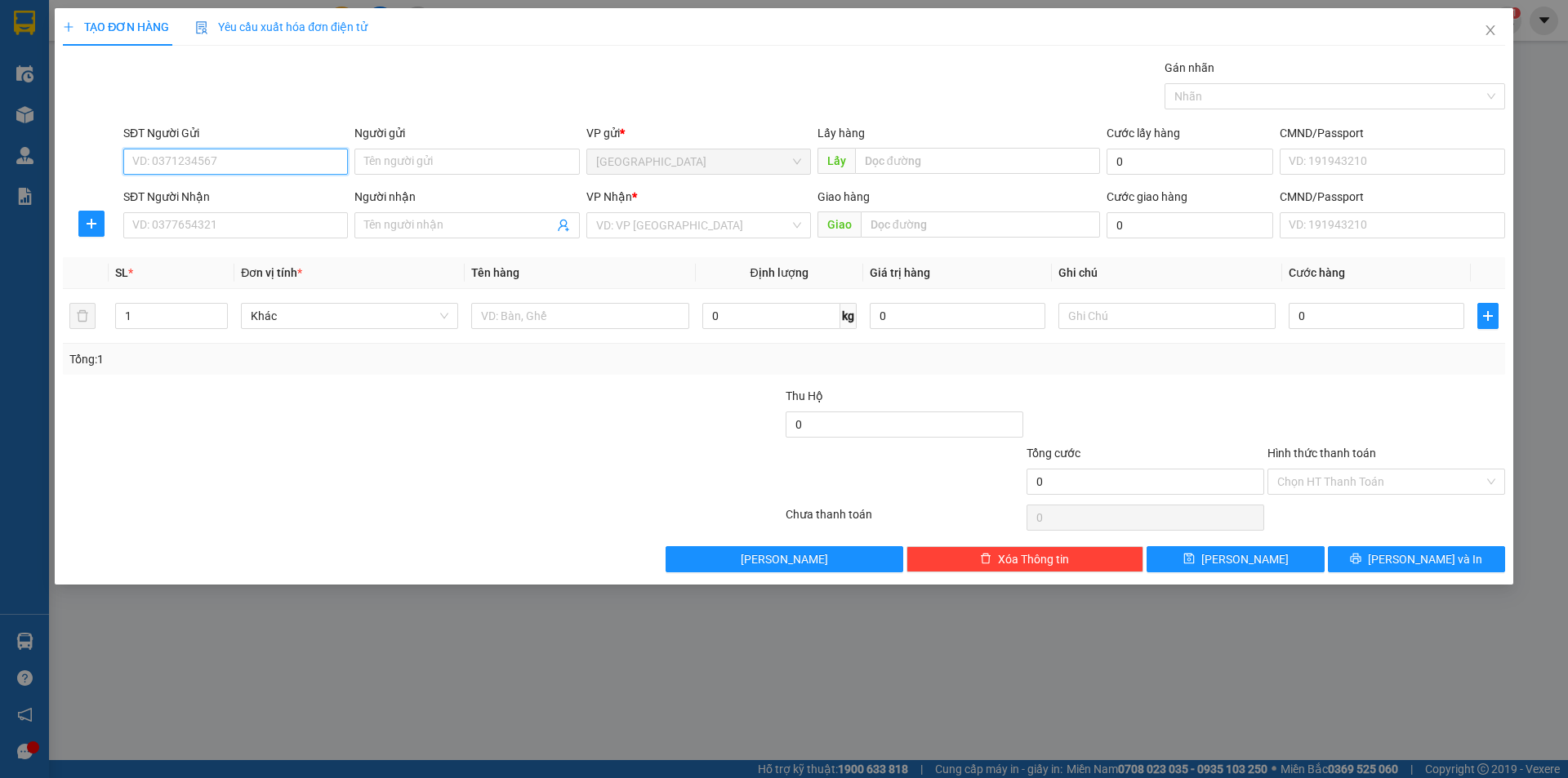
click at [254, 152] on input "SĐT Người Gửi" at bounding box center [235, 162] width 225 height 26
click at [228, 157] on input "SĐT Người Gửi" at bounding box center [235, 162] width 225 height 26
click at [195, 204] on div "0949796413 - hằng" at bounding box center [235, 194] width 225 height 26
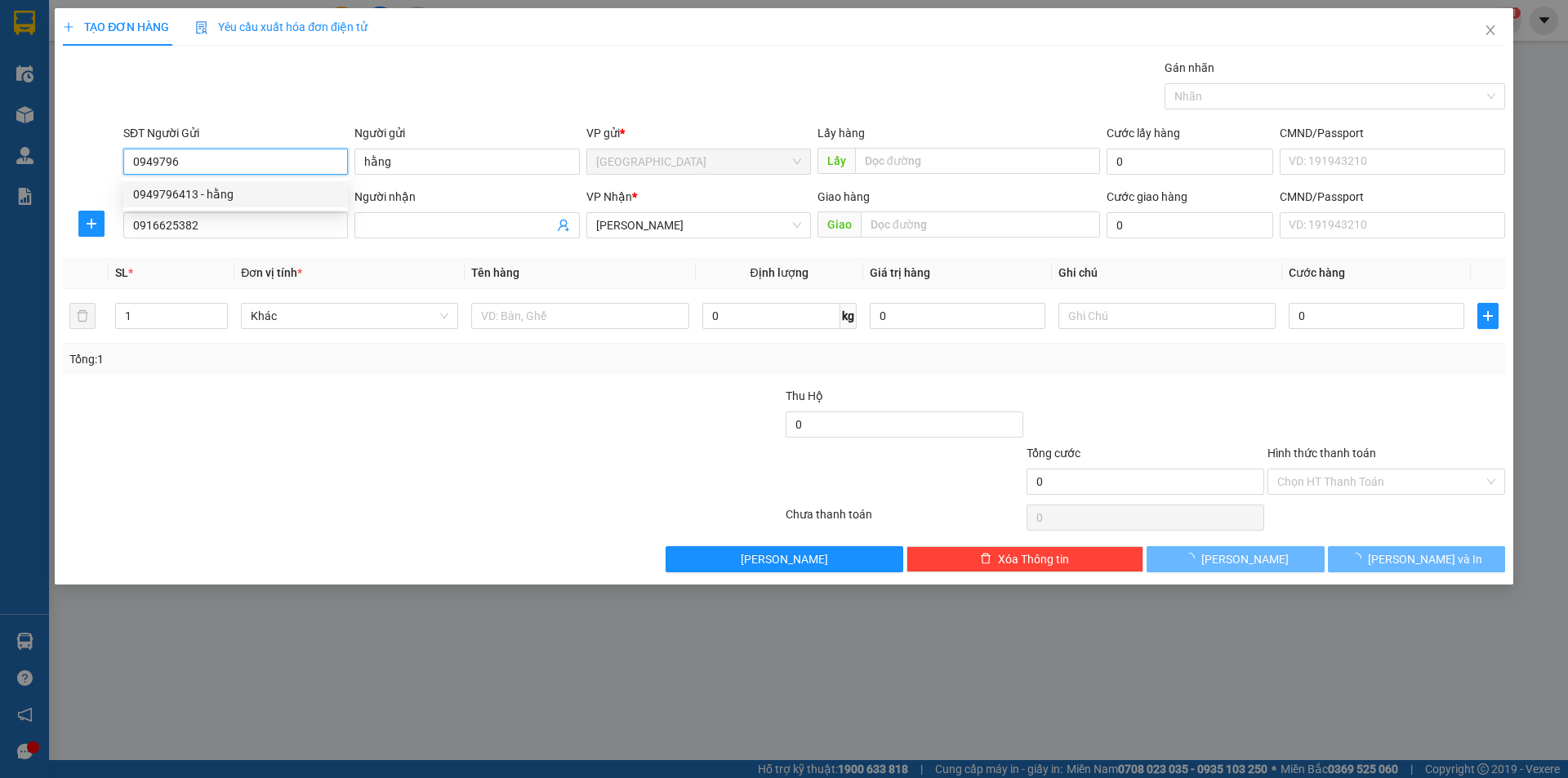
type input "0949796413"
type input "hằng"
type input "0916625382"
type input "phương"
type input "30.000"
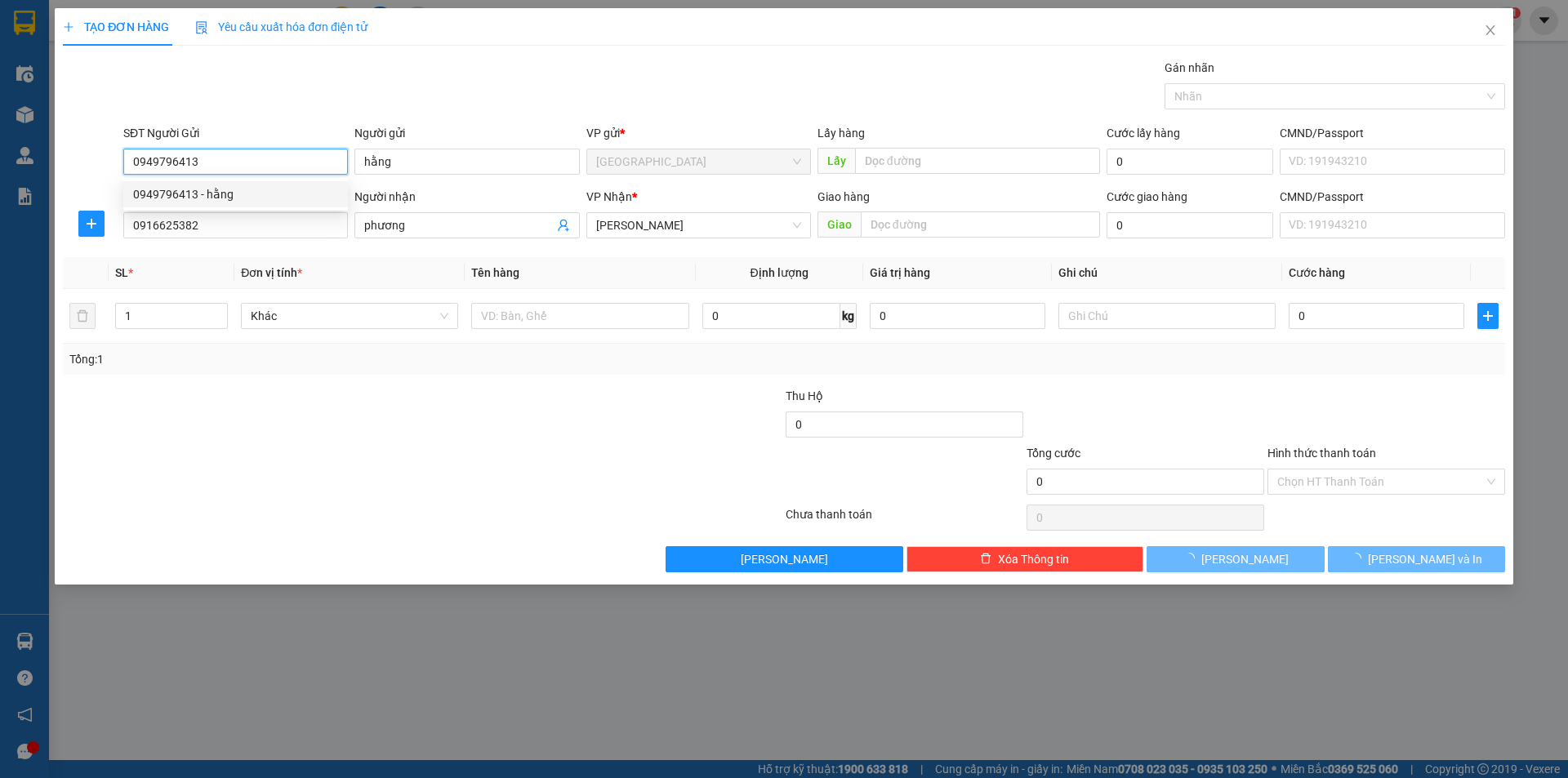
type input "30.000"
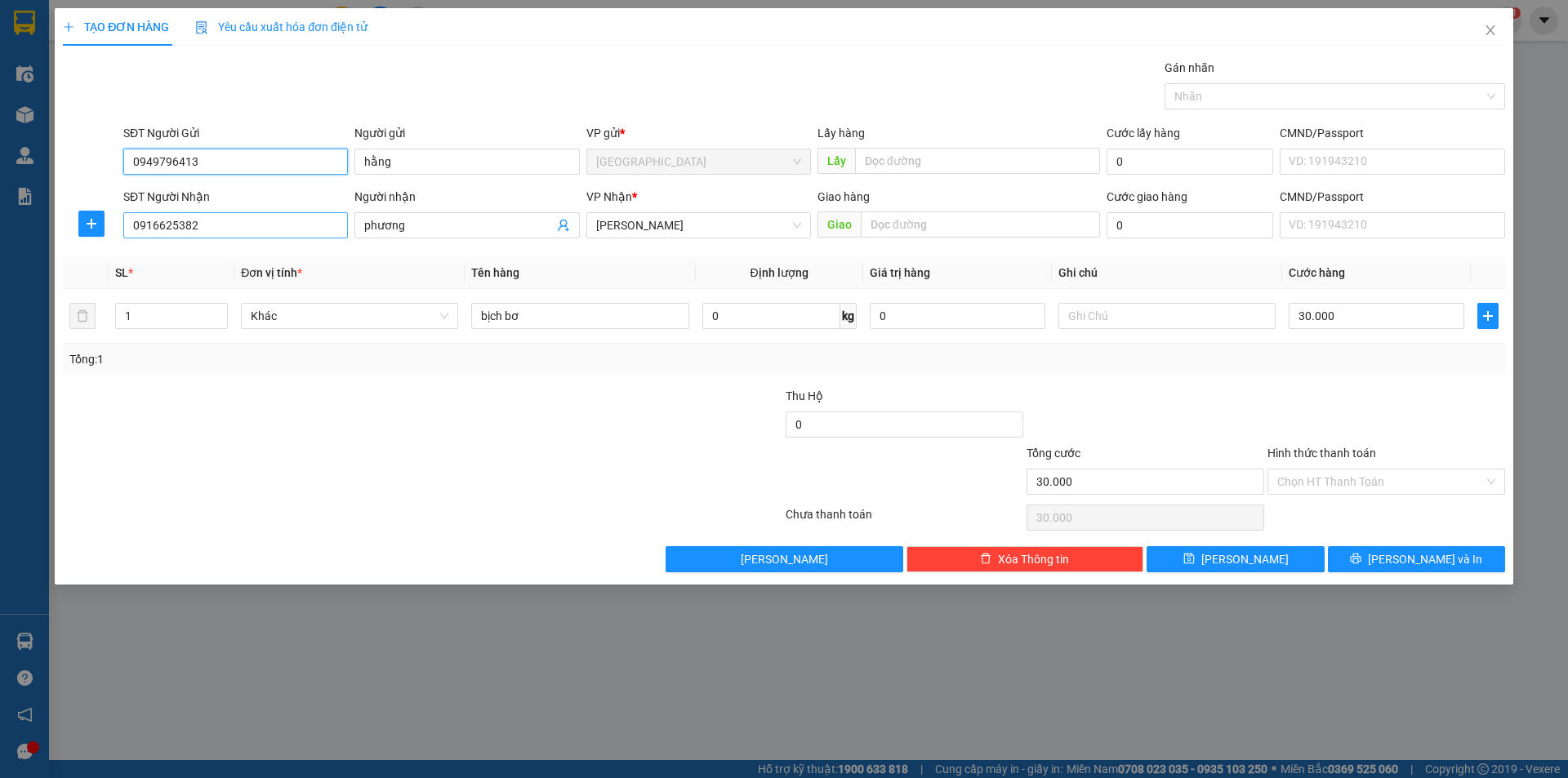
type input "0949796413"
click at [208, 223] on input "0916625382" at bounding box center [235, 225] width 225 height 26
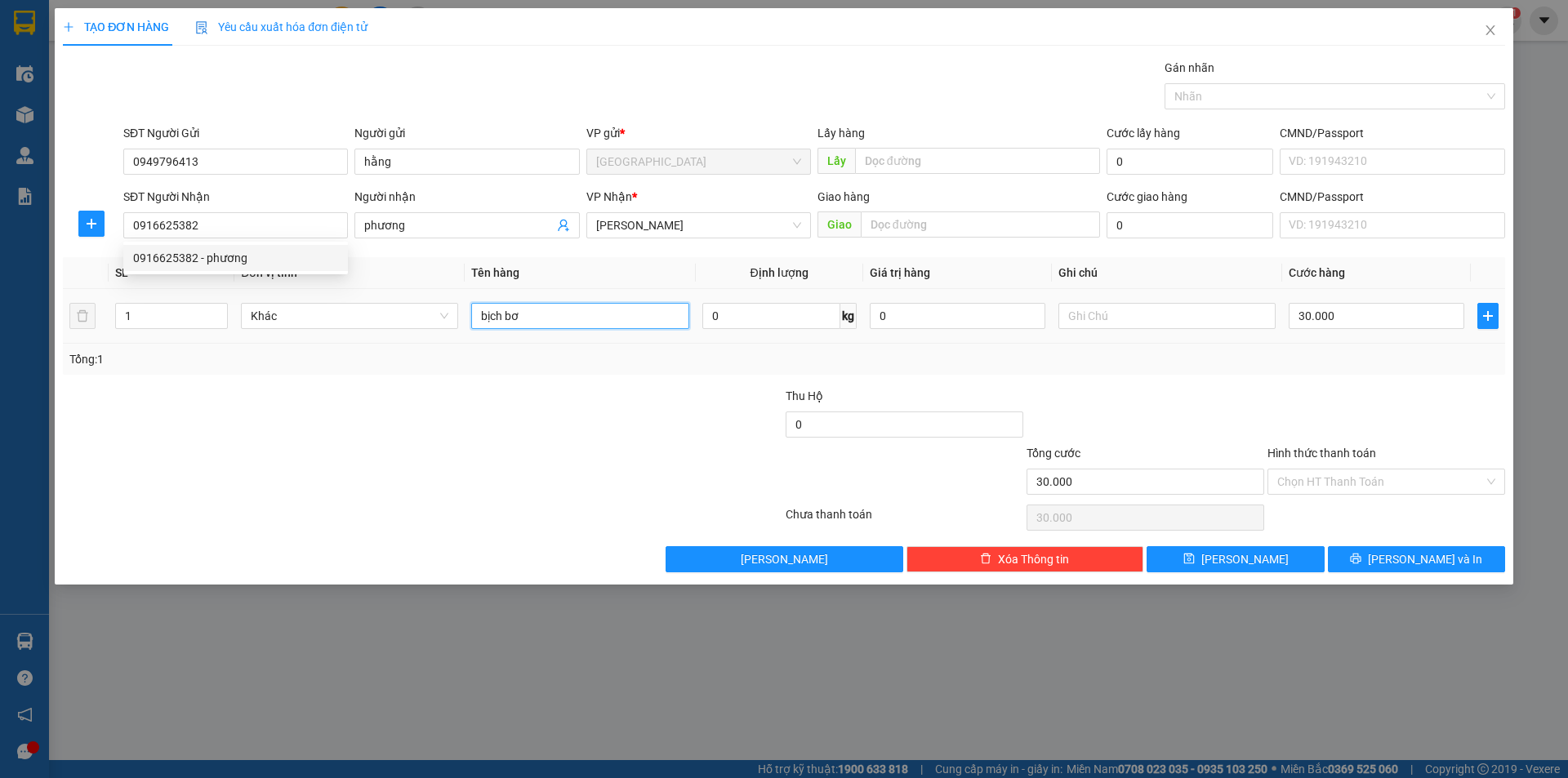
click at [558, 308] on input "bịch bơ" at bounding box center [580, 315] width 217 height 26
click at [557, 307] on input "bịch bơ" at bounding box center [580, 315] width 217 height 26
type input "b"
type input "TRÀ"
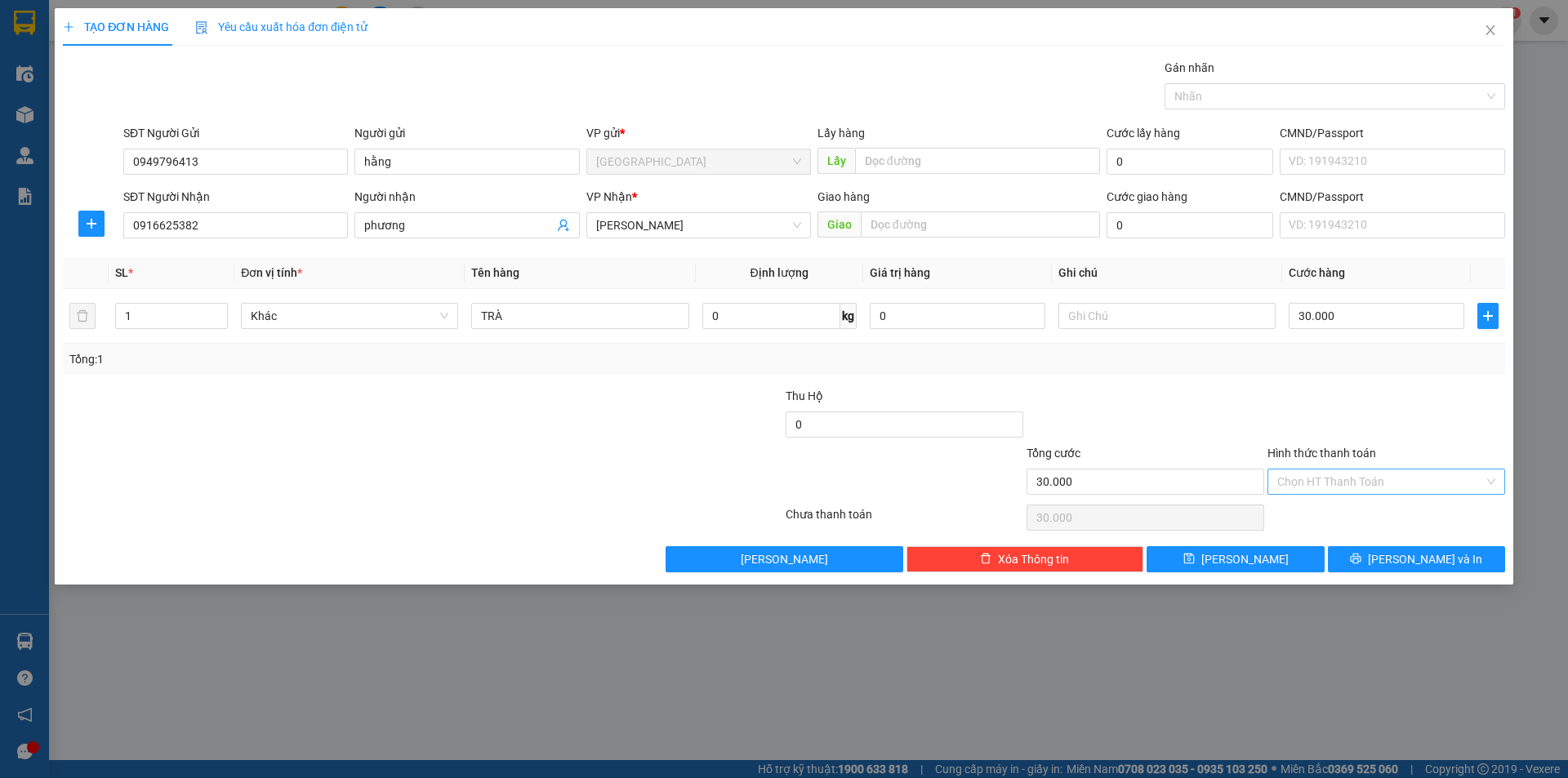
click at [1312, 478] on input "Hình thức thanh toán" at bounding box center [1380, 482] width 206 height 25
click at [1314, 506] on div "Tại văn phòng" at bounding box center [1386, 514] width 218 height 18
type input "0"
click at [1411, 561] on span "[PERSON_NAME] và In" at bounding box center [1425, 560] width 115 height 18
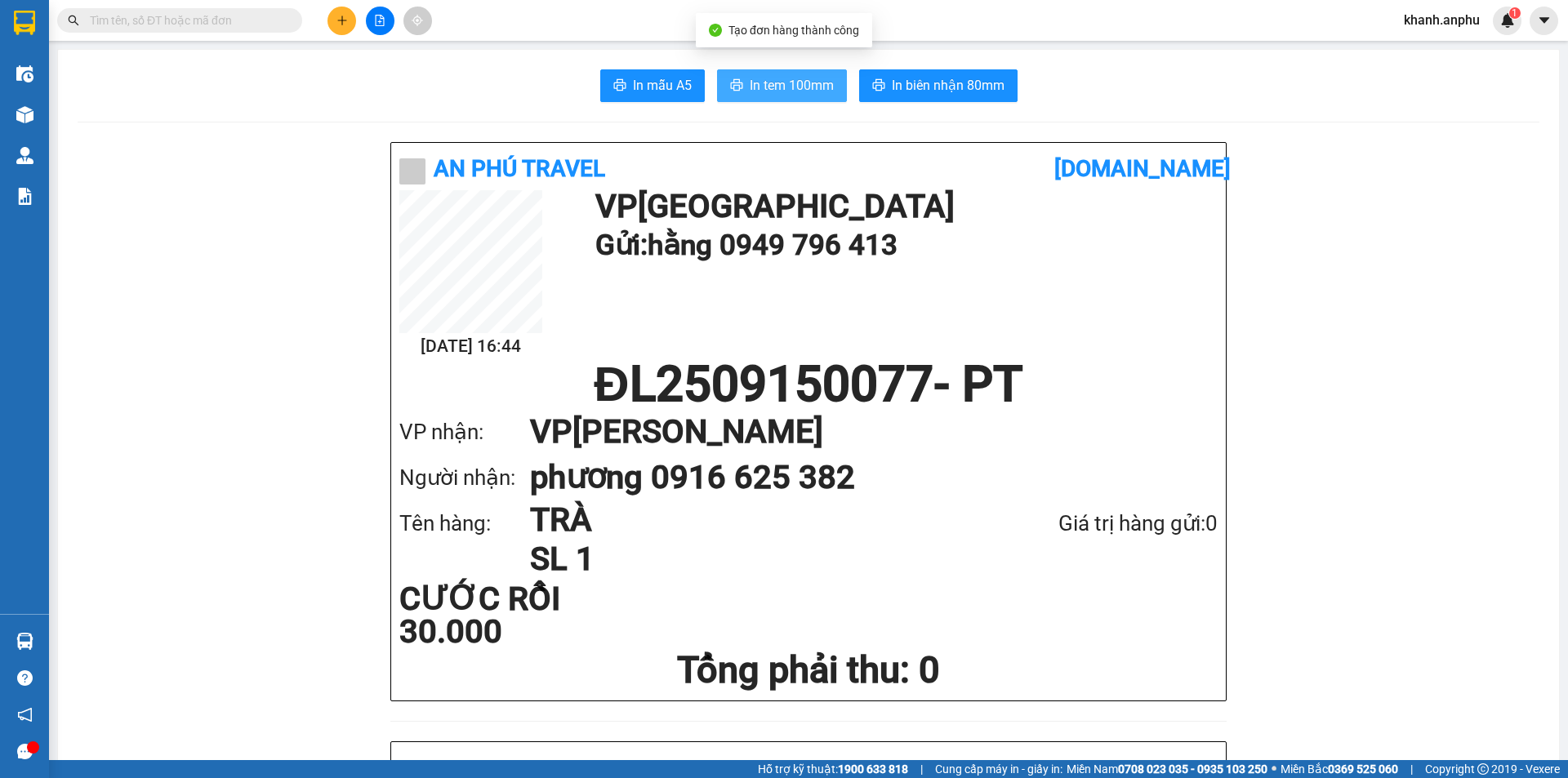
click at [780, 77] on span "In tem 100mm" at bounding box center [792, 85] width 85 height 20
click at [336, 15] on icon "plus" at bounding box center [342, 20] width 12 height 12
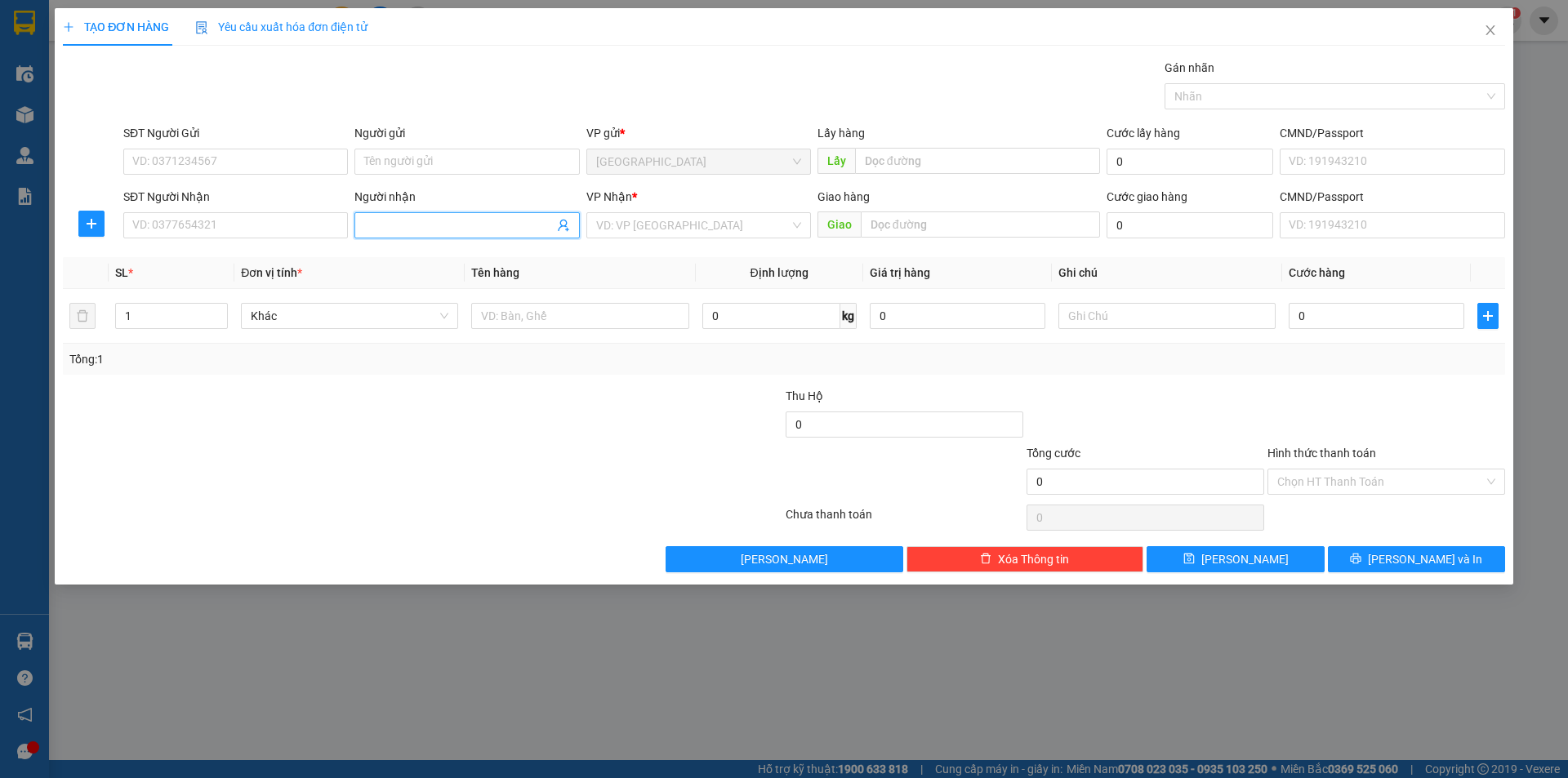
drag, startPoint x: 457, startPoint y: 227, endPoint x: 1253, endPoint y: 19, distance: 822.7
click at [459, 228] on input "Người nhận" at bounding box center [459, 225] width 189 height 18
type input "HOA RÊU"
click at [664, 235] on input "search" at bounding box center [693, 225] width 194 height 25
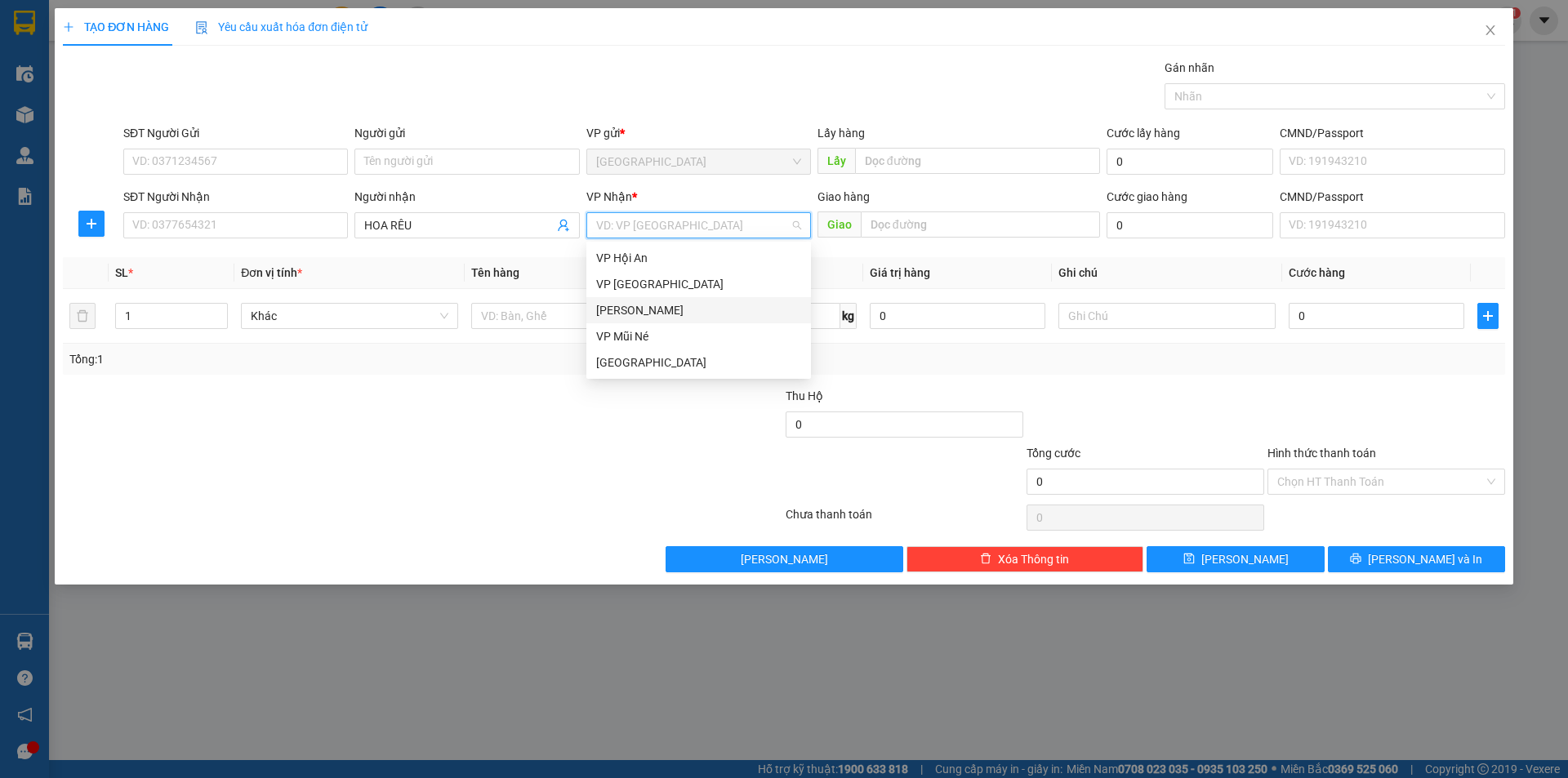
click at [634, 314] on div "[PERSON_NAME]" at bounding box center [699, 311] width 205 height 18
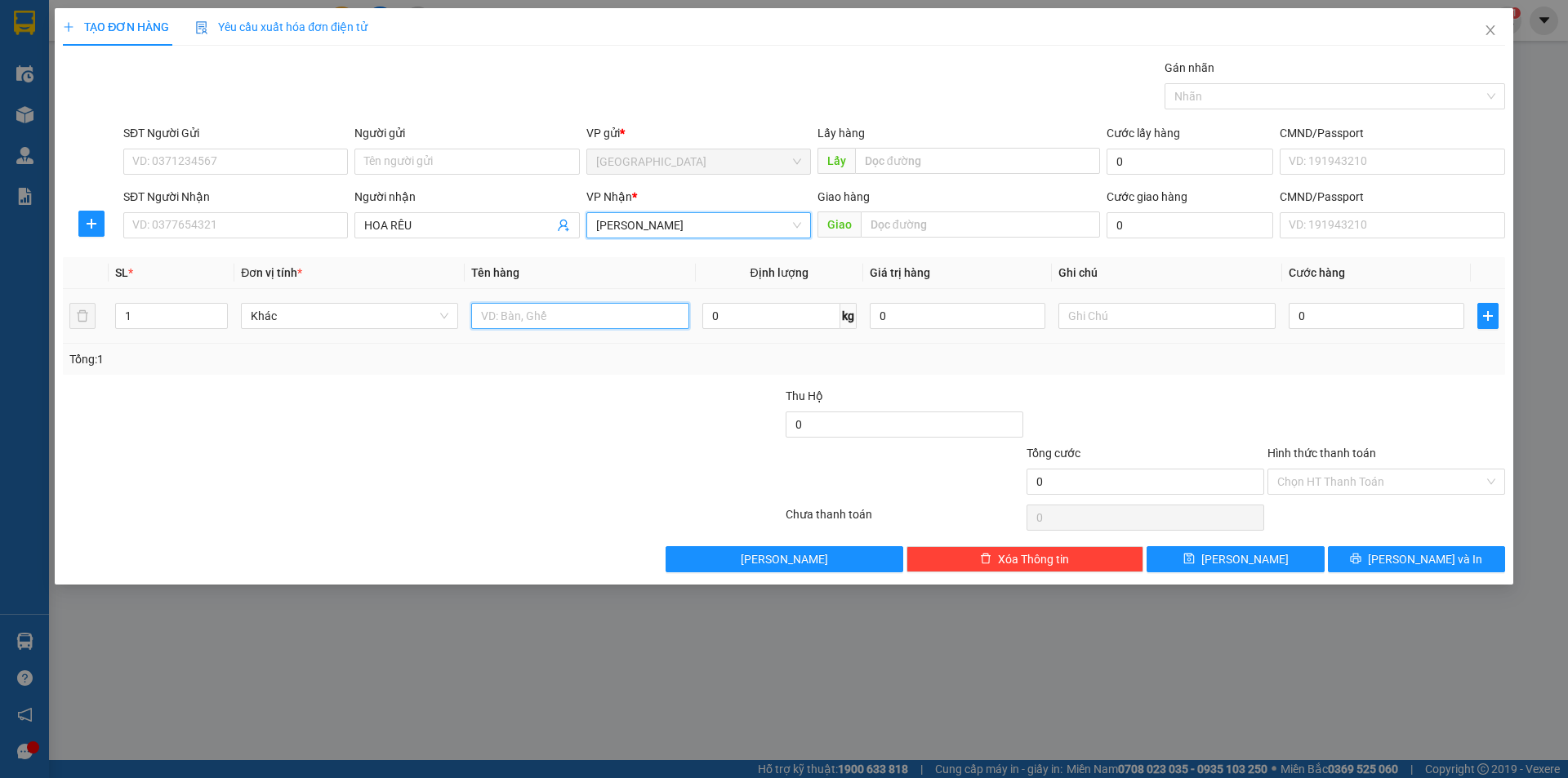
click at [550, 315] on input "text" at bounding box center [580, 315] width 217 height 26
type input "BÔNG"
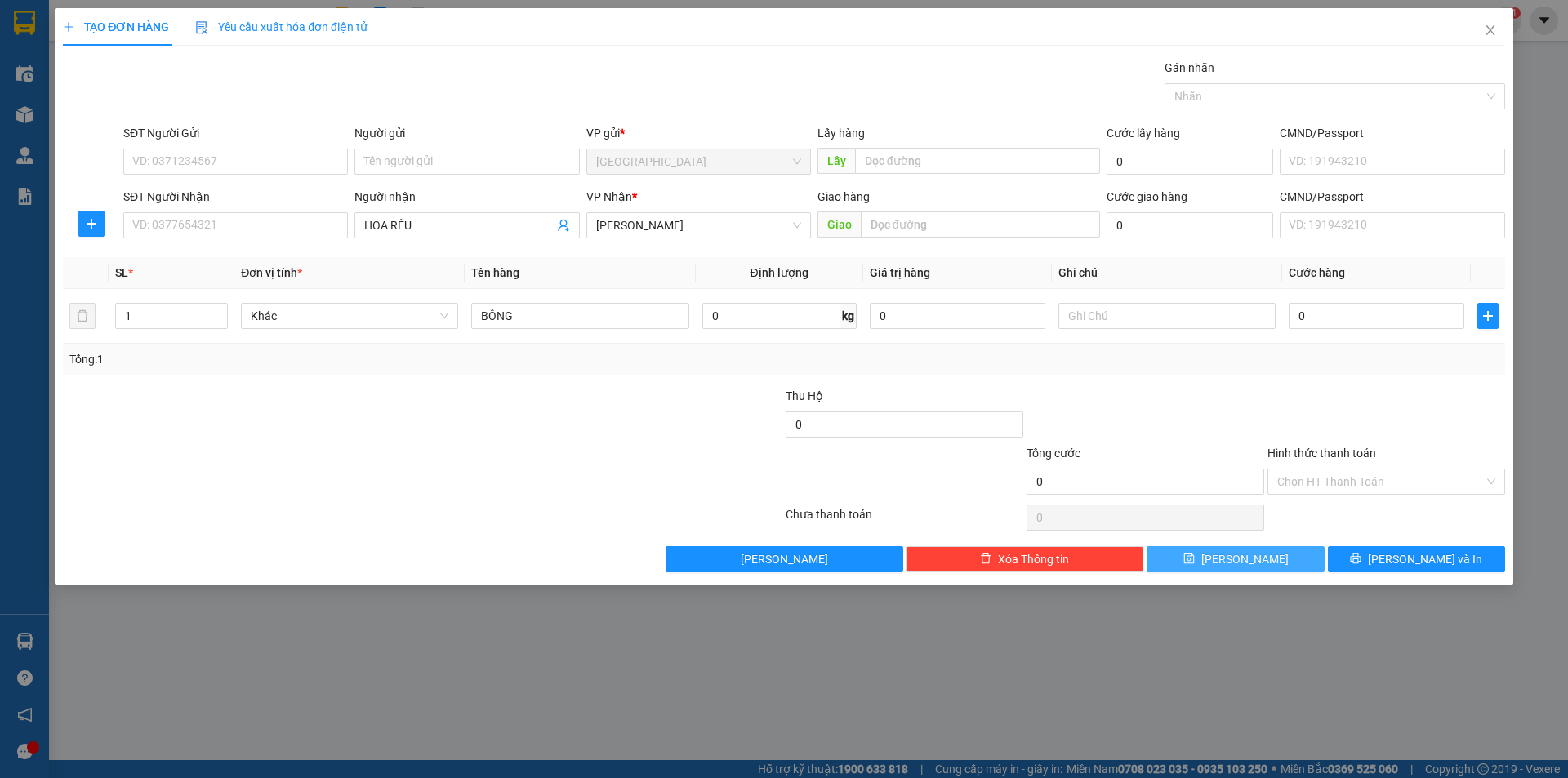
click at [1313, 558] on button "[PERSON_NAME]" at bounding box center [1235, 559] width 177 height 26
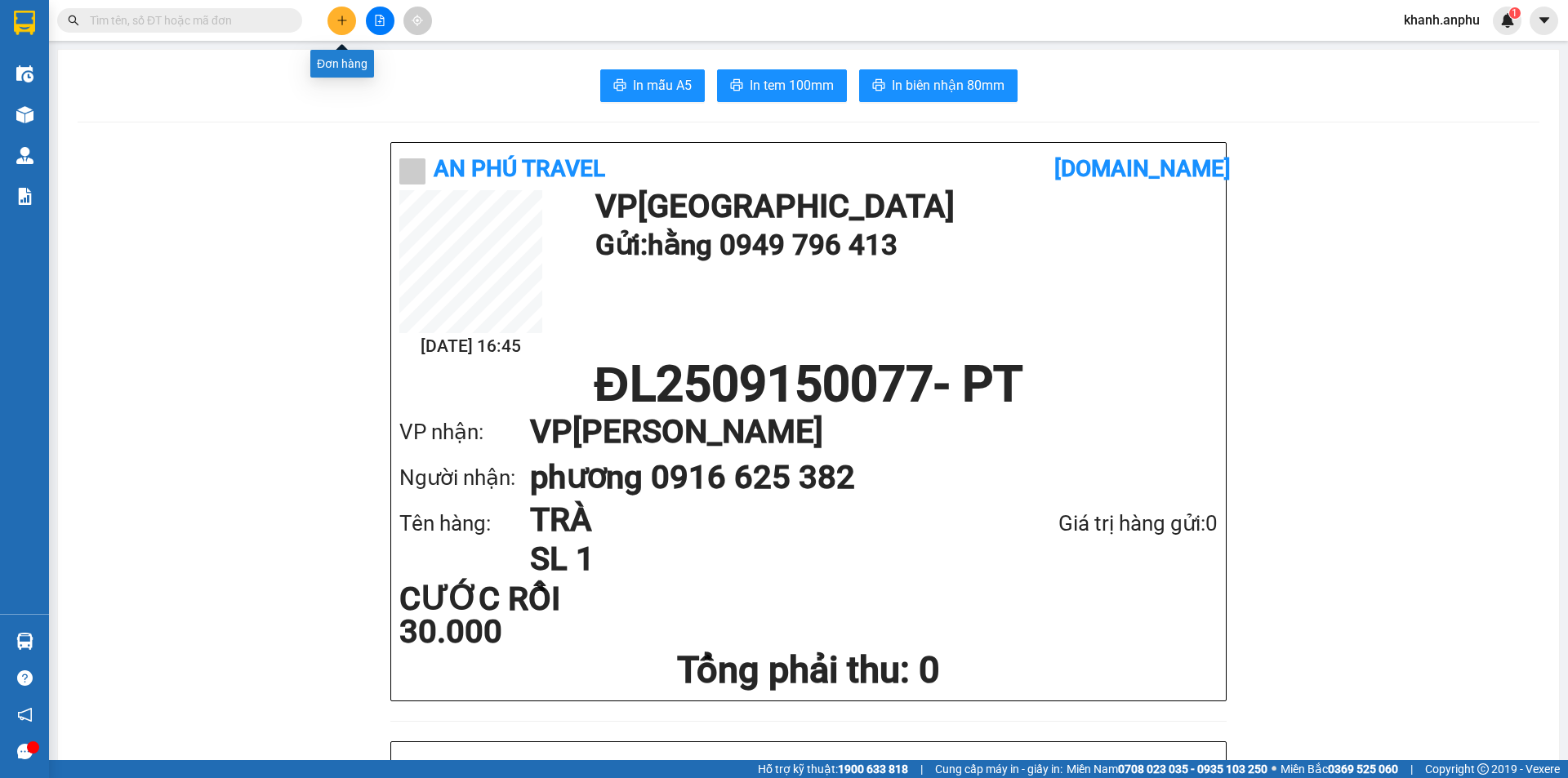
click at [343, 21] on icon "plus" at bounding box center [342, 20] width 1 height 9
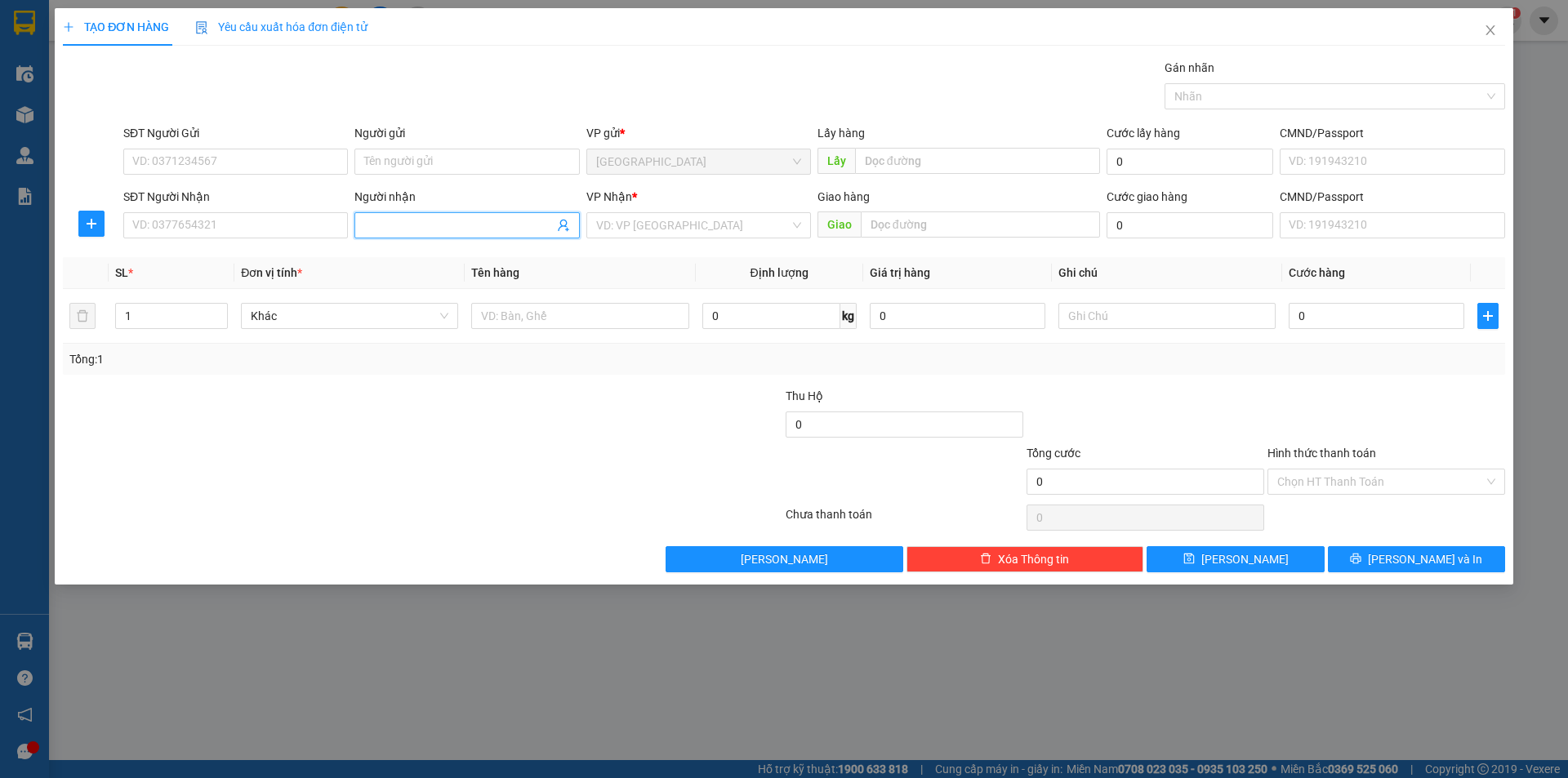
click at [458, 222] on input "Người nhận" at bounding box center [459, 225] width 189 height 18
type input "THƠ"
click at [701, 244] on div "VP Nhận * VD: VP [GEOGRAPHIC_DATA]" at bounding box center [698, 216] width 225 height 57
click at [704, 233] on input "search" at bounding box center [693, 225] width 194 height 25
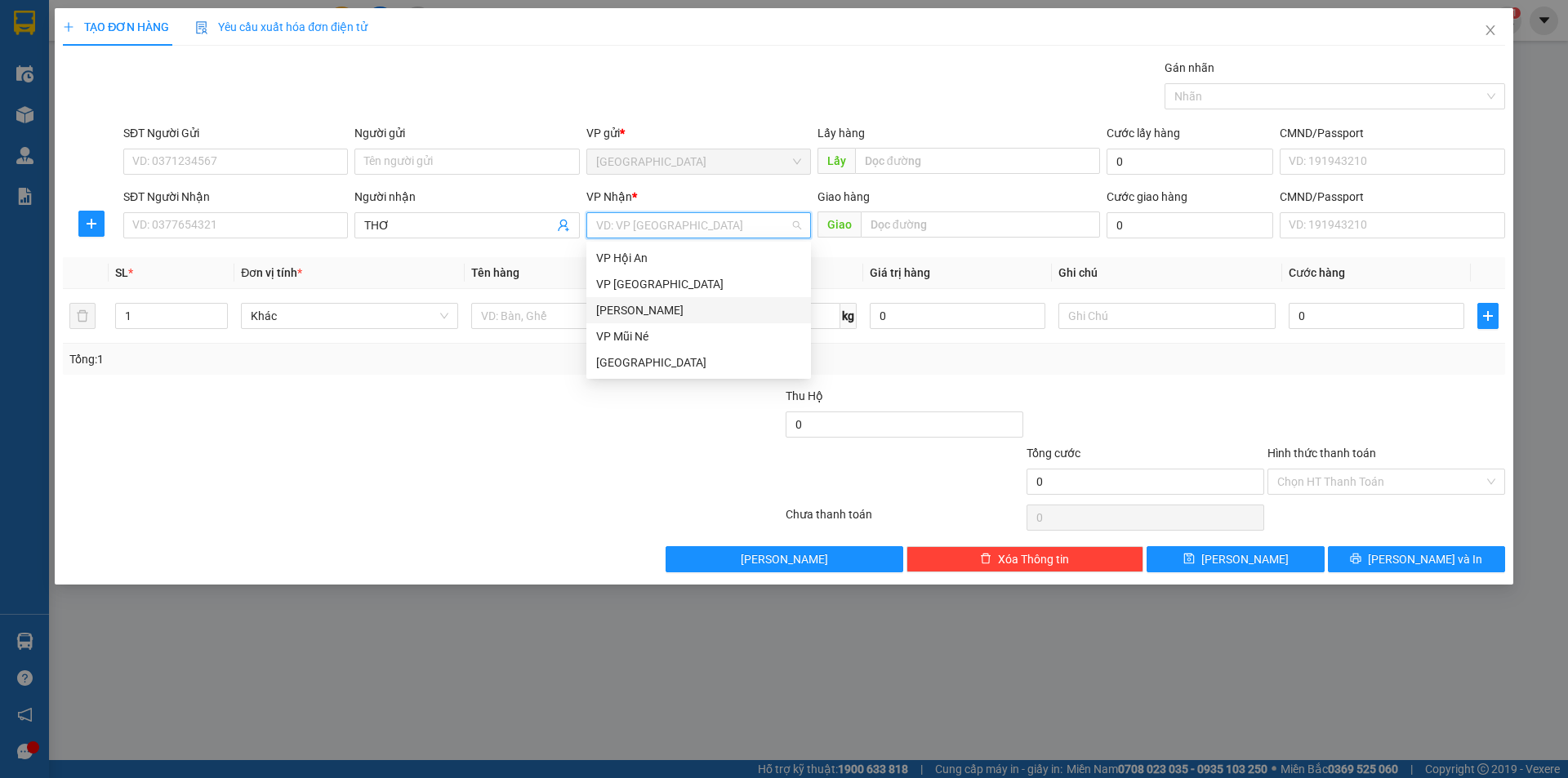
click at [661, 309] on div "[PERSON_NAME]" at bounding box center [699, 311] width 205 height 18
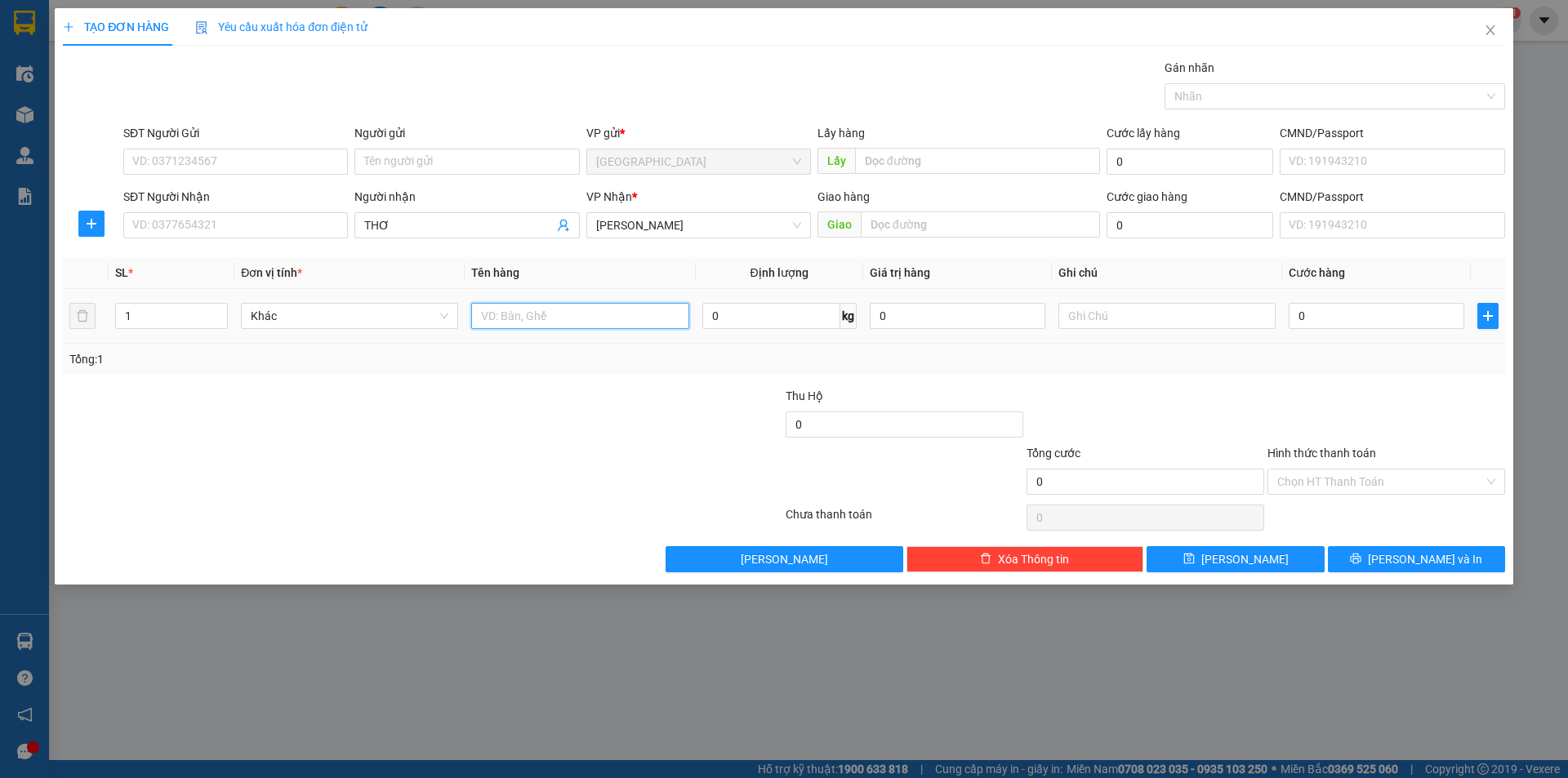
click at [554, 319] on input "text" at bounding box center [580, 315] width 217 height 26
type input "RAU"
click at [1307, 324] on input "0" at bounding box center [1376, 315] width 175 height 26
type input "5"
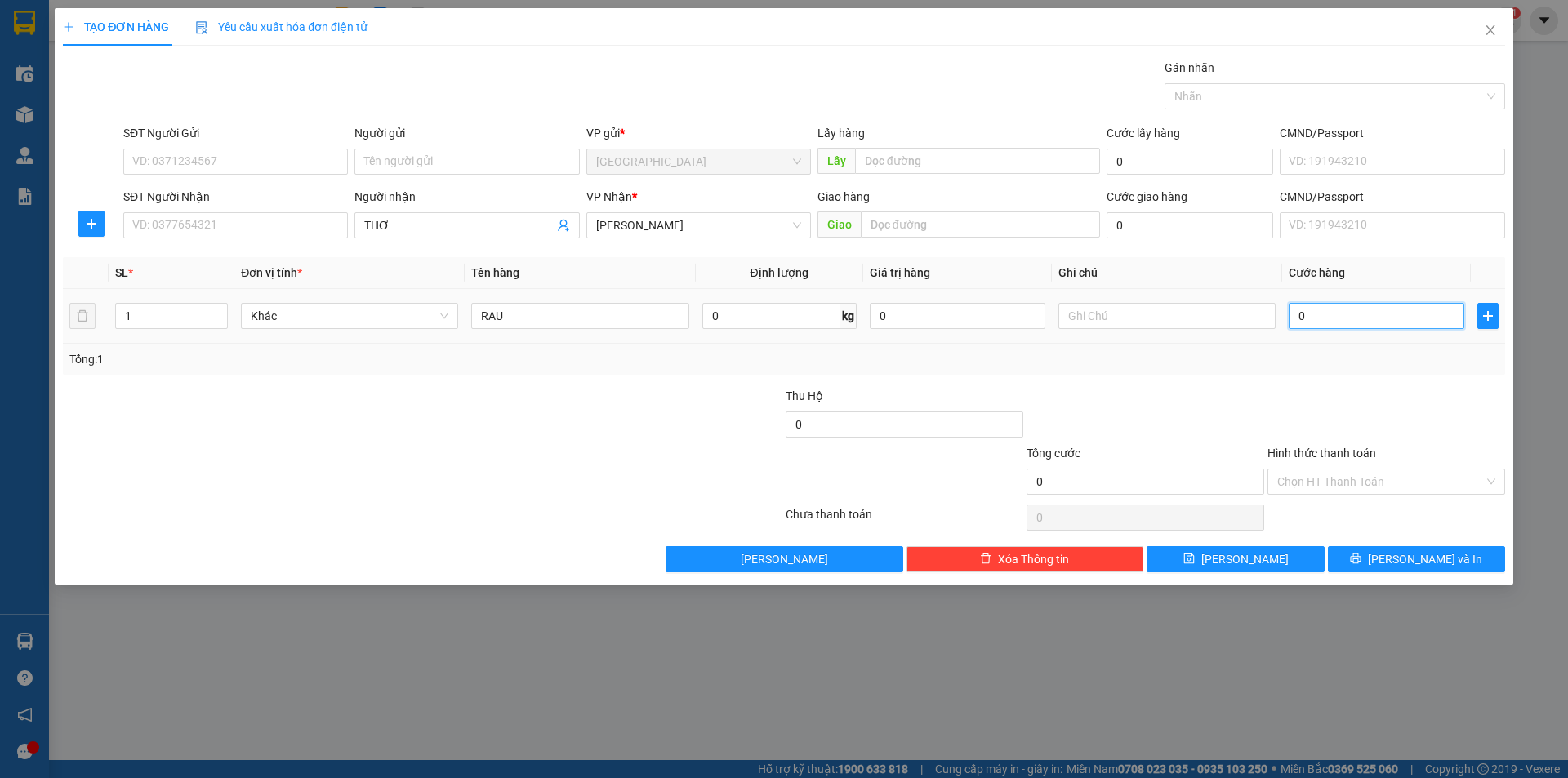
type input "5"
type input "50"
type input "50.000"
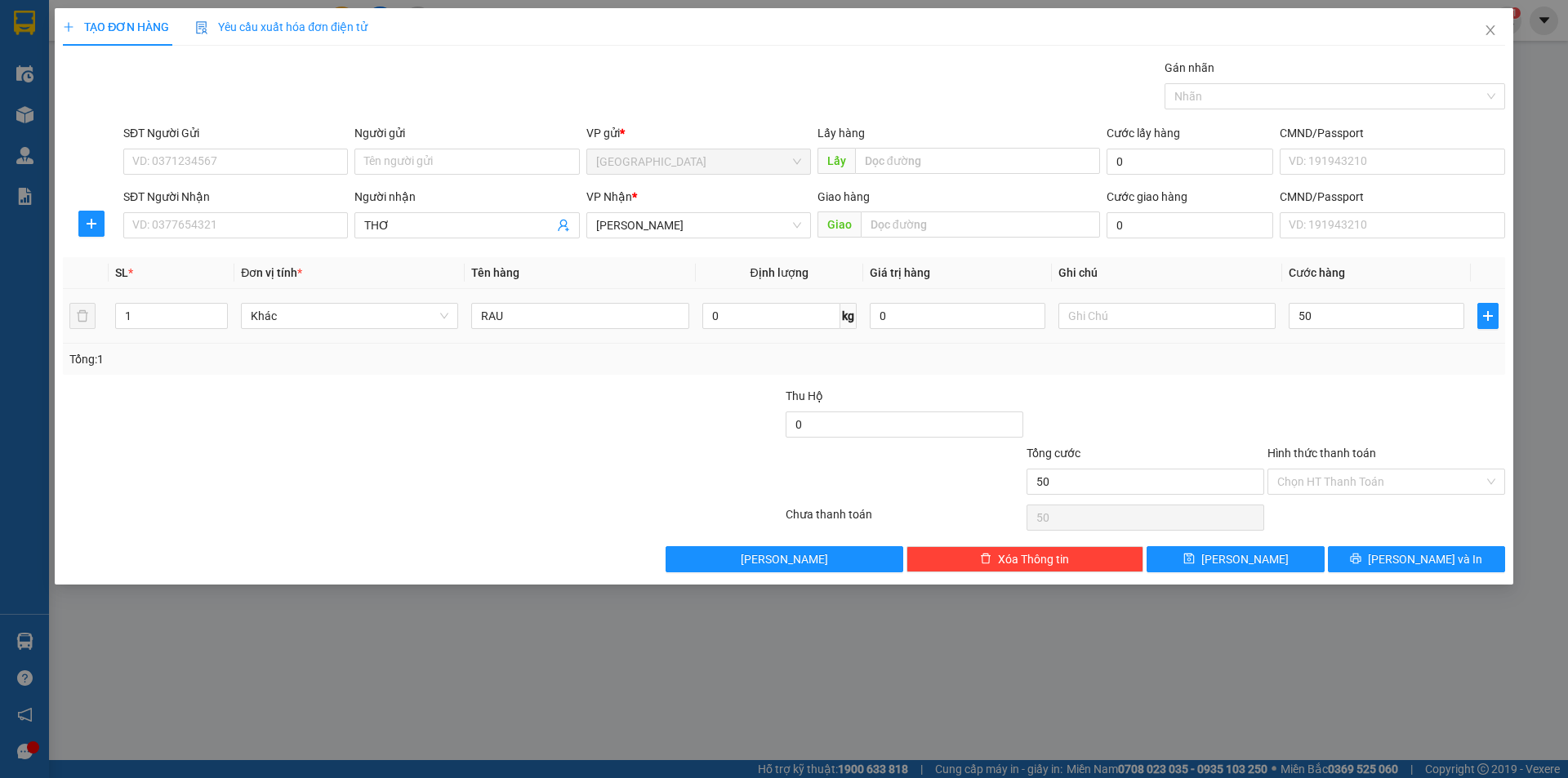
type input "50.000"
click at [1369, 384] on div "Transit Pickup Surcharge Ids Transit Deliver Surcharge Ids Transit Deliver Surc…" at bounding box center [784, 315] width 1443 height 514
click at [1293, 554] on button "[PERSON_NAME]" at bounding box center [1235, 559] width 177 height 26
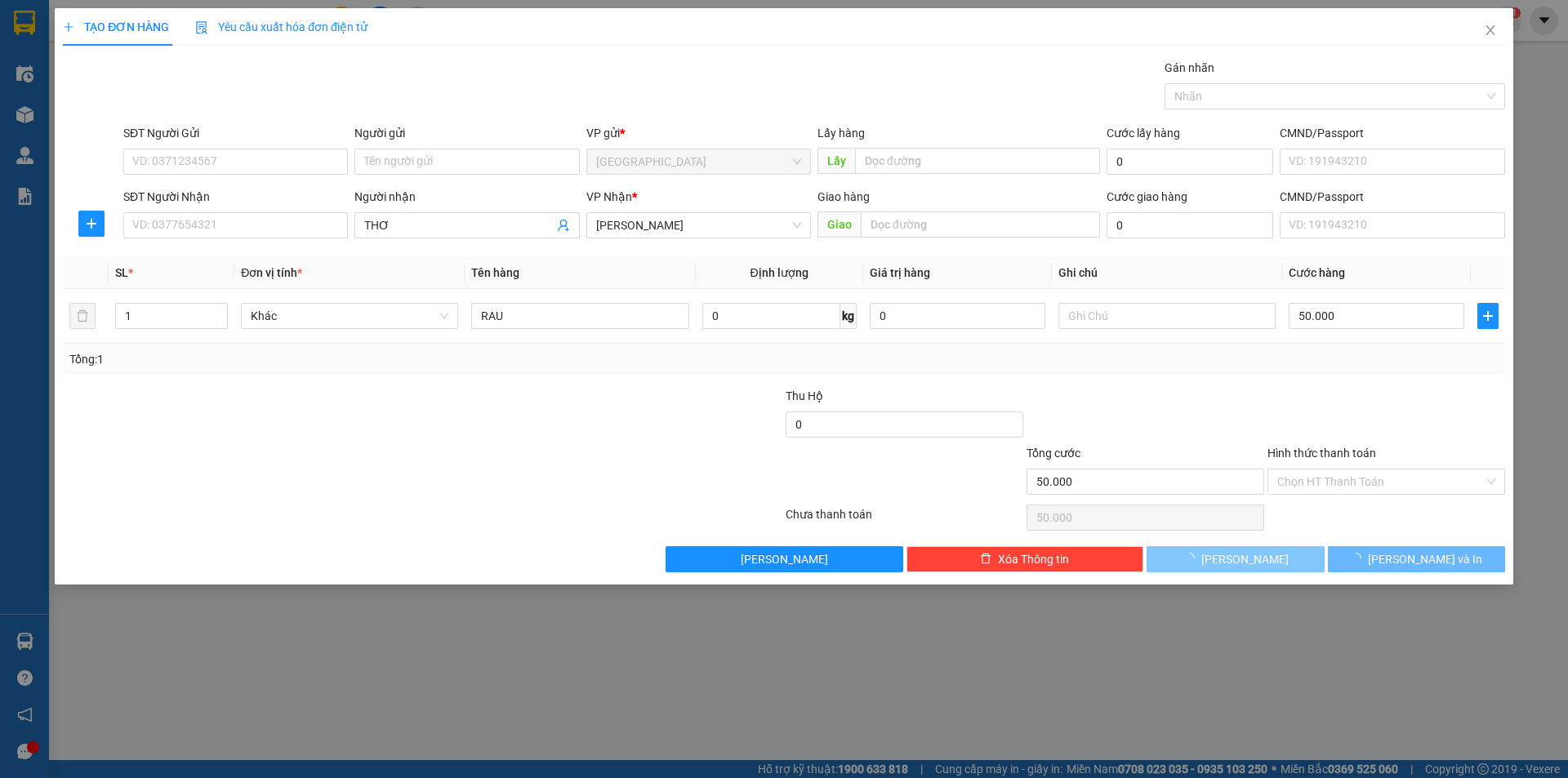
type input "0"
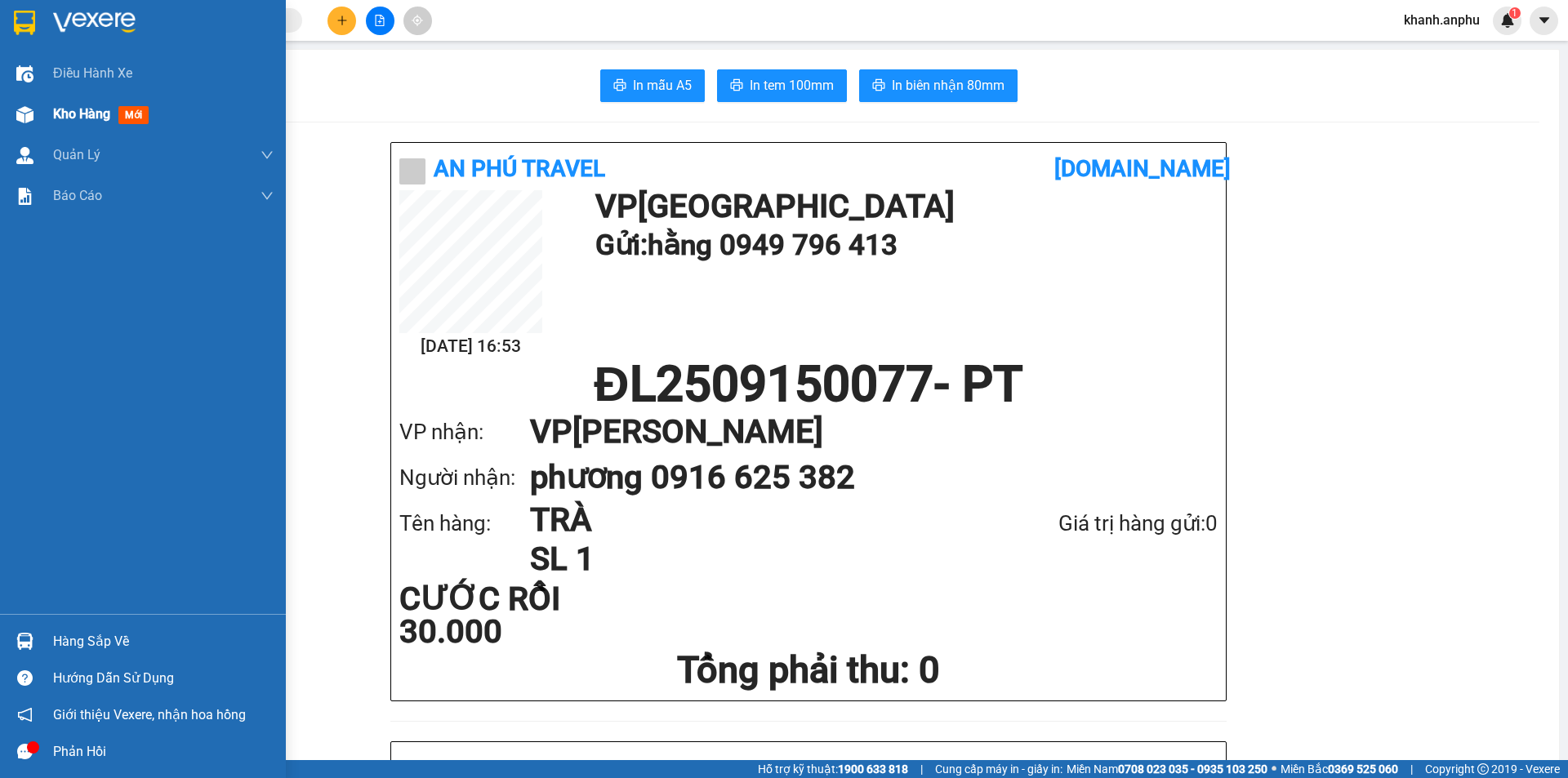
click at [45, 115] on div "Kho hàng mới" at bounding box center [143, 114] width 286 height 41
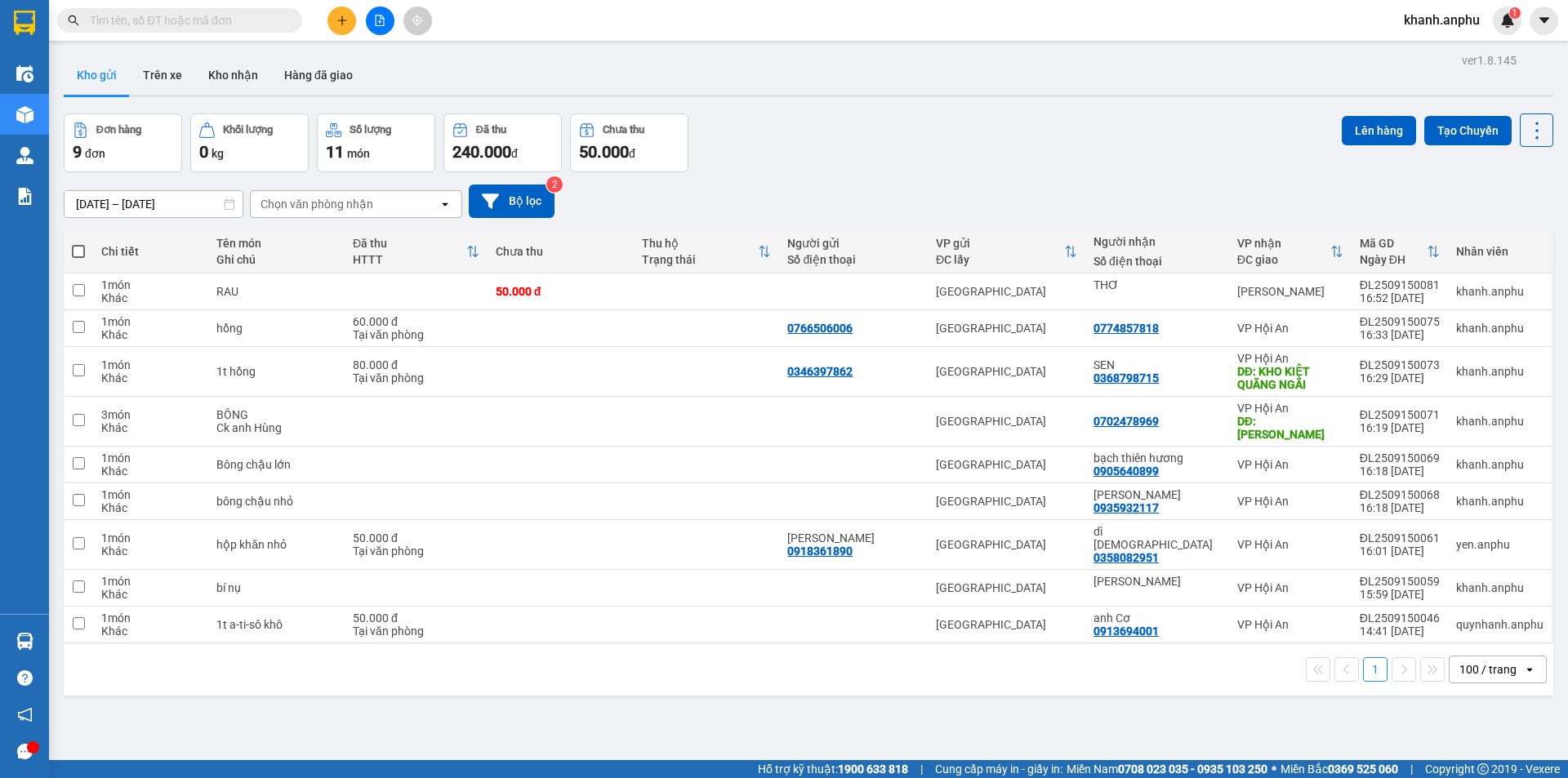
click at [1477, 662] on div "100 / trang" at bounding box center [1488, 670] width 57 height 16
click at [1503, 608] on span "100 / trang" at bounding box center [1481, 608] width 62 height 16
click at [872, 291] on div at bounding box center [854, 292] width 133 height 13
checkbox input "true"
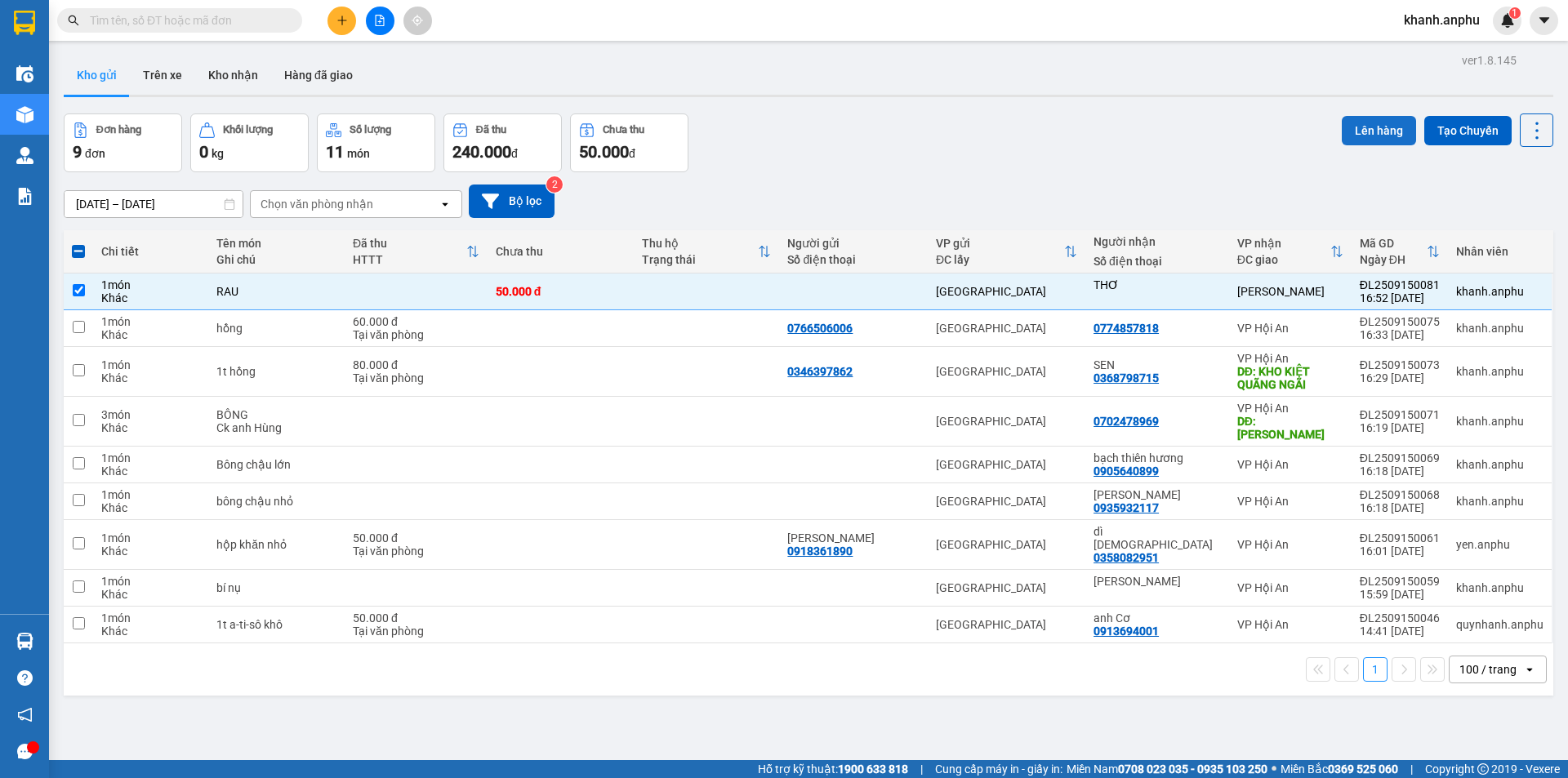
click at [1359, 124] on button "Lên hàng" at bounding box center [1379, 131] width 75 height 29
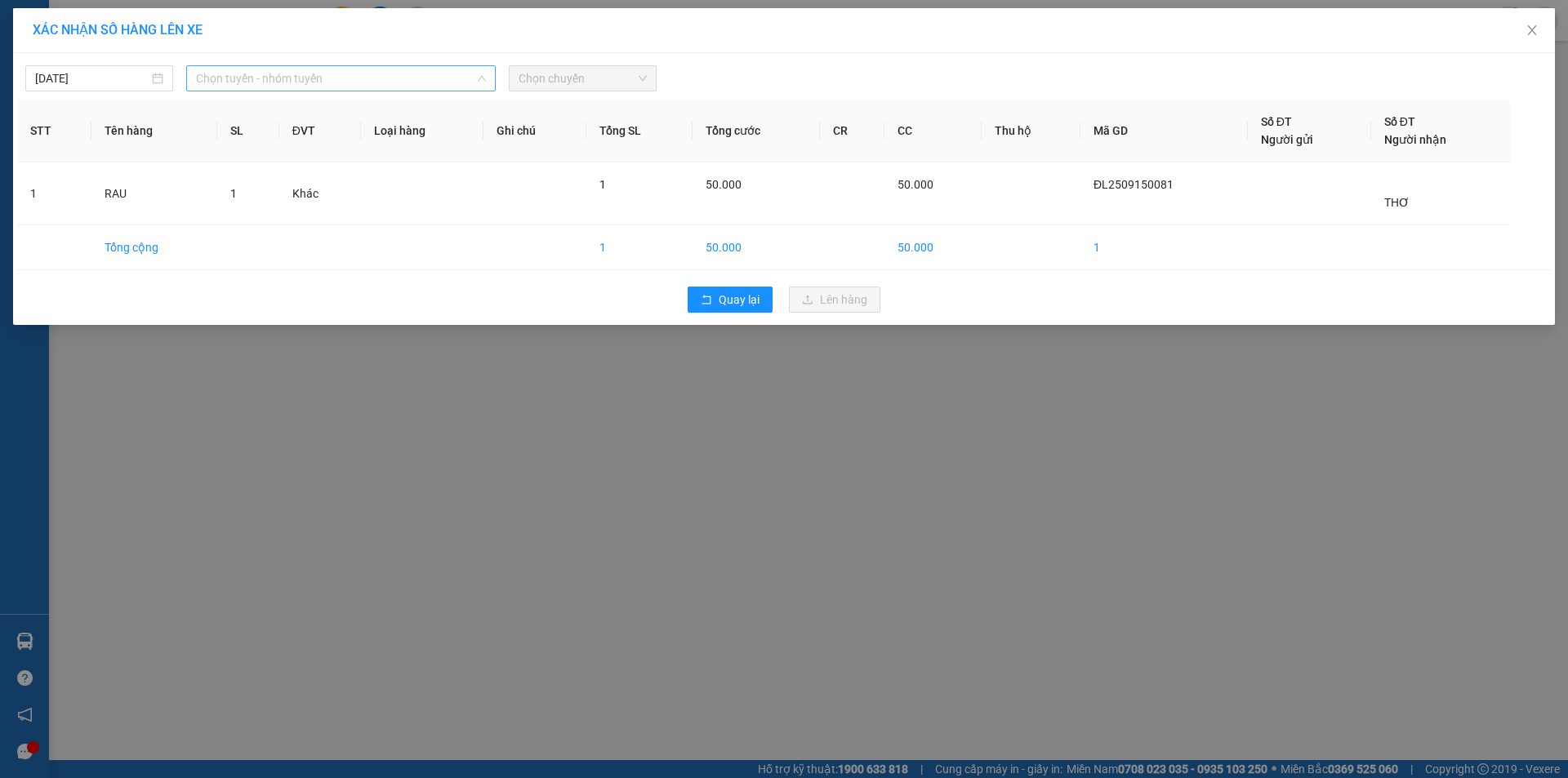
click at [279, 76] on span "Chọn tuyến - nhóm tuyến" at bounding box center [341, 78] width 290 height 25
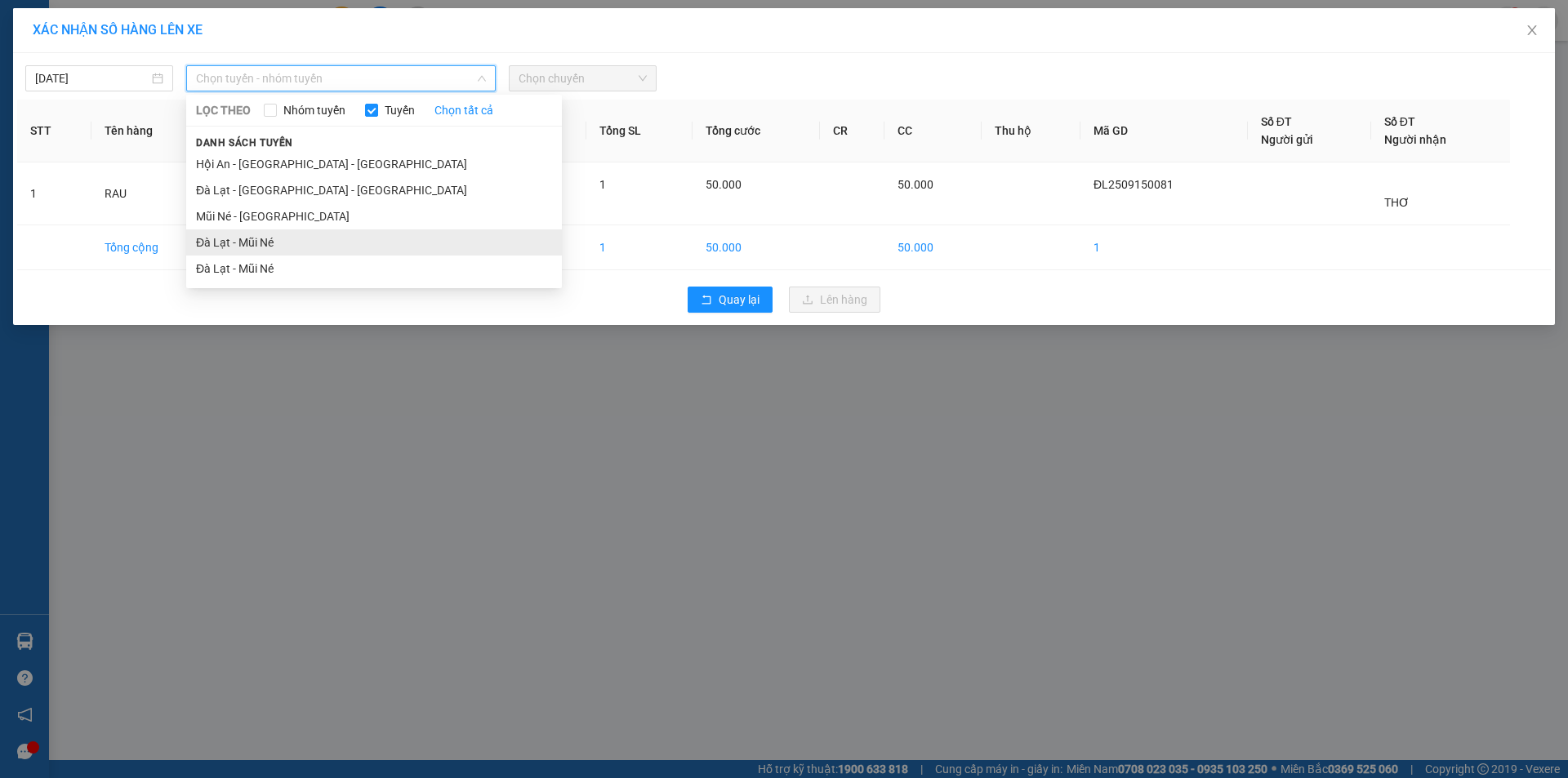
click at [236, 238] on li "Đà Lạt - Mũi Né" at bounding box center [374, 243] width 375 height 26
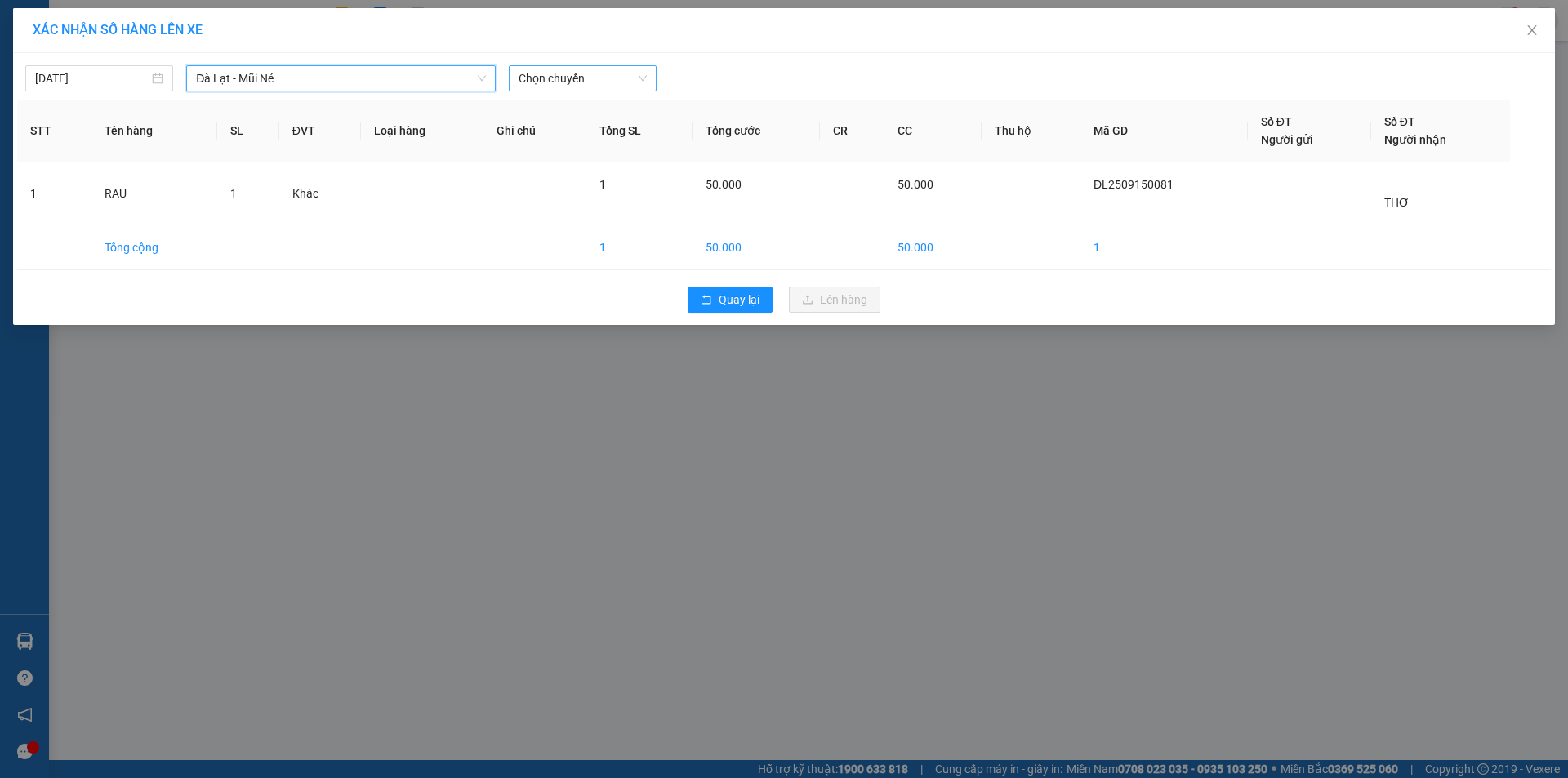
click at [608, 76] on span "Chọn chuyến" at bounding box center [583, 78] width 128 height 25
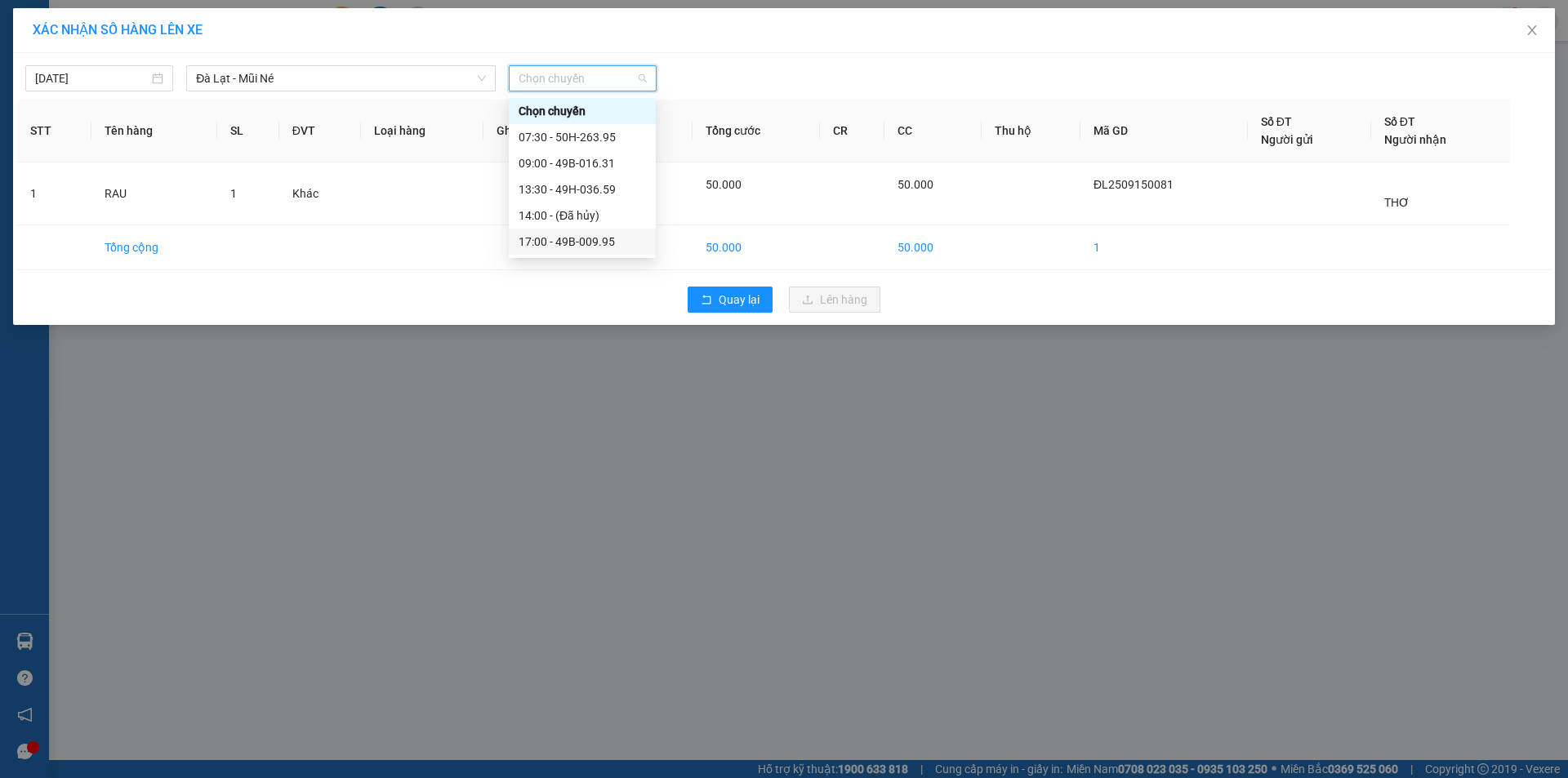
click at [574, 239] on div "17:00 - 49B-009.95" at bounding box center [583, 242] width 127 height 18
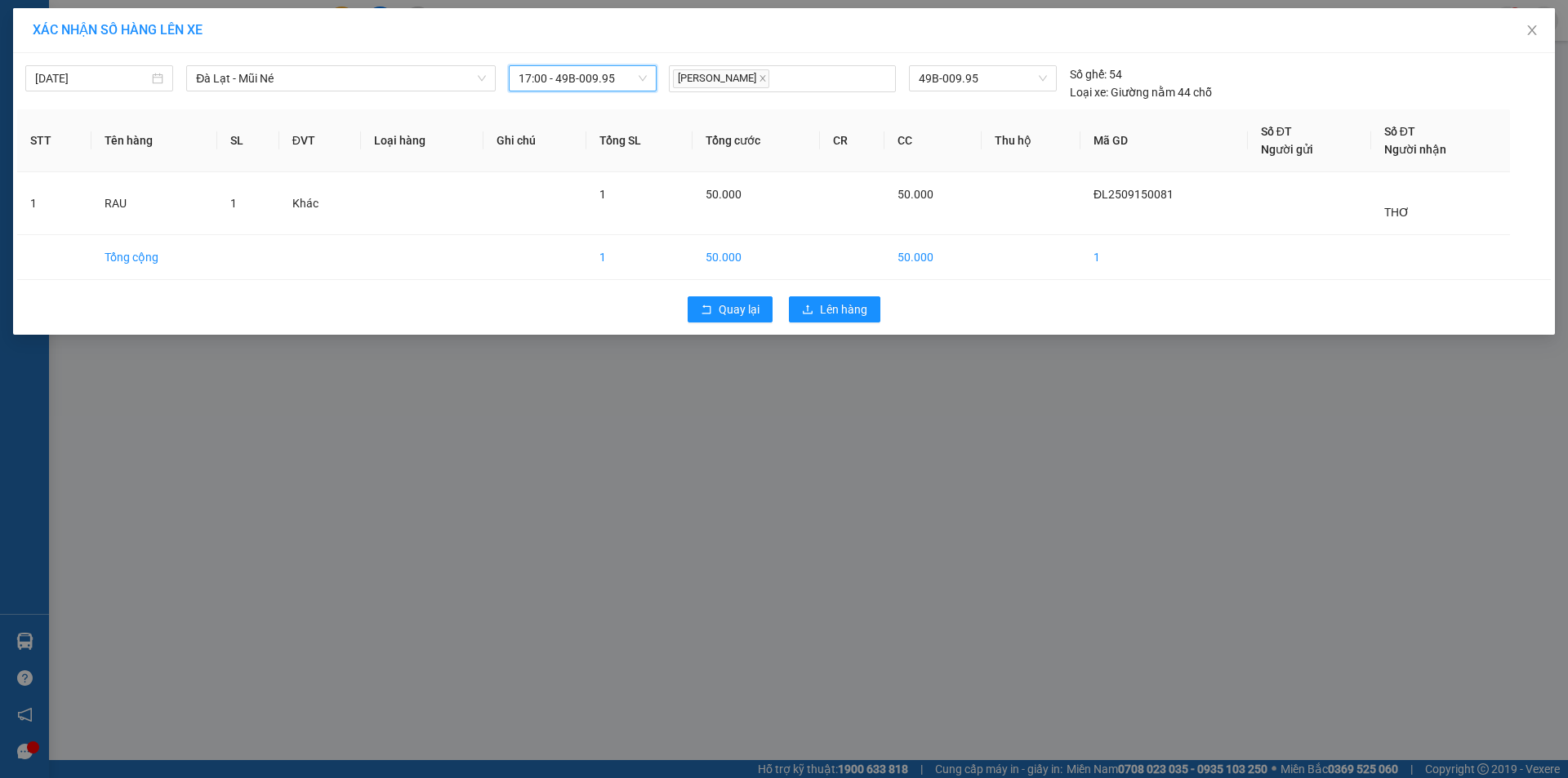
click at [849, 324] on div "Quay lại Lên hàng" at bounding box center [784, 309] width 1534 height 43
click at [848, 314] on span "Lên hàng" at bounding box center [844, 310] width 47 height 18
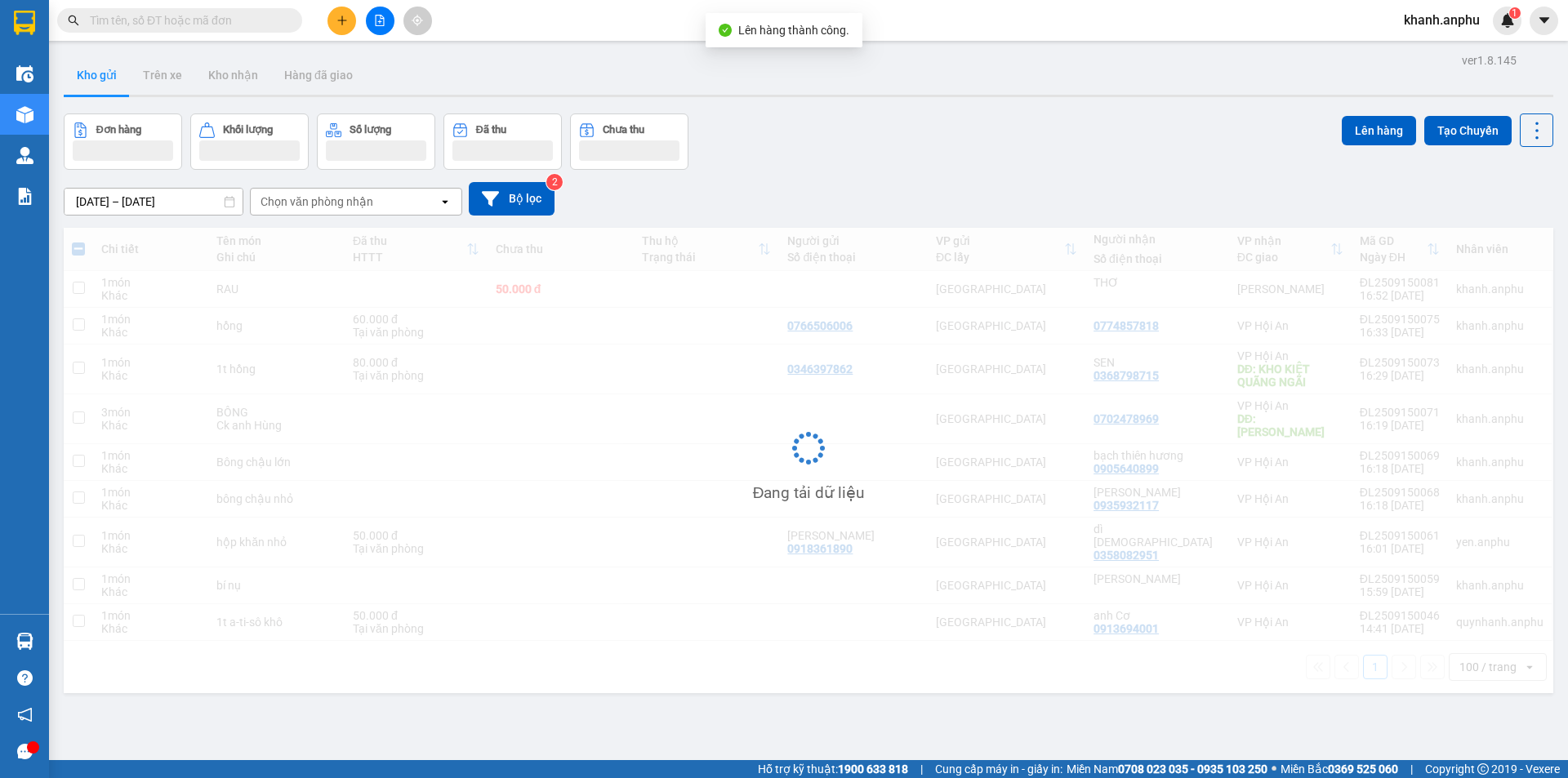
click at [714, 427] on div "Đang tải dữ liệu" at bounding box center [808, 461] width 1490 height 465
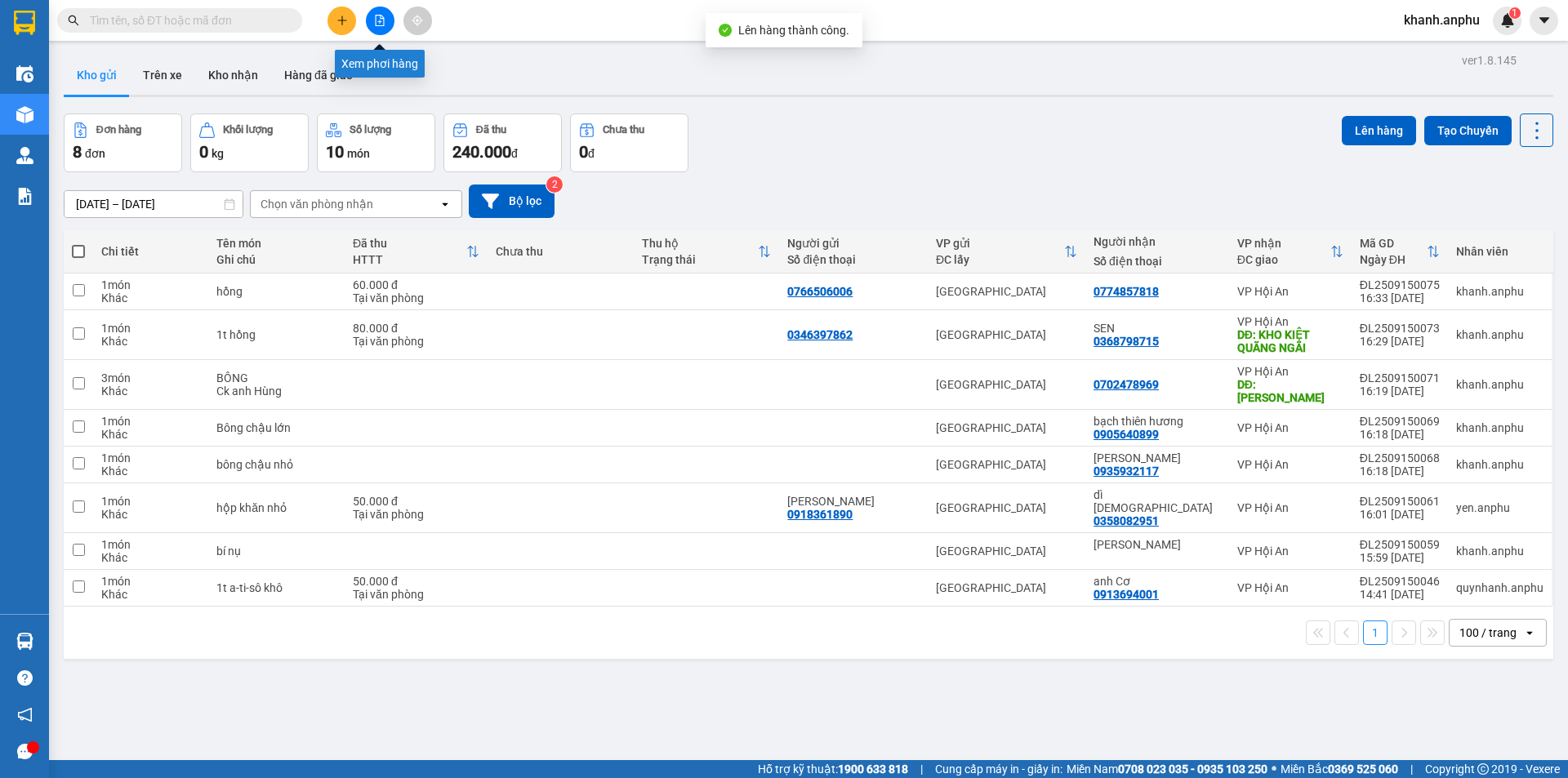
click at [384, 15] on icon "file-add" at bounding box center [380, 20] width 12 height 12
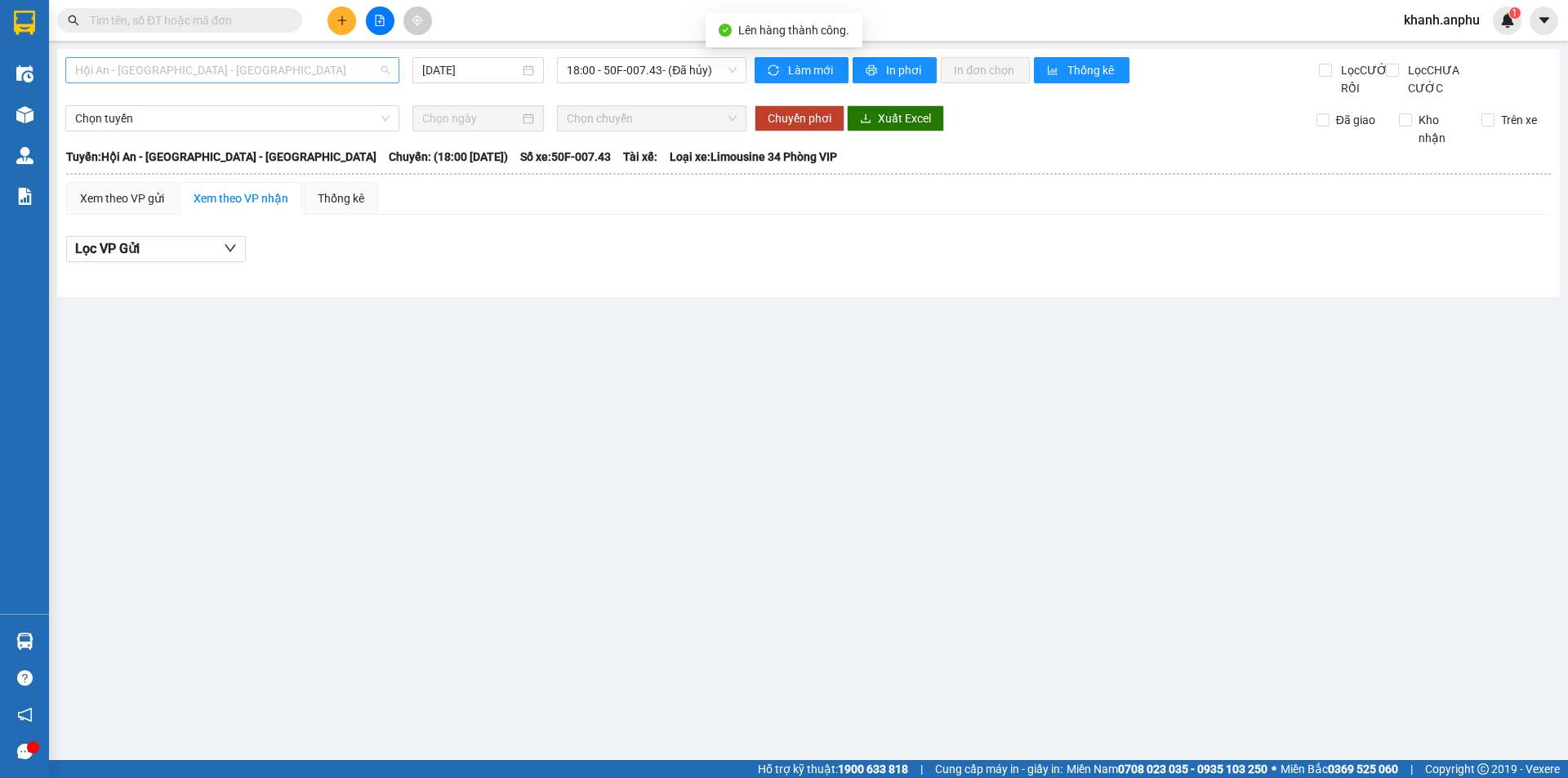
click at [214, 67] on span "Hội An - [GEOGRAPHIC_DATA] - [GEOGRAPHIC_DATA]" at bounding box center [233, 70] width 315 height 25
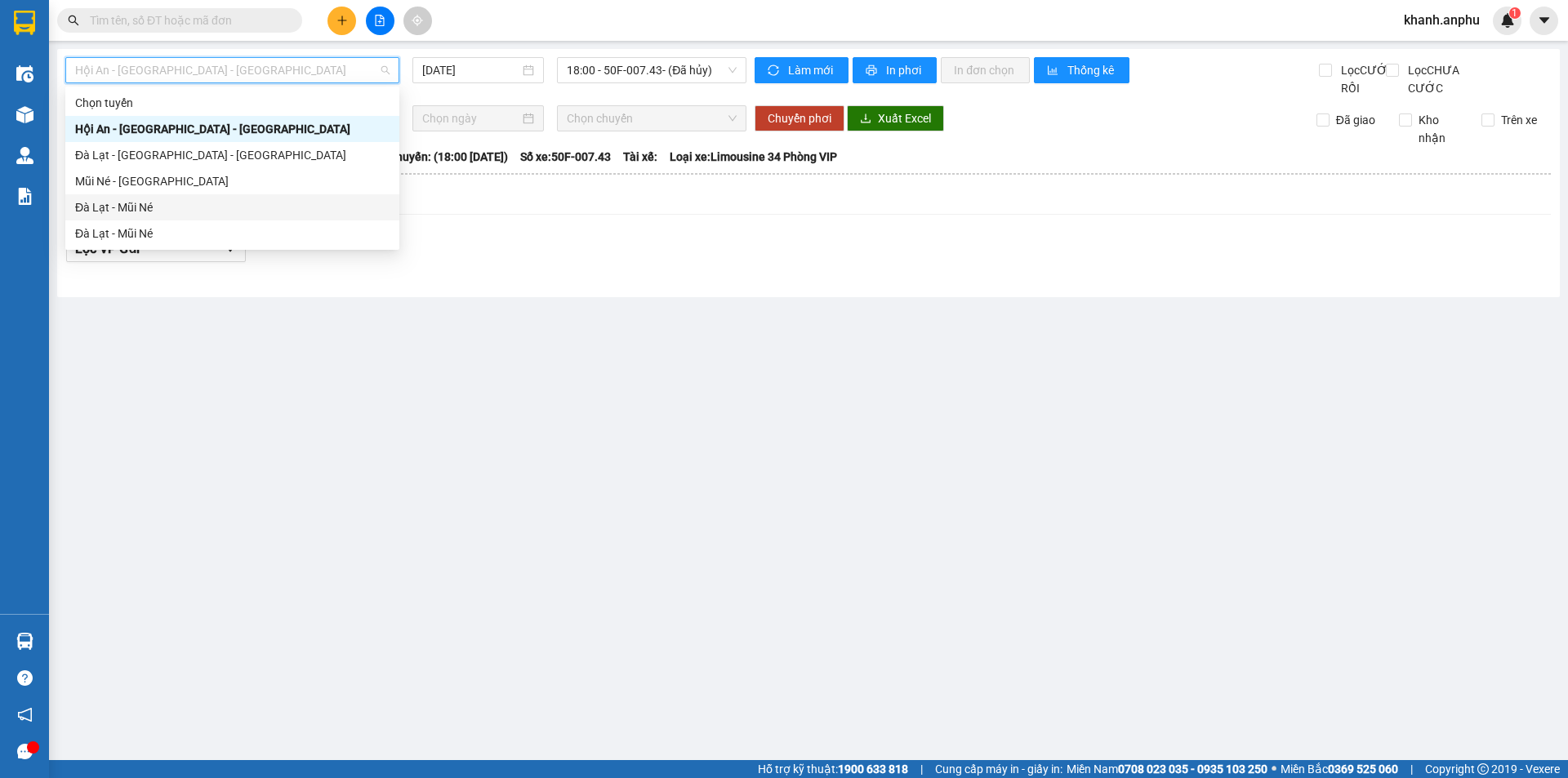
click at [152, 200] on div "Đà Lạt - Mũi Né" at bounding box center [233, 207] width 315 height 18
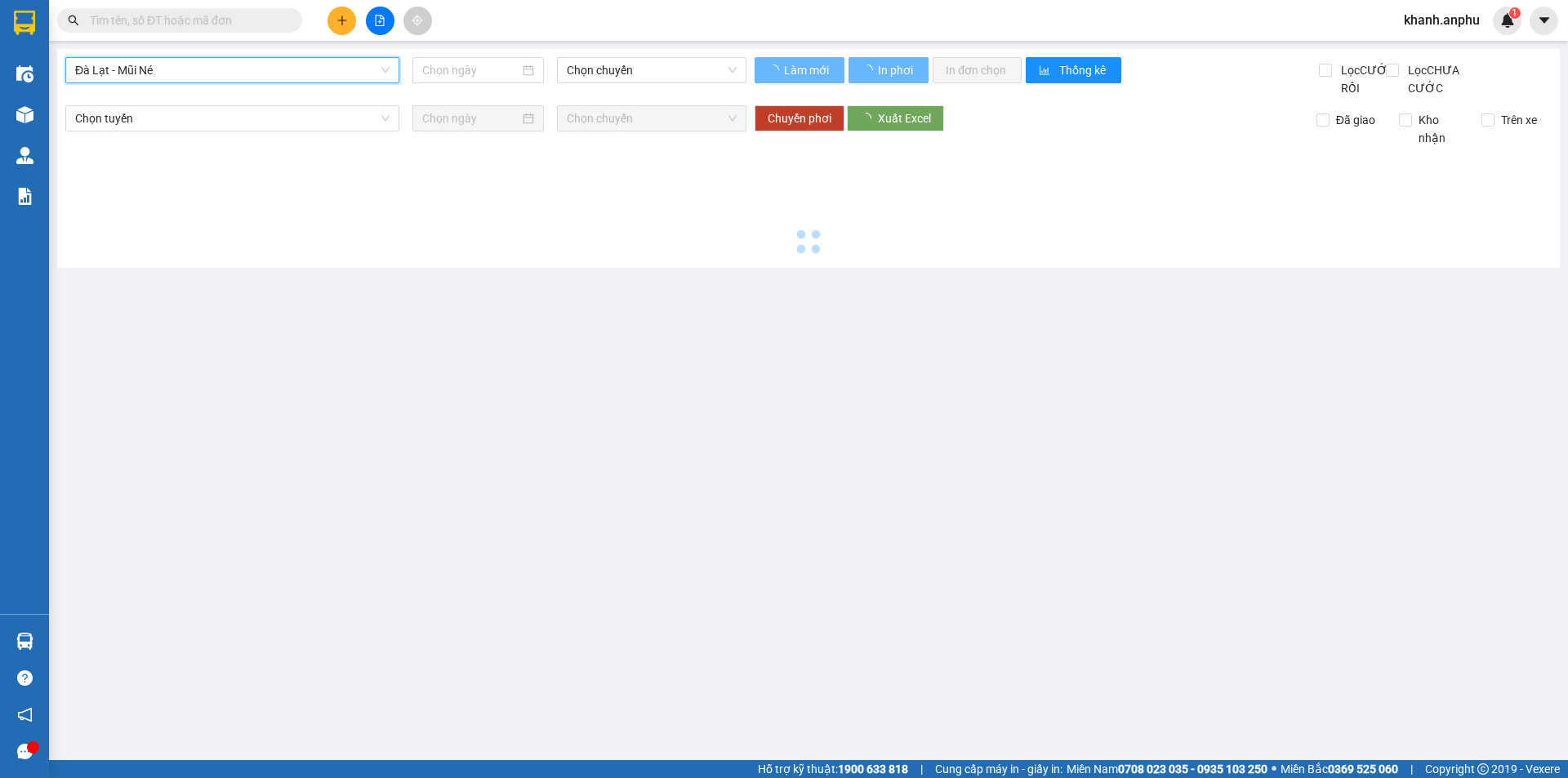
type input "[DATE]"
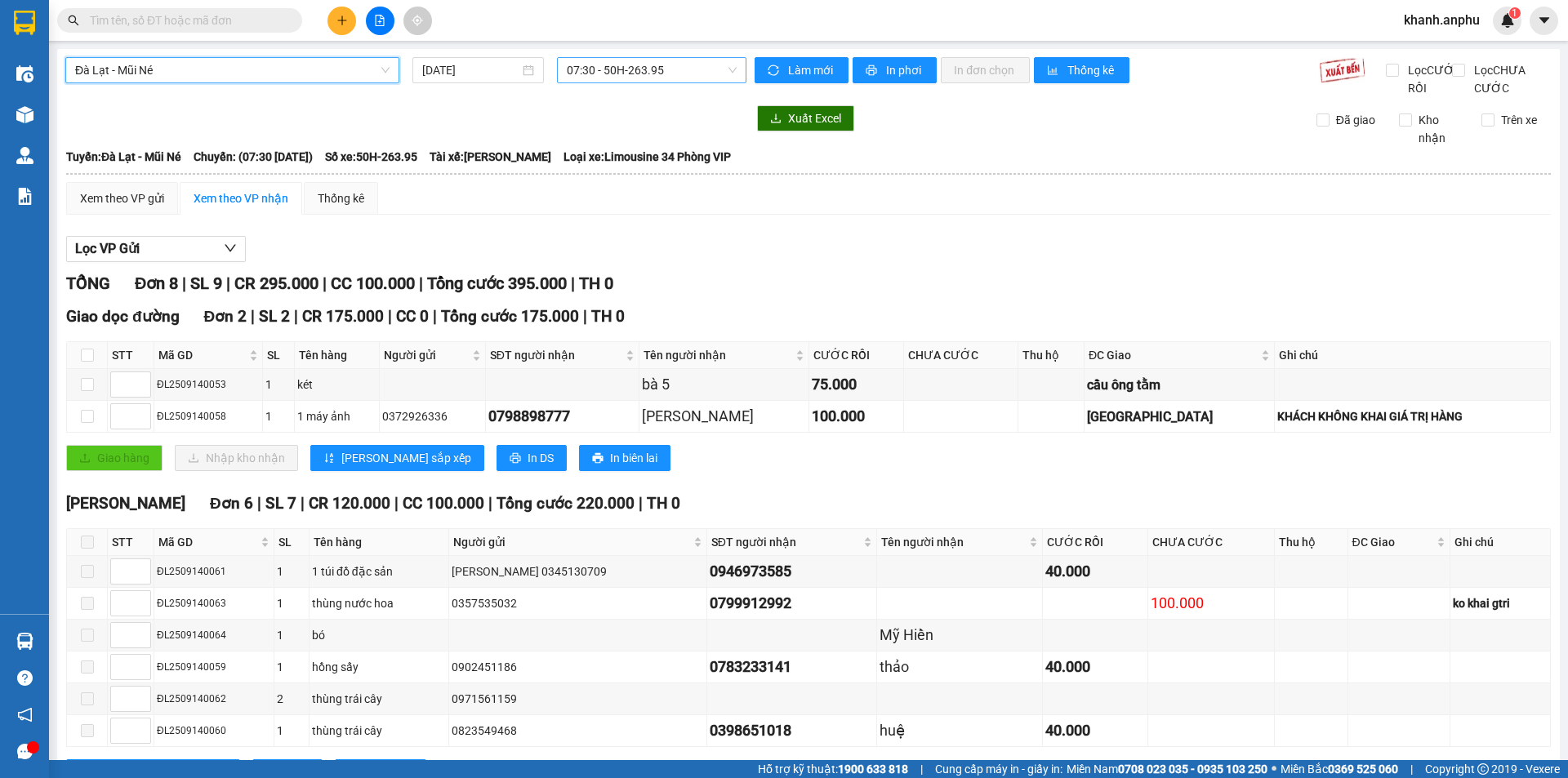
click at [664, 67] on span "07:30 - 50H-263.95" at bounding box center [652, 70] width 170 height 25
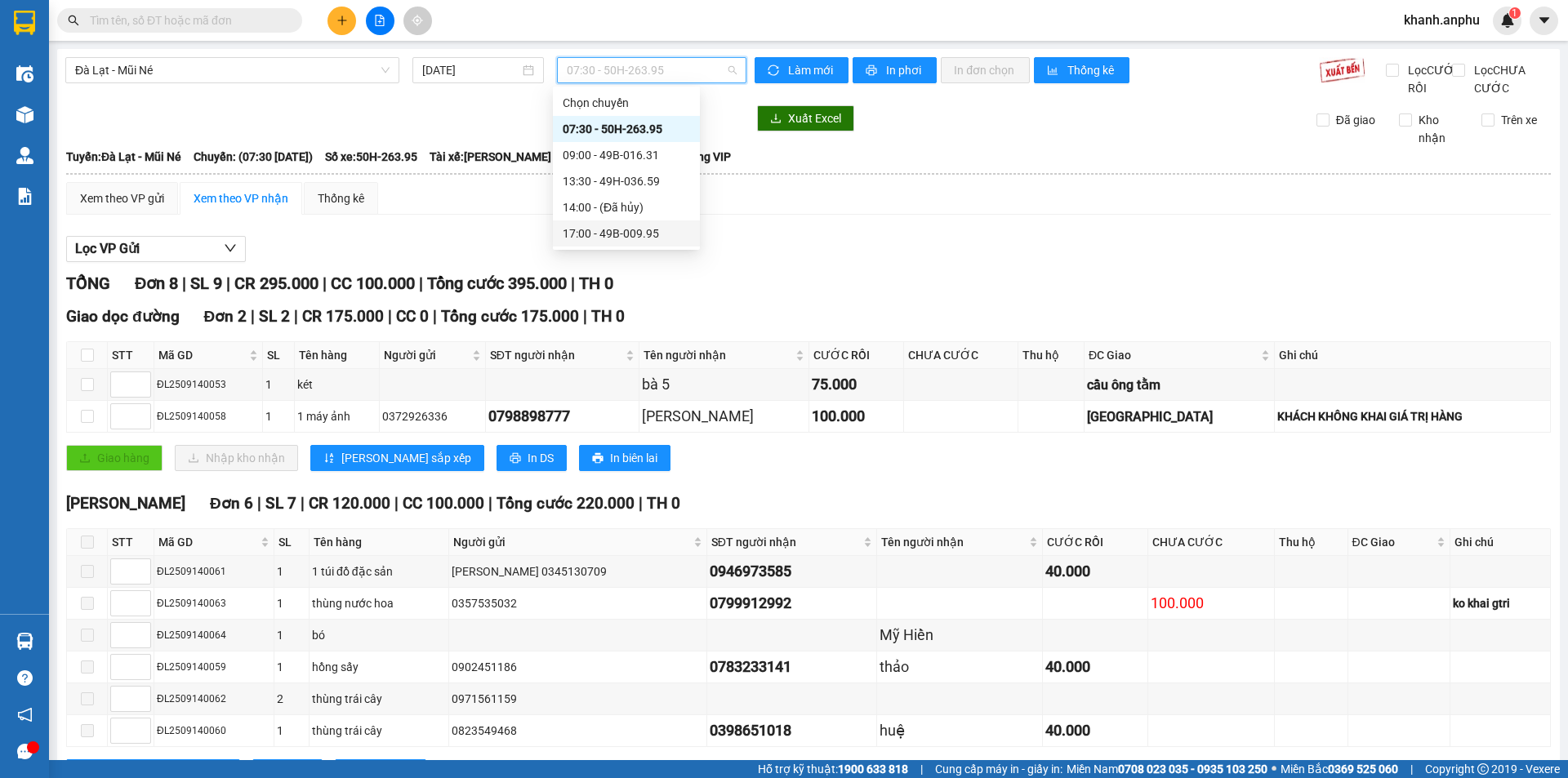
click at [624, 233] on div "17:00 - 49B-009.95" at bounding box center [626, 234] width 127 height 18
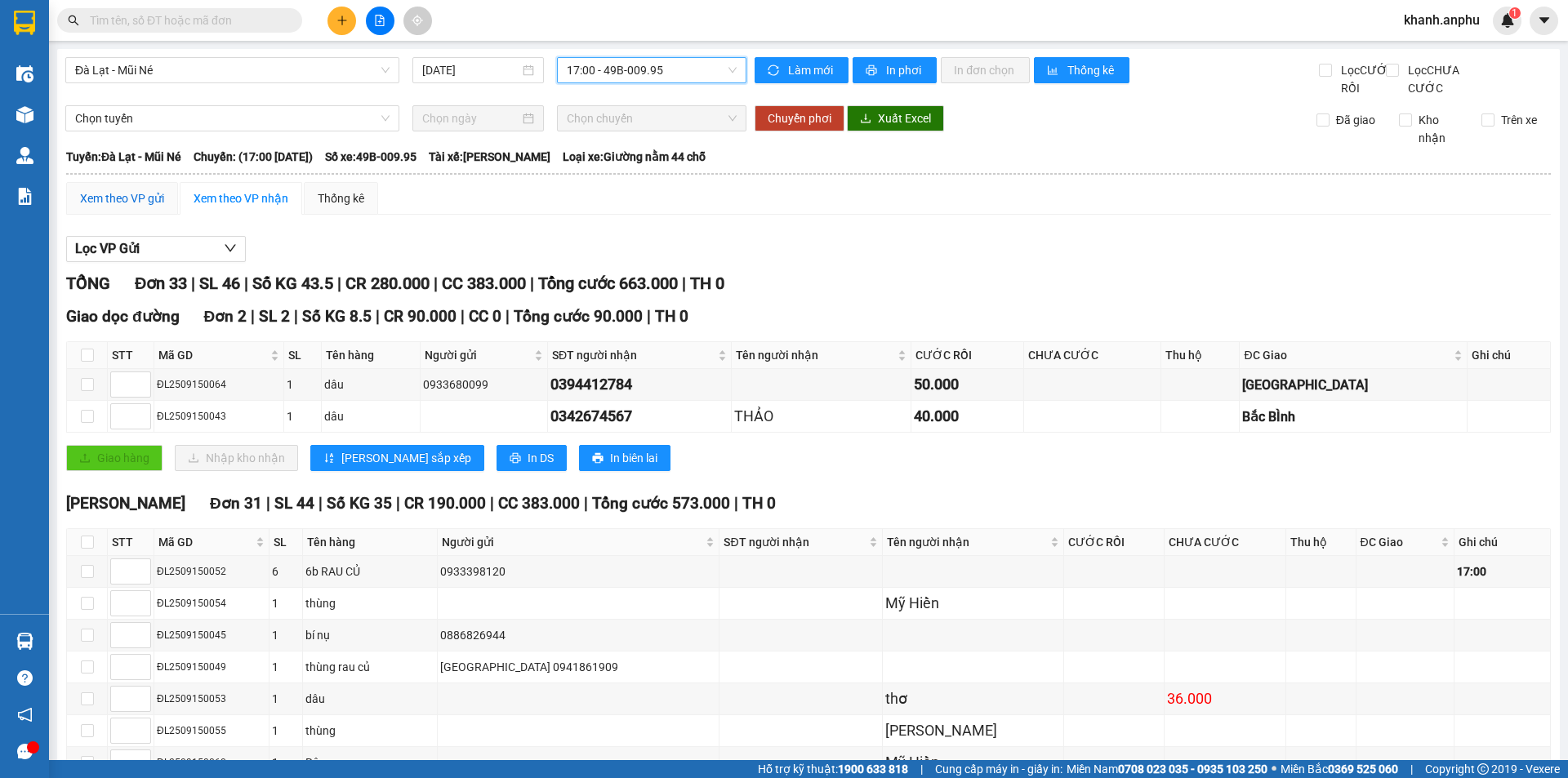
click at [146, 207] on div "Xem theo VP gửi" at bounding box center [122, 198] width 85 height 18
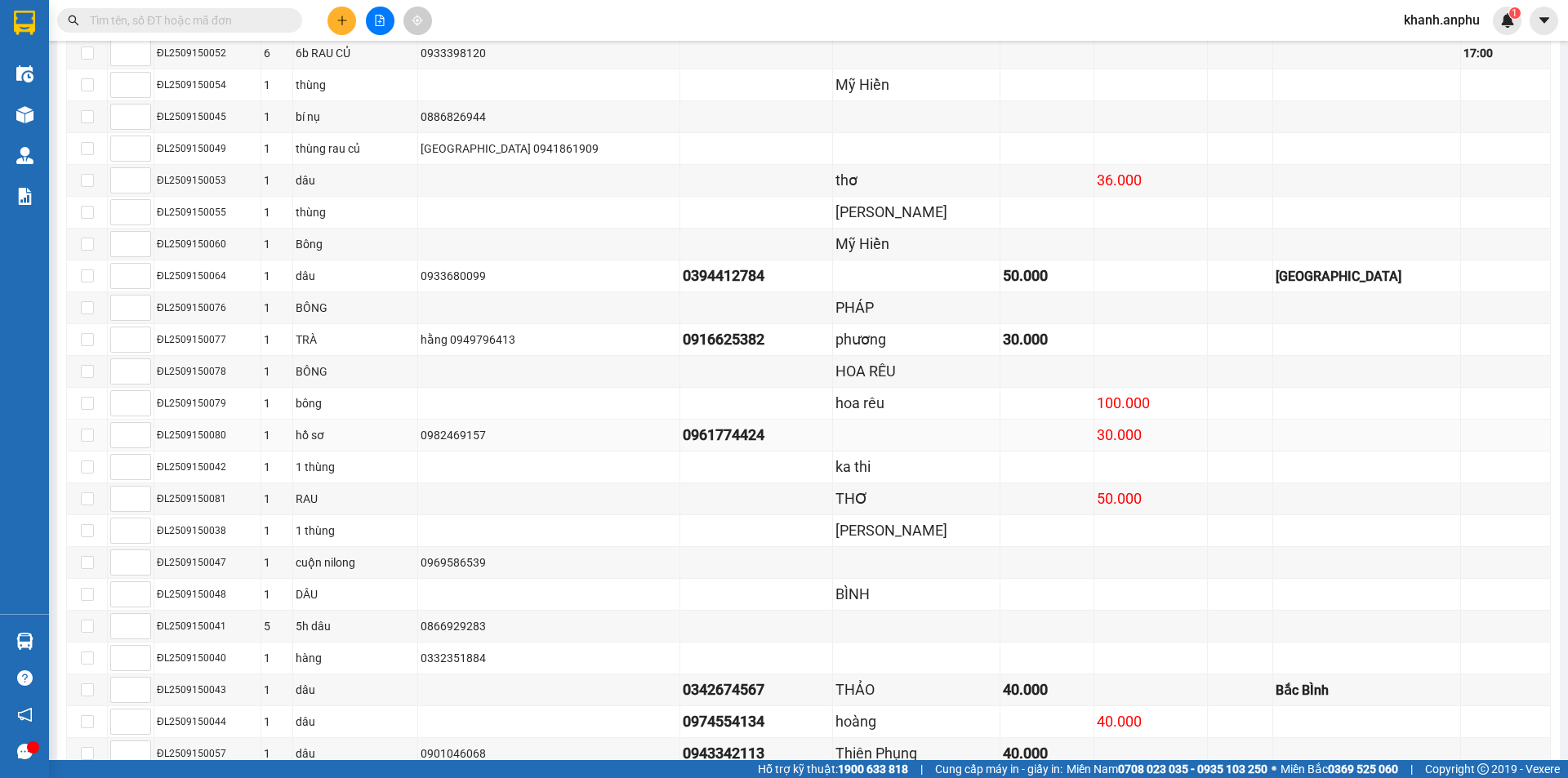
scroll to position [82, 0]
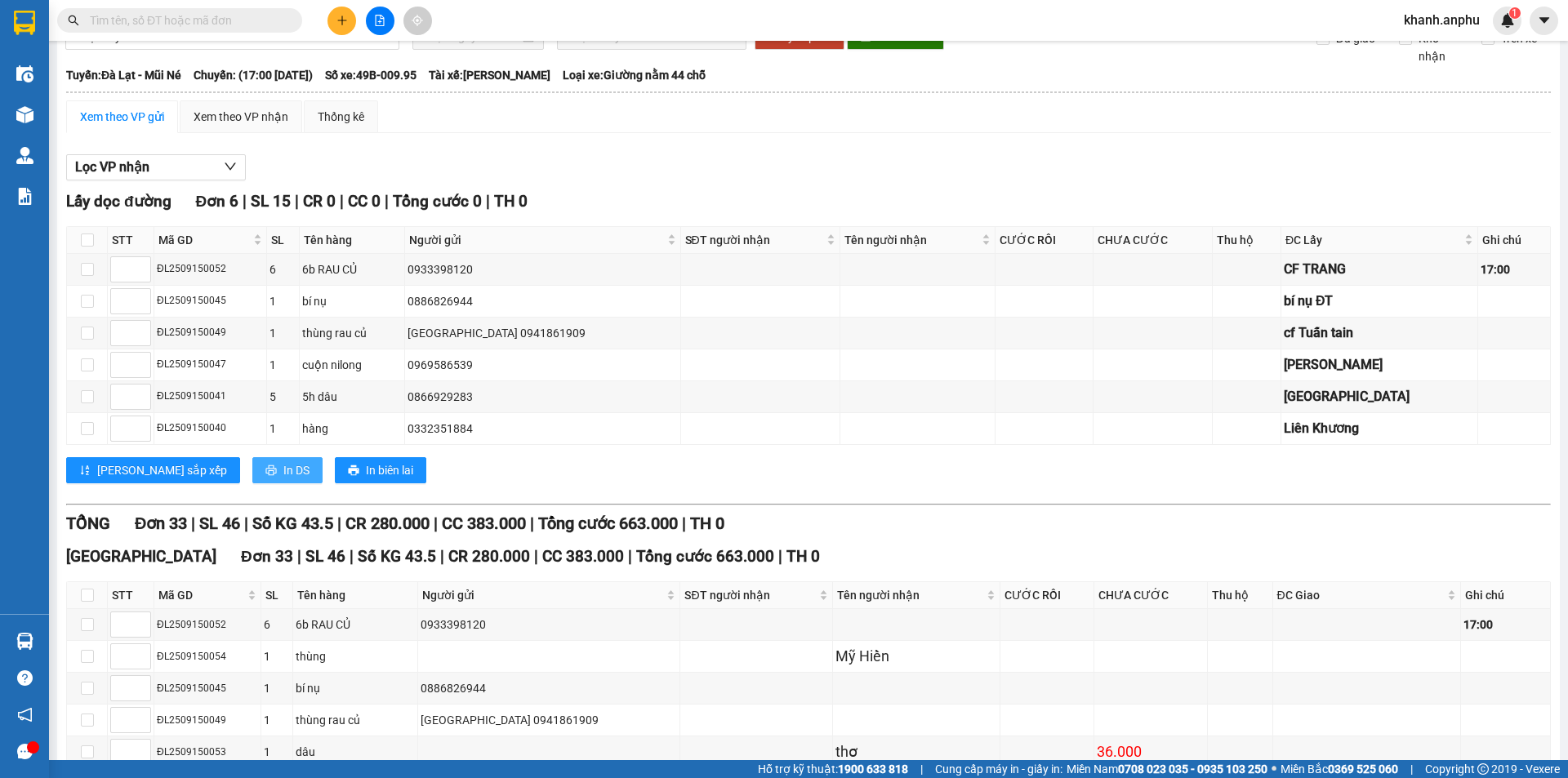
click at [284, 480] on span "In DS" at bounding box center [296, 471] width 26 height 18
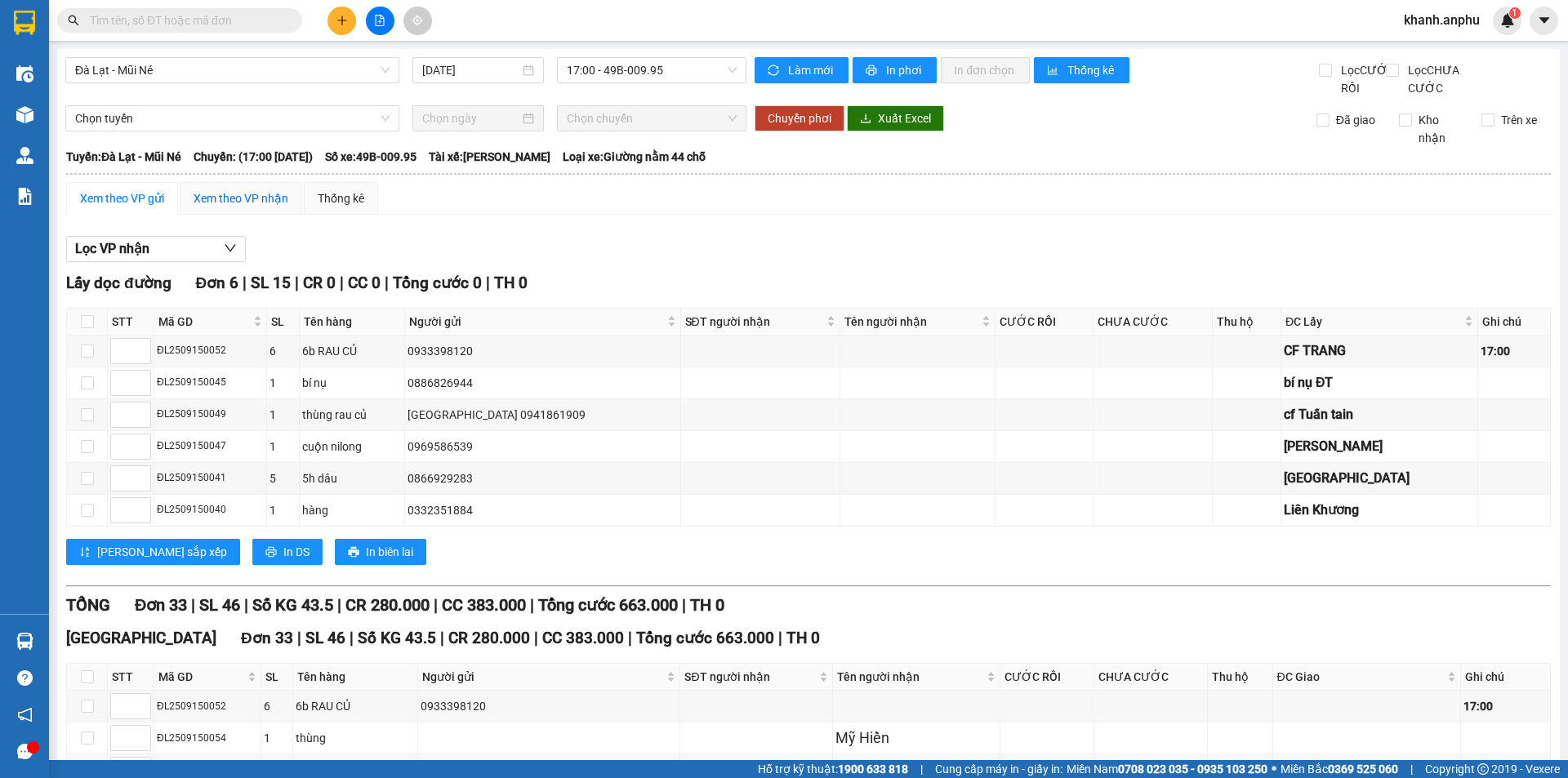
click at [262, 207] on div "Xem theo VP nhận" at bounding box center [241, 198] width 95 height 18
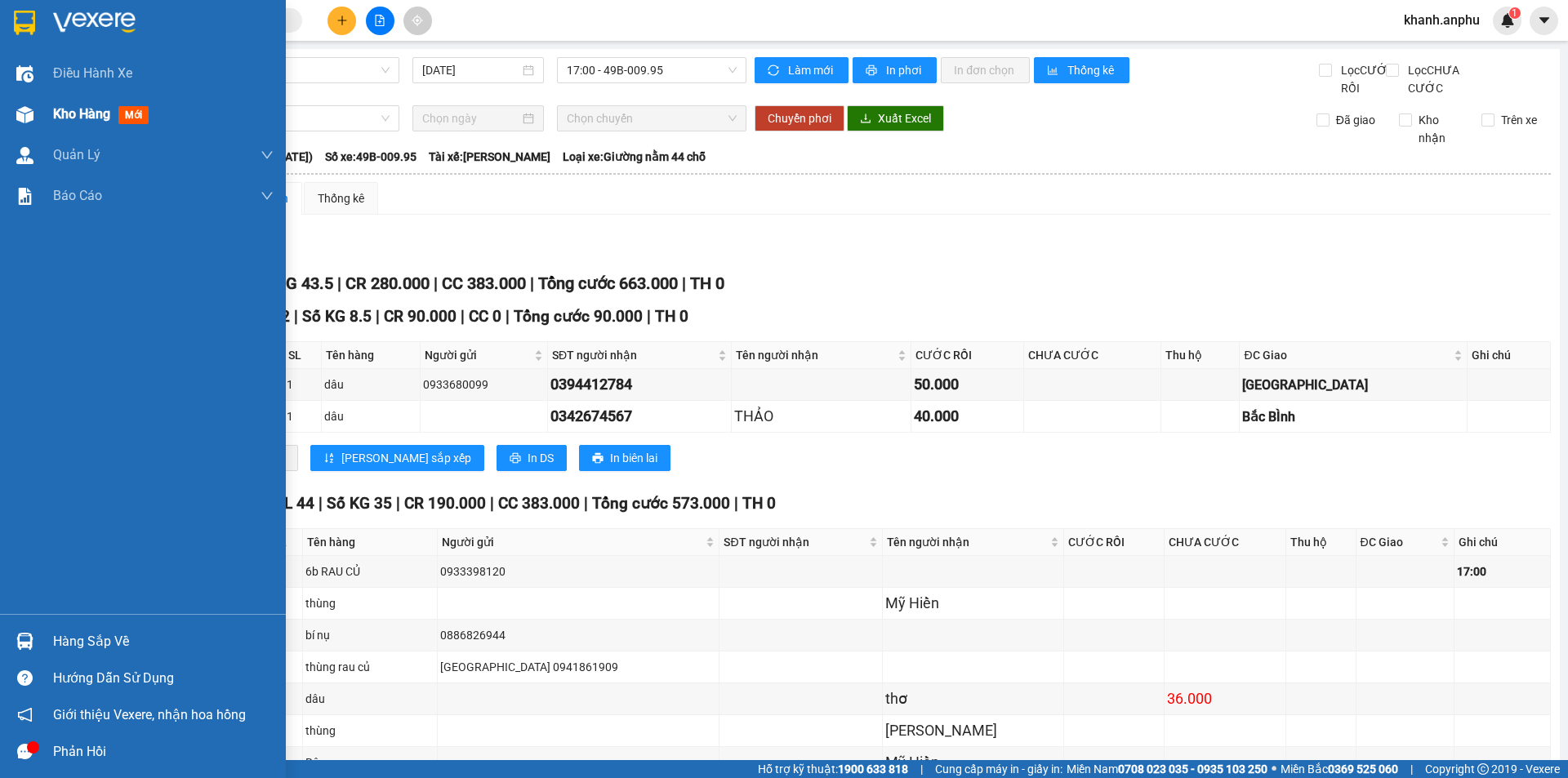
click at [31, 119] on img at bounding box center [25, 115] width 17 height 17
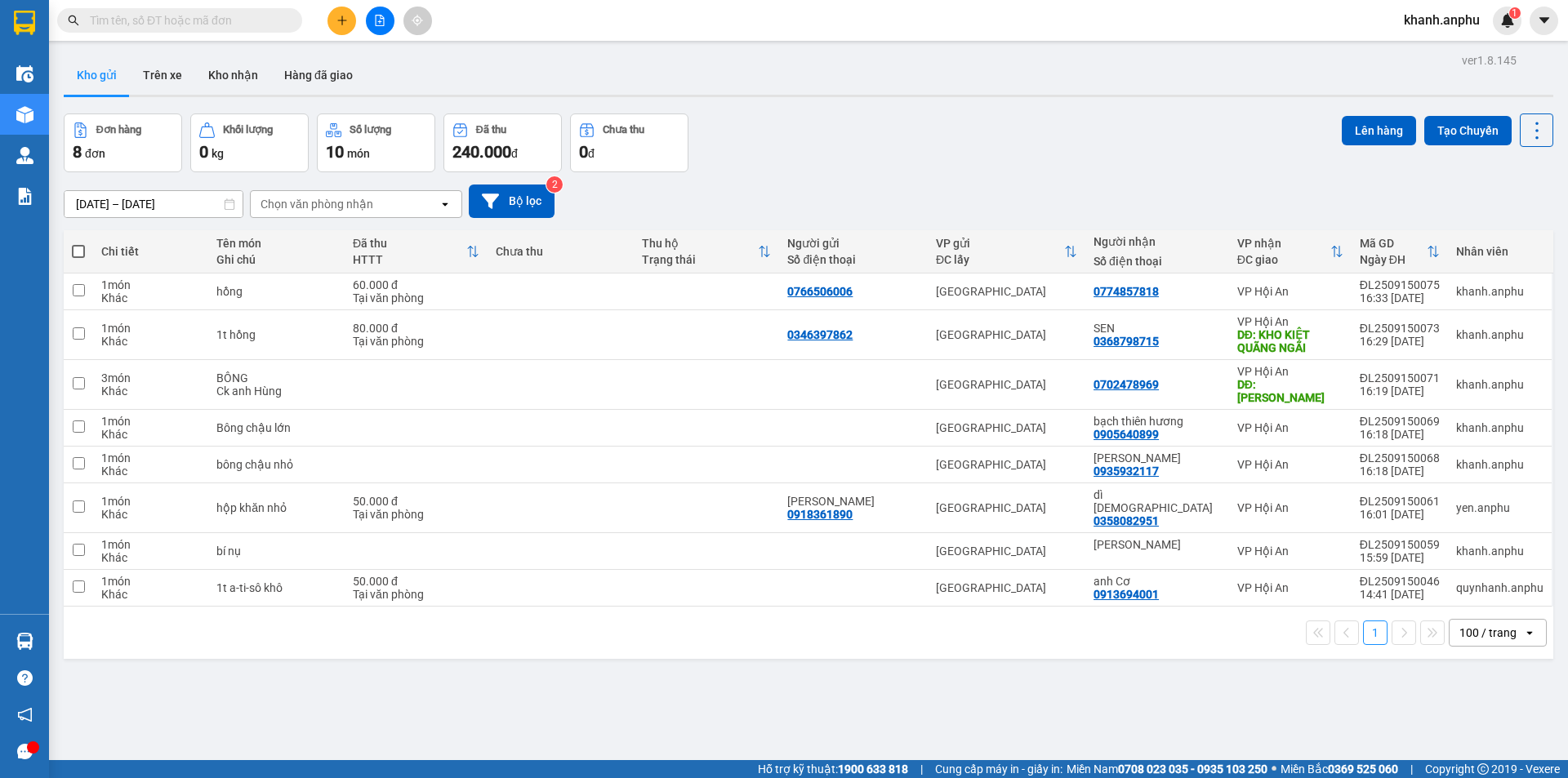
click at [760, 114] on div "Đơn hàng 8 đơn Khối lượng 0 kg Số lượng 10 món Đã thu 240.000 đ Chưa thu 0 đ Lê…" at bounding box center [808, 143] width 1490 height 59
click at [81, 244] on label at bounding box center [78, 252] width 13 height 16
click at [78, 244] on input "checkbox" at bounding box center [78, 244] width 0 height 0
checkbox input "true"
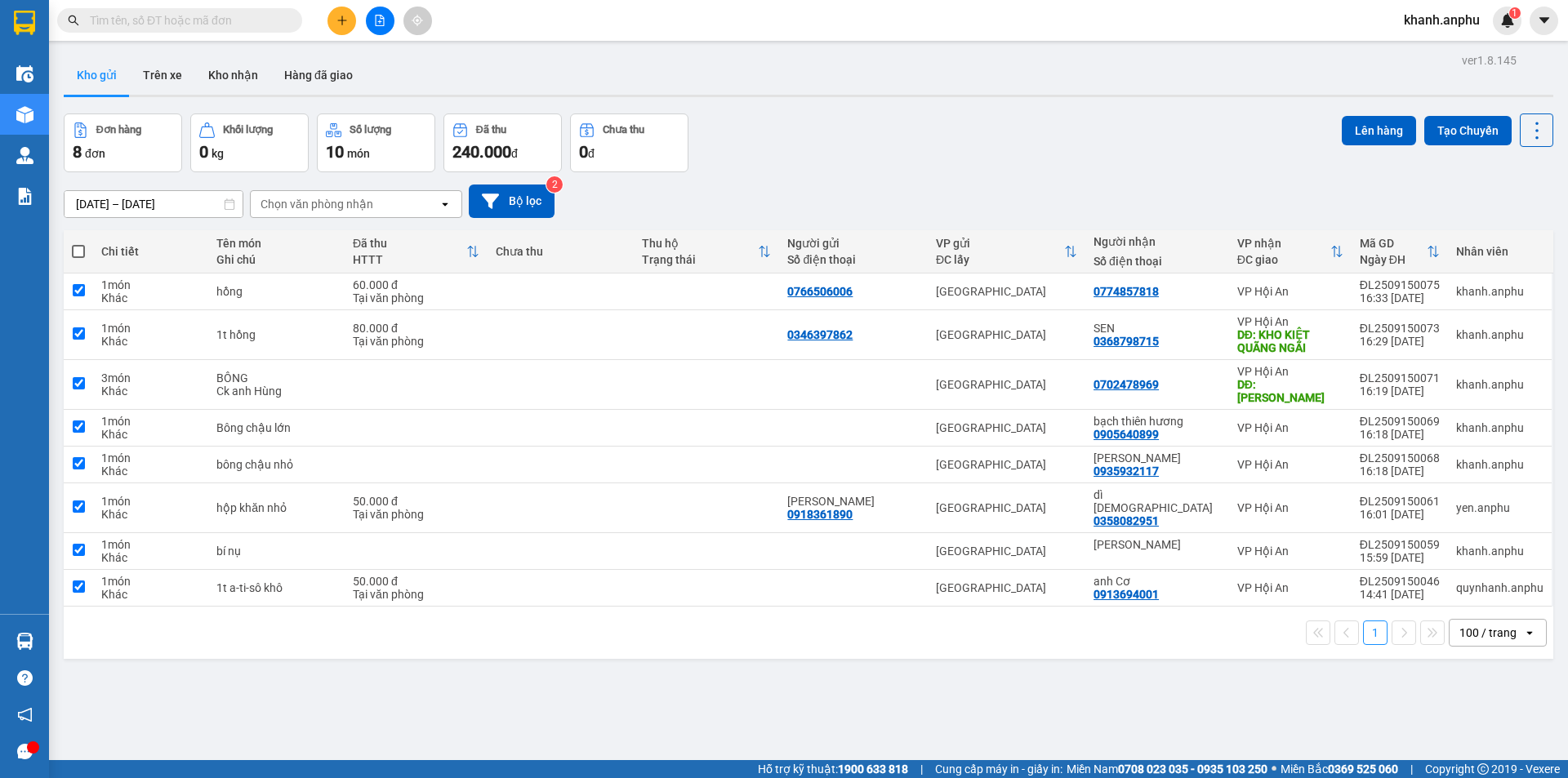
checkbox input "true"
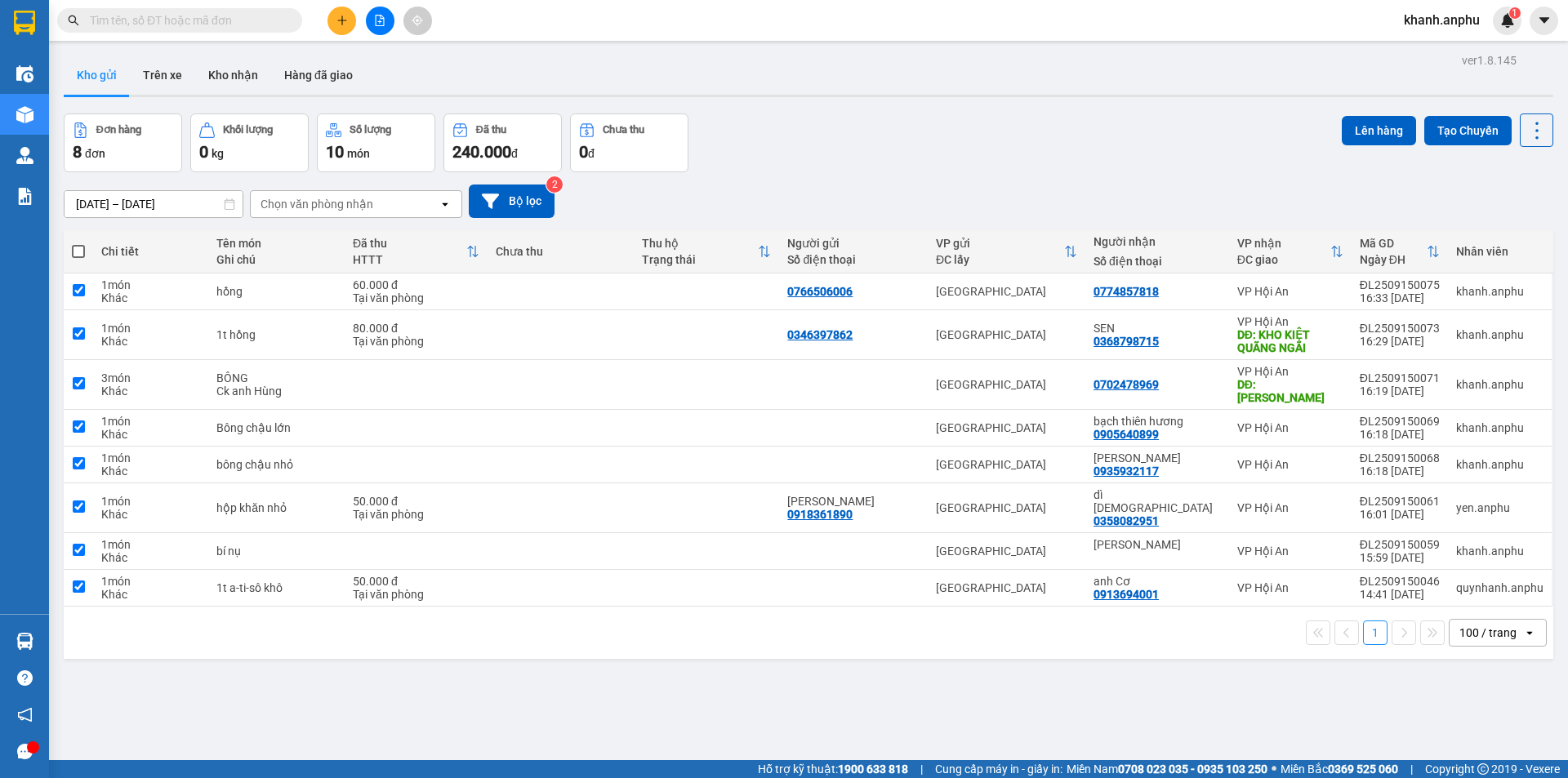
checkbox input "true"
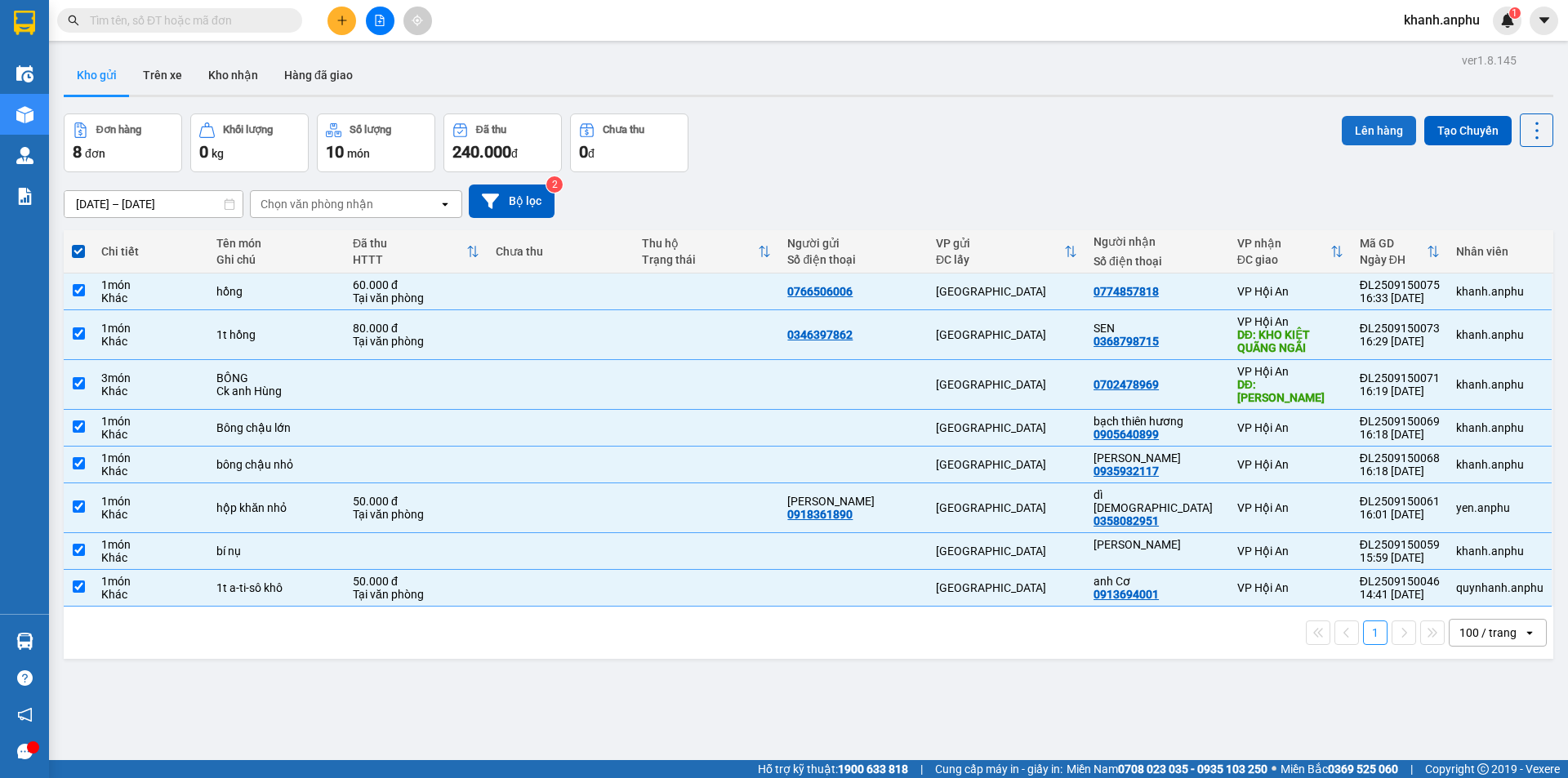
click at [1368, 135] on button "Lên hàng" at bounding box center [1379, 131] width 75 height 29
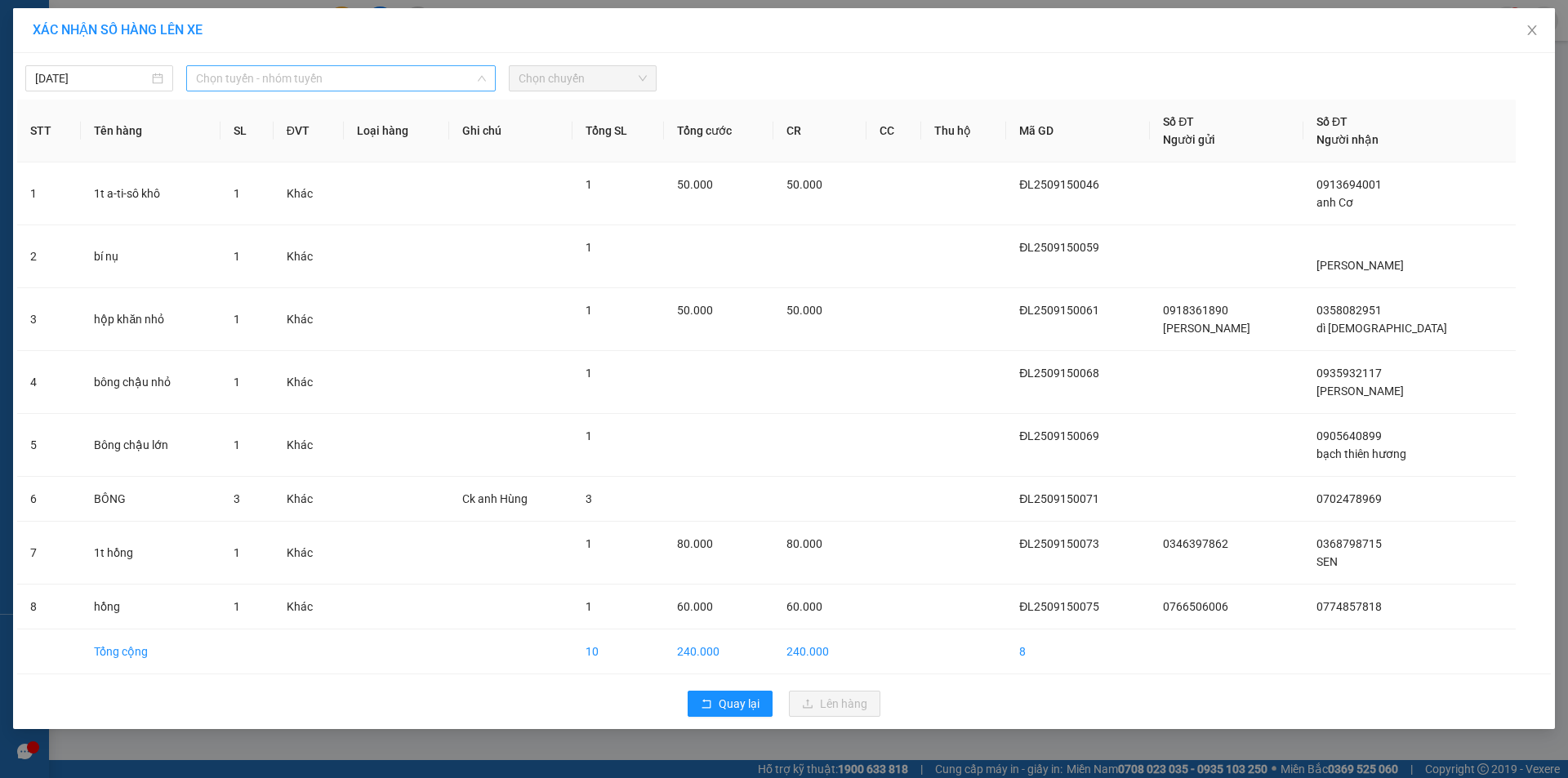
click at [375, 73] on span "Chọn tuyến - nhóm tuyến" at bounding box center [341, 78] width 290 height 25
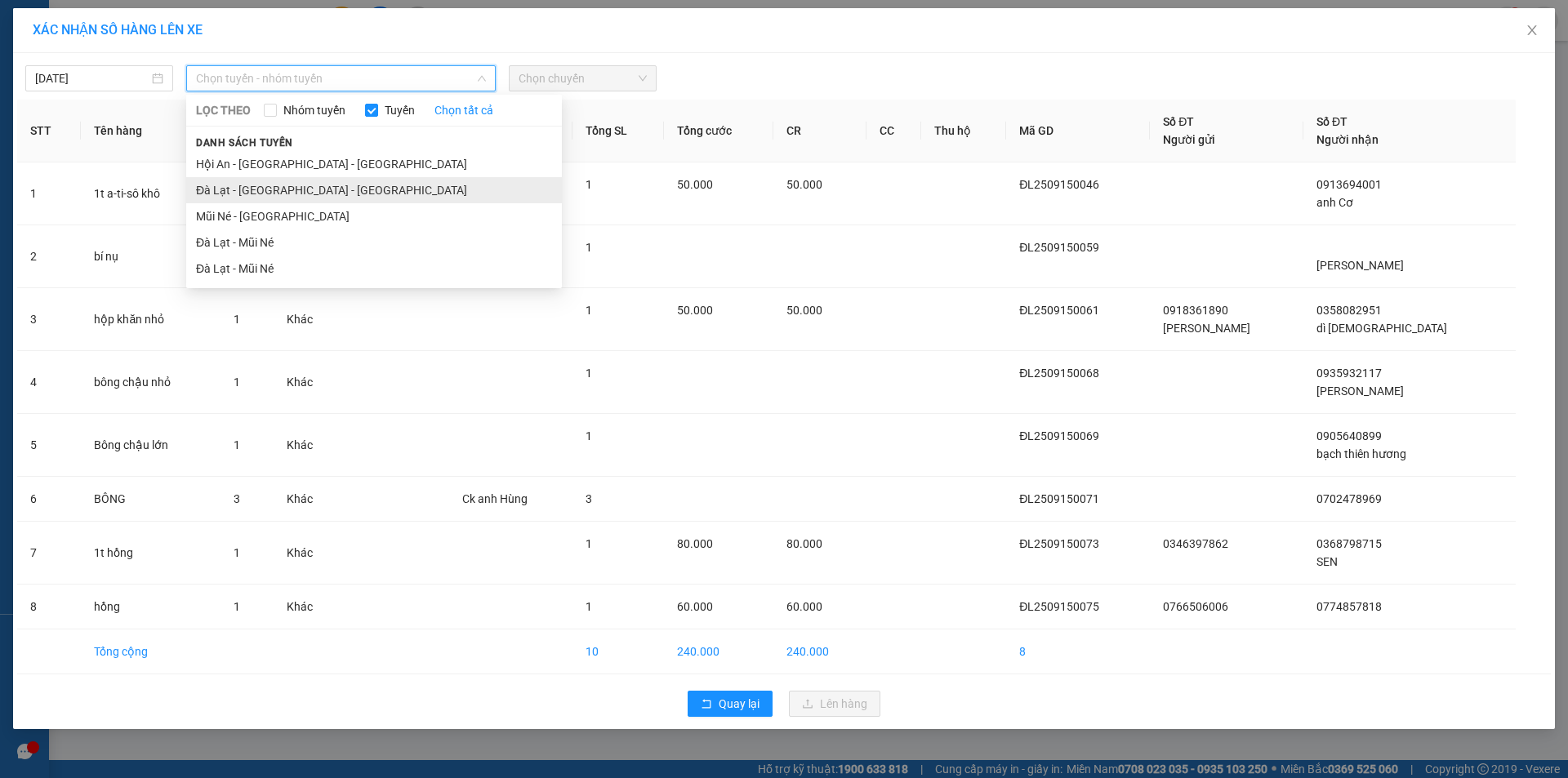
click at [264, 195] on li "Đà Lạt - [GEOGRAPHIC_DATA] - [GEOGRAPHIC_DATA]" at bounding box center [374, 190] width 375 height 26
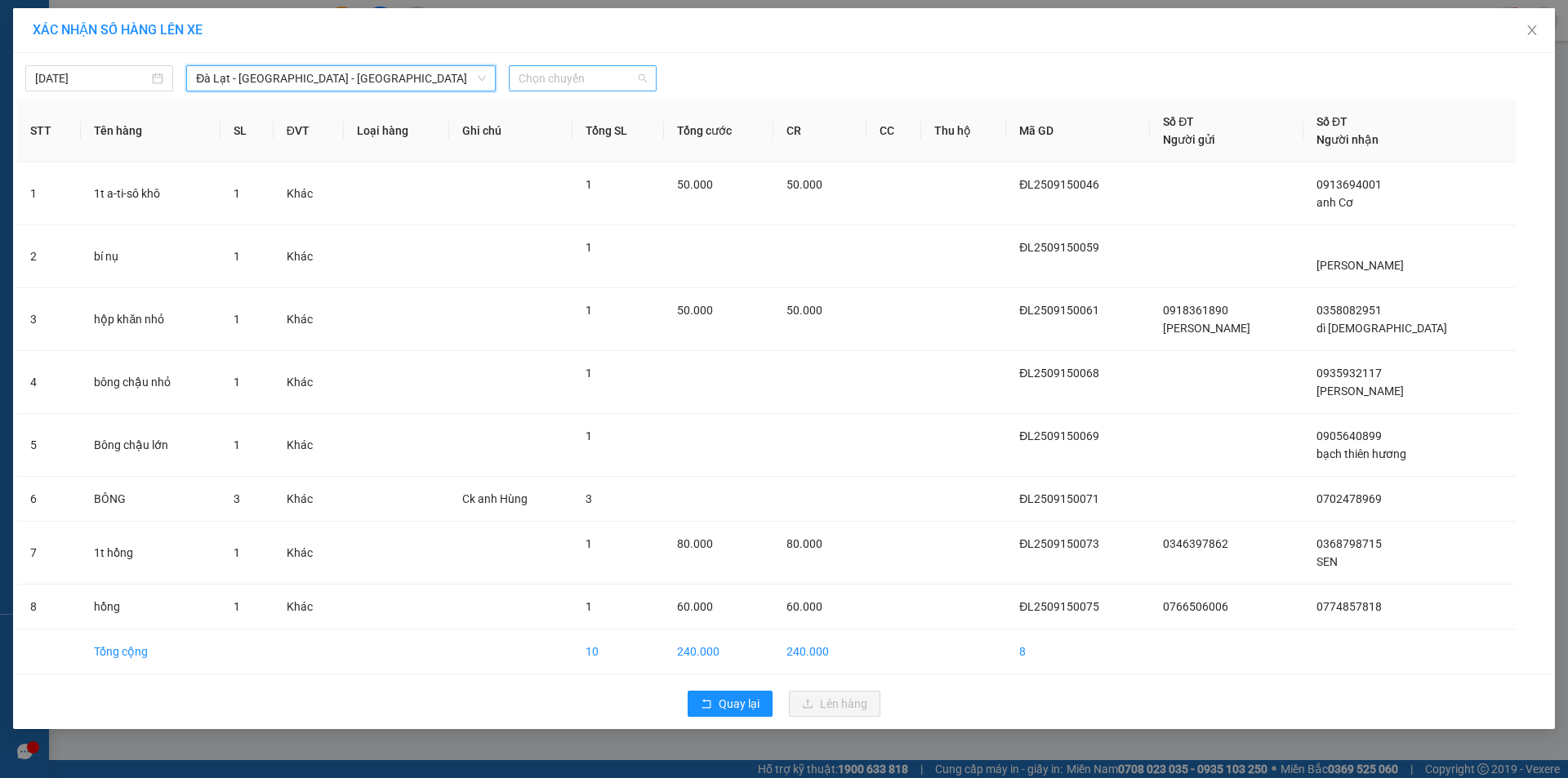
click at [553, 87] on span "Chọn chuyến" at bounding box center [583, 78] width 128 height 25
click at [587, 137] on div "17:30 - (Đã hủy)" at bounding box center [583, 137] width 127 height 18
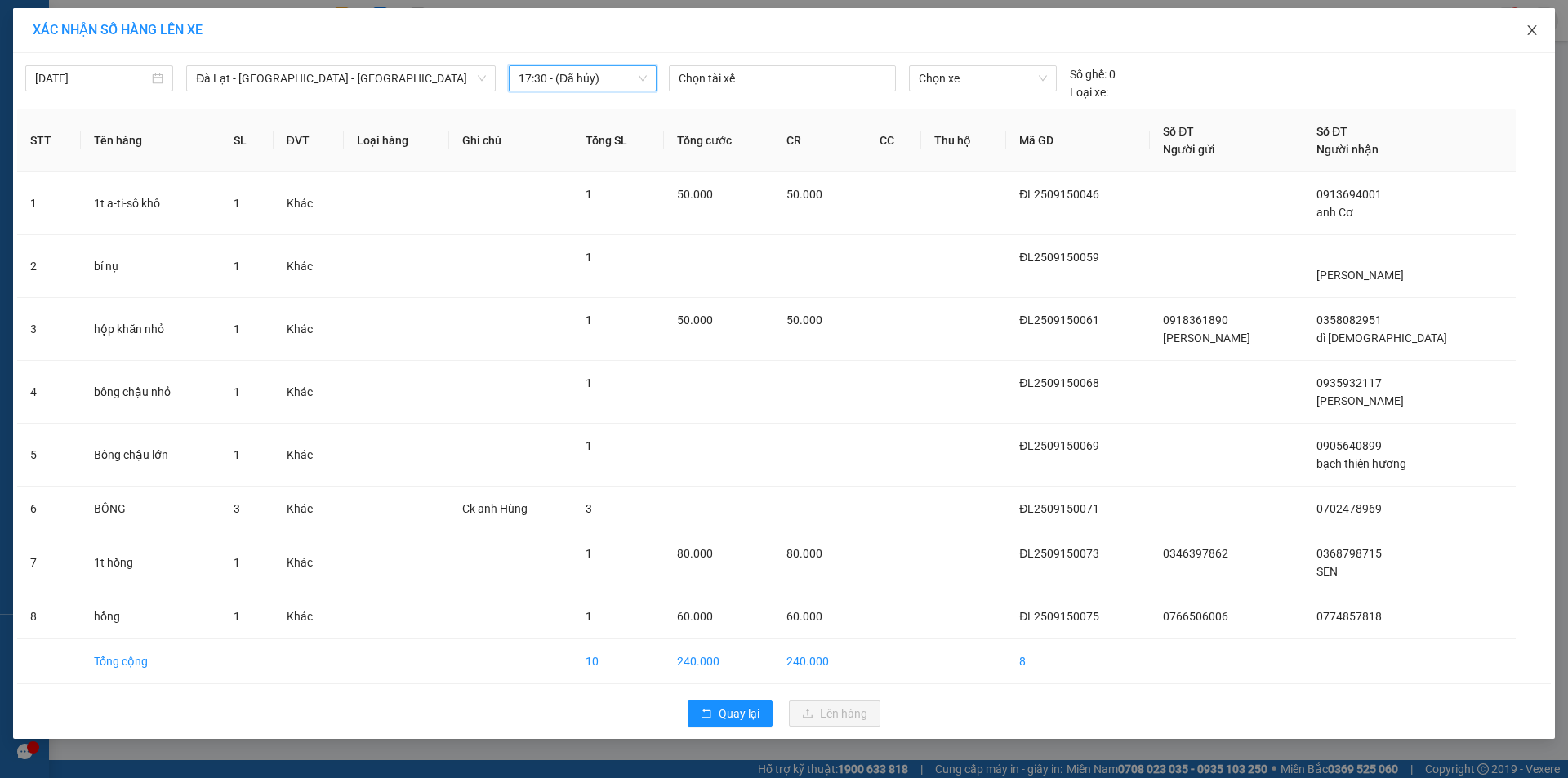
click at [1535, 27] on icon "close" at bounding box center [1533, 30] width 13 height 13
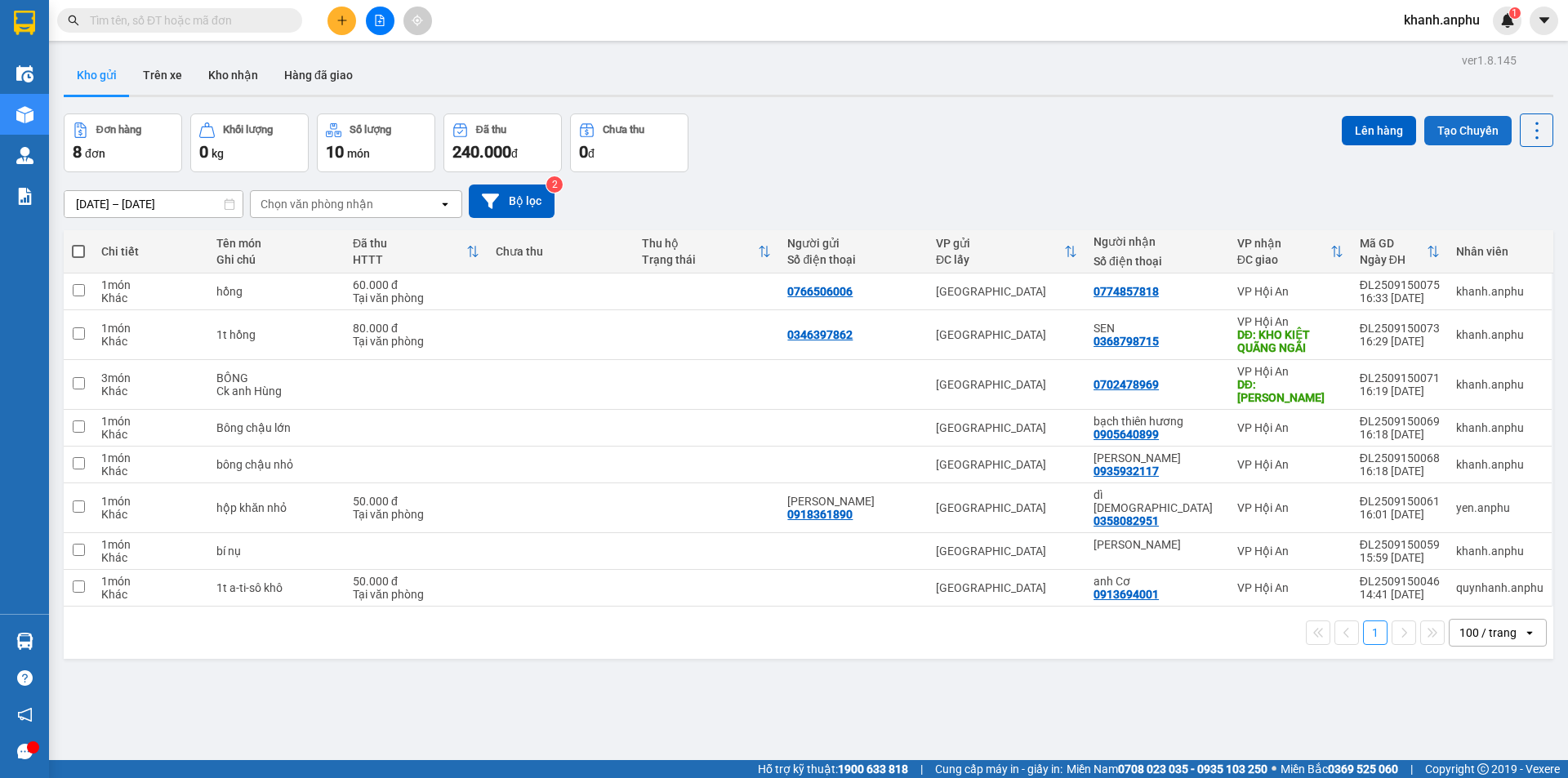
click at [1465, 140] on button "Tạo Chuyến" at bounding box center [1468, 131] width 87 height 29
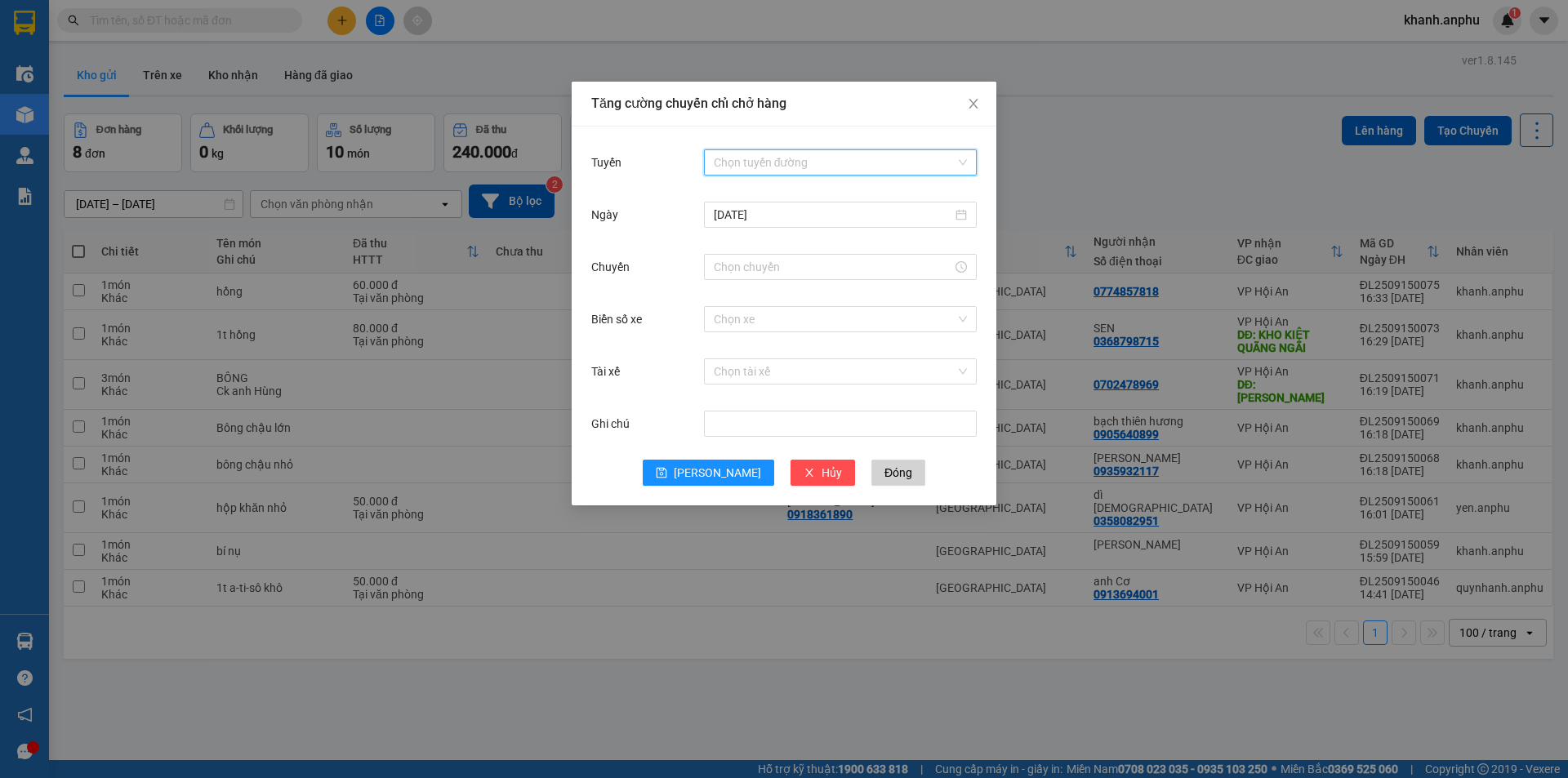
click at [782, 159] on input "Tuyến" at bounding box center [834, 162] width 242 height 25
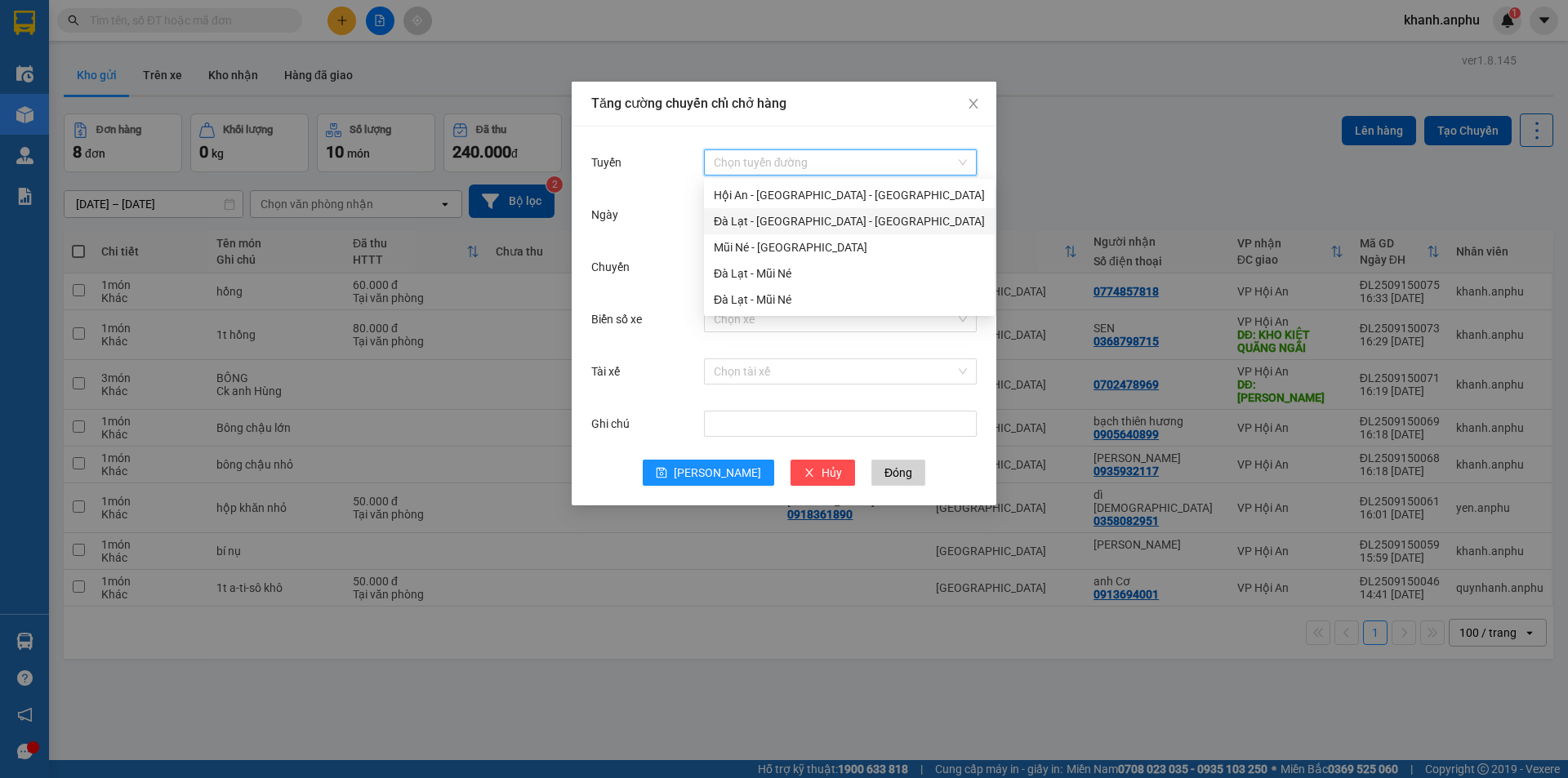
click at [758, 223] on div "Đà Lạt - [GEOGRAPHIC_DATA] - [GEOGRAPHIC_DATA]" at bounding box center [849, 222] width 271 height 18
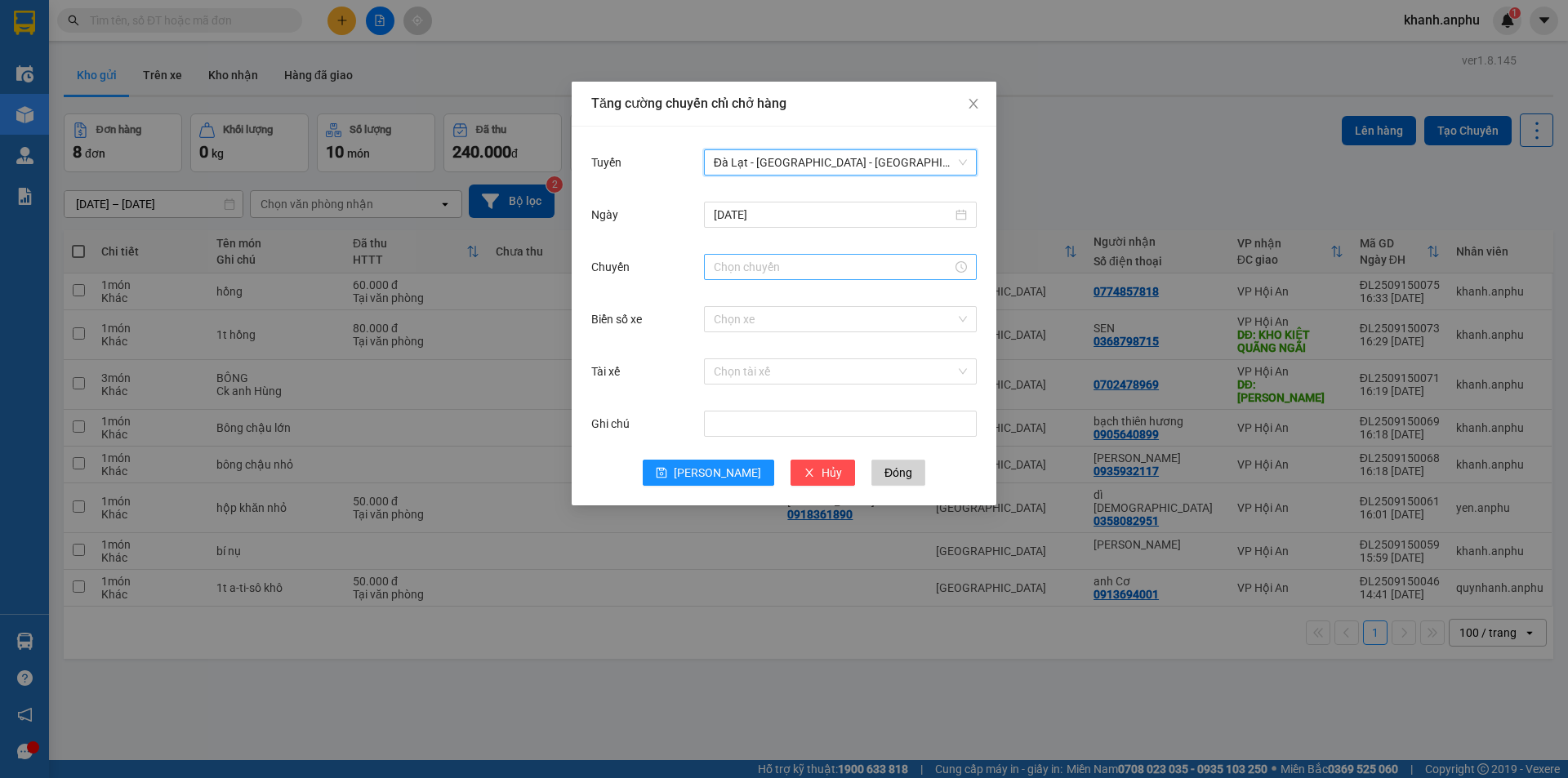
click at [762, 272] on input "Chuyến" at bounding box center [833, 267] width 238 height 18
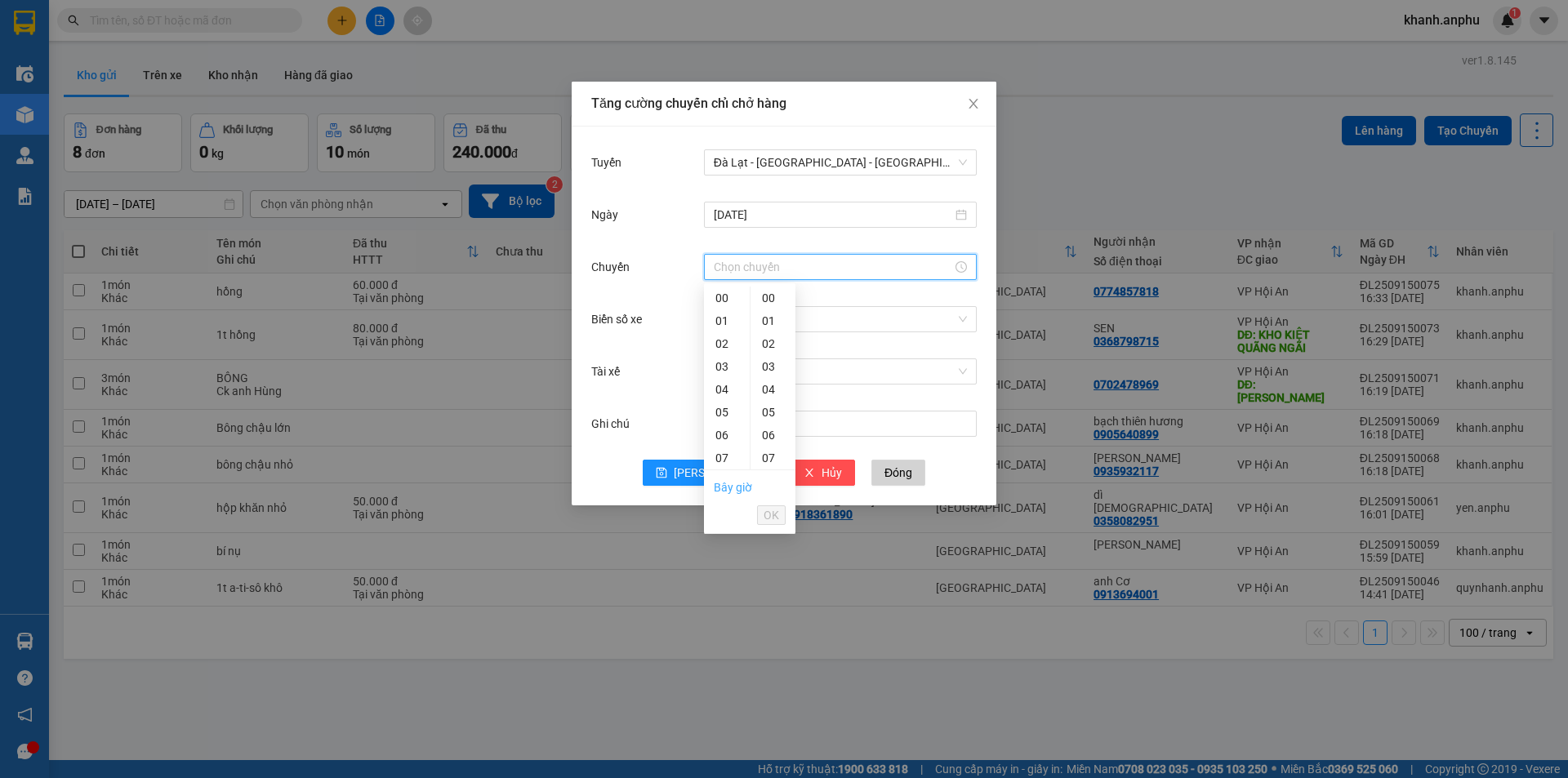
click at [731, 485] on link "Bây giờ" at bounding box center [733, 487] width 38 height 13
type input "16:54"
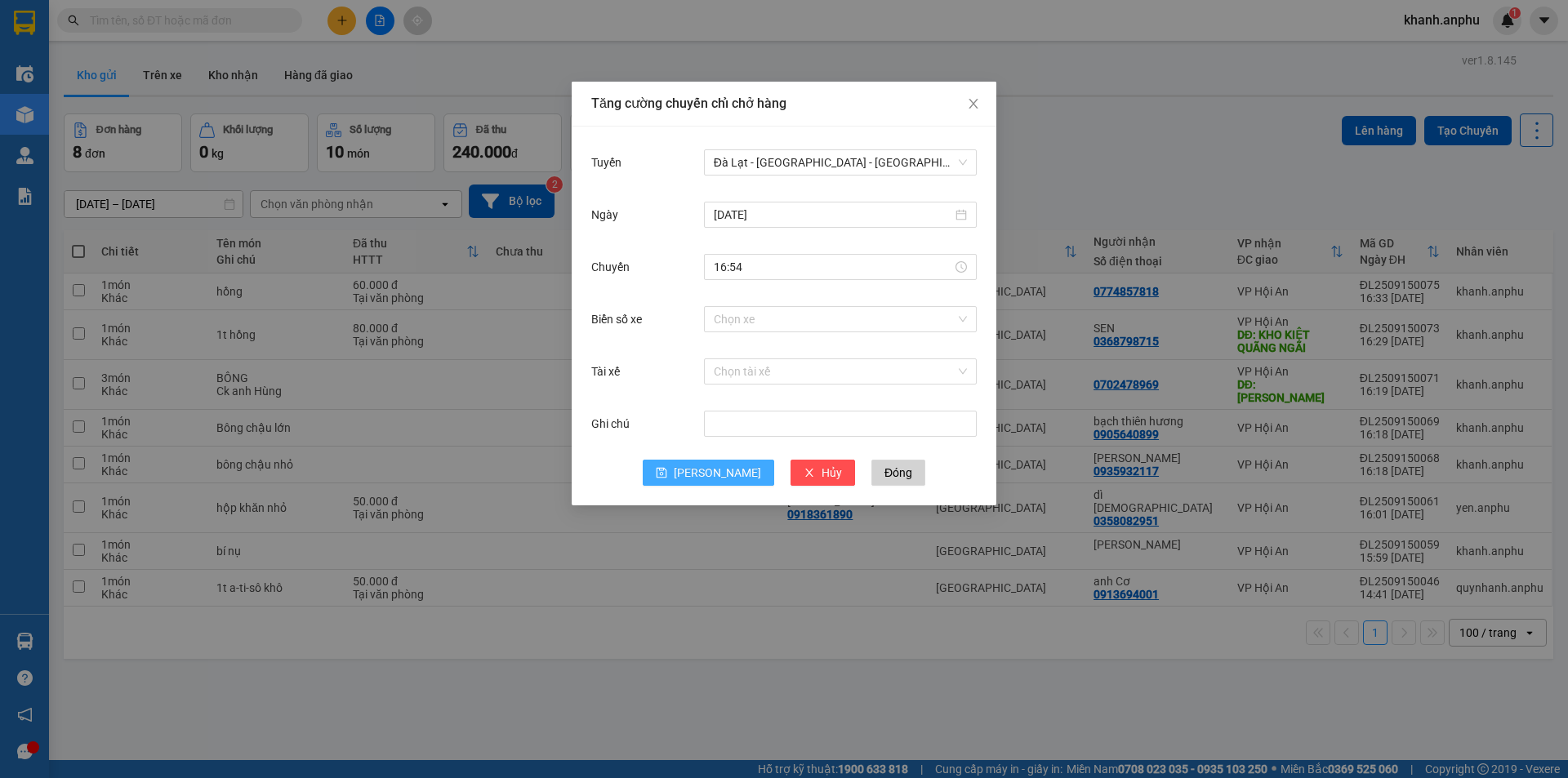
click at [667, 474] on icon "save" at bounding box center [662, 473] width 12 height 12
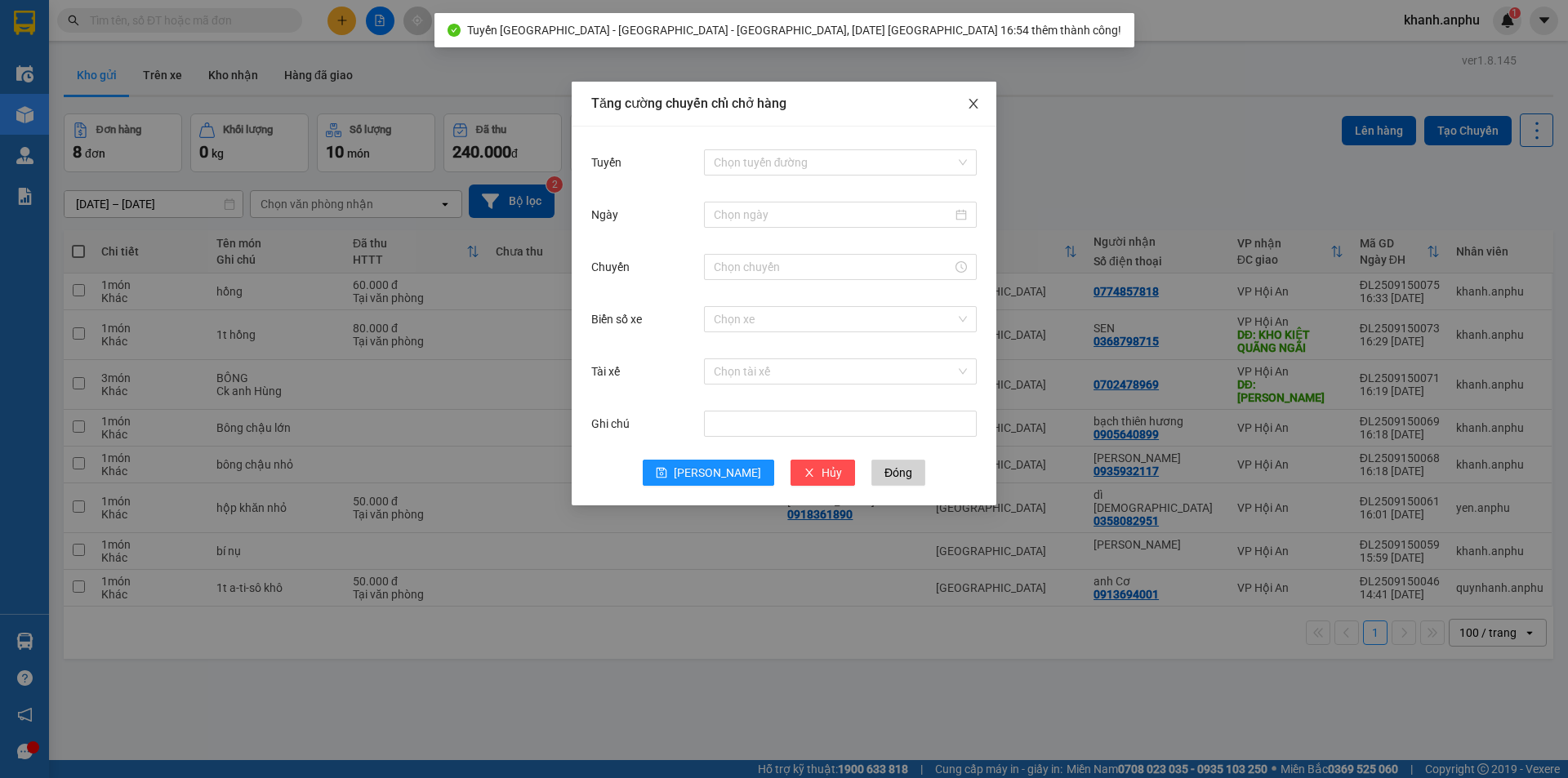
click at [971, 108] on icon "close" at bounding box center [974, 104] width 9 height 10
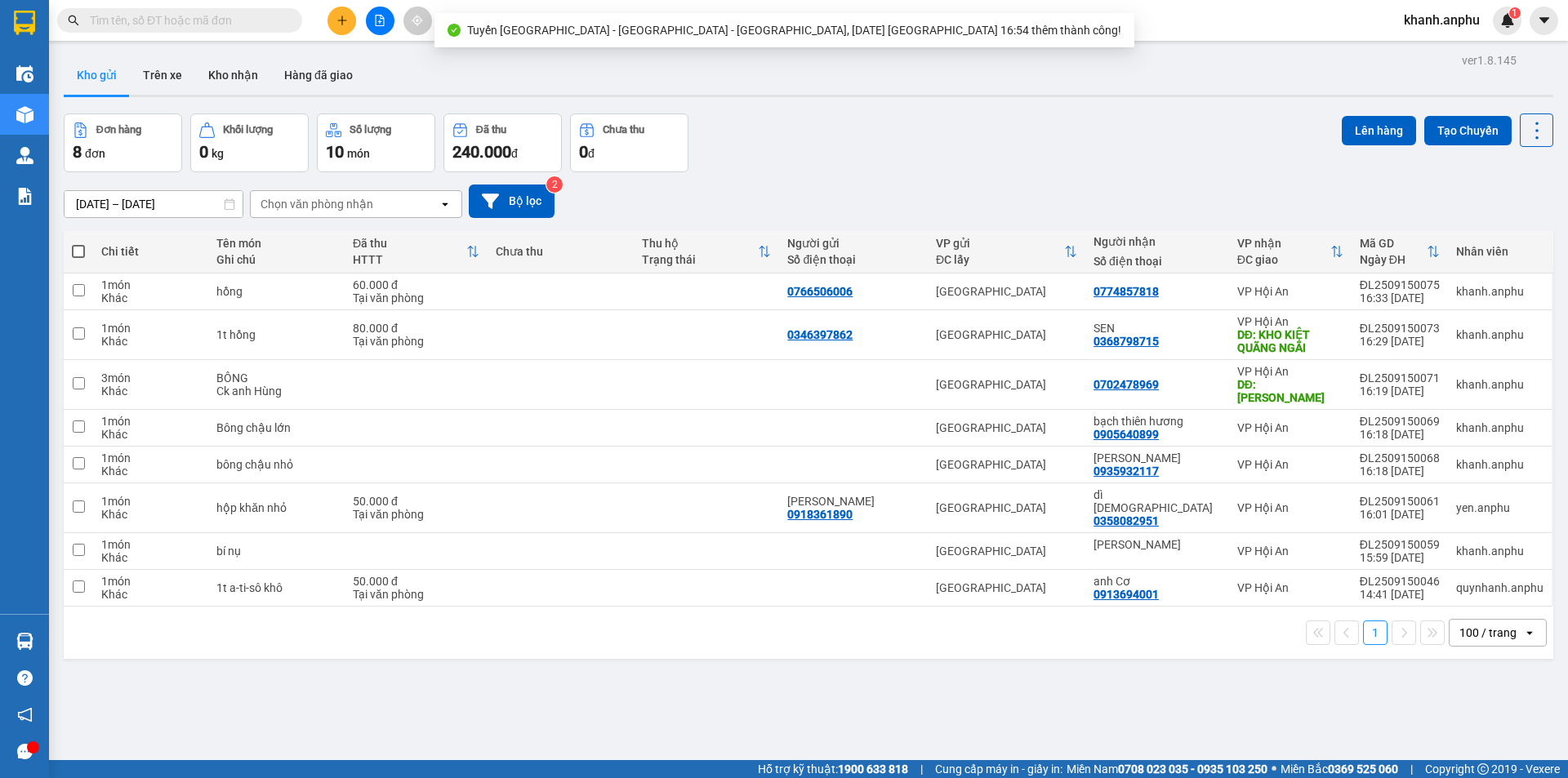
click at [84, 237] on th at bounding box center [78, 252] width 29 height 44
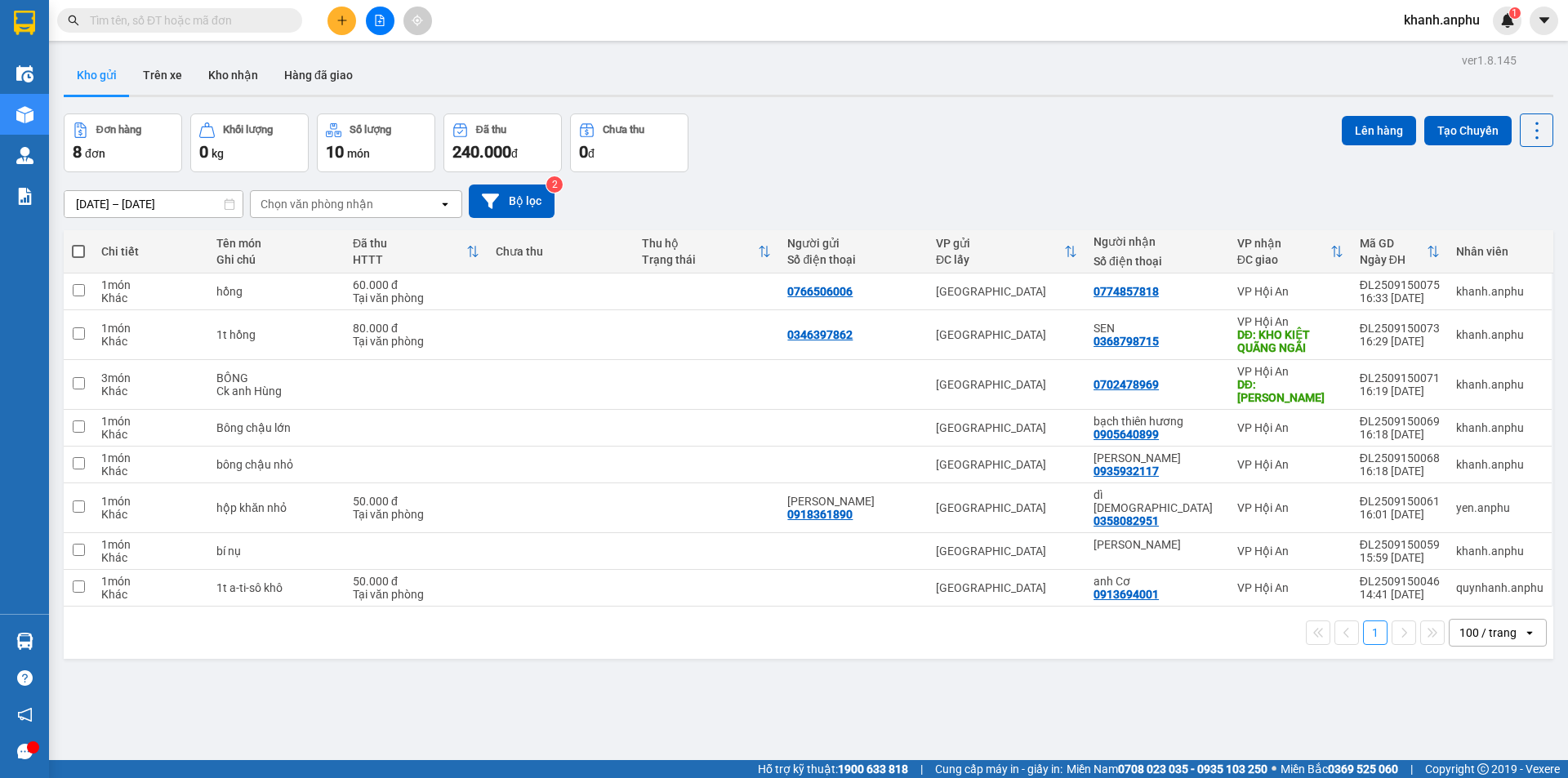
click at [76, 245] on span at bounding box center [78, 252] width 13 height 13
click at [78, 244] on input "checkbox" at bounding box center [78, 244] width 0 height 0
checkbox input "true"
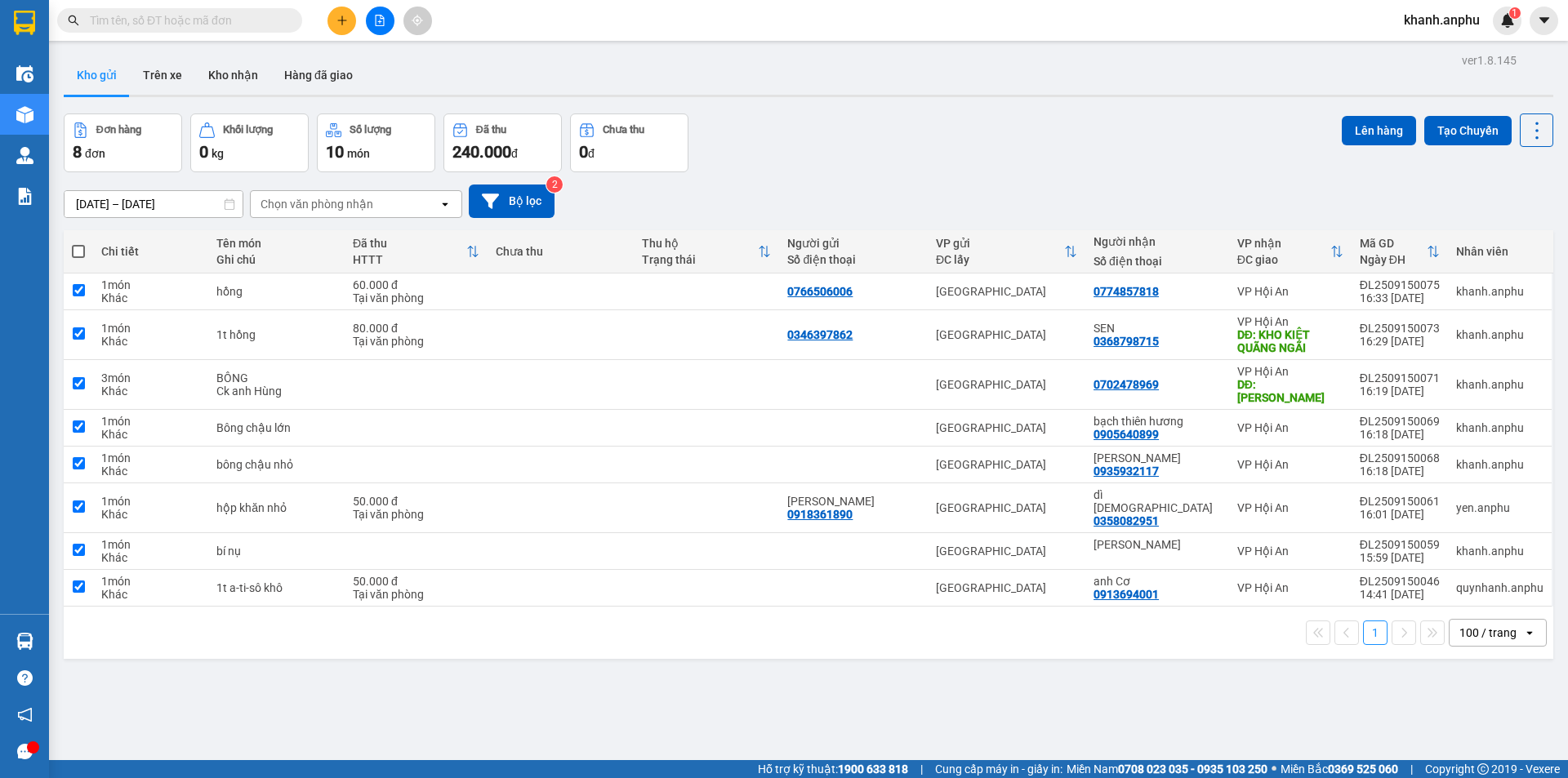
checkbox input "true"
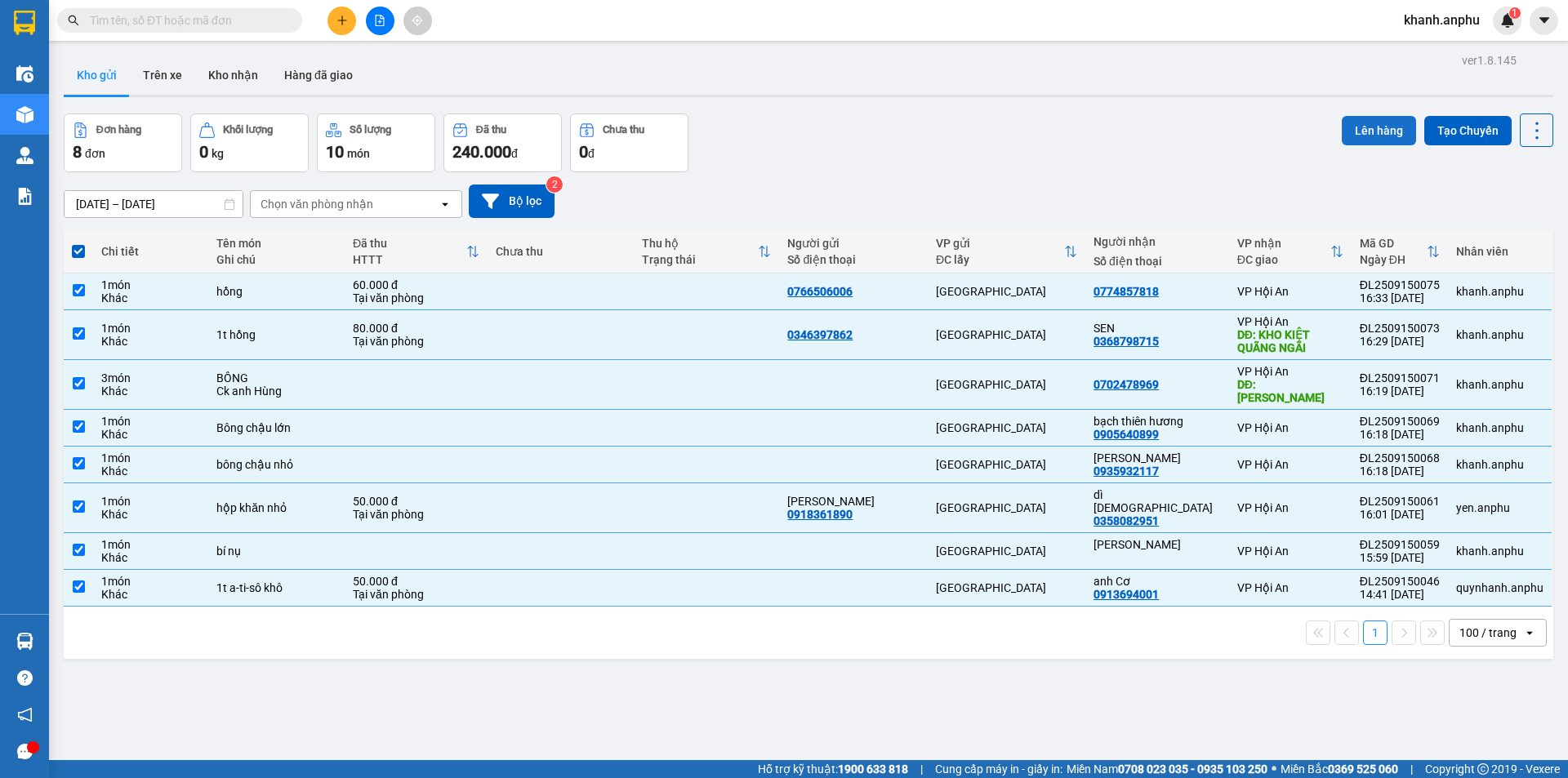
click at [1373, 134] on button "Lên hàng" at bounding box center [1379, 131] width 75 height 29
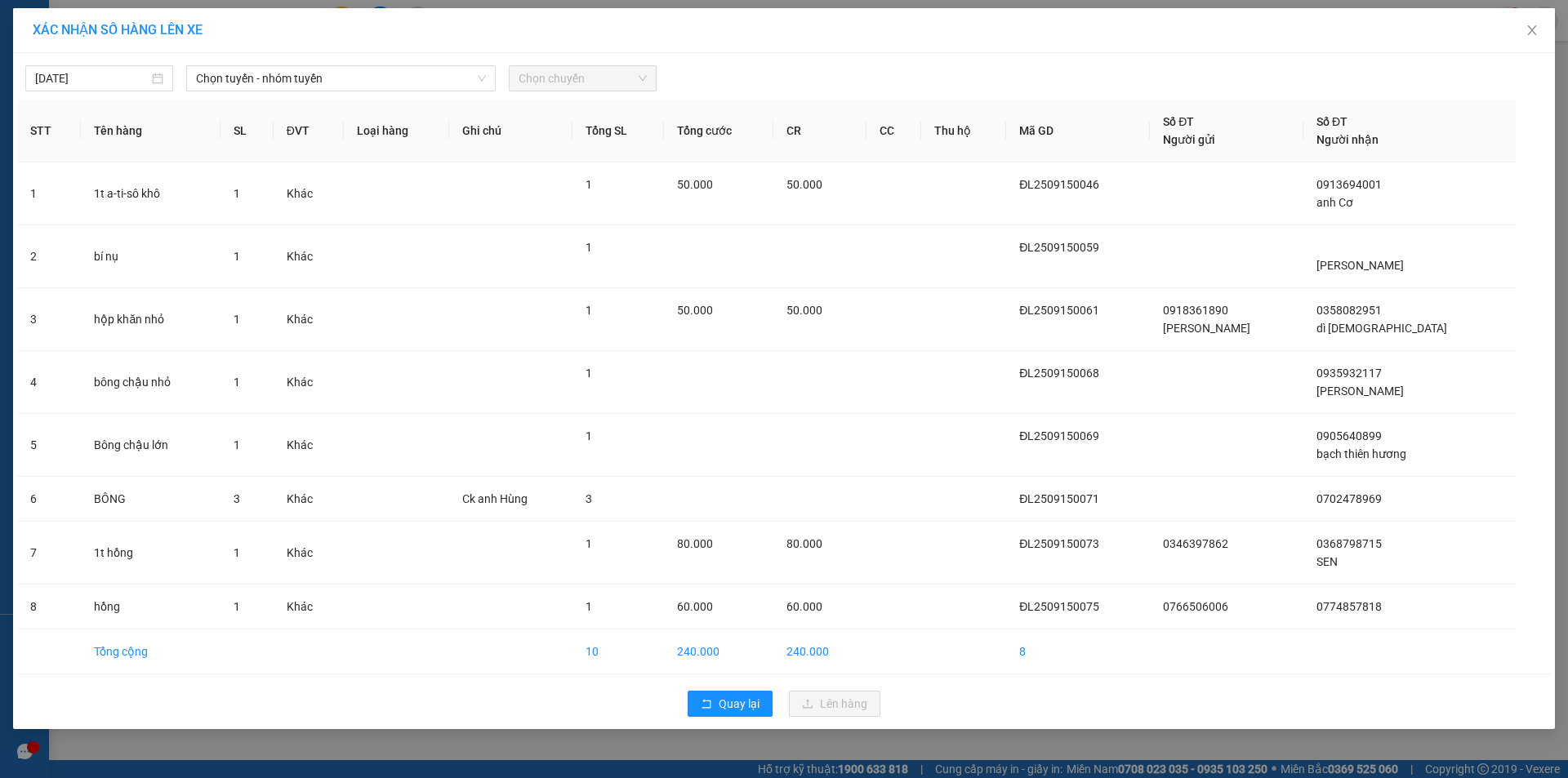
click at [285, 92] on div "[DATE] Chọn tuyến - nhóm tuyến Chọn chuyến STT Tên hàng SL ĐVT Loại hàng Ghi ch…" at bounding box center [784, 391] width 1543 height 676
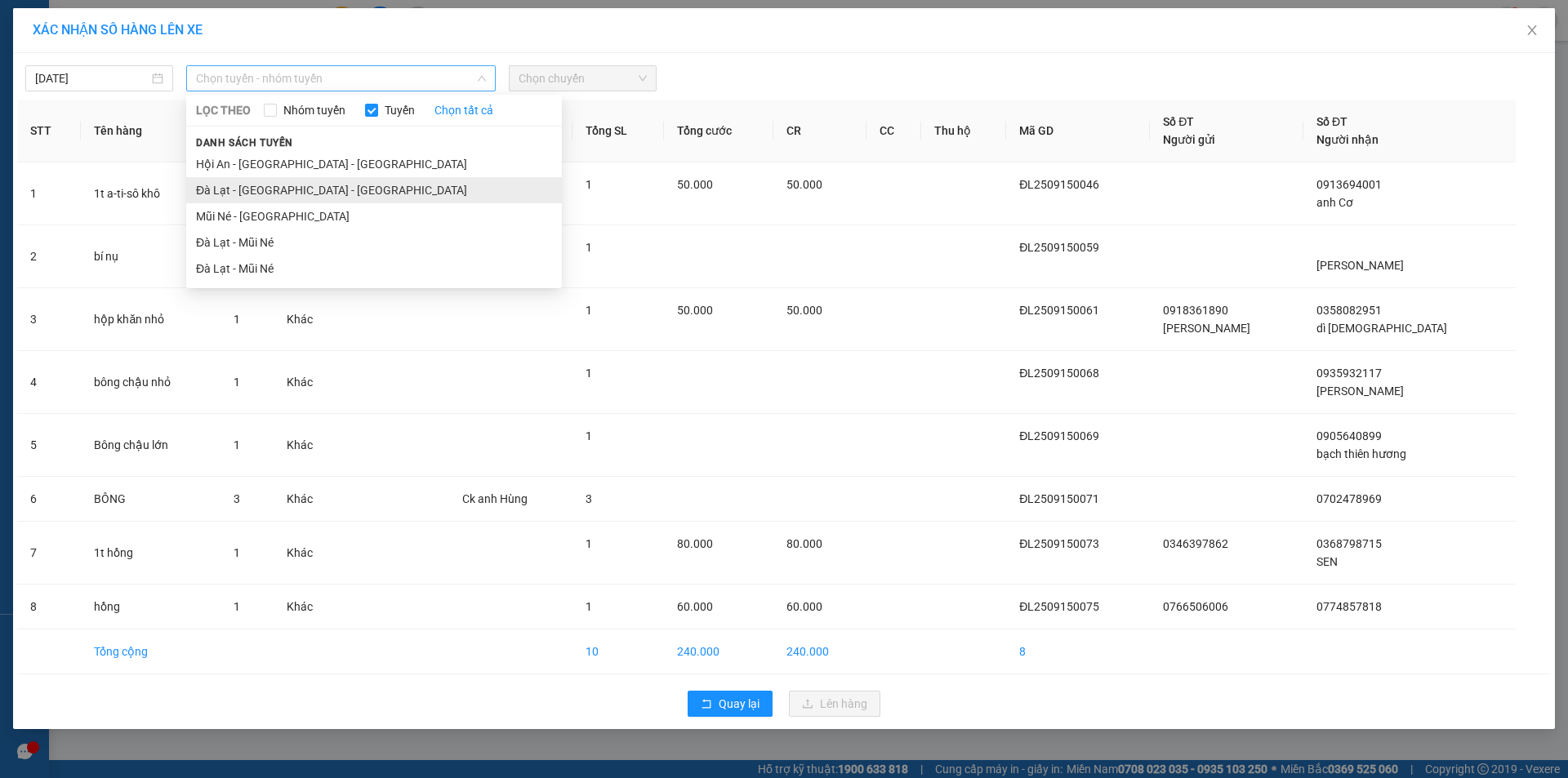
click at [286, 188] on li "Đà Lạt - [GEOGRAPHIC_DATA] - [GEOGRAPHIC_DATA]" at bounding box center [374, 190] width 375 height 26
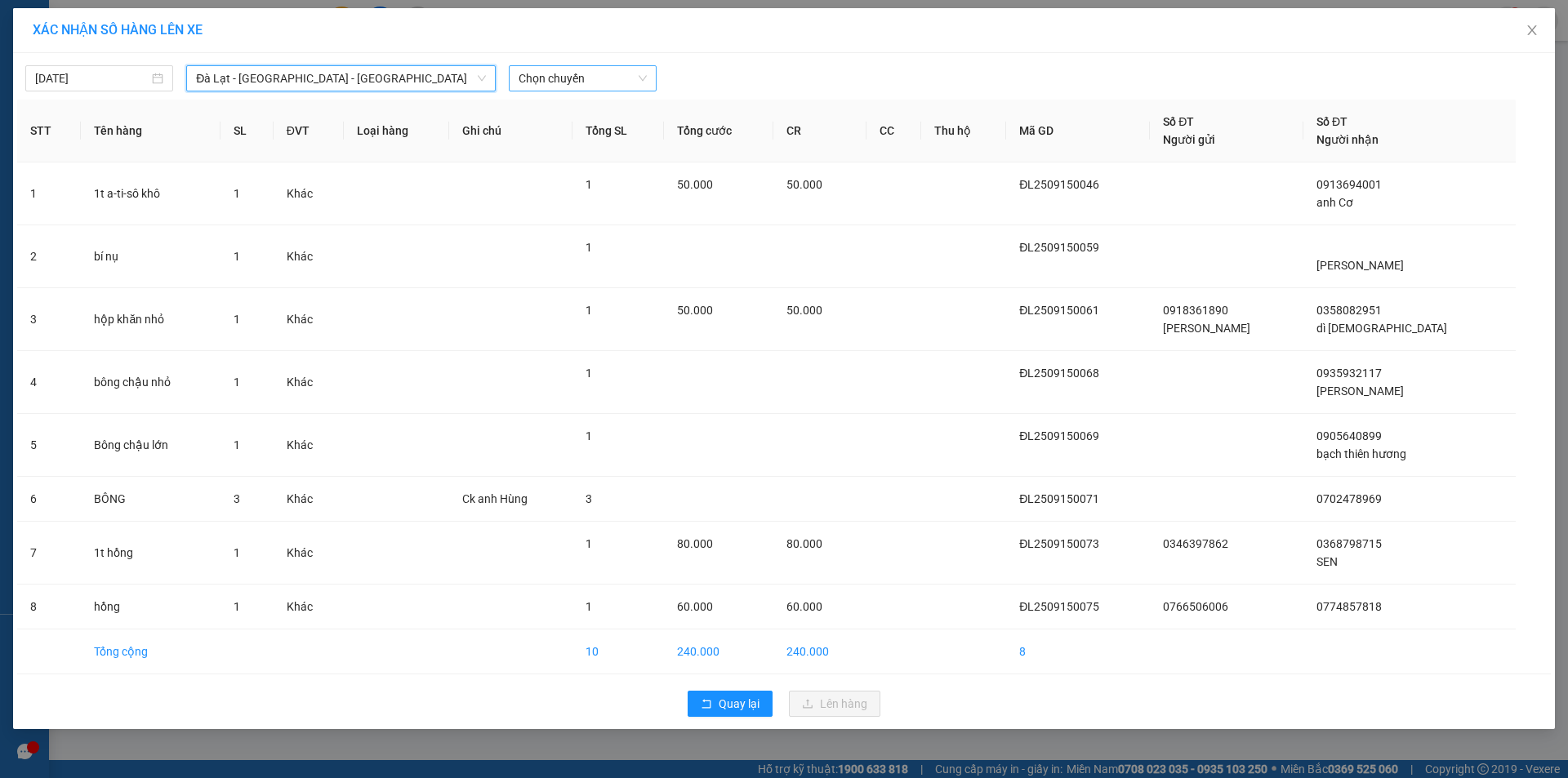
click at [613, 84] on span "Chọn chuyến" at bounding box center [583, 78] width 128 height 25
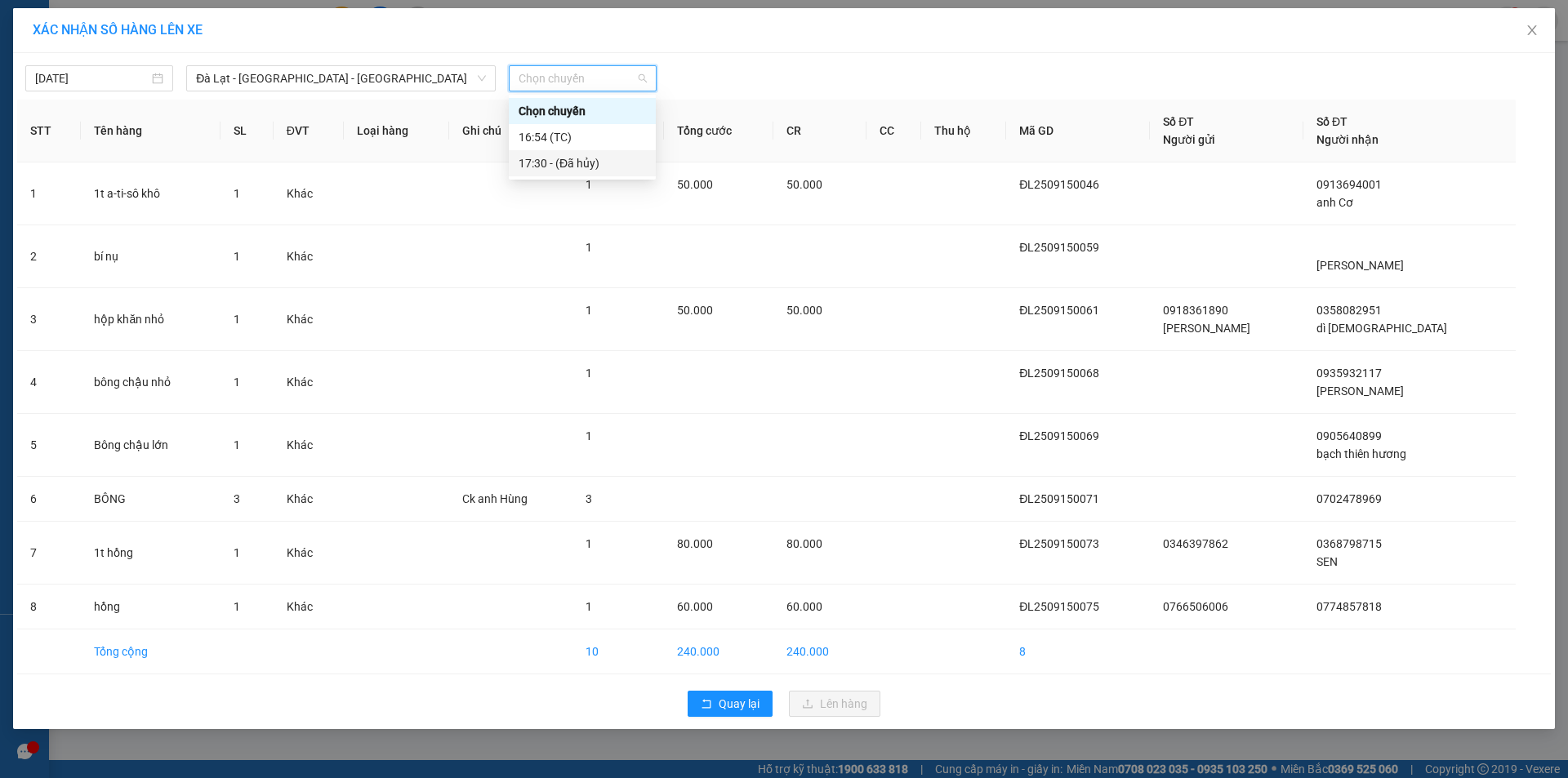
click at [600, 166] on div "17:30 - (Đã hủy)" at bounding box center [583, 164] width 127 height 18
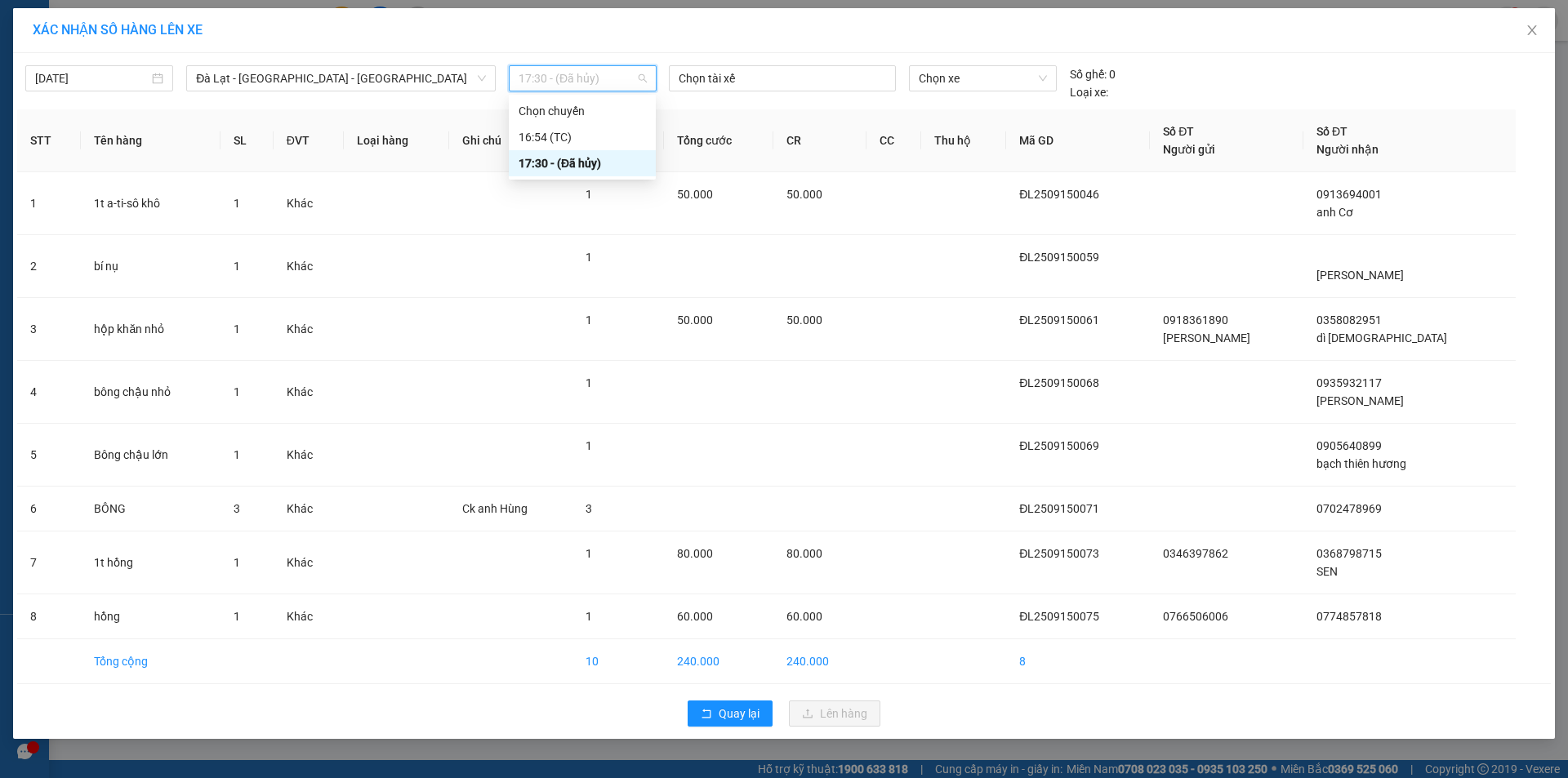
click at [591, 73] on span "17:30 - (Đã hủy)" at bounding box center [583, 78] width 128 height 25
click at [562, 132] on div "16:54 (TC)" at bounding box center [583, 137] width 127 height 18
click at [1132, 57] on div "[DATE] [GEOGRAPHIC_DATA] - [GEOGRAPHIC_DATA] - Hội An LỌC THEO Nhóm tuyến Tuyến…" at bounding box center [784, 79] width 1534 height 45
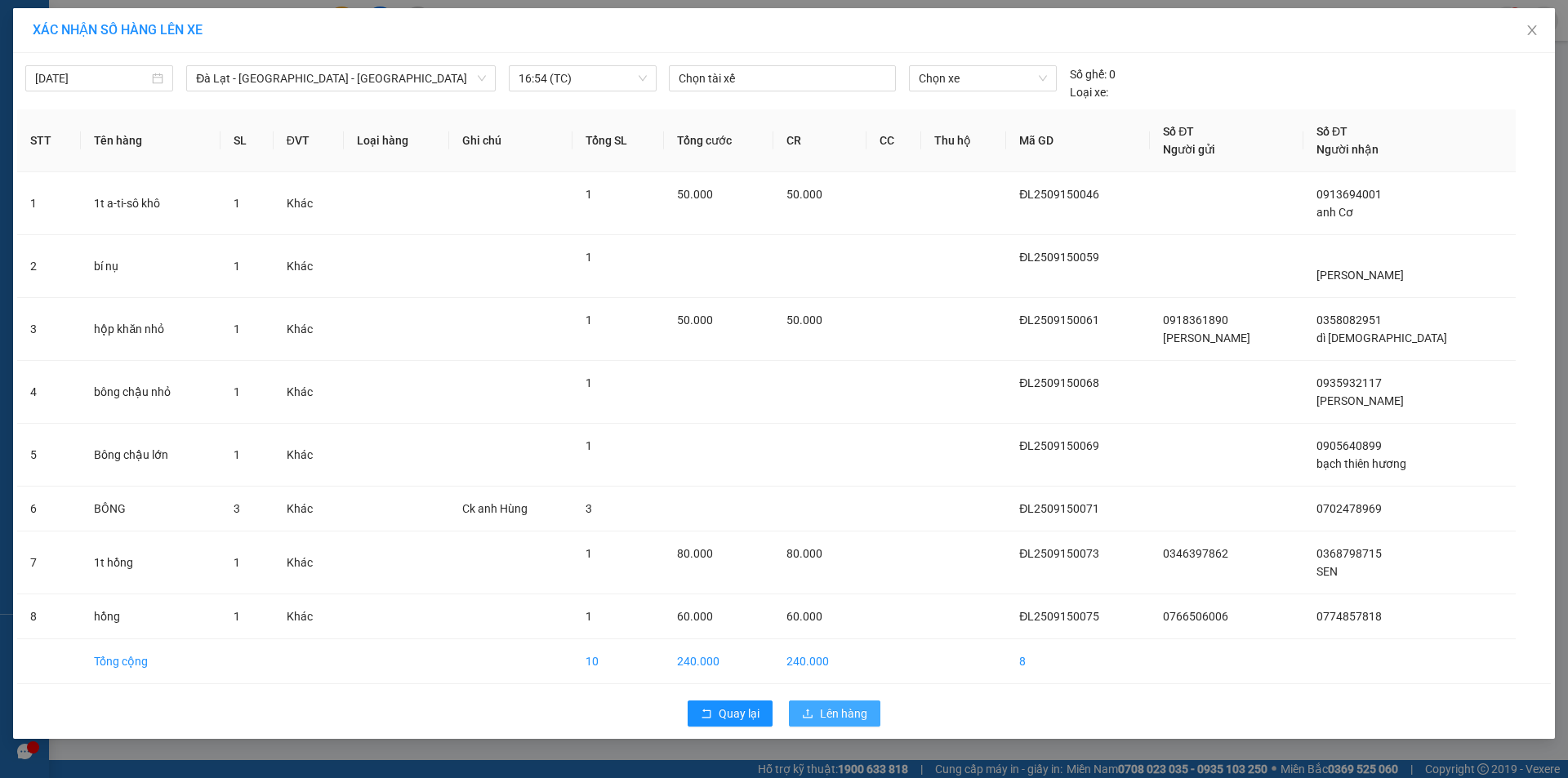
click at [851, 716] on span "Lên hàng" at bounding box center [844, 714] width 47 height 18
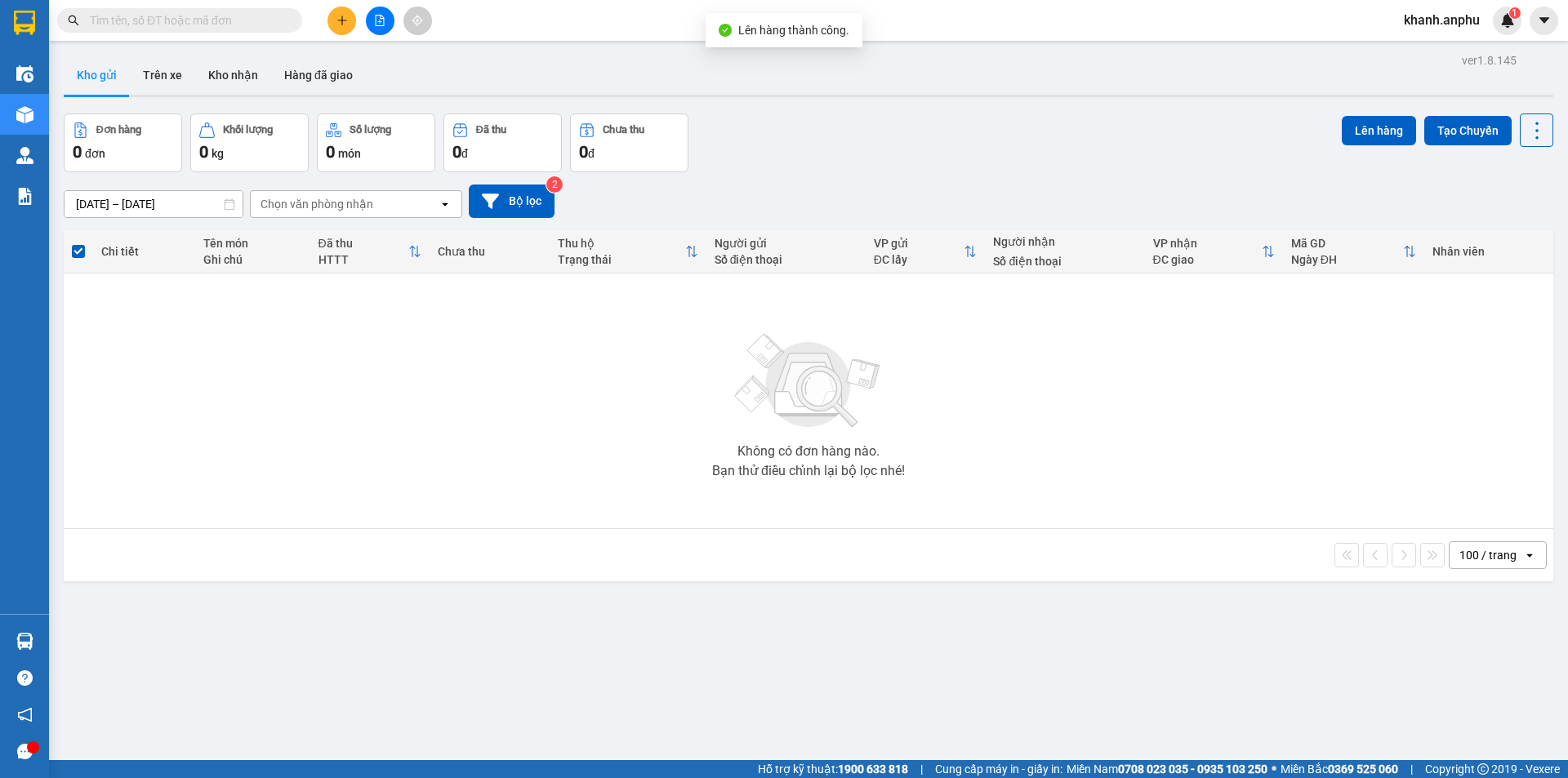
click at [1204, 95] on div at bounding box center [808, 95] width 1490 height 3
click at [371, 27] on button at bounding box center [380, 20] width 28 height 28
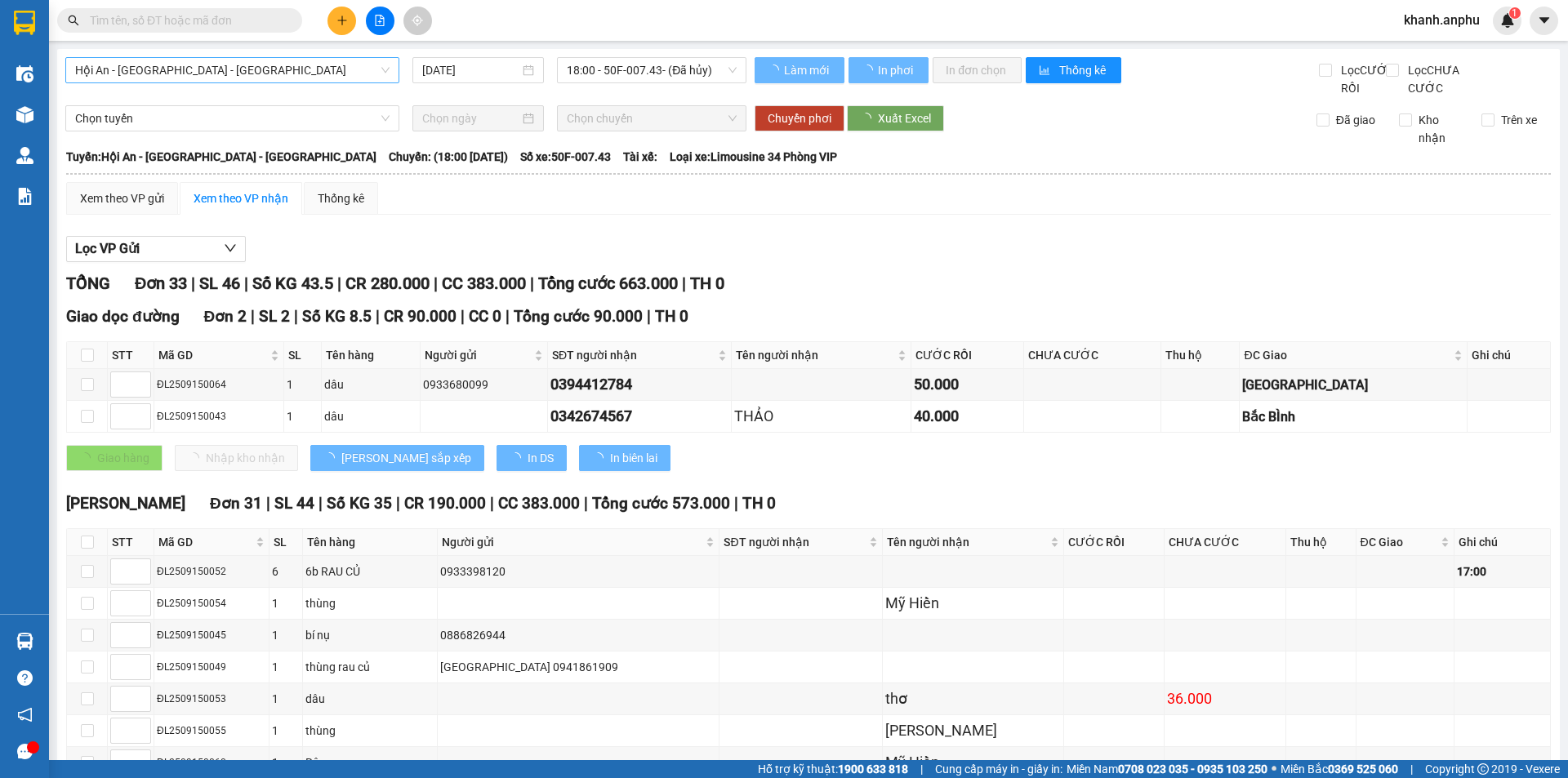
click at [179, 73] on span "Hội An - [GEOGRAPHIC_DATA] - [GEOGRAPHIC_DATA]" at bounding box center [233, 70] width 315 height 25
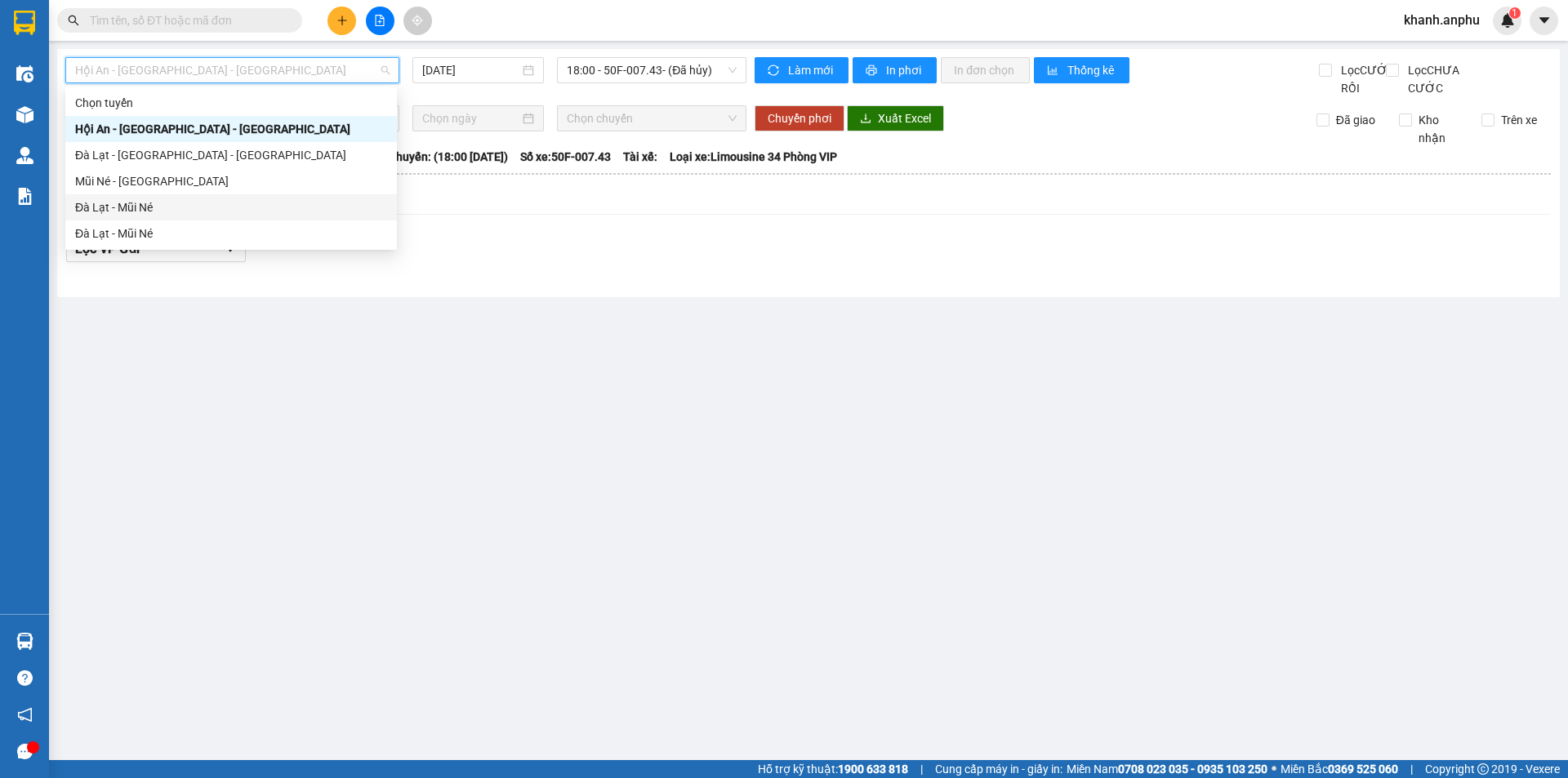
click at [149, 206] on div "Đà Lạt - Mũi Né" at bounding box center [231, 207] width 312 height 18
type input "[DATE]"
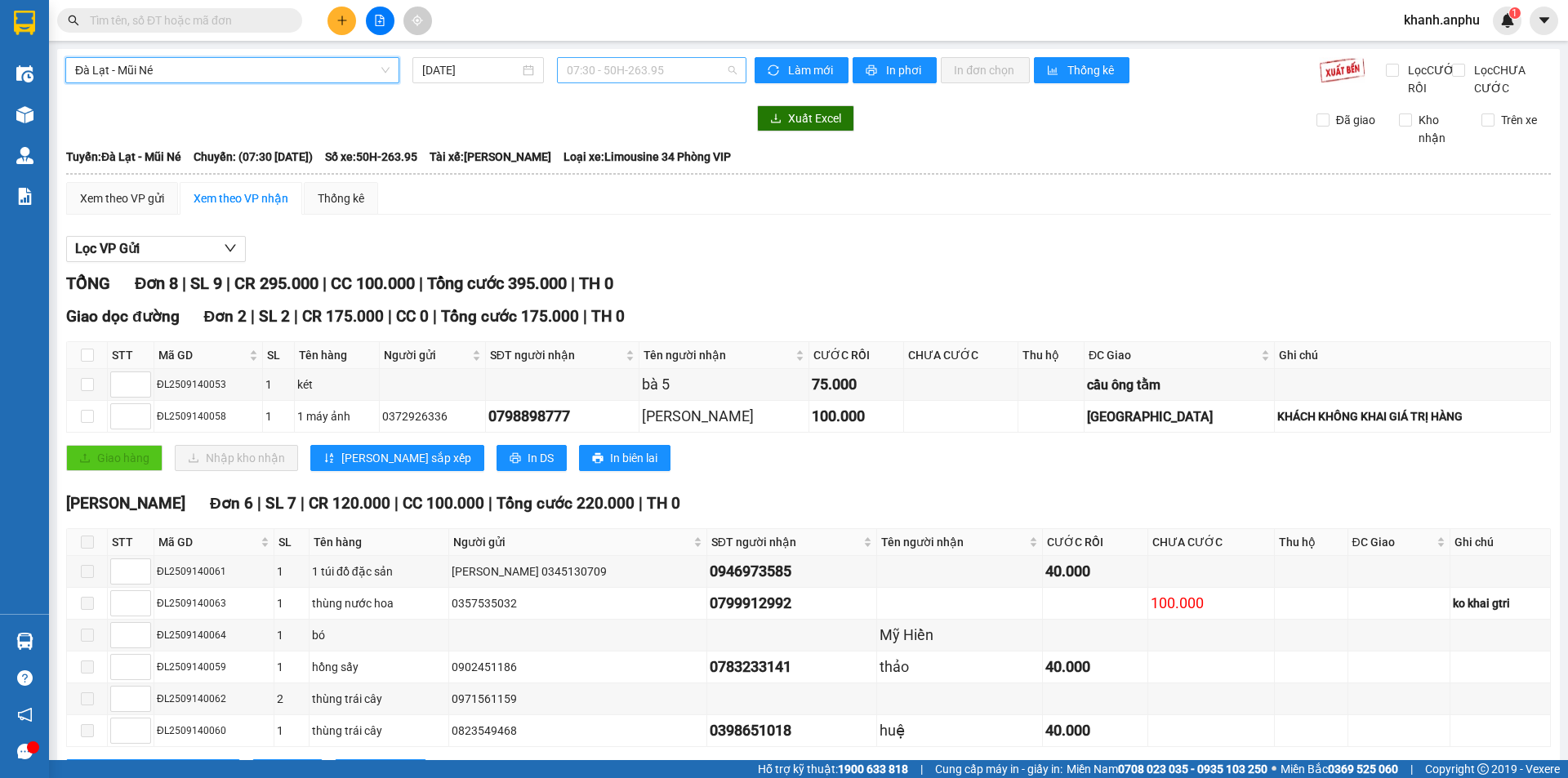
click at [643, 79] on span "07:30 - 50H-263.95" at bounding box center [652, 70] width 170 height 25
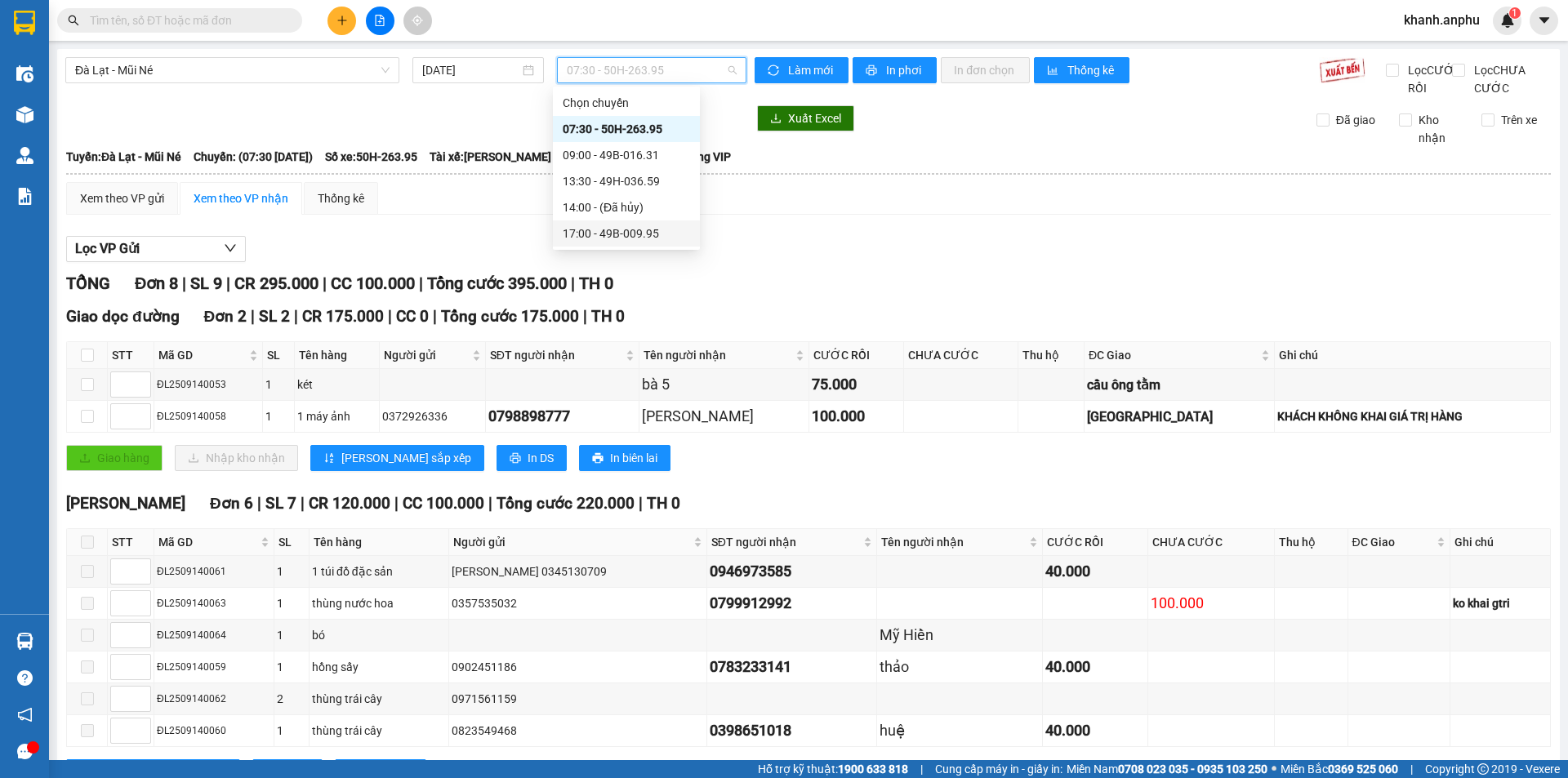
click at [616, 237] on div "17:00 - 49B-009.95" at bounding box center [626, 234] width 127 height 18
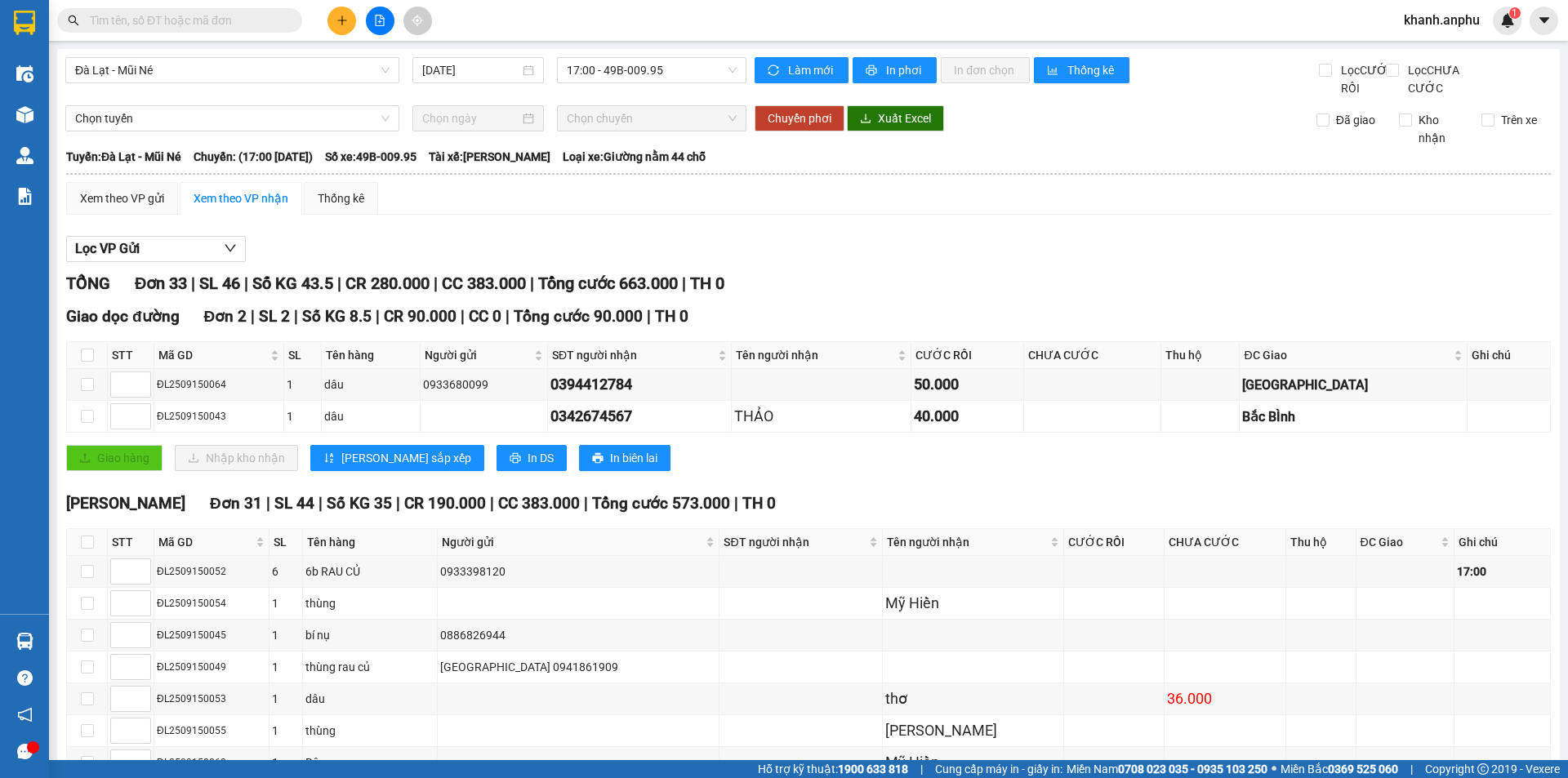
click at [294, 69] on span "Đà Lạt - Mũi Né" at bounding box center [233, 70] width 315 height 25
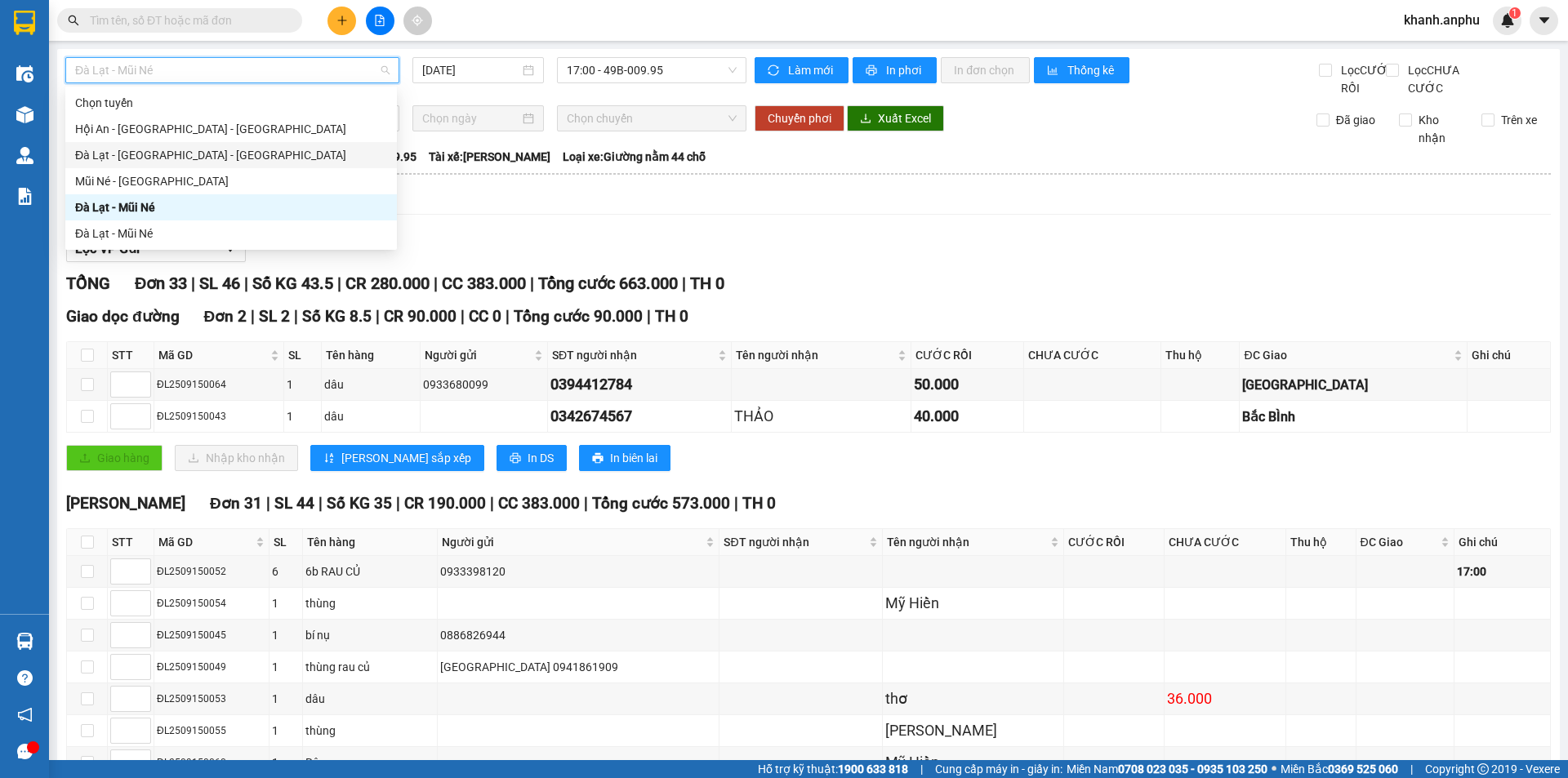
click at [244, 155] on div "Đà Lạt - [GEOGRAPHIC_DATA] - [GEOGRAPHIC_DATA]" at bounding box center [231, 155] width 312 height 18
type input "[DATE]"
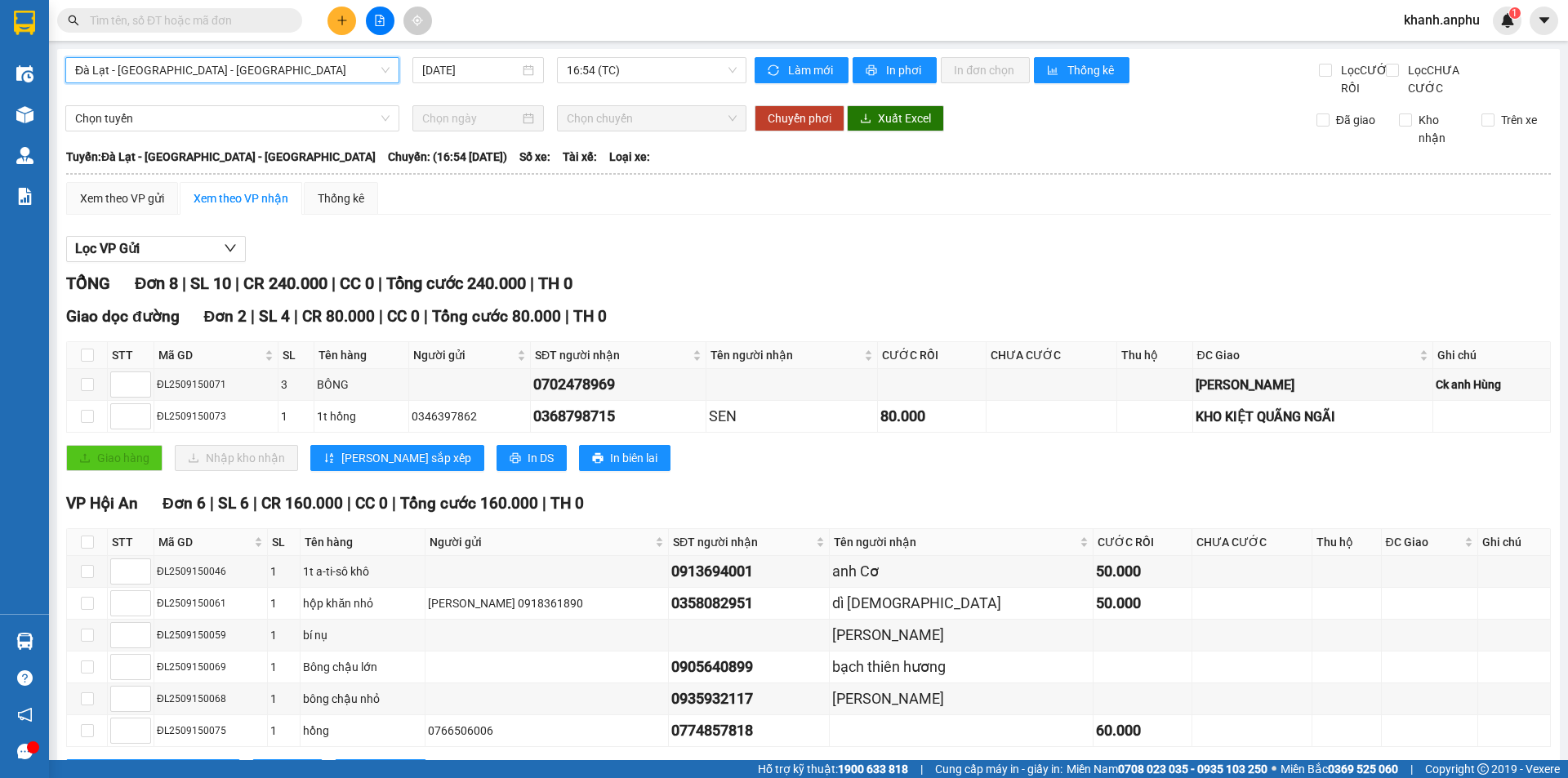
click at [275, 62] on span "Đà Lạt - [GEOGRAPHIC_DATA] - [GEOGRAPHIC_DATA]" at bounding box center [233, 70] width 315 height 25
click at [425, 258] on div "Lọc VP Gửi" at bounding box center [809, 250] width 1485 height 27
click at [162, 20] on input "text" at bounding box center [186, 21] width 193 height 18
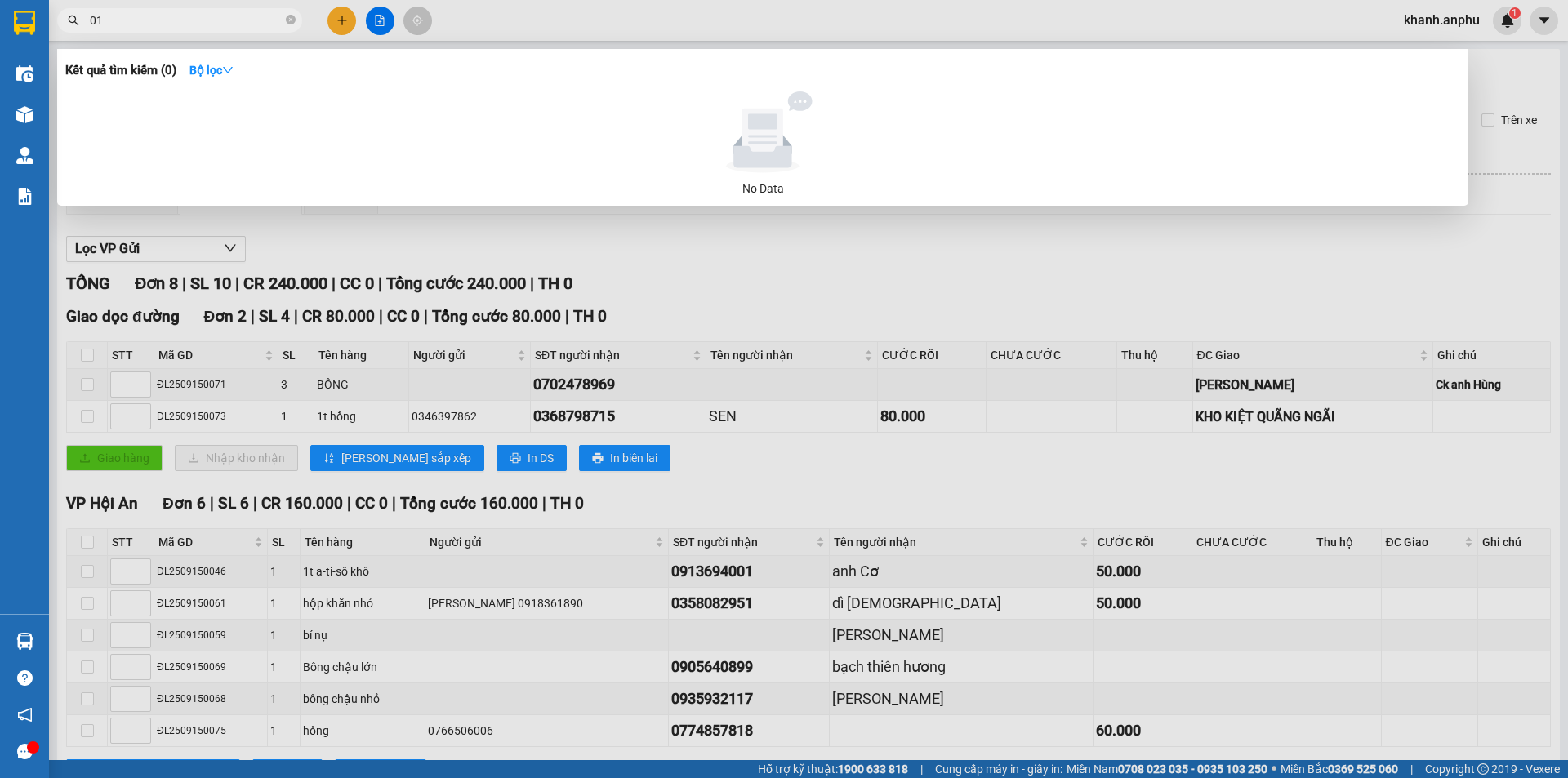
type input "0"
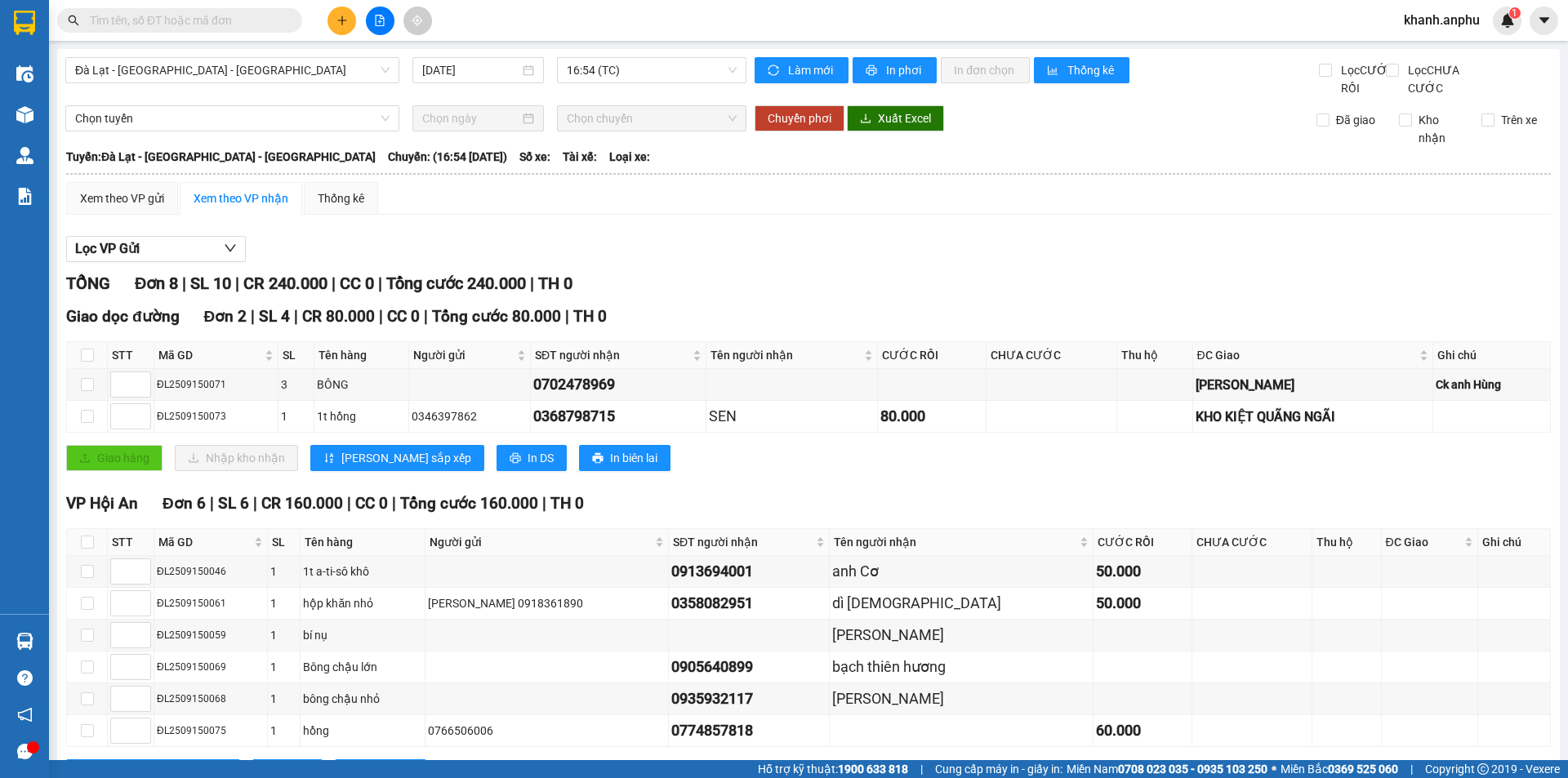
type input "5"
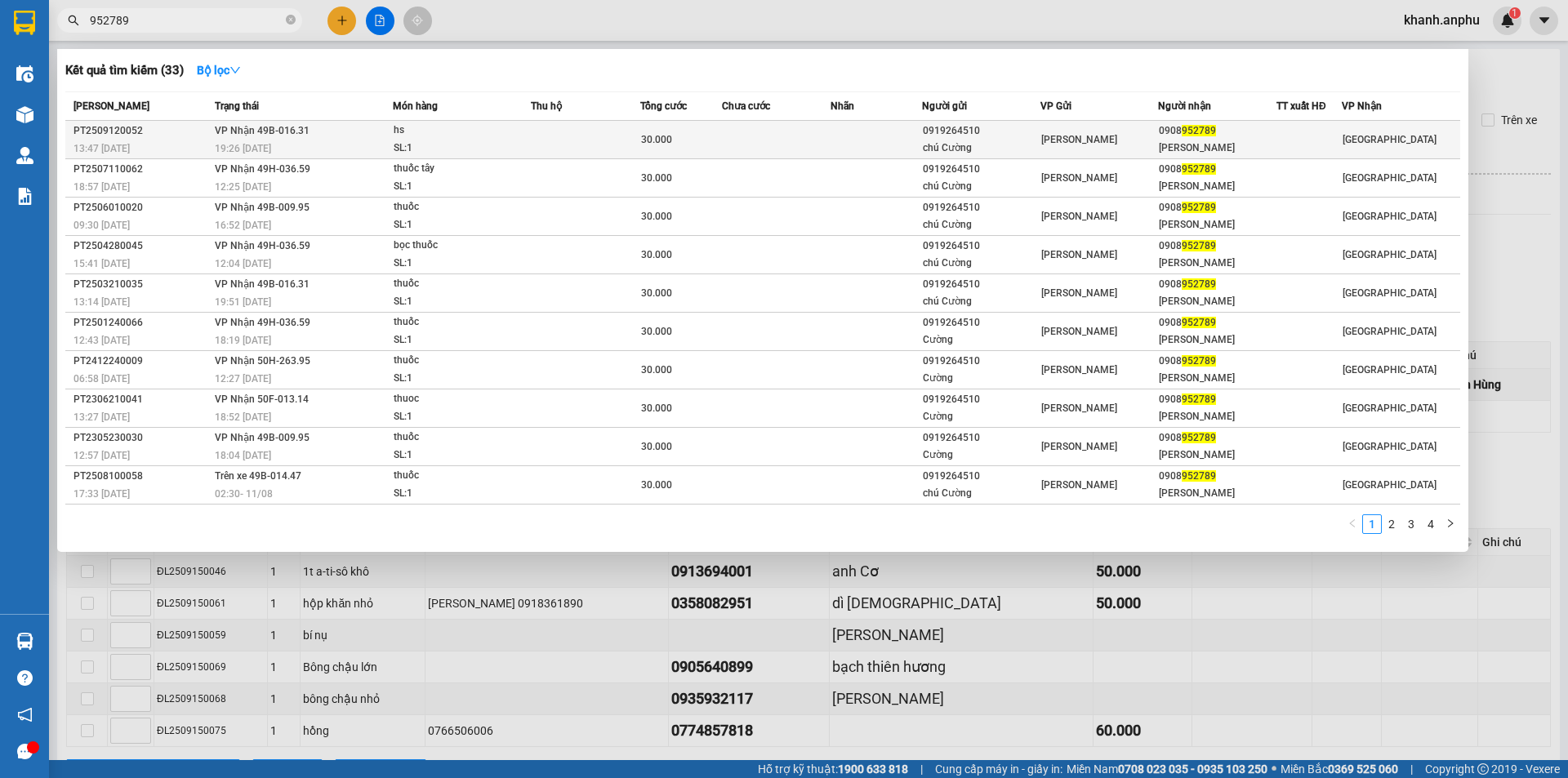
type input "952789"
click at [1130, 141] on div "[PERSON_NAME]" at bounding box center [1100, 140] width 117 height 18
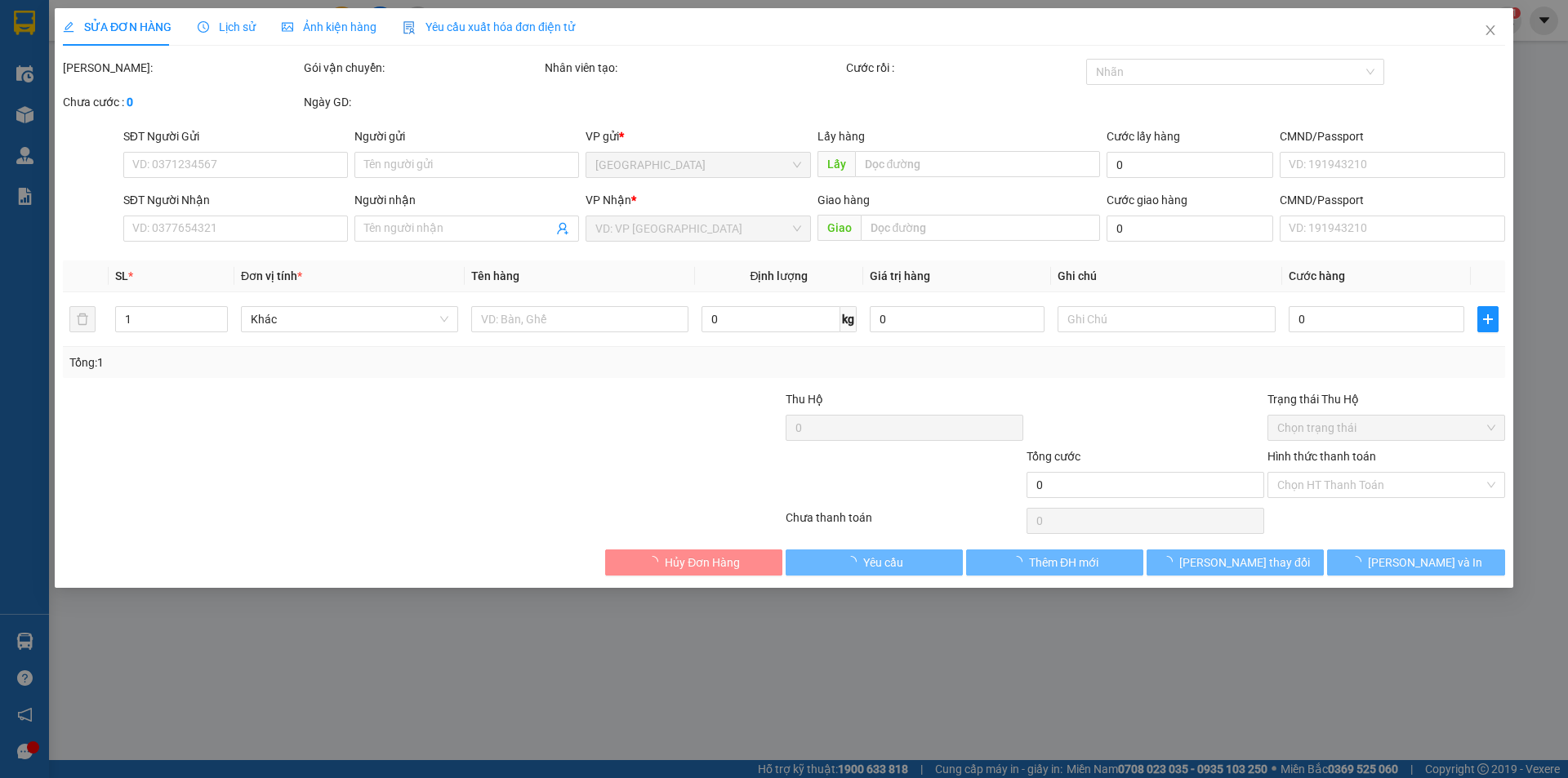
type input "0919264510"
type input "chú Cường"
type input "0908952789"
type input "[PERSON_NAME]"
type input "30.000"
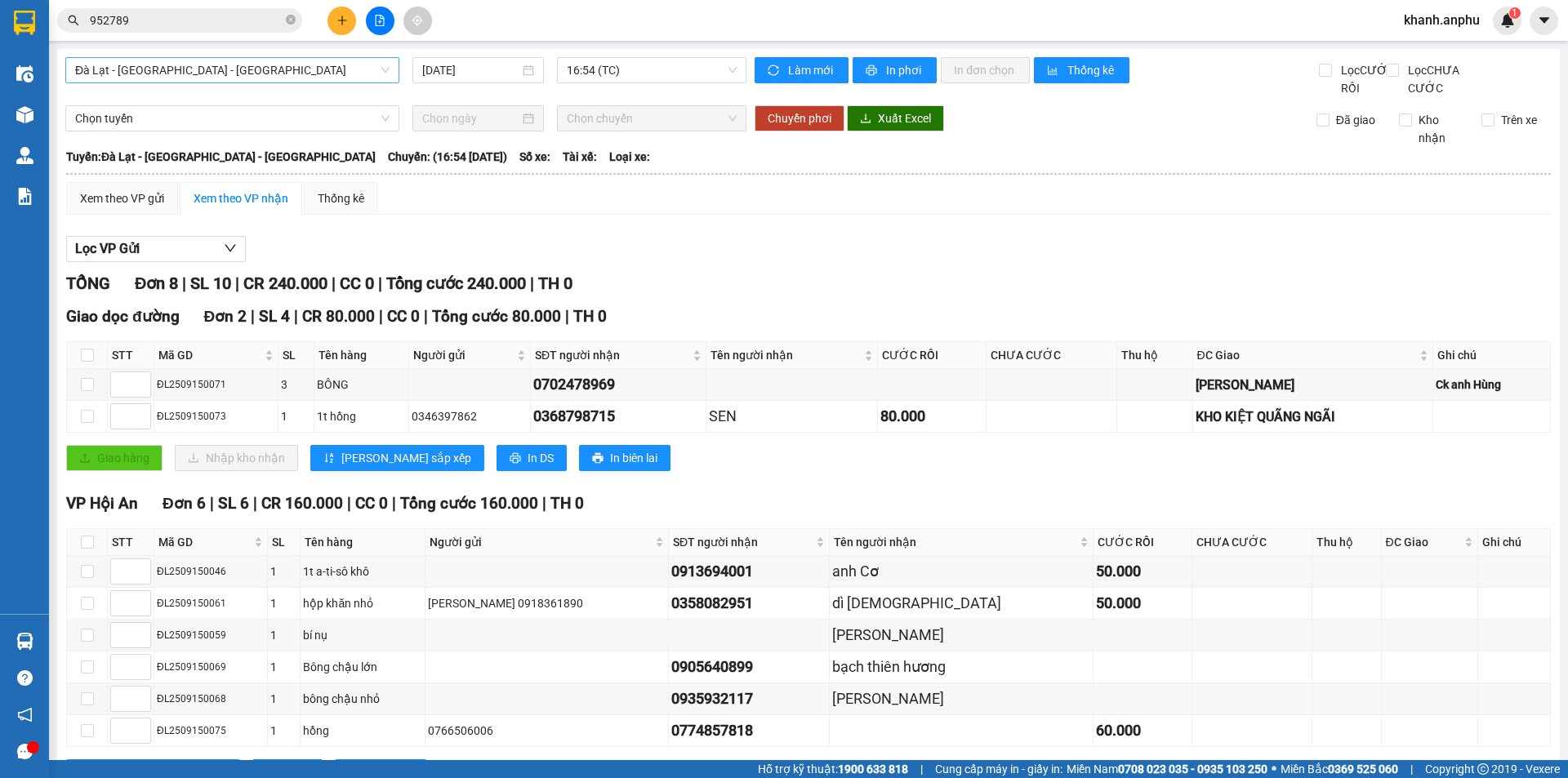
click at [191, 76] on span "Đà Lạt - [GEOGRAPHIC_DATA] - [GEOGRAPHIC_DATA]" at bounding box center [233, 70] width 315 height 25
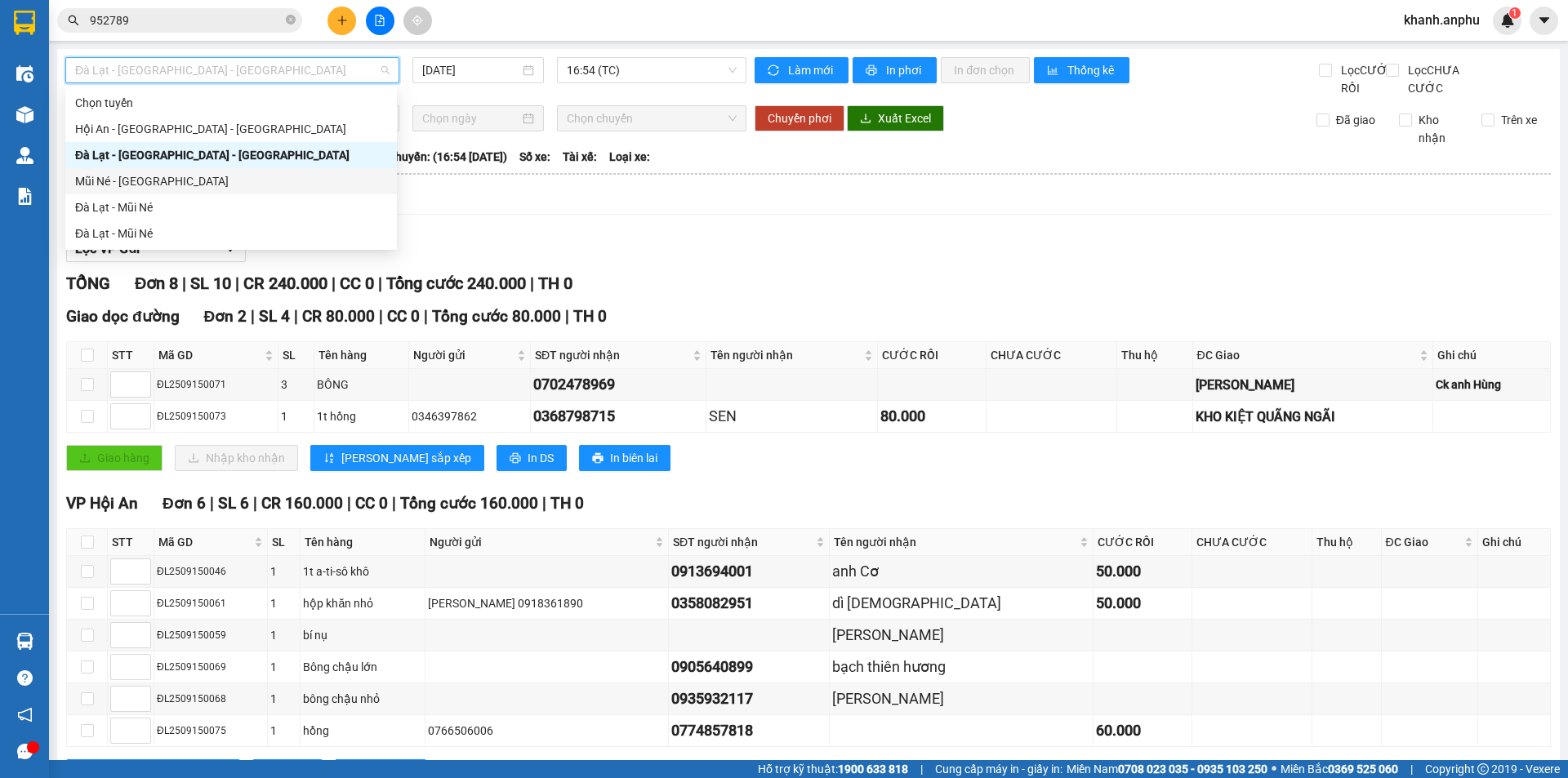
click at [152, 177] on div "Mũi Né - [GEOGRAPHIC_DATA]" at bounding box center [231, 182] width 312 height 18
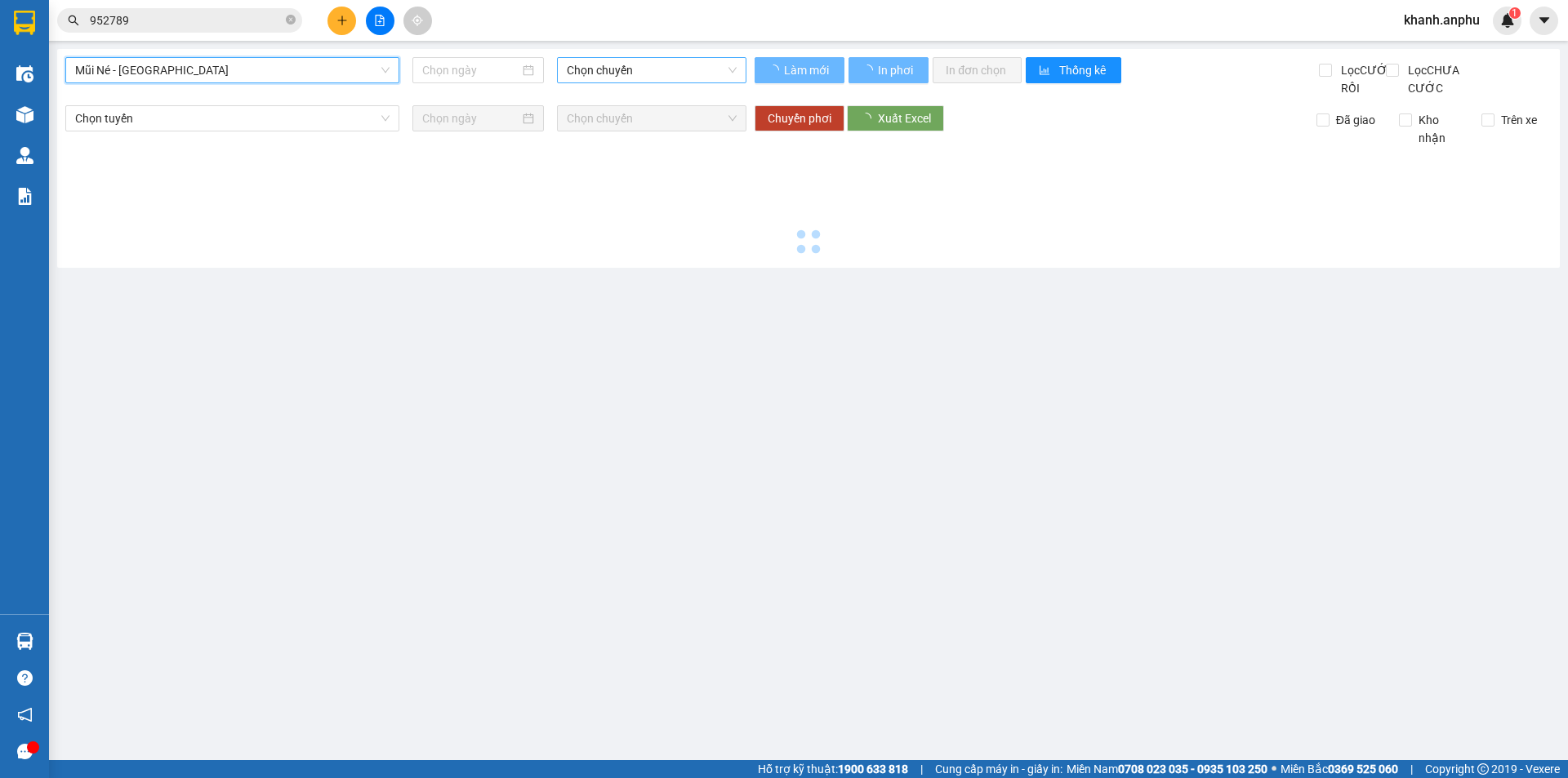
click at [580, 66] on span "Chọn chuyến" at bounding box center [652, 70] width 170 height 25
type input "[DATE]"
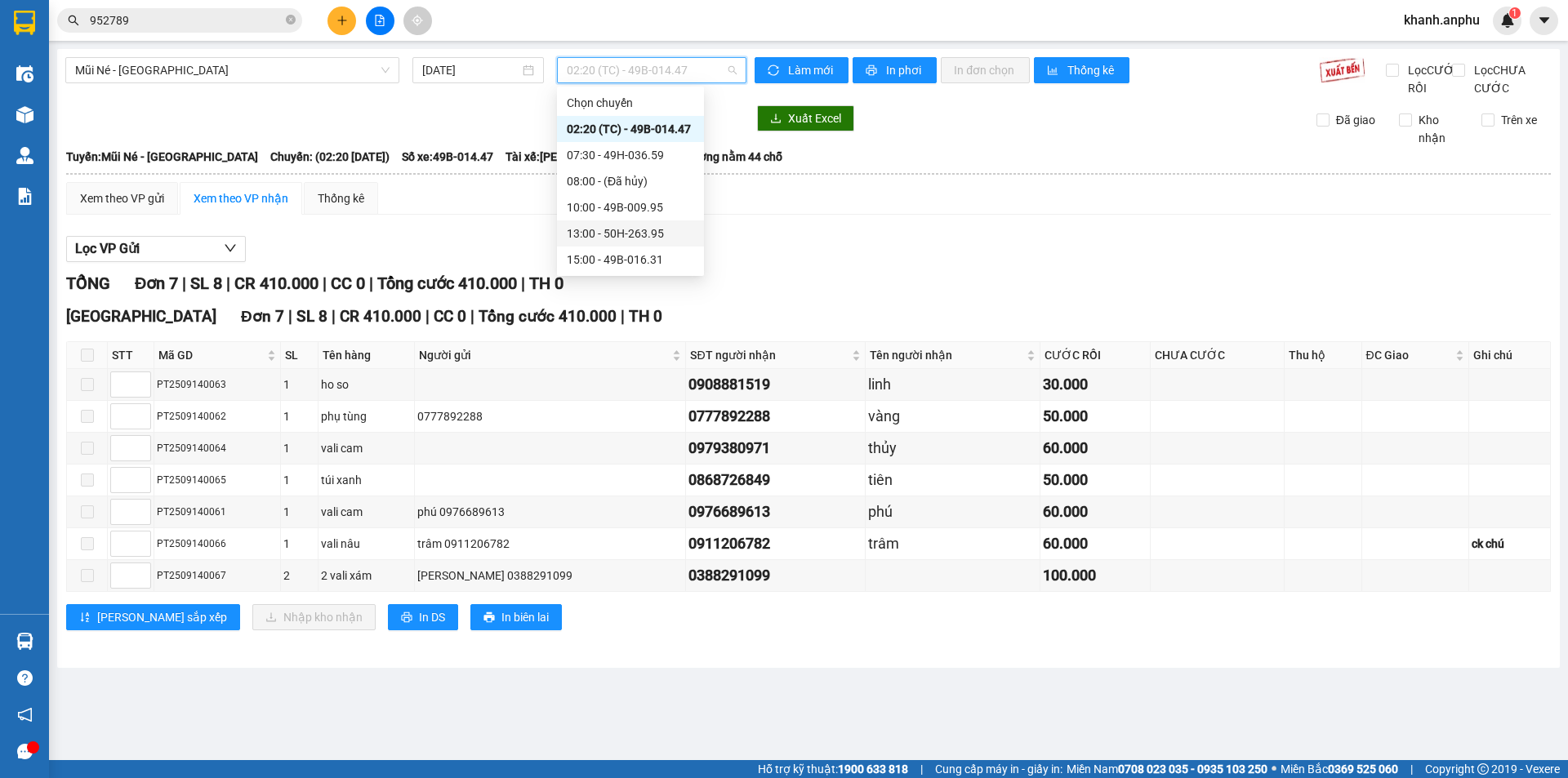
click at [629, 230] on div "13:00 - 50H-263.95" at bounding box center [631, 234] width 127 height 18
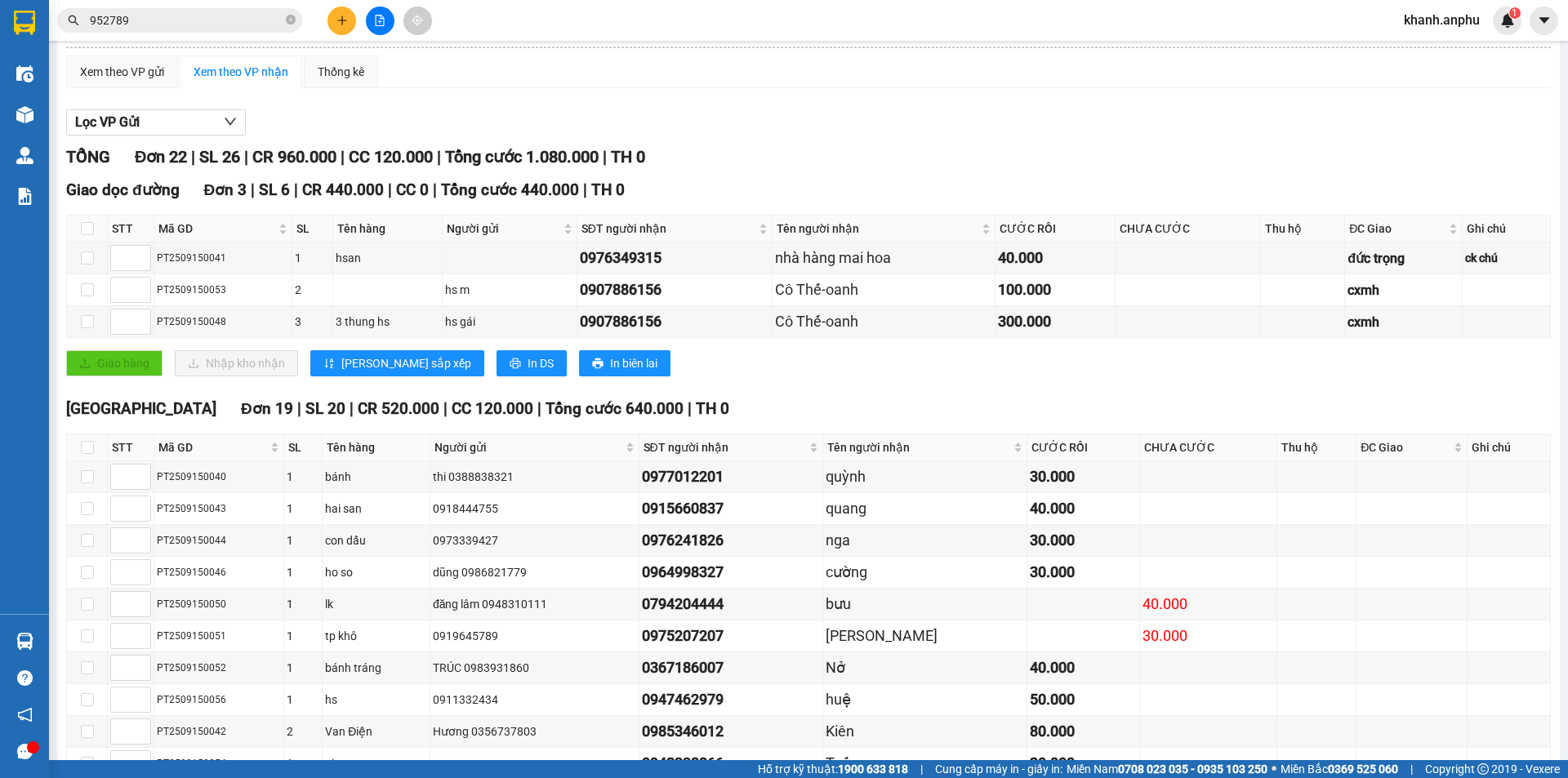
scroll to position [535, 0]
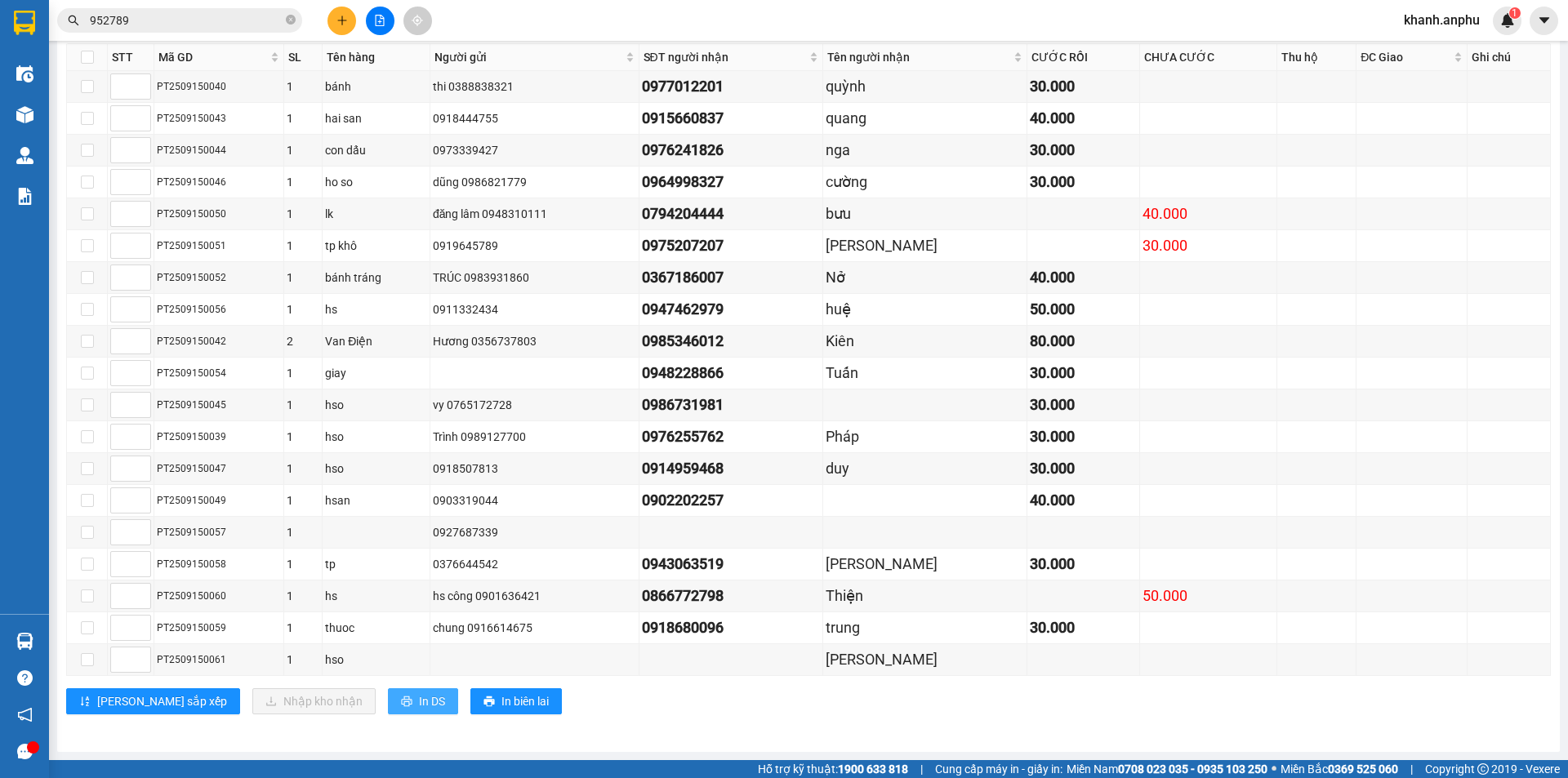
click at [388, 713] on button "In DS" at bounding box center [423, 702] width 70 height 26
click at [419, 707] on span "In DS" at bounding box center [432, 702] width 26 height 18
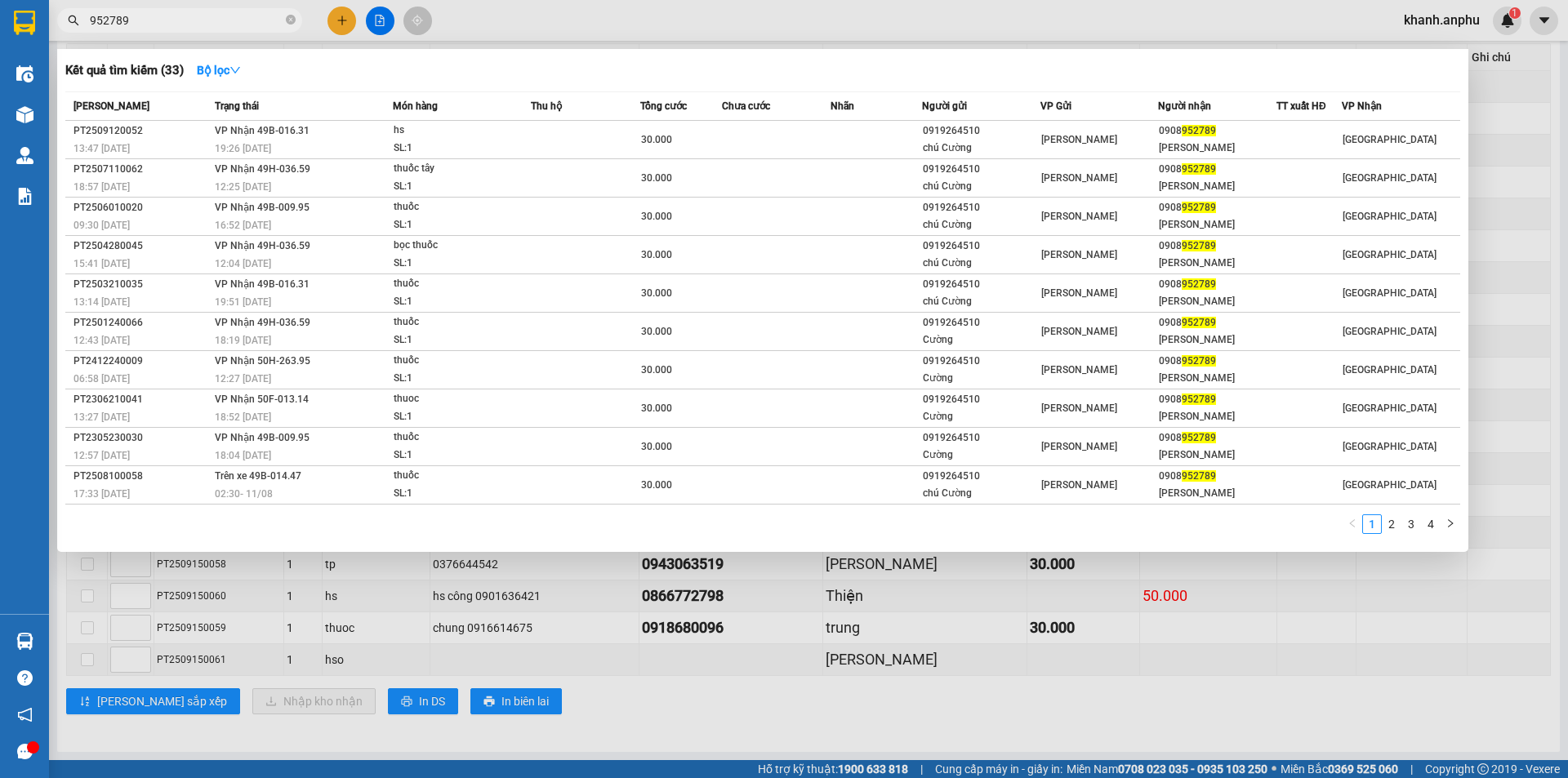
click at [159, 22] on input "952789" at bounding box center [186, 21] width 193 height 18
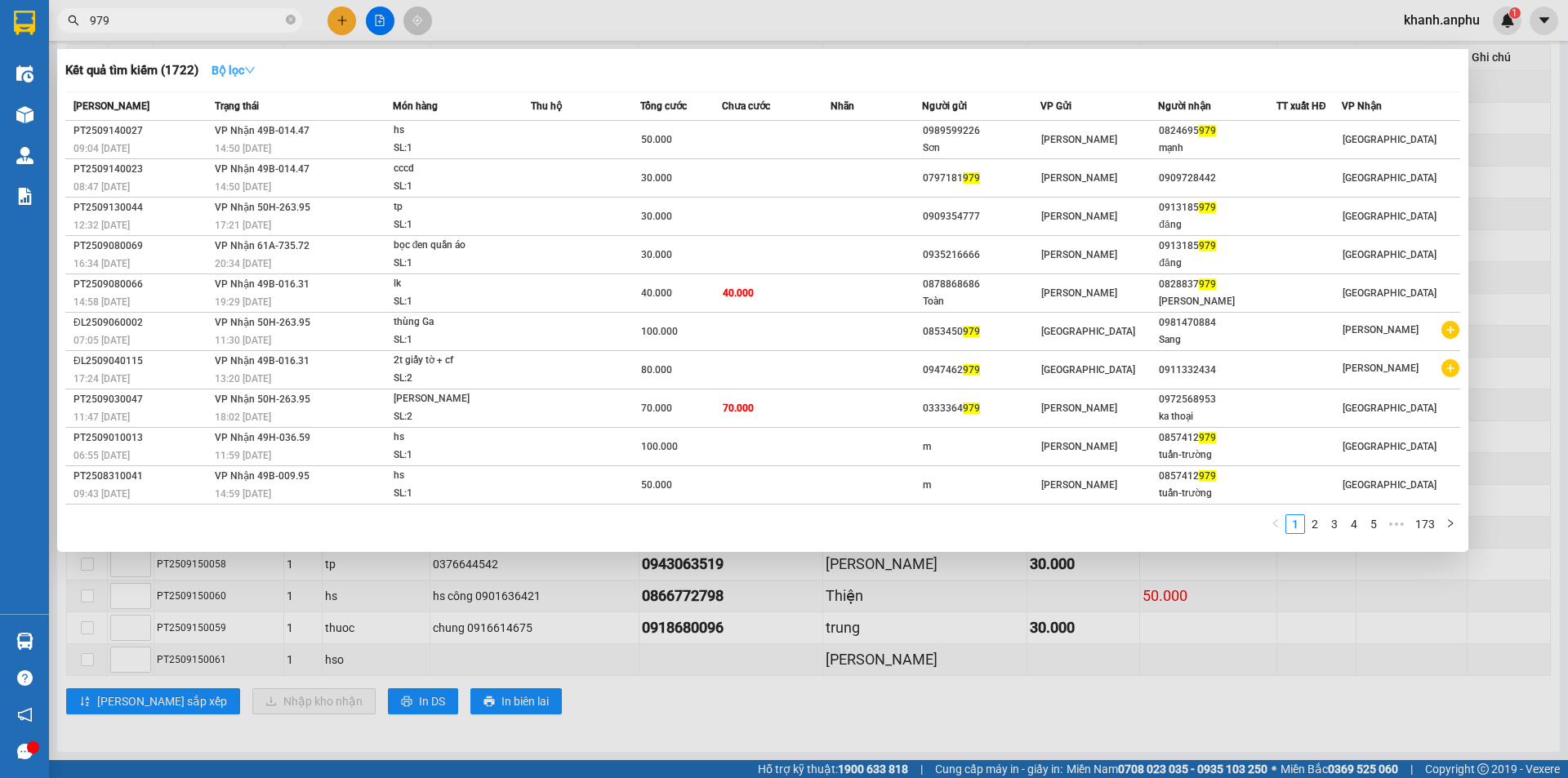
type input "979"
click at [241, 67] on strong "Bộ lọc" at bounding box center [234, 70] width 45 height 13
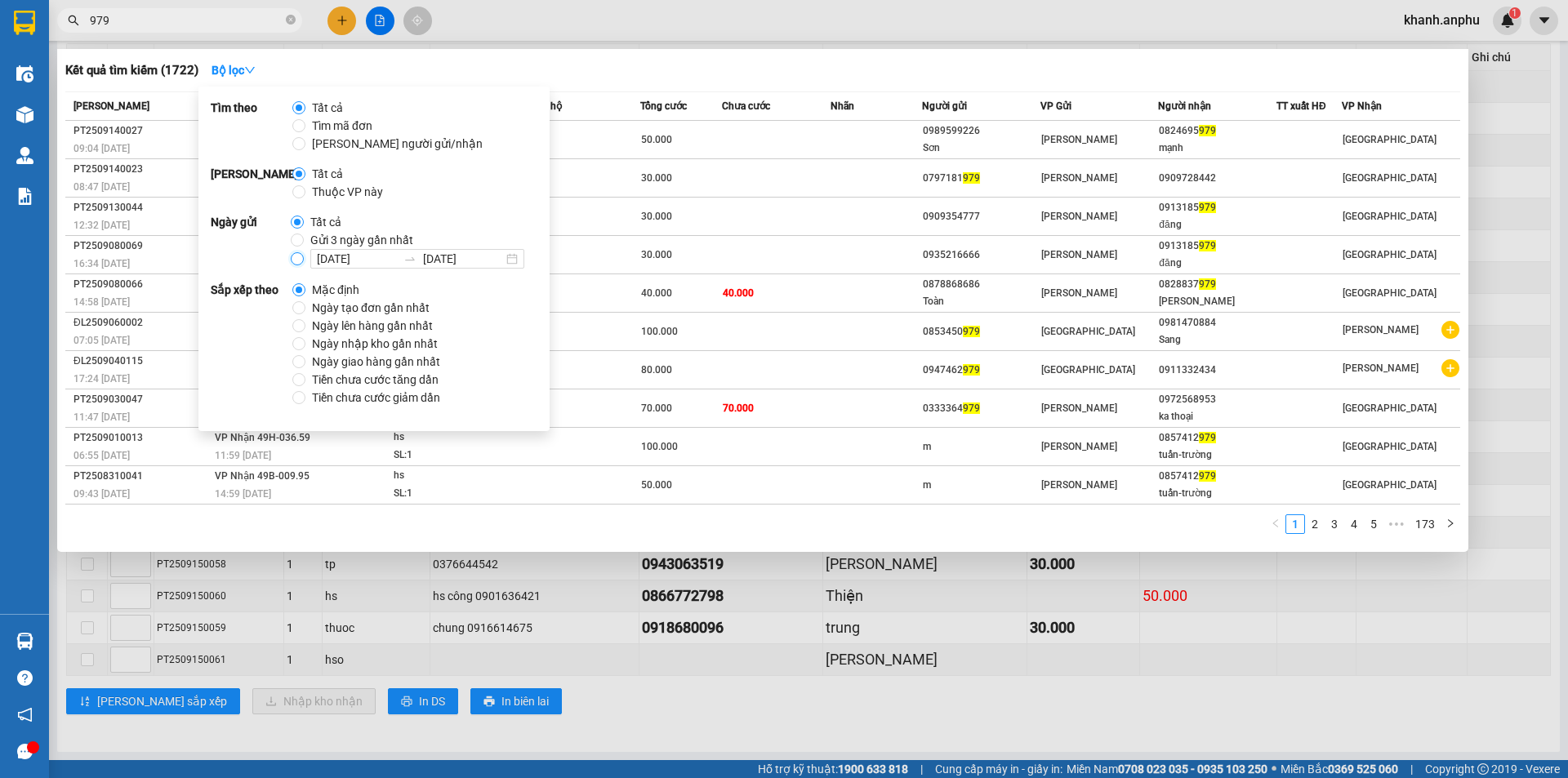
click at [297, 260] on input "[DATE] [DATE]" at bounding box center [297, 259] width 13 height 13
radio input "true"
radio input "false"
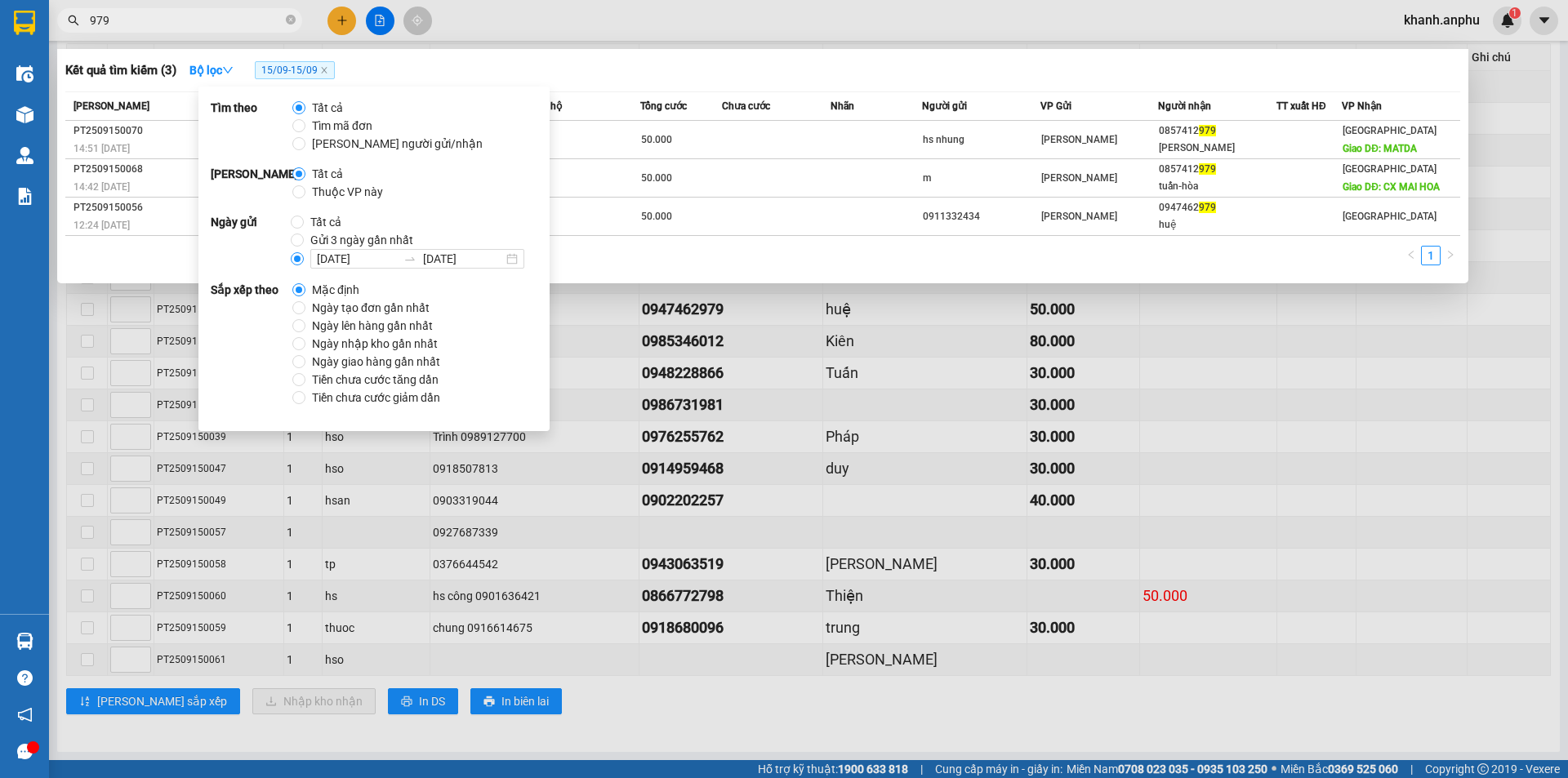
click at [1144, 57] on div "Kết quả tìm kiếm ( 3 ) Bộ lọc 15/09 - 15/09" at bounding box center [763, 70] width 1395 height 26
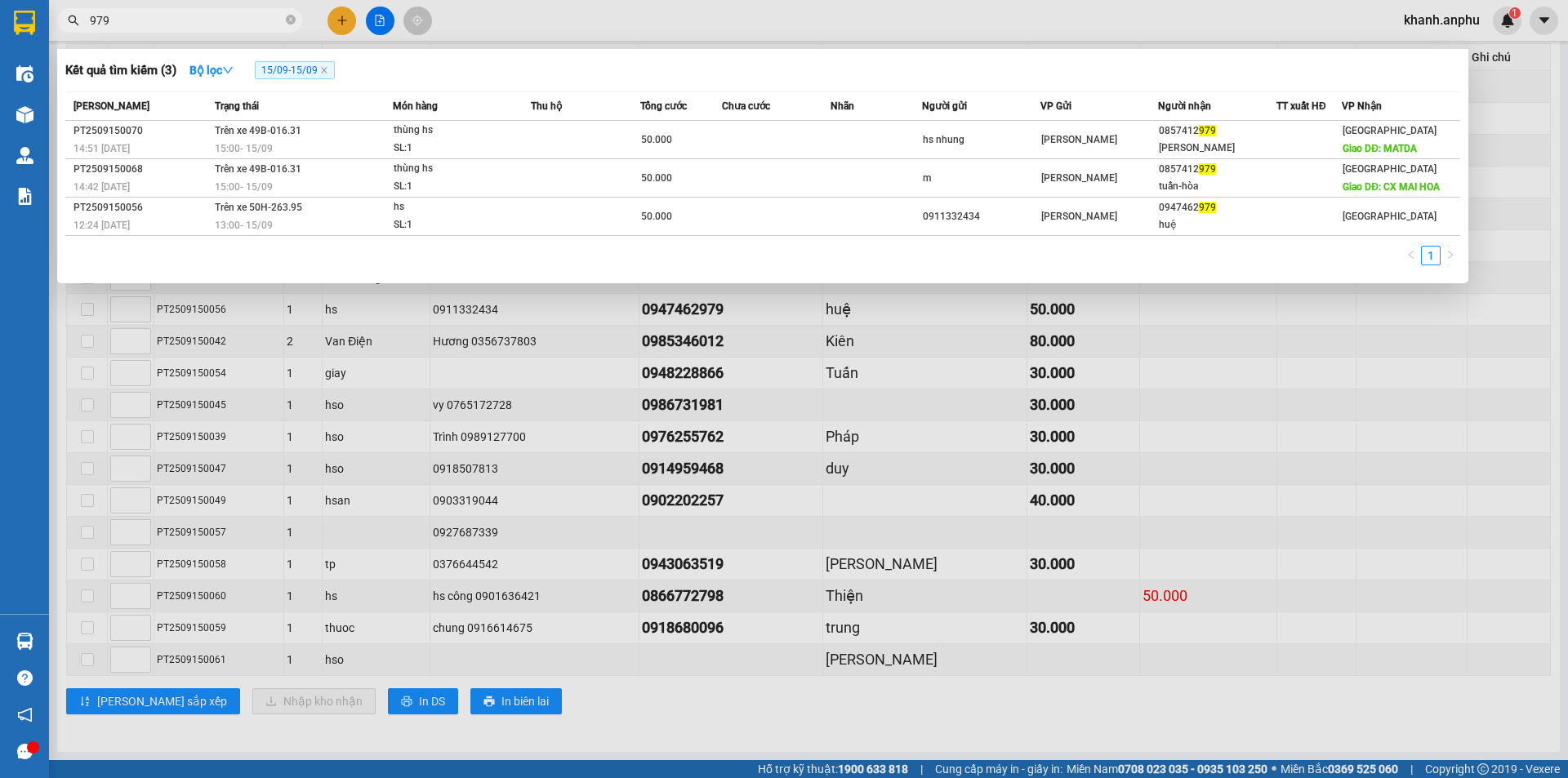
click at [447, 538] on div at bounding box center [784, 389] width 1568 height 778
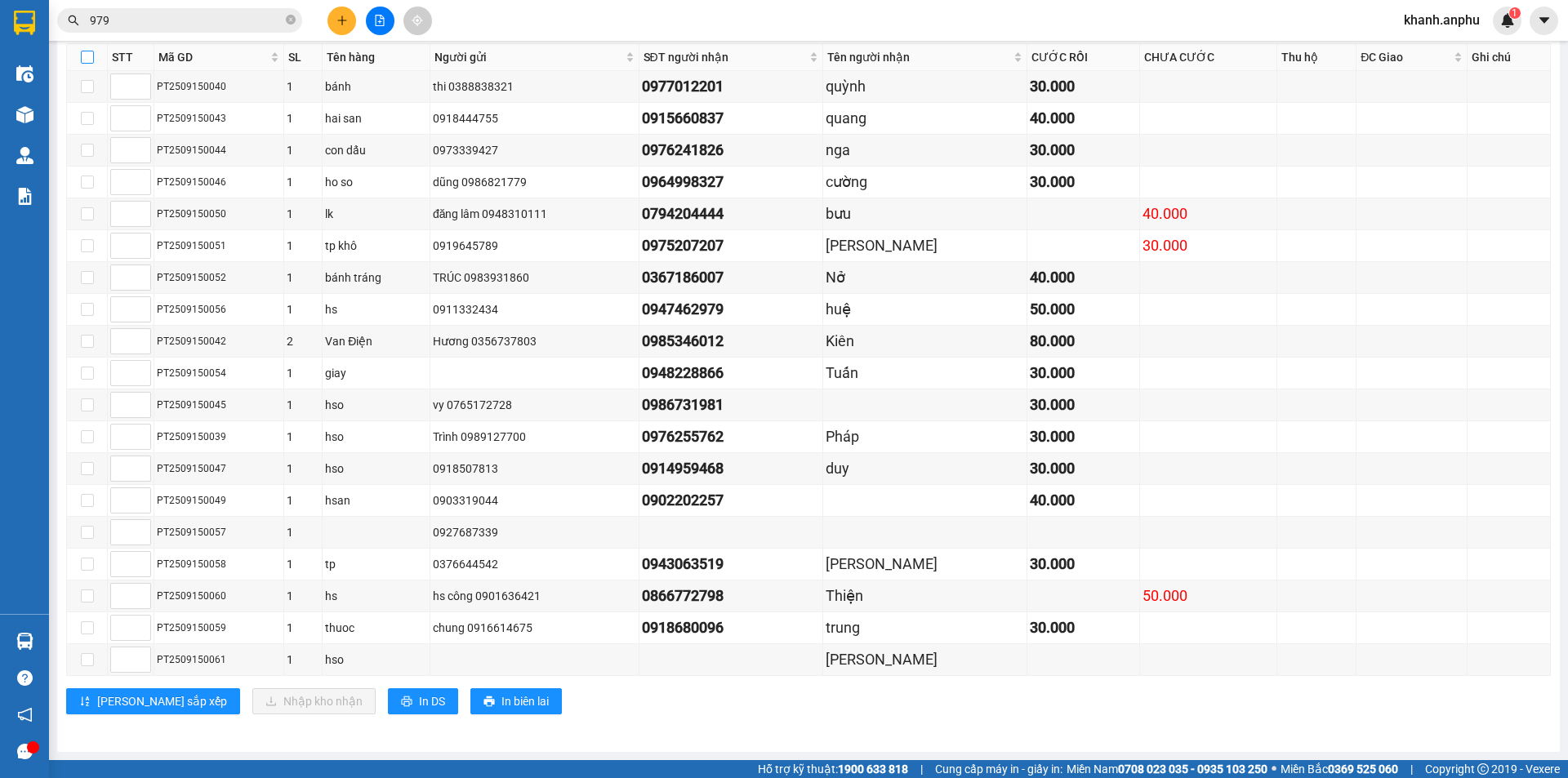
click at [84, 55] on input "checkbox" at bounding box center [87, 57] width 13 height 13
checkbox input "true"
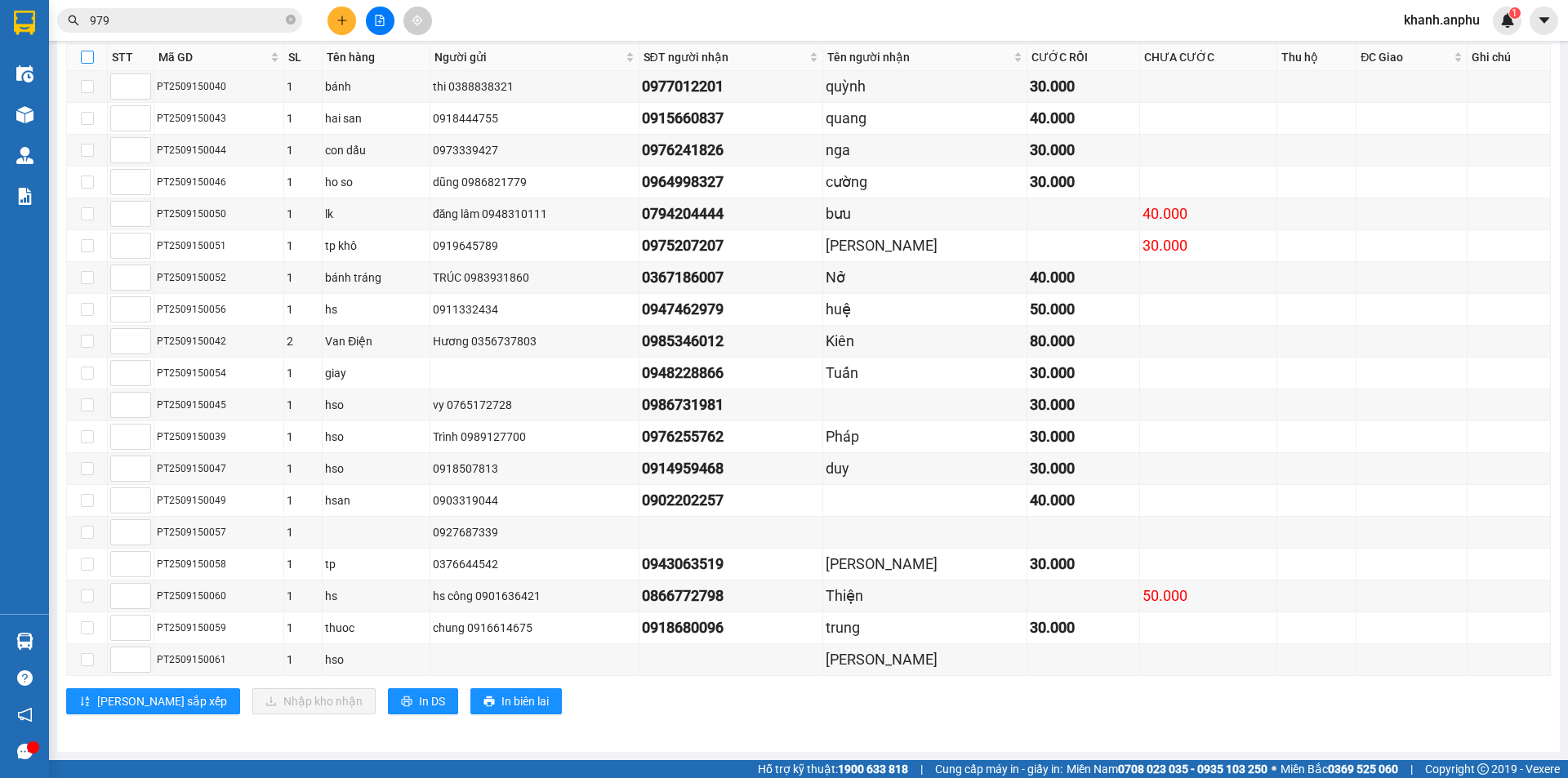
checkbox input "true"
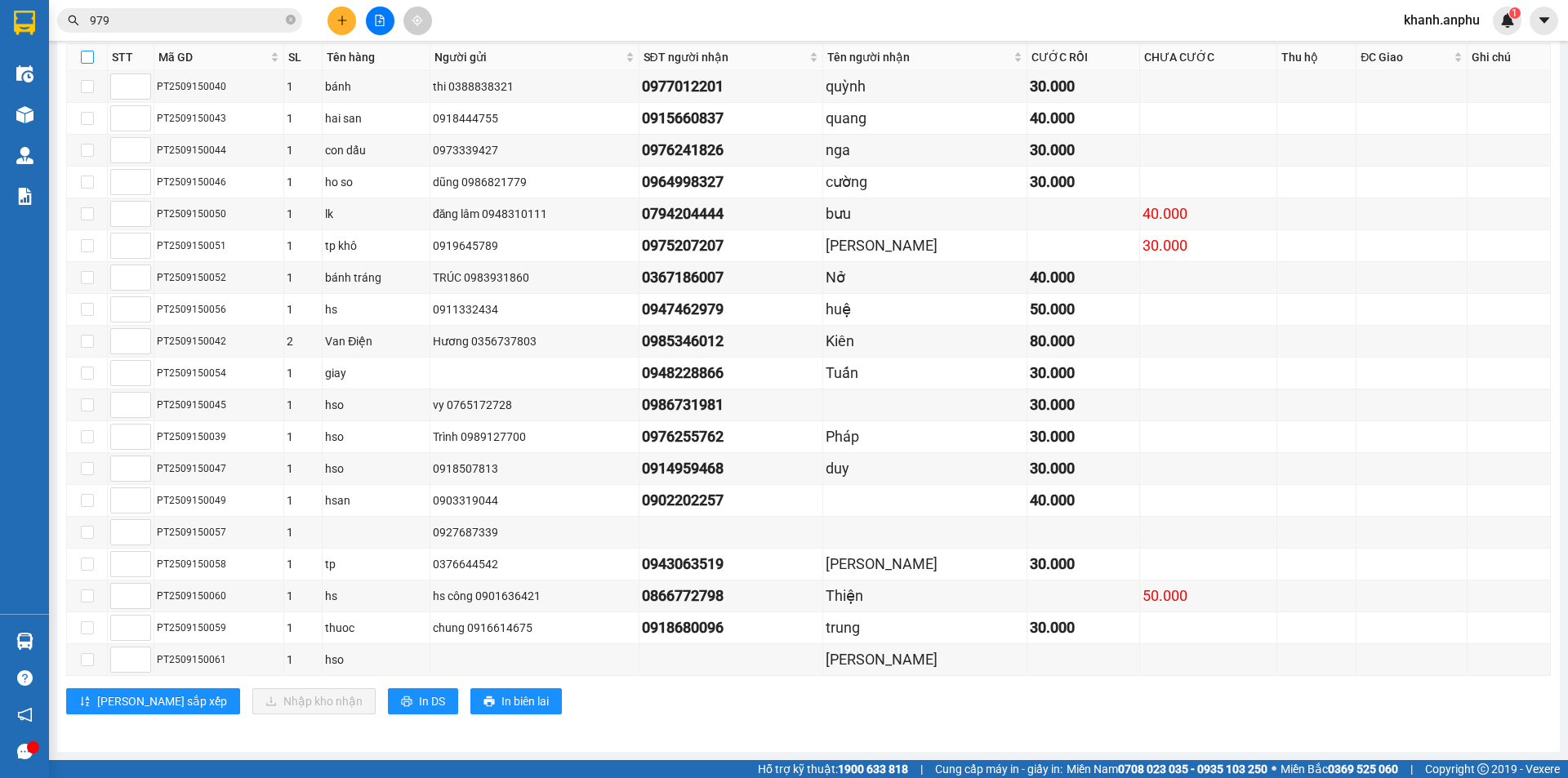
checkbox input "true"
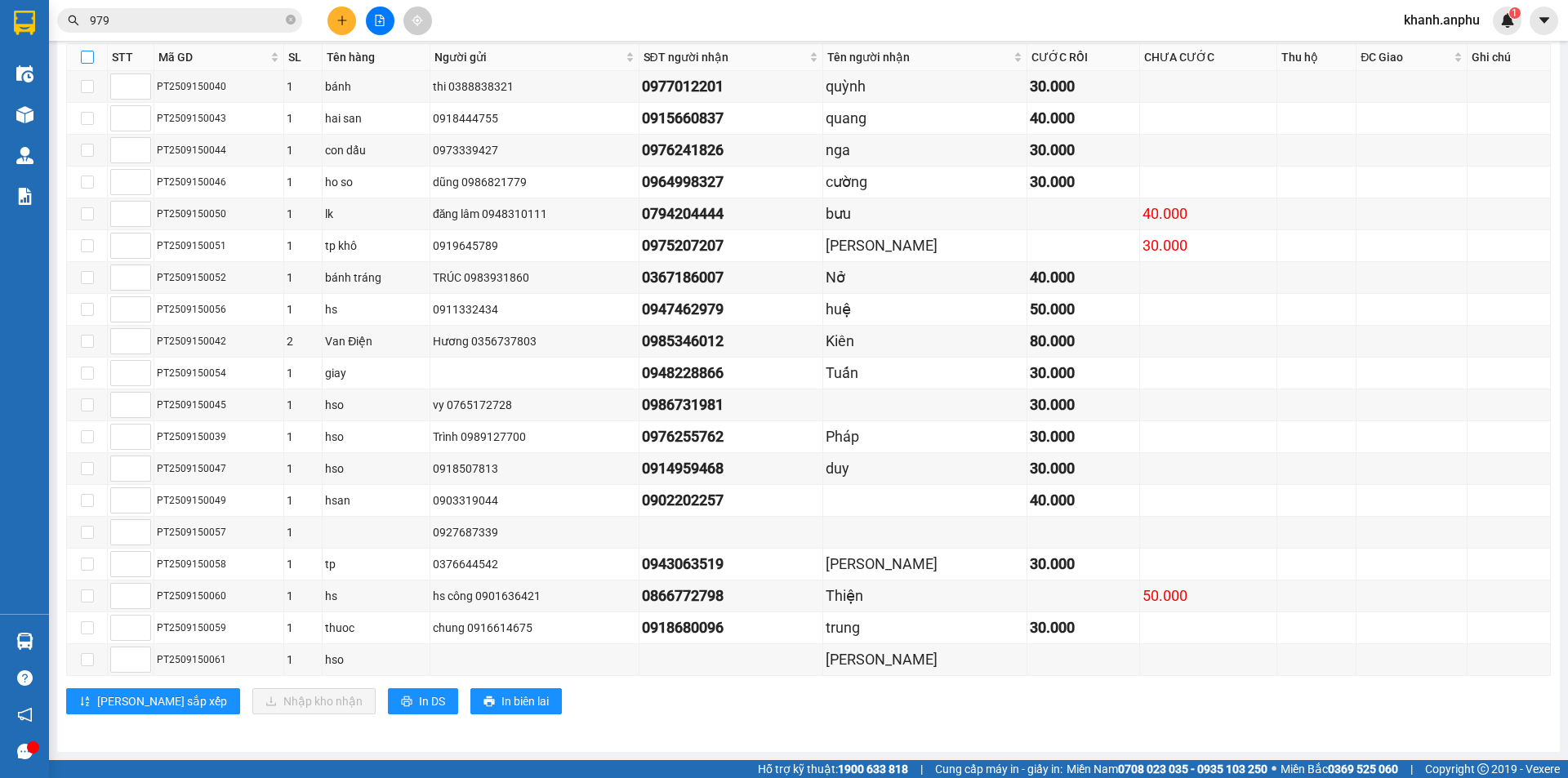
checkbox input "true"
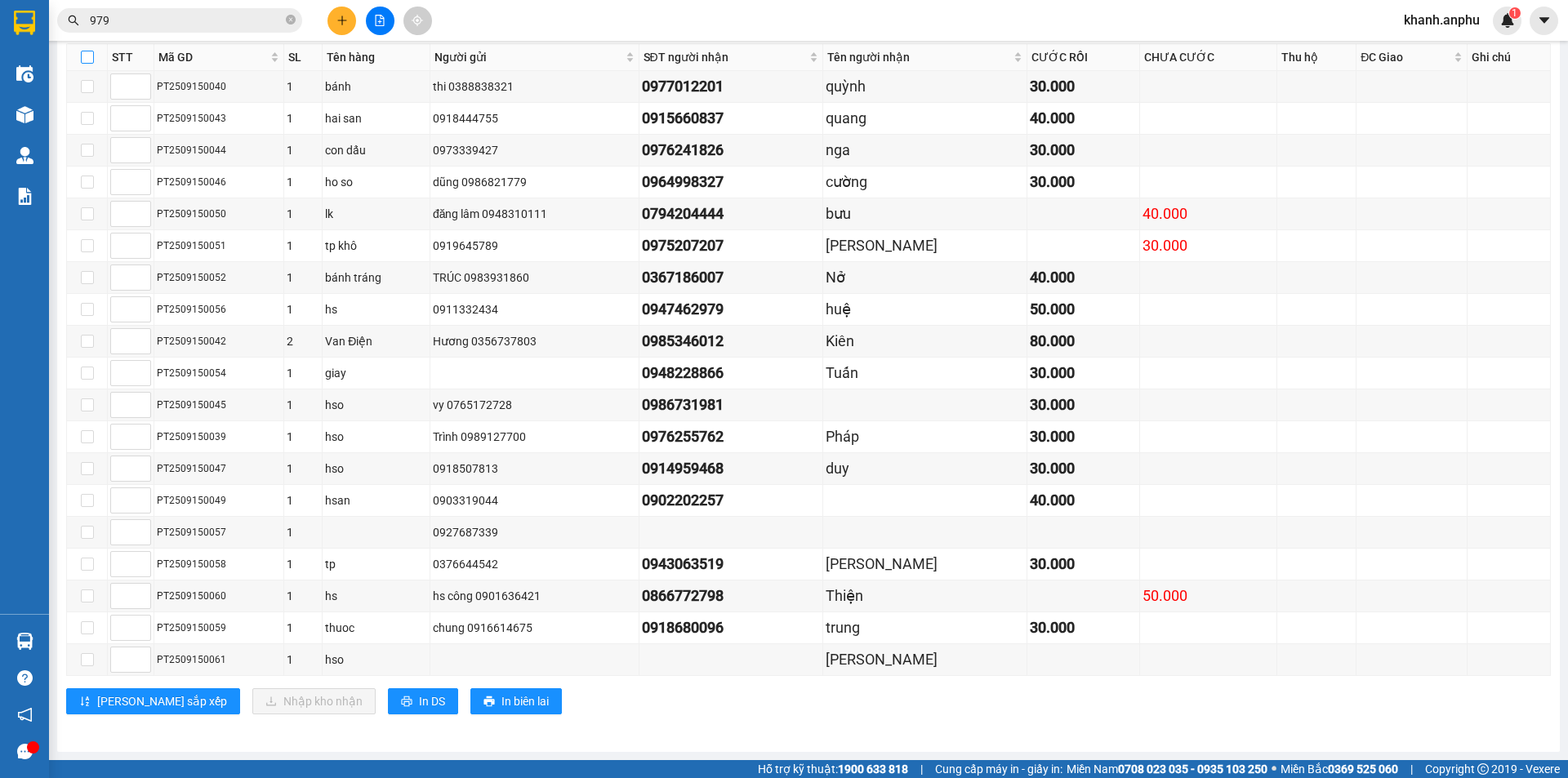
checkbox input "true"
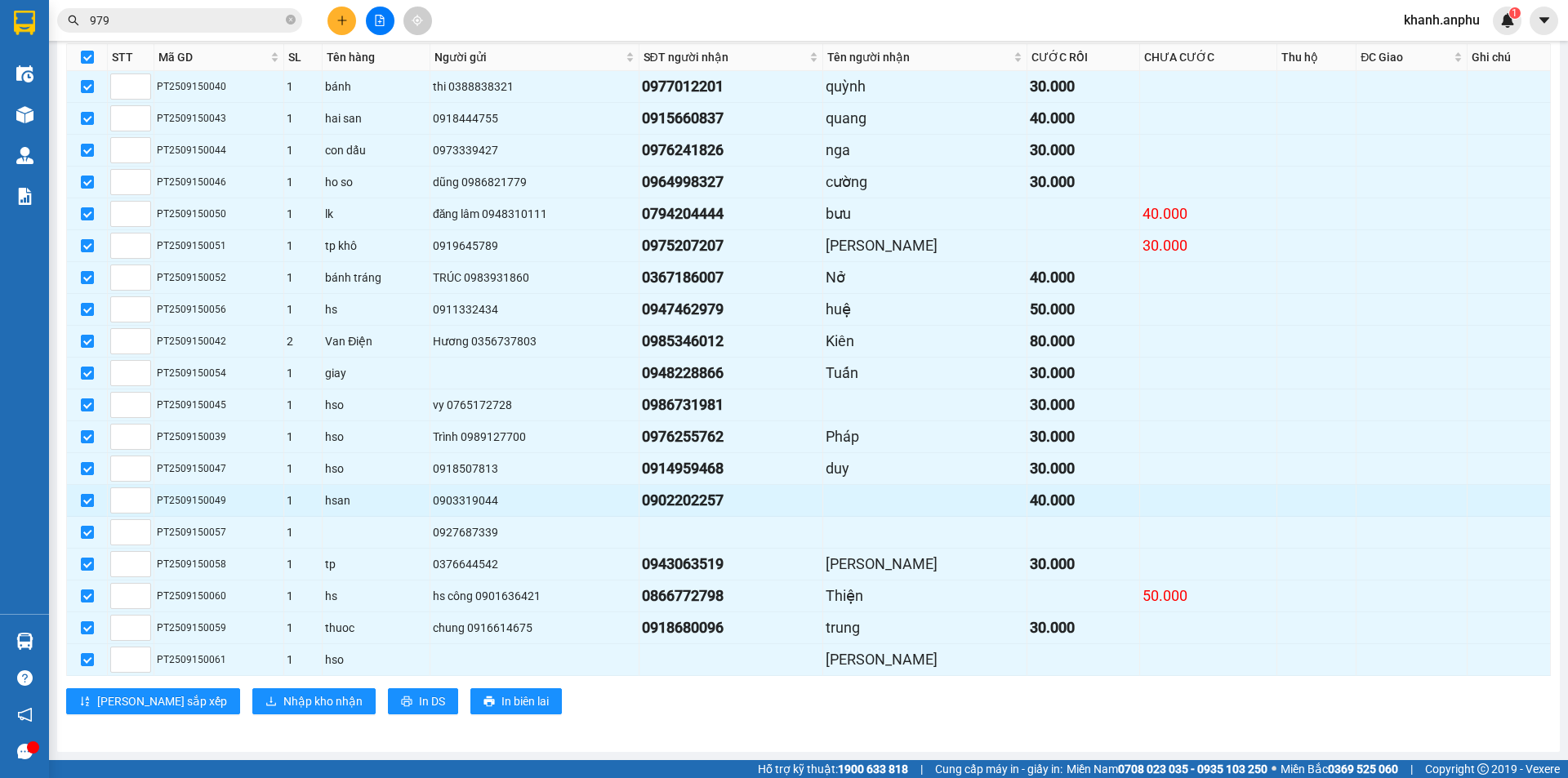
click at [84, 496] on input "checkbox" at bounding box center [87, 501] width 13 height 13
checkbox input "false"
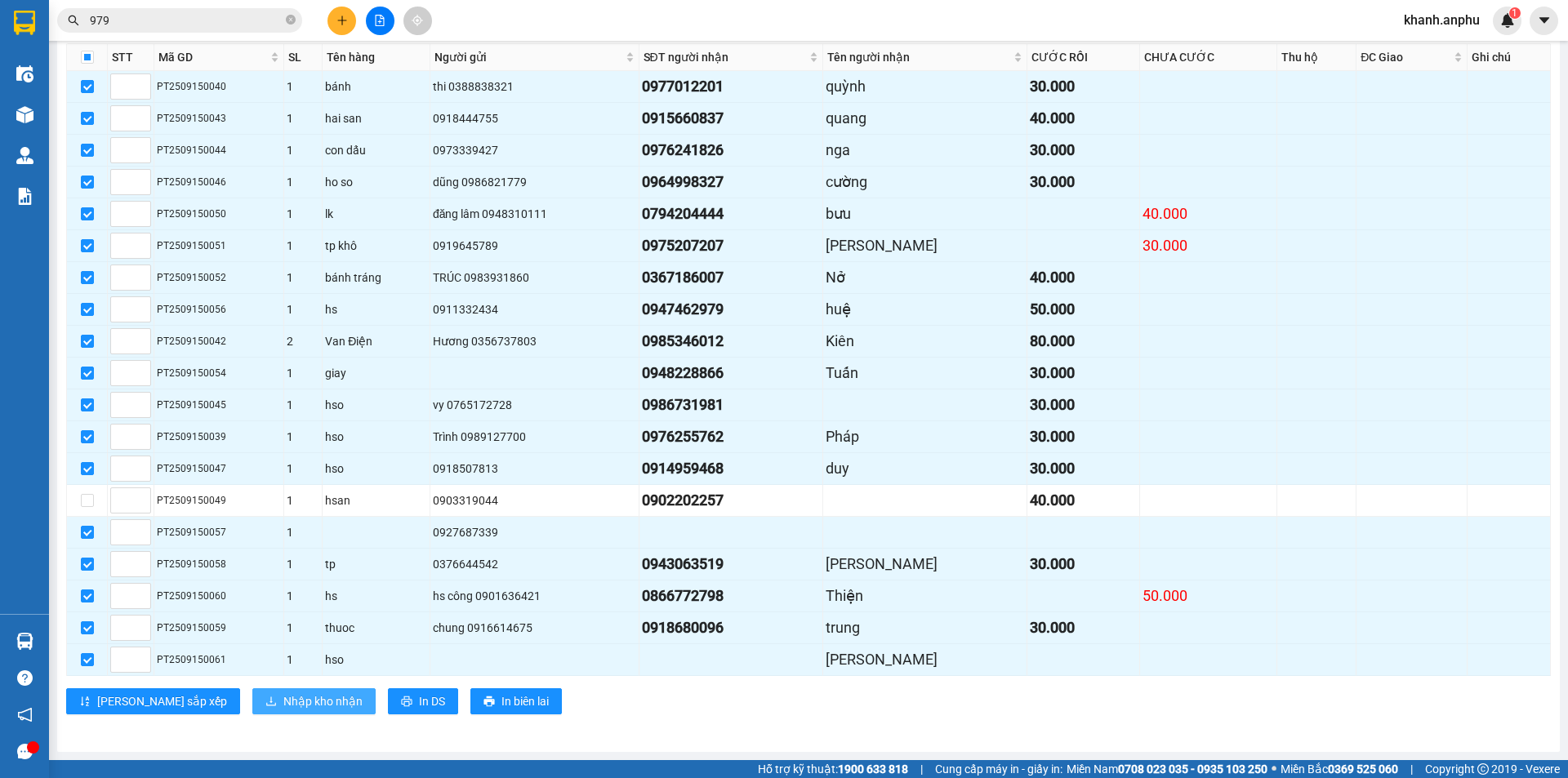
click at [284, 699] on span "Nhập kho nhận" at bounding box center [323, 702] width 79 height 18
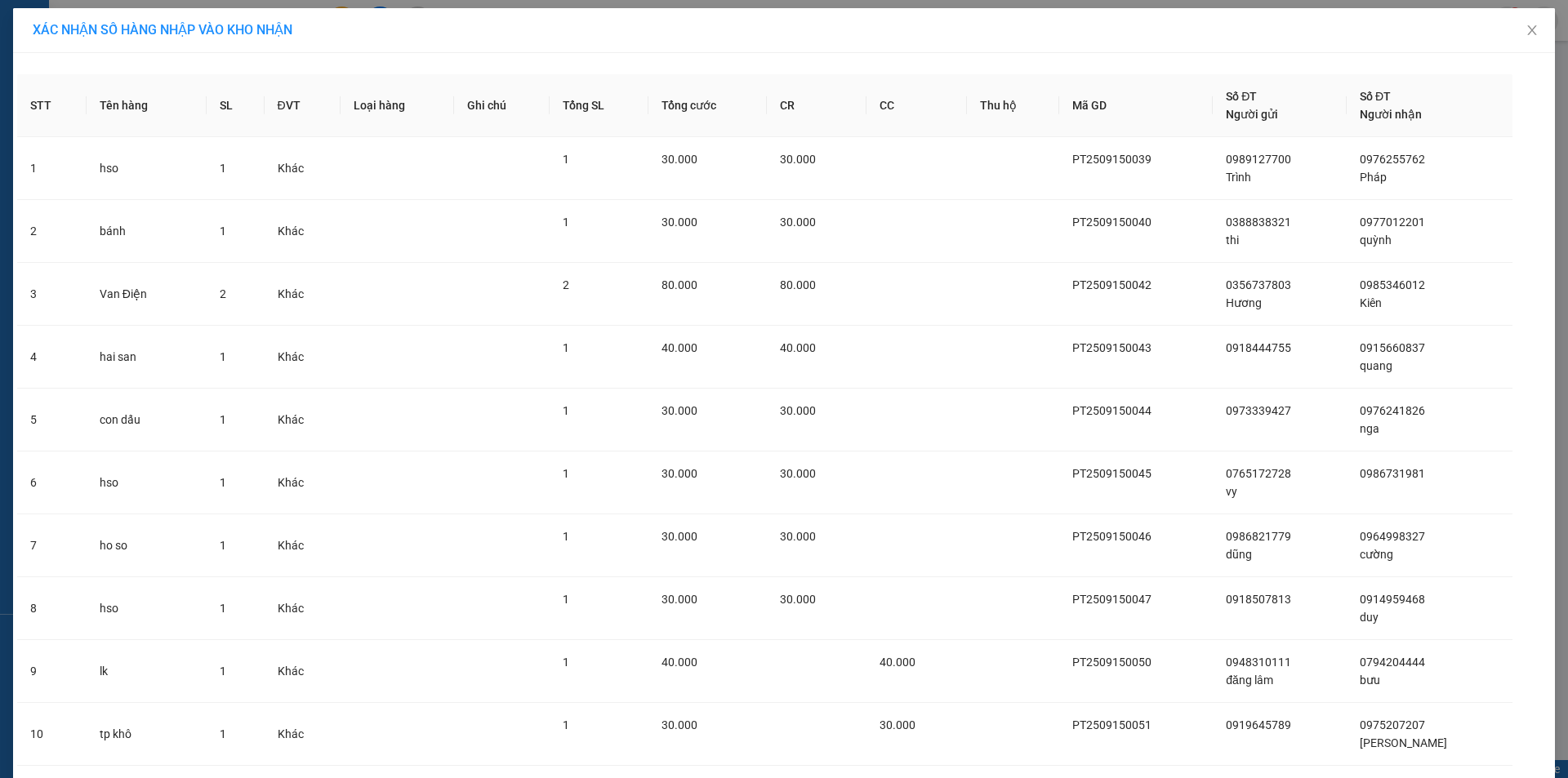
scroll to position [593, 0]
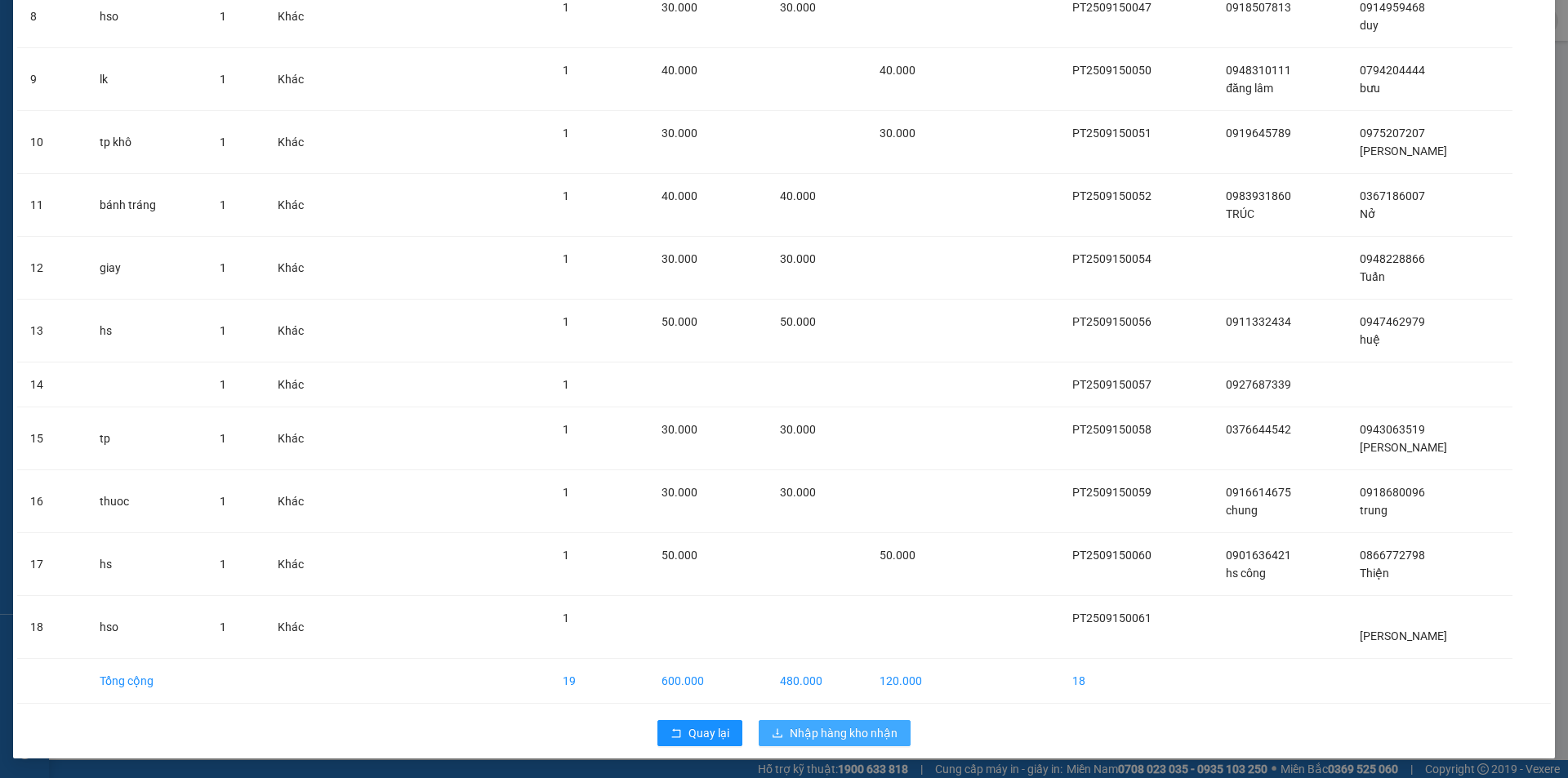
click at [801, 729] on span "Nhập hàng kho nhận" at bounding box center [844, 733] width 108 height 18
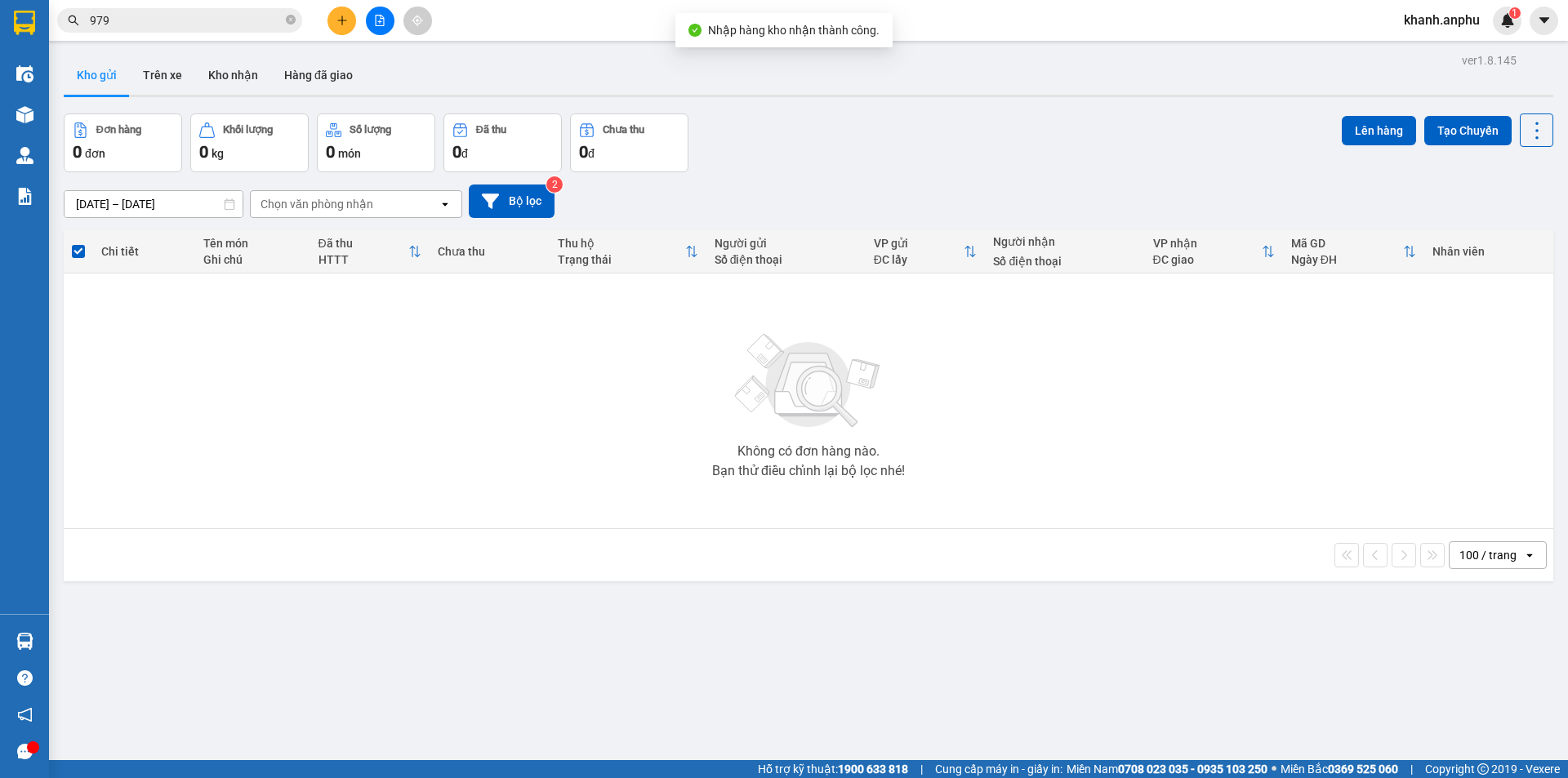
click at [385, 27] on button at bounding box center [380, 20] width 28 height 28
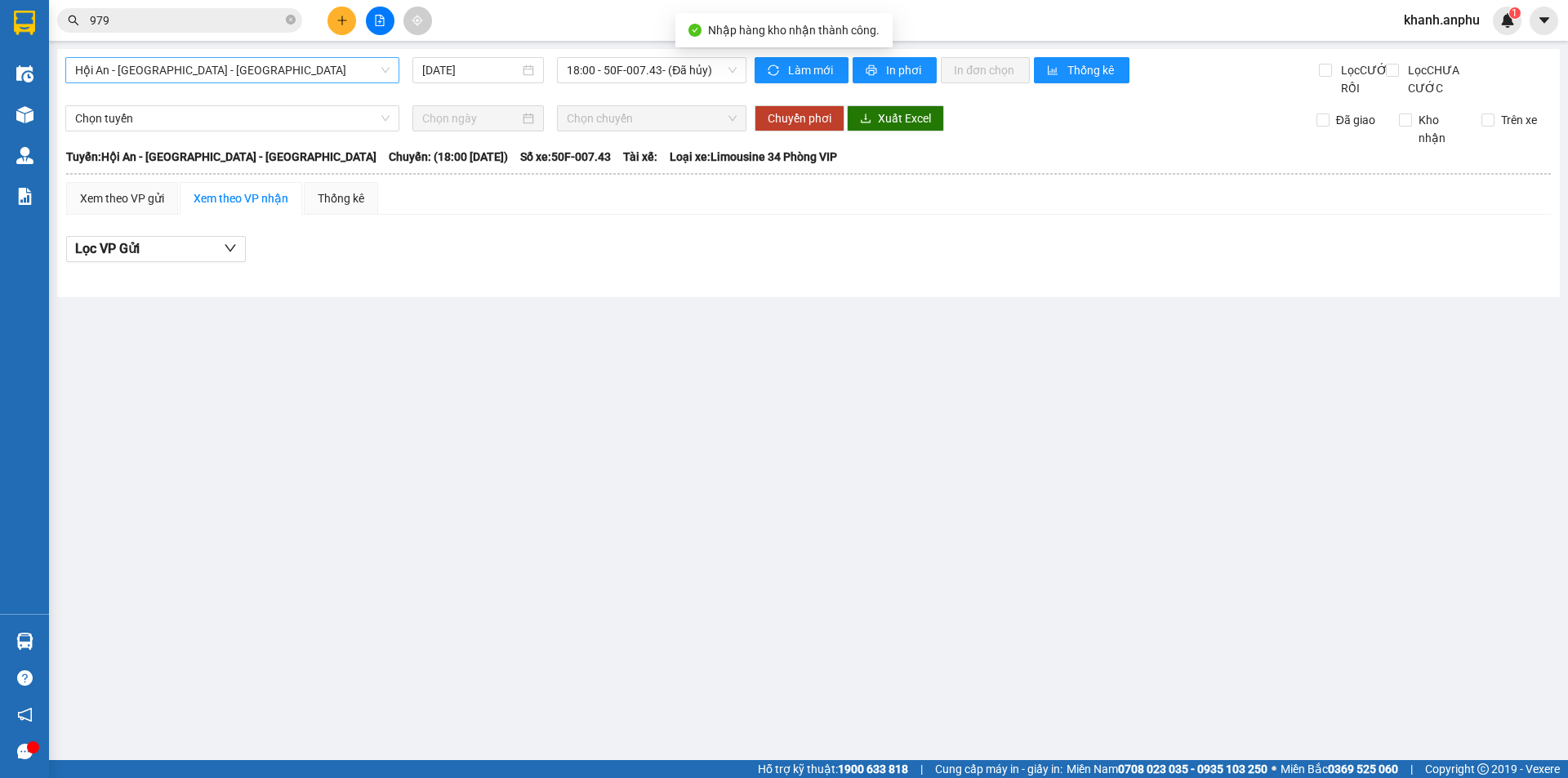
click at [172, 69] on span "Hội An - [GEOGRAPHIC_DATA] - [GEOGRAPHIC_DATA]" at bounding box center [233, 70] width 315 height 25
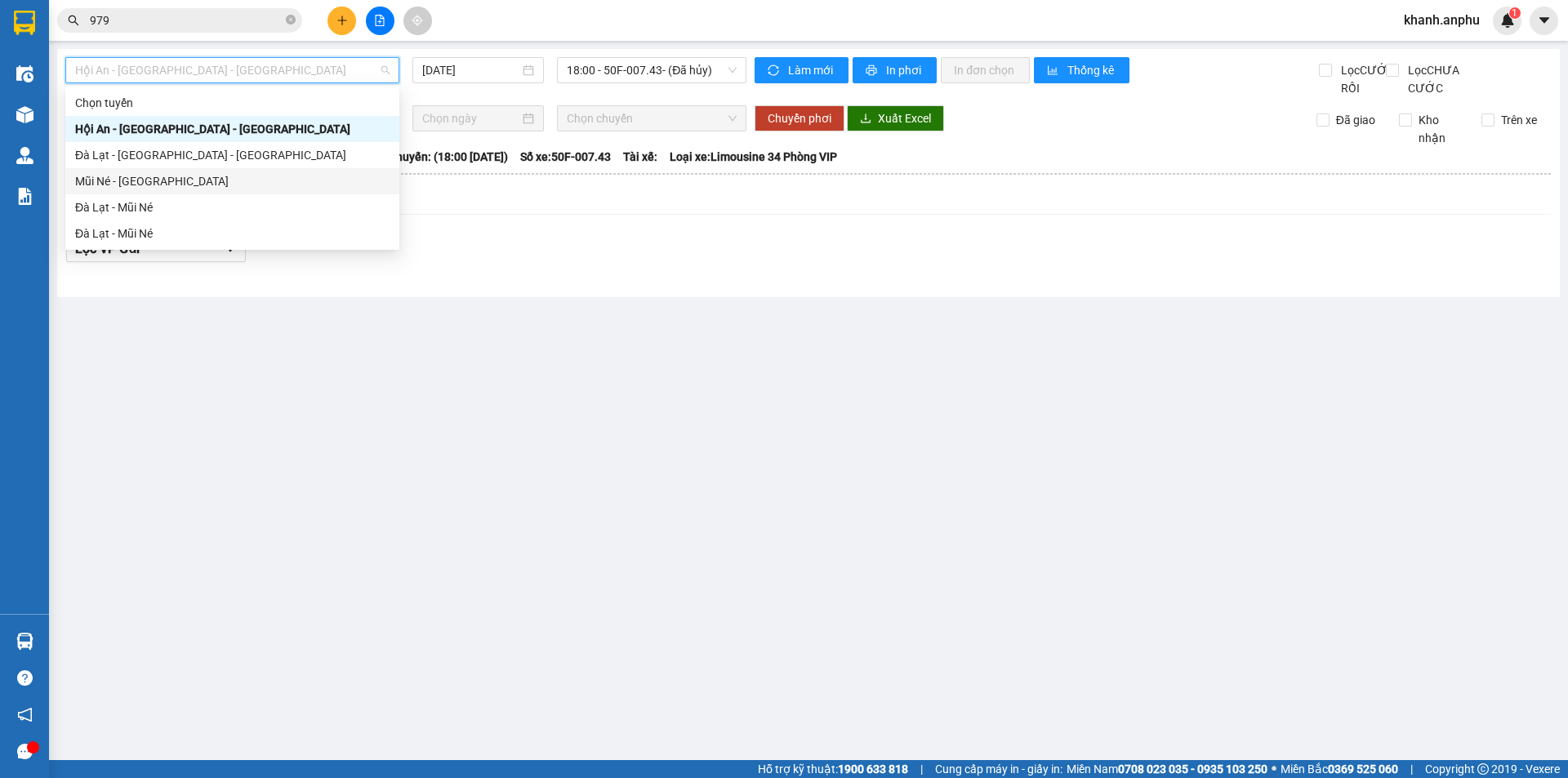
click at [135, 188] on div "Mũi Né - [GEOGRAPHIC_DATA]" at bounding box center [233, 182] width 315 height 18
type input "[DATE]"
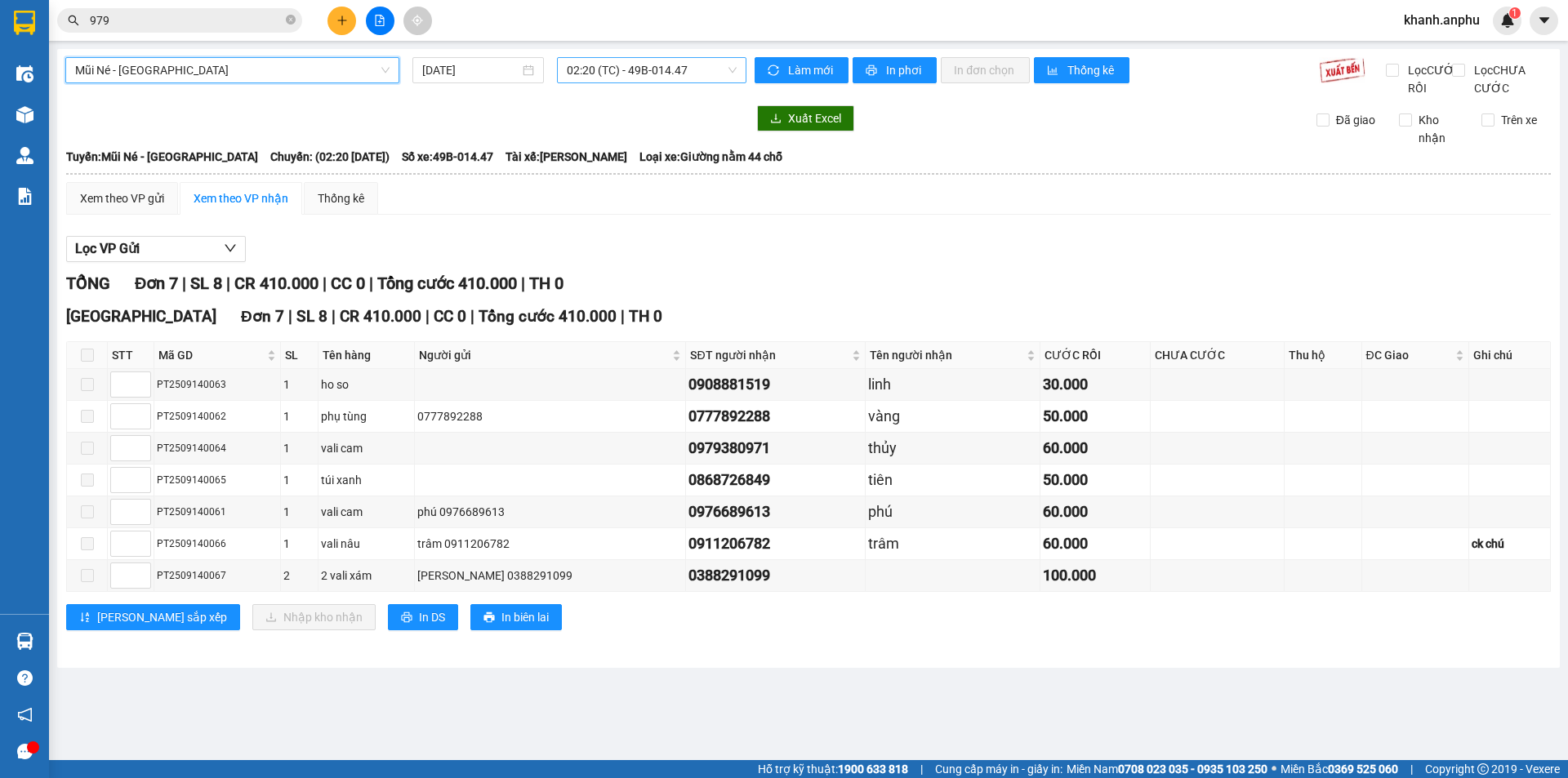
click at [616, 64] on span "02:20 (TC) - 49B-014.47" at bounding box center [652, 70] width 170 height 25
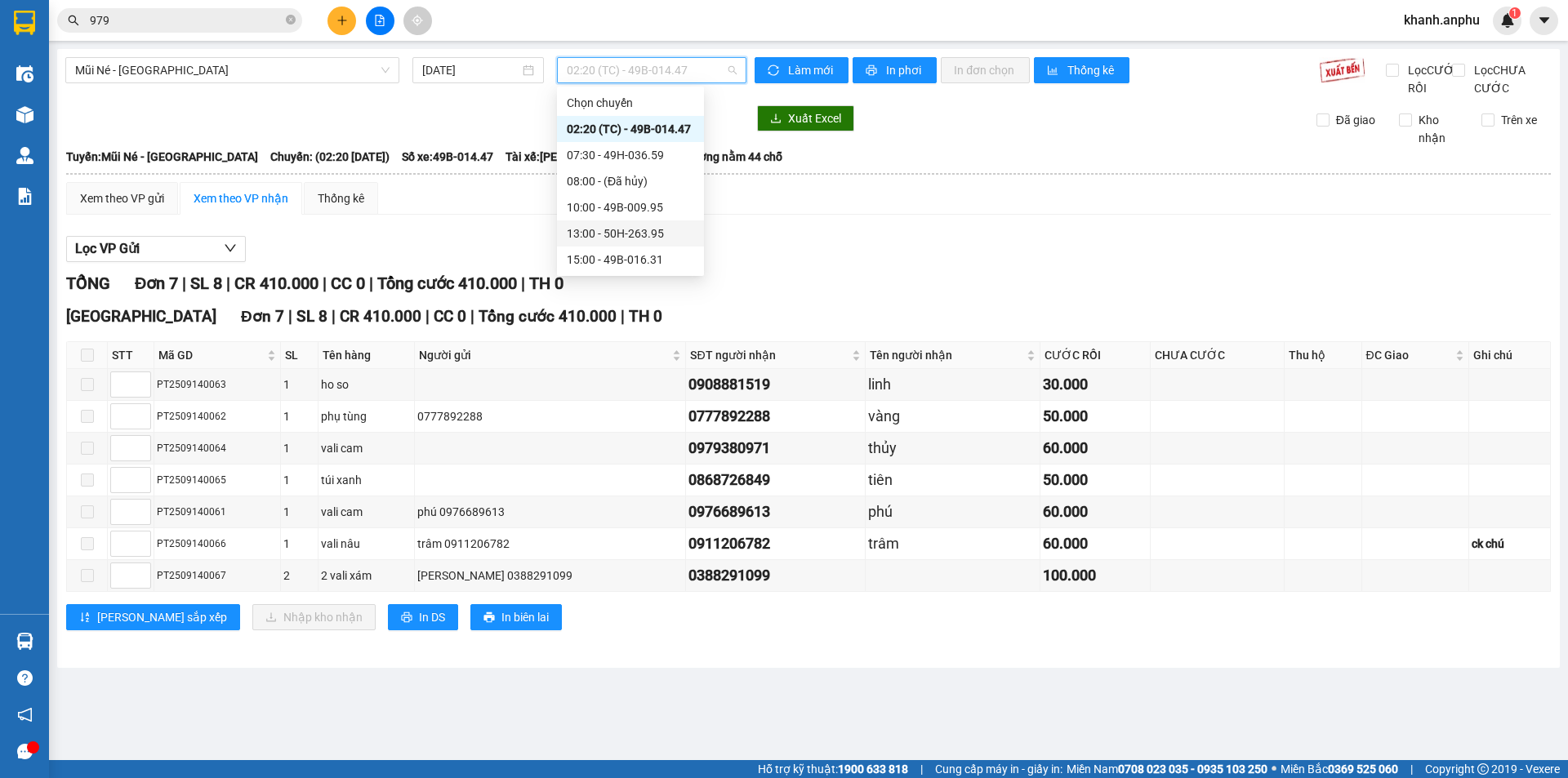
click at [651, 234] on div "13:00 - 50H-263.95" at bounding box center [631, 234] width 127 height 18
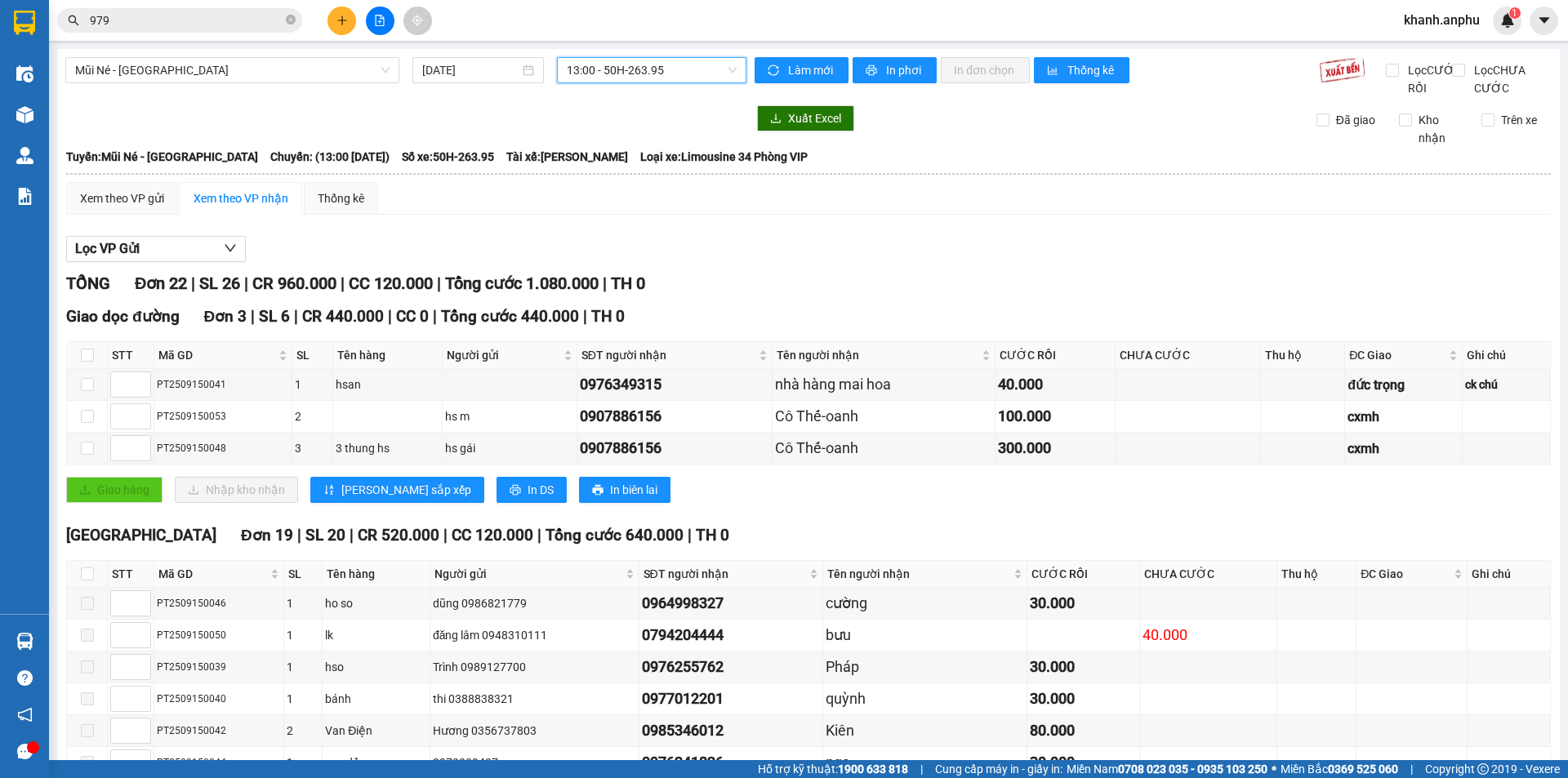
scroll to position [535, 0]
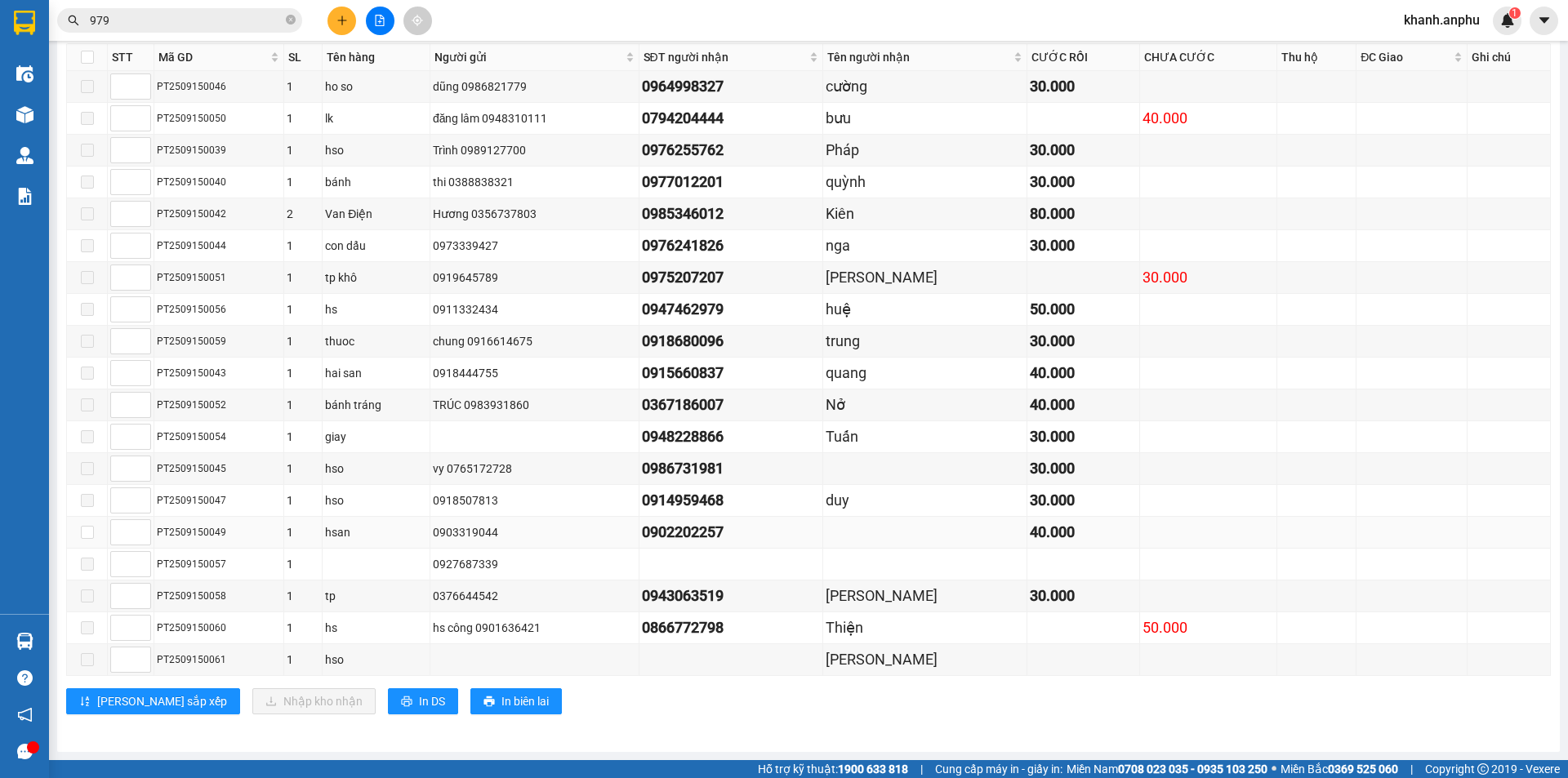
click at [696, 534] on div "0902202257" at bounding box center [731, 532] width 178 height 23
click at [287, 20] on icon "close-circle" at bounding box center [291, 19] width 10 height 10
click at [702, 538] on div "0902202257" at bounding box center [731, 532] width 178 height 23
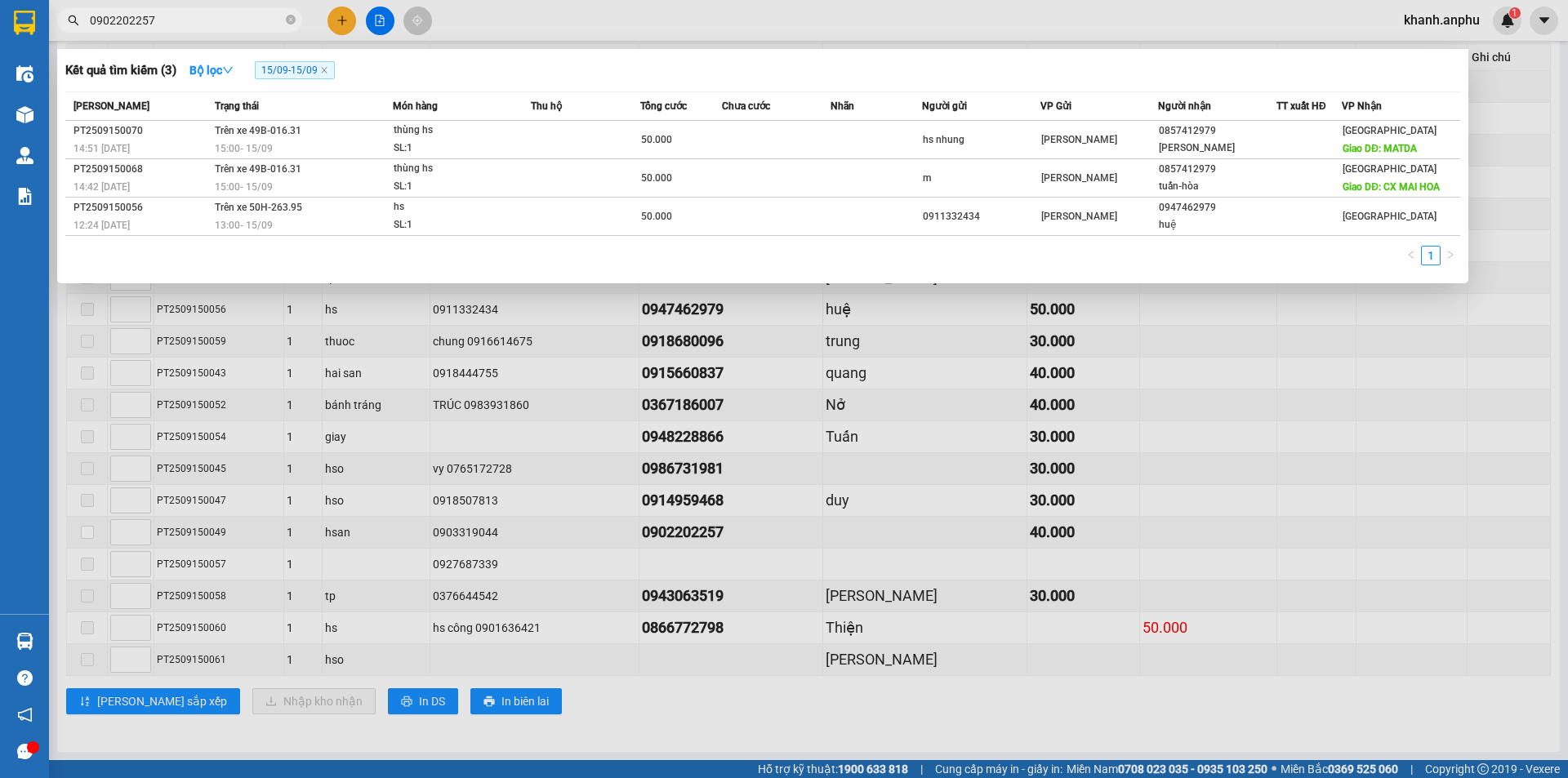
click at [182, 16] on input "0902202257" at bounding box center [186, 21] width 193 height 18
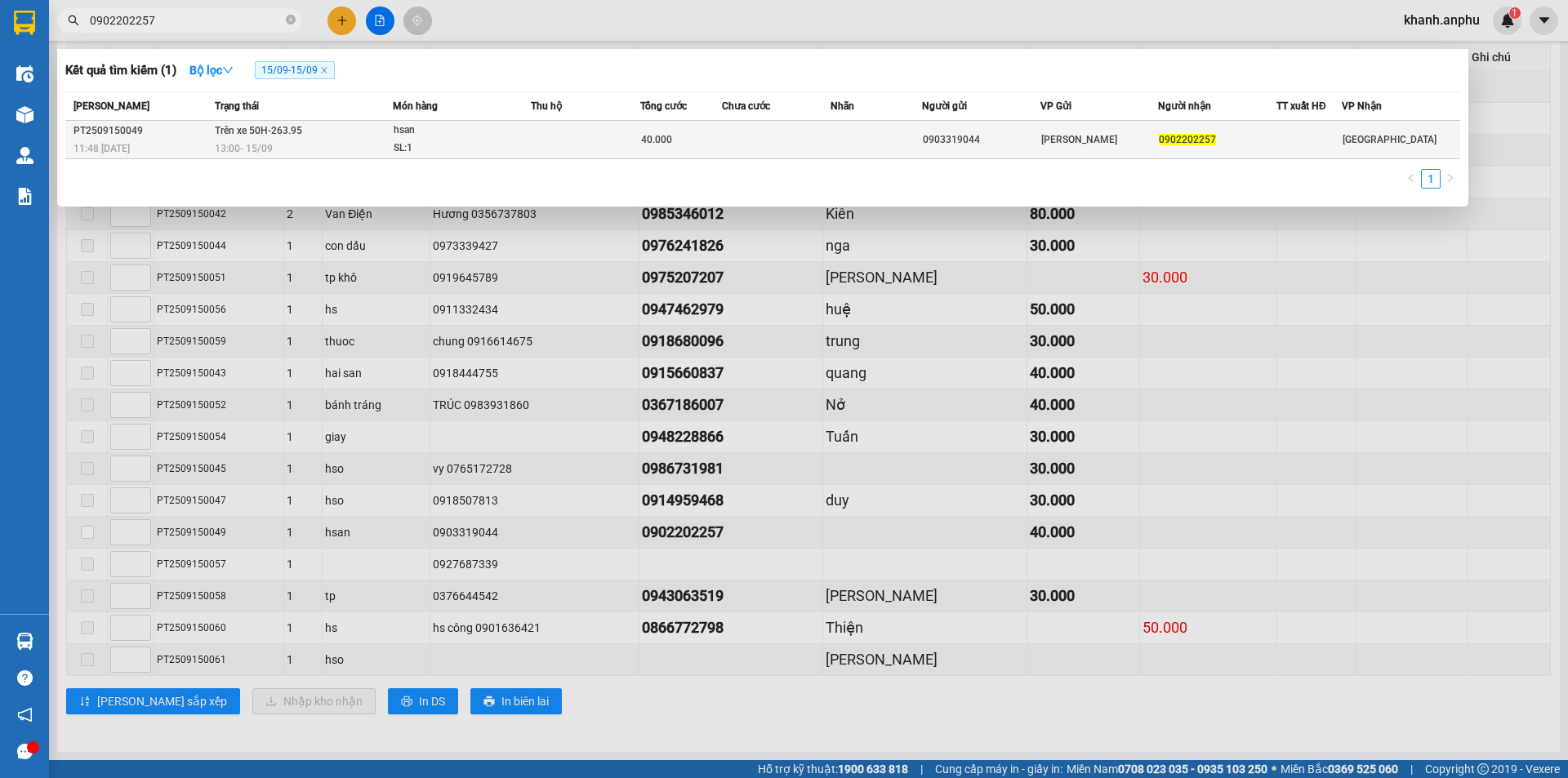
type input "0902202257"
click at [982, 144] on div "0903319044" at bounding box center [981, 140] width 117 height 17
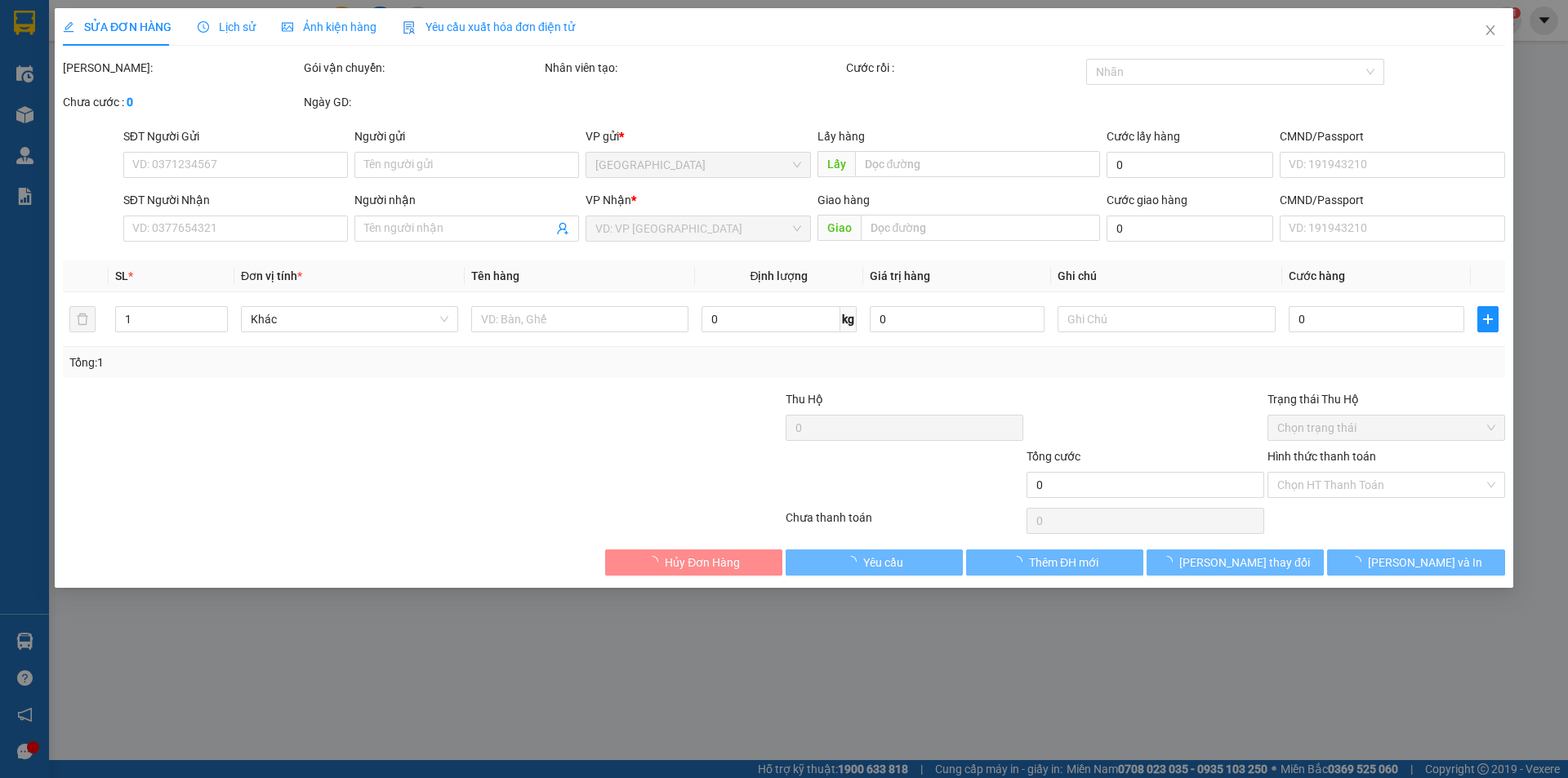
type input "0903319044"
type input "0902202257"
type input "40.000"
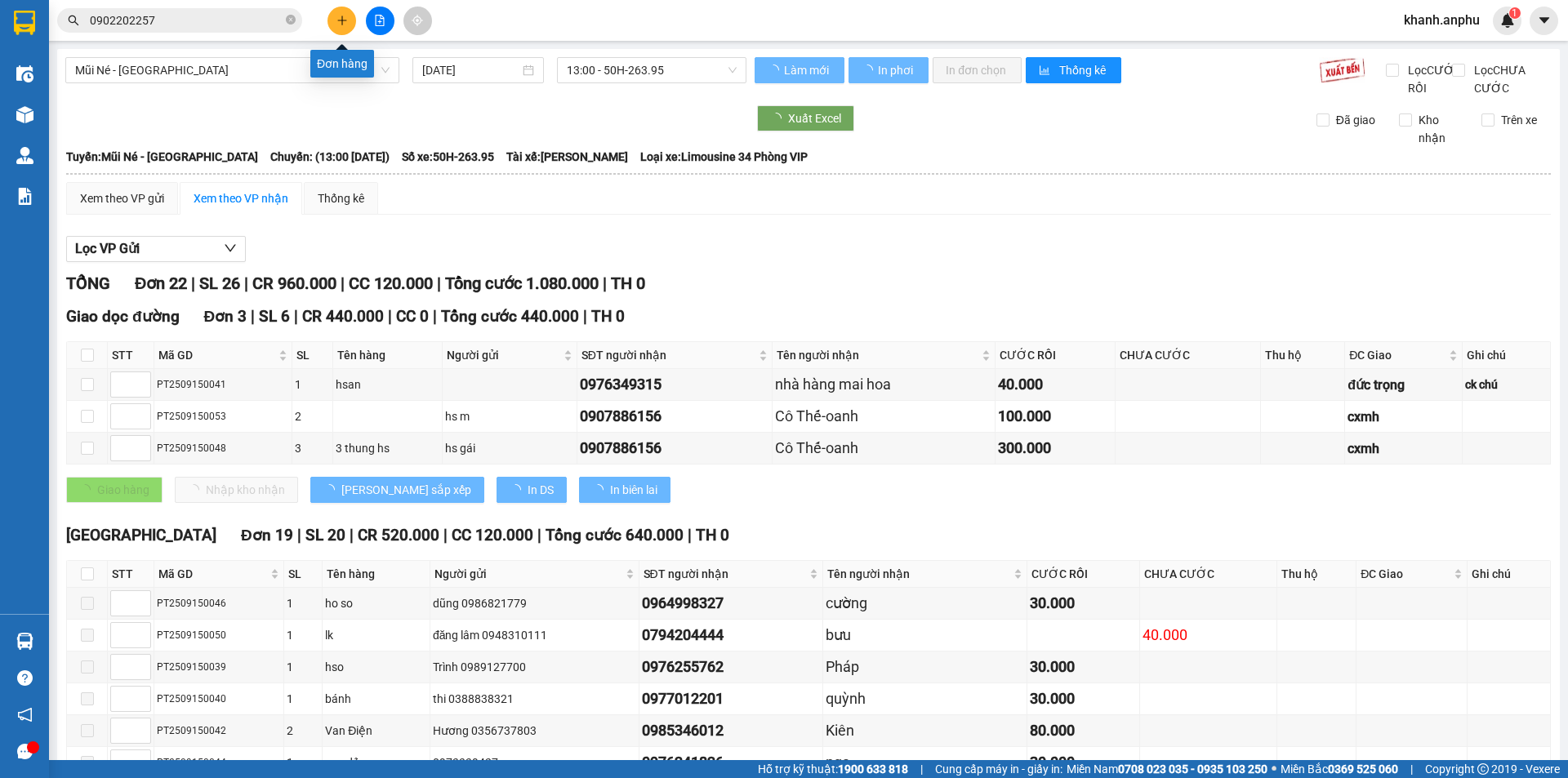
click at [336, 14] on button at bounding box center [341, 20] width 28 height 28
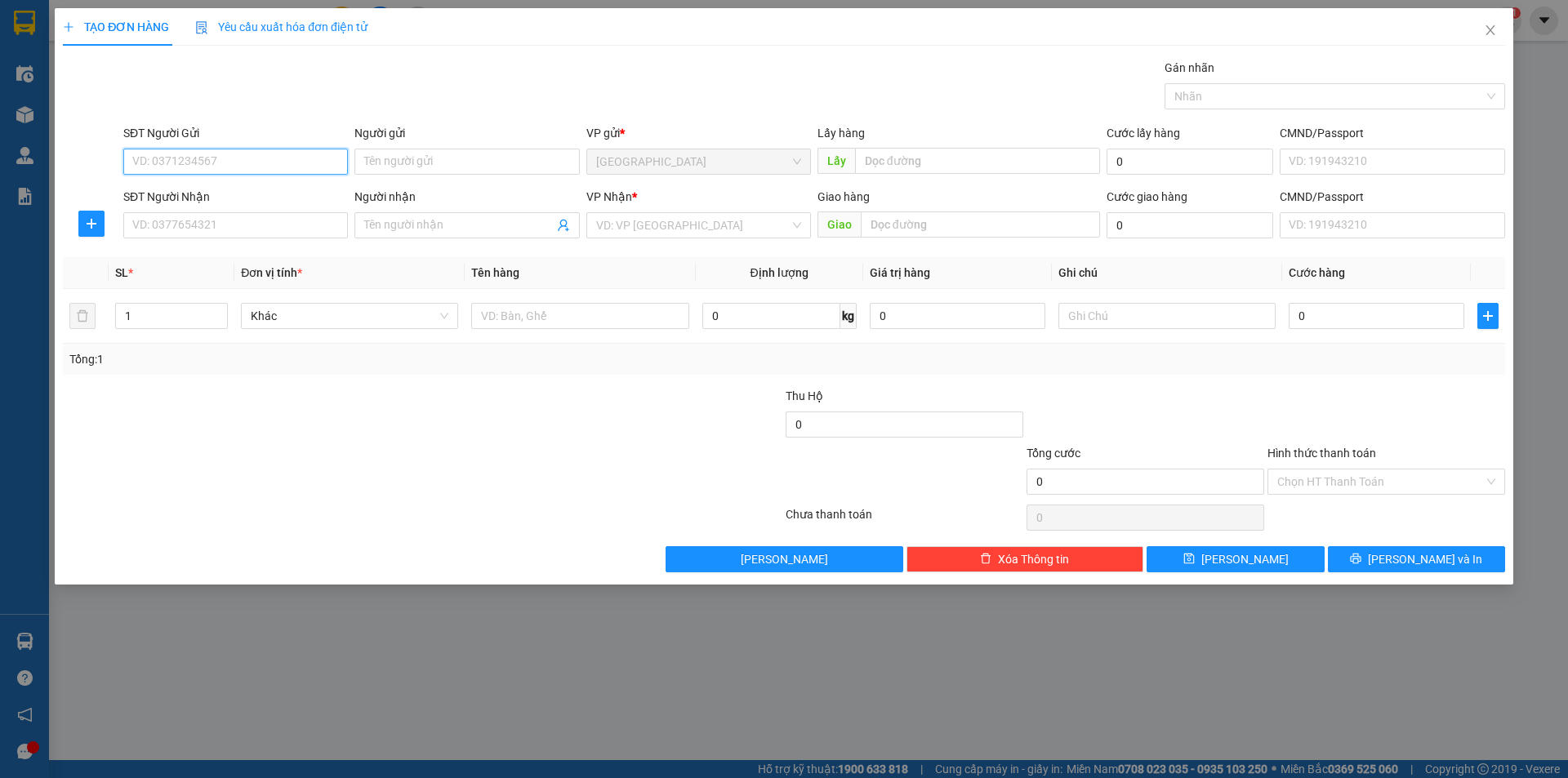
click at [231, 165] on input "SĐT Người Gửi" at bounding box center [235, 162] width 225 height 26
type input "0349772644"
click at [242, 218] on input "SĐT Người Nhận" at bounding box center [235, 225] width 225 height 26
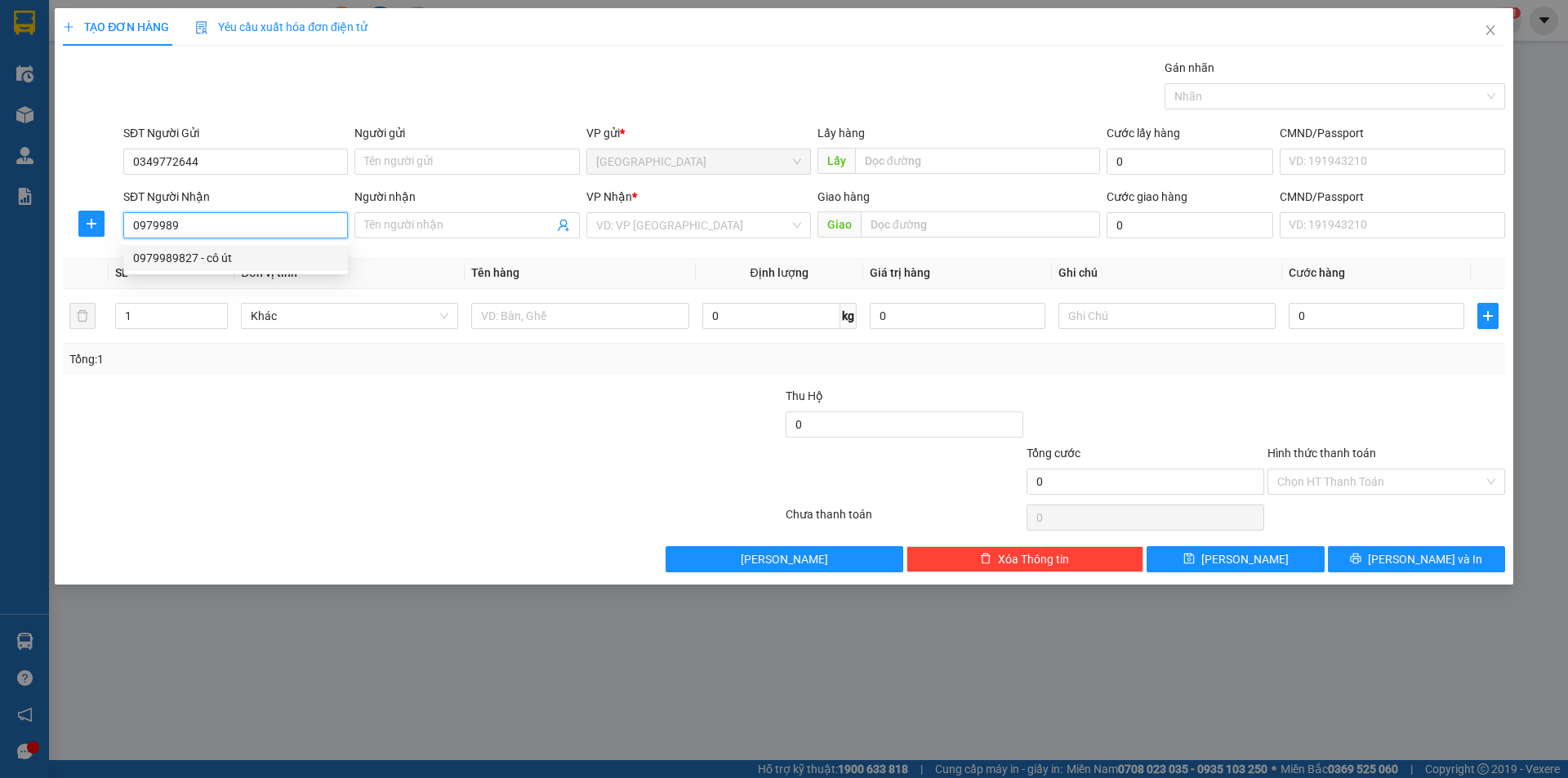
click at [252, 254] on div "0979989827 - cô út" at bounding box center [235, 258] width 205 height 18
type input "0979989827"
type input "cô út"
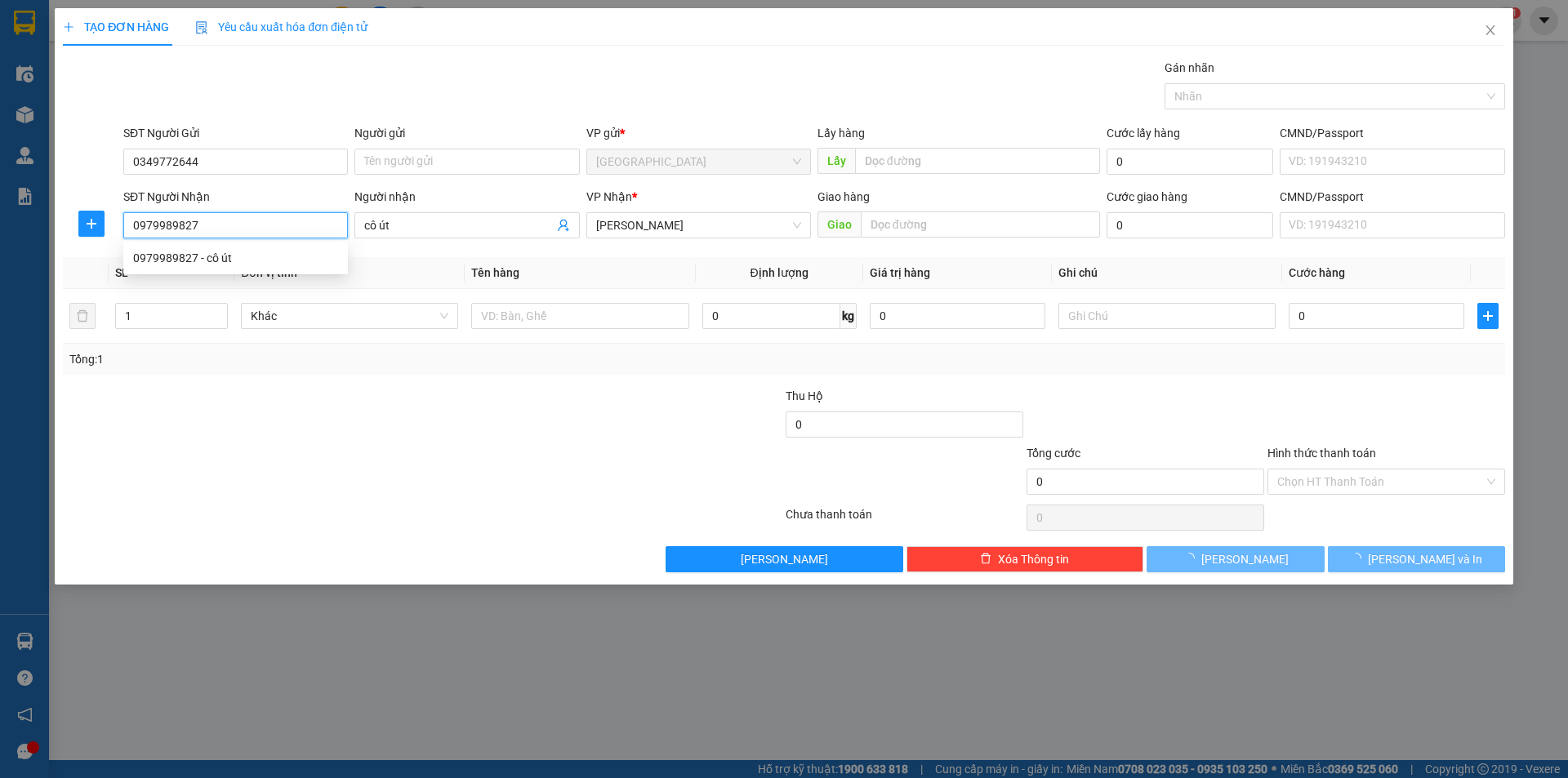
type input "40.000"
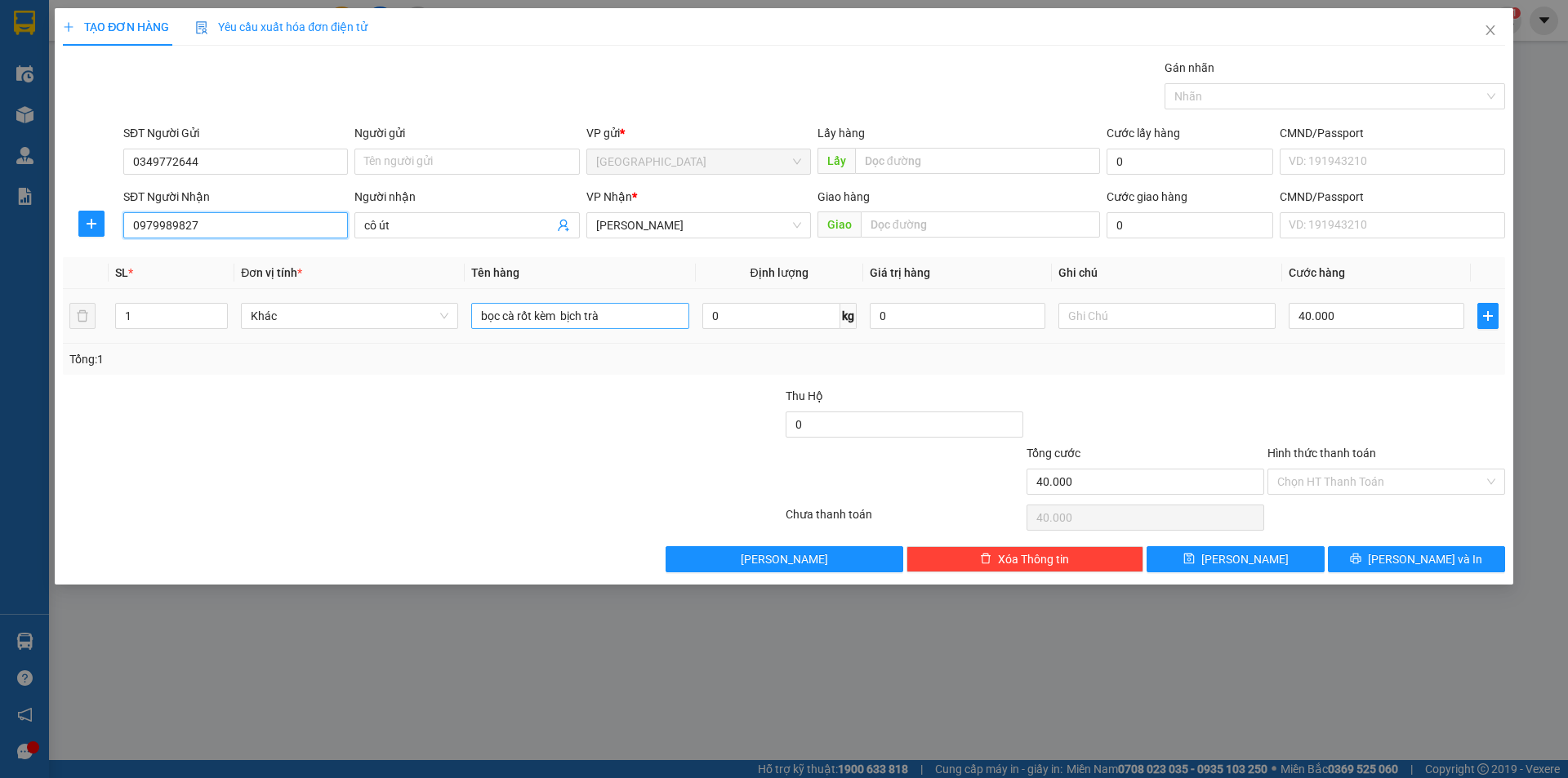
type input "0979989827"
click at [629, 319] on input "bọc cà rốt kèm bịch trà" at bounding box center [580, 315] width 217 height 26
type input "D"
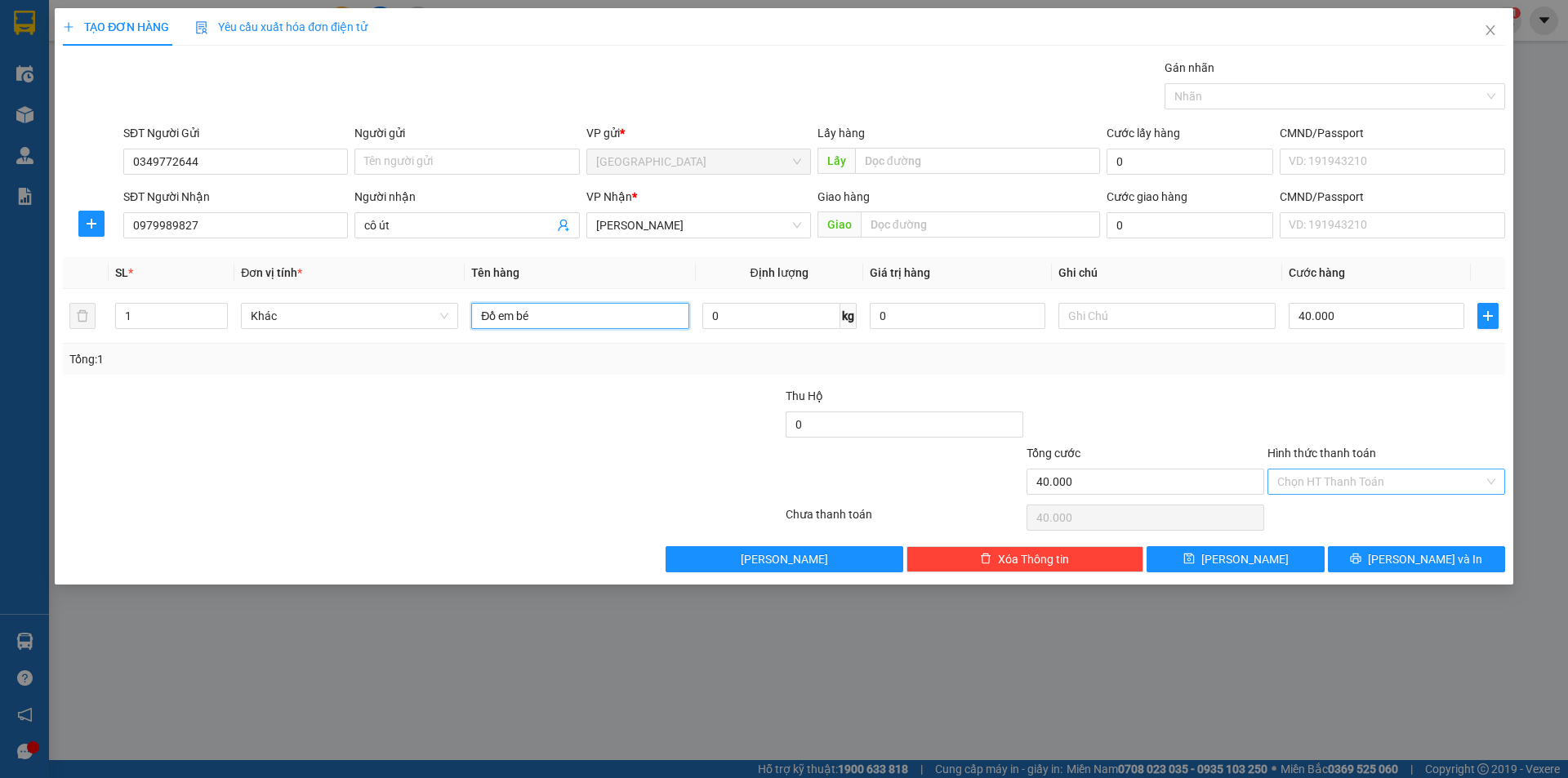
type input "Đồ em bé"
click at [1357, 475] on input "Hình thức thanh toán" at bounding box center [1380, 482] width 206 height 25
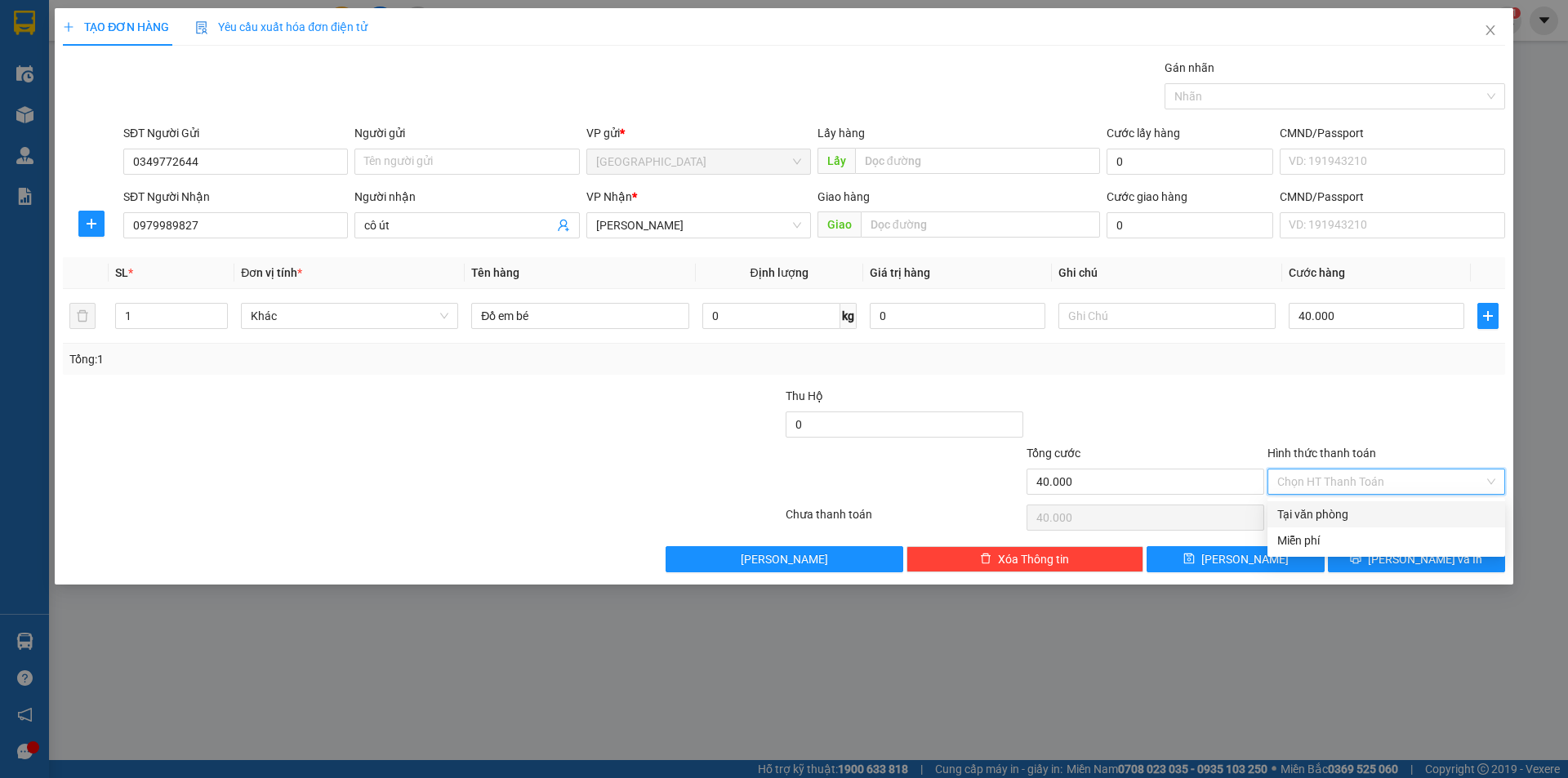
click at [1393, 413] on div at bounding box center [1386, 415] width 241 height 57
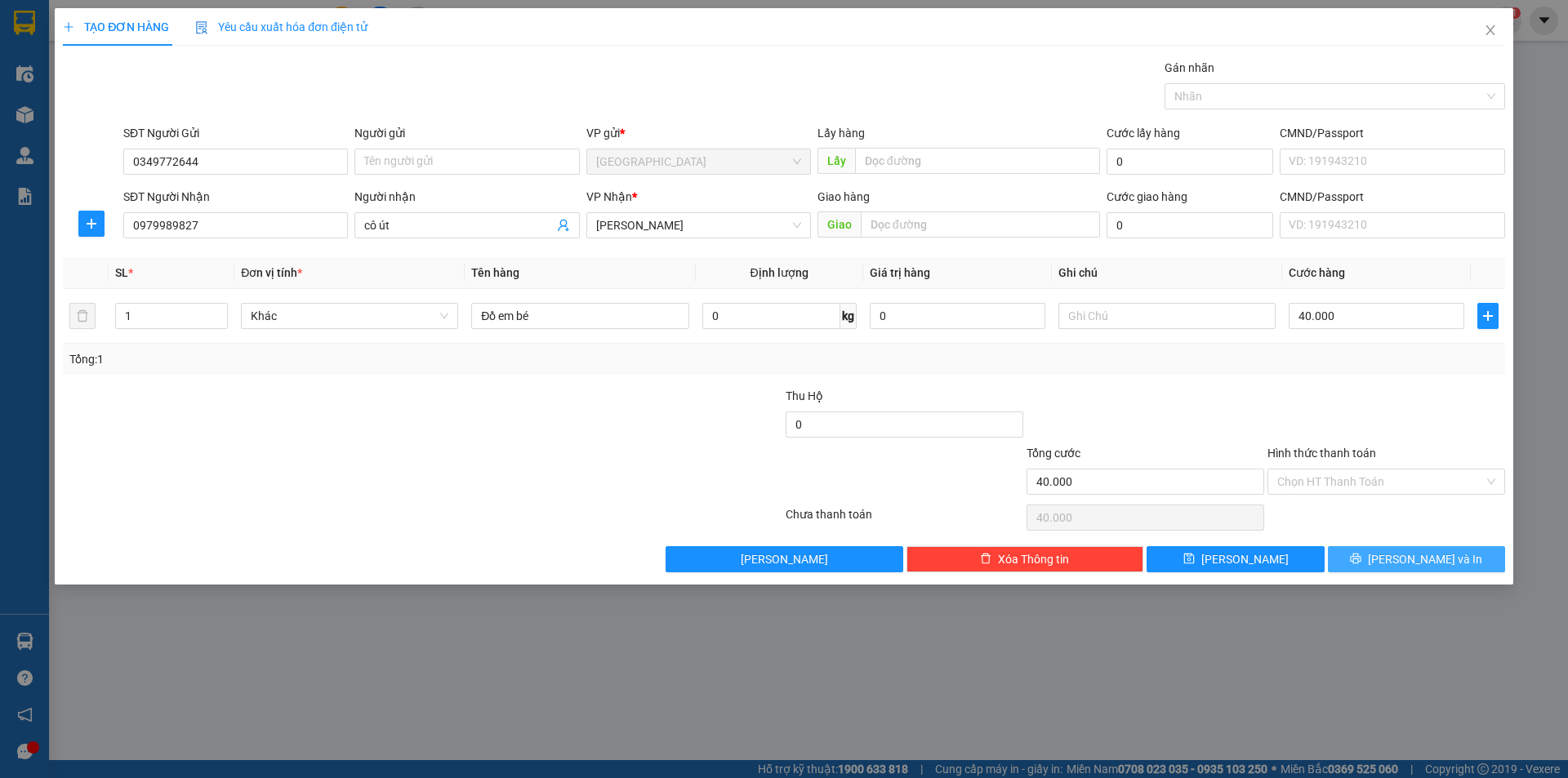
click at [1419, 560] on span "[PERSON_NAME] và In" at bounding box center [1425, 560] width 115 height 18
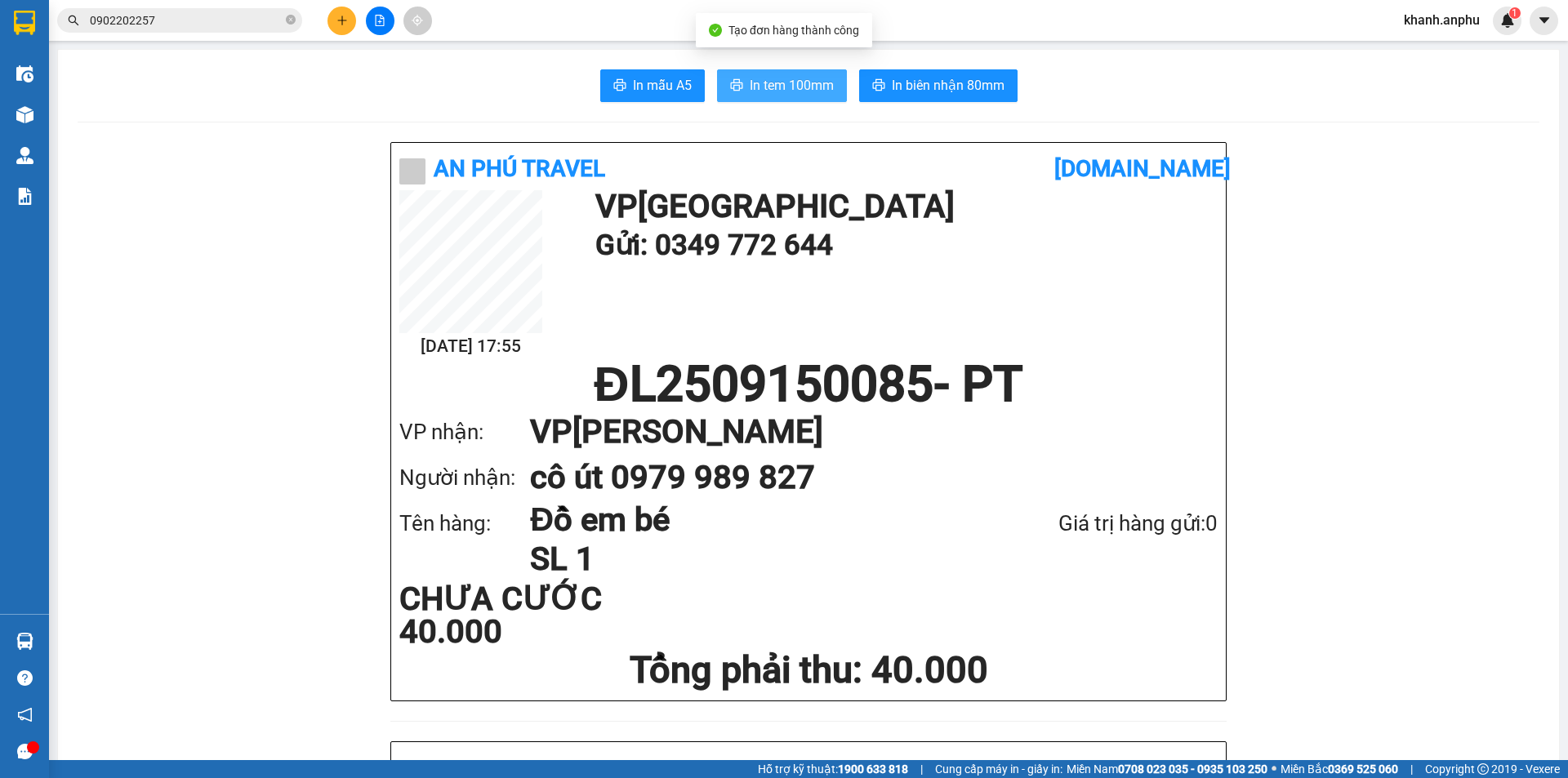
click at [772, 85] on span "In tem 100mm" at bounding box center [792, 85] width 85 height 20
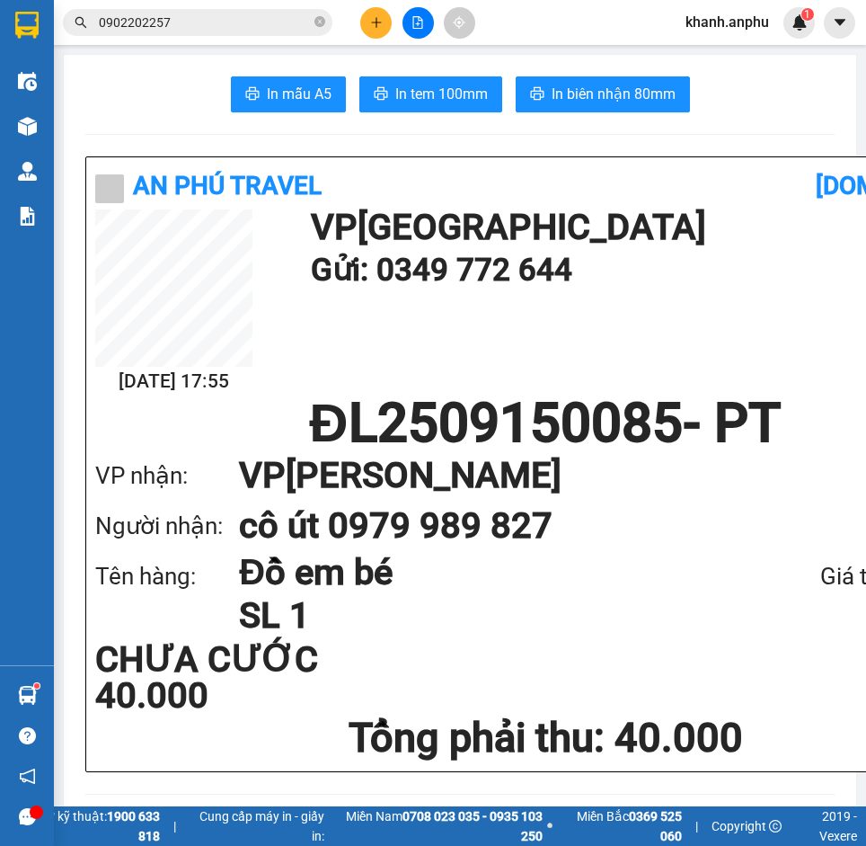
click at [134, 17] on input "0902202257" at bounding box center [205, 23] width 212 height 20
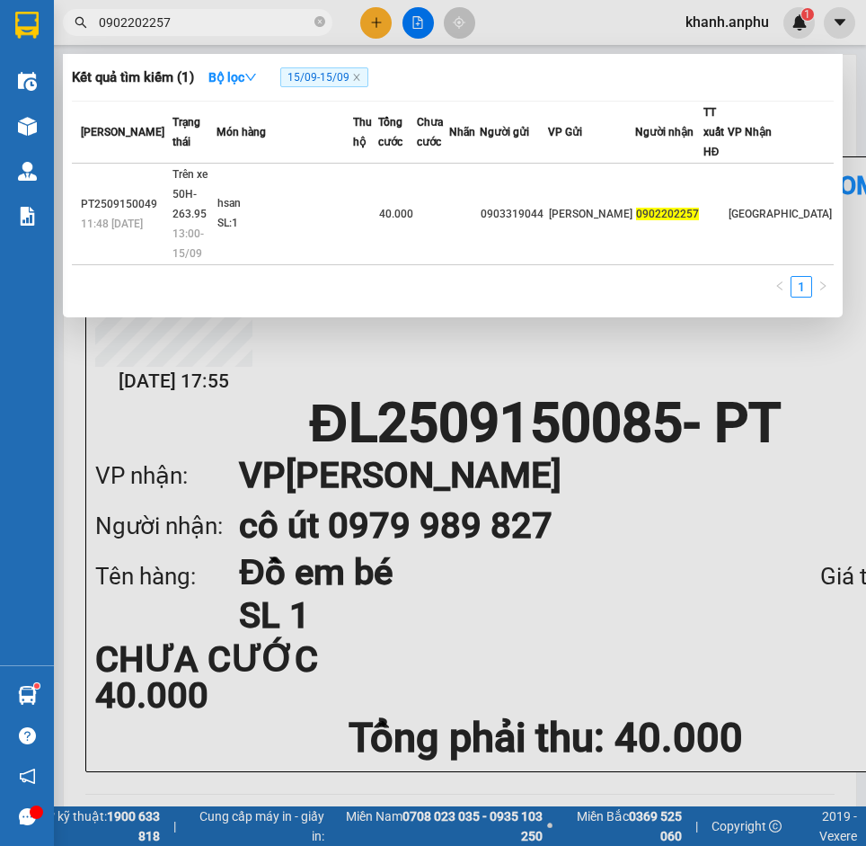
click at [134, 17] on input "0902202257" at bounding box center [205, 23] width 212 height 20
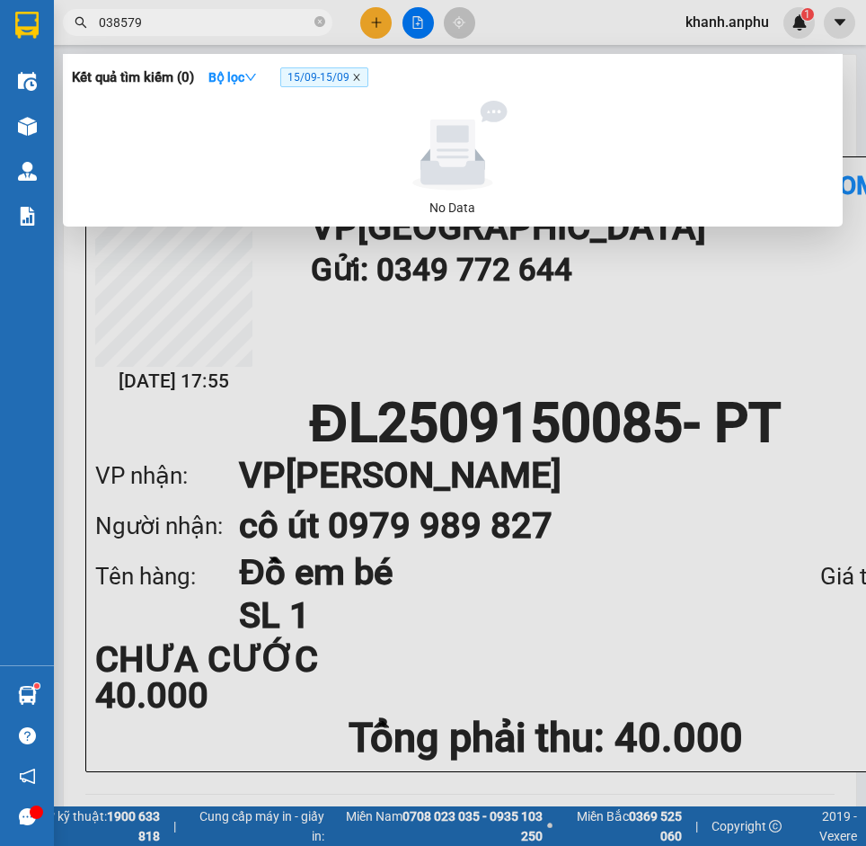
type input "038579"
click at [361, 79] on icon "close" at bounding box center [356, 77] width 9 height 9
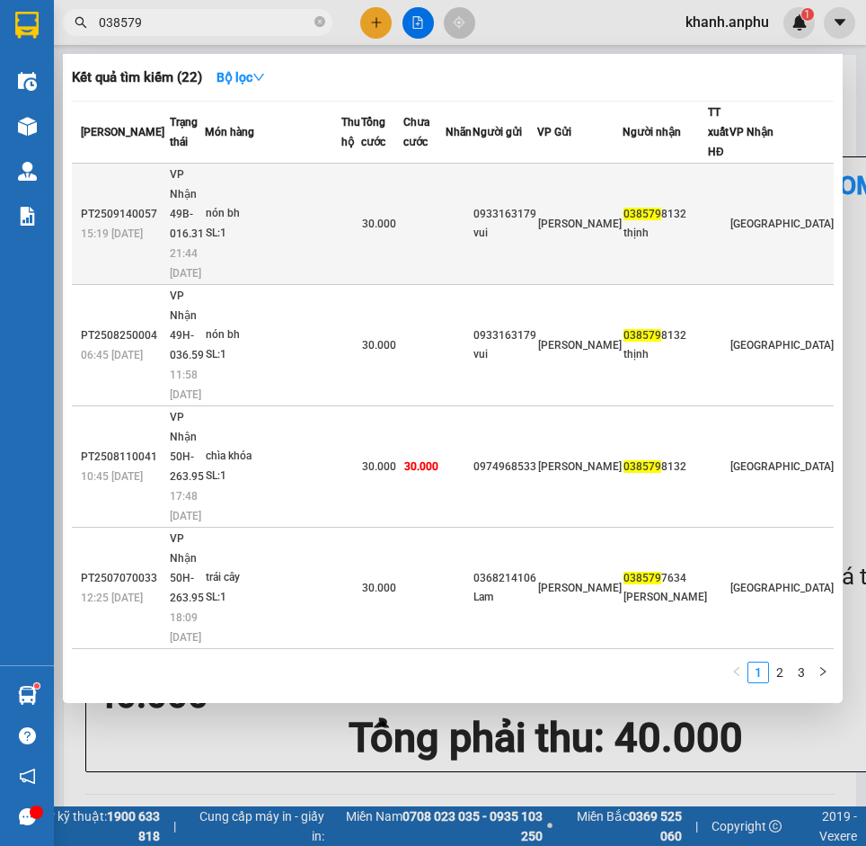
click at [473, 200] on td at bounding box center [459, 224] width 27 height 121
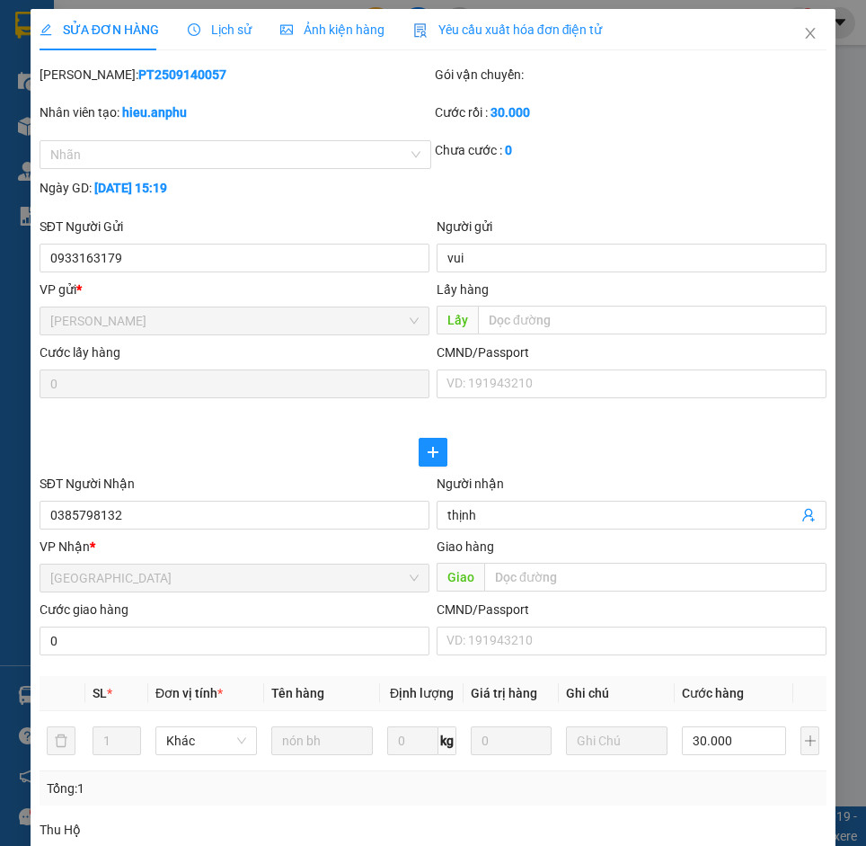
type input "0933163179"
type input "vui"
type input "0385798132"
type input "thịnh"
type input "30.000"
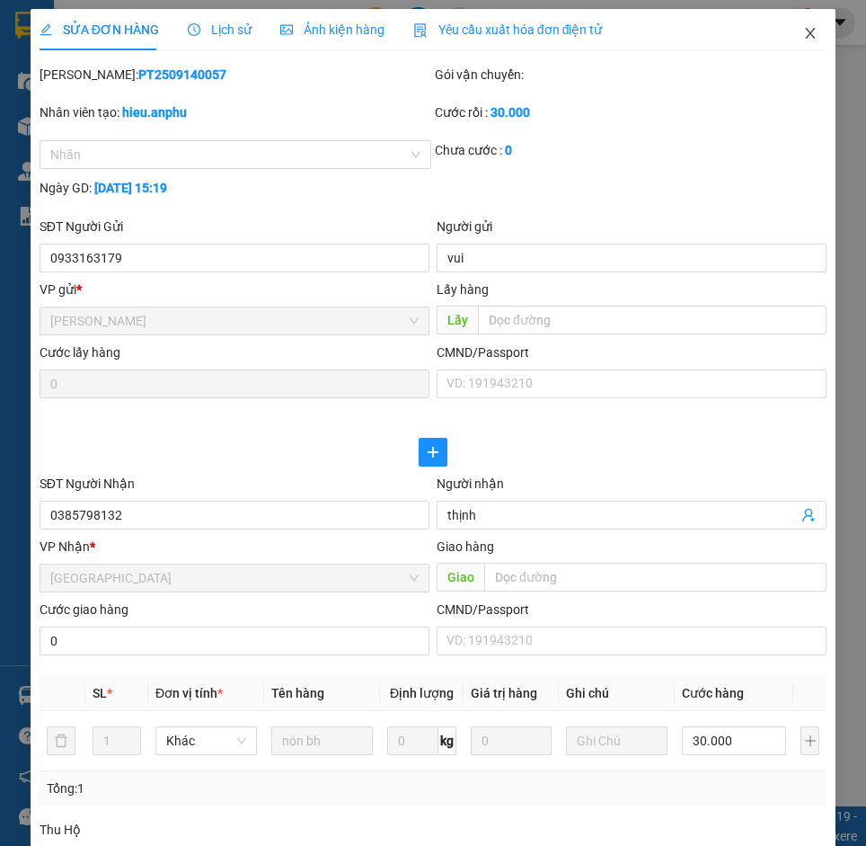
click at [803, 38] on icon "close" at bounding box center [810, 33] width 14 height 14
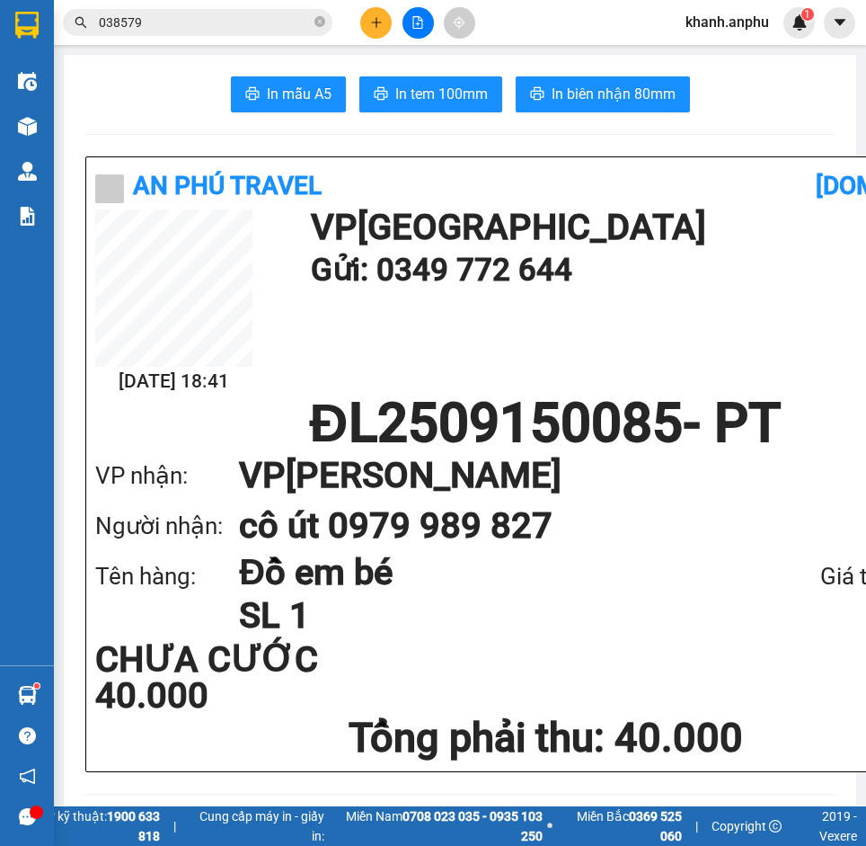
click at [371, 22] on icon "plus" at bounding box center [376, 22] width 13 height 13
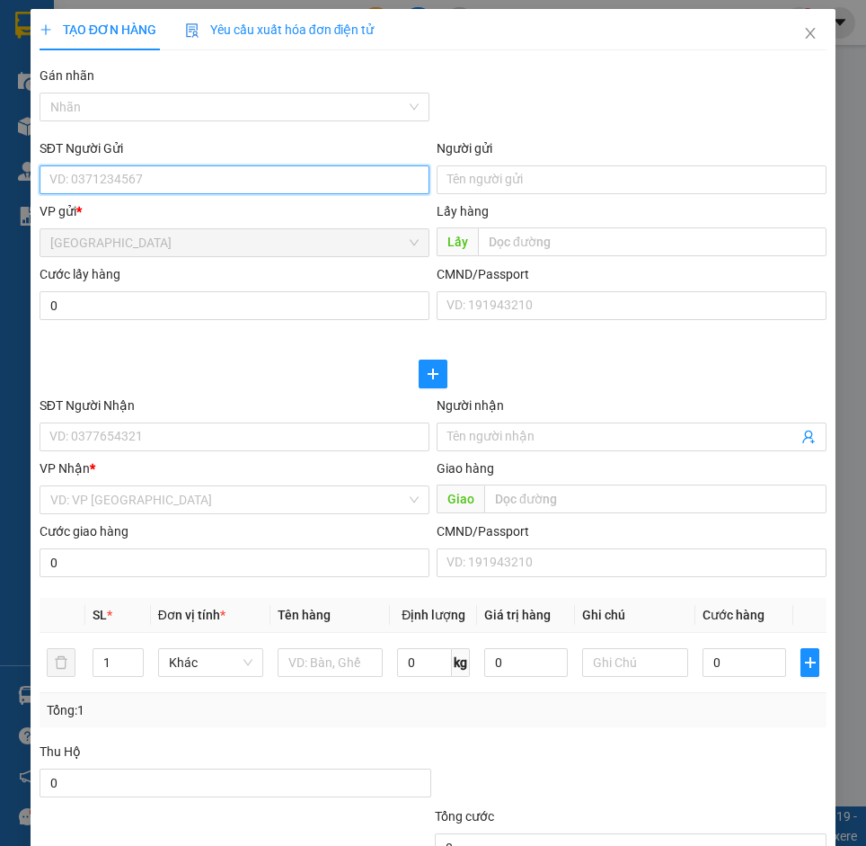
click at [167, 169] on input "SĐT Người Gửi" at bounding box center [235, 179] width 390 height 29
type input "0988332552"
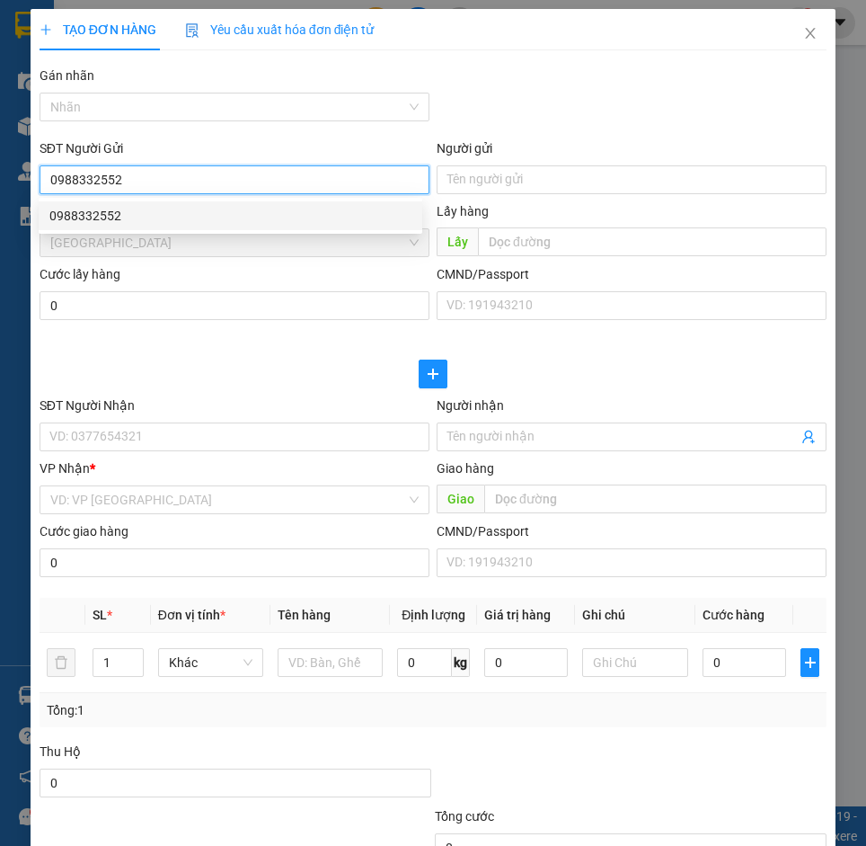
click at [165, 213] on div "0988332552" at bounding box center [230, 216] width 362 height 20
type input "0946212094"
type input "30.000"
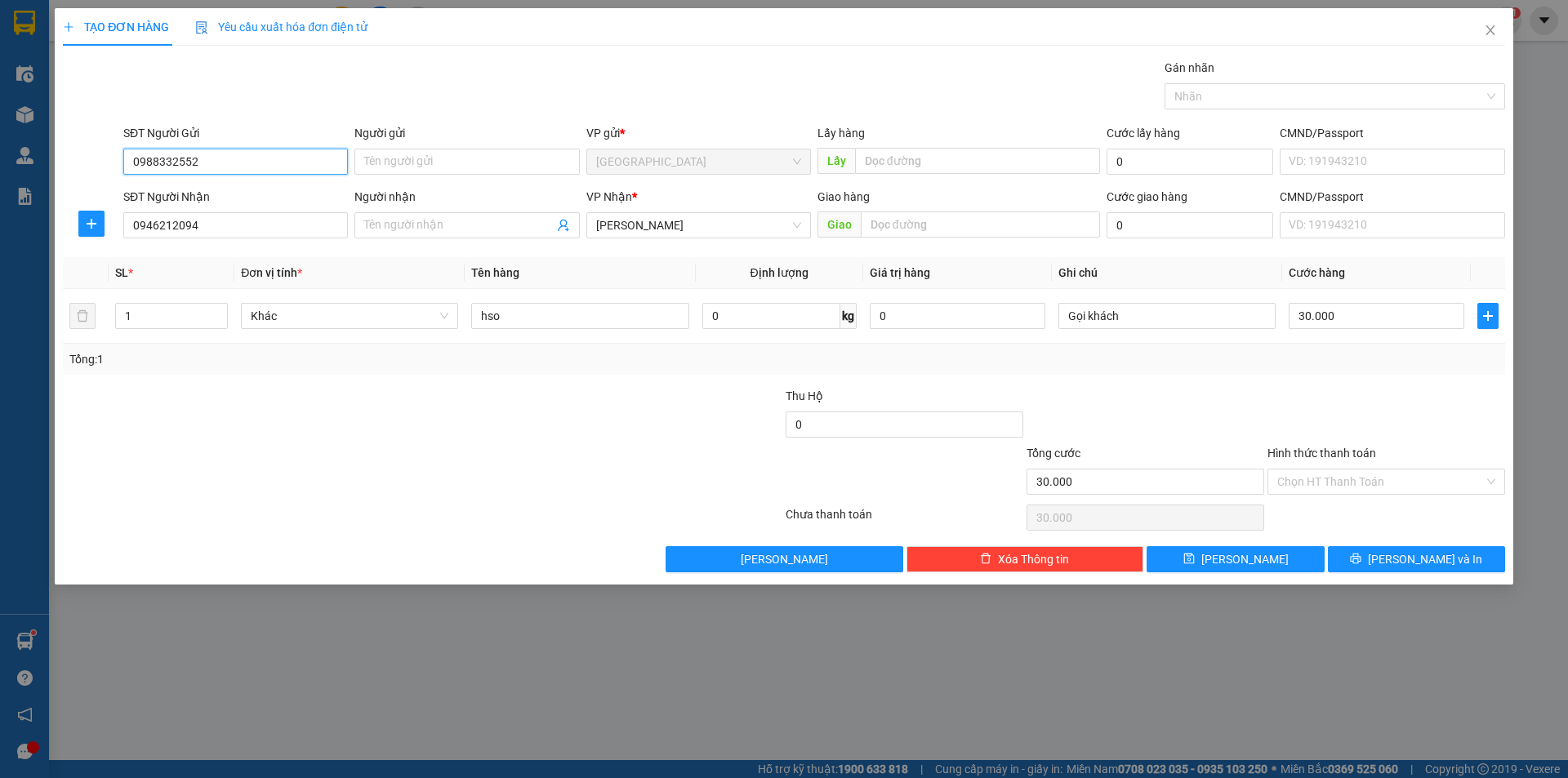
type input "0988332552"
click at [1417, 559] on span "[PERSON_NAME] và In" at bounding box center [1425, 560] width 115 height 18
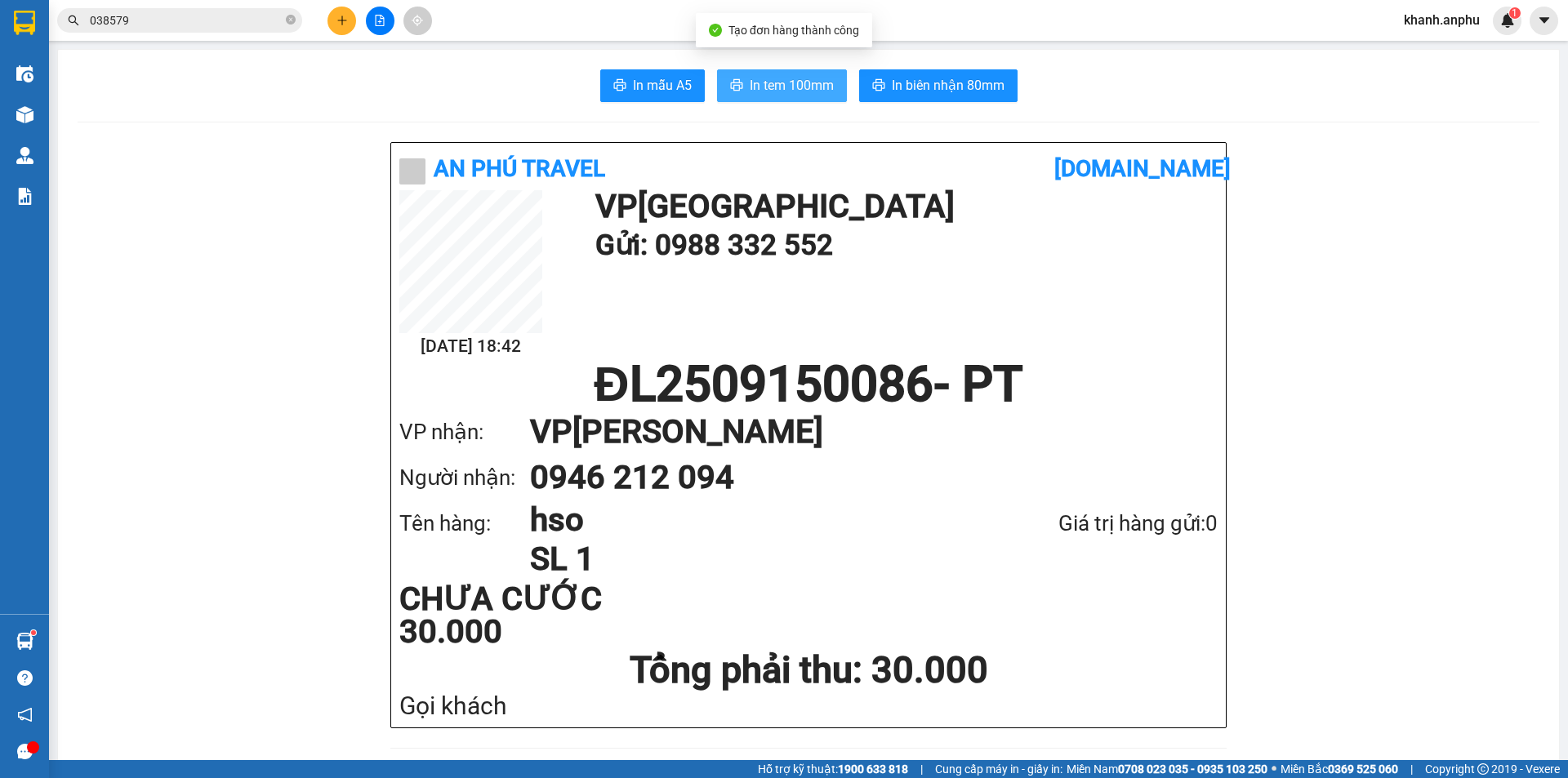
click at [810, 101] on button "In tem 100mm" at bounding box center [782, 85] width 130 height 33
click at [774, 70] on button "In tem 100mm" at bounding box center [782, 85] width 130 height 33
